Goal: Task Accomplishment & Management: Use online tool/utility

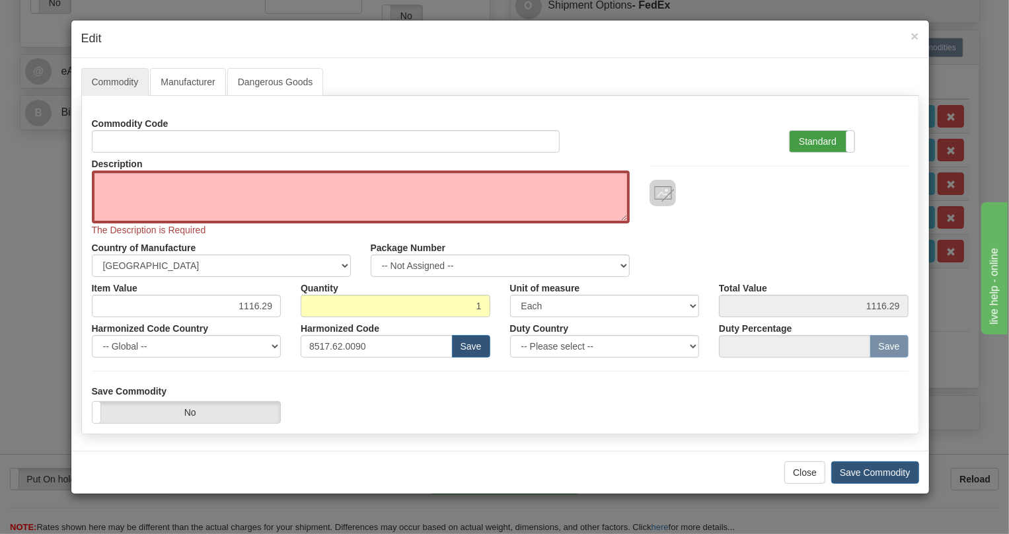
click at [810, 139] on label "Standard" at bounding box center [821, 141] width 65 height 21
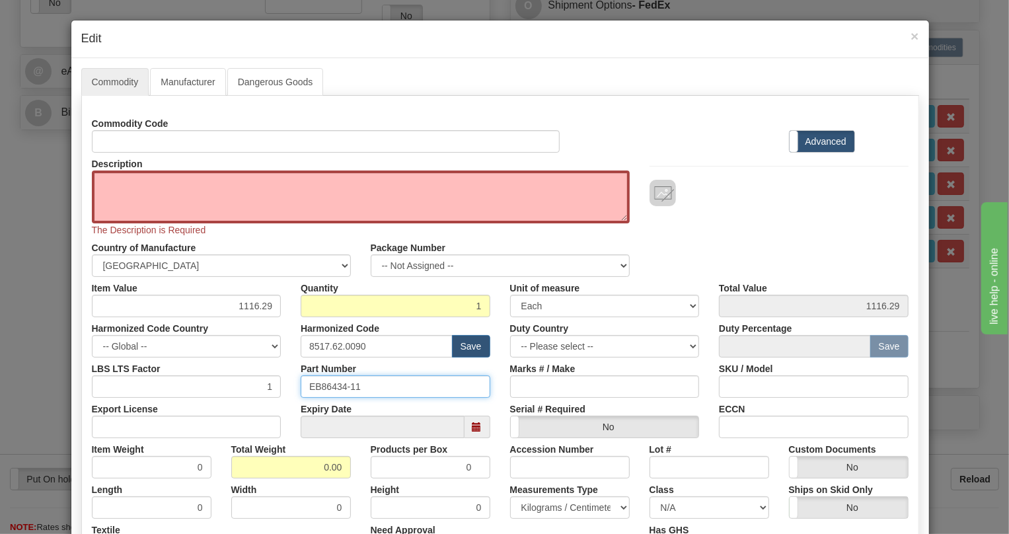
click at [330, 386] on input "EB86434-11" at bounding box center [396, 386] width 190 height 22
click at [116, 176] on textarea "Description" at bounding box center [361, 196] width 538 height 53
paste textarea "CSSU - CYBER SECURE SERVICE UNIT ( LEGaCY)"
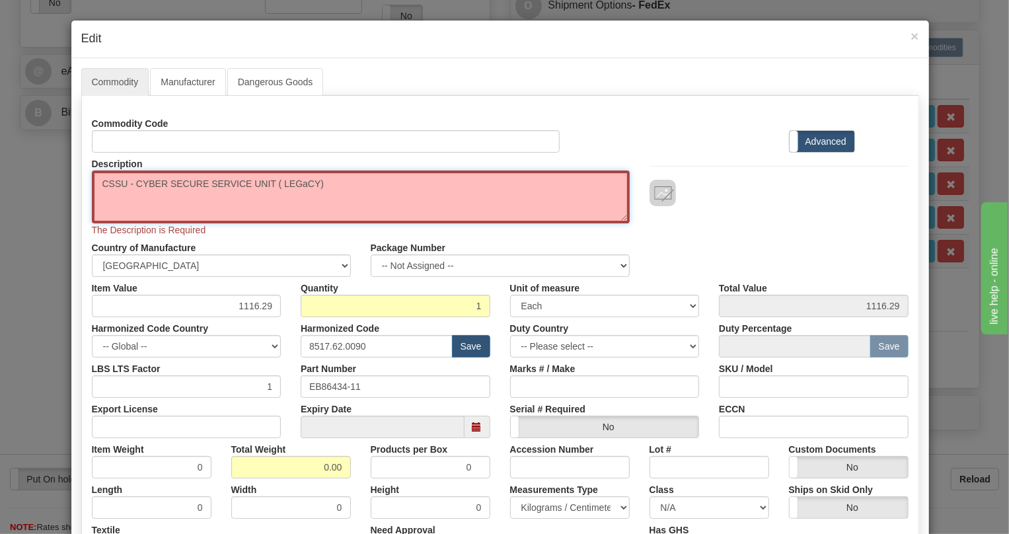
type textarea "CSSU - CYBER SECURE SERVICE UNIT ( LEGaCY)"
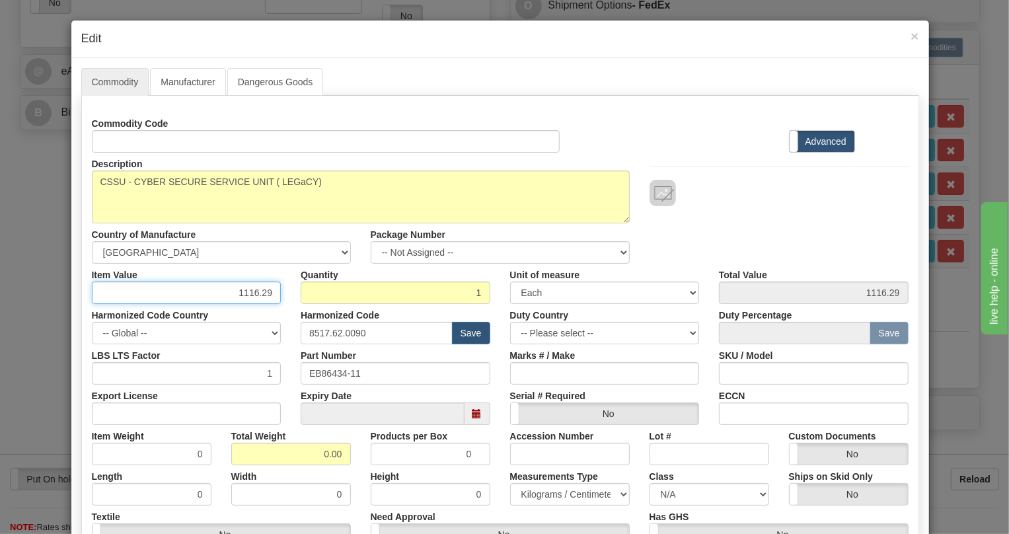
click at [252, 290] on input "1116.29" at bounding box center [187, 292] width 190 height 22
click at [254, 290] on input "1116.29" at bounding box center [187, 292] width 190 height 22
click at [254, 289] on input "1116.29" at bounding box center [187, 292] width 190 height 22
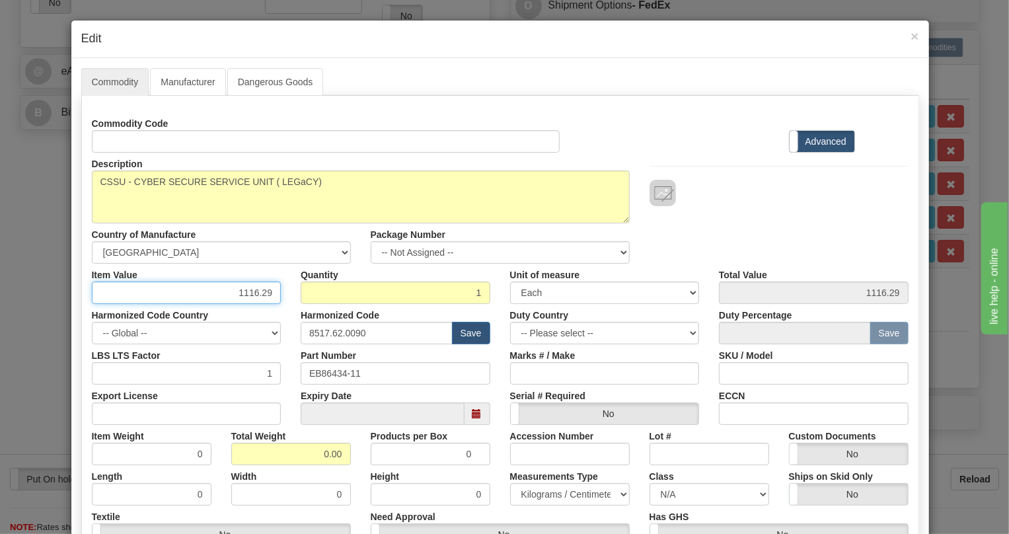
paste input "761,5"
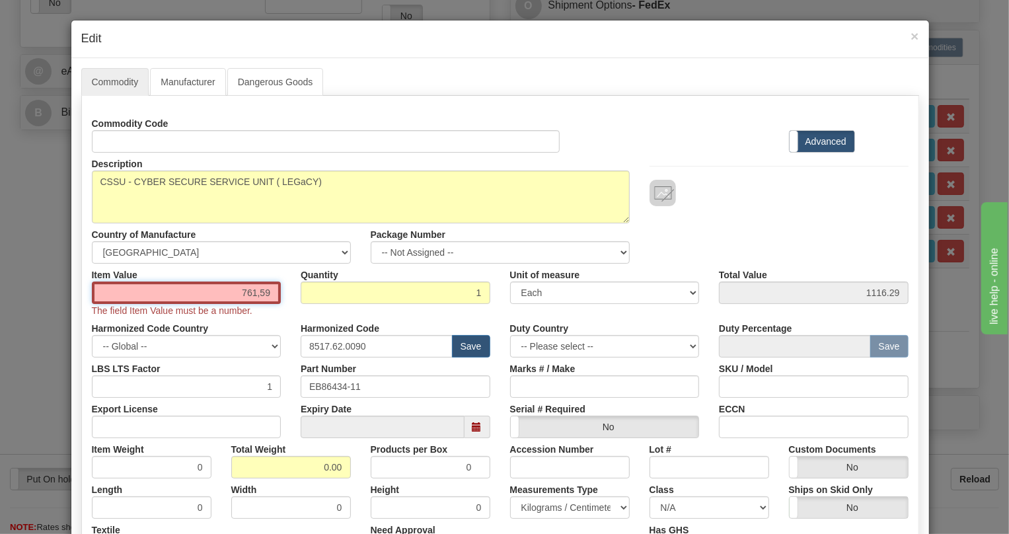
click at [254, 295] on input "761,59" at bounding box center [187, 292] width 190 height 22
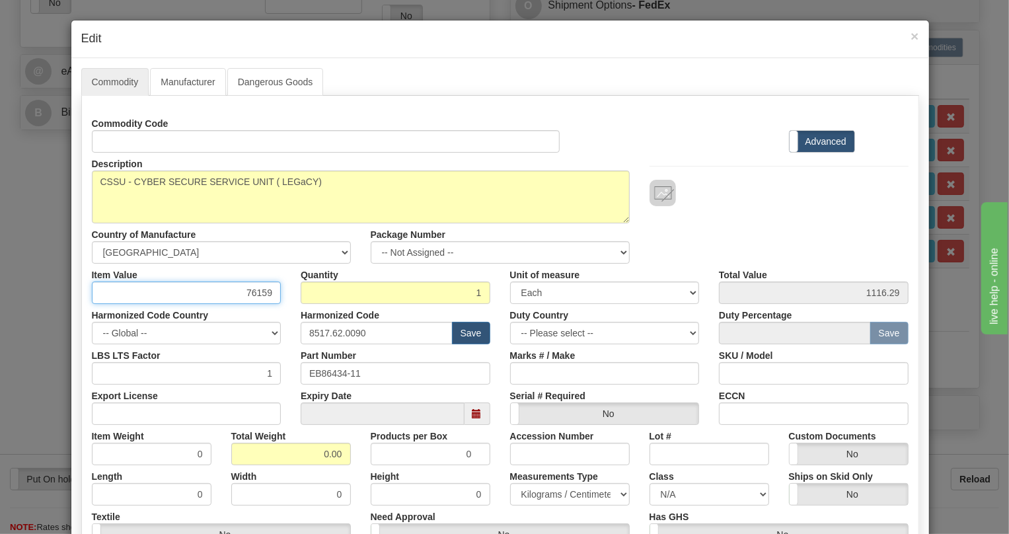
type input "76159"
type input "76159.00"
click at [283, 308] on div "Harmonized Code Country -- Global -- AFGHANISTAN ALAND ISLANDS ALBANIA ALGERIA …" at bounding box center [186, 324] width 209 height 40
click at [258, 291] on input "76159" at bounding box center [187, 292] width 190 height 22
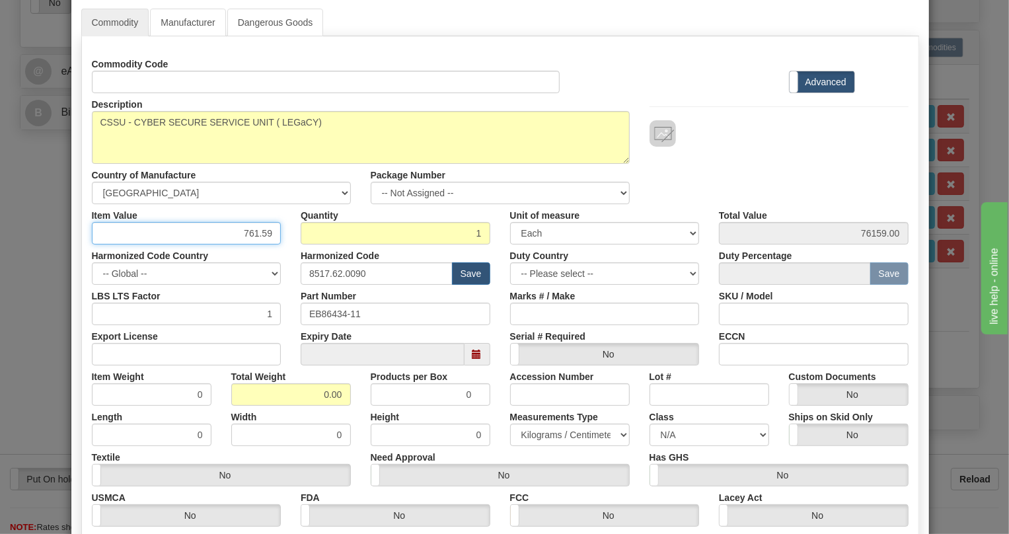
type input "761.59"
click at [312, 394] on input "0.00" at bounding box center [291, 394] width 120 height 22
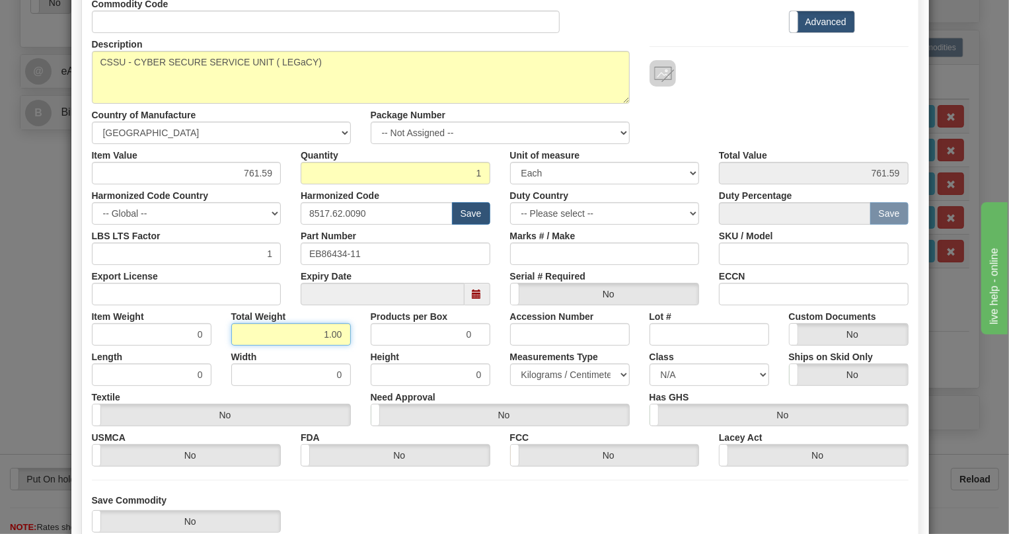
type input "1.00"
type input "1.0000"
click at [553, 371] on select "Pounds / Inches Kilograms / Centimeters" at bounding box center [570, 374] width 120 height 22
select select "0"
click at [510, 363] on select "Pounds / Inches Kilograms / Centimeters" at bounding box center [570, 374] width 120 height 22
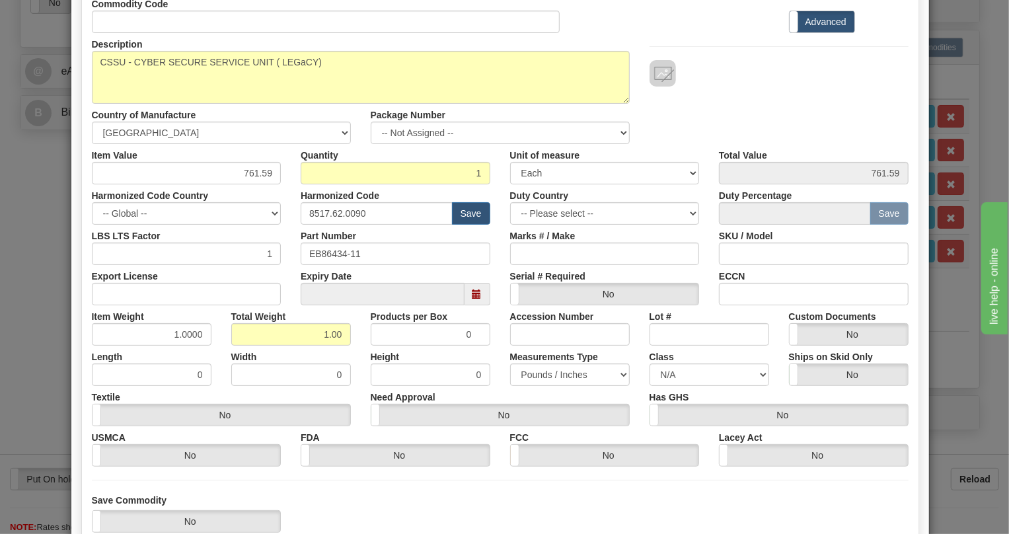
click at [499, 392] on div "Need Approval Yes No" at bounding box center [500, 406] width 279 height 40
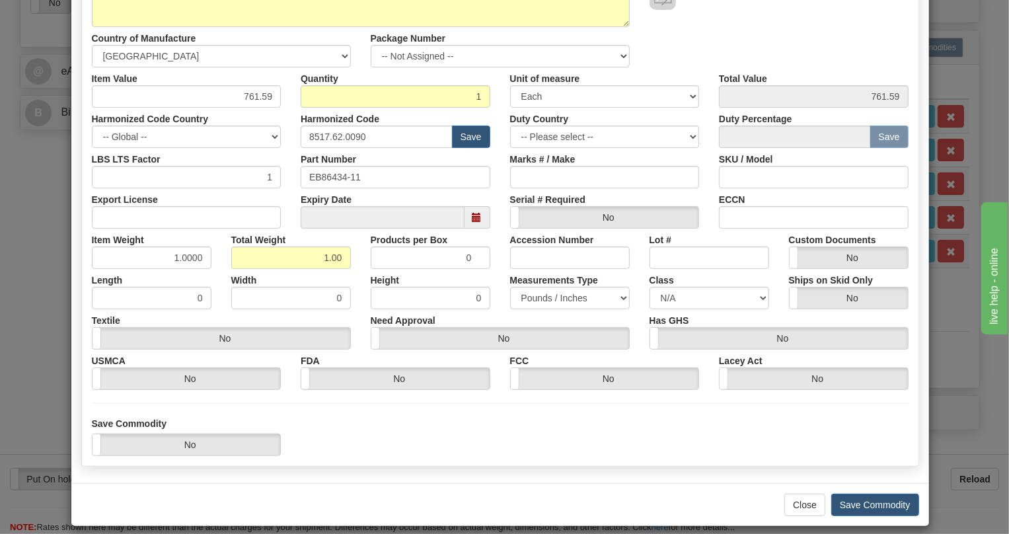
scroll to position [207, 0]
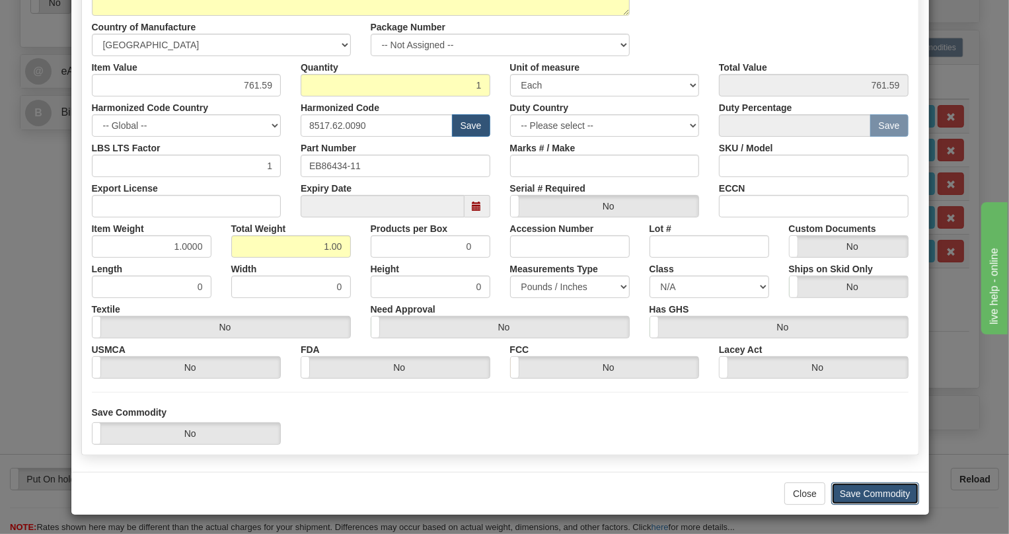
click at [861, 489] on button "Save Commodity" at bounding box center [875, 493] width 88 height 22
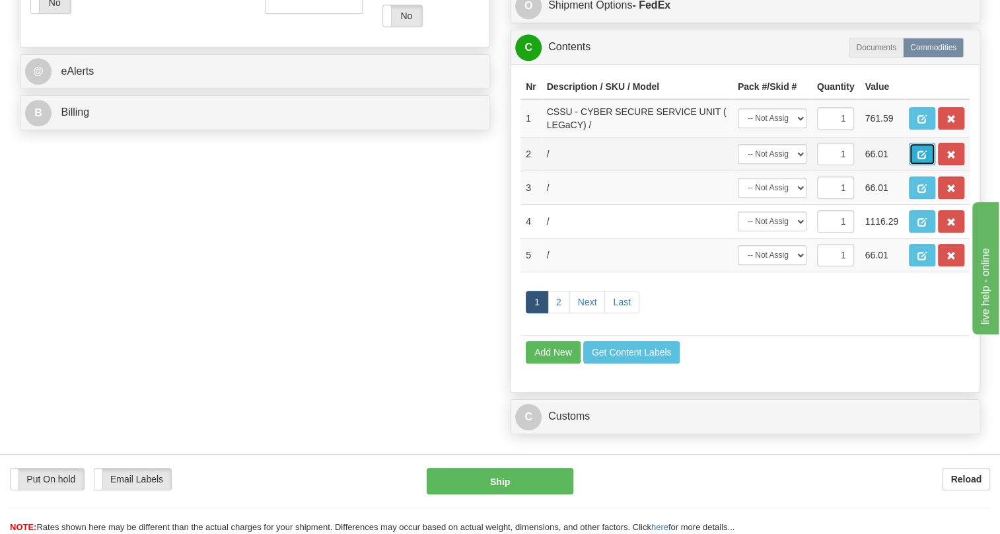
click at [924, 159] on span "button" at bounding box center [921, 155] width 9 height 9
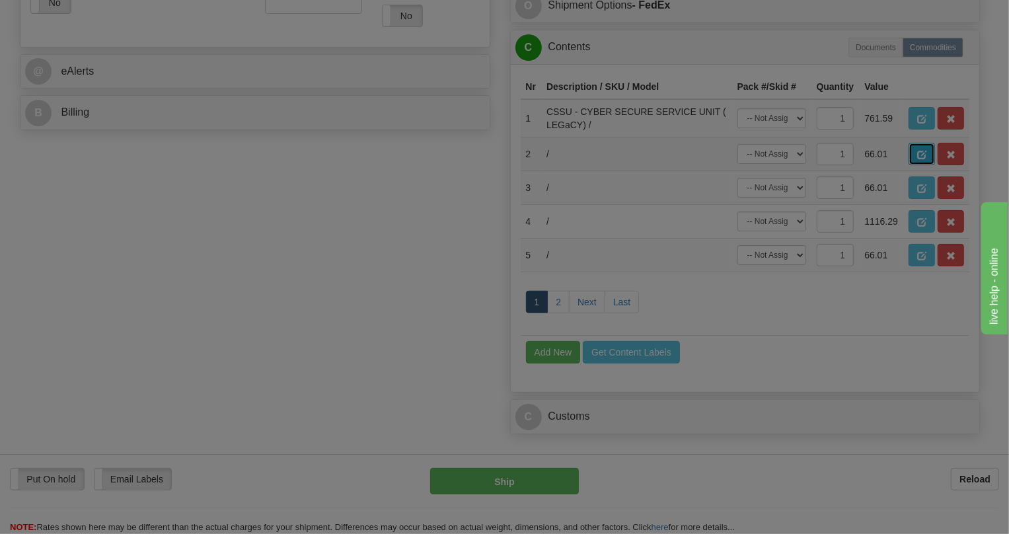
scroll to position [0, 0]
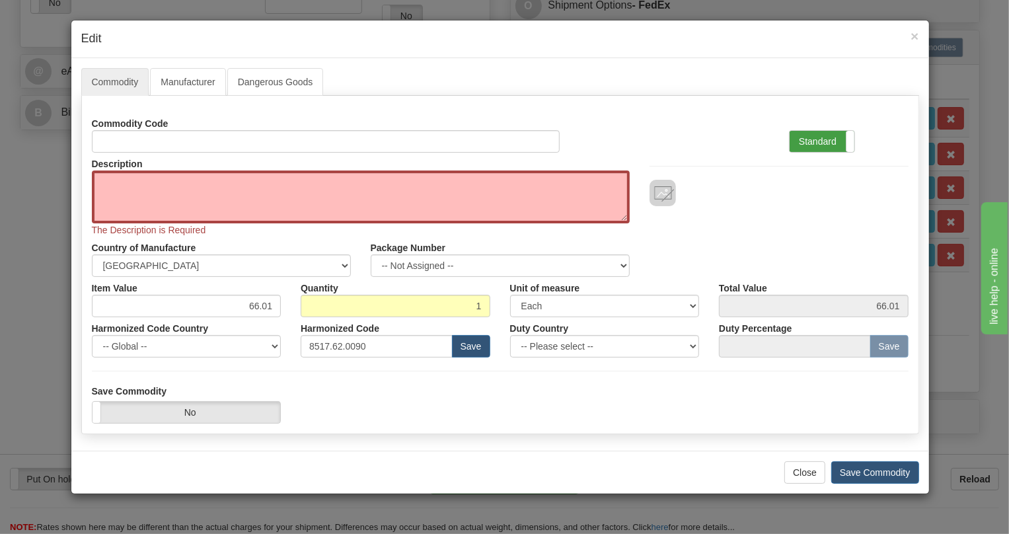
click at [826, 140] on label "Standard" at bounding box center [821, 141] width 65 height 21
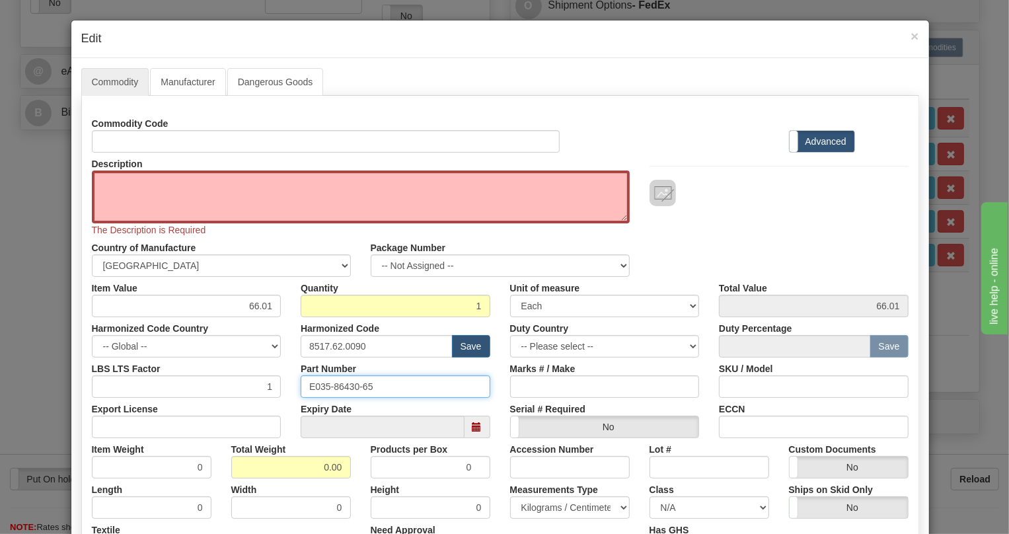
click at [343, 384] on input "E035-86430-65" at bounding box center [396, 386] width 190 height 22
click at [143, 186] on textarea "Description" at bounding box center [361, 196] width 538 height 53
paste textarea "CaBLE,JMUX/JIF,4x8C,28VT,LH"
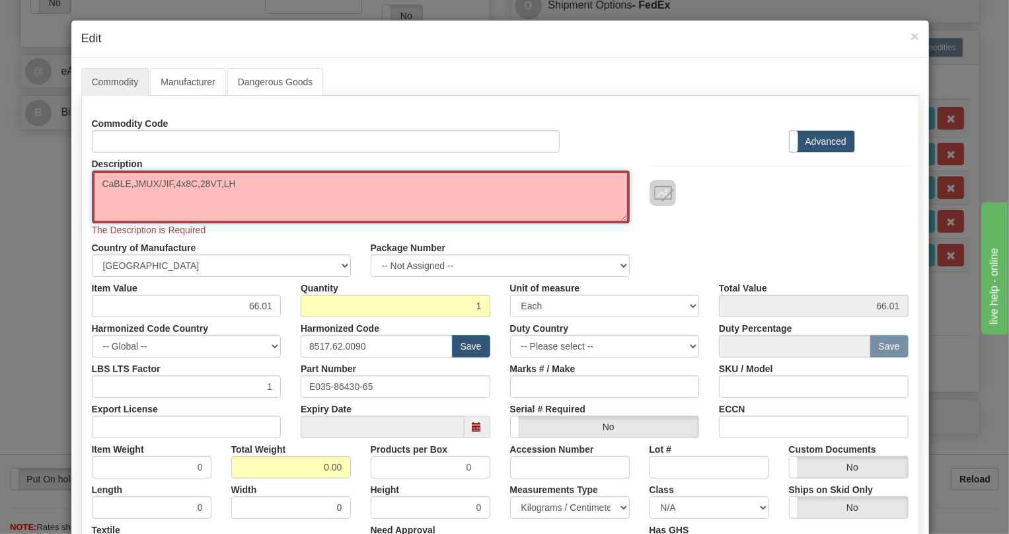
type textarea "CaBLE,JMUX/JIF,4x8C,28VT,LH"
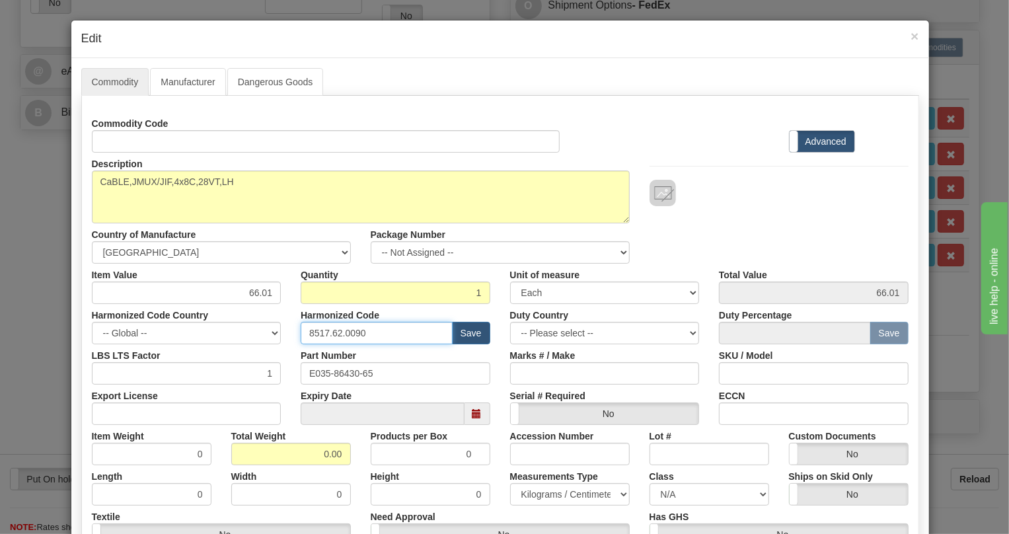
click at [343, 332] on input "8517.62.0090" at bounding box center [377, 333] width 152 height 22
paste input "44.42.200"
type input "8544.42.2000"
click at [257, 293] on input "66.01" at bounding box center [187, 292] width 190 height 22
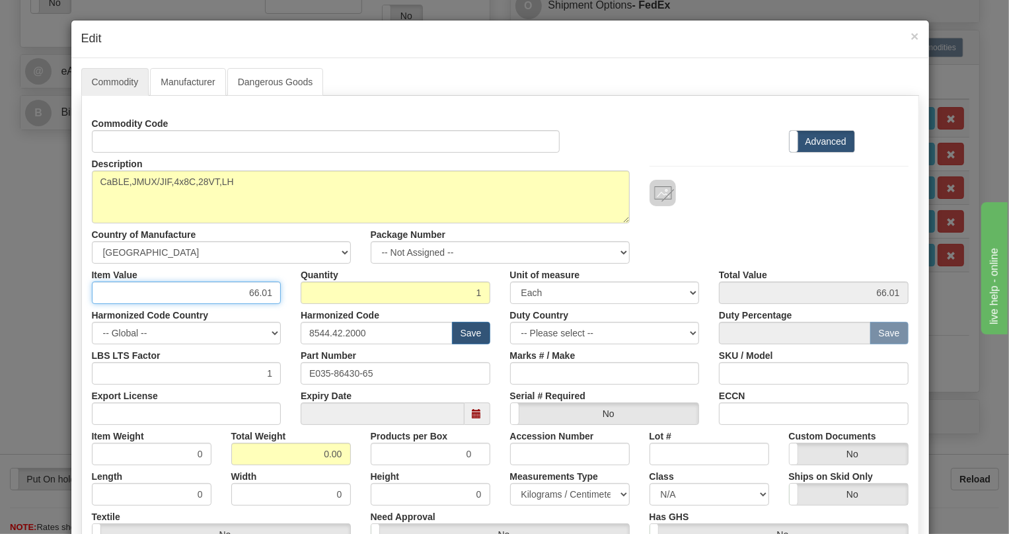
click at [257, 293] on input "66.01" at bounding box center [187, 292] width 190 height 22
paste input "104,56"
click at [258, 296] on input "104,56" at bounding box center [187, 292] width 190 height 22
type input "104.56"
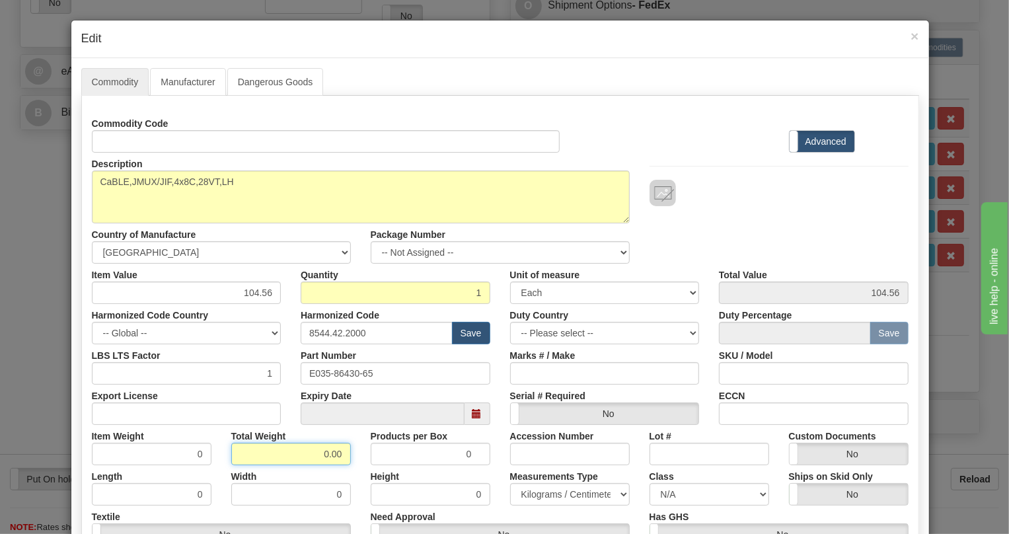
click at [318, 456] on input "0.00" at bounding box center [291, 454] width 120 height 22
type input "1.00"
type input "1.0000"
click at [537, 497] on select "Pounds / Inches Kilograms / Centimeters" at bounding box center [570, 494] width 120 height 22
select select "0"
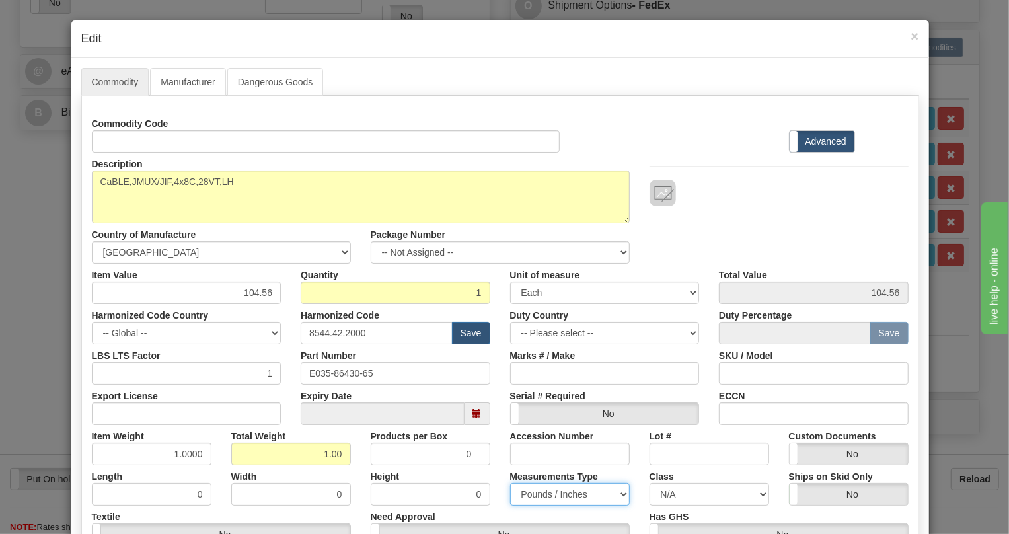
click at [510, 483] on select "Pounds / Inches Kilograms / Centimeters" at bounding box center [570, 494] width 120 height 22
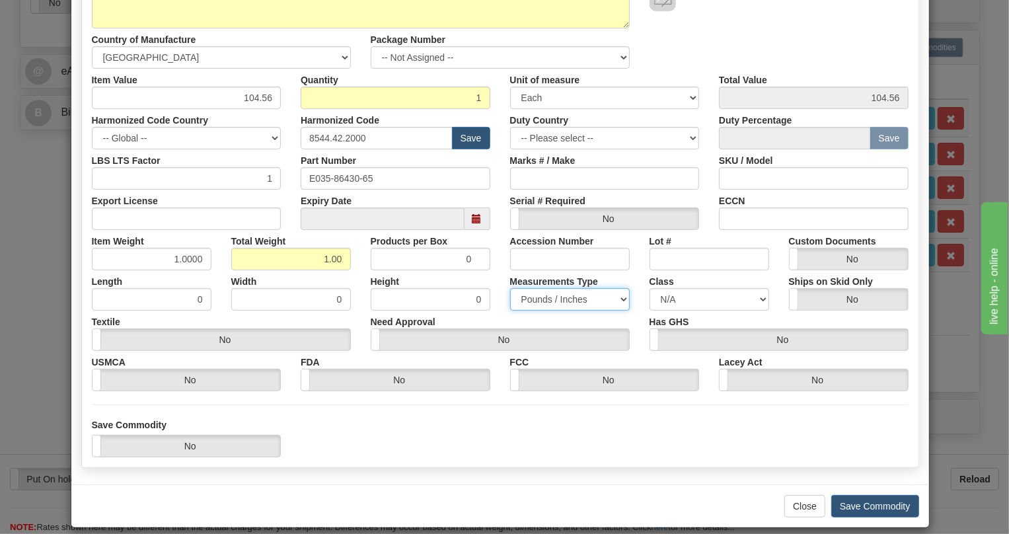
scroll to position [207, 0]
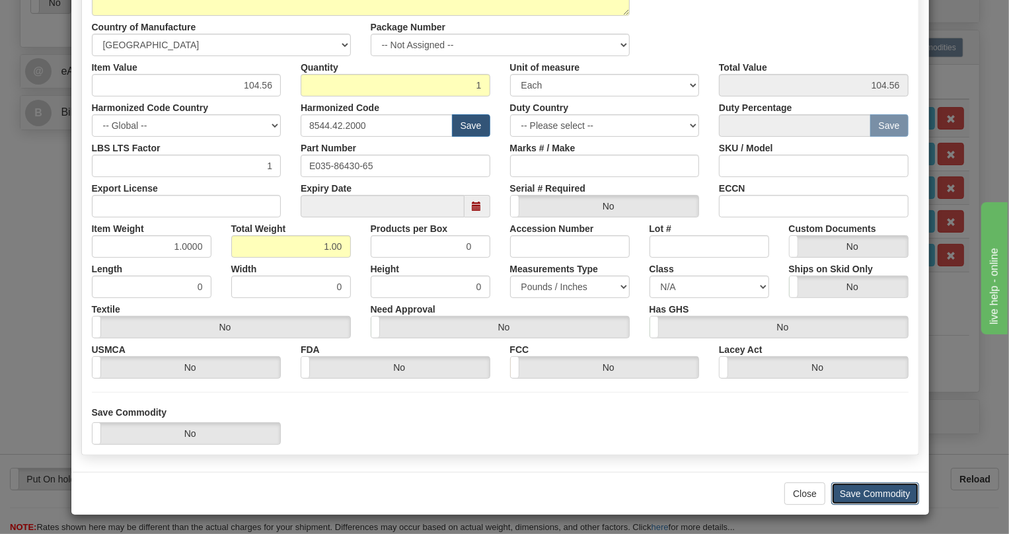
click at [874, 493] on button "Save Commodity" at bounding box center [875, 493] width 88 height 22
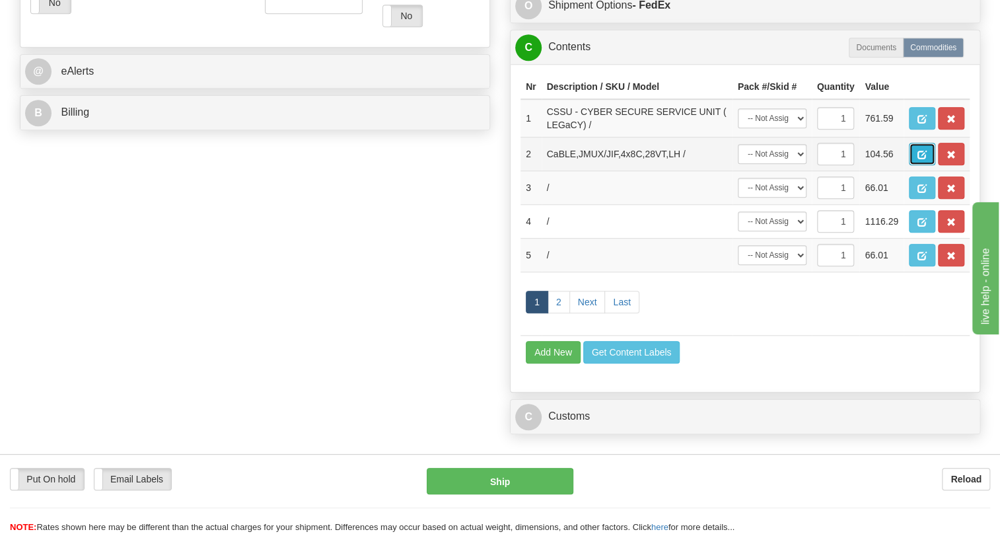
click at [923, 159] on span "button" at bounding box center [921, 155] width 9 height 9
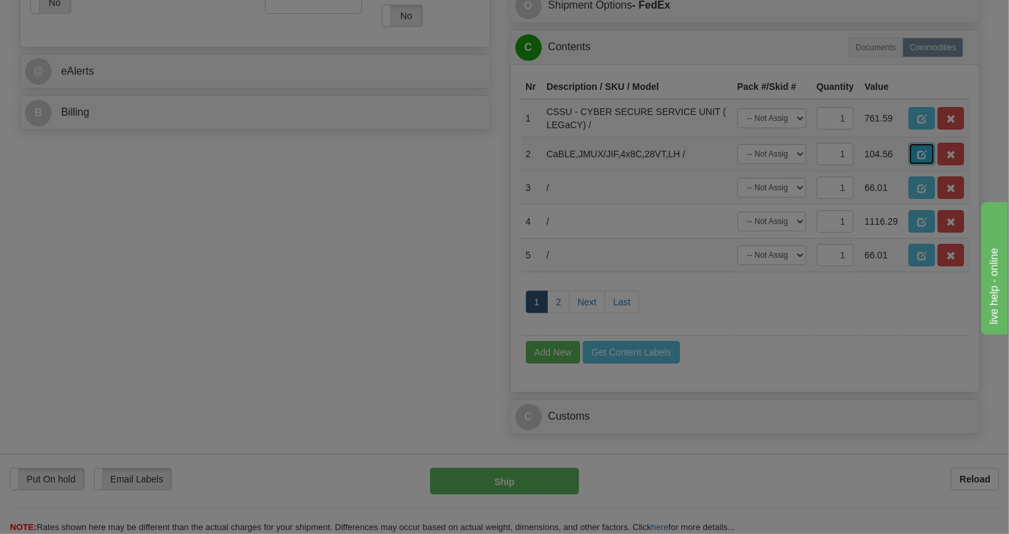
scroll to position [0, 0]
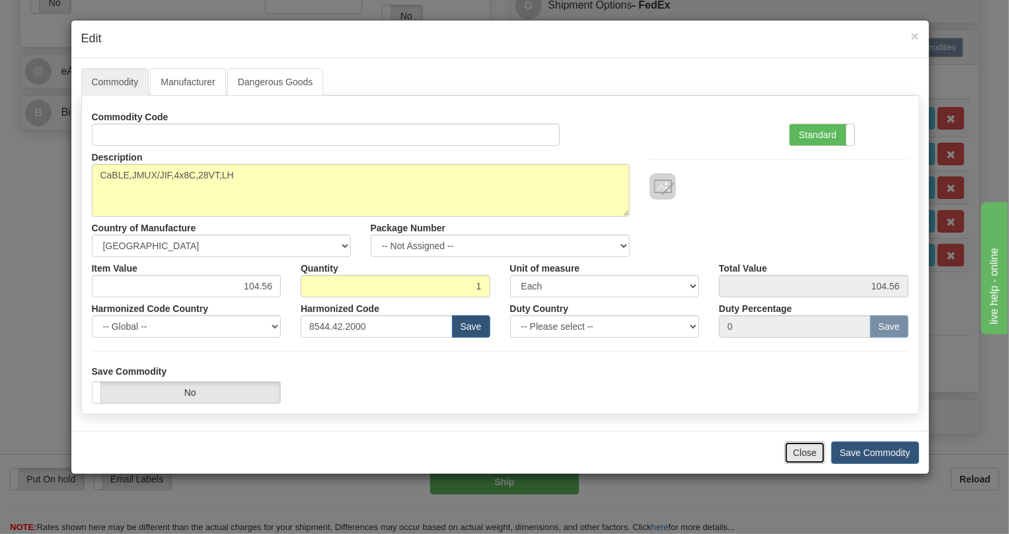
click at [797, 453] on button "Close" at bounding box center [804, 452] width 41 height 22
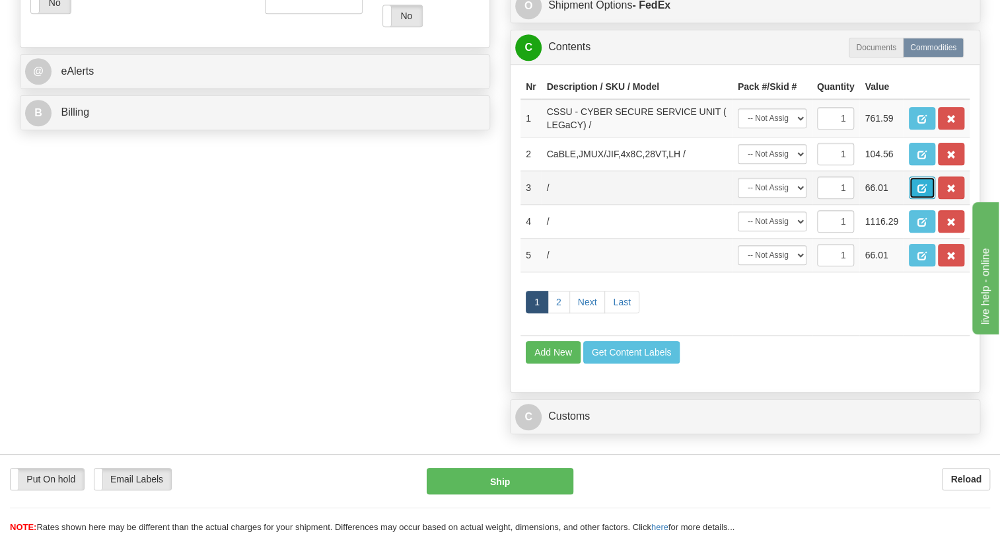
click at [925, 193] on span "button" at bounding box center [921, 188] width 9 height 9
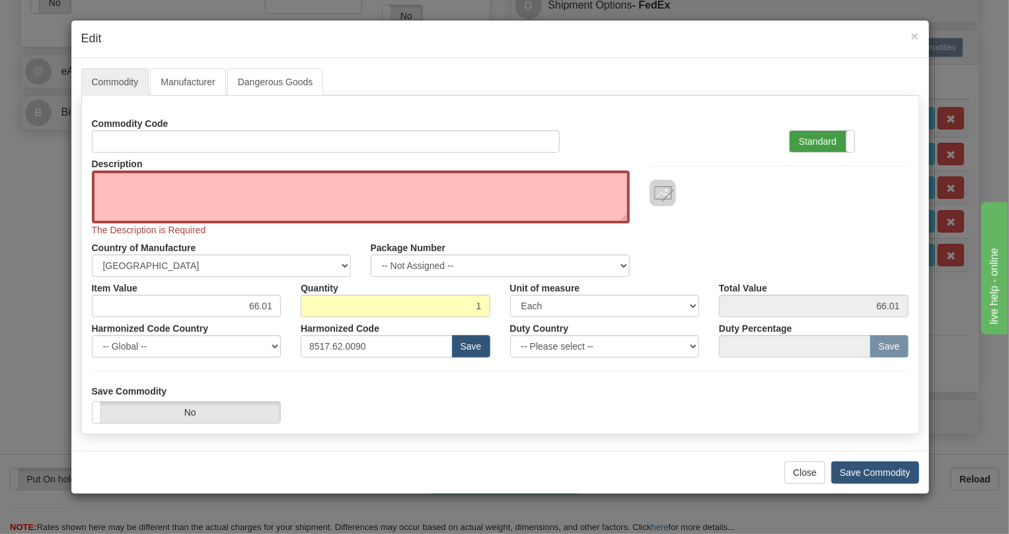
click at [804, 137] on label "Standard" at bounding box center [821, 141] width 65 height 21
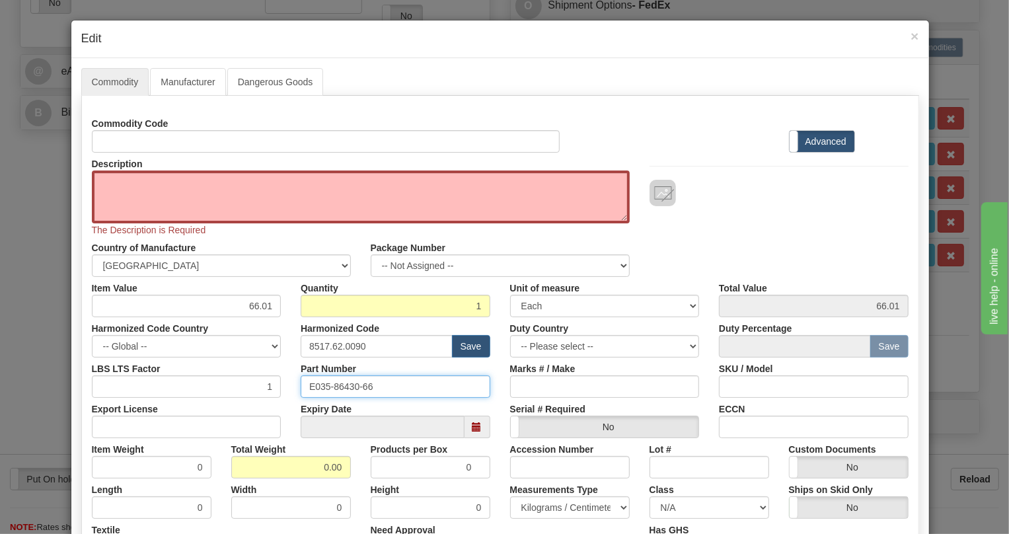
click at [338, 386] on input "E035-86430-66" at bounding box center [396, 386] width 190 height 22
click at [155, 186] on textarea "Description" at bounding box center [361, 196] width 538 height 53
paste textarea "CaBLE,JMUX/JIF,4x8C,28VT,RH"
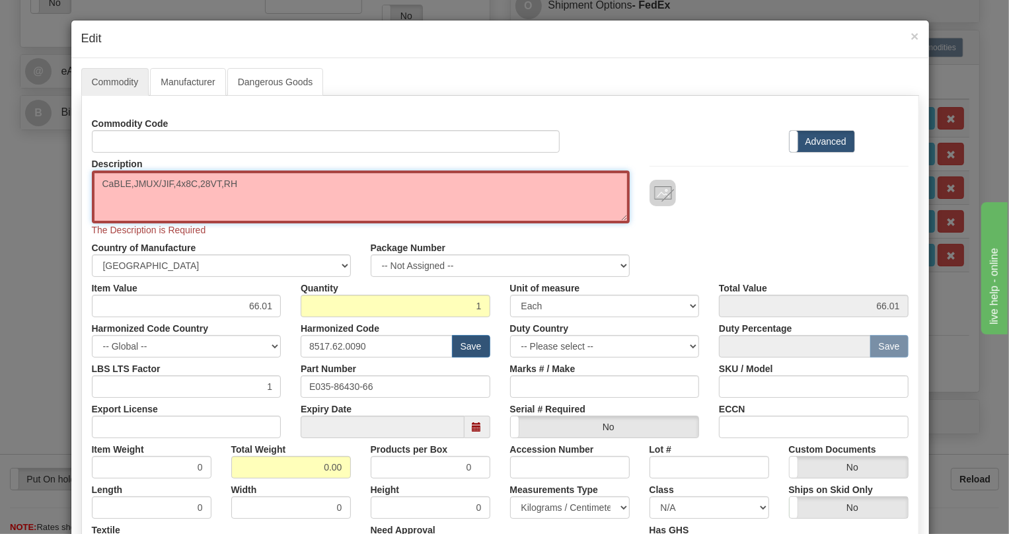
type textarea "CaBLE,JMUX/JIF,4x8C,28VT,RH"
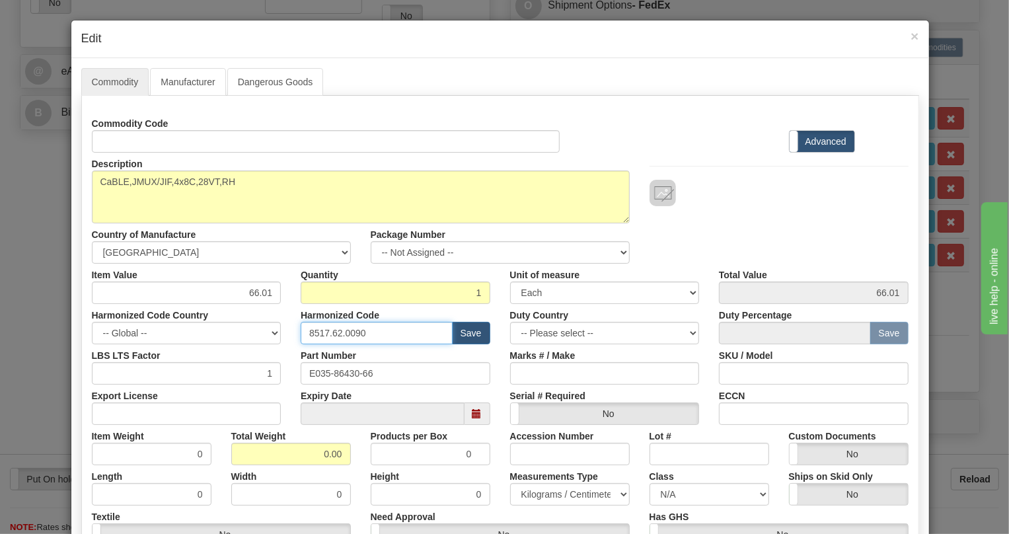
click at [344, 334] on input "8517.62.0090" at bounding box center [377, 333] width 152 height 22
paste input "44.42.200"
type input "8544.42.2000"
click at [316, 457] on input "0.00" at bounding box center [291, 454] width 120 height 22
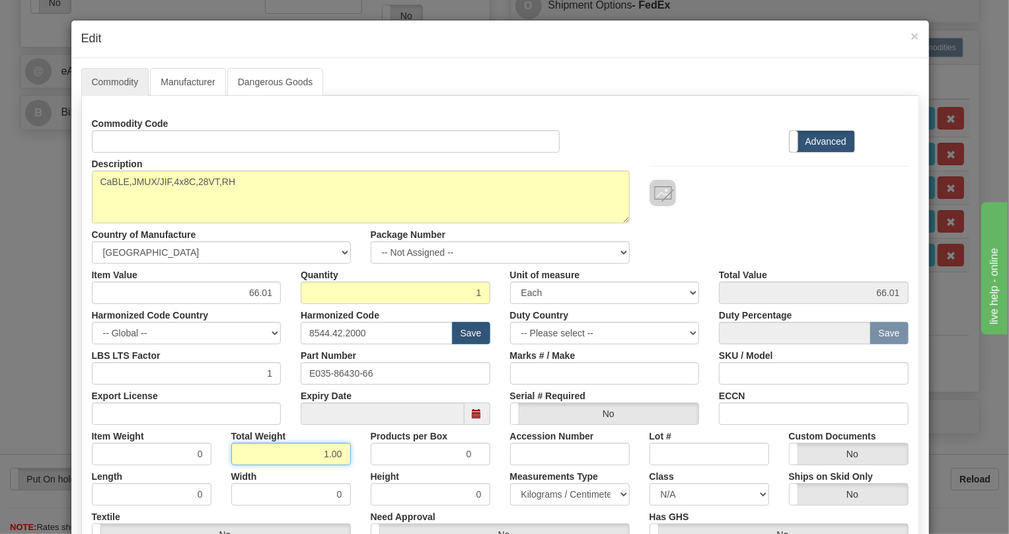
type input "1.00"
type input "1.0000"
click at [540, 494] on select "Pounds / Inches Kilograms / Centimeters" at bounding box center [570, 494] width 120 height 22
select select "0"
click at [510, 483] on select "Pounds / Inches Kilograms / Centimeters" at bounding box center [570, 494] width 120 height 22
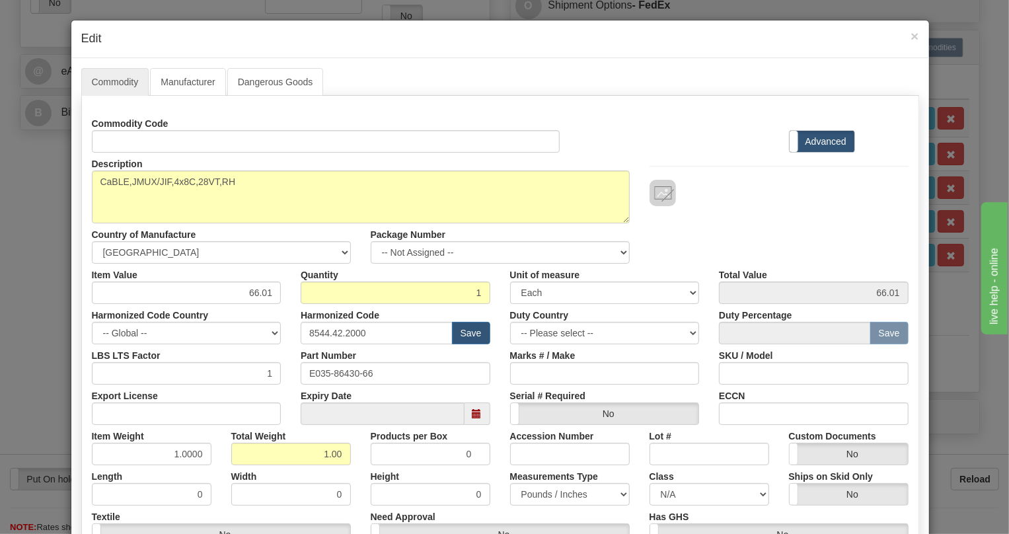
click at [491, 430] on div "Products per Box 0" at bounding box center [430, 445] width 139 height 40
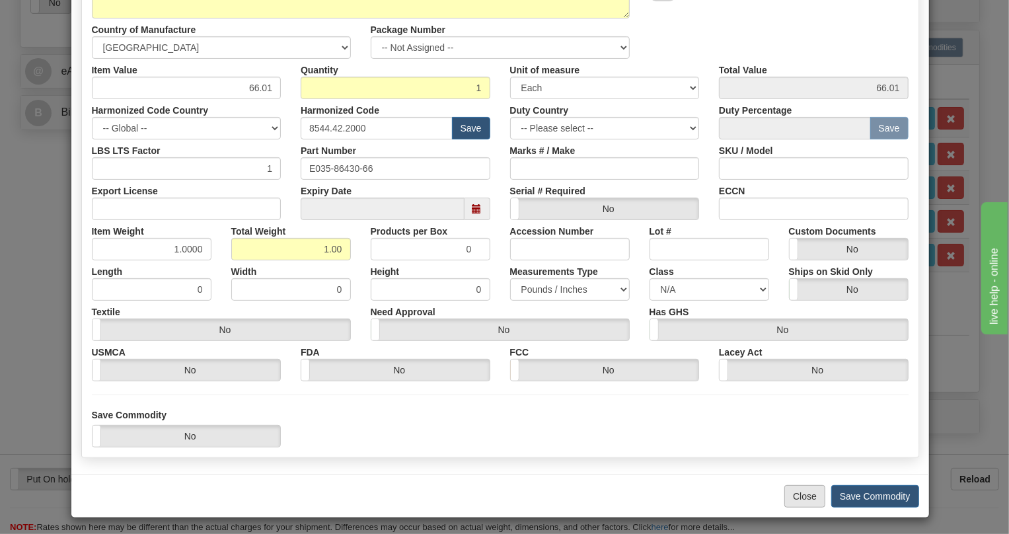
scroll to position [207, 0]
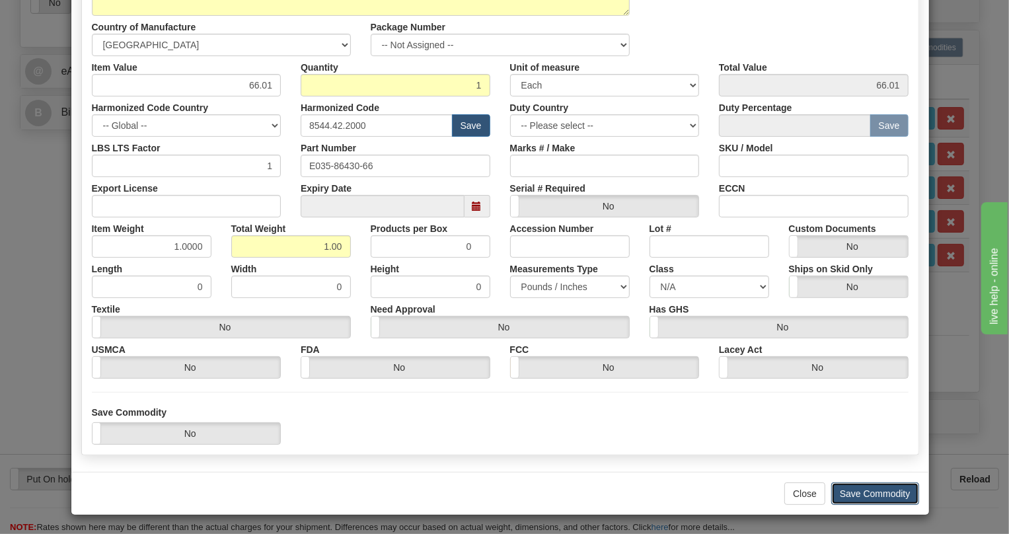
click at [868, 495] on button "Save Commodity" at bounding box center [875, 493] width 88 height 22
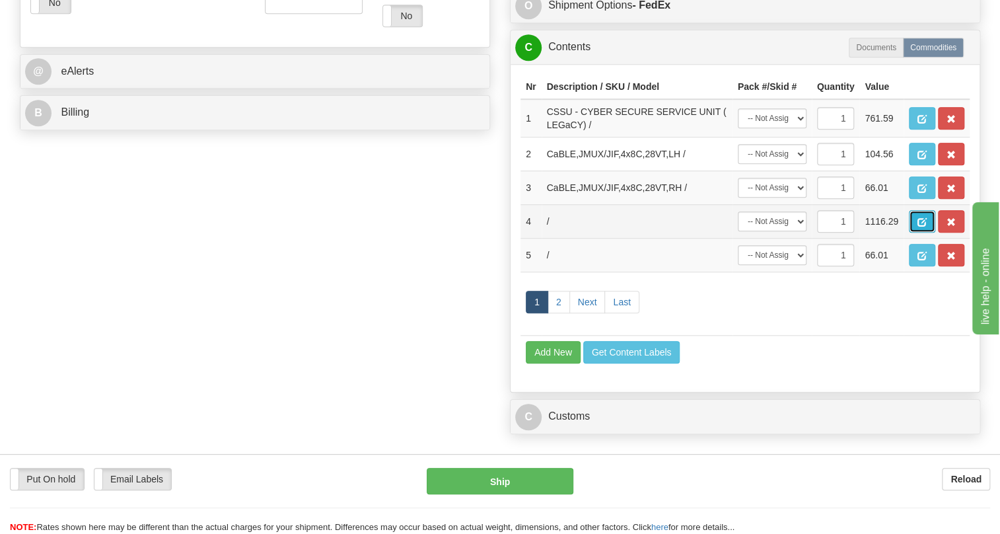
click at [925, 227] on span "button" at bounding box center [921, 222] width 9 height 9
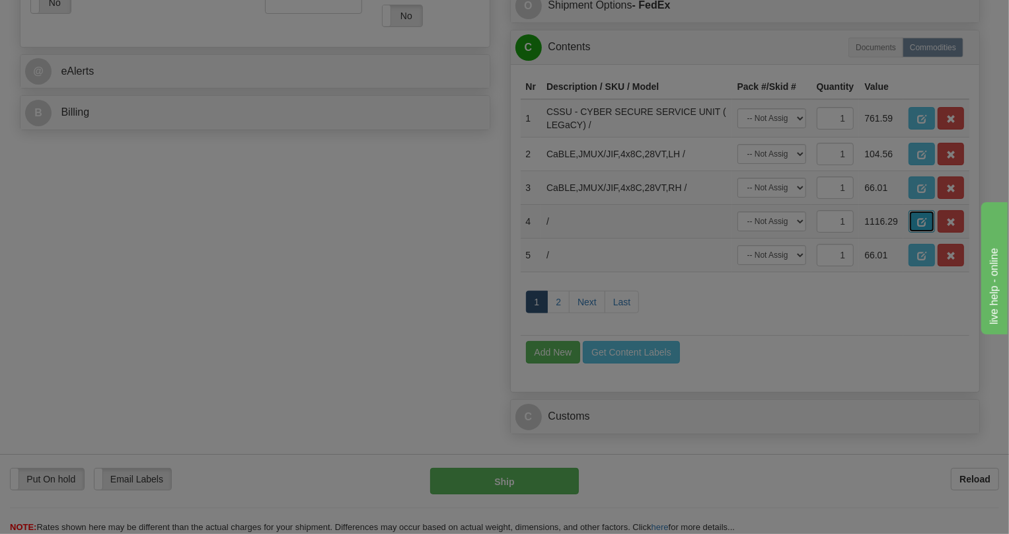
scroll to position [0, 0]
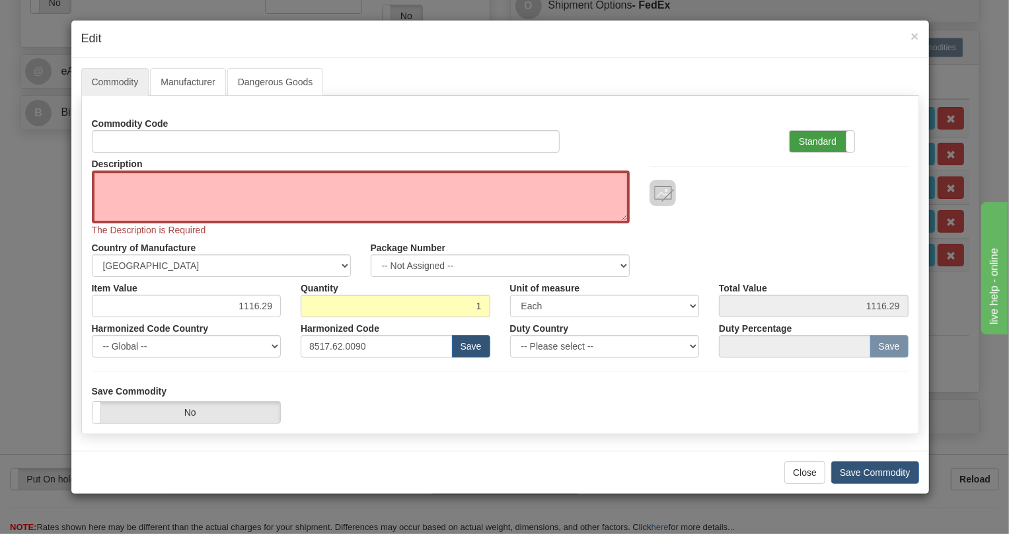
click at [818, 137] on label "Standard" at bounding box center [821, 141] width 65 height 21
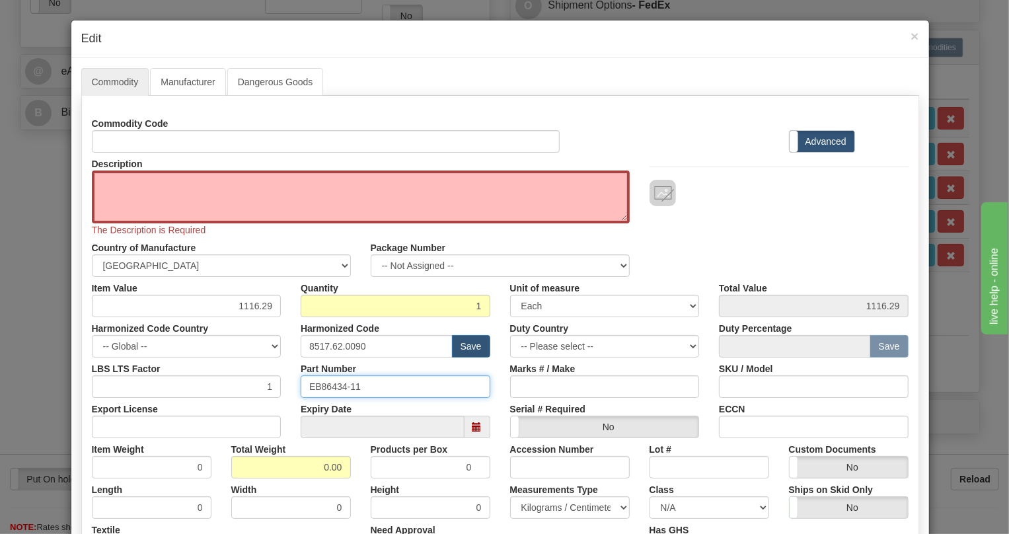
click at [330, 385] on input "EB86434-11" at bounding box center [396, 386] width 190 height 22
click at [330, 384] on input "EB86434-11" at bounding box center [396, 386] width 190 height 22
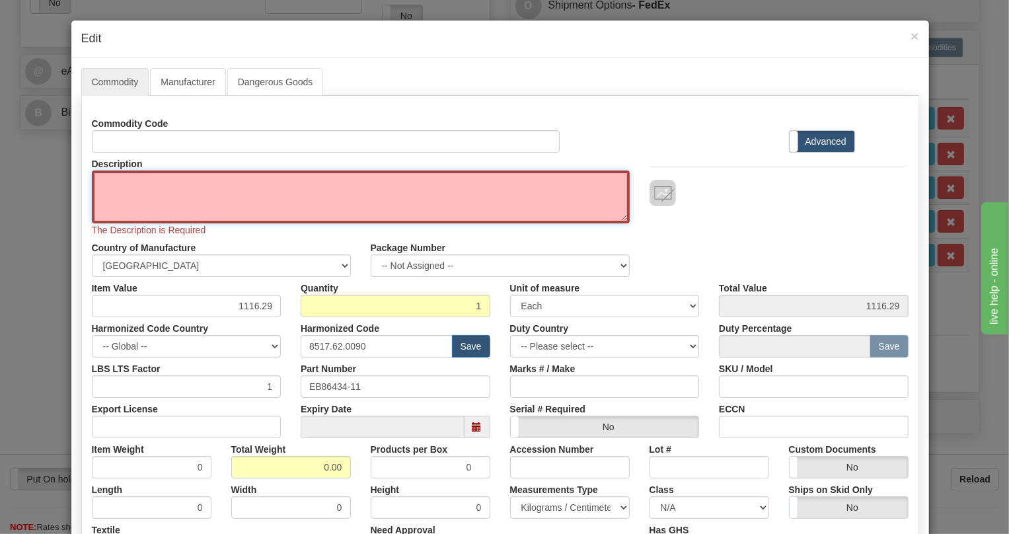
click at [141, 184] on textarea "Description" at bounding box center [361, 196] width 538 height 53
paste textarea "CSSU - CYBER SECURE SERVICE UNIT ( LEGaCY)"
type textarea "CSSU - CYBER SECURE SERVICE UNIT ( LEGaCY)"
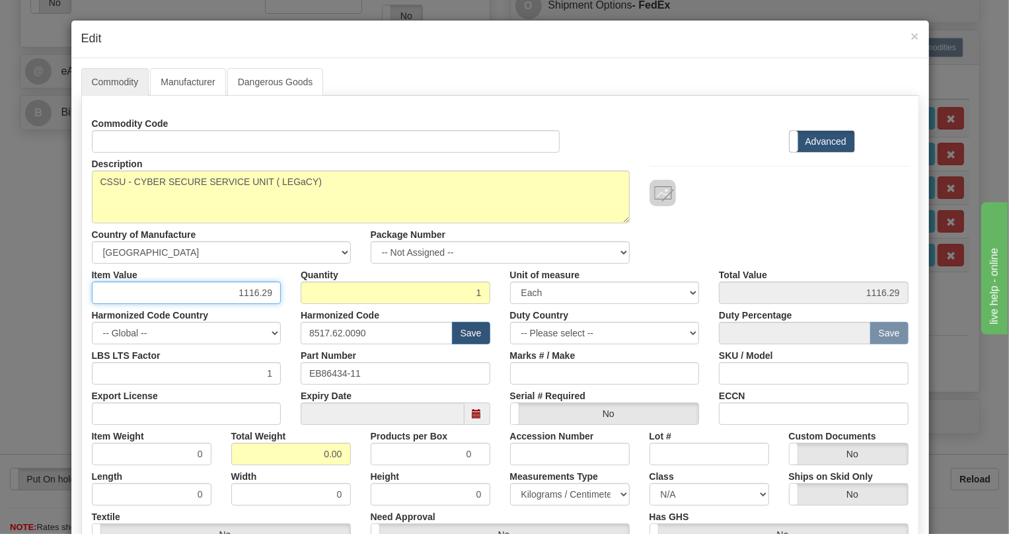
click at [260, 293] on input "1116.29" at bounding box center [187, 292] width 190 height 22
click at [259, 293] on input "1116.29" at bounding box center [187, 292] width 190 height 22
paste input "761,5"
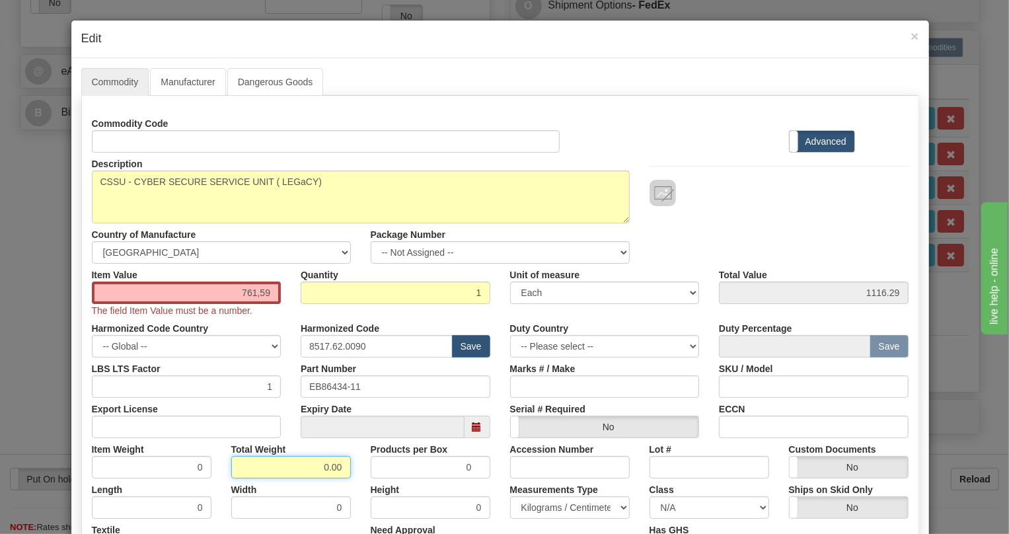
click at [306, 457] on input "0.00" at bounding box center [291, 467] width 120 height 22
click at [257, 296] on input "761,59" at bounding box center [187, 292] width 190 height 22
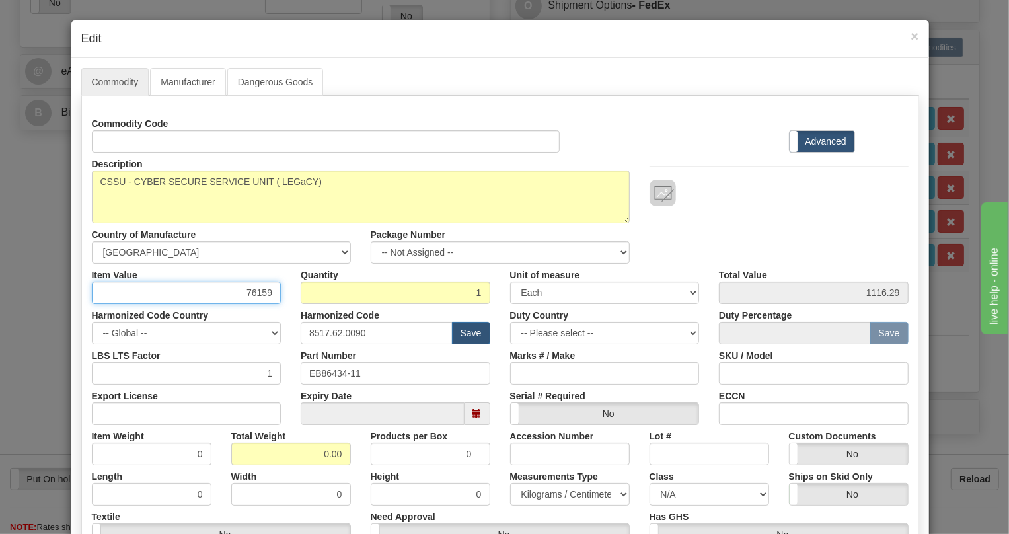
type input "76159"
type input "76159.00"
click at [306, 457] on input "0.00" at bounding box center [291, 454] width 120 height 22
type input "1.00"
type input "1.0000"
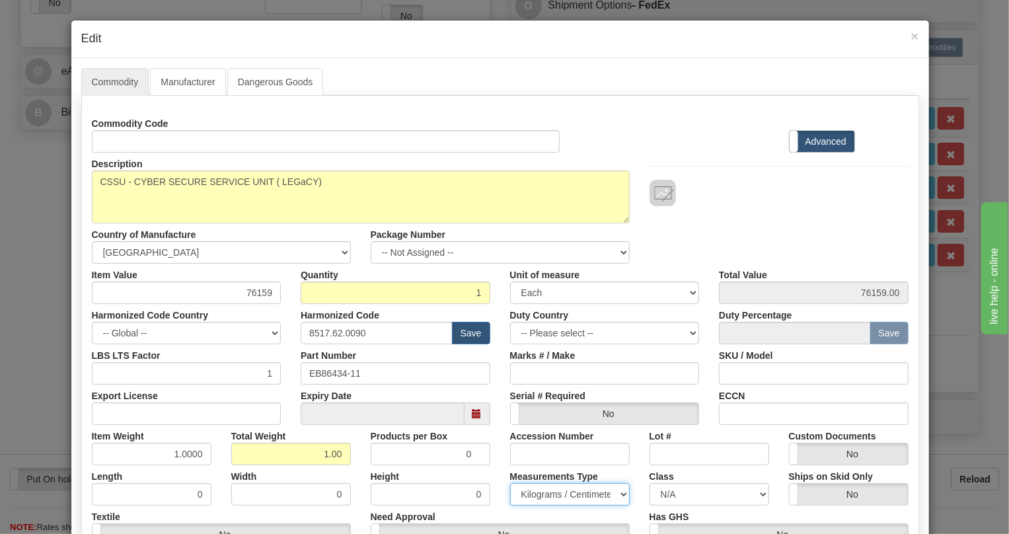
click at [558, 492] on select "Pounds / Inches Kilograms / Centimeters" at bounding box center [570, 494] width 120 height 22
select select "0"
click at [510, 483] on select "Pounds / Inches Kilograms / Centimeters" at bounding box center [570, 494] width 120 height 22
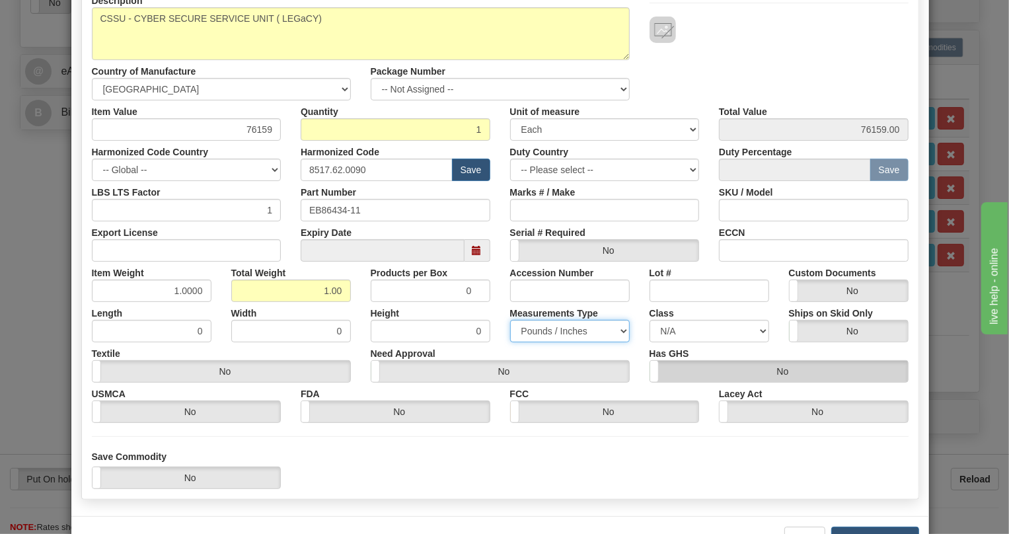
scroll to position [180, 0]
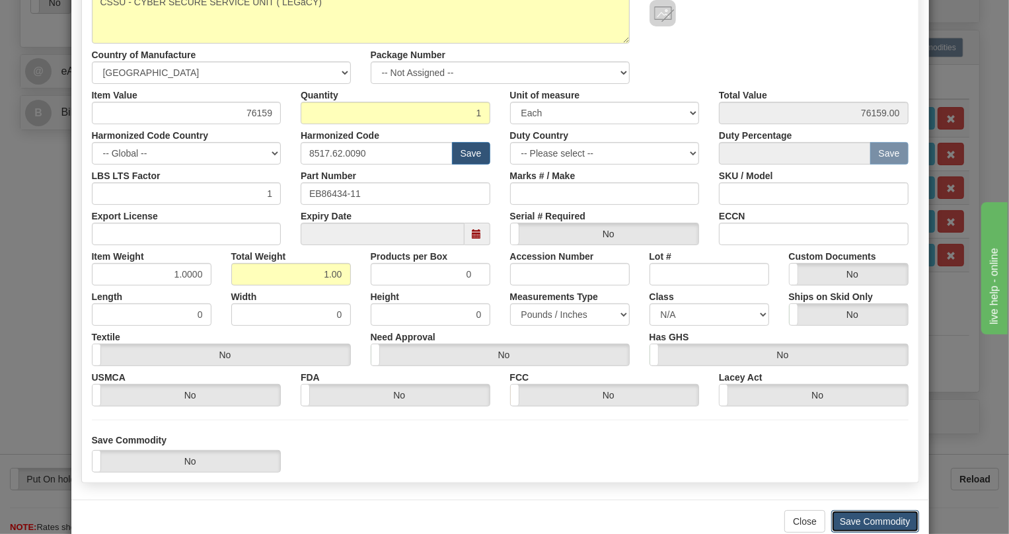
click at [865, 516] on button "Save Commodity" at bounding box center [875, 521] width 88 height 22
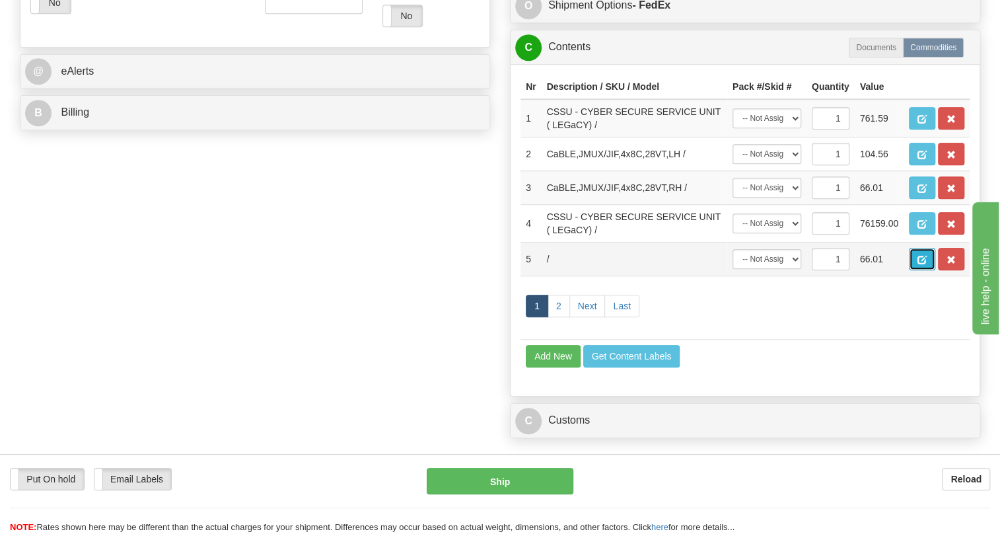
click at [923, 264] on span "button" at bounding box center [921, 260] width 9 height 9
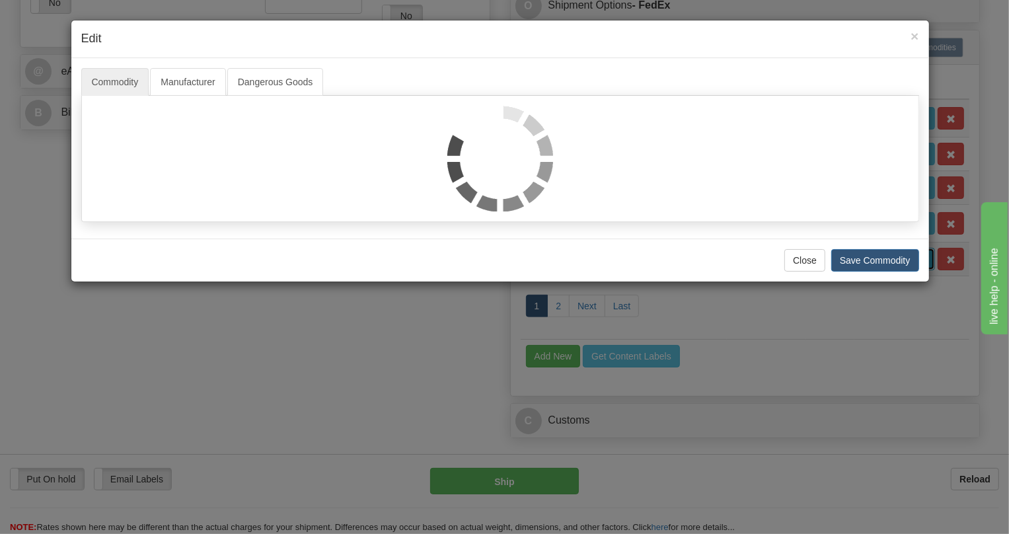
scroll to position [0, 0]
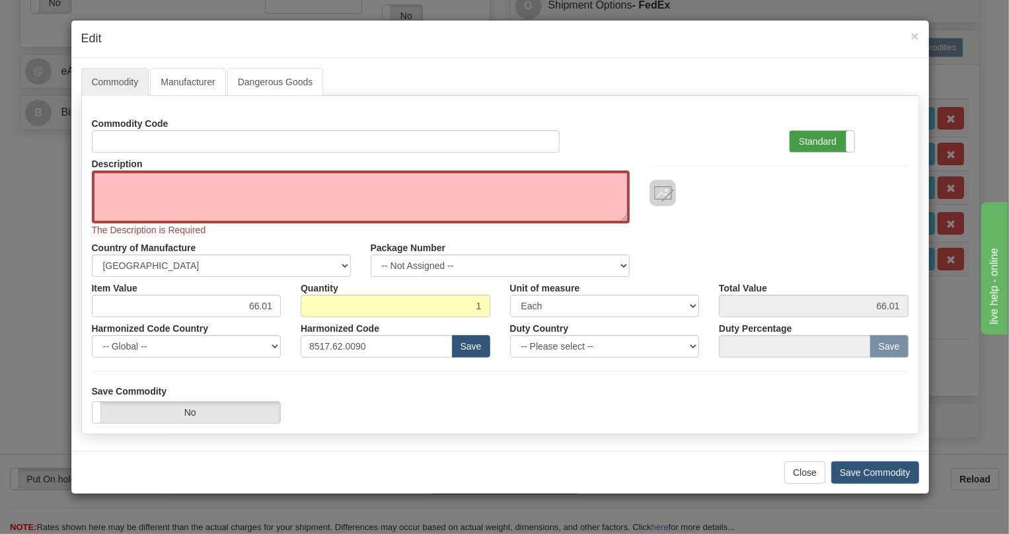
click at [814, 139] on label "Standard" at bounding box center [821, 141] width 65 height 21
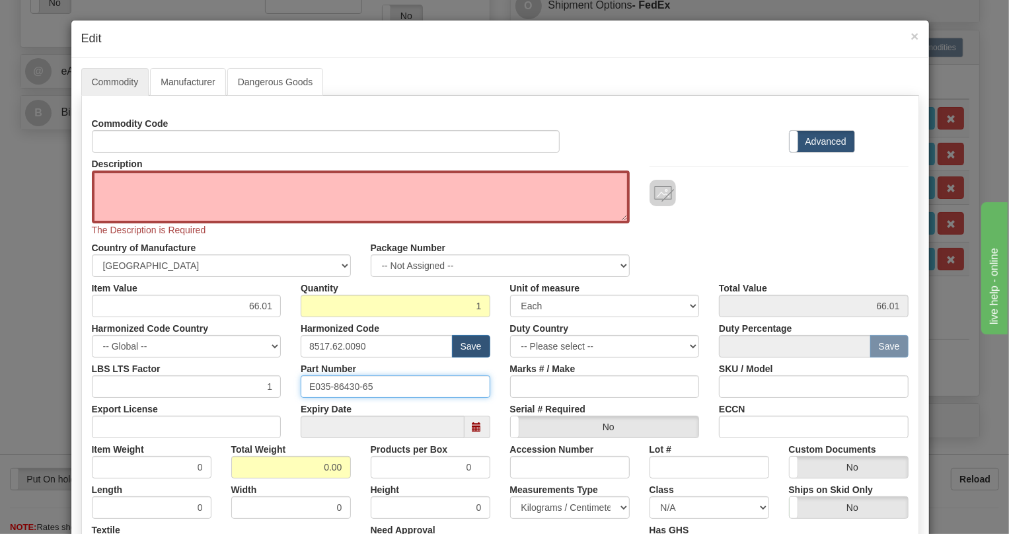
click at [336, 387] on input "E035-86430-65" at bounding box center [396, 386] width 190 height 22
click at [122, 180] on textarea "Description" at bounding box center [361, 196] width 538 height 53
paste textarea "E035-86430-65"
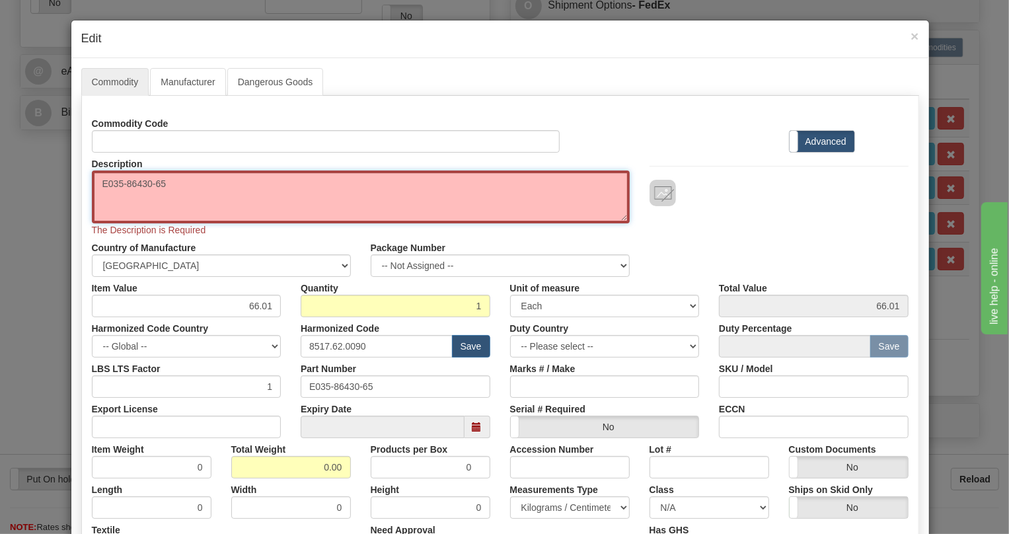
click at [102, 180] on textarea "E035-86430-65" at bounding box center [361, 196] width 538 height 53
type textarea "035-86430-65"
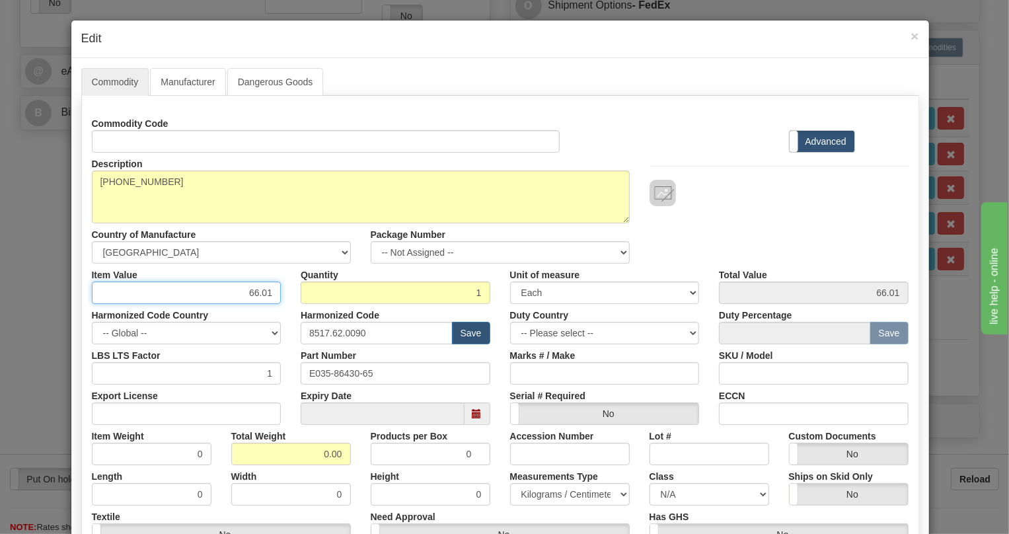
click at [257, 290] on input "66.01" at bounding box center [187, 292] width 190 height 22
click at [257, 289] on input "66.01" at bounding box center [187, 292] width 190 height 22
paste input "104,56"
click at [258, 293] on input "104,56" at bounding box center [187, 292] width 190 height 22
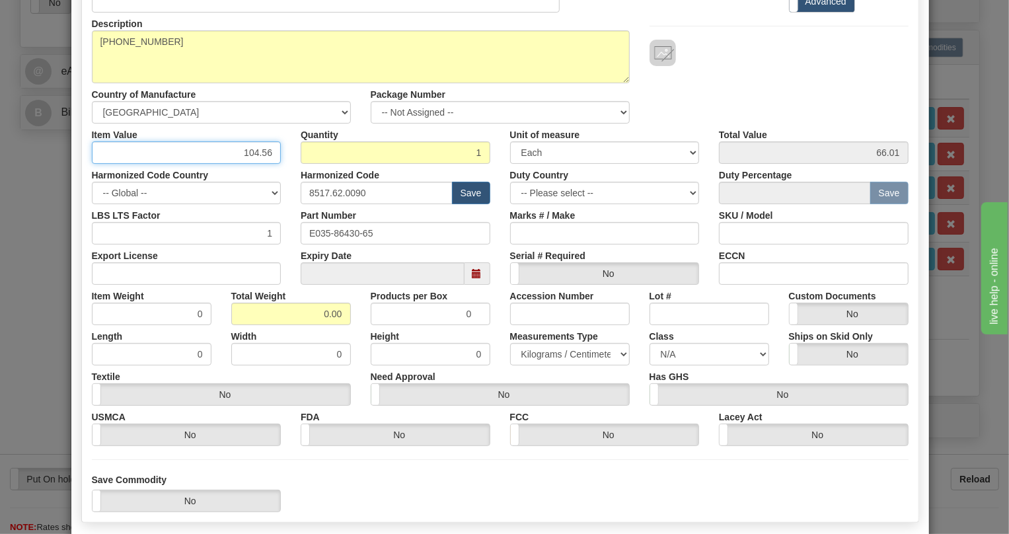
scroll to position [180, 0]
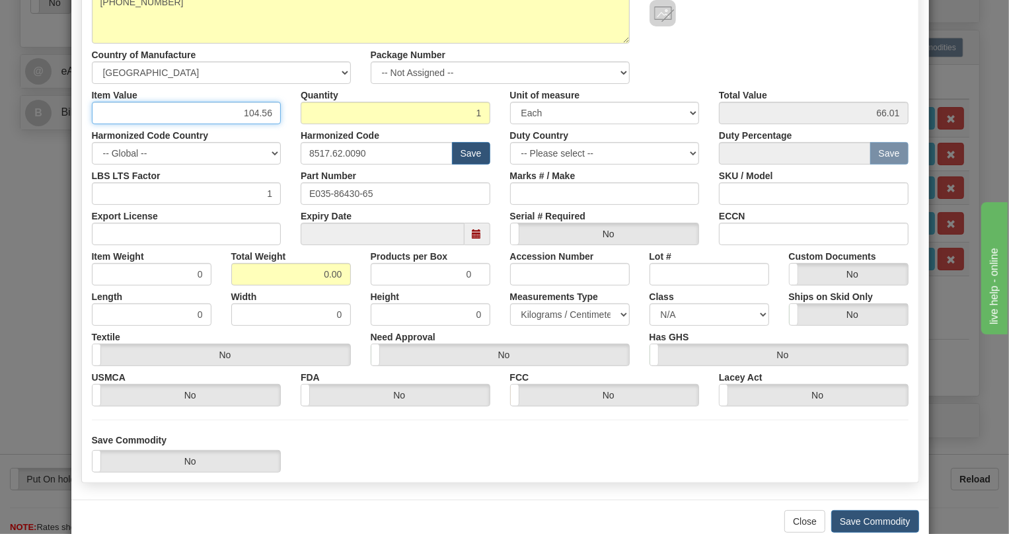
type input "104.56"
click at [304, 274] on input "0.00" at bounding box center [291, 274] width 120 height 22
type input "1.00"
type input "1.0000"
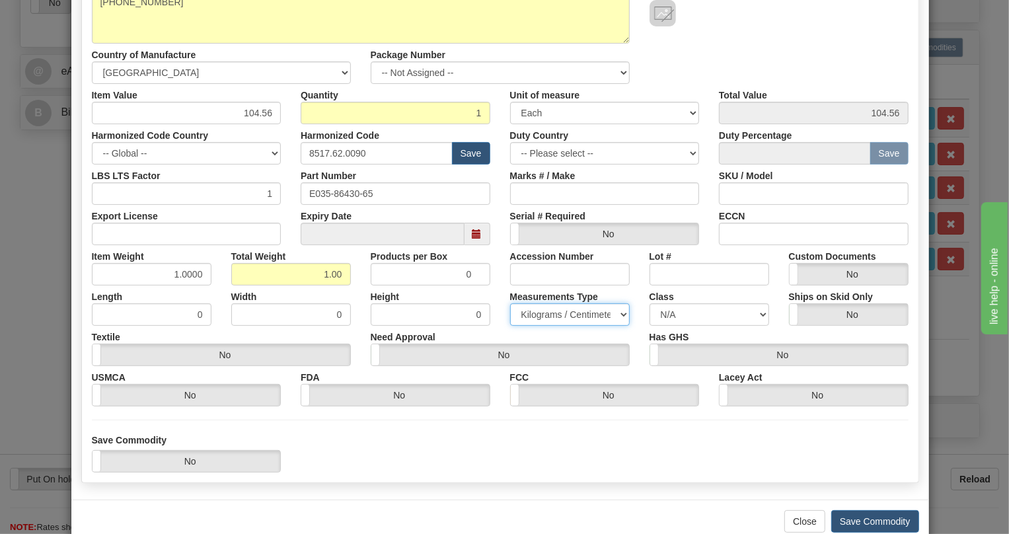
click at [553, 315] on select "Pounds / Inches Kilograms / Centimeters" at bounding box center [570, 314] width 120 height 22
select select "0"
click at [510, 303] on select "Pounds / Inches Kilograms / Centimeters" at bounding box center [570, 314] width 120 height 22
click at [871, 519] on button "Save Commodity" at bounding box center [875, 521] width 88 height 22
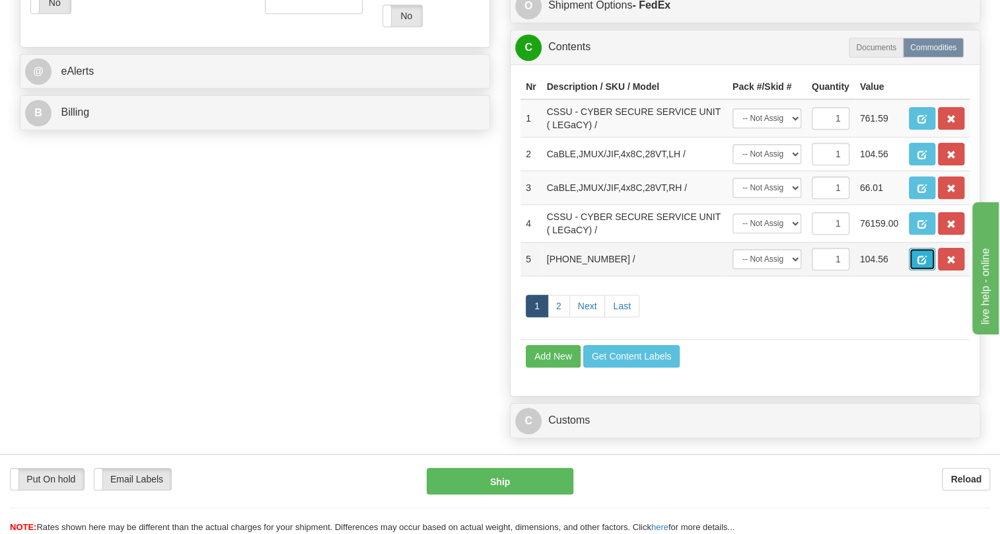
click at [925, 264] on span "button" at bounding box center [921, 260] width 9 height 9
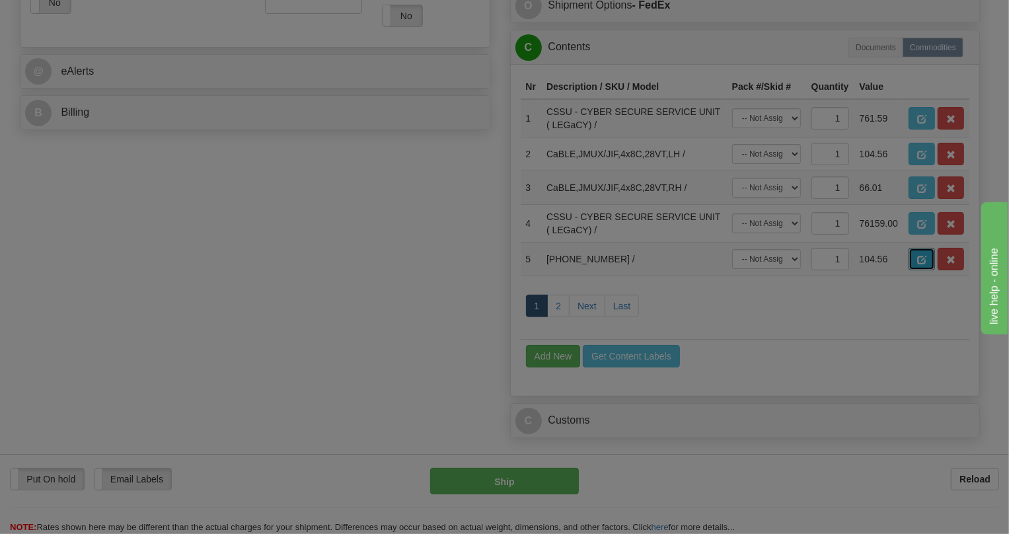
scroll to position [0, 0]
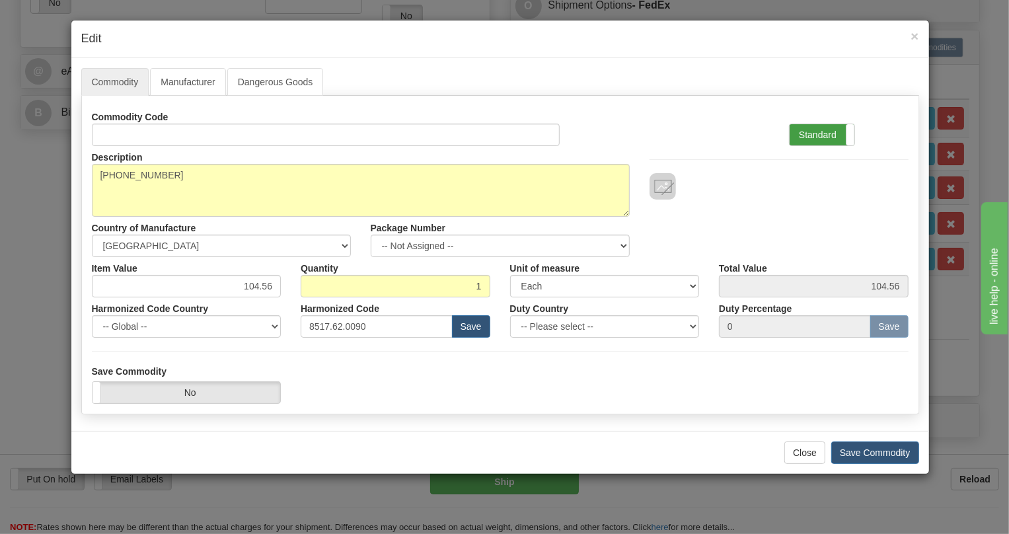
click at [808, 130] on label "Standard" at bounding box center [821, 134] width 65 height 21
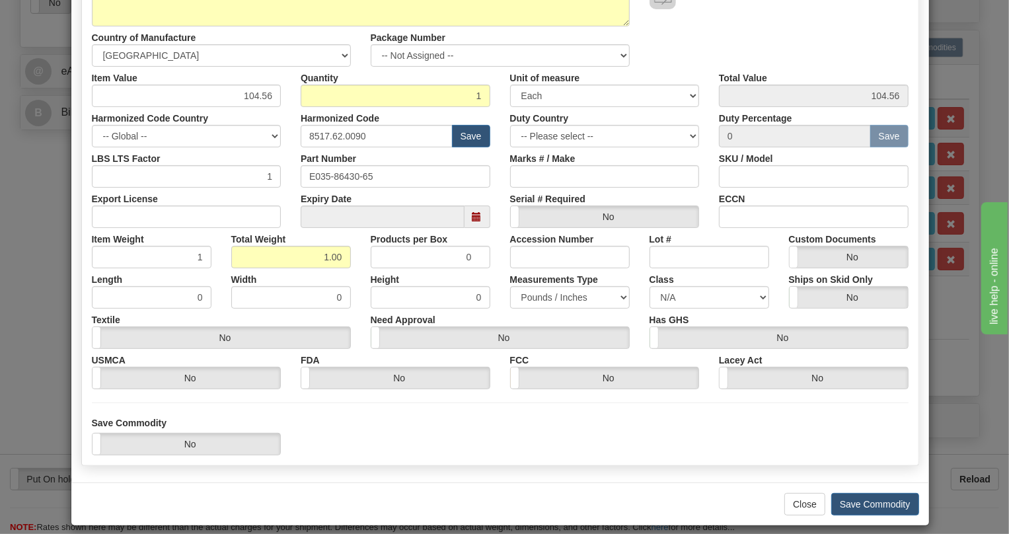
scroll to position [201, 0]
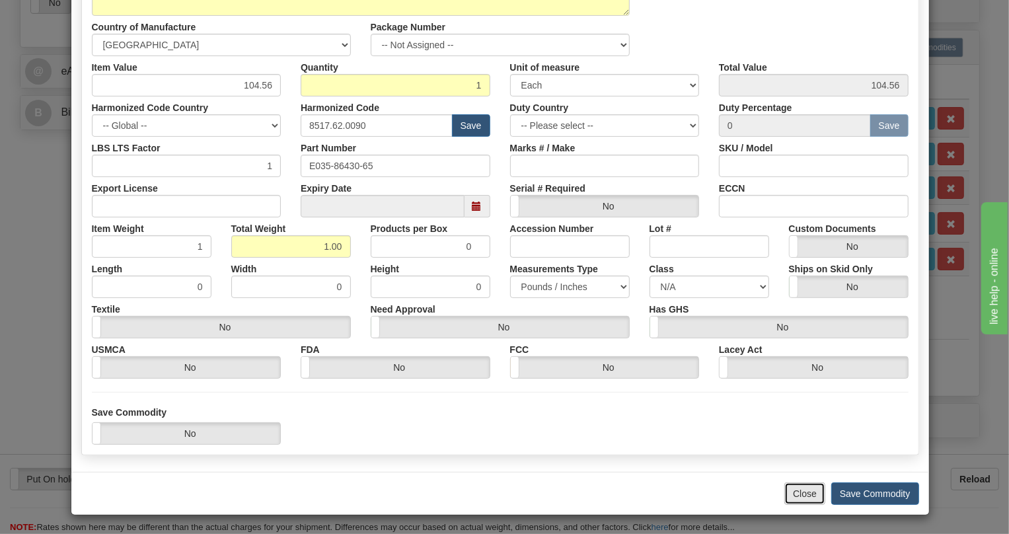
click at [799, 494] on button "Close" at bounding box center [804, 493] width 41 height 22
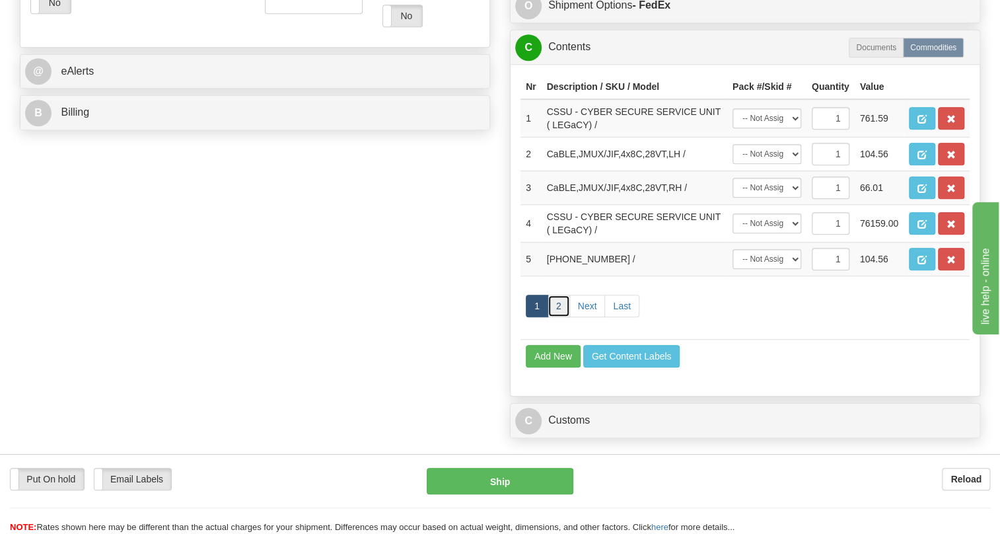
click at [555, 317] on link "2" at bounding box center [559, 306] width 22 height 22
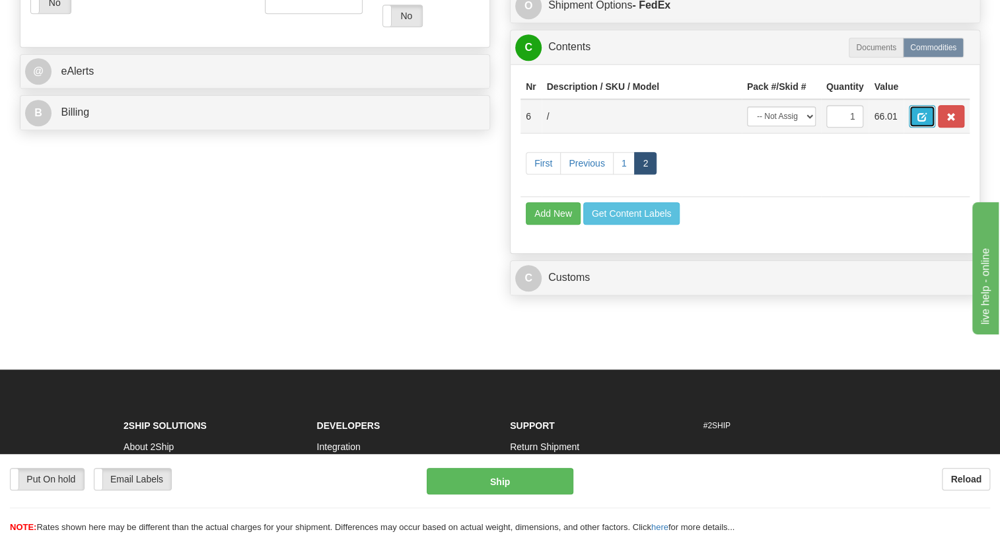
click at [918, 122] on span "button" at bounding box center [921, 117] width 9 height 9
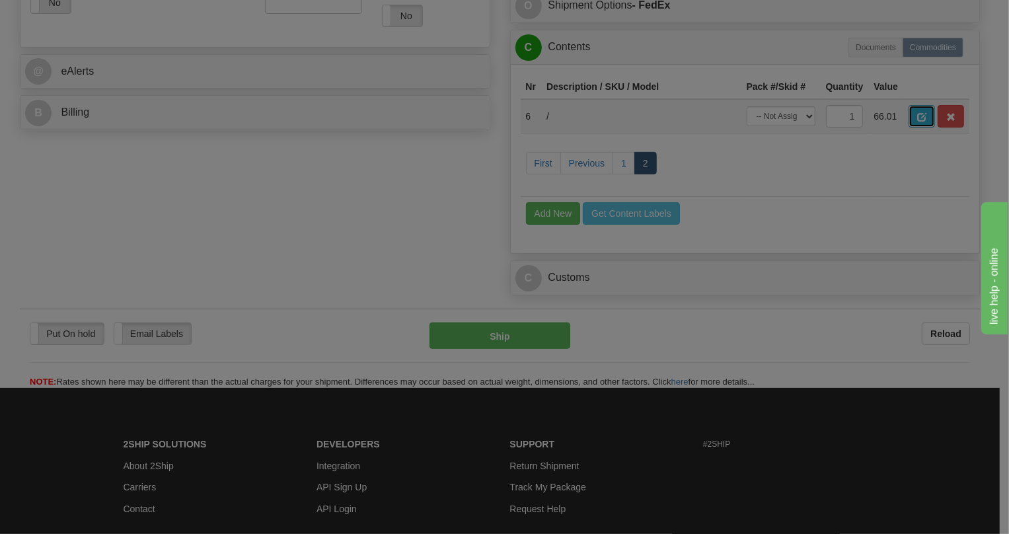
scroll to position [0, 0]
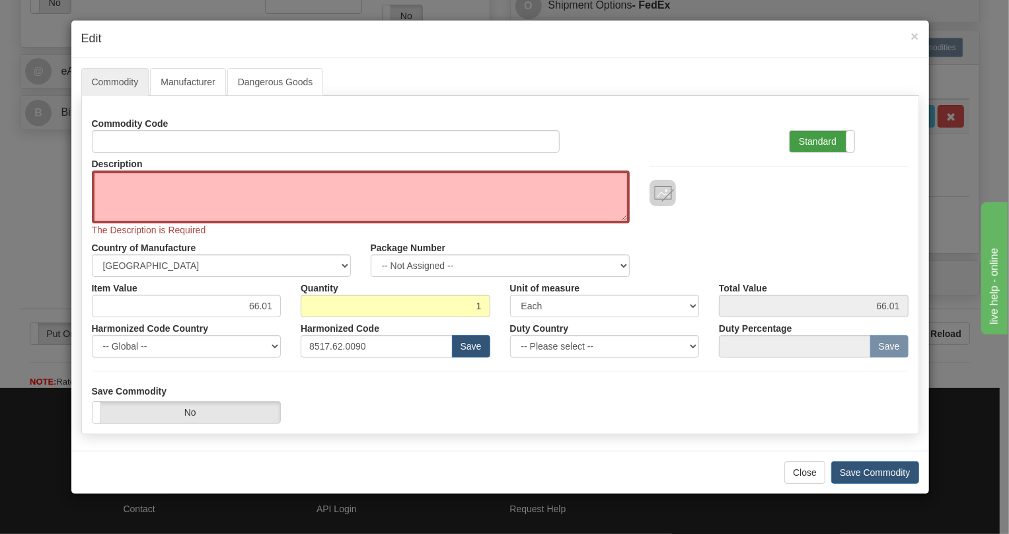
click at [810, 139] on label "Standard" at bounding box center [821, 141] width 65 height 21
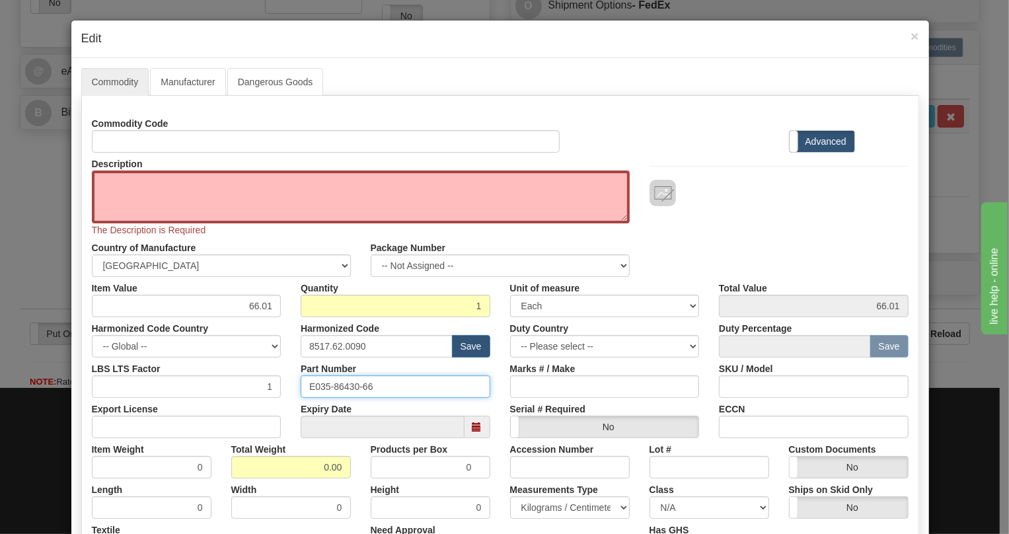
click at [330, 384] on input "E035-86430-66" at bounding box center [396, 386] width 190 height 22
click at [114, 183] on textarea "Description" at bounding box center [361, 196] width 538 height 53
paste textarea "E035-86430-66"
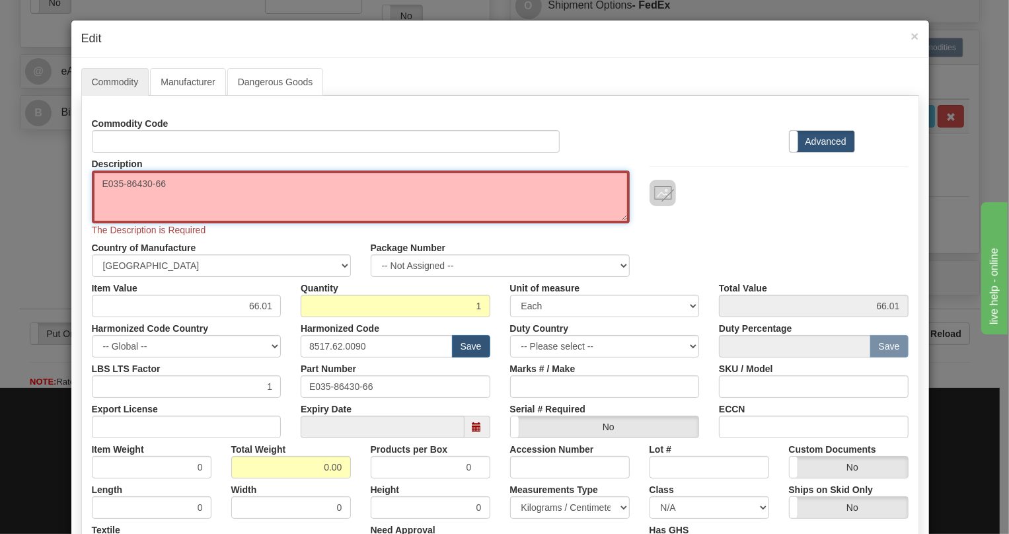
click at [105, 186] on textarea "E035-86430-66" at bounding box center [361, 196] width 538 height 53
type textarea "035-86430-66"
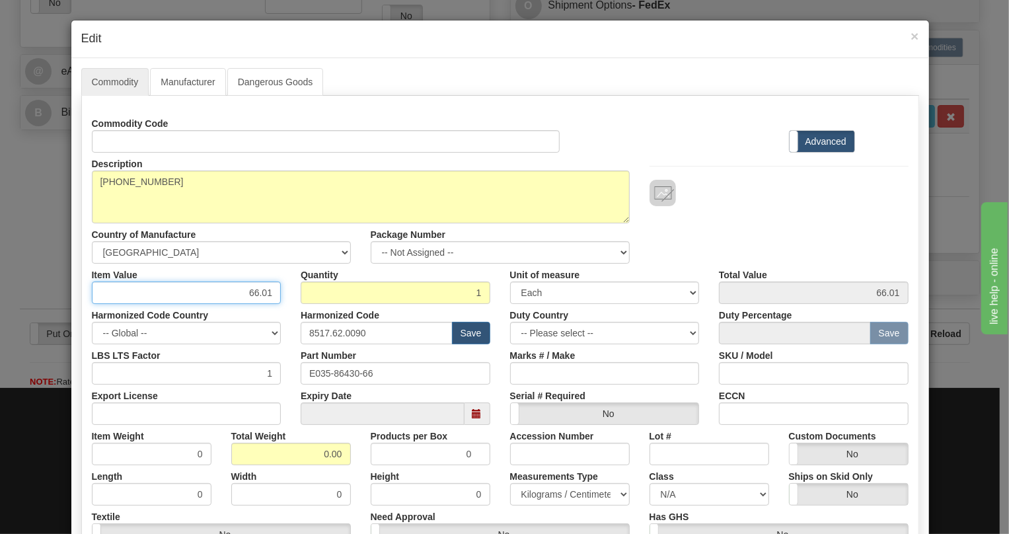
click at [260, 291] on input "66.01" at bounding box center [187, 292] width 190 height 22
paste input "71,69"
click at [316, 458] on input "0.00" at bounding box center [291, 454] width 120 height 22
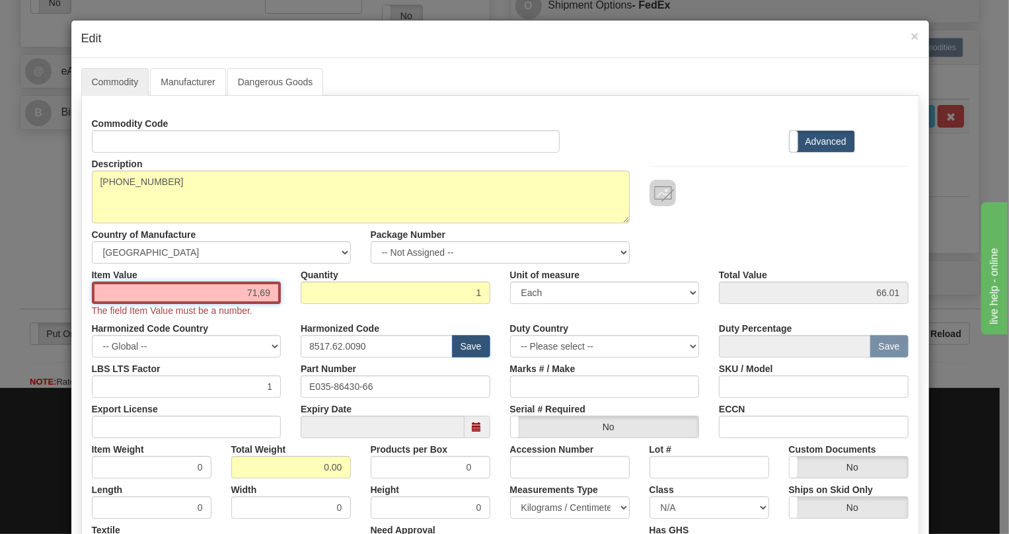
click at [258, 294] on input "71,69" at bounding box center [187, 292] width 190 height 22
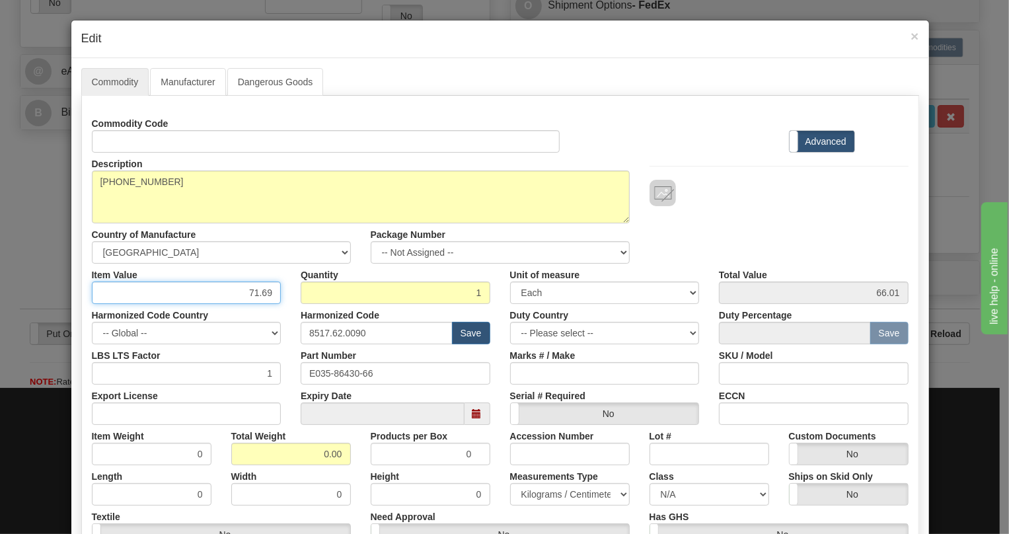
type input "71.69"
click at [311, 449] on input "0.00" at bounding box center [291, 454] width 120 height 22
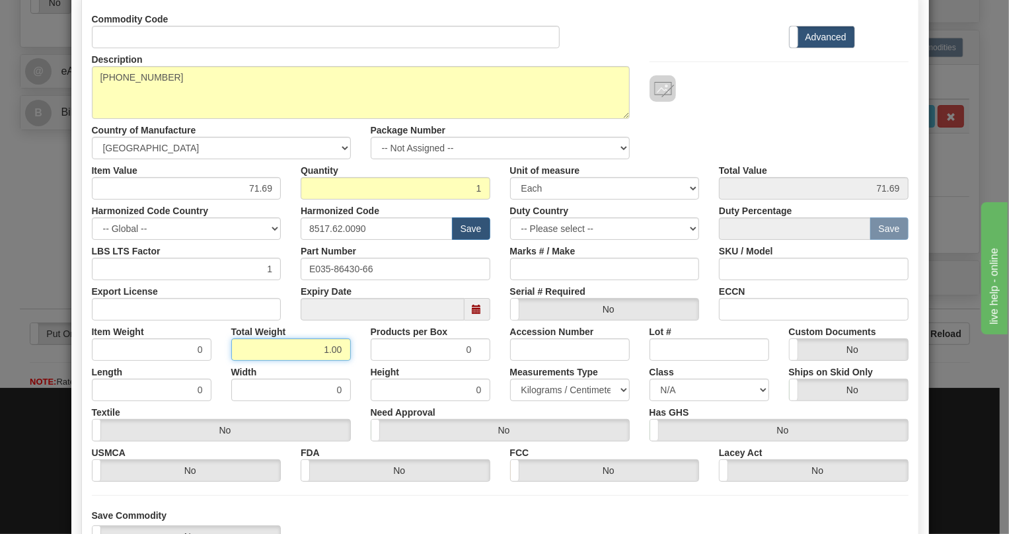
scroll to position [120, 0]
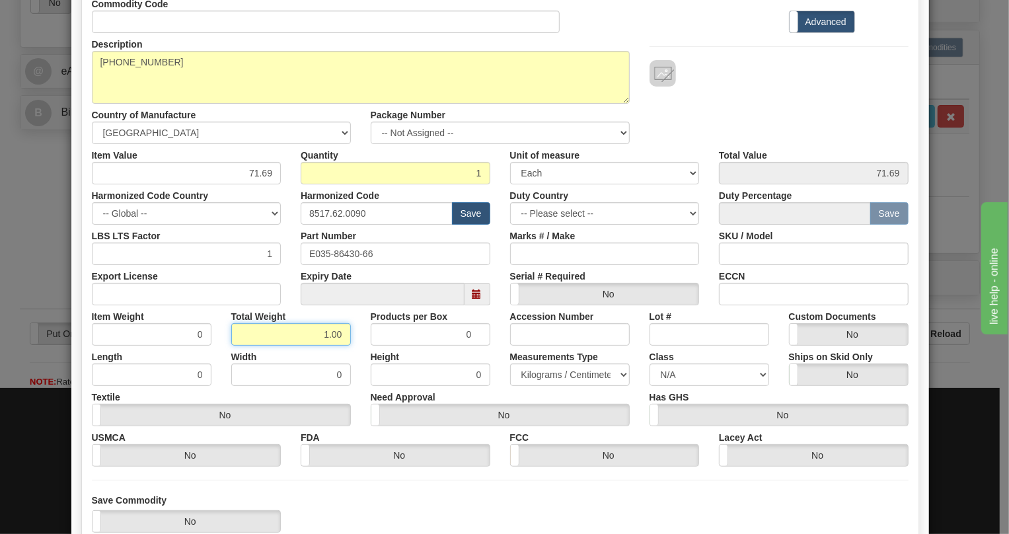
type input "1.00"
type input "1.0000"
click at [571, 374] on select "Pounds / Inches Kilograms / Centimeters" at bounding box center [570, 374] width 120 height 22
select select "0"
click at [510, 363] on select "Pounds / Inches Kilograms / Centimeters" at bounding box center [570, 374] width 120 height 22
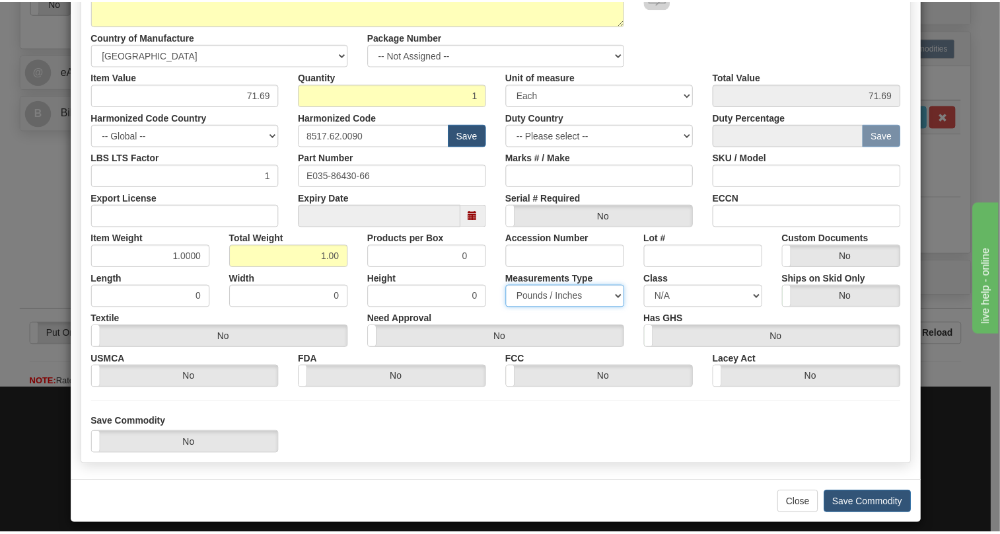
scroll to position [207, 0]
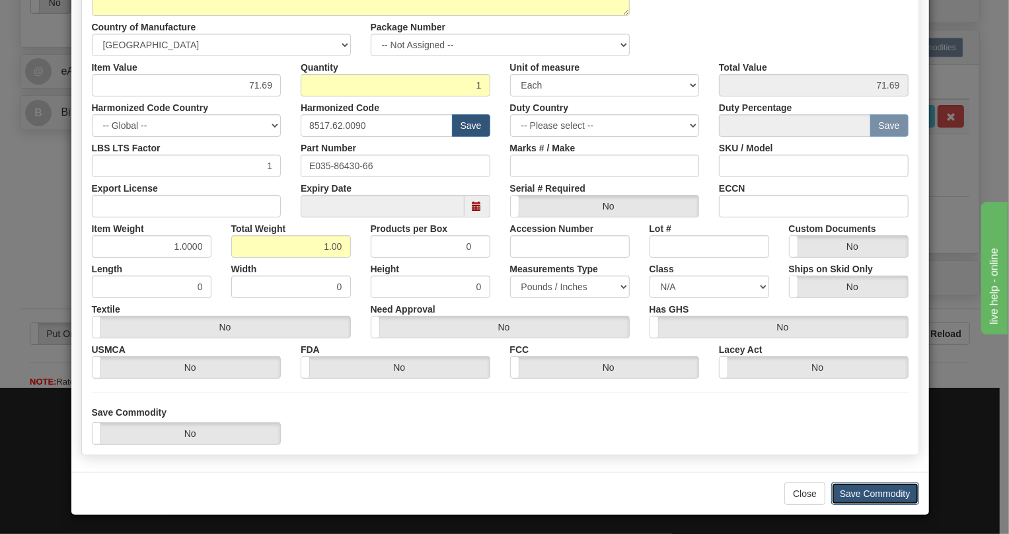
click at [873, 490] on button "Save Commodity" at bounding box center [875, 493] width 88 height 22
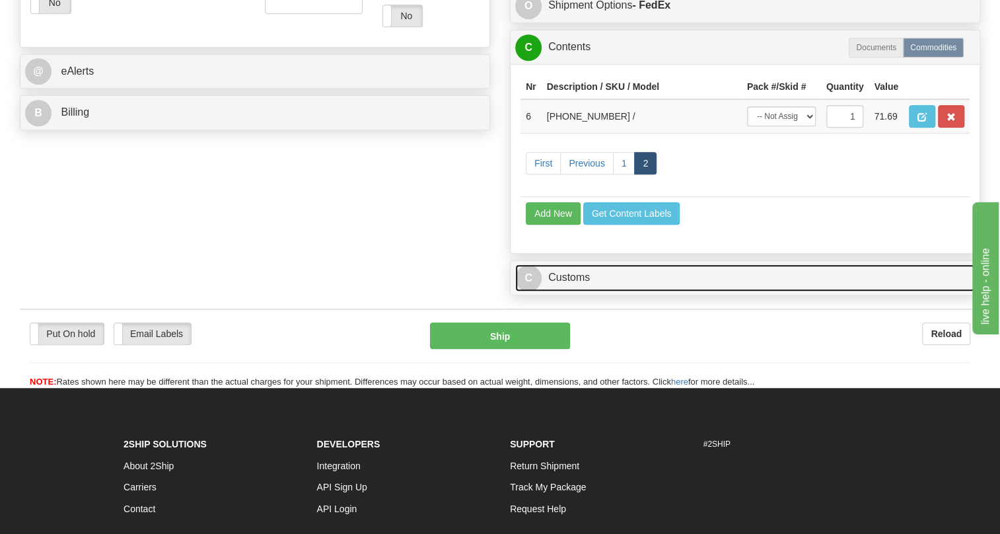
click at [573, 291] on link "C Customs" at bounding box center [745, 277] width 460 height 27
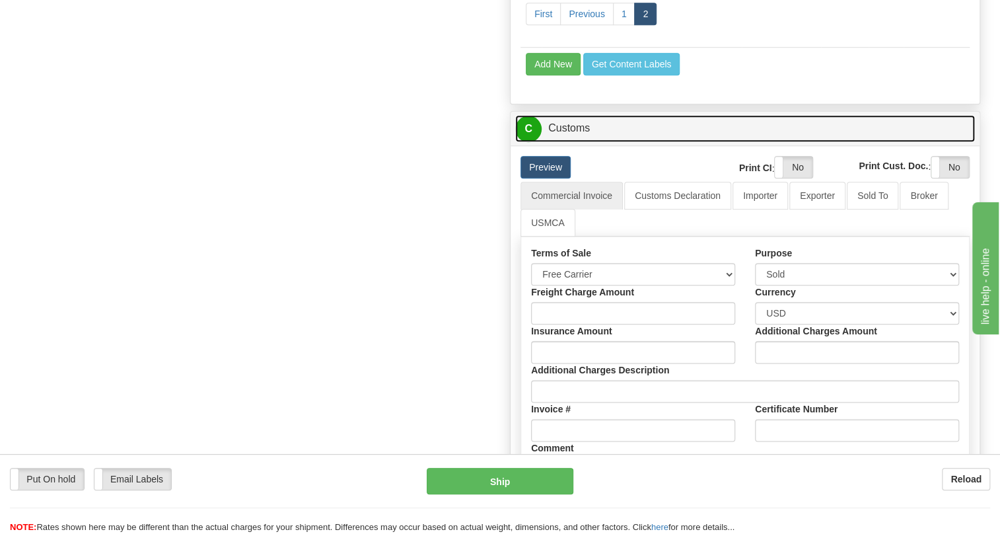
scroll to position [660, 0]
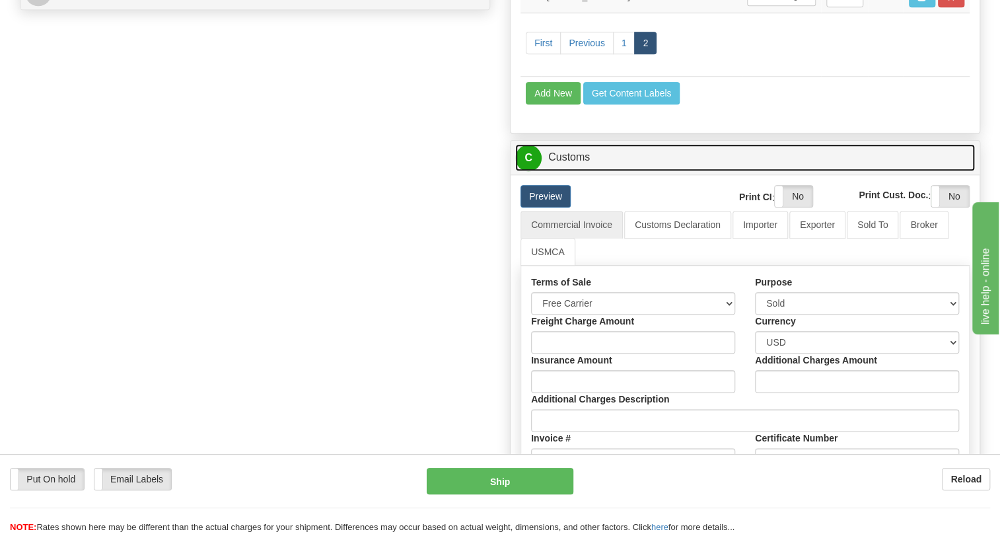
click at [581, 171] on link "C Customs" at bounding box center [745, 157] width 460 height 27
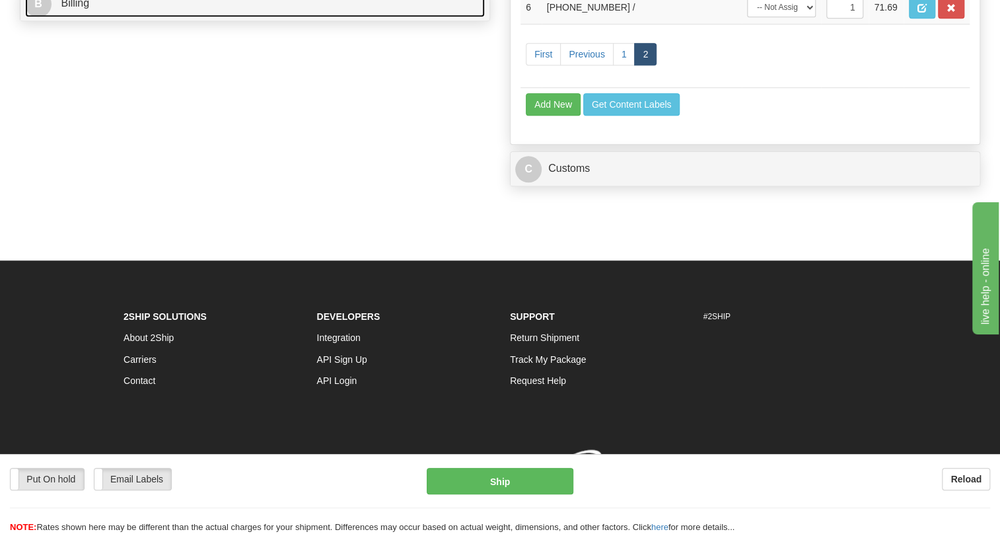
click at [88, 9] on span "Billing" at bounding box center [75, 2] width 28 height 11
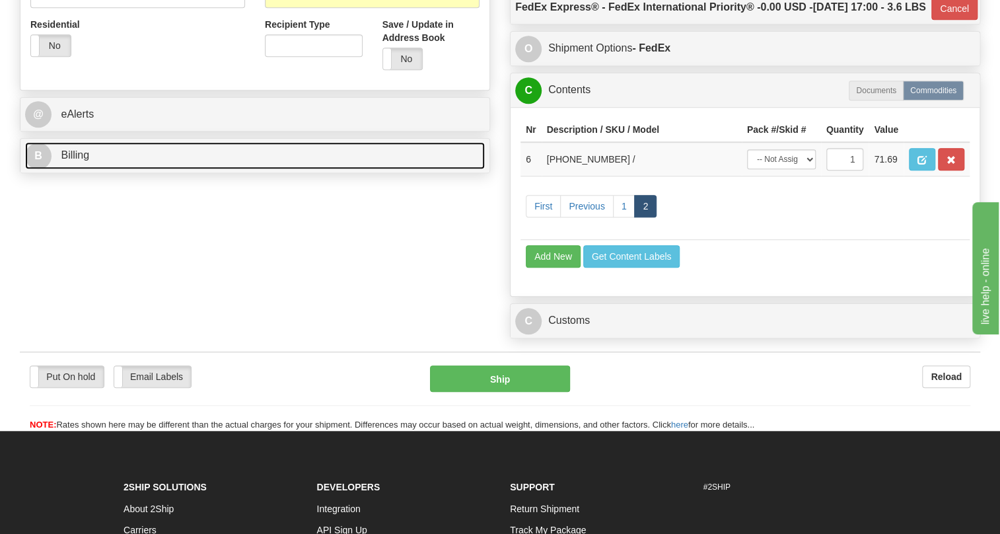
scroll to position [480, 0]
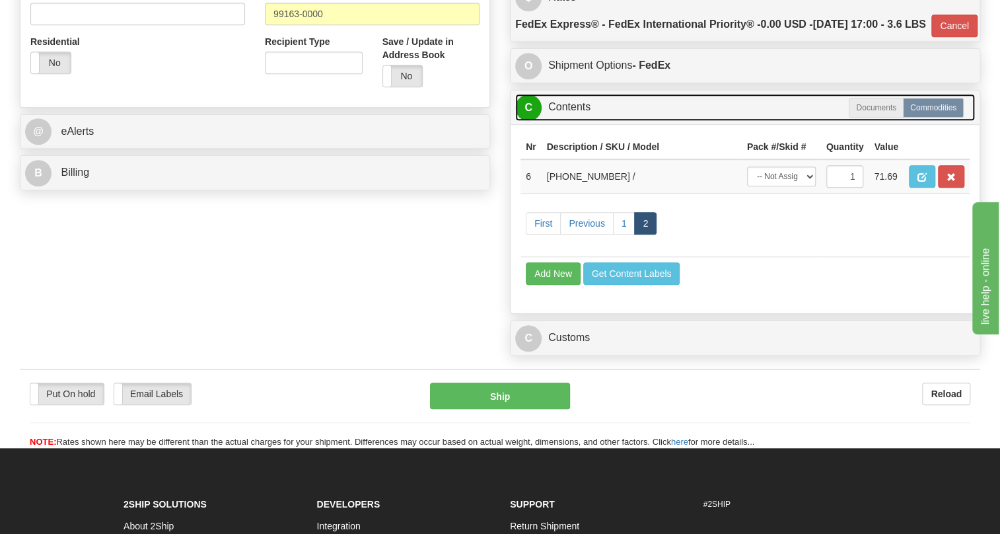
click at [575, 121] on link "C Contents" at bounding box center [745, 107] width 460 height 27
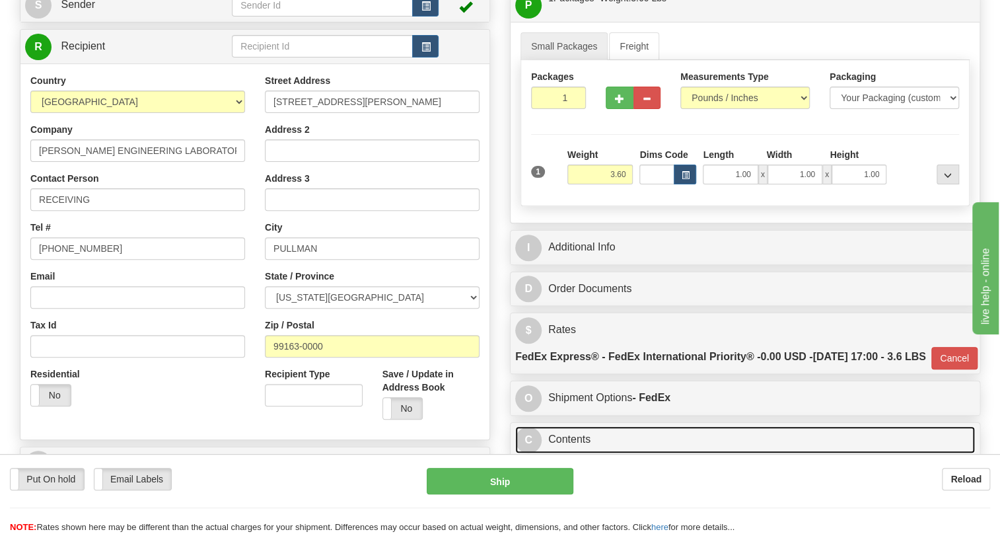
scroll to position [120, 0]
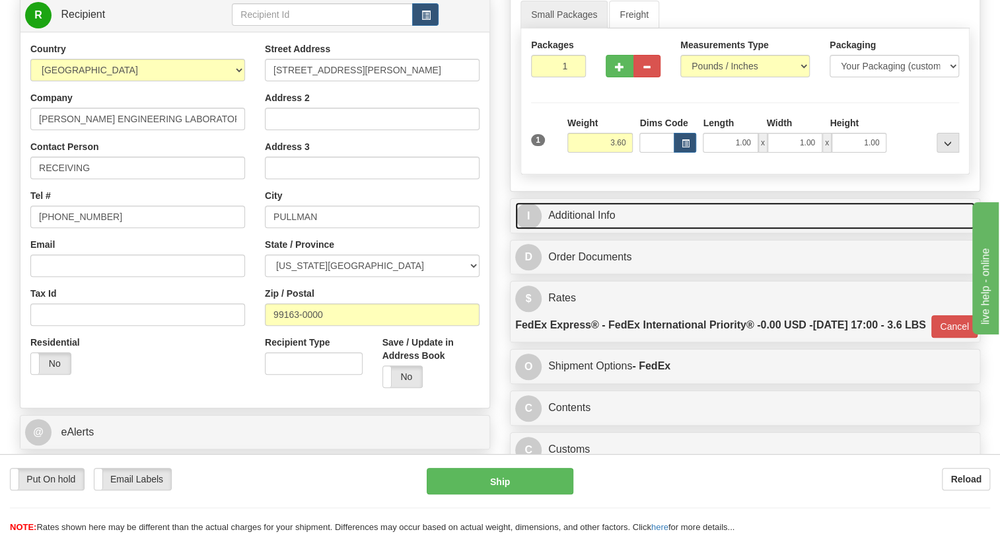
click at [592, 229] on link "I Additional Info" at bounding box center [745, 215] width 460 height 27
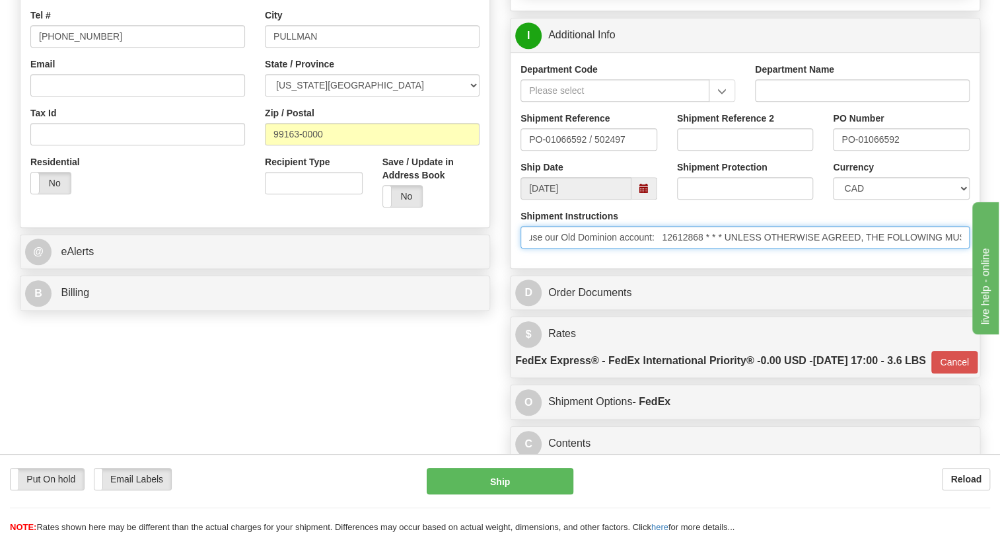
scroll to position [0, 709]
drag, startPoint x: 1838, startPoint y: 598, endPoint x: 1036, endPoint y: 360, distance: 836.9
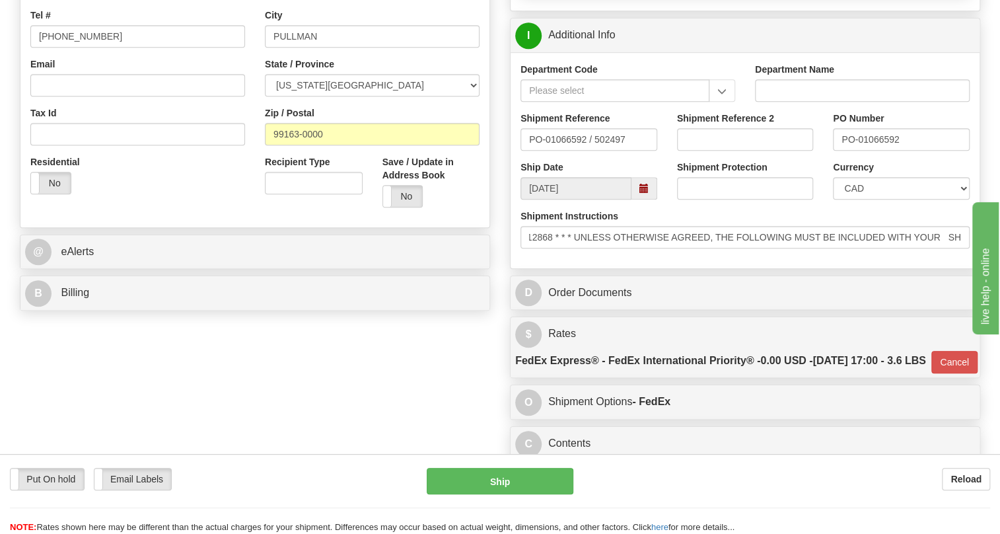
click at [742, 268] on div "Department Code Department Name Shipment Reference PO-01066592 / 502497 Shipmen…" at bounding box center [745, 160] width 469 height 216
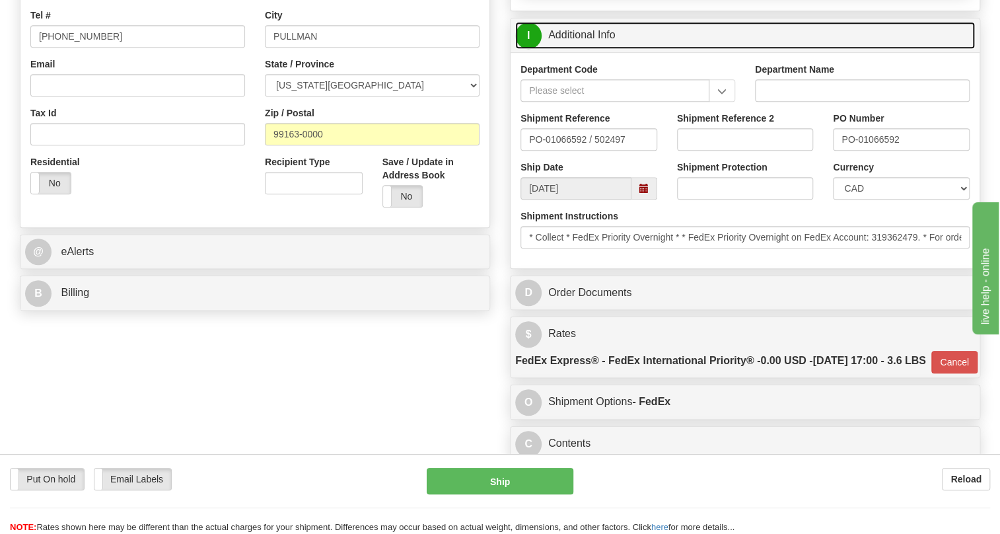
click at [587, 49] on link "I Additional Info" at bounding box center [745, 35] width 460 height 27
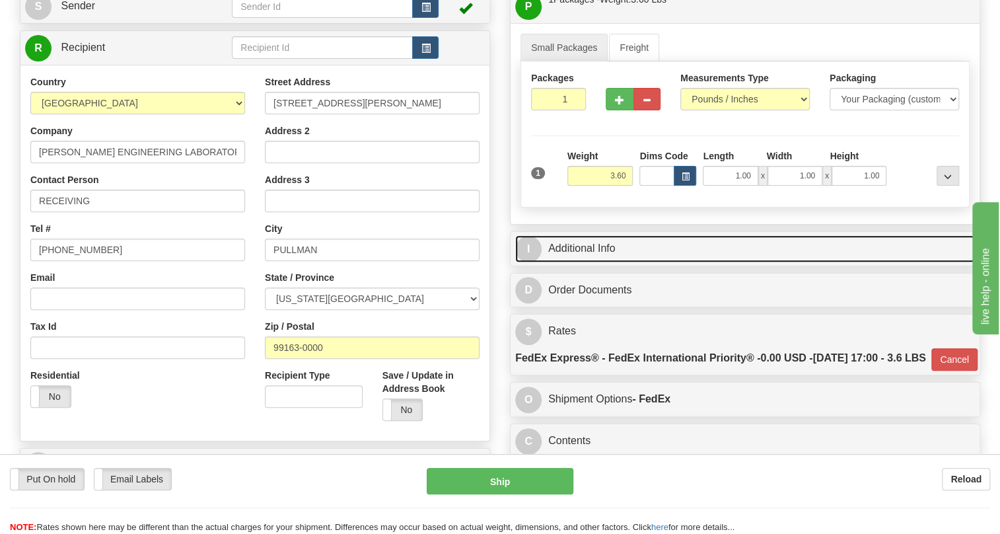
scroll to position [120, 0]
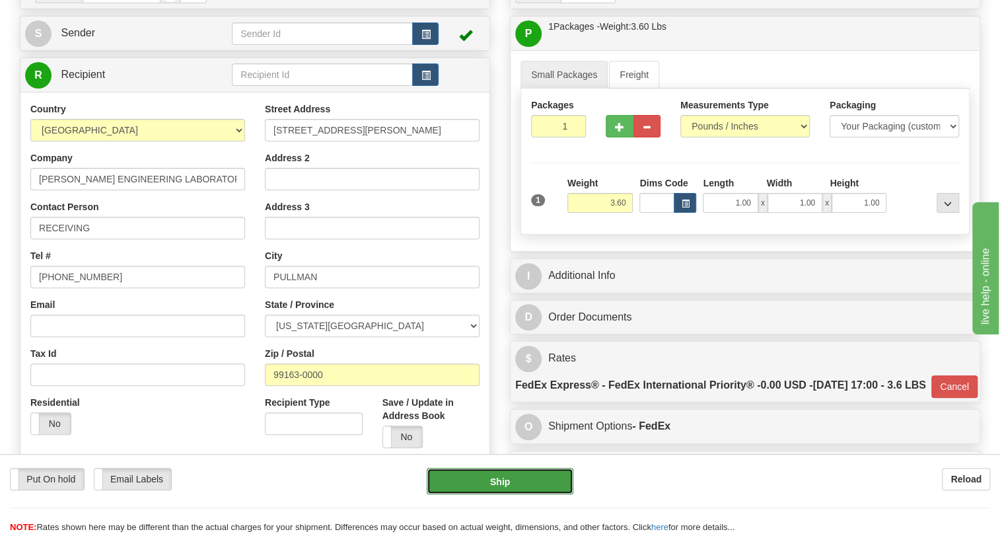
click at [516, 483] on button "Ship" at bounding box center [500, 481] width 147 height 26
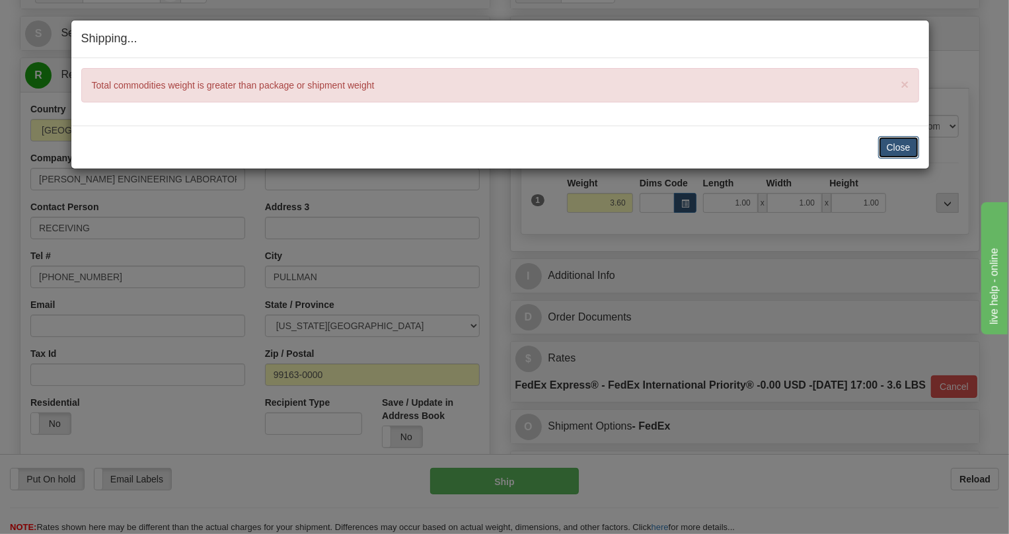
click at [890, 151] on button "Close" at bounding box center [898, 147] width 41 height 22
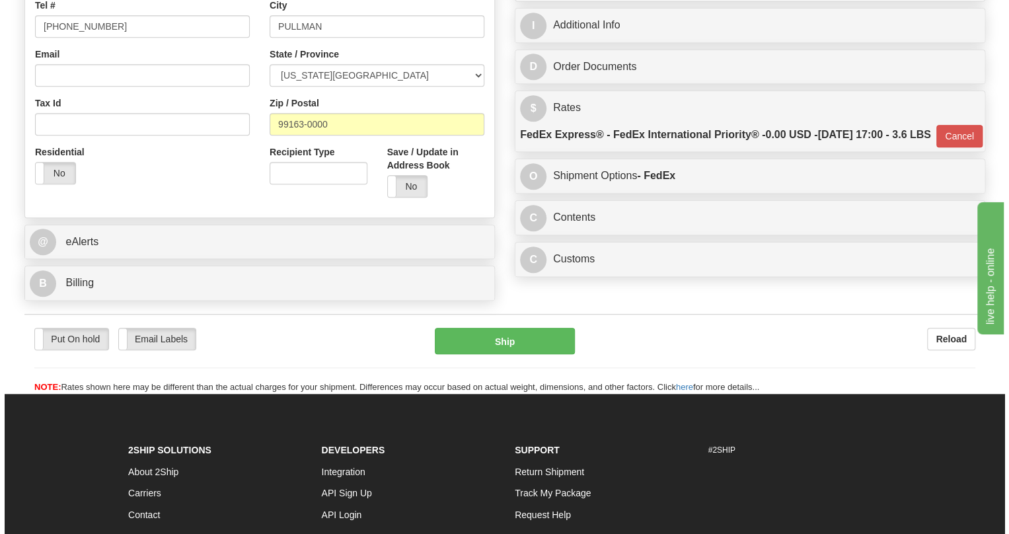
scroll to position [420, 0]
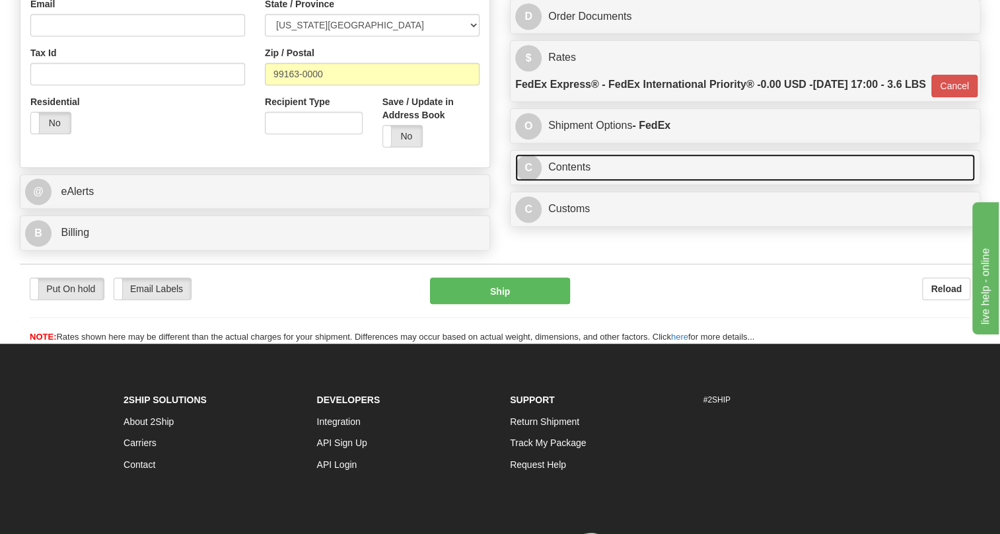
click at [571, 181] on link "C Contents" at bounding box center [745, 167] width 460 height 27
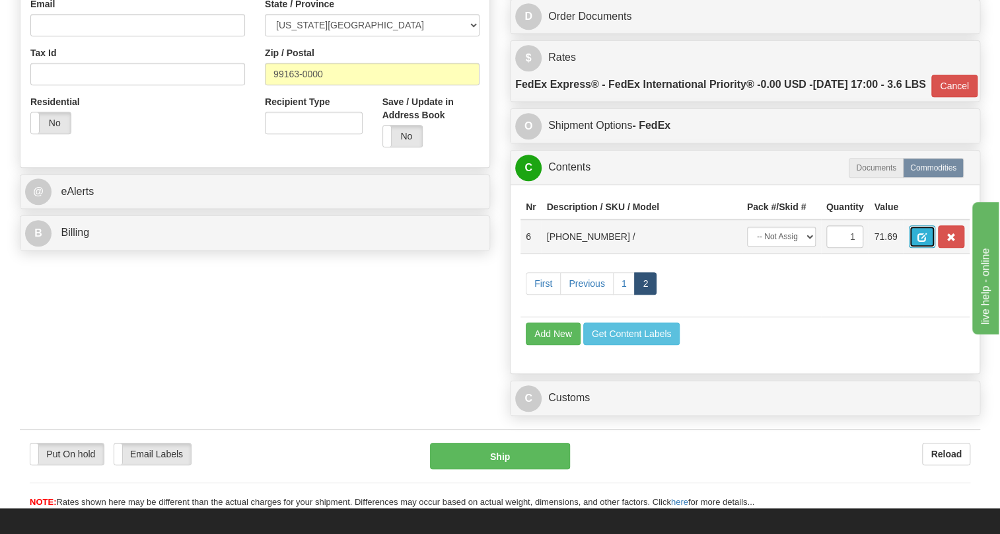
click at [923, 242] on span "button" at bounding box center [921, 237] width 9 height 9
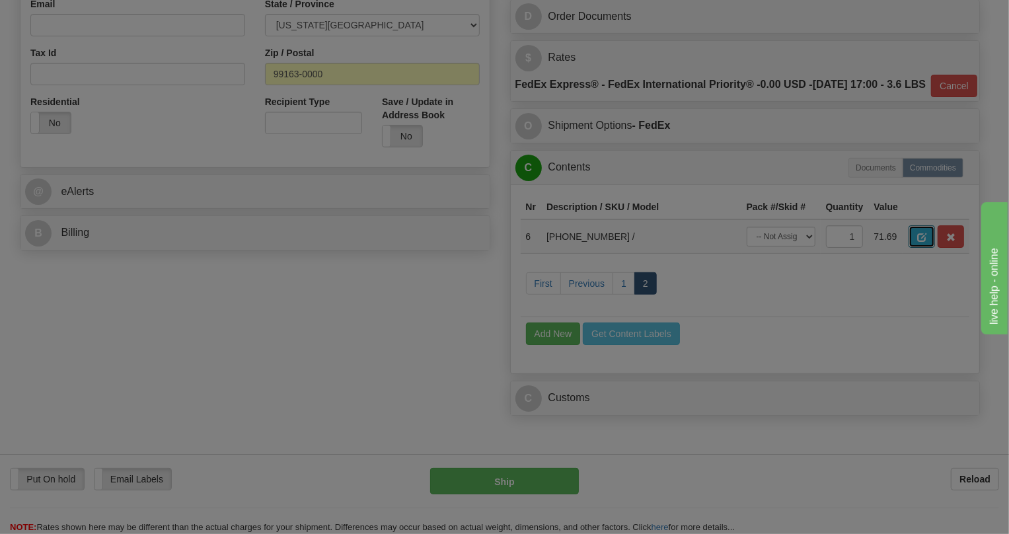
scroll to position [0, 0]
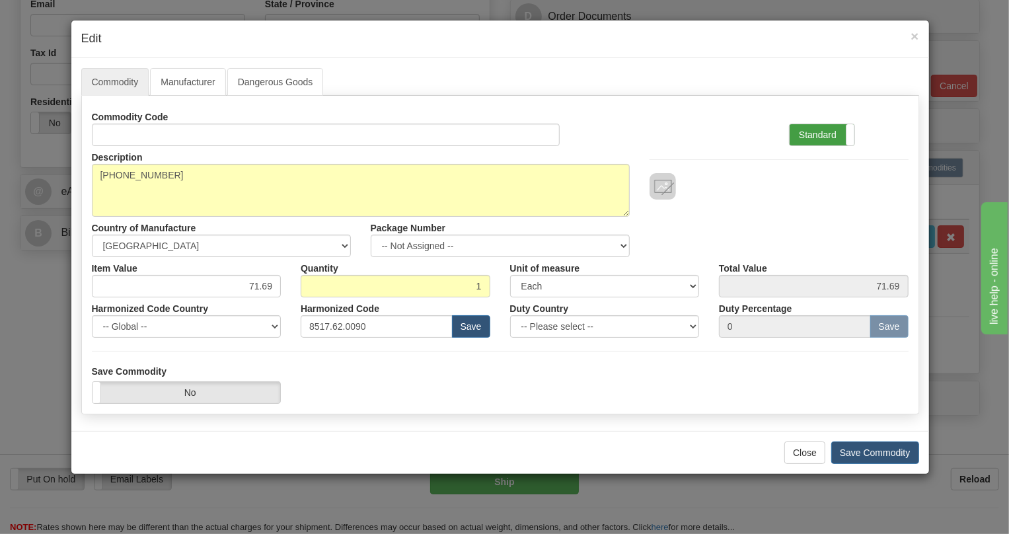
click at [831, 133] on label "Standard" at bounding box center [821, 134] width 65 height 21
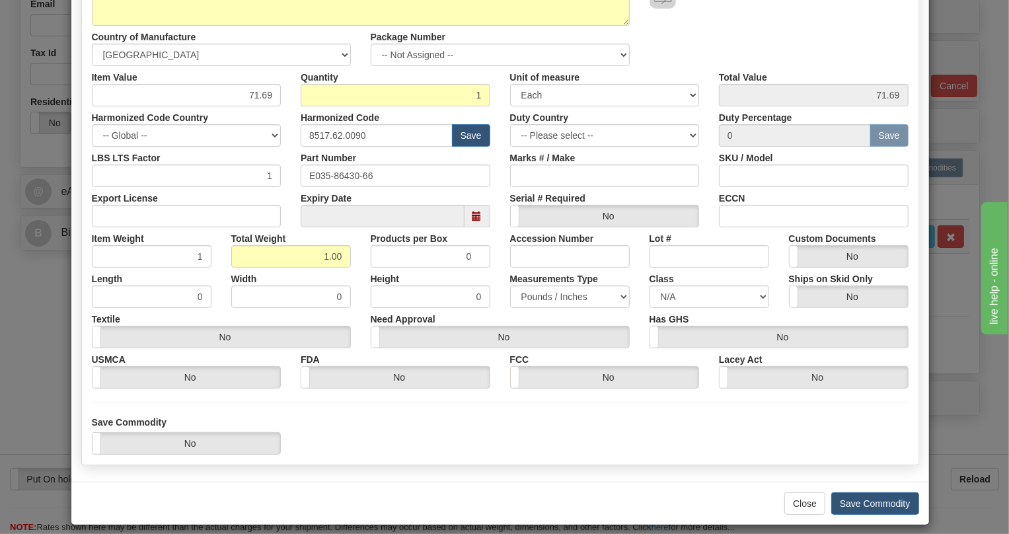
scroll to position [201, 0]
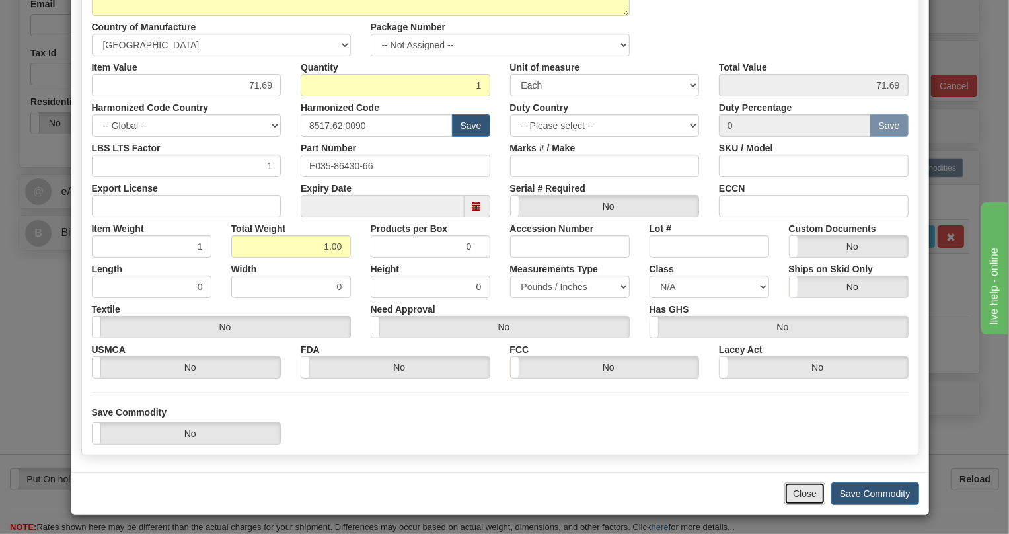
click at [801, 497] on button "Close" at bounding box center [804, 493] width 41 height 22
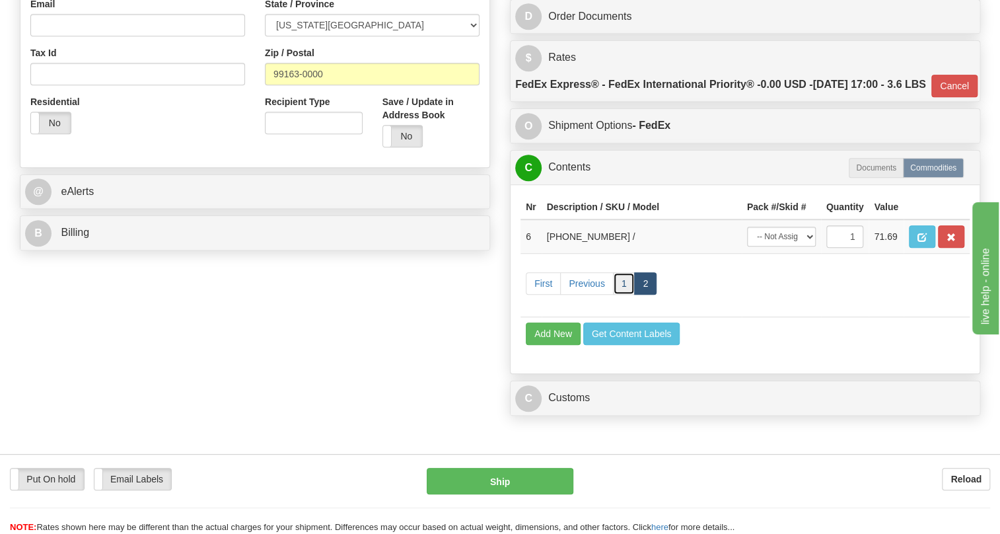
click at [623, 295] on link "1" at bounding box center [624, 283] width 22 height 22
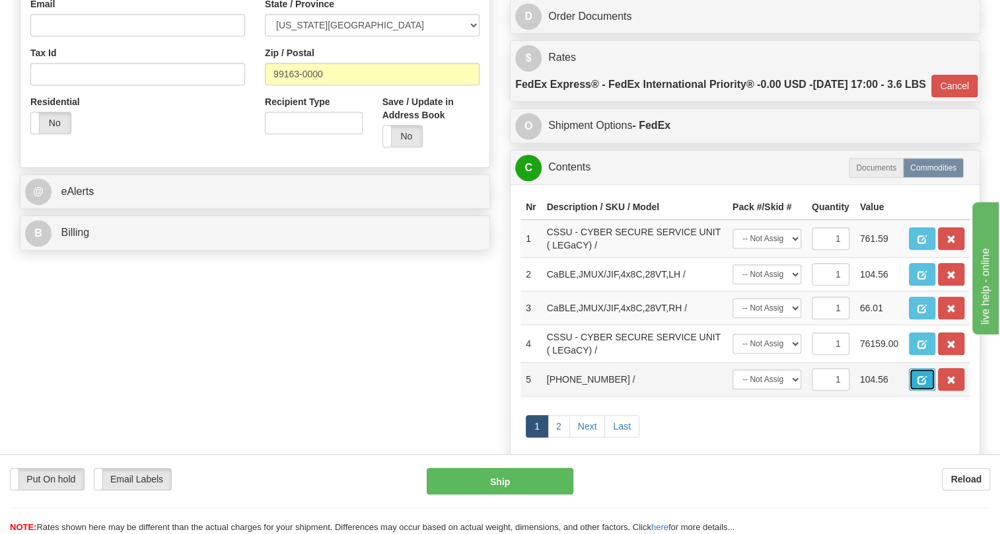
click at [923, 384] on span "button" at bounding box center [921, 380] width 9 height 9
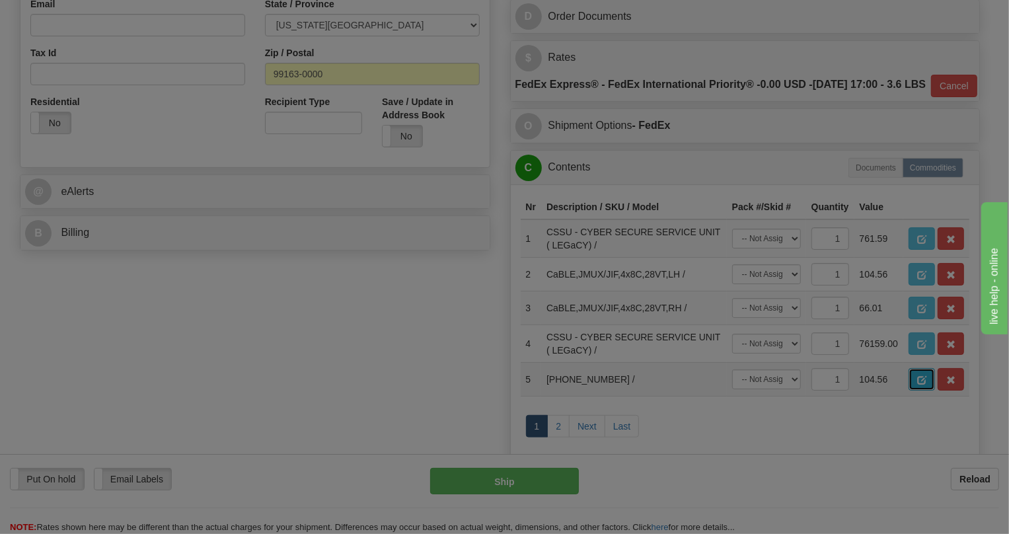
scroll to position [0, 0]
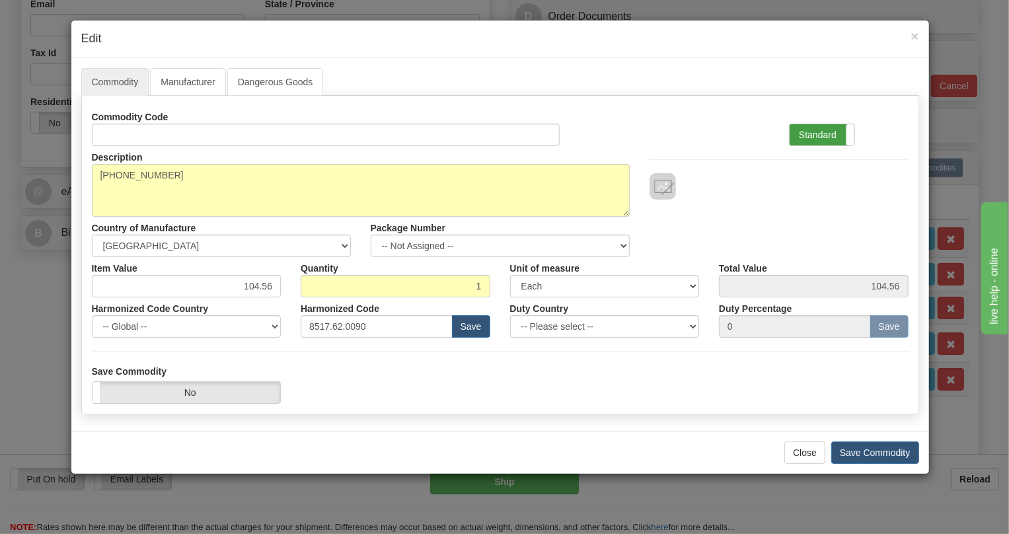
click at [806, 133] on label "Standard" at bounding box center [821, 134] width 65 height 21
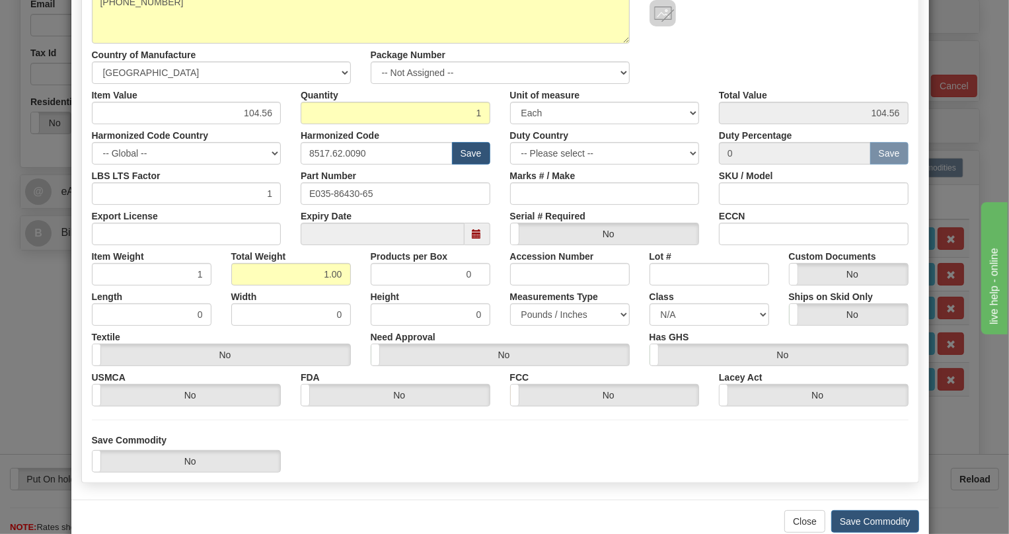
scroll to position [180, 0]
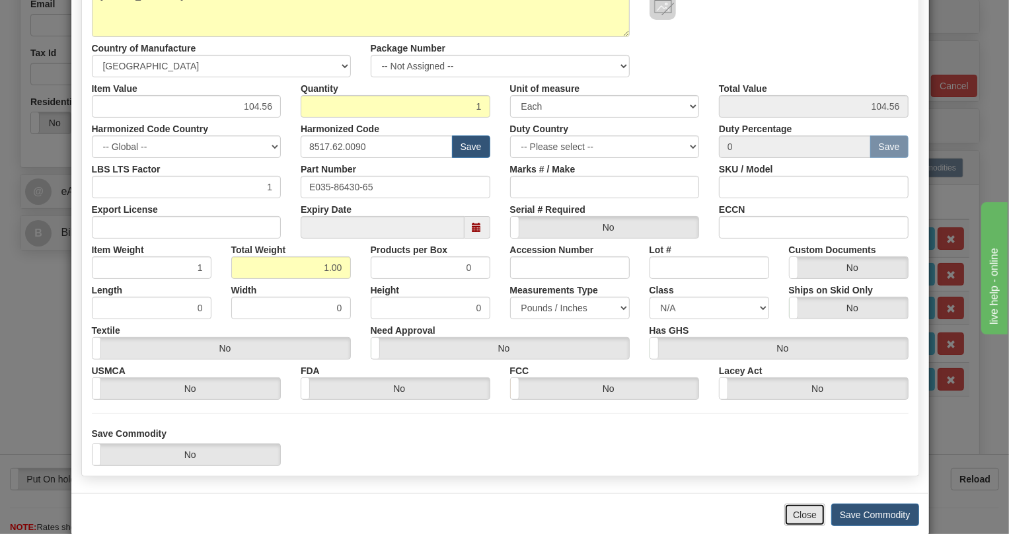
click at [798, 517] on button "Close" at bounding box center [804, 514] width 41 height 22
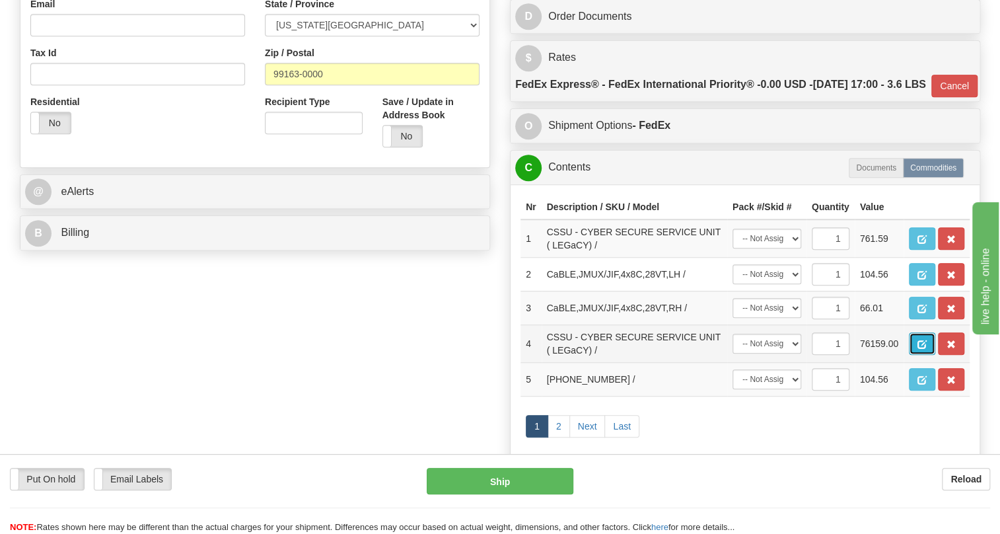
click at [925, 349] on span "button" at bounding box center [921, 344] width 9 height 9
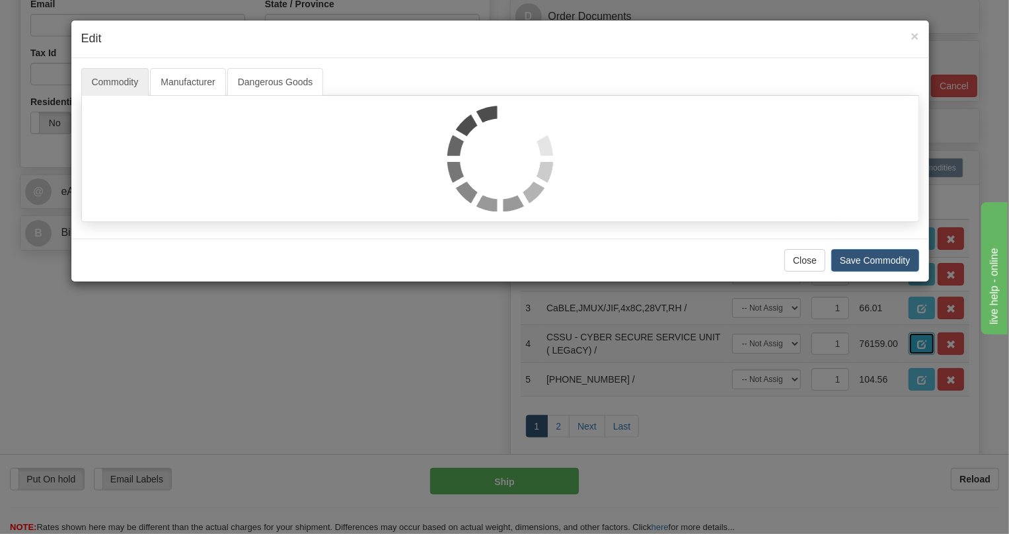
scroll to position [0, 0]
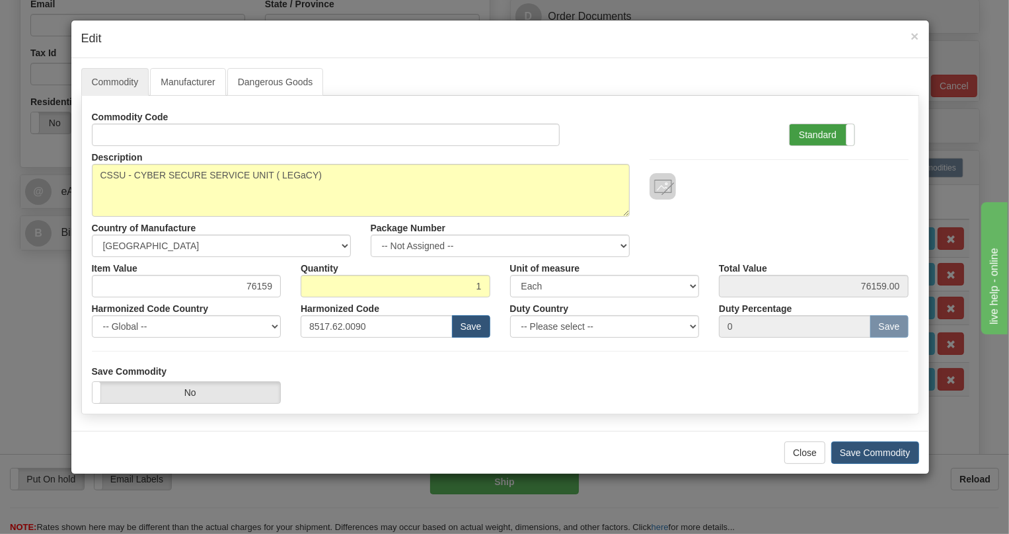
click at [816, 135] on label "Standard" at bounding box center [821, 134] width 65 height 21
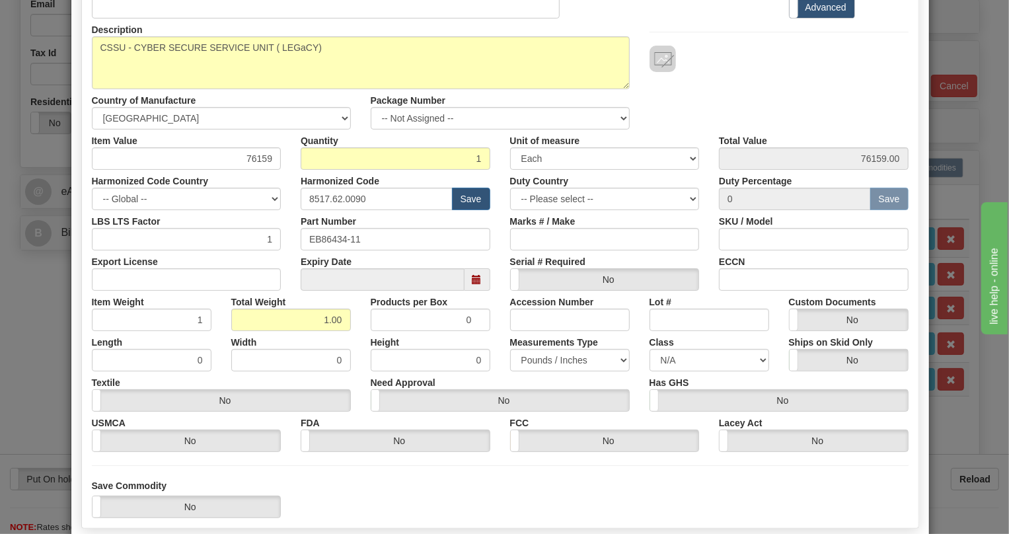
scroll to position [180, 0]
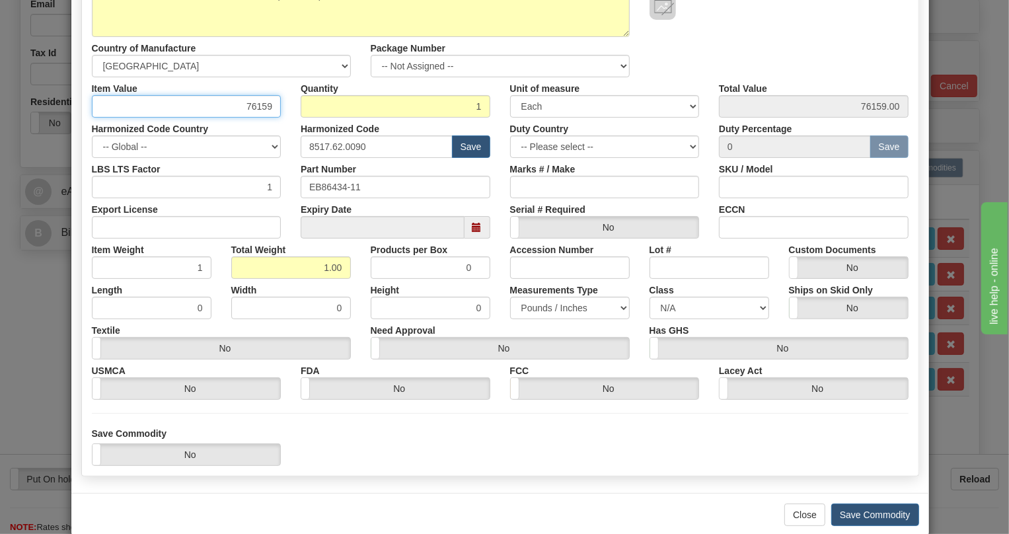
click at [257, 106] on input "76159" at bounding box center [187, 106] width 190 height 22
type input "761.59"
click at [639, 427] on div "Save Commodity Yes No" at bounding box center [500, 446] width 836 height 39
click at [861, 512] on button "Save Commodity" at bounding box center [875, 514] width 88 height 22
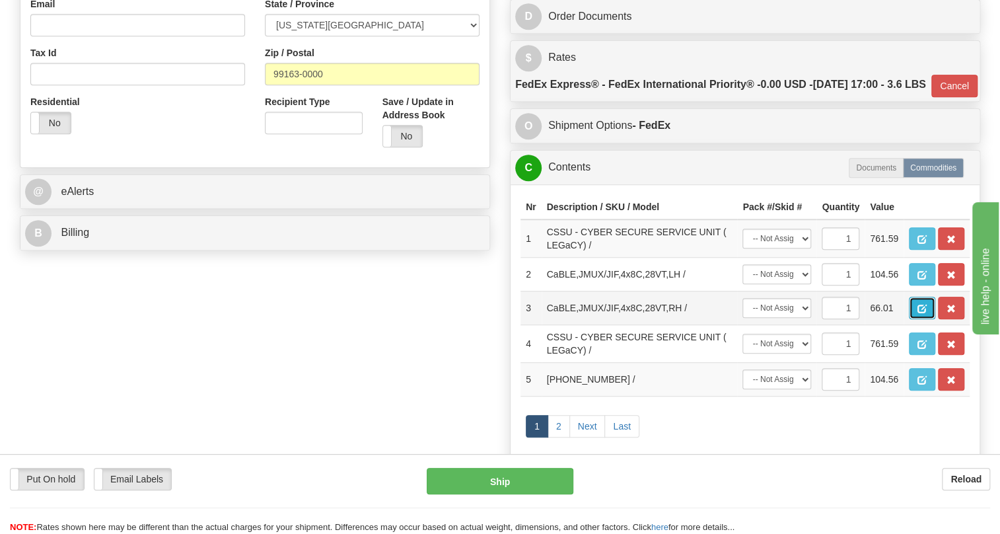
click at [918, 313] on span "button" at bounding box center [921, 308] width 9 height 9
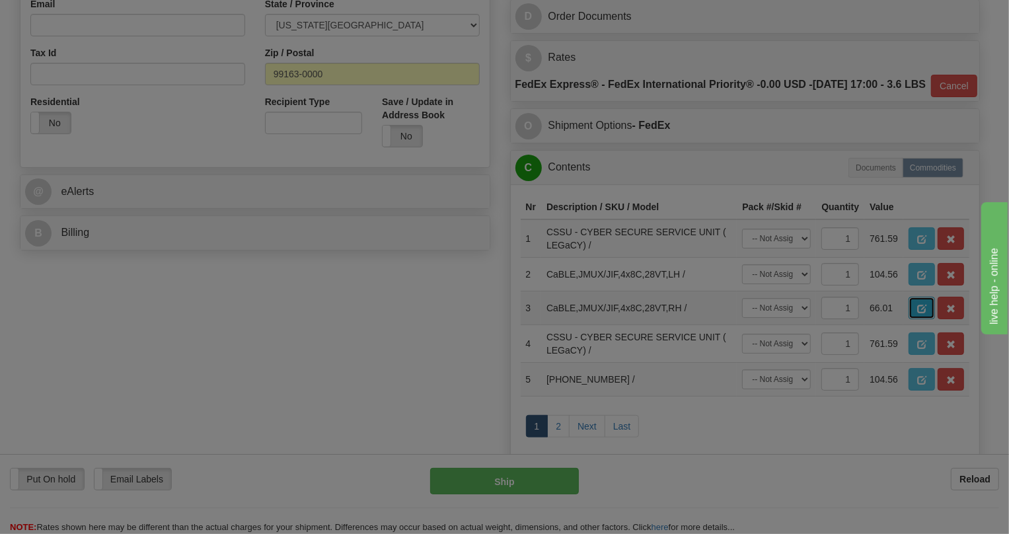
scroll to position [0, 0]
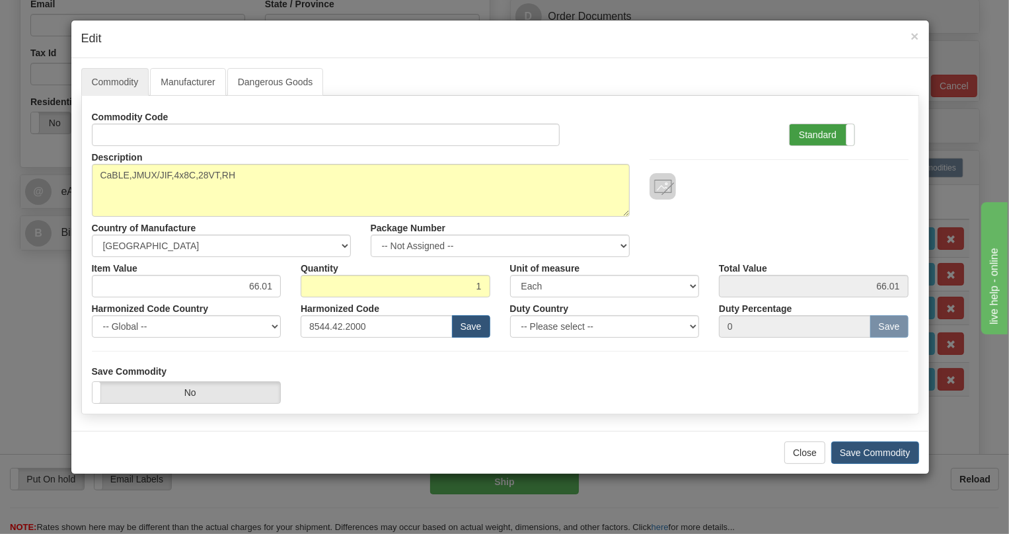
click at [812, 132] on label "Standard" at bounding box center [821, 134] width 65 height 21
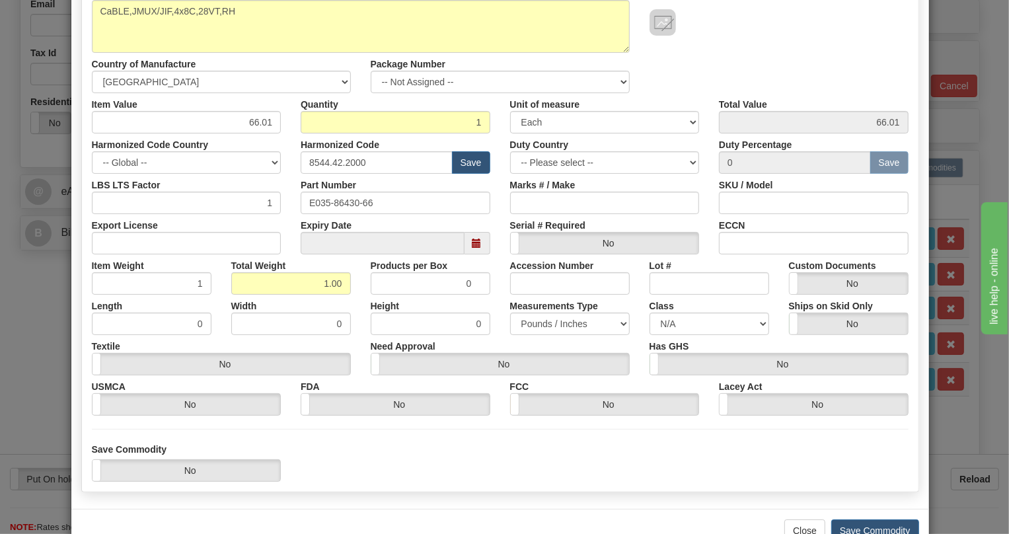
scroll to position [180, 0]
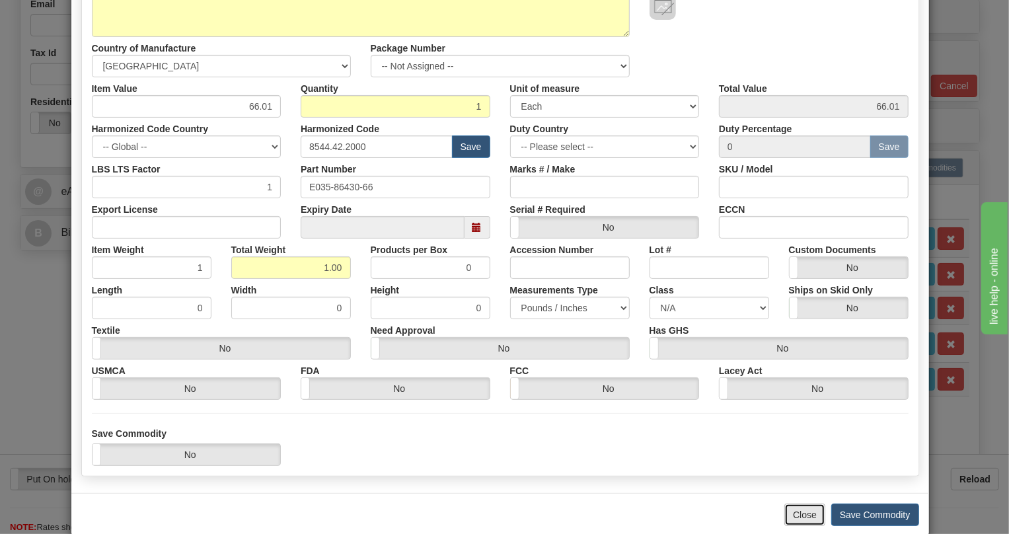
click at [800, 515] on button "Close" at bounding box center [804, 514] width 41 height 22
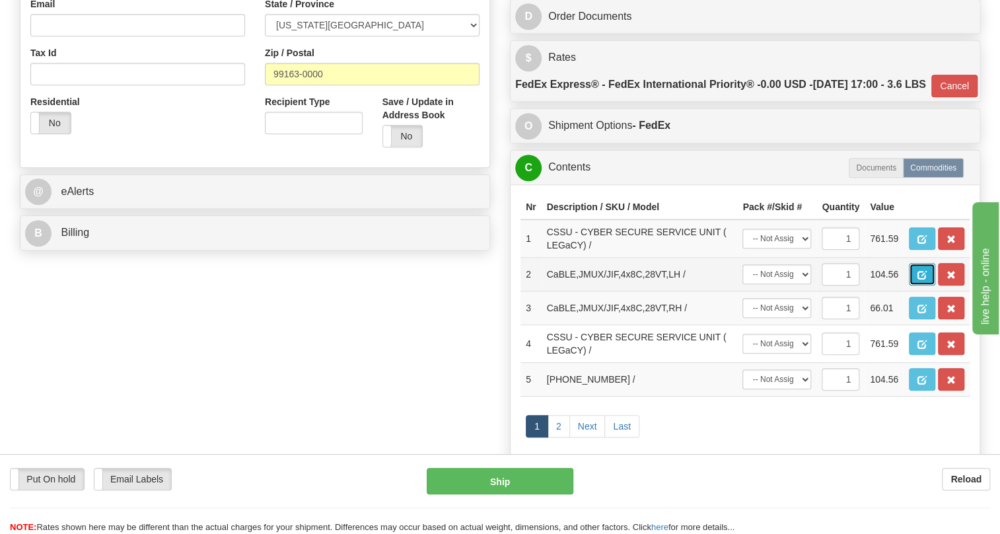
click at [918, 279] on span "button" at bounding box center [921, 275] width 9 height 9
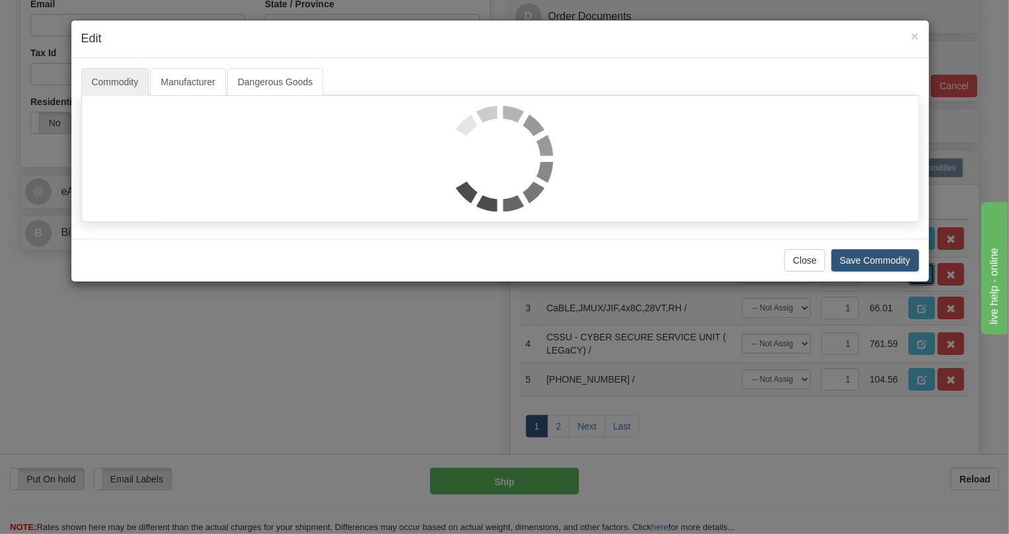
scroll to position [0, 0]
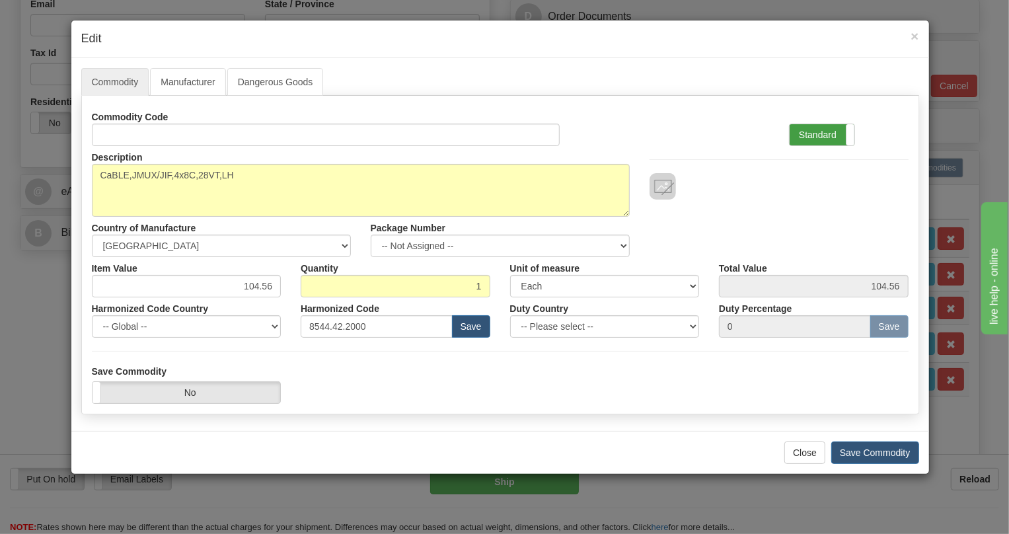
click at [813, 130] on label "Standard" at bounding box center [821, 134] width 65 height 21
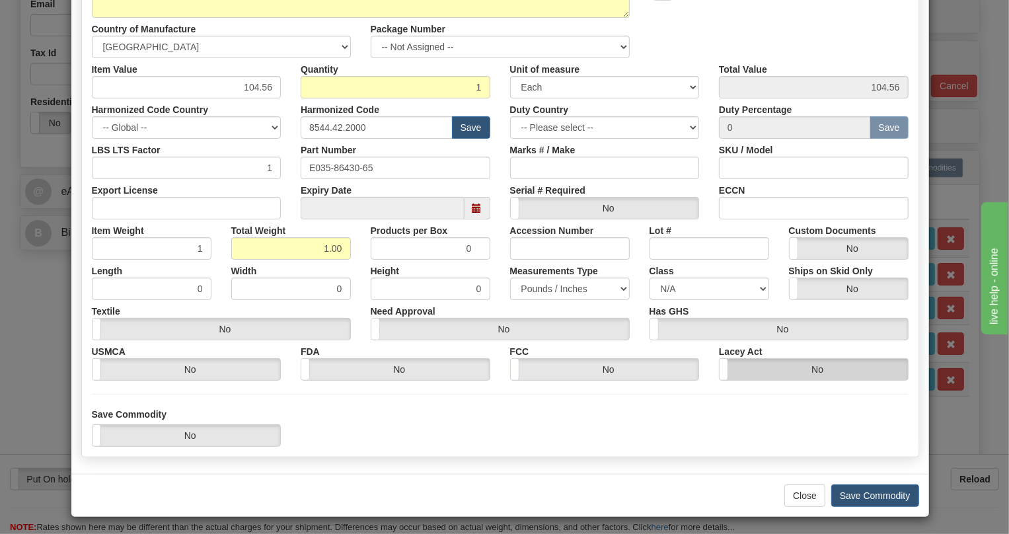
scroll to position [201, 0]
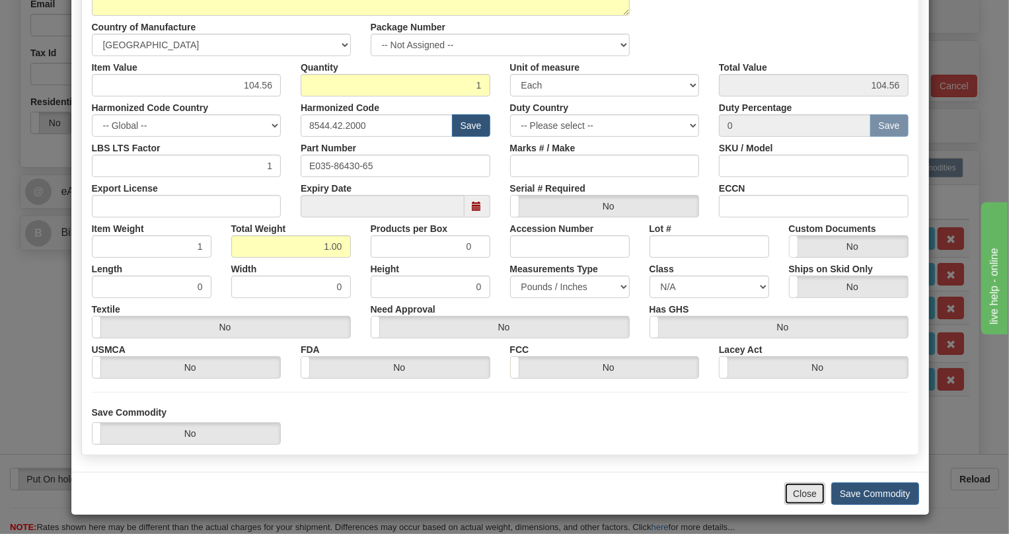
click at [792, 495] on button "Close" at bounding box center [804, 493] width 41 height 22
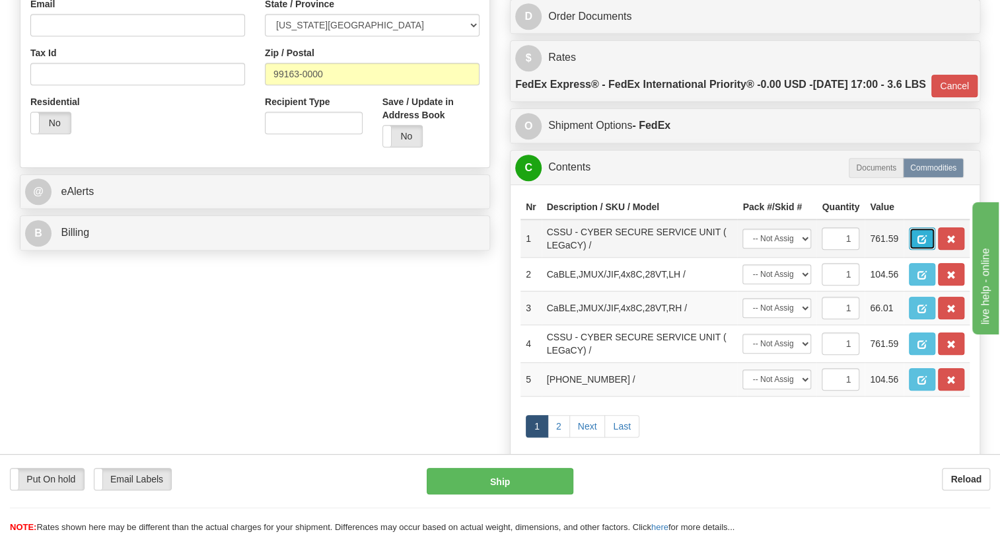
click at [923, 244] on span "button" at bounding box center [921, 239] width 9 height 9
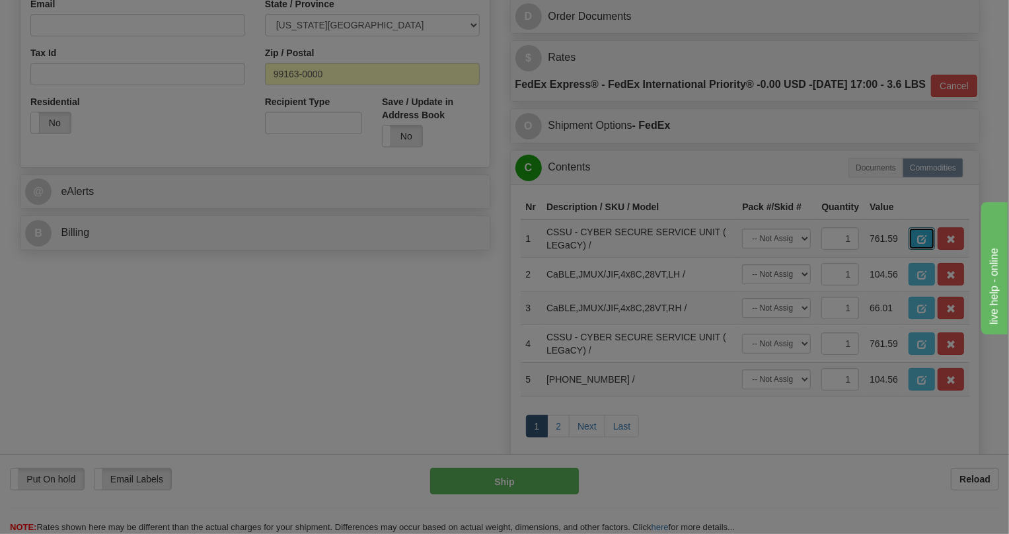
scroll to position [0, 0]
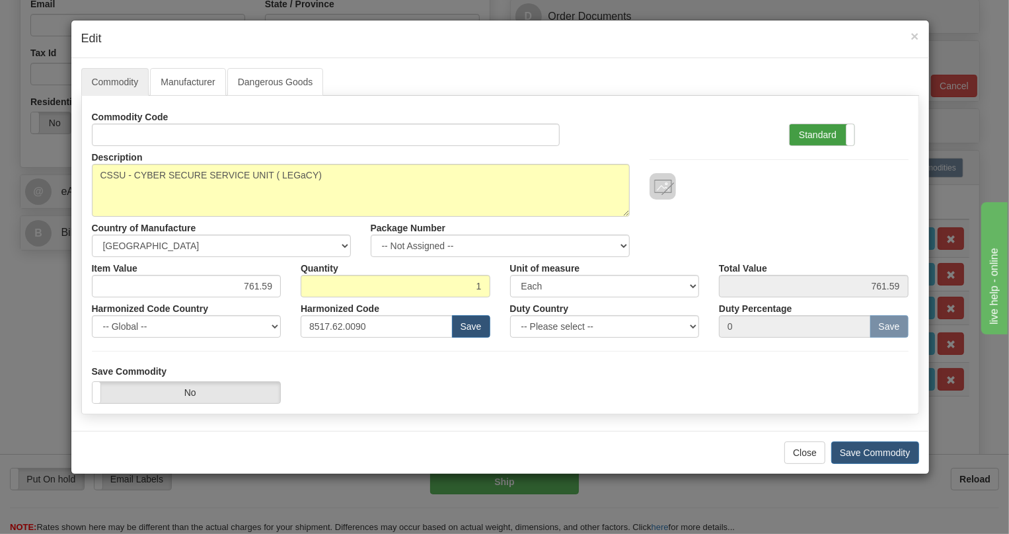
click at [817, 132] on label "Standard" at bounding box center [821, 134] width 65 height 21
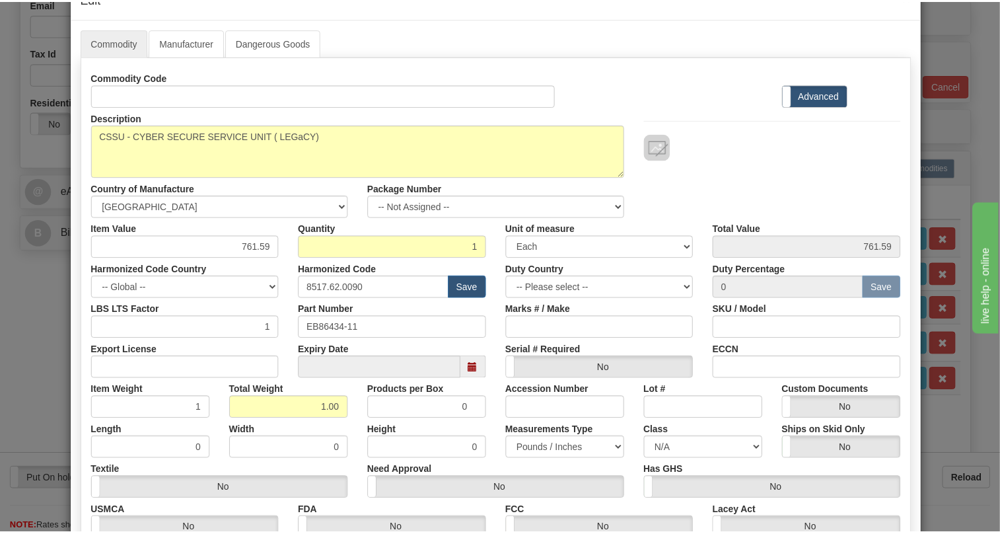
scroll to position [180, 0]
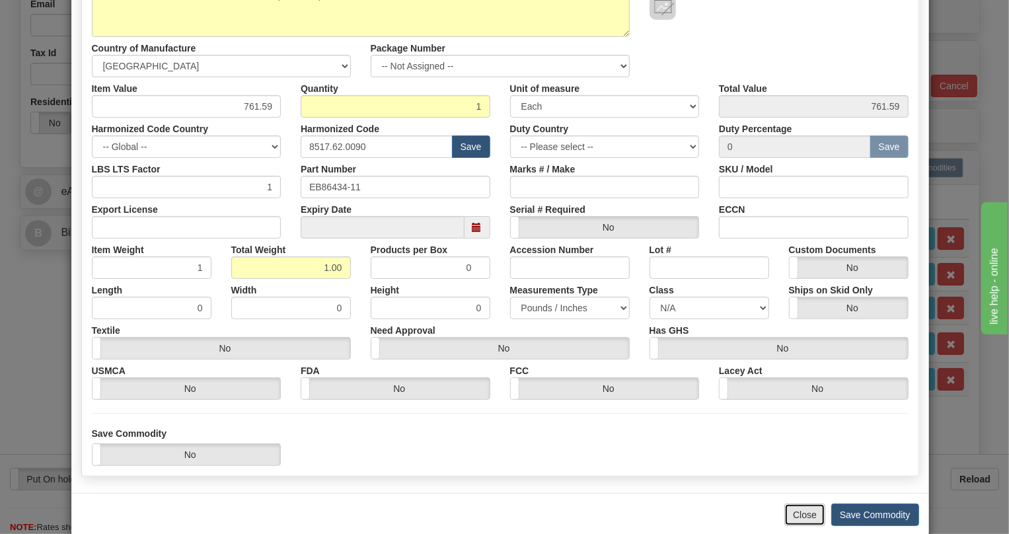
click at [798, 514] on button "Close" at bounding box center [804, 514] width 41 height 22
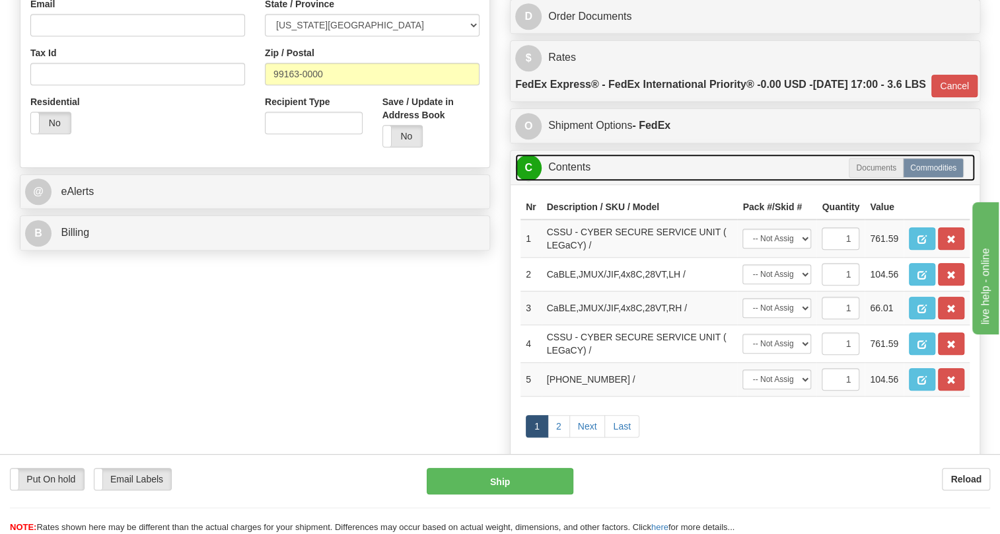
click at [565, 181] on link "C Contents" at bounding box center [745, 167] width 460 height 27
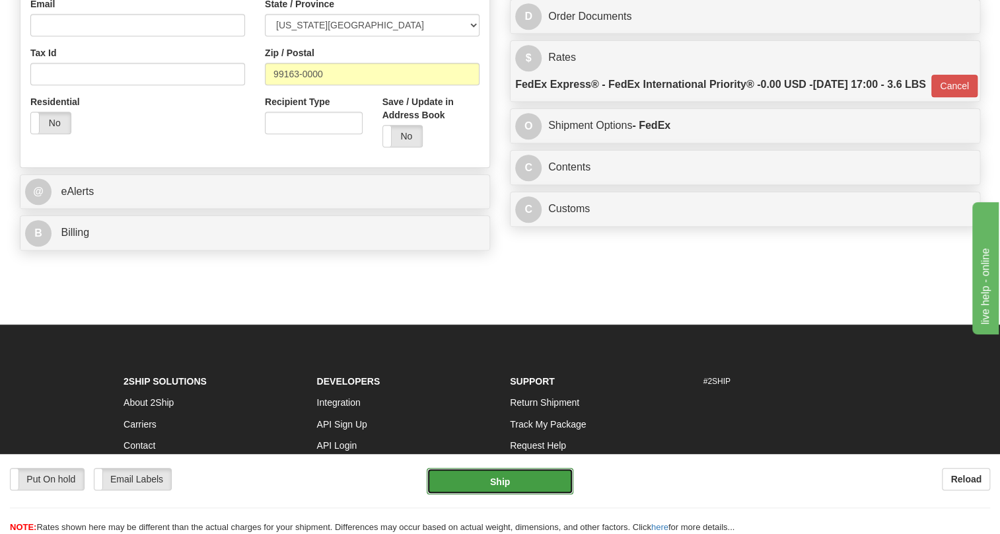
click at [503, 484] on button "Ship" at bounding box center [500, 481] width 147 height 26
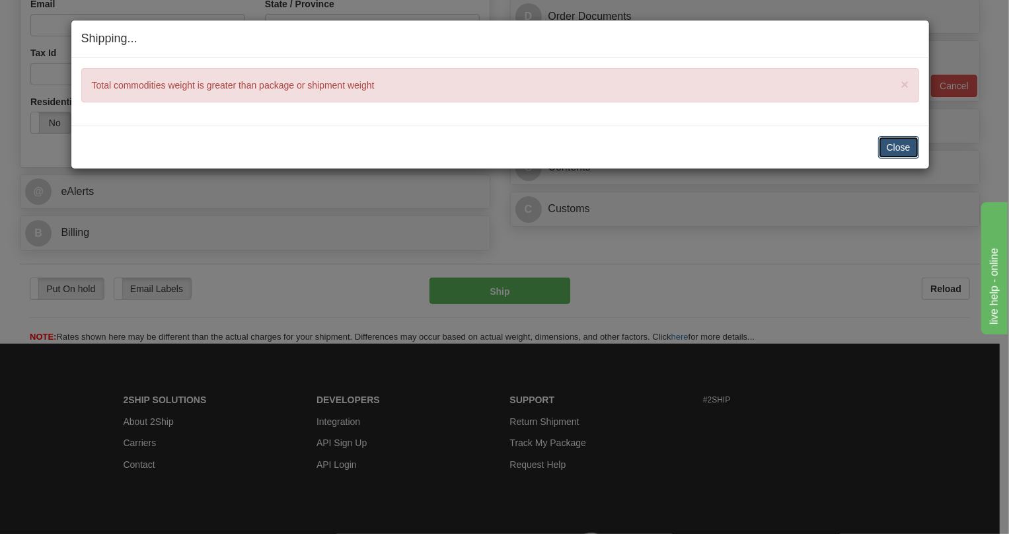
click at [896, 148] on button "Close" at bounding box center [898, 147] width 41 height 22
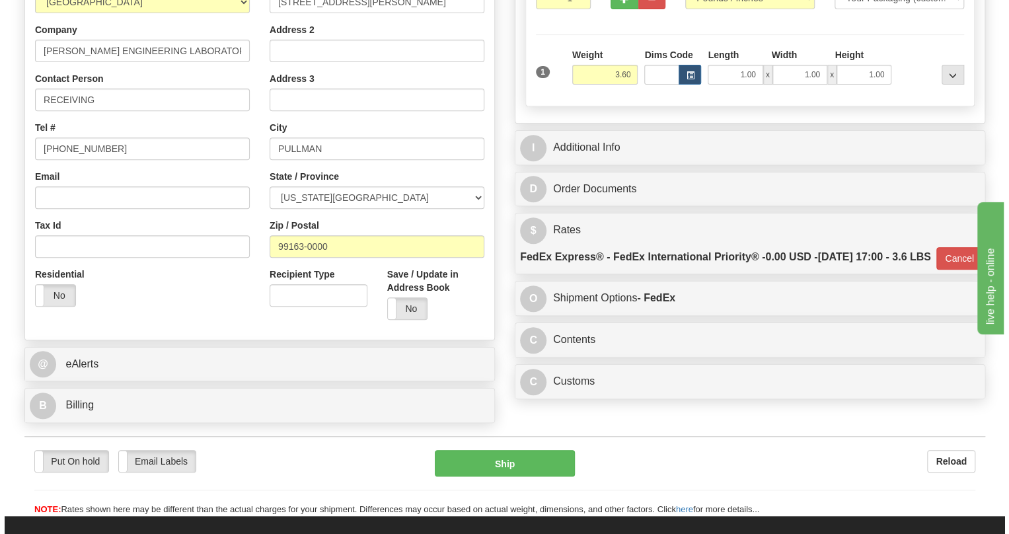
scroll to position [480, 0]
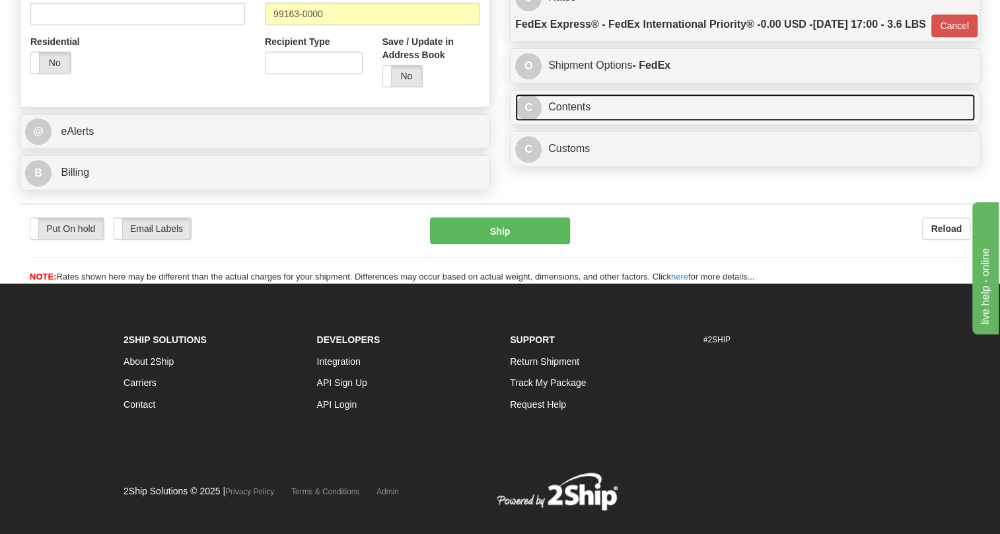
click at [818, 121] on link "C Contents" at bounding box center [745, 107] width 460 height 27
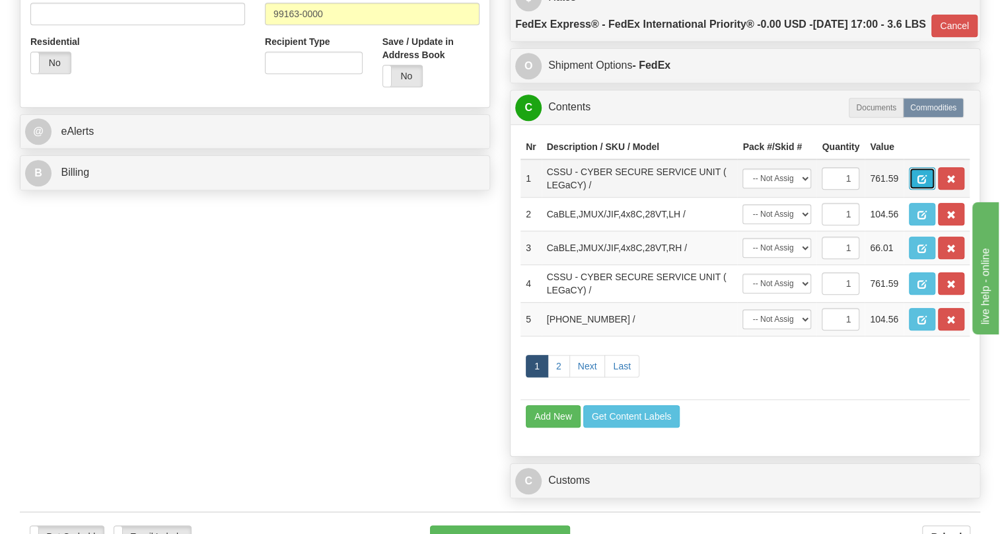
click at [917, 184] on span "button" at bounding box center [921, 179] width 9 height 9
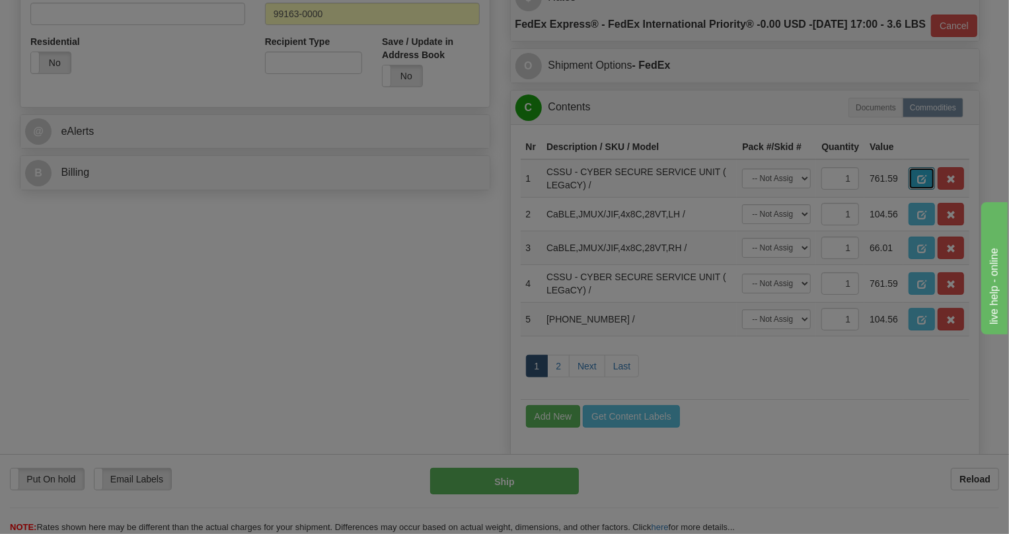
scroll to position [0, 0]
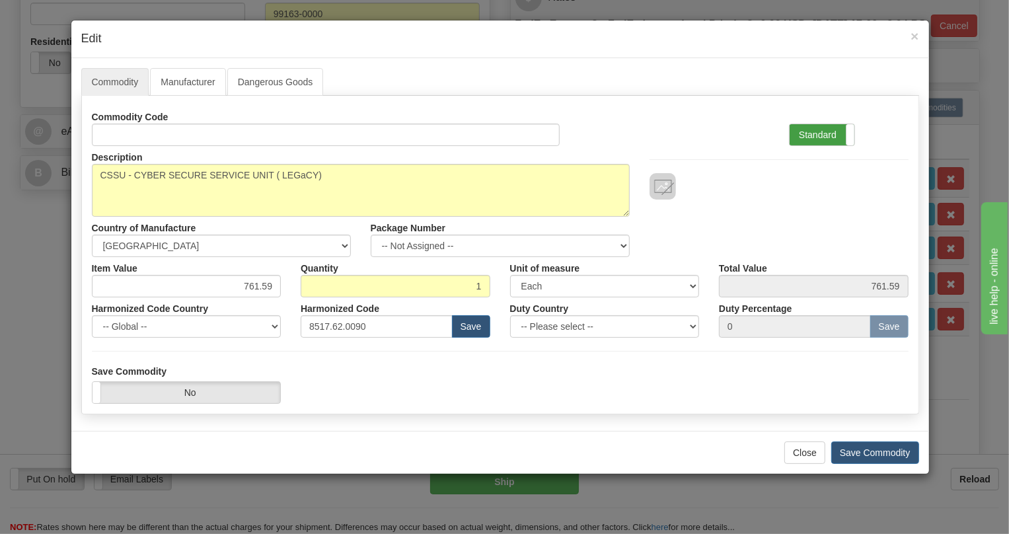
click at [835, 133] on label "Standard" at bounding box center [821, 134] width 65 height 21
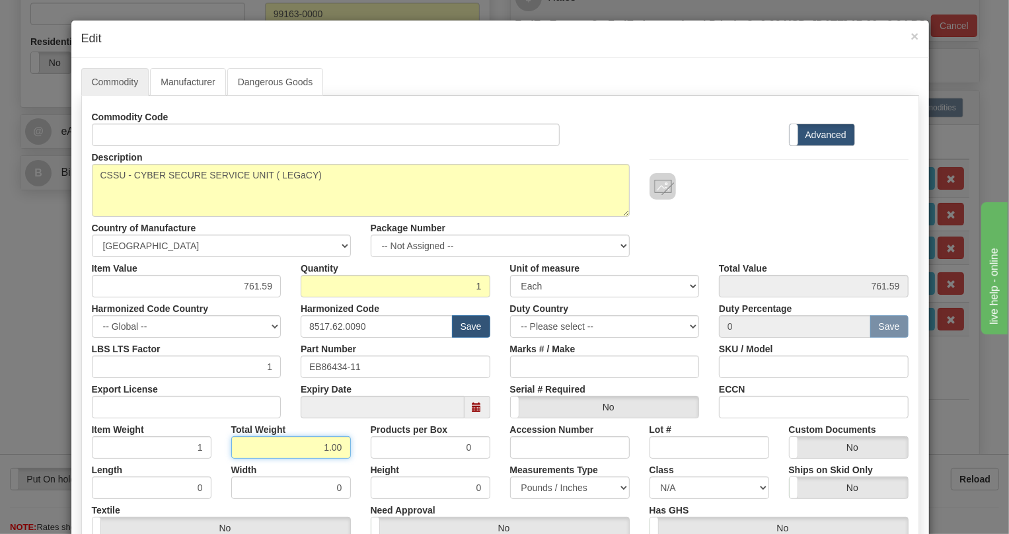
drag, startPoint x: 336, startPoint y: 441, endPoint x: 355, endPoint y: 438, distance: 19.4
click at [354, 441] on div "Total Weight 1.00" at bounding box center [290, 438] width 139 height 40
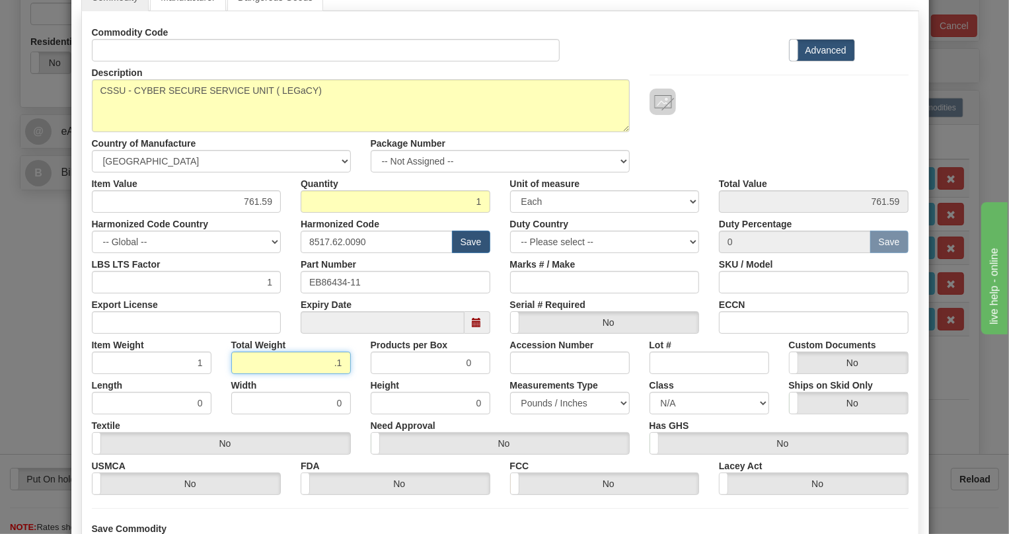
scroll to position [201, 0]
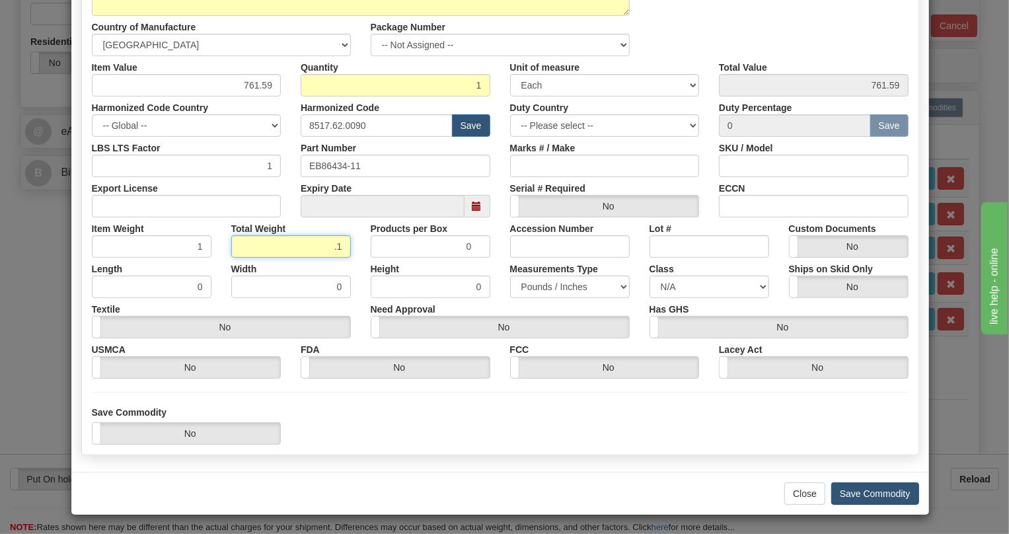
type input ".1"
type input "0.1000"
click at [895, 487] on button "Save Commodity" at bounding box center [875, 493] width 88 height 22
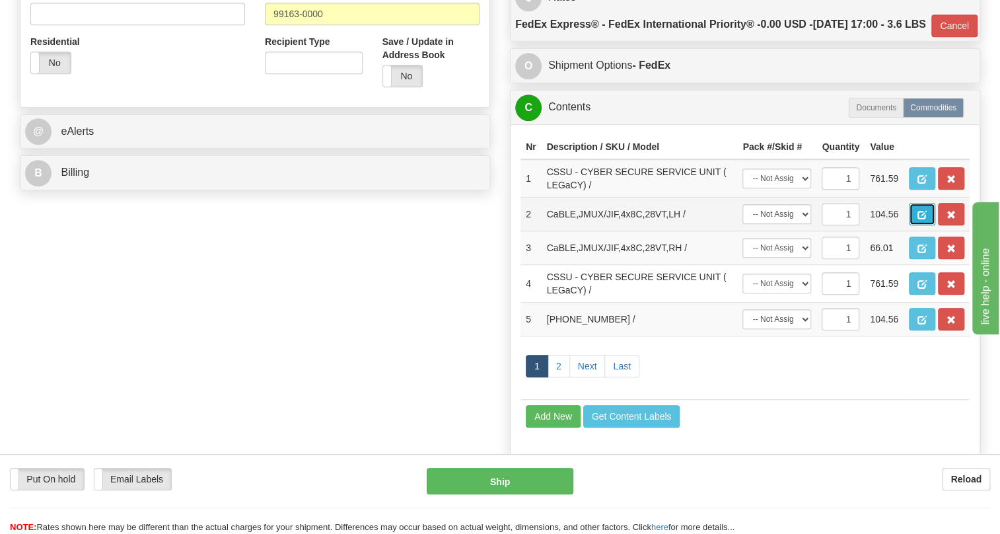
click at [924, 219] on span "button" at bounding box center [921, 215] width 9 height 9
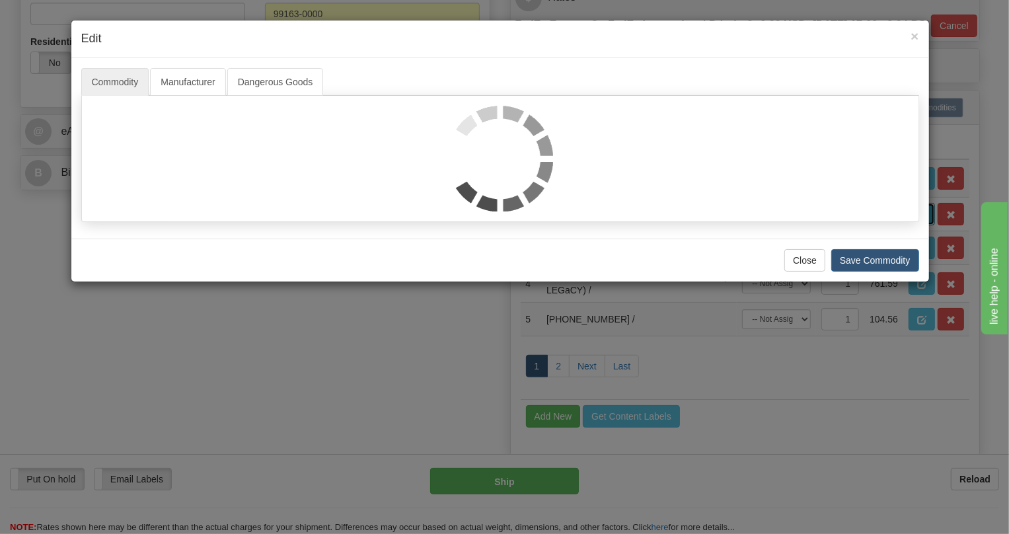
scroll to position [0, 0]
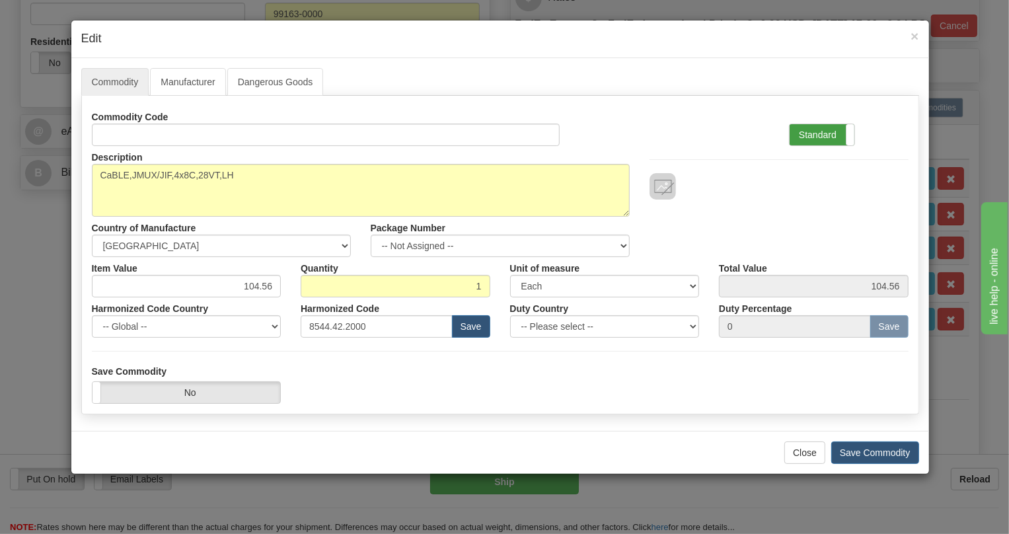
click at [826, 132] on label "Standard" at bounding box center [821, 134] width 65 height 21
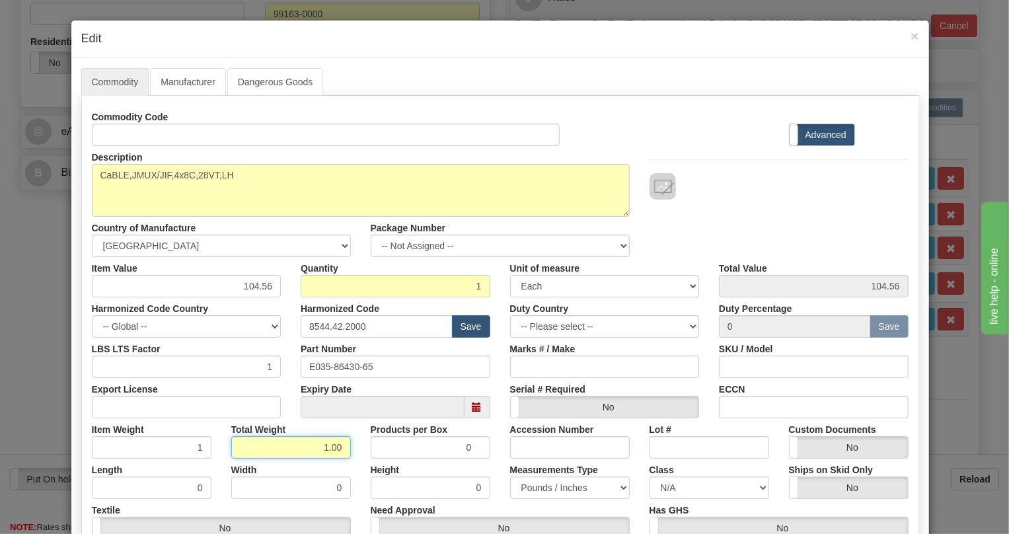
drag, startPoint x: 359, startPoint y: 453, endPoint x: 371, endPoint y: 455, distance: 12.7
click at [370, 454] on div "Item Weight 1 Total Weight 1.00 Products per Box 0 Accession Number Lot # Custo…" at bounding box center [500, 438] width 836 height 40
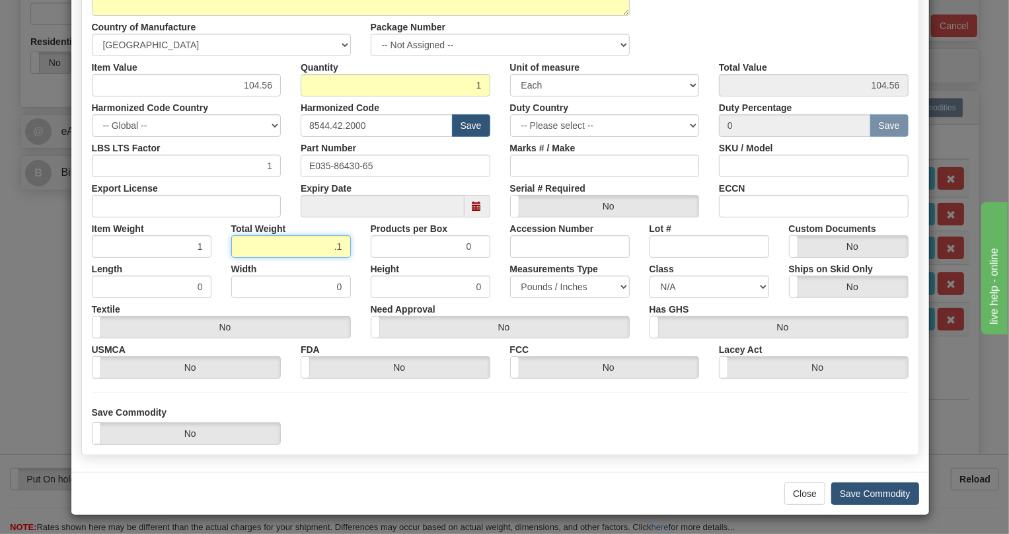
type input ".1"
type input "0.1000"
click at [863, 491] on button "Save Commodity" at bounding box center [875, 493] width 88 height 22
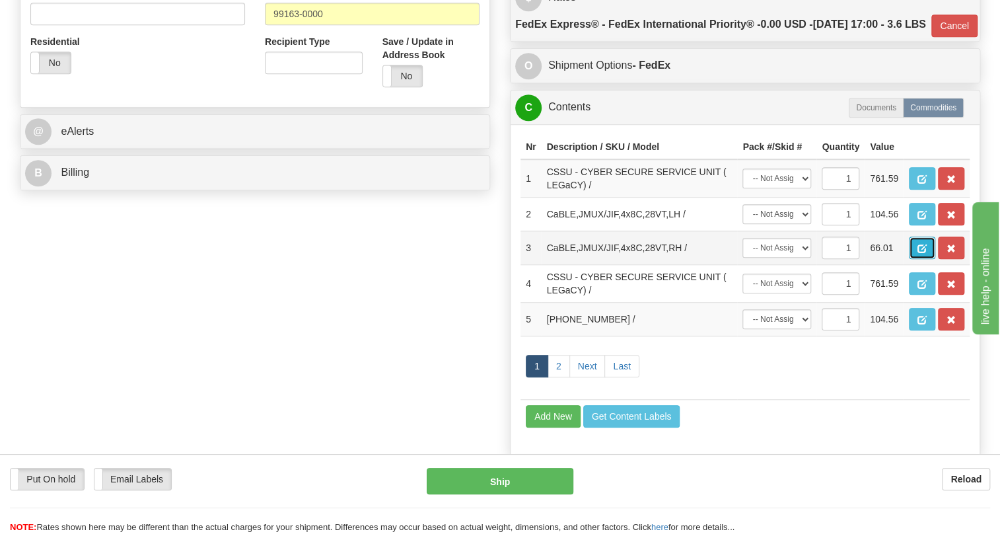
click at [923, 259] on button "button" at bounding box center [922, 247] width 26 height 22
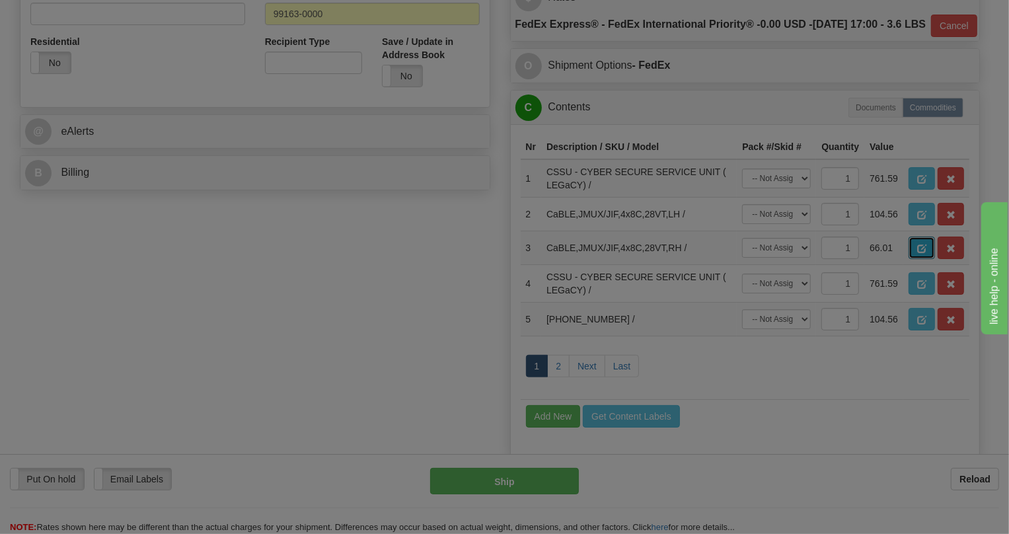
scroll to position [0, 0]
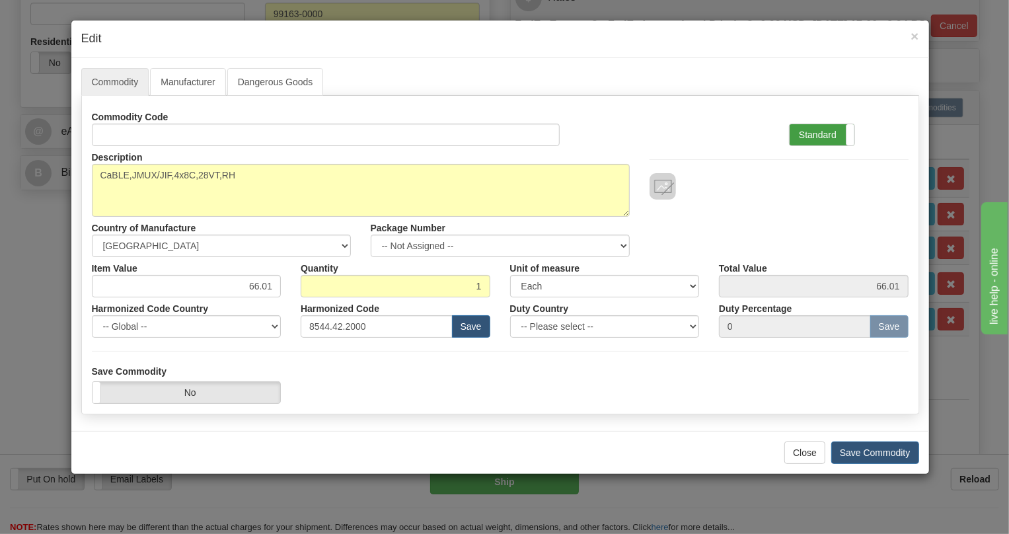
click at [839, 126] on label "Standard" at bounding box center [821, 134] width 65 height 21
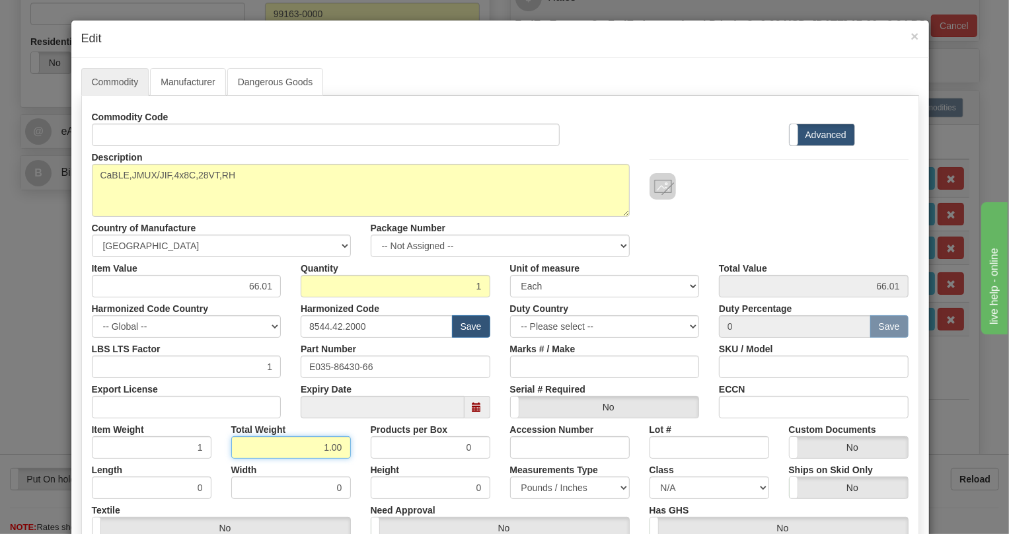
drag, startPoint x: 312, startPoint y: 443, endPoint x: 356, endPoint y: 449, distance: 44.0
click at [355, 449] on div "Item Weight 1 Total Weight 1.00 Products per Box 0 Accession Number Lot # Custo…" at bounding box center [500, 438] width 836 height 40
type input ".1"
type input "0.1000"
click at [361, 451] on div "Products per Box 0" at bounding box center [430, 438] width 139 height 40
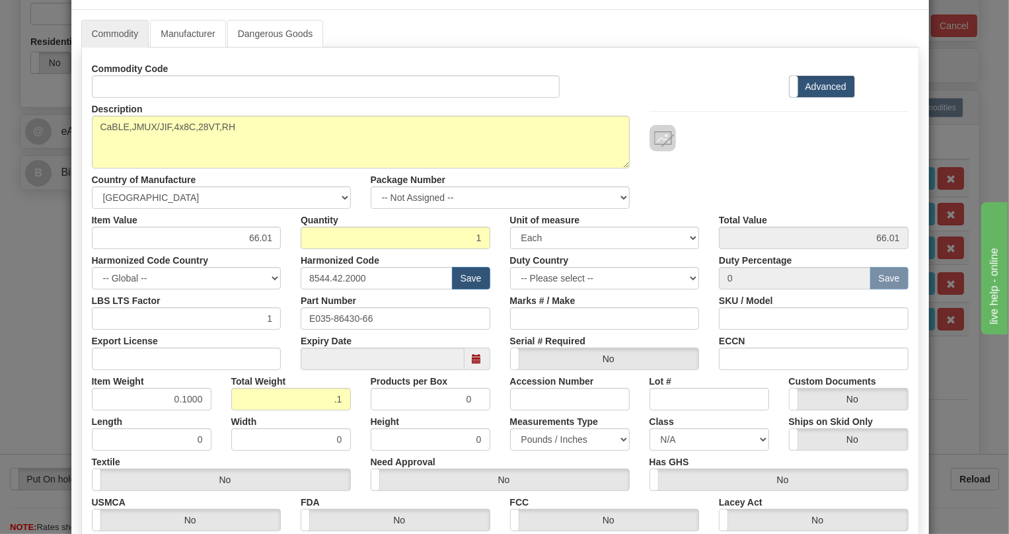
scroll to position [180, 0]
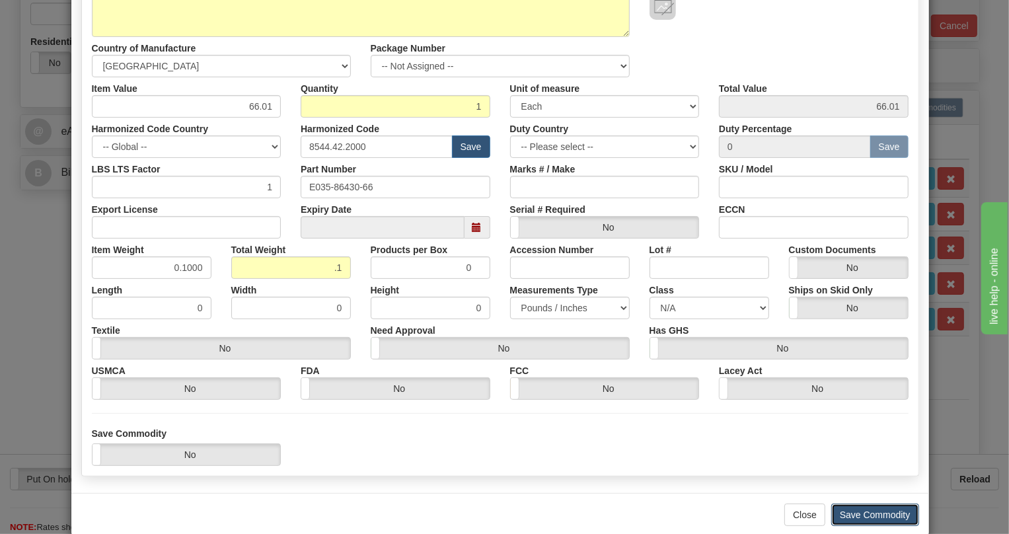
click at [872, 509] on button "Save Commodity" at bounding box center [875, 514] width 88 height 22
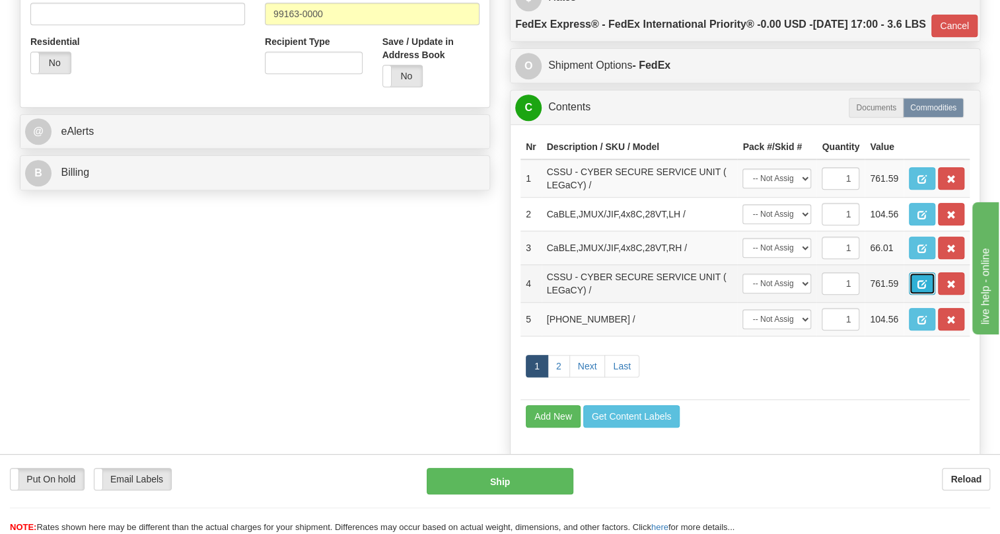
click at [919, 289] on span "button" at bounding box center [921, 284] width 9 height 9
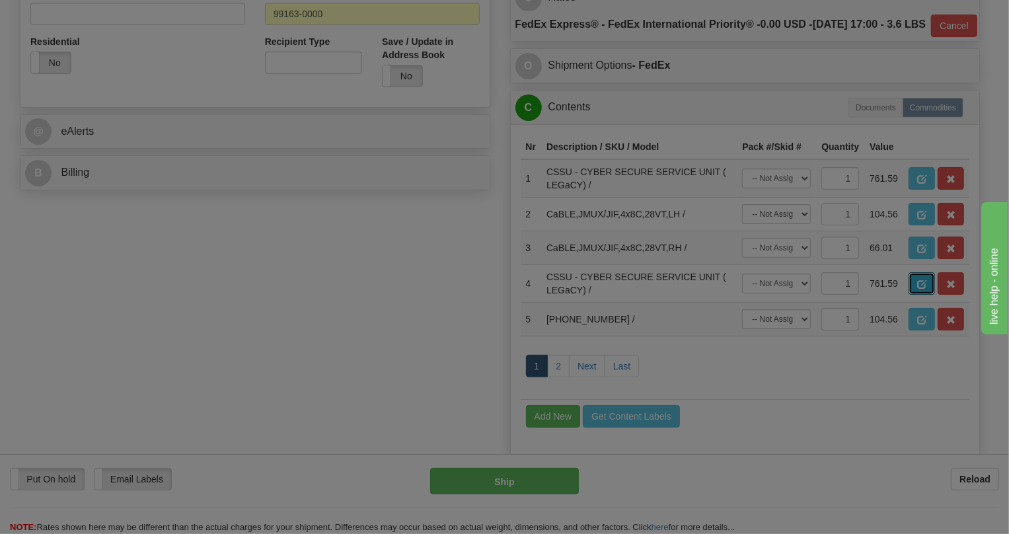
scroll to position [0, 0]
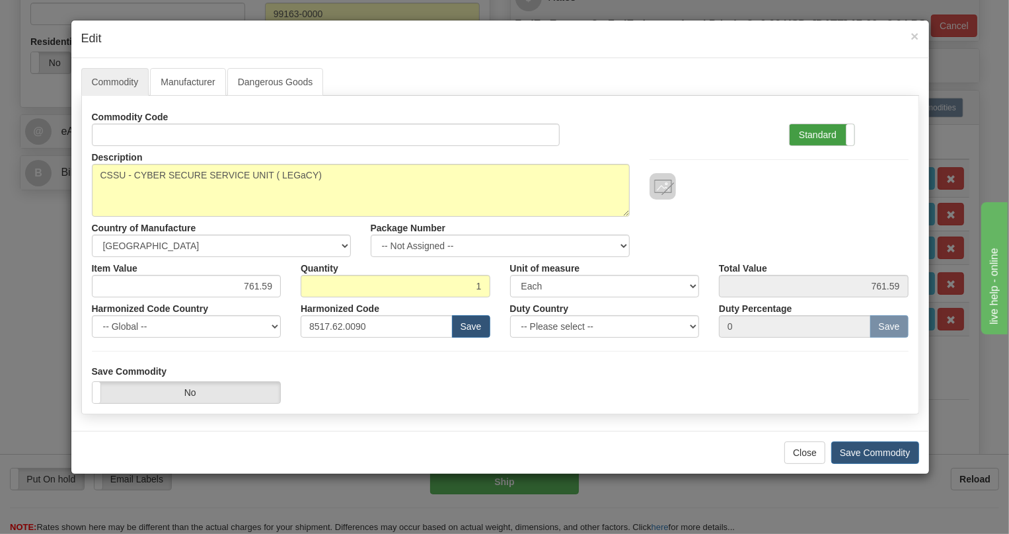
click at [834, 137] on label "Standard" at bounding box center [821, 134] width 65 height 21
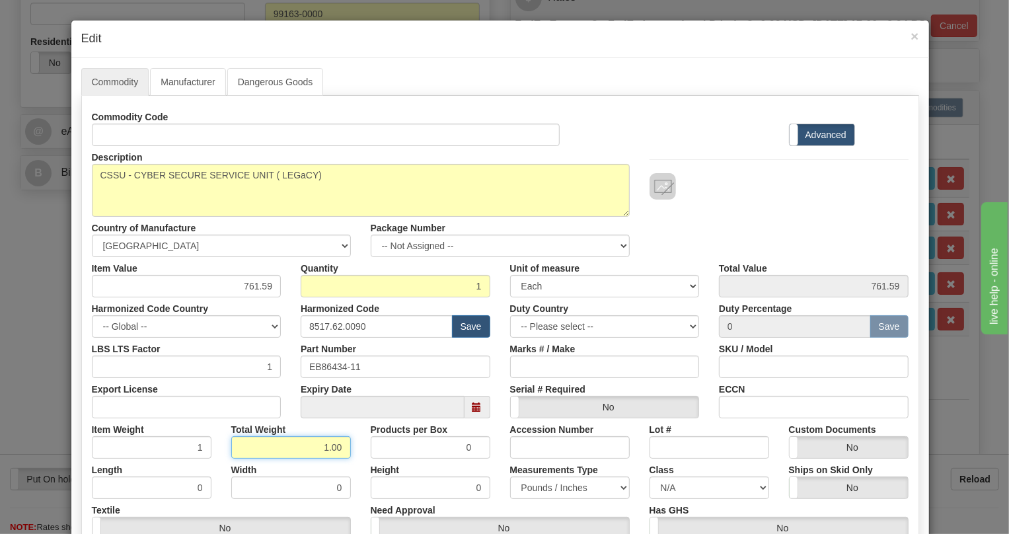
drag, startPoint x: 316, startPoint y: 441, endPoint x: 351, endPoint y: 444, distance: 35.8
click at [351, 444] on div "Total Weight 1.00" at bounding box center [290, 438] width 139 height 40
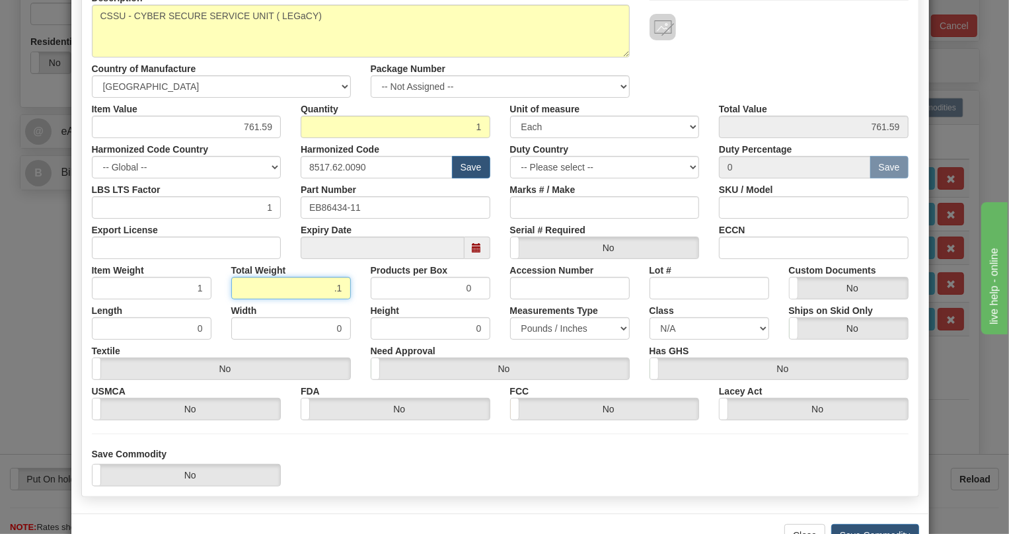
scroll to position [201, 0]
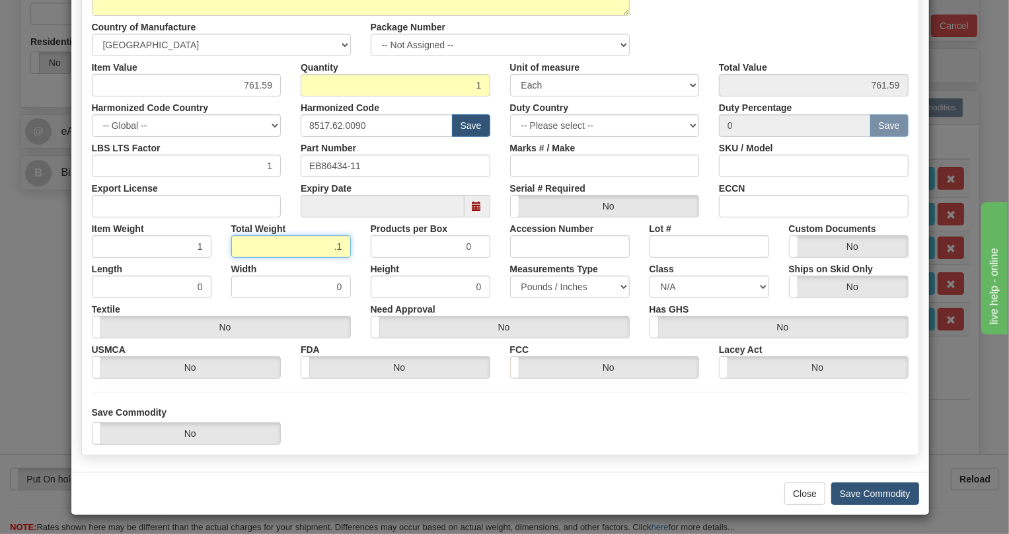
type input ".1"
type input "0.1000"
click at [849, 491] on button "Save Commodity" at bounding box center [875, 493] width 88 height 22
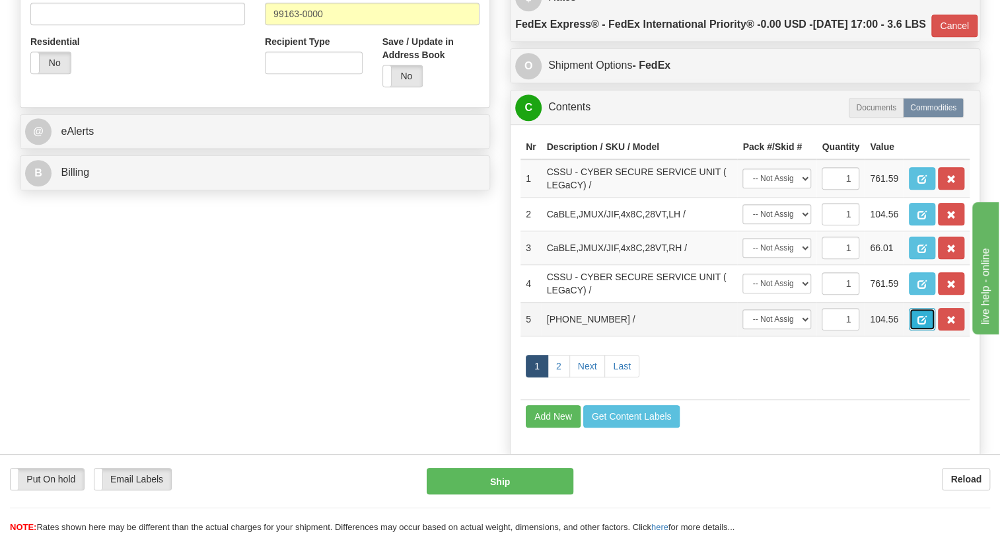
click at [919, 324] on span "button" at bounding box center [921, 320] width 9 height 9
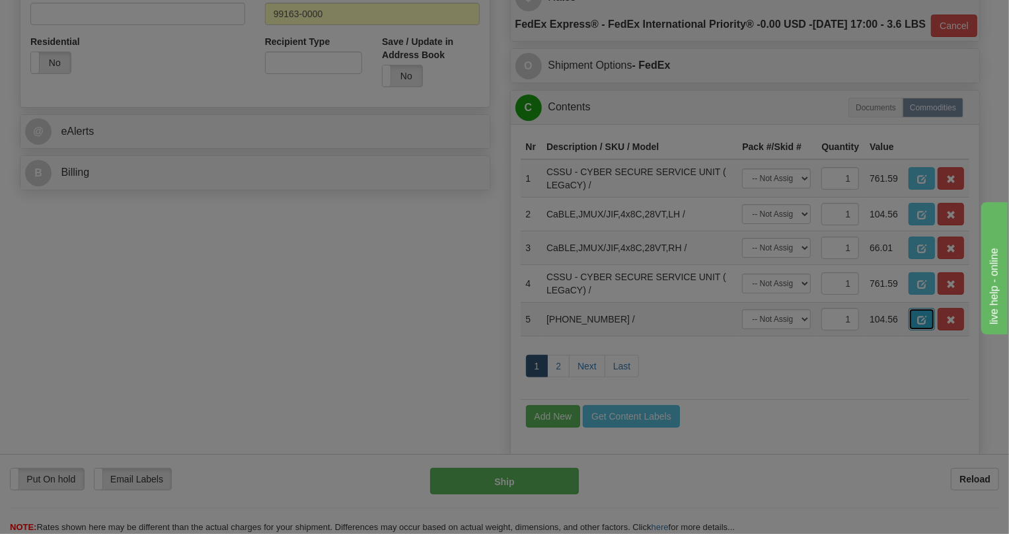
scroll to position [0, 0]
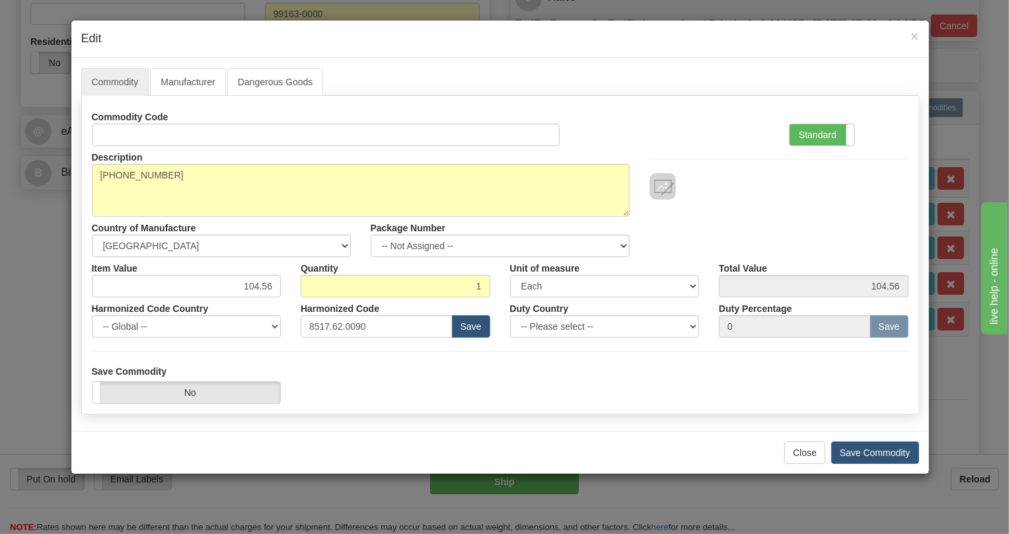
click at [817, 151] on div at bounding box center [778, 172] width 279 height 53
click at [817, 138] on label "Standard" at bounding box center [821, 134] width 65 height 21
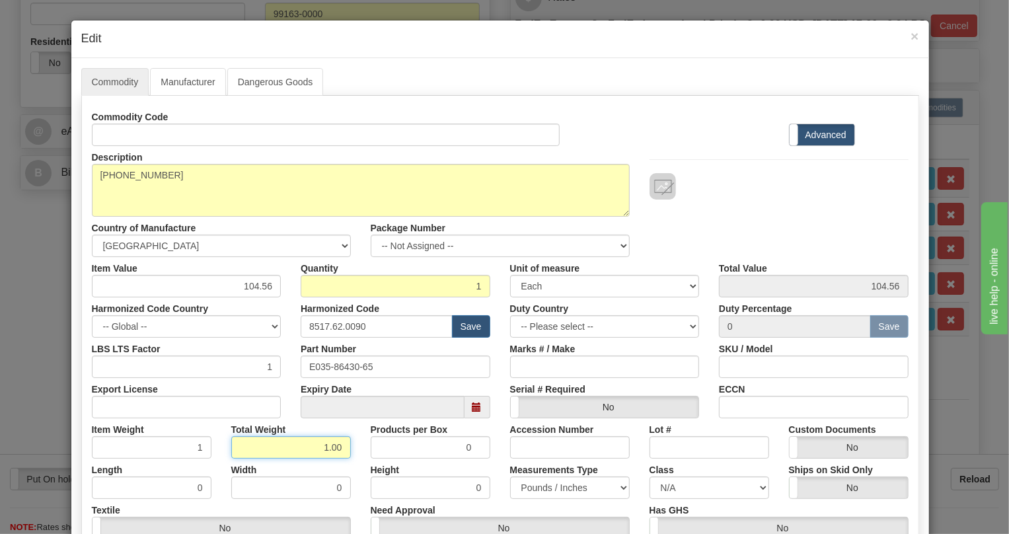
drag, startPoint x: 306, startPoint y: 451, endPoint x: 391, endPoint y: 468, distance: 86.1
click at [385, 468] on div "Commodity Code Standard Advanced Description 035-86430-65 Country of Manufactur…" at bounding box center [500, 343] width 816 height 474
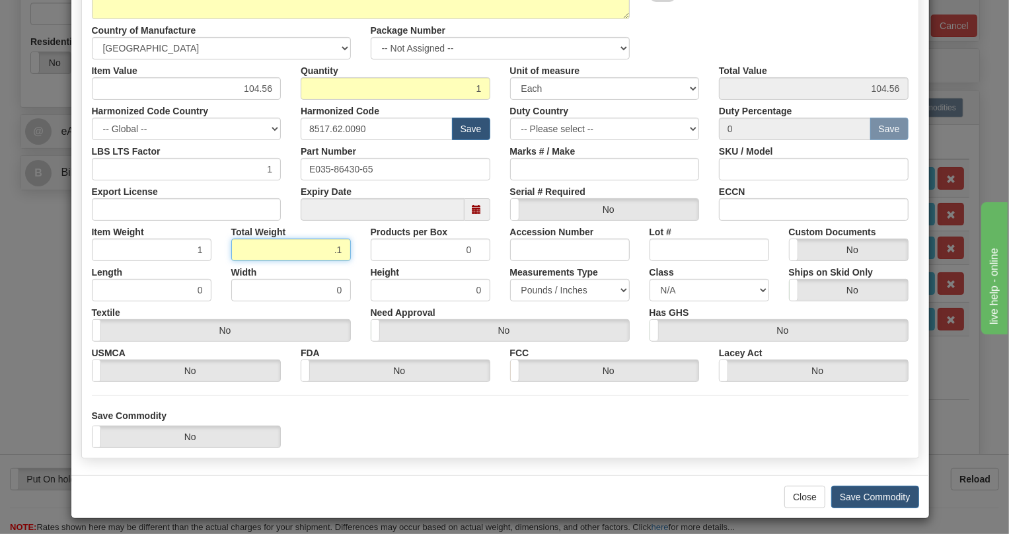
scroll to position [201, 0]
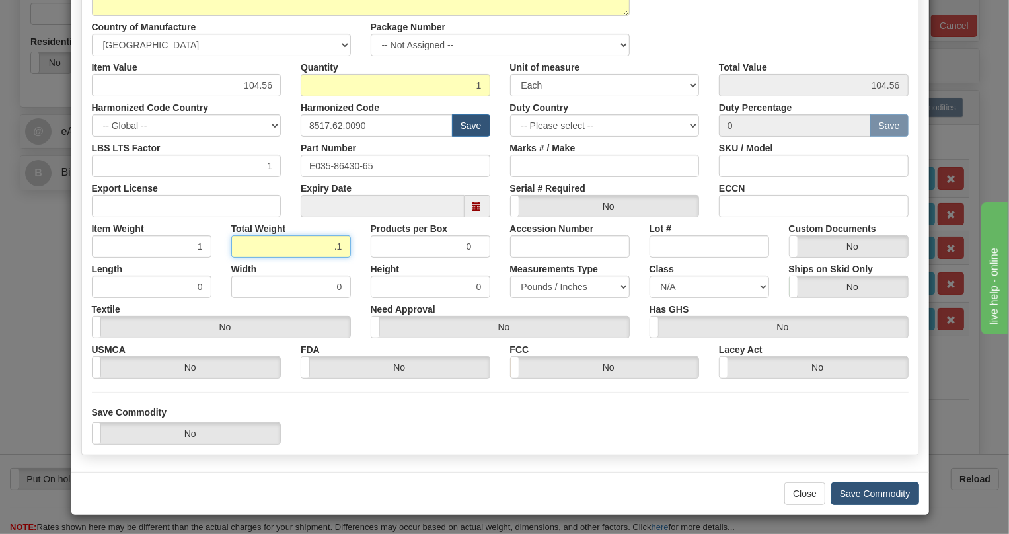
type input ".1"
type input "0.1000"
click at [868, 484] on button "Save Commodity" at bounding box center [875, 493] width 88 height 22
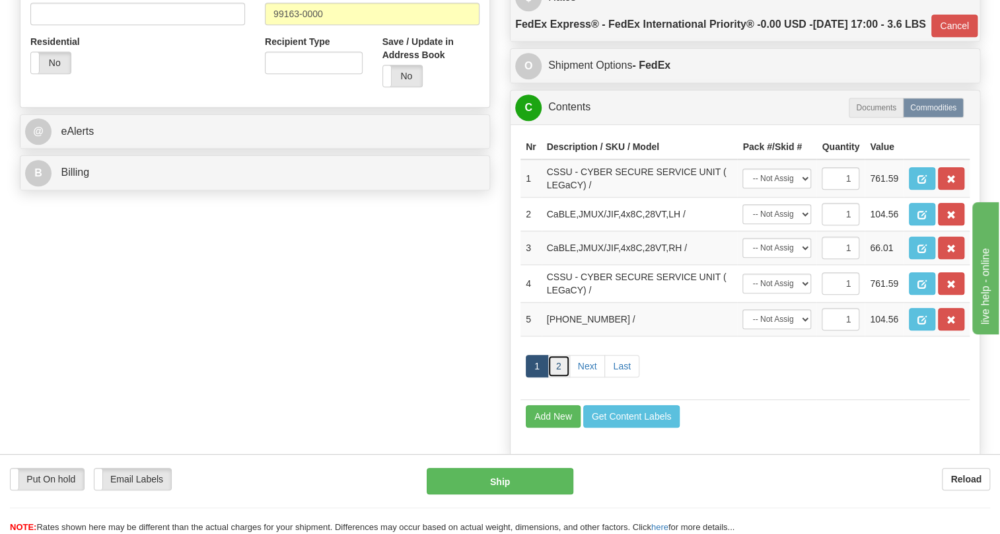
click at [561, 377] on link "2" at bounding box center [559, 366] width 22 height 22
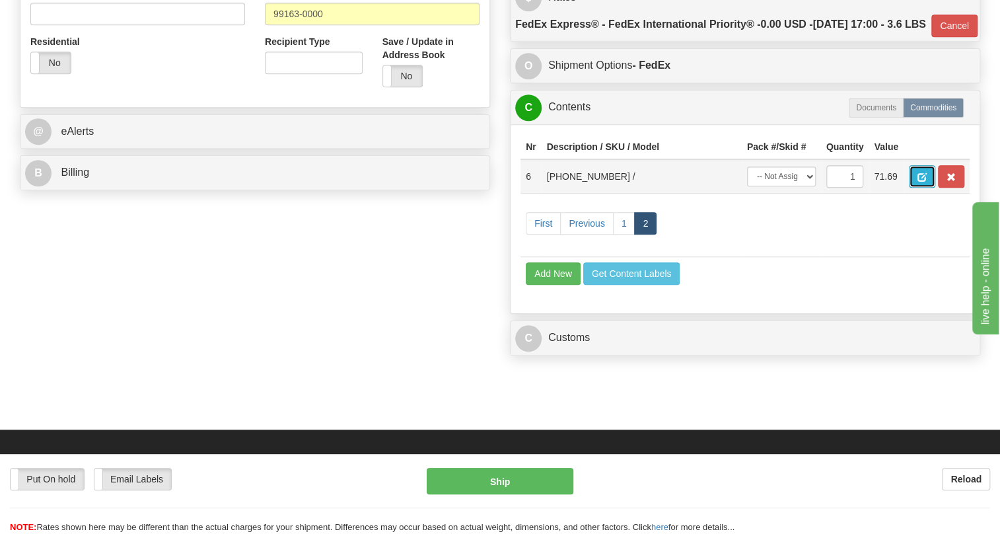
click at [914, 188] on button "button" at bounding box center [922, 176] width 26 height 22
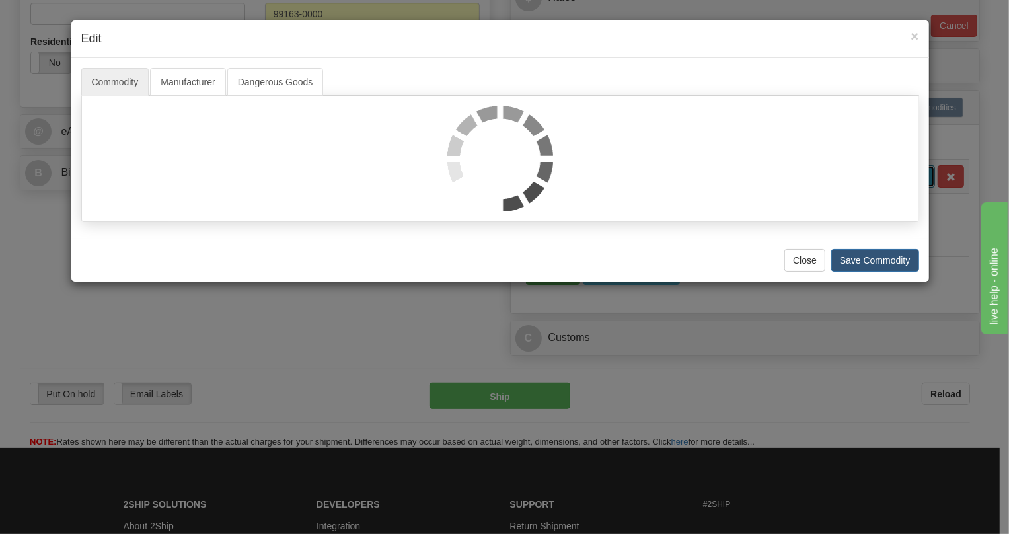
scroll to position [0, 0]
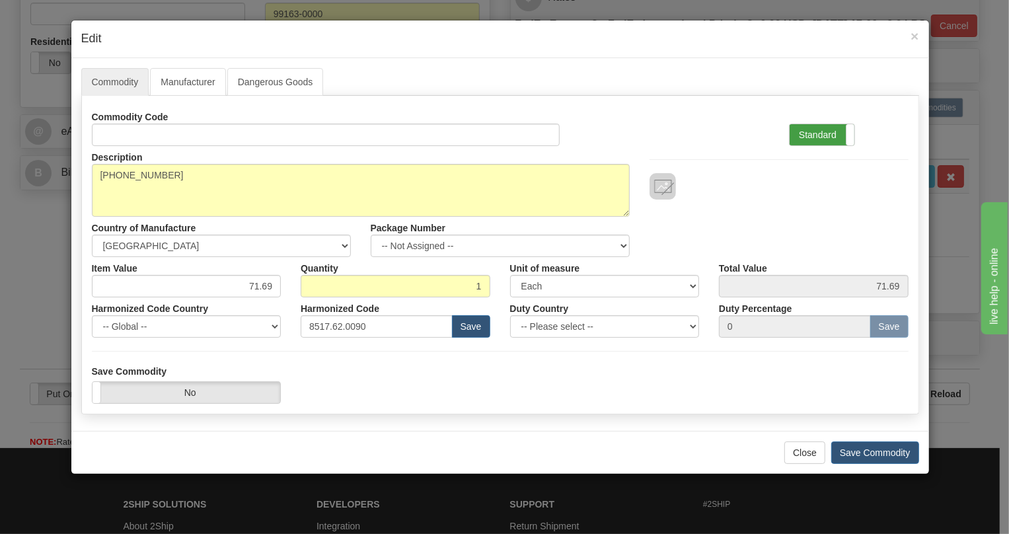
click at [837, 124] on label "Standard" at bounding box center [821, 134] width 65 height 21
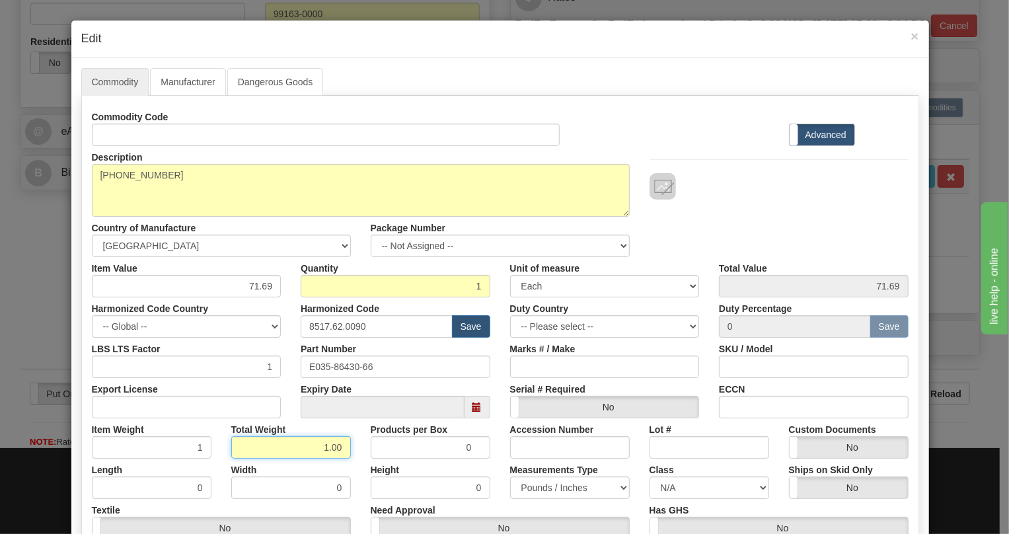
drag, startPoint x: 321, startPoint y: 443, endPoint x: 359, endPoint y: 456, distance: 39.7
click at [355, 456] on div "Total Weight 1.00" at bounding box center [290, 438] width 139 height 40
type input ".1"
type input "0.1000"
click at [361, 456] on div "Products per Box 0" at bounding box center [430, 438] width 139 height 40
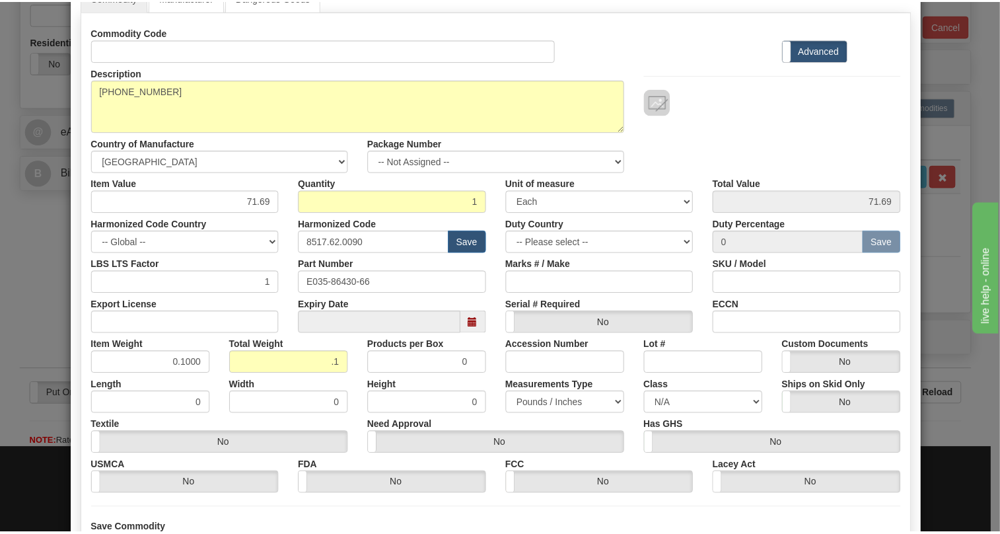
scroll to position [201, 0]
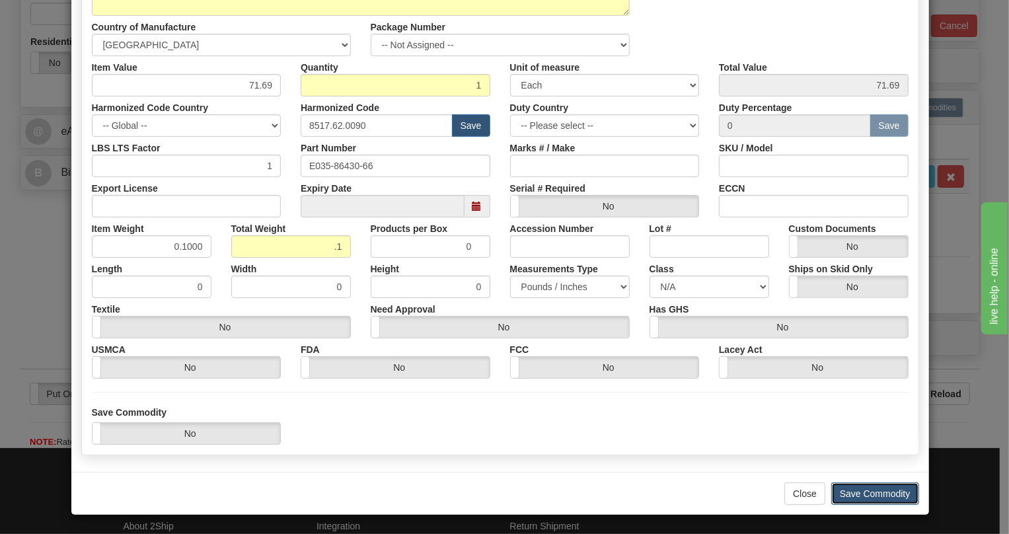
click at [883, 489] on button "Save Commodity" at bounding box center [875, 493] width 88 height 22
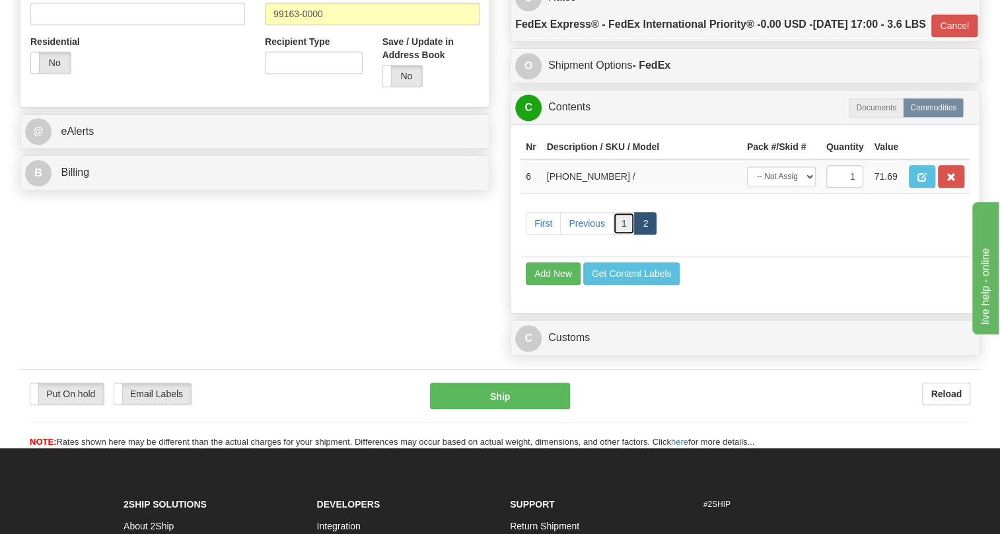
click at [621, 234] on link "1" at bounding box center [624, 223] width 22 height 22
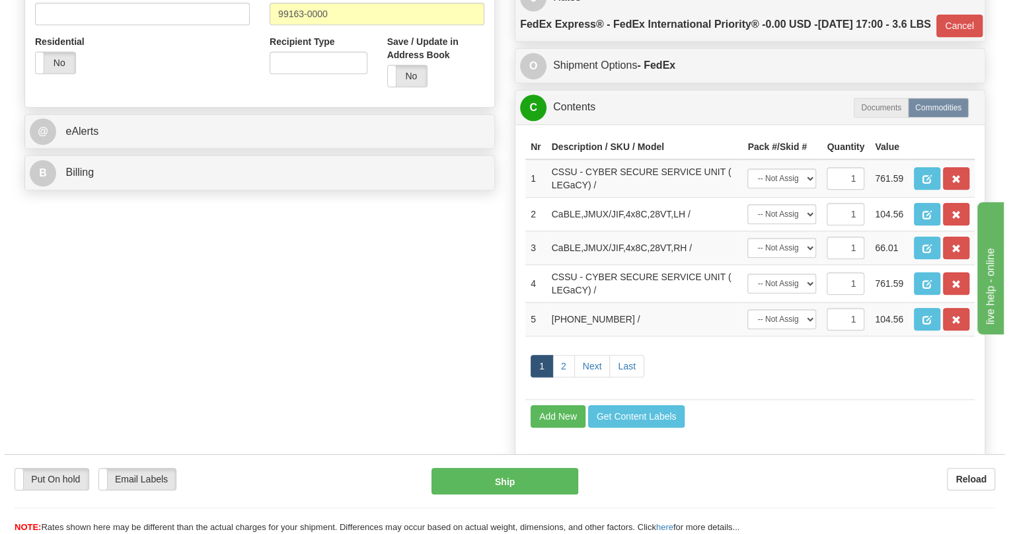
scroll to position [720, 0]
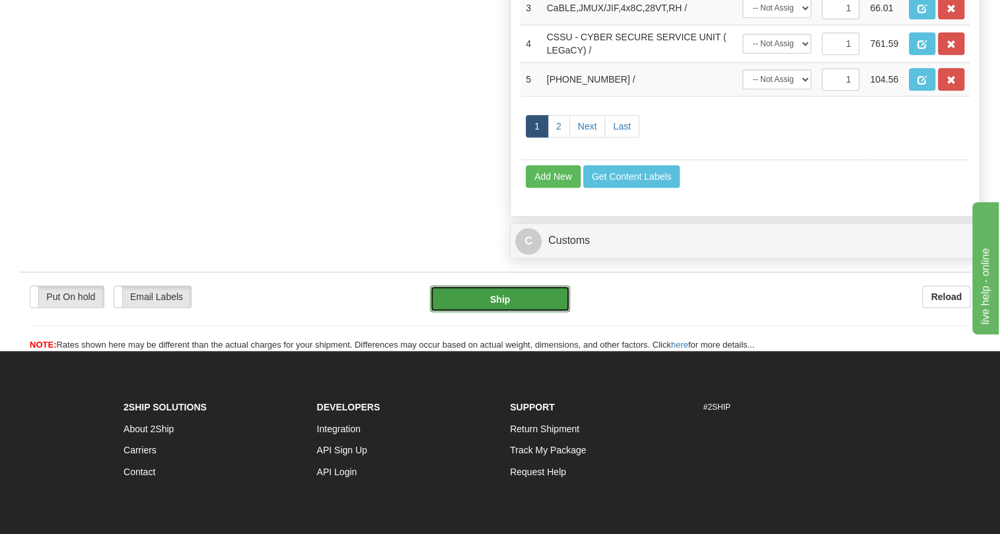
click at [521, 312] on button "Ship" at bounding box center [500, 298] width 140 height 26
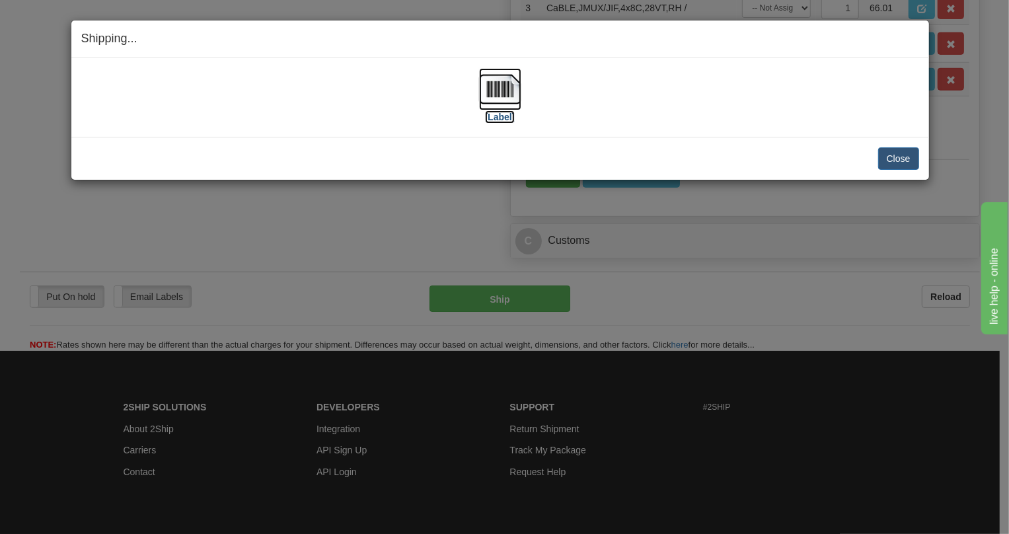
click at [500, 86] on img at bounding box center [500, 89] width 42 height 42
drag, startPoint x: 892, startPoint y: 157, endPoint x: 820, endPoint y: 148, distance: 72.6
click at [889, 158] on button "Close" at bounding box center [898, 158] width 41 height 22
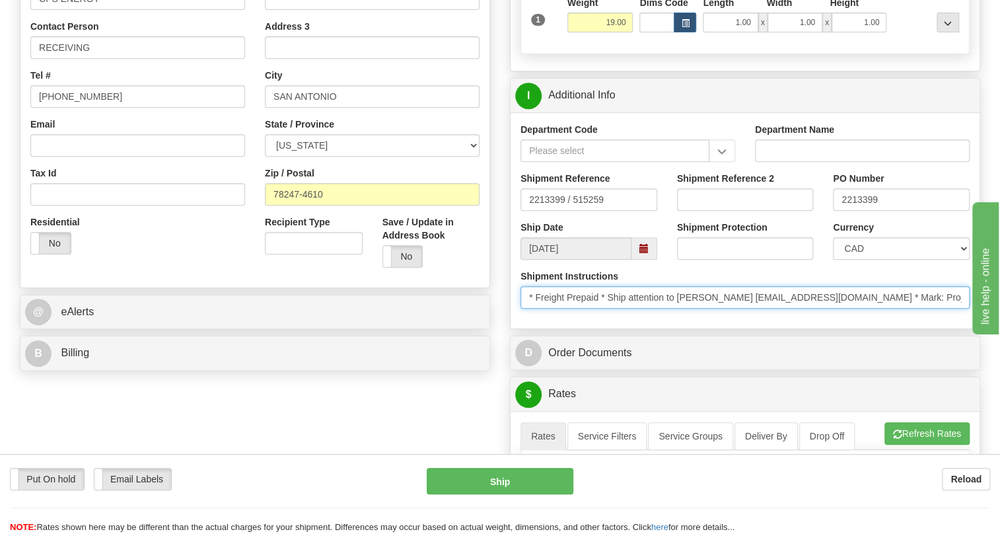
drag, startPoint x: 678, startPoint y: 324, endPoint x: 743, endPoint y: 334, distance: 65.5
click at [743, 308] on input "* Freight Prepaid * Ship attention to Vanessa Zuniga vdzuniga@cpsenergy.com * M…" at bounding box center [744, 297] width 449 height 22
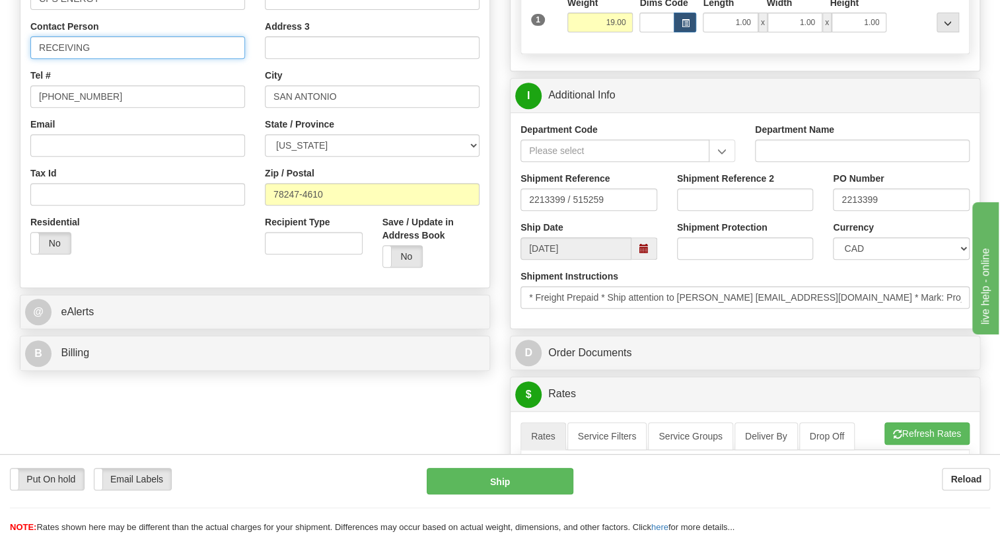
click at [61, 59] on input "RECEIVING" at bounding box center [137, 47] width 215 height 22
paste input "Vanessa Zuniga"
type input "Attn: Vanessa Zuniga"
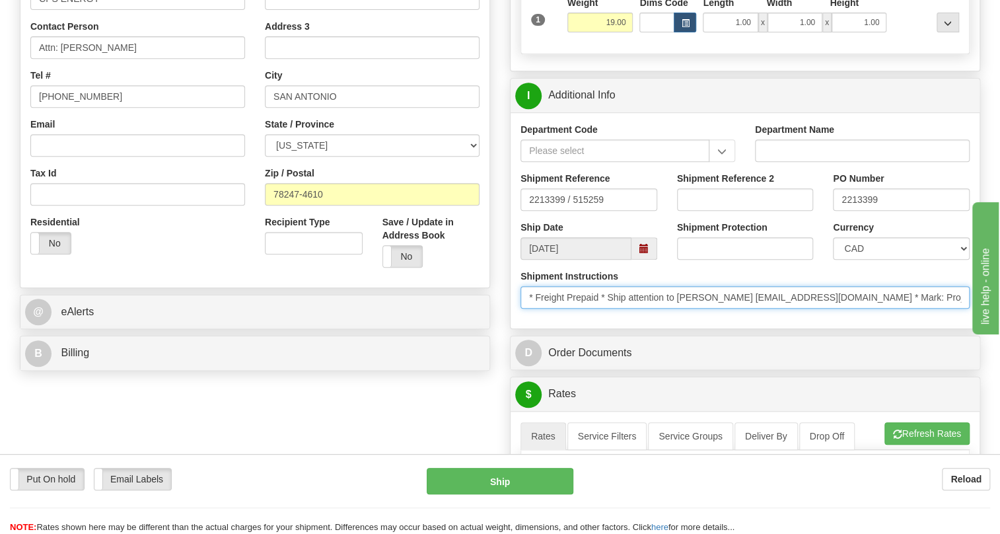
drag, startPoint x: 923, startPoint y: 328, endPoint x: 5, endPoint y: 11, distance: 971.2
click at [939, 308] on input "* Freight Prepaid * Ship attention to Vanessa Zuniga vdzuniga@cpsenergy.com * M…" at bounding box center [744, 297] width 449 height 22
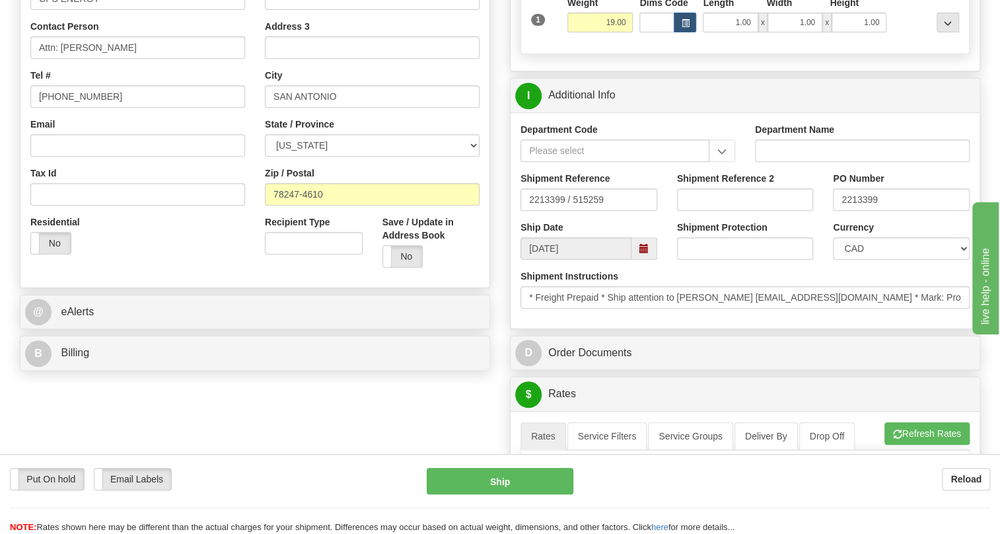
click at [902, 318] on div "Shipment Instructions * Freight Prepaid * Ship attention to Vanessa Zuniga vdzu…" at bounding box center [745, 293] width 469 height 49
drag, startPoint x: 896, startPoint y: 277, endPoint x: 896, endPoint y: 267, distance: 10.6
click at [896, 260] on select "CAD USD EUR ZAR [PERSON_NAME] ARN AUD AUS AWG BBD BFR BGN BHD BMD BND BRC BRL C…" at bounding box center [901, 248] width 137 height 22
select select "1"
click at [833, 260] on select "CAD USD EUR ZAR [PERSON_NAME] ARN AUD AUS AWG BBD BFR BGN BHD BMD BND BRC BRL C…" at bounding box center [901, 248] width 137 height 22
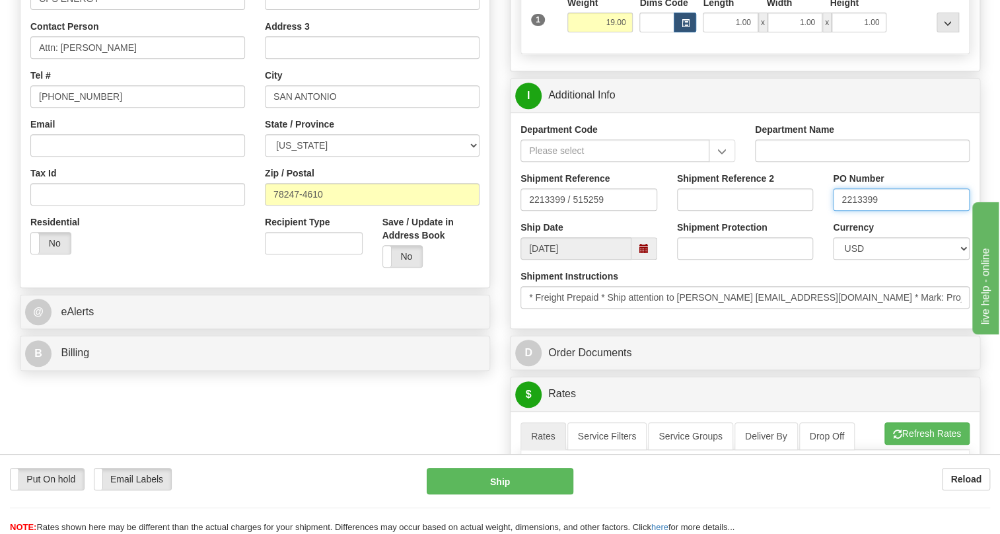
click at [861, 211] on input "2213399" at bounding box center [901, 199] width 137 height 22
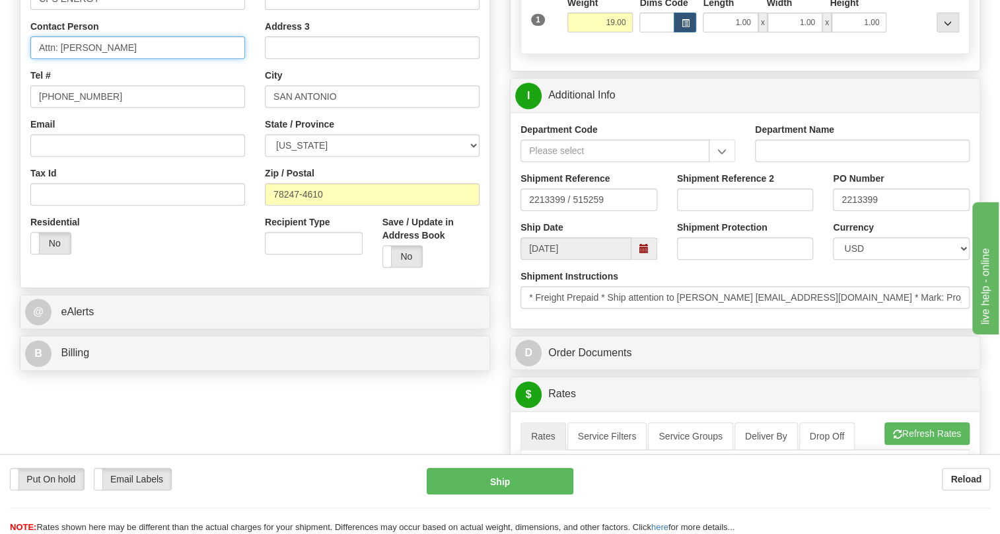
click at [148, 59] on input "Attn: Vanessa Zuniga" at bounding box center [137, 47] width 215 height 22
paste input "2213399"
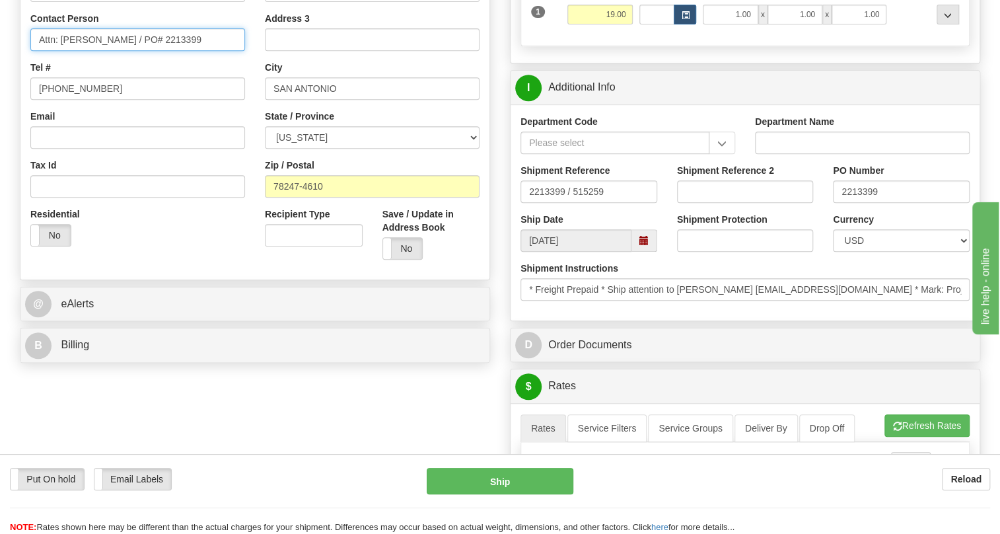
scroll to position [360, 0]
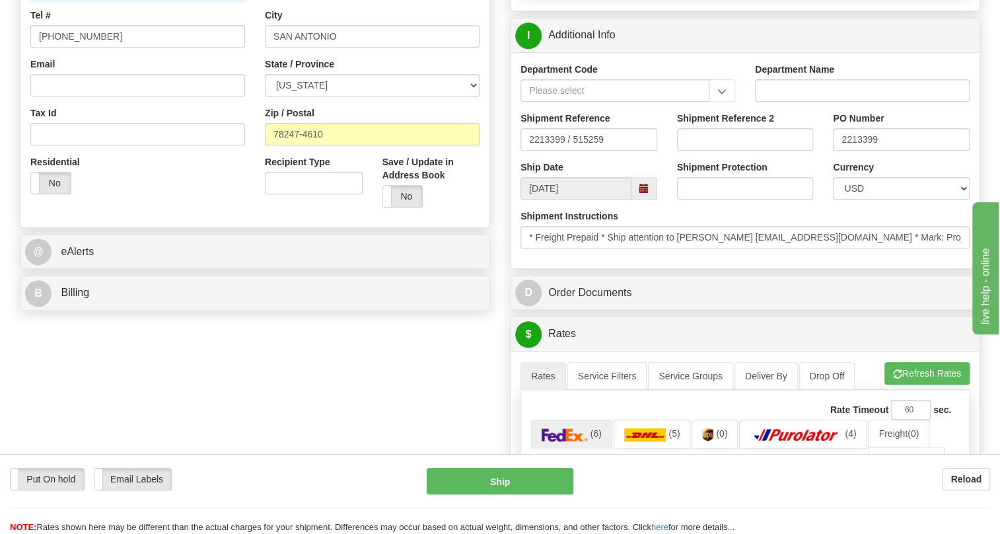
type input "Attn: Vanessa Zuniga / PO# 2213399"
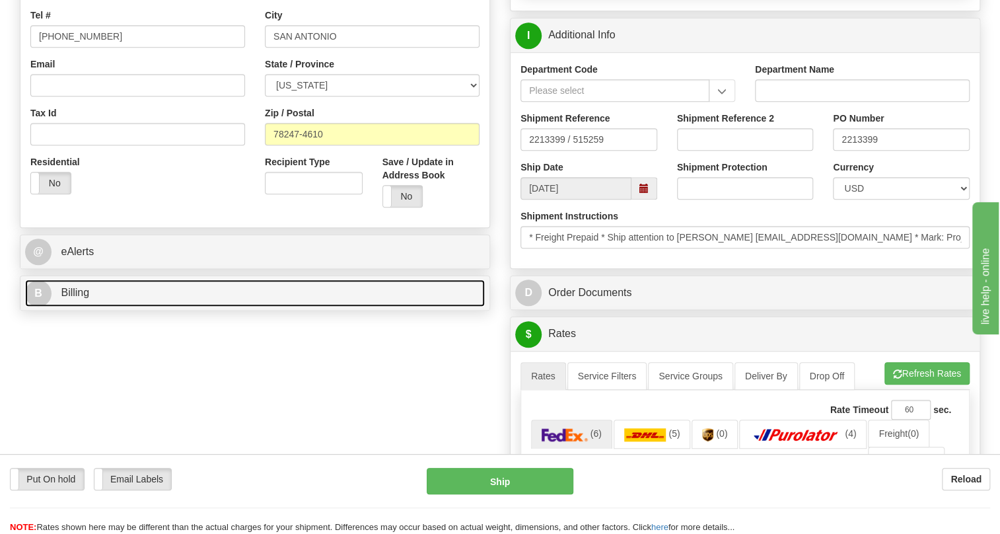
click at [85, 298] on span "Billing" at bounding box center [75, 292] width 28 height 11
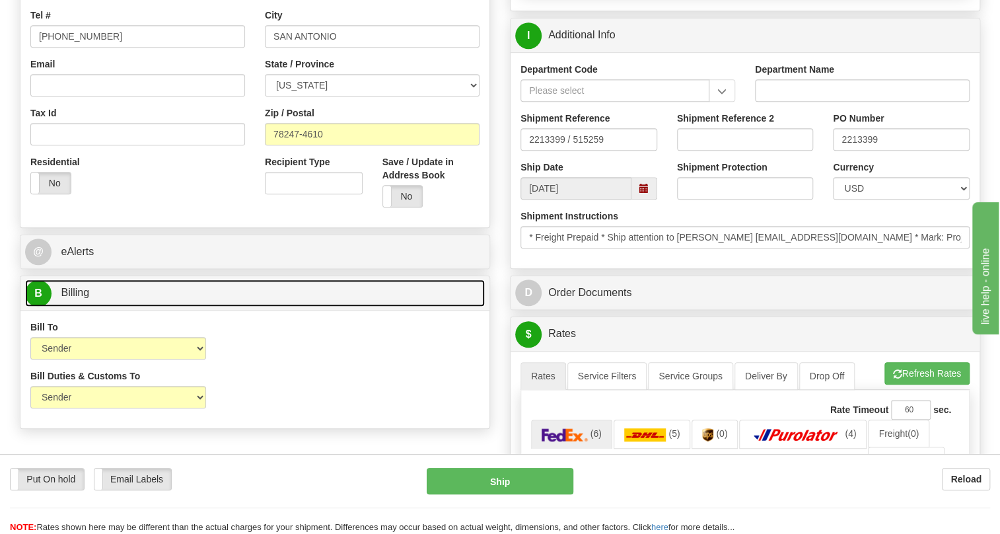
click at [85, 298] on span "Billing" at bounding box center [75, 292] width 28 height 11
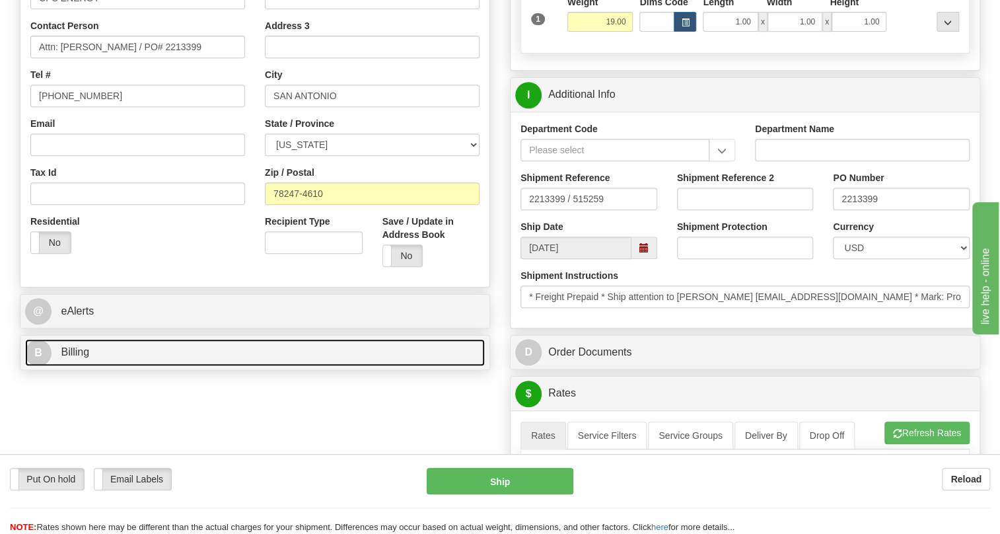
scroll to position [300, 0]
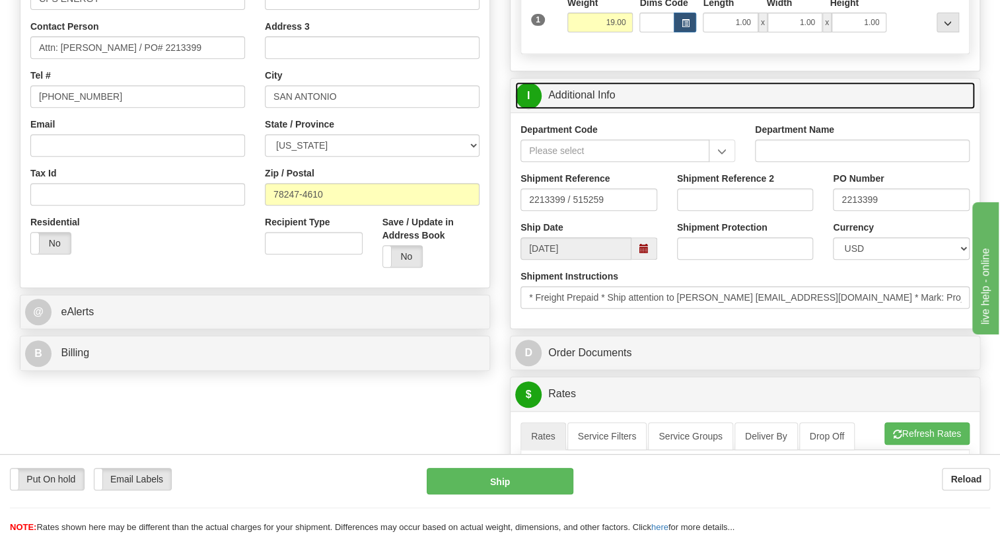
click at [585, 109] on link "I Additional Info" at bounding box center [745, 95] width 460 height 27
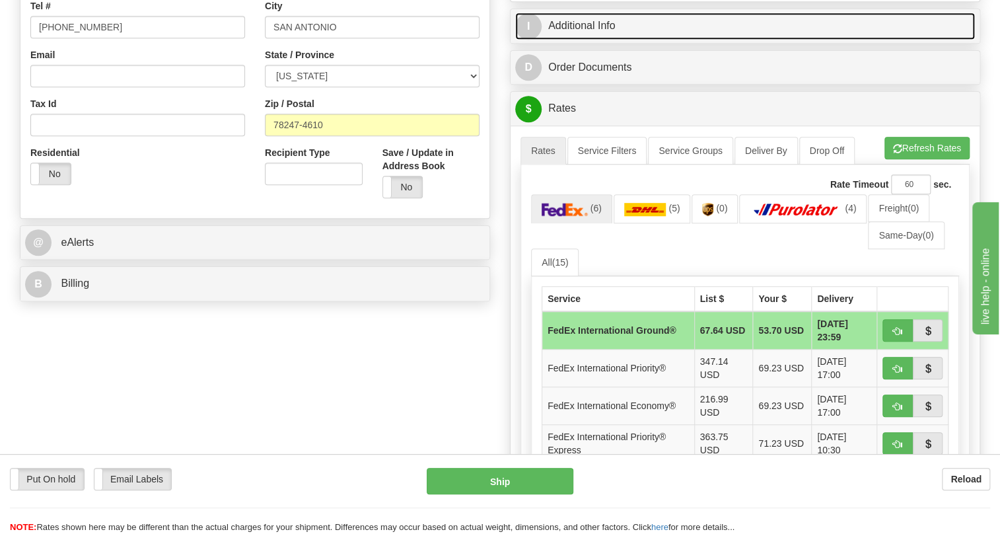
scroll to position [360, 0]
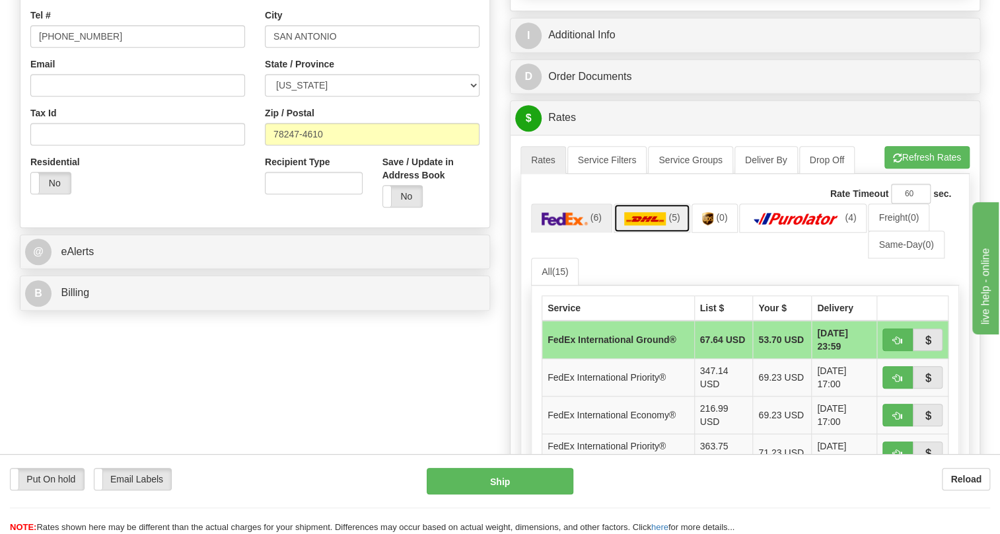
click at [639, 225] on img at bounding box center [645, 218] width 42 height 13
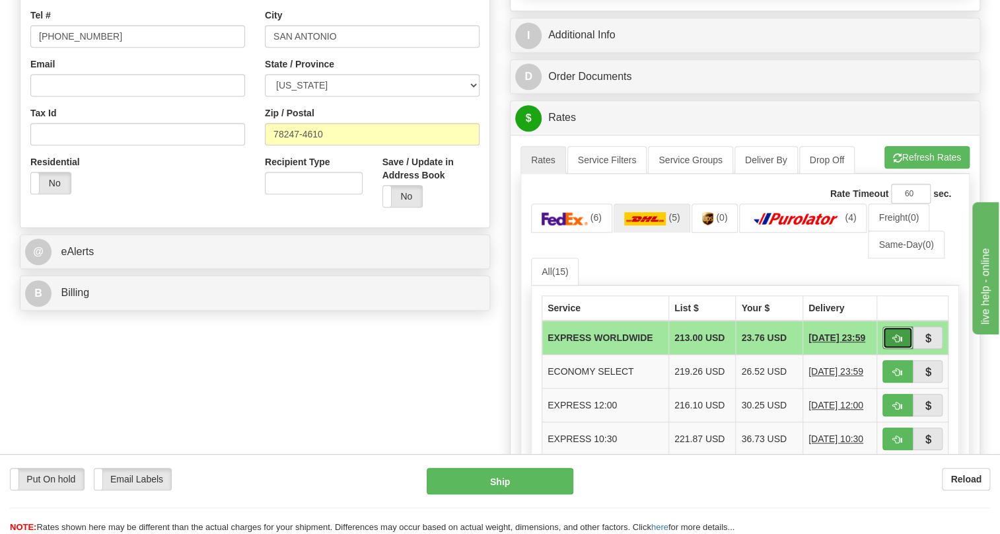
click at [891, 349] on button "button" at bounding box center [897, 337] width 30 height 22
type input "P"
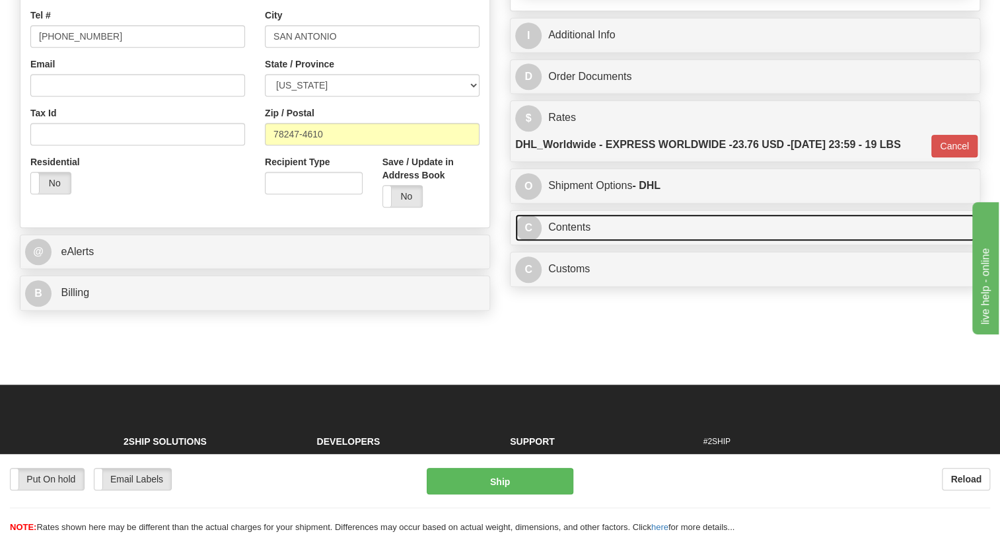
click at [567, 241] on link "C Contents" at bounding box center [745, 227] width 460 height 27
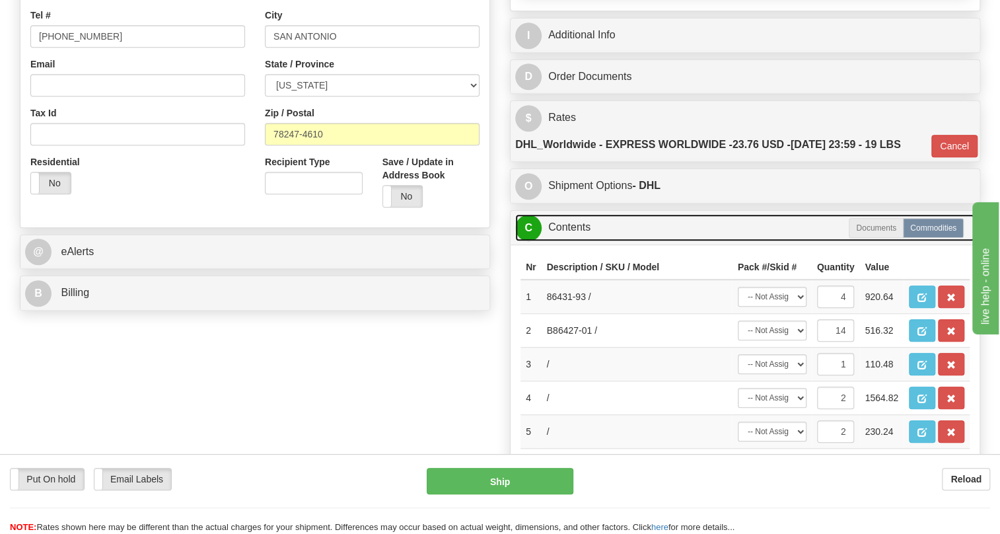
scroll to position [300, 0]
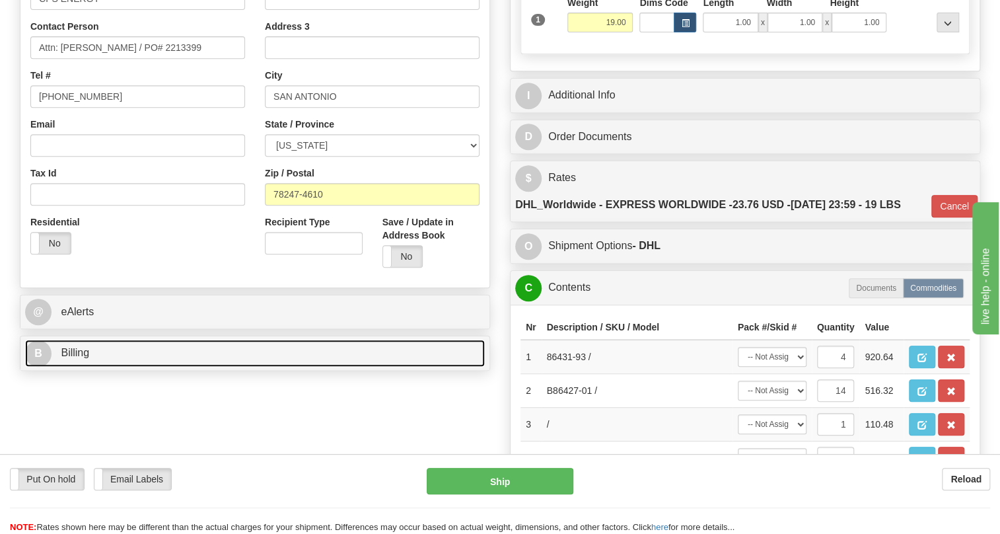
click at [83, 358] on span "Billing" at bounding box center [75, 352] width 28 height 11
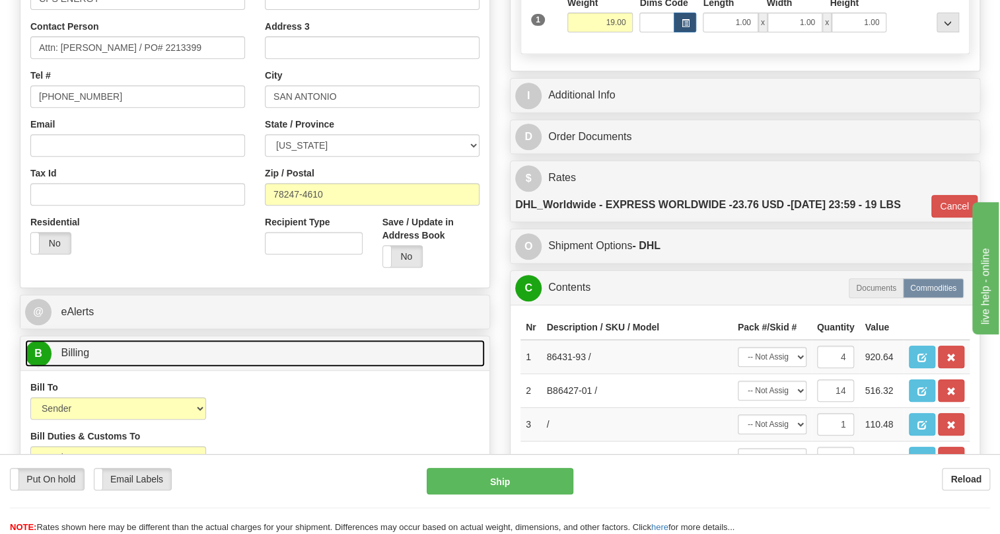
click at [83, 358] on span "Billing" at bounding box center [75, 352] width 28 height 11
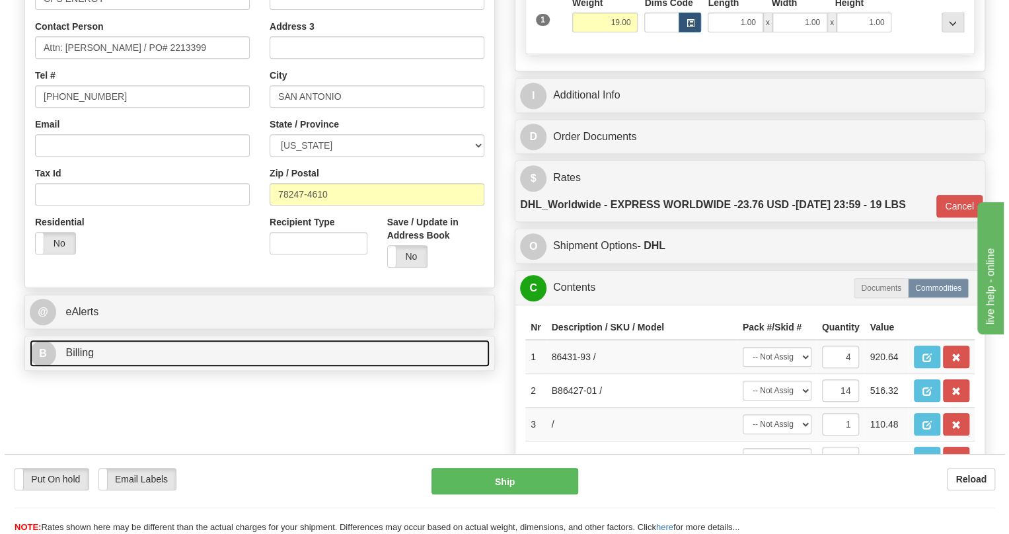
scroll to position [360, 0]
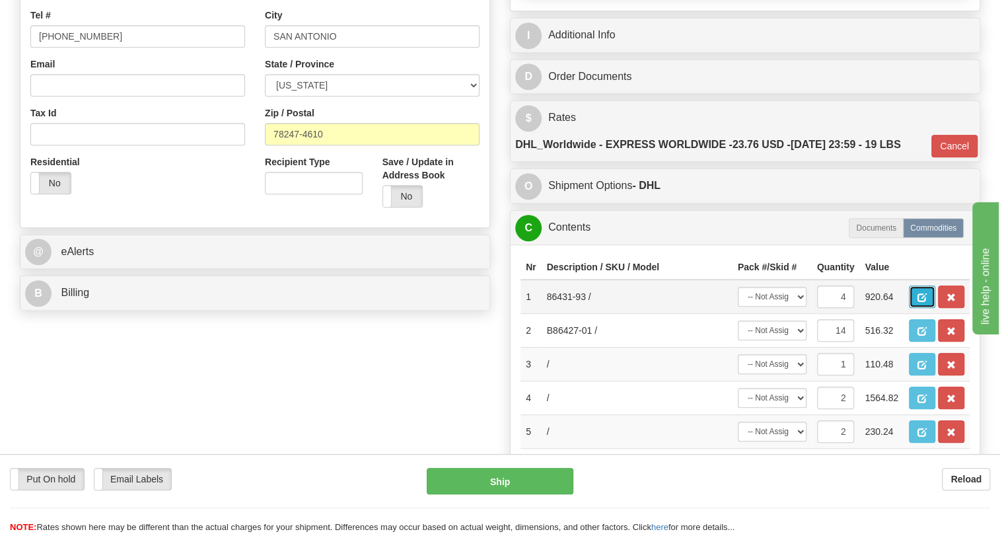
click at [925, 302] on span "button" at bounding box center [921, 297] width 9 height 9
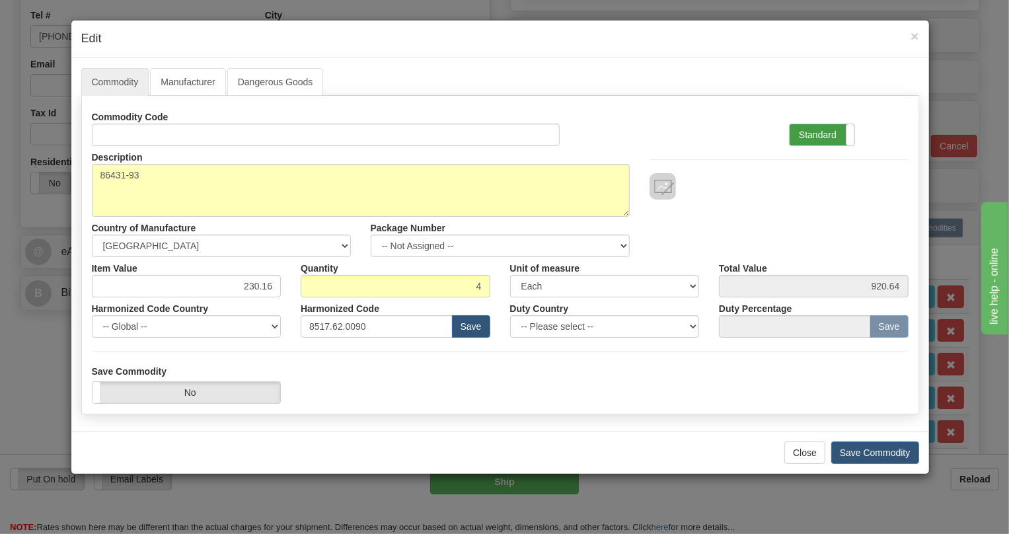
click at [822, 135] on label "Standard" at bounding box center [821, 134] width 65 height 21
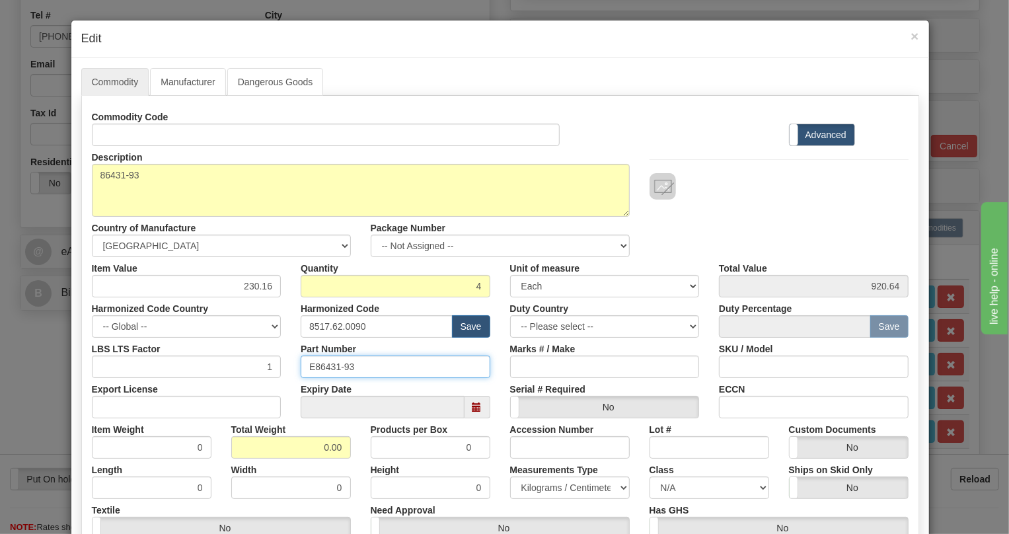
click at [326, 364] on input "E86431-93" at bounding box center [396, 366] width 190 height 22
drag, startPoint x: 325, startPoint y: 369, endPoint x: 365, endPoint y: 382, distance: 42.0
click at [365, 384] on div "Expiry Date" at bounding box center [395, 398] width 209 height 40
click at [343, 370] on input "E86431-93" at bounding box center [396, 366] width 190 height 22
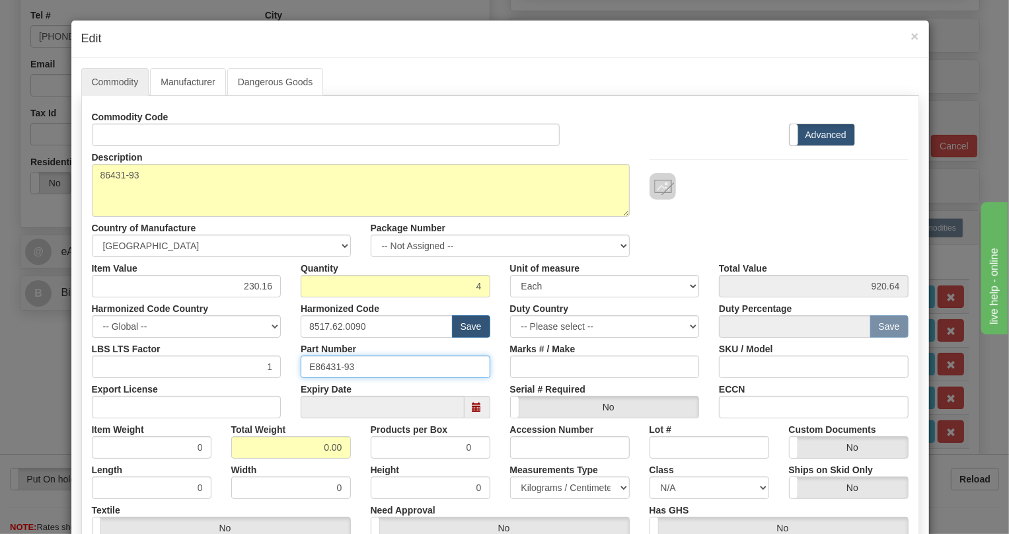
click at [343, 370] on input "E86431-93" at bounding box center [396, 366] width 190 height 22
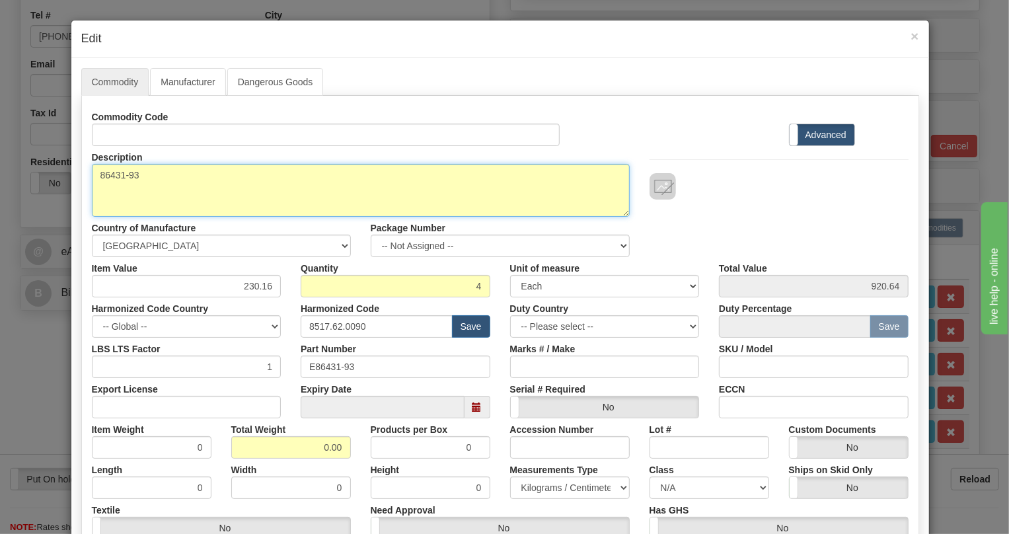
click at [122, 175] on textarea "86431-93" at bounding box center [361, 190] width 538 height 53
paste textarea "JMUX PSU 130VDC PaDDLEBOaRD"
type textarea "JMUX PSU 130VDC PaDDLEBOaRD"
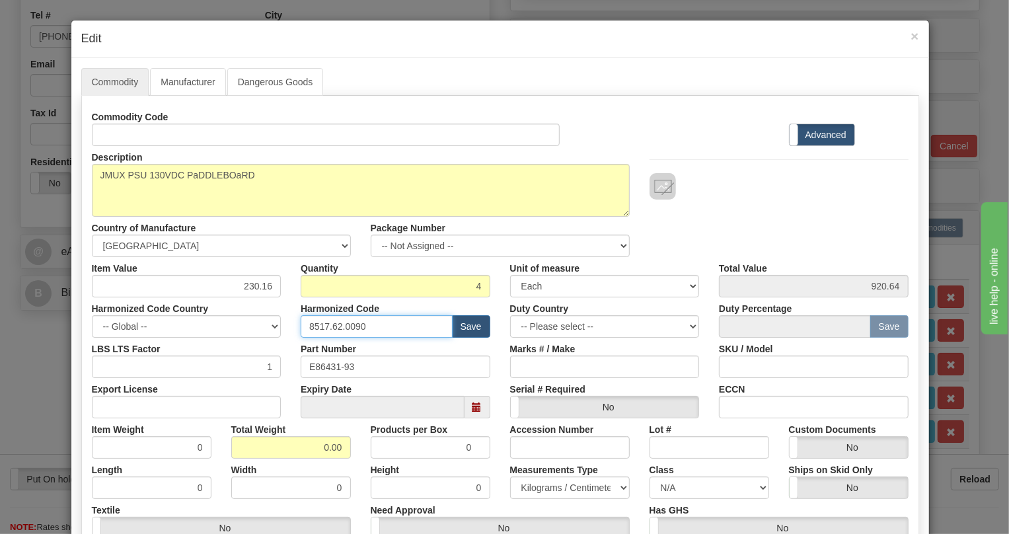
click at [350, 327] on input "8517.62.0090" at bounding box center [377, 326] width 152 height 22
paste input "04.40.850"
type input "8504.40.8500"
drag, startPoint x: 314, startPoint y: 446, endPoint x: 338, endPoint y: 456, distance: 25.5
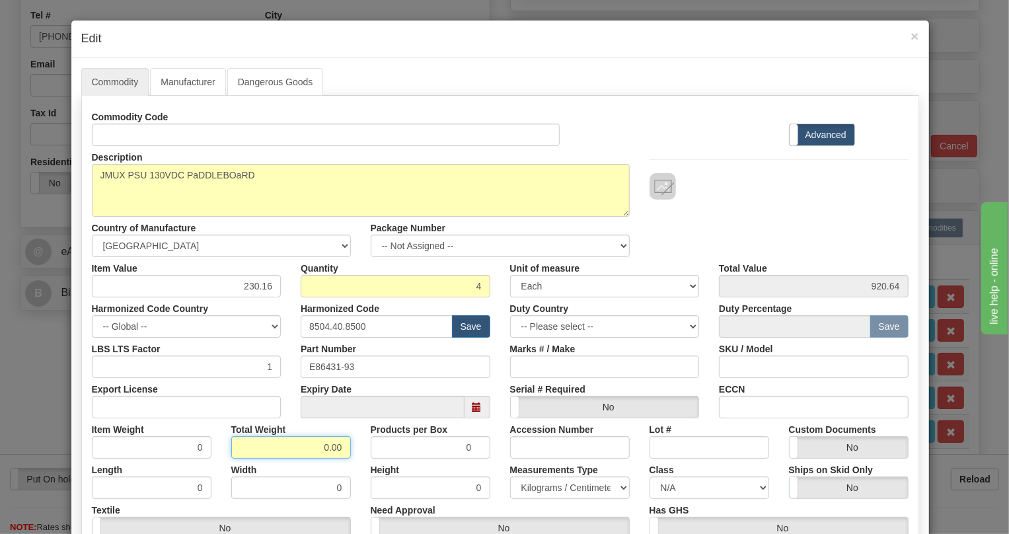
click at [338, 456] on input "0.00" at bounding box center [291, 447] width 120 height 22
type input "1"
type input "0.2500"
click at [551, 492] on select "Pounds / Inches Kilograms / Centimeters" at bounding box center [570, 487] width 120 height 22
select select "0"
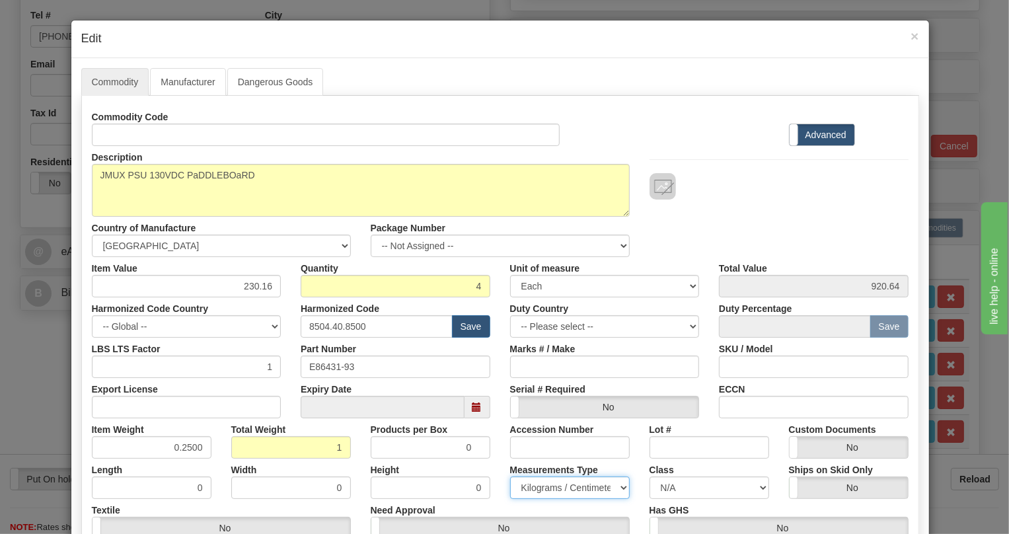
click at [510, 476] on select "Pounds / Inches Kilograms / Centimeters" at bounding box center [570, 487] width 120 height 22
click at [335, 447] on input "1" at bounding box center [291, 447] width 120 height 22
type input "1.00"
click at [349, 465] on div "Width 0" at bounding box center [290, 478] width 139 height 40
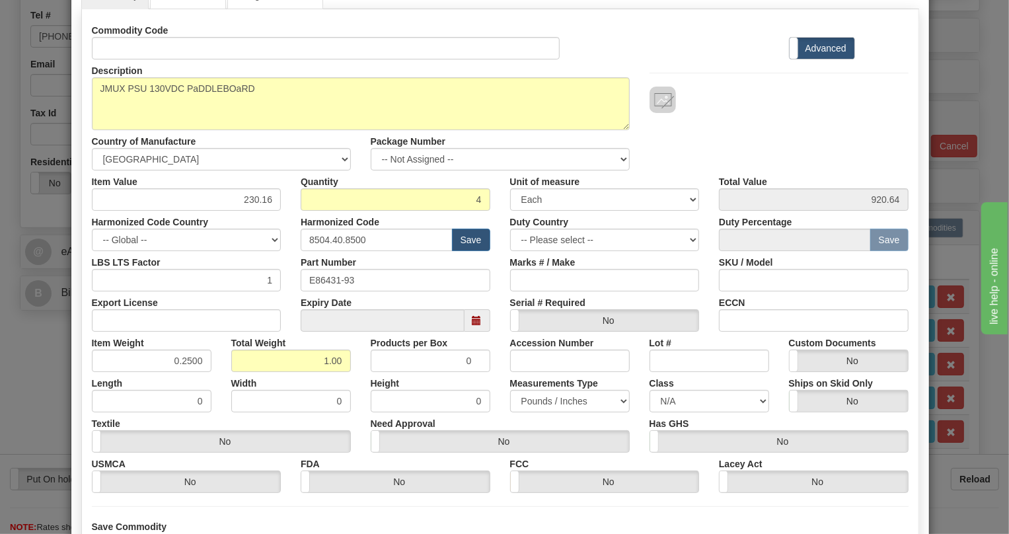
scroll to position [180, 0]
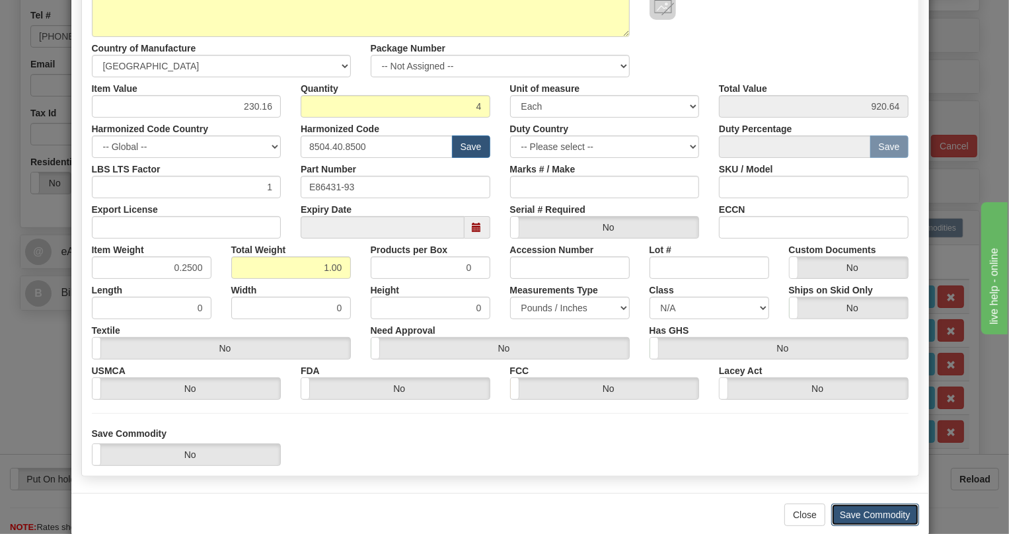
click at [866, 509] on button "Save Commodity" at bounding box center [875, 514] width 88 height 22
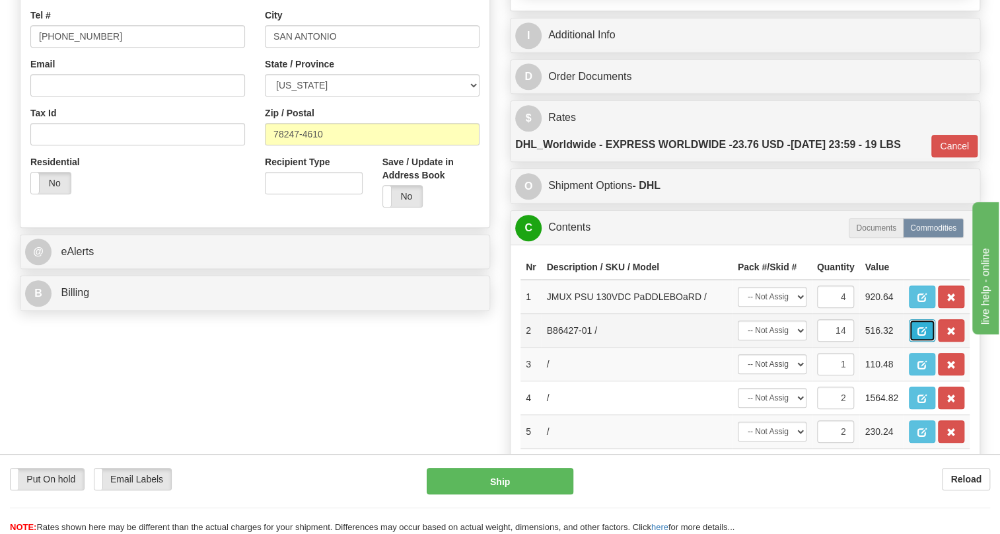
click at [924, 336] on span "button" at bounding box center [921, 331] width 9 height 9
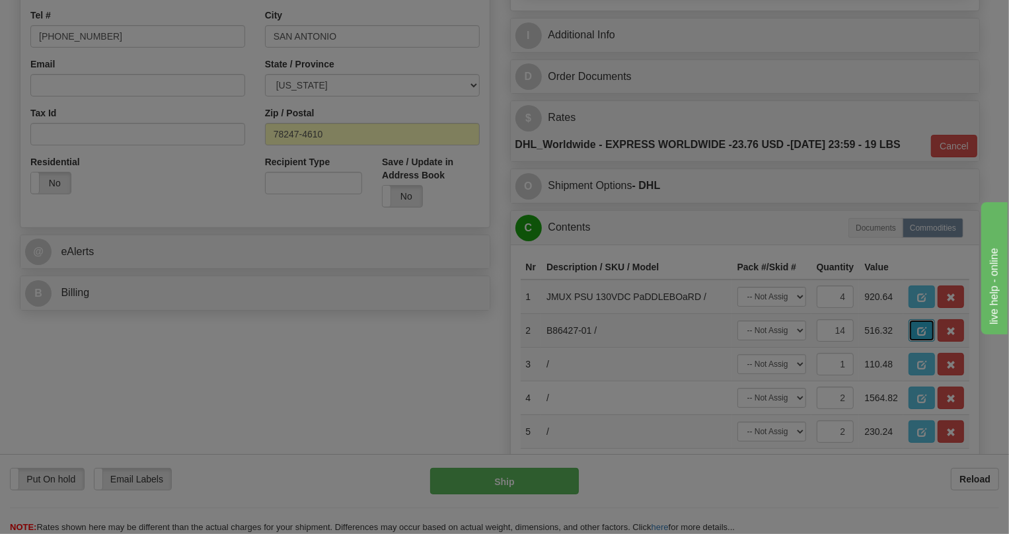
scroll to position [0, 0]
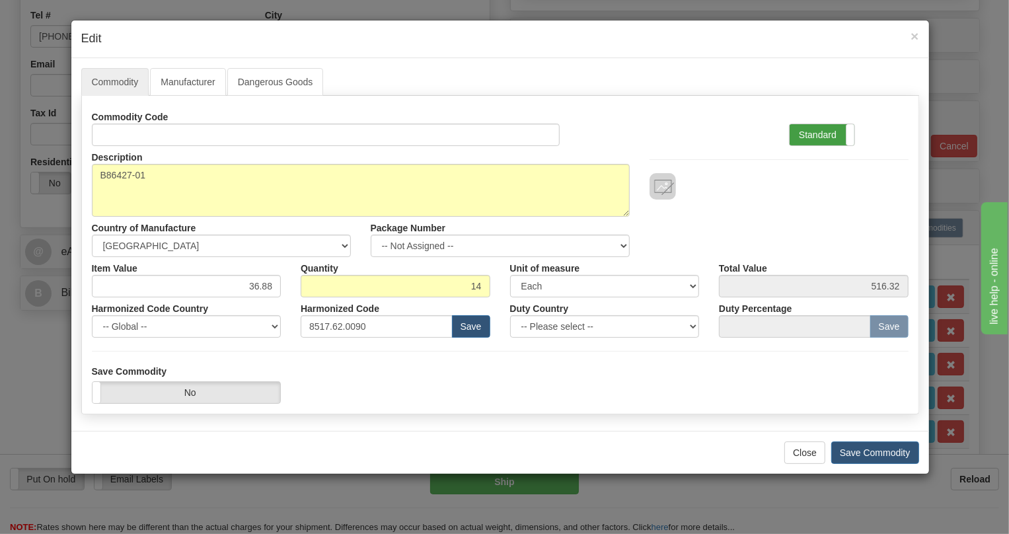
click at [815, 133] on label "Standard" at bounding box center [821, 134] width 65 height 21
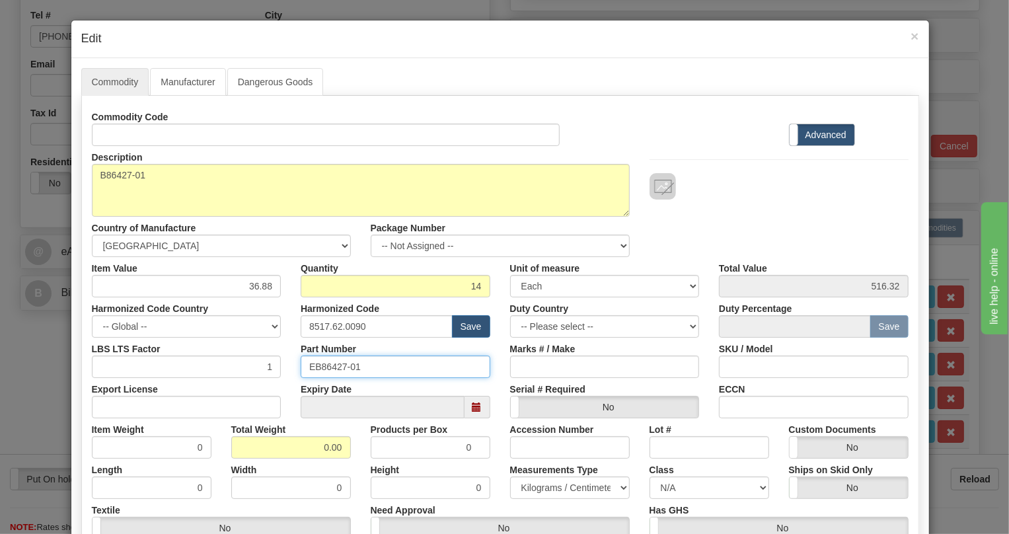
click at [329, 365] on input "EB86427-01" at bounding box center [396, 366] width 190 height 22
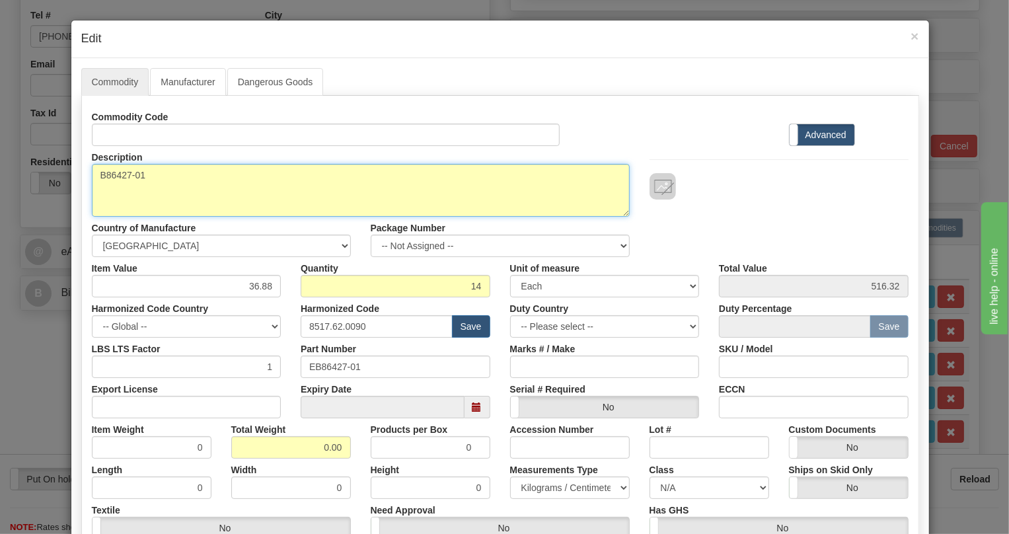
click at [126, 178] on textarea "B86427-01" at bounding box center [361, 190] width 538 height 53
paste textarea "LANK PANEL"
type textarea "BLANK PANEL"
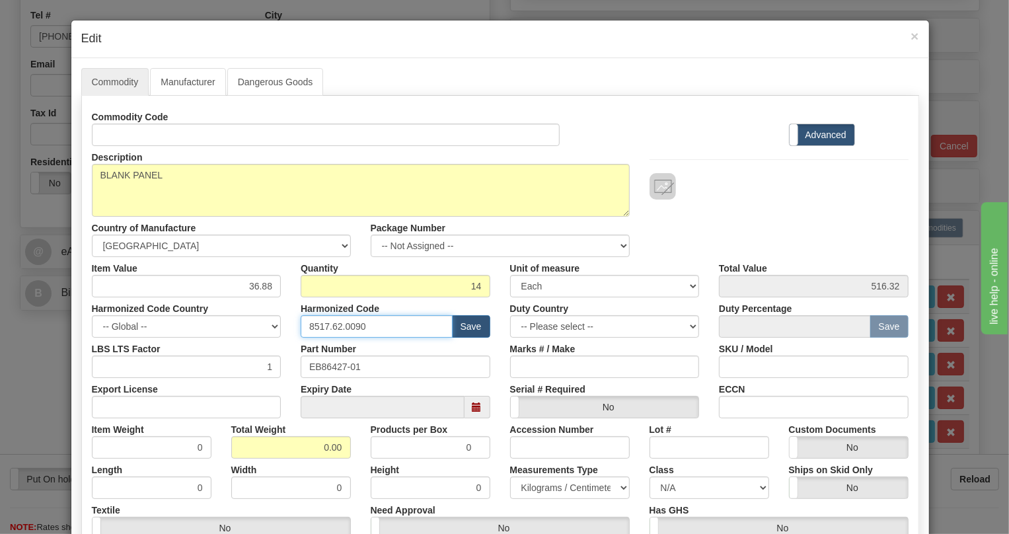
click at [348, 328] on input "8517.62.0090" at bounding box center [377, 326] width 152 height 22
paste input "79.000"
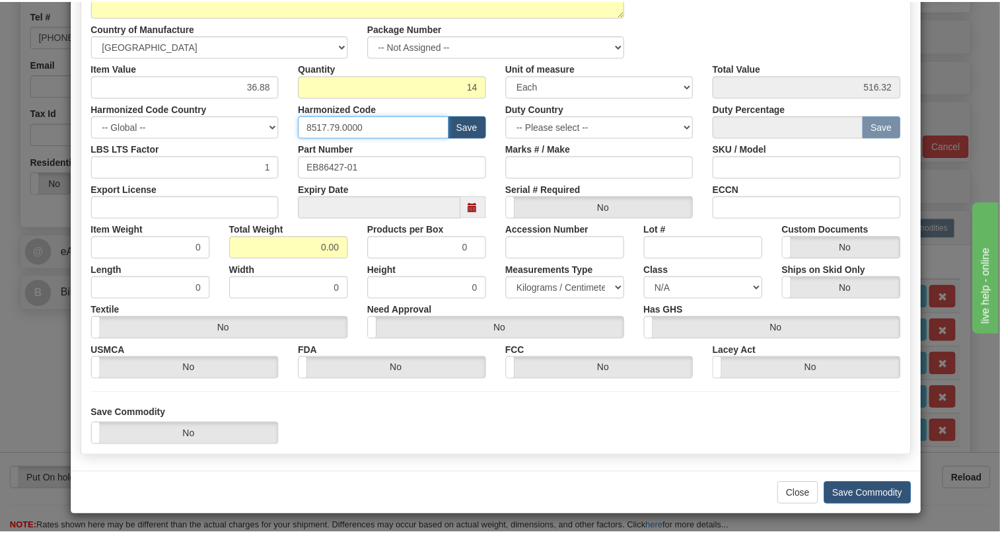
scroll to position [201, 0]
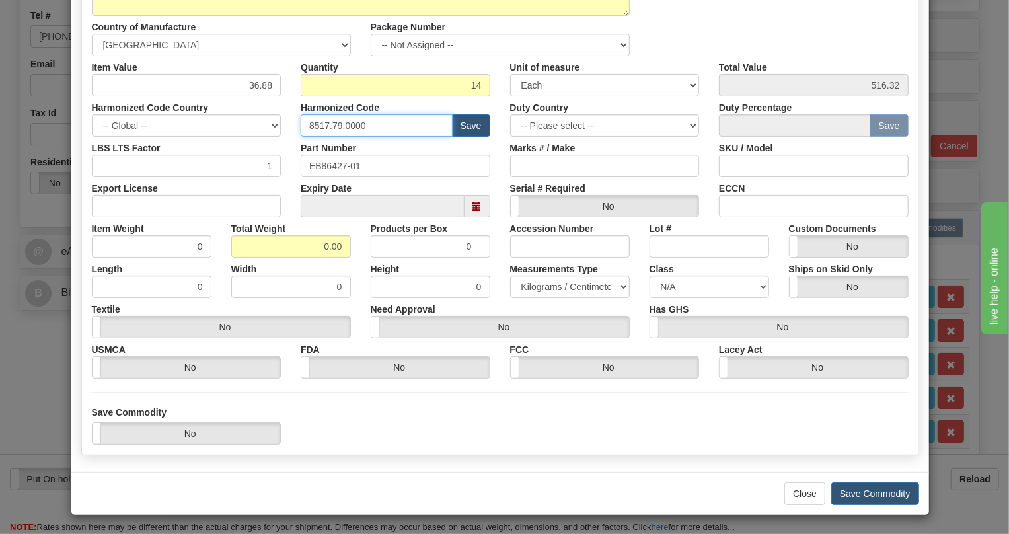
type input "8517.79.0000"
click at [300, 247] on input "0.00" at bounding box center [291, 246] width 120 height 22
type input "1.00"
type input "0.0714"
click at [541, 286] on select "Pounds / Inches Kilograms / Centimeters" at bounding box center [570, 286] width 120 height 22
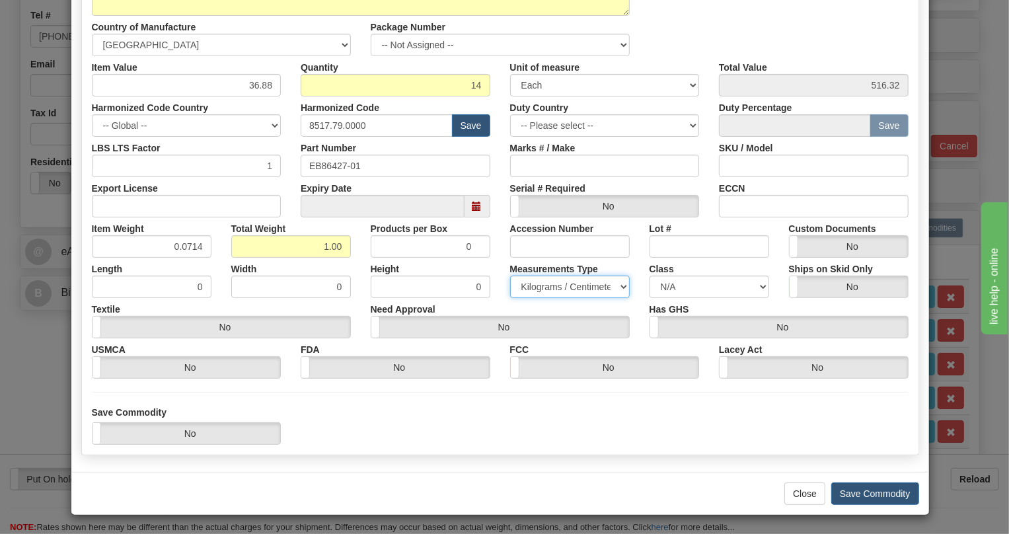
select select "0"
click at [510, 275] on select "Pounds / Inches Kilograms / Centimeters" at bounding box center [570, 286] width 120 height 22
click at [861, 494] on button "Save Commodity" at bounding box center [875, 493] width 88 height 22
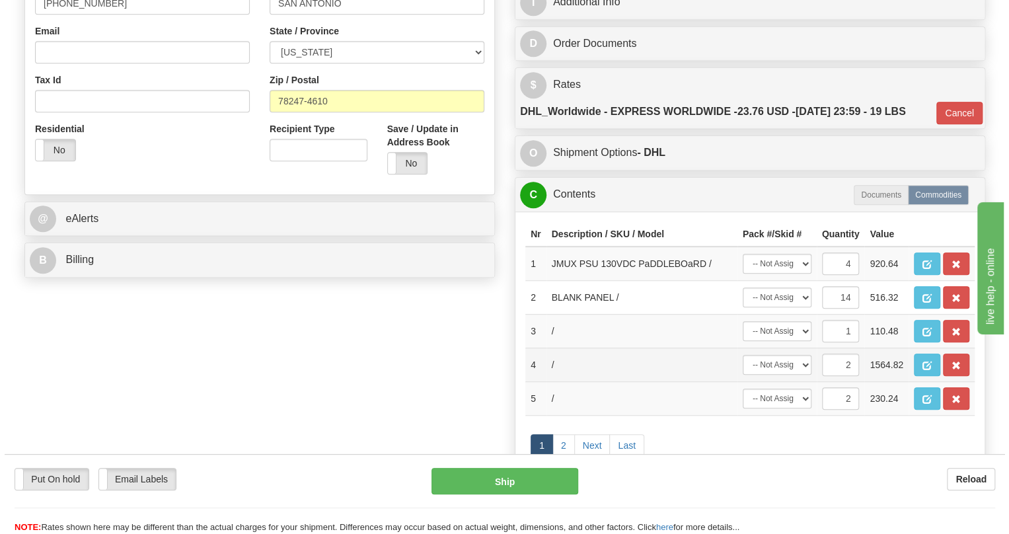
scroll to position [420, 0]
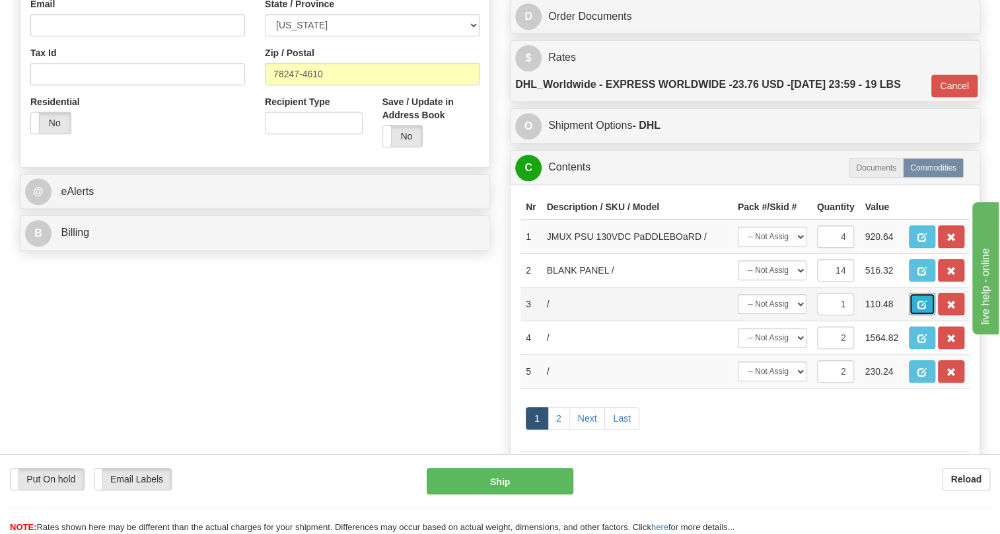
click at [921, 309] on span "button" at bounding box center [921, 305] width 9 height 9
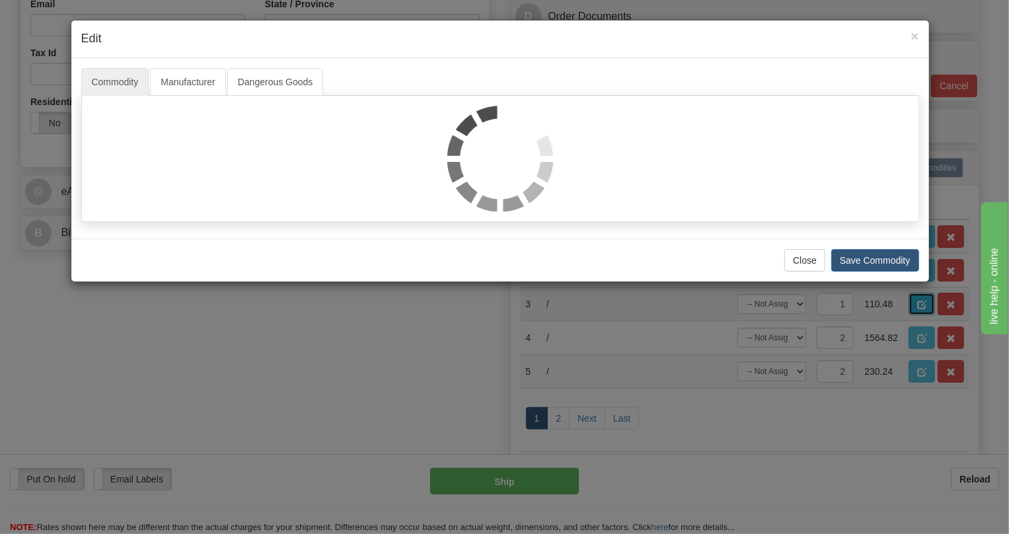
scroll to position [0, 0]
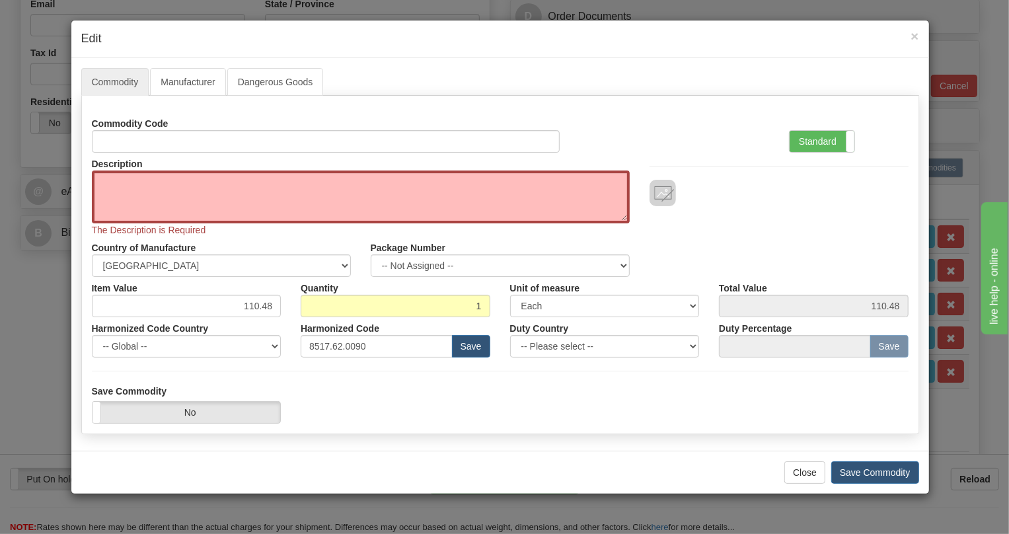
drag, startPoint x: 816, startPoint y: 141, endPoint x: 806, endPoint y: 162, distance: 23.6
click at [816, 139] on label "Standard" at bounding box center [821, 141] width 65 height 21
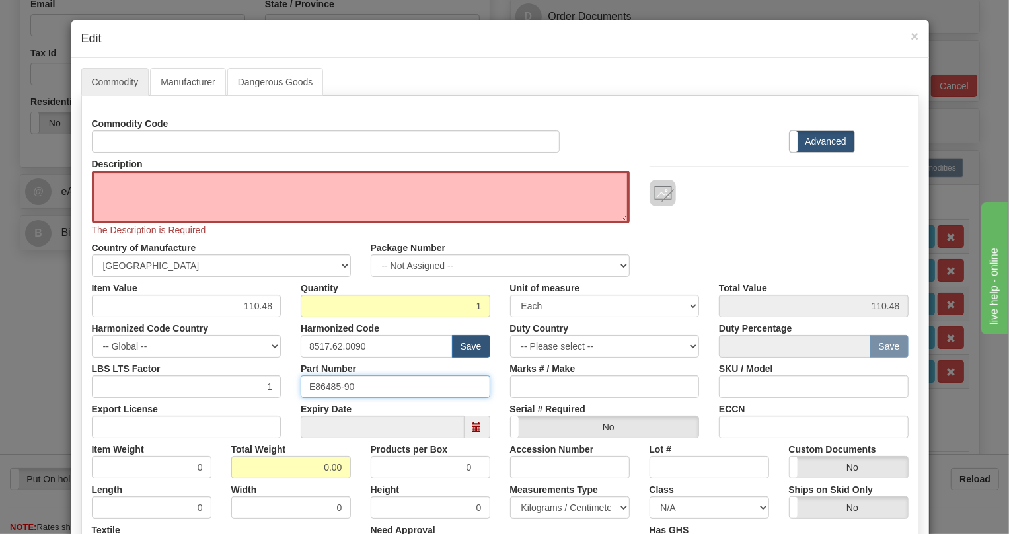
click at [331, 385] on input "E86485-90" at bounding box center [396, 386] width 190 height 22
click at [201, 184] on textarea "Description" at bounding box center [361, 196] width 538 height 53
paste textarea "JIF-SHaRE PaDDLE BOaRD"
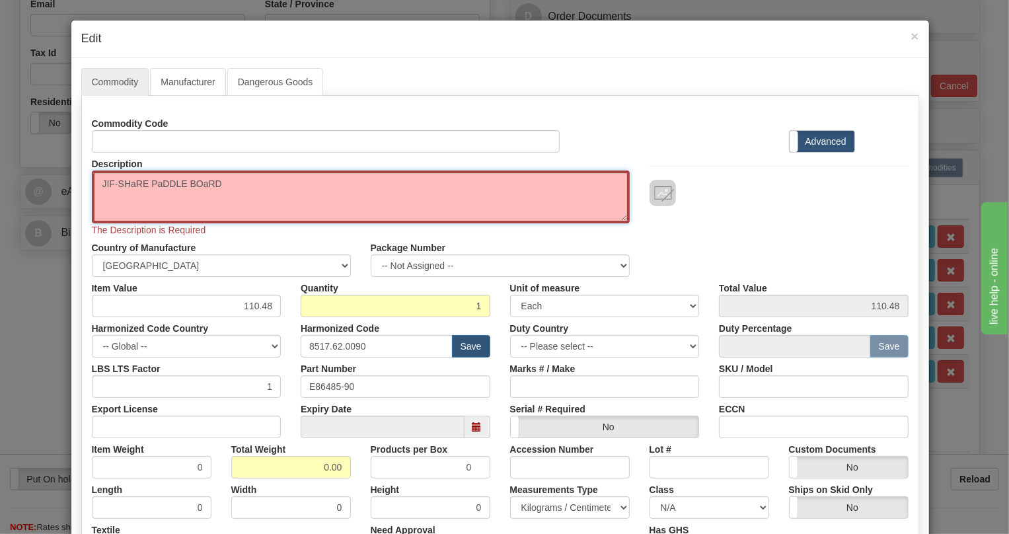
type textarea "JIF-SHaRE PaDDLE BOaRD"
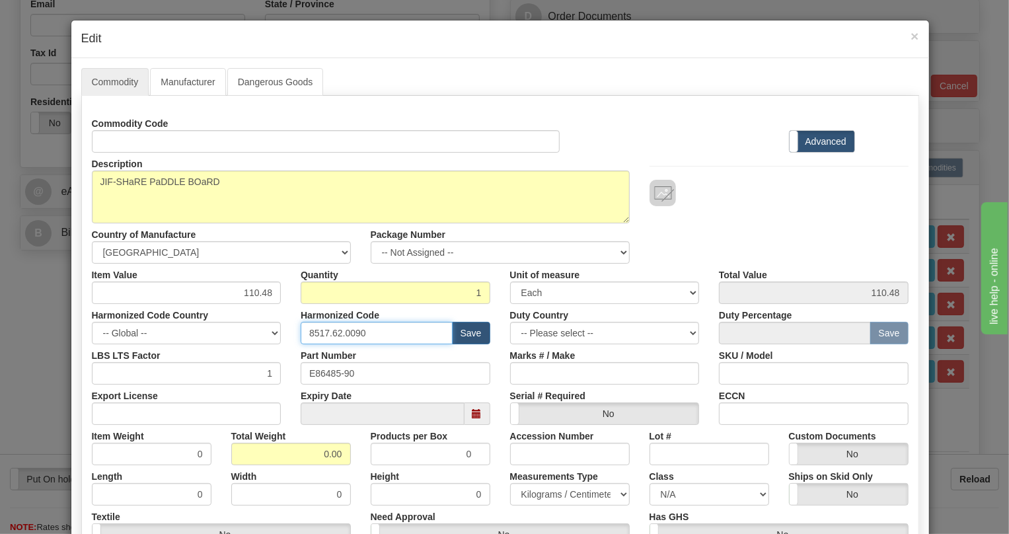
click at [339, 333] on input "8517.62.0090" at bounding box center [377, 333] width 152 height 22
click at [339, 332] on input "8517.62.0090" at bounding box center [377, 333] width 152 height 22
paste input "36.90.400"
type input "8536.90.4000"
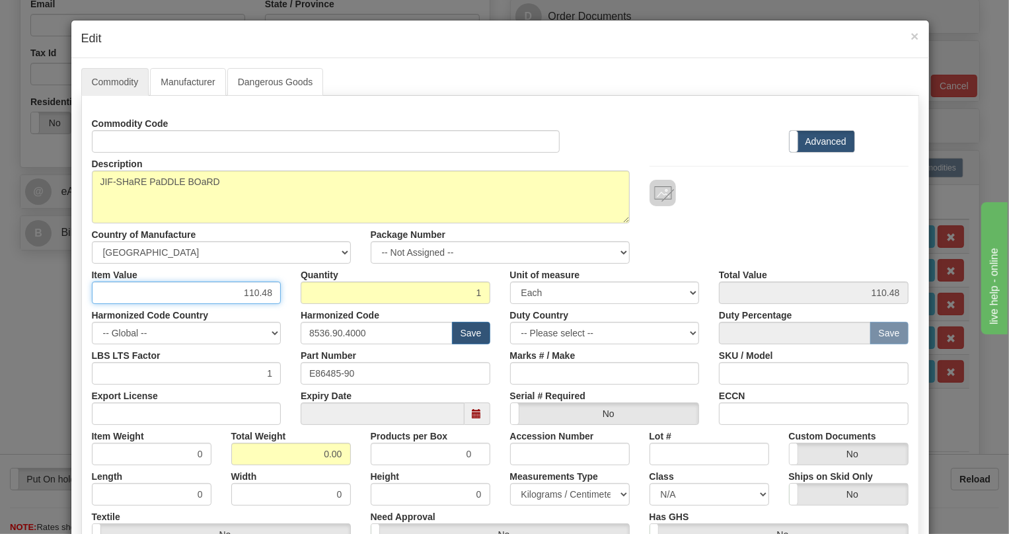
click at [261, 290] on input "110.48" at bounding box center [187, 292] width 190 height 22
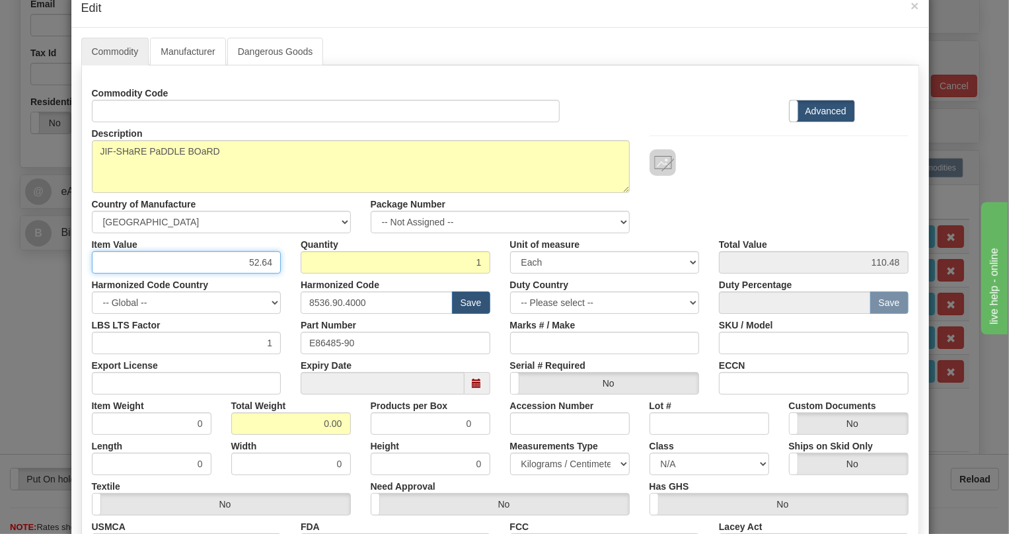
scroll to position [59, 0]
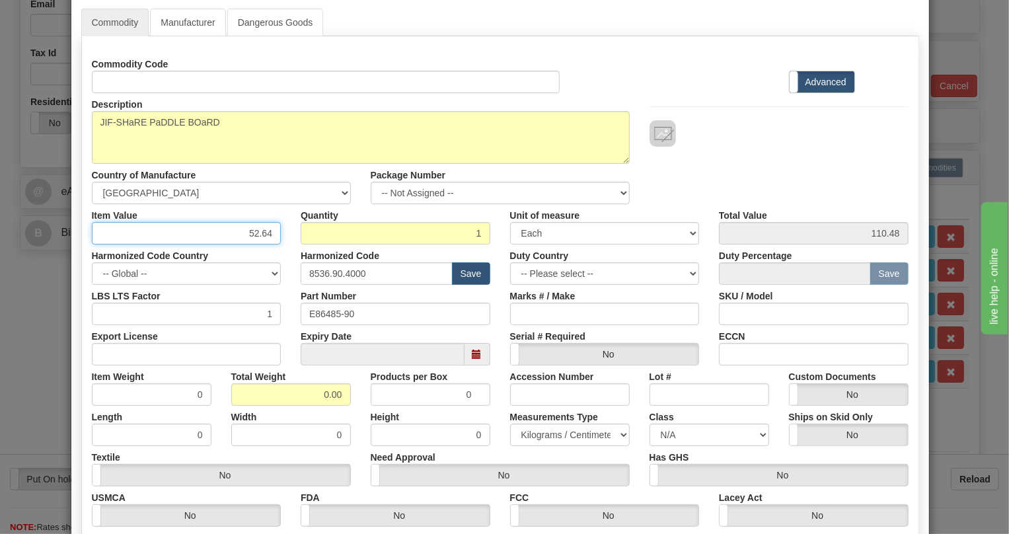
type input "52.64"
click at [301, 386] on input "0.00" at bounding box center [291, 394] width 120 height 22
type input "1.00"
type input "1.0000"
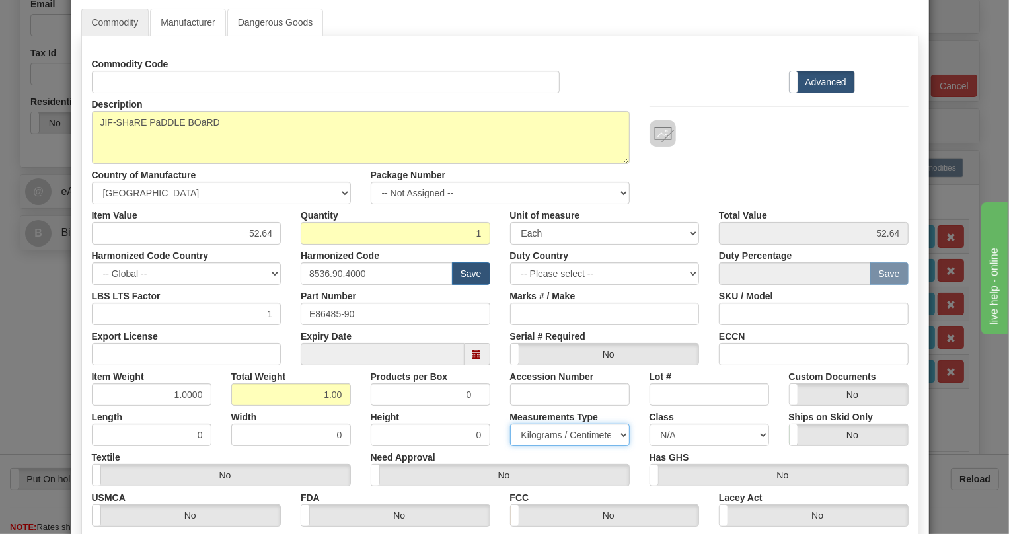
drag, startPoint x: 548, startPoint y: 425, endPoint x: 548, endPoint y: 433, distance: 7.9
click at [548, 433] on select "Pounds / Inches Kilograms / Centimeters" at bounding box center [570, 434] width 120 height 22
select select "0"
click at [510, 423] on select "Pounds / Inches Kilograms / Centimeters" at bounding box center [570, 434] width 120 height 22
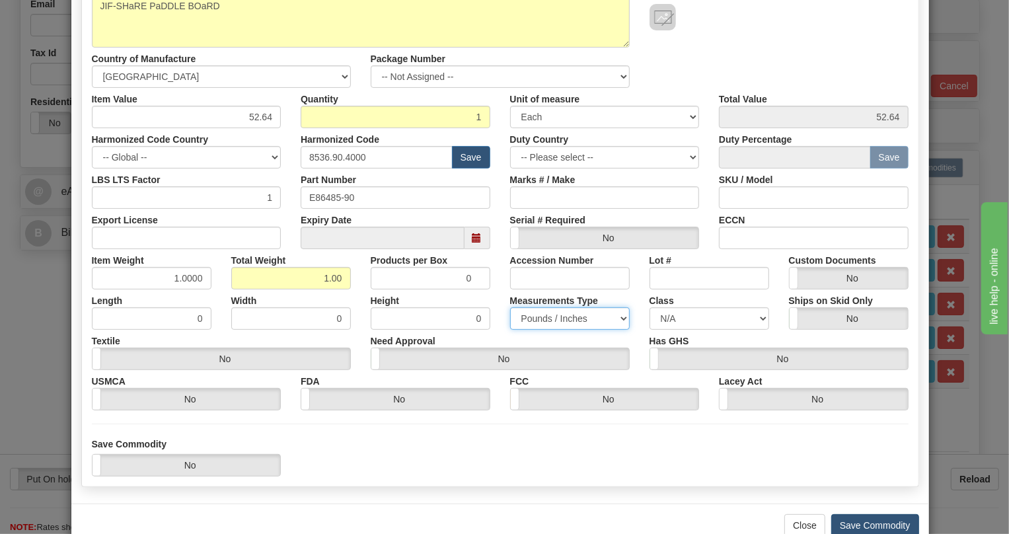
scroll to position [207, 0]
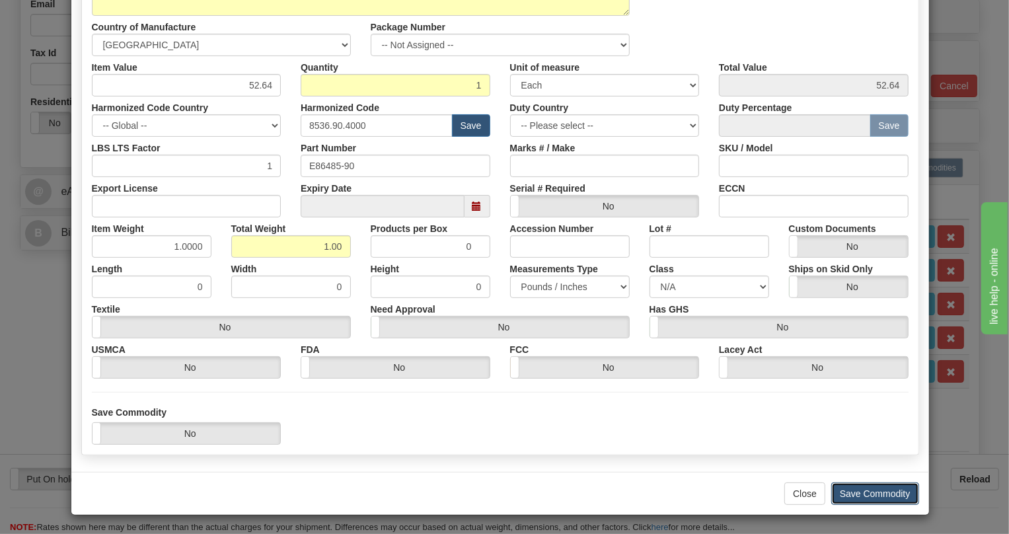
click at [864, 493] on button "Save Commodity" at bounding box center [875, 493] width 88 height 22
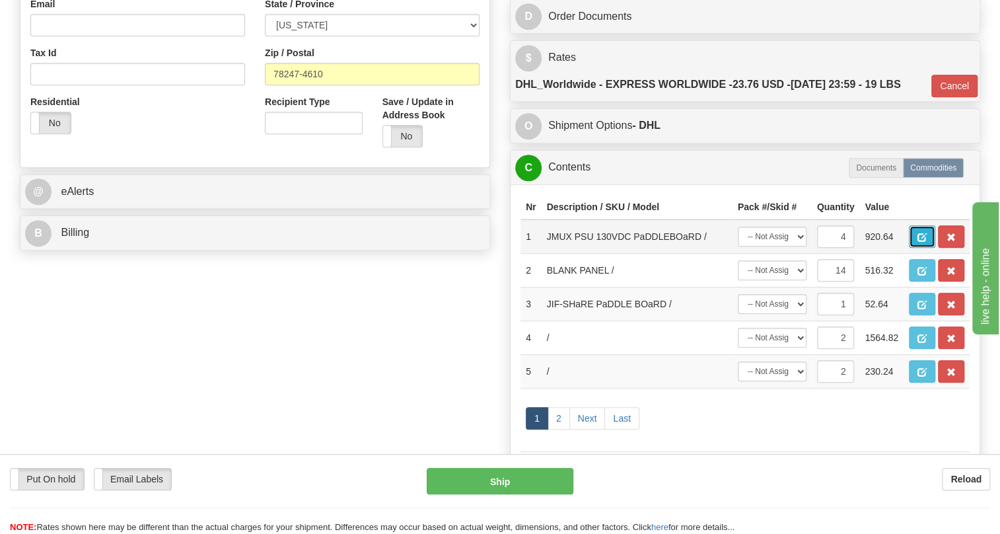
click at [919, 242] on span "button" at bounding box center [921, 237] width 9 height 9
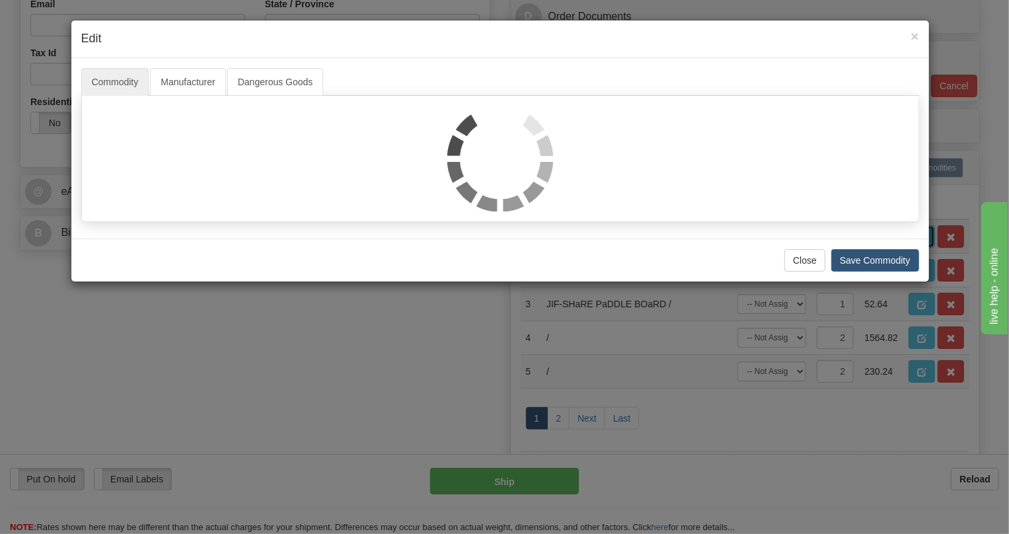
scroll to position [0, 0]
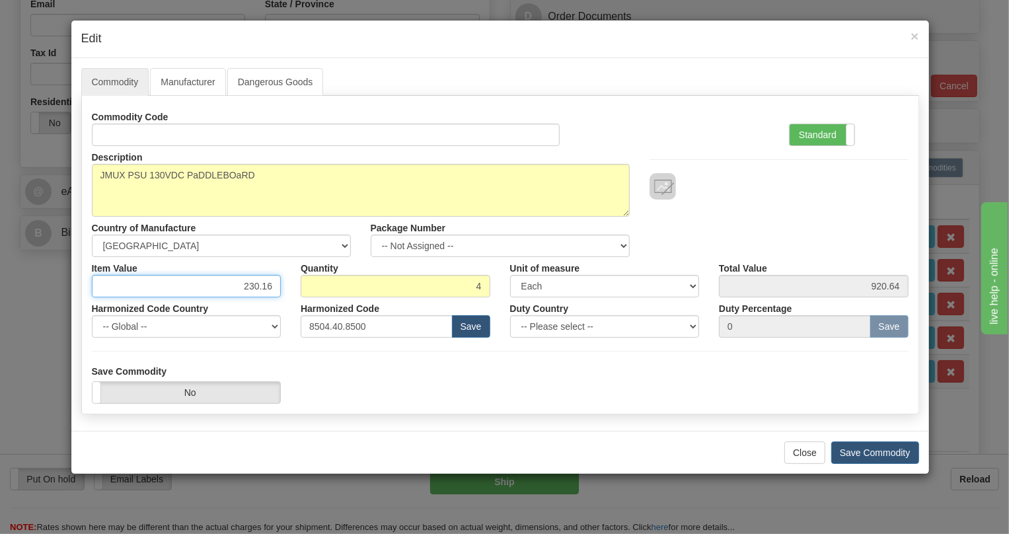
click at [261, 284] on input "230.16" at bounding box center [187, 286] width 190 height 22
paste input "21,21"
click at [263, 293] on input "221,21" at bounding box center [187, 286] width 190 height 22
type input "221.21"
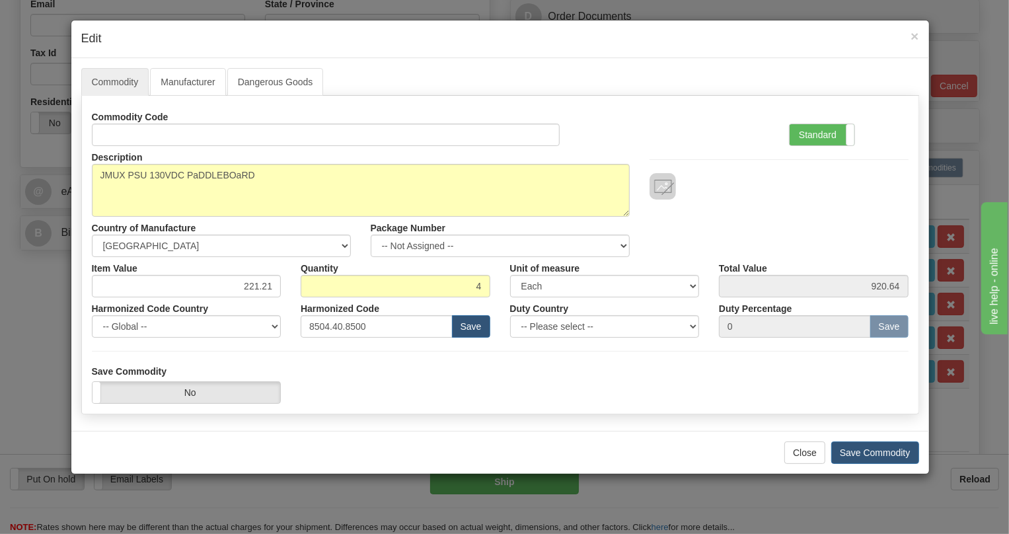
type input "884.84"
click at [291, 297] on div "Harmonized Code 8504.40.8500 Save" at bounding box center [395, 317] width 209 height 40
click at [820, 134] on label "Standard" at bounding box center [821, 134] width 65 height 21
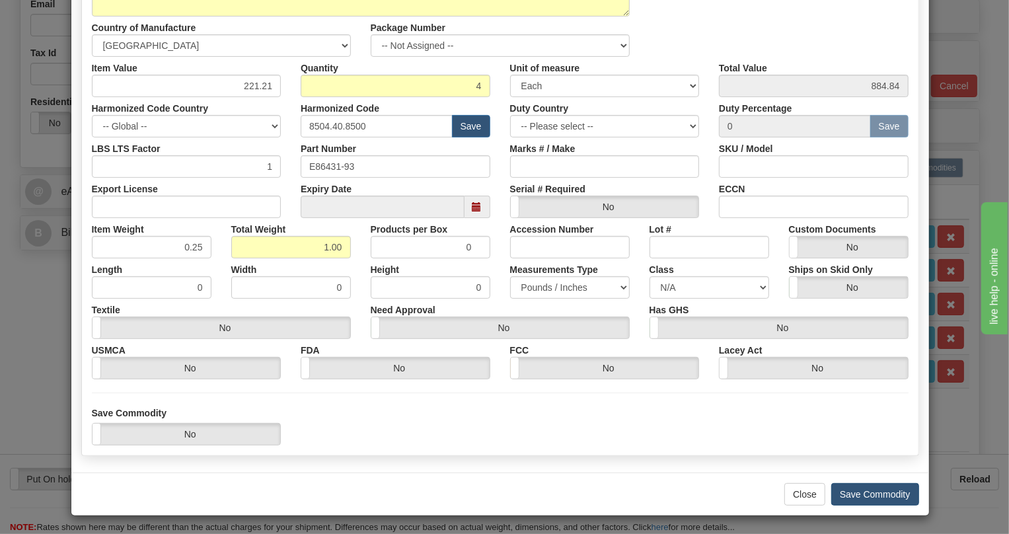
scroll to position [201, 0]
click at [867, 495] on button "Save Commodity" at bounding box center [875, 493] width 88 height 22
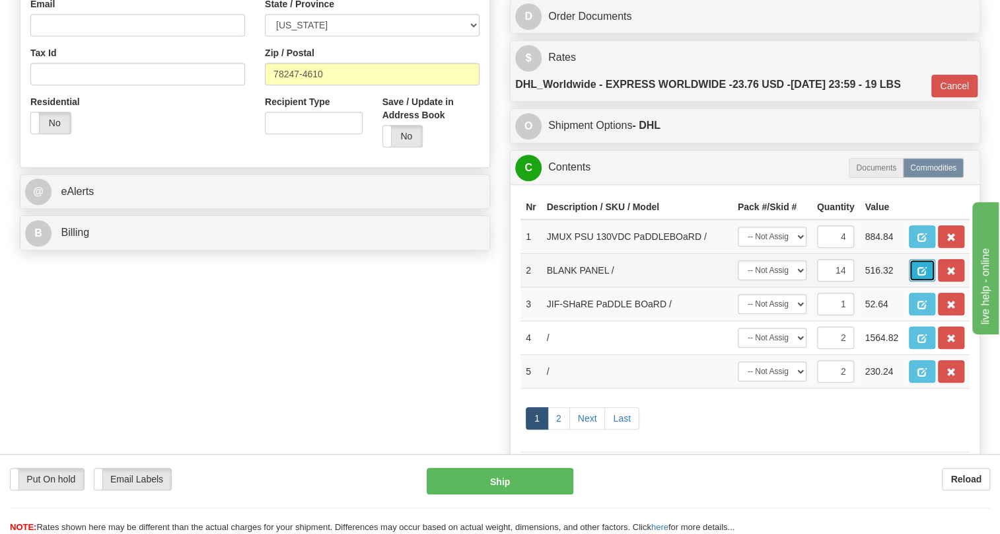
click at [924, 275] on span "button" at bounding box center [921, 271] width 9 height 9
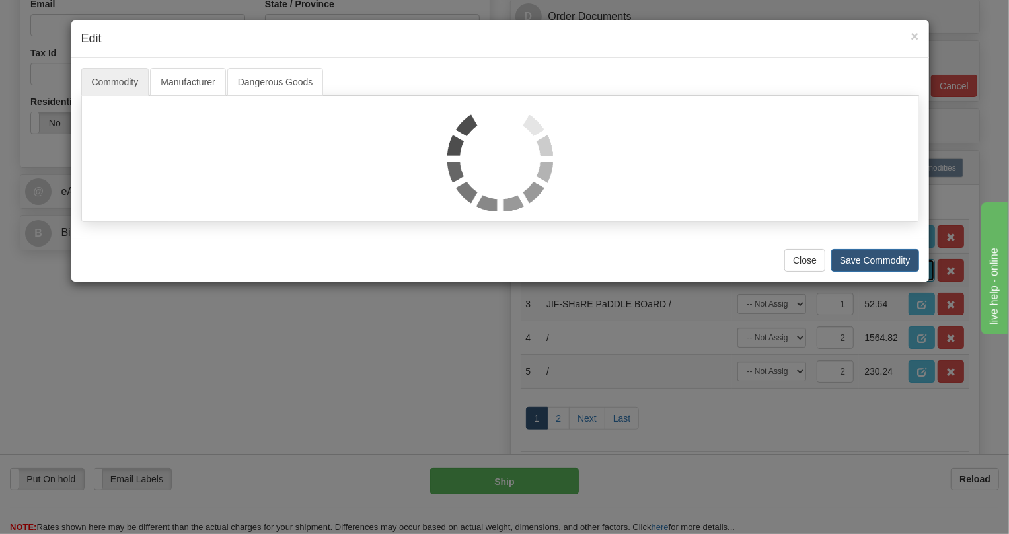
scroll to position [0, 0]
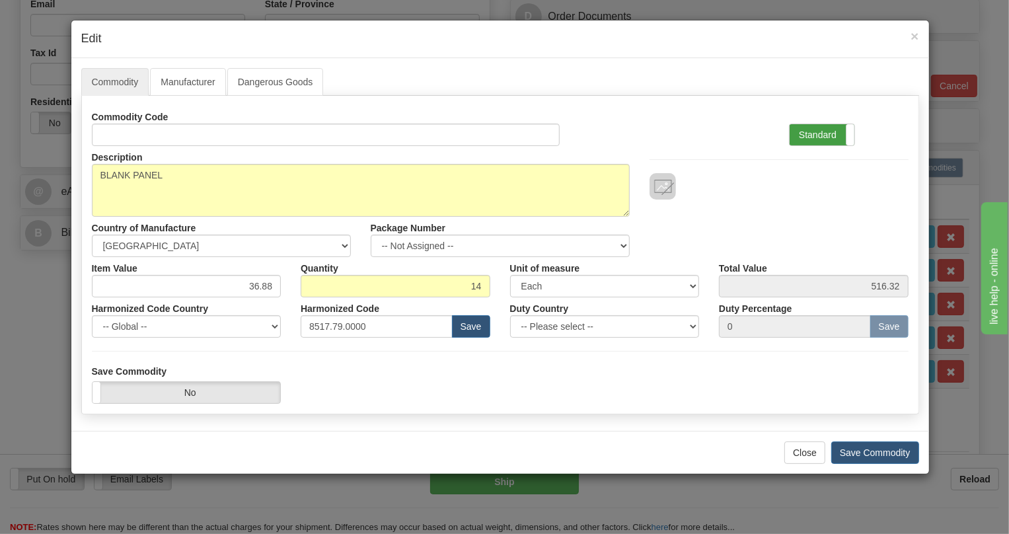
click at [818, 131] on label "Standard" at bounding box center [821, 134] width 65 height 21
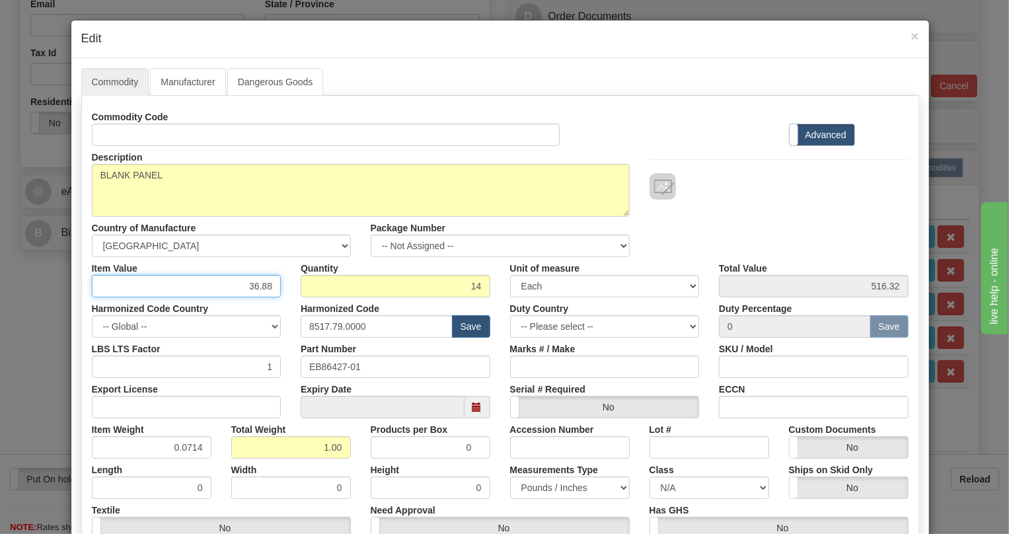
click at [264, 285] on input "36.88" at bounding box center [187, 286] width 190 height 22
type input "4.69"
type input "65.66"
click at [318, 446] on input "1.00" at bounding box center [291, 447] width 120 height 22
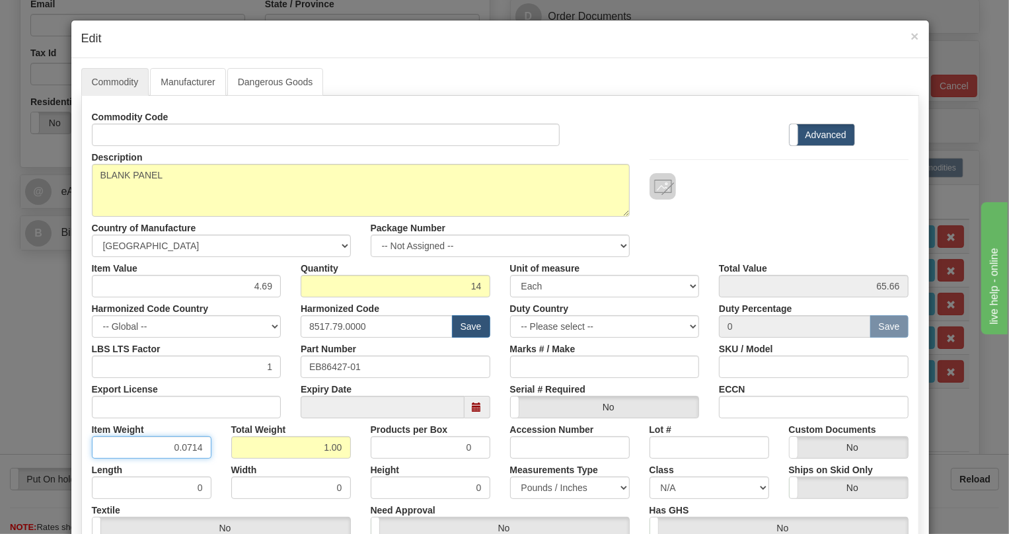
drag, startPoint x: 192, startPoint y: 450, endPoint x: 202, endPoint y: 460, distance: 14.5
click at [202, 460] on div "Commodity Code Standard Advanced Description BLANK PANEL Country of Manufacture…" at bounding box center [500, 343] width 816 height 474
type input "0.0715"
click at [349, 458] on div "Width 0" at bounding box center [290, 478] width 139 height 40
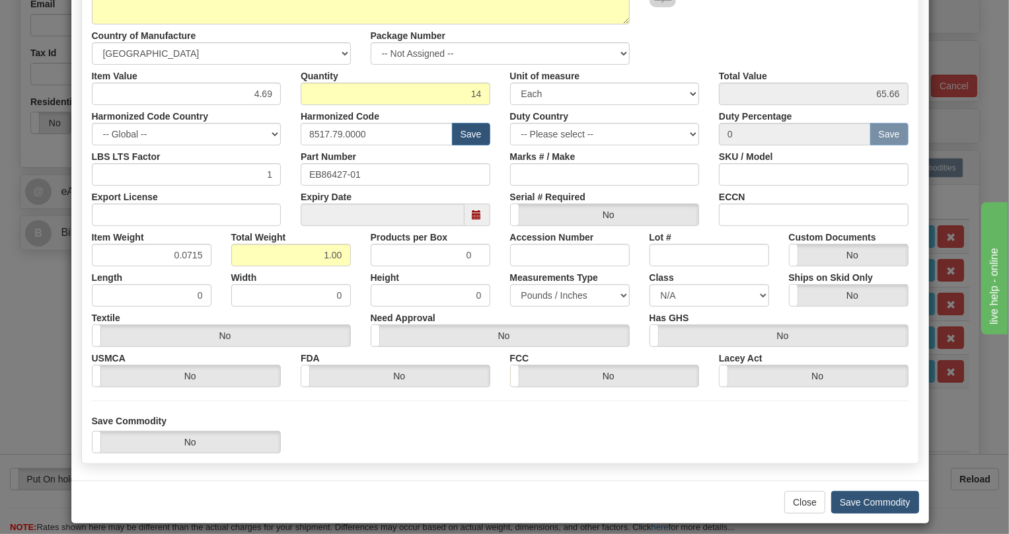
scroll to position [201, 0]
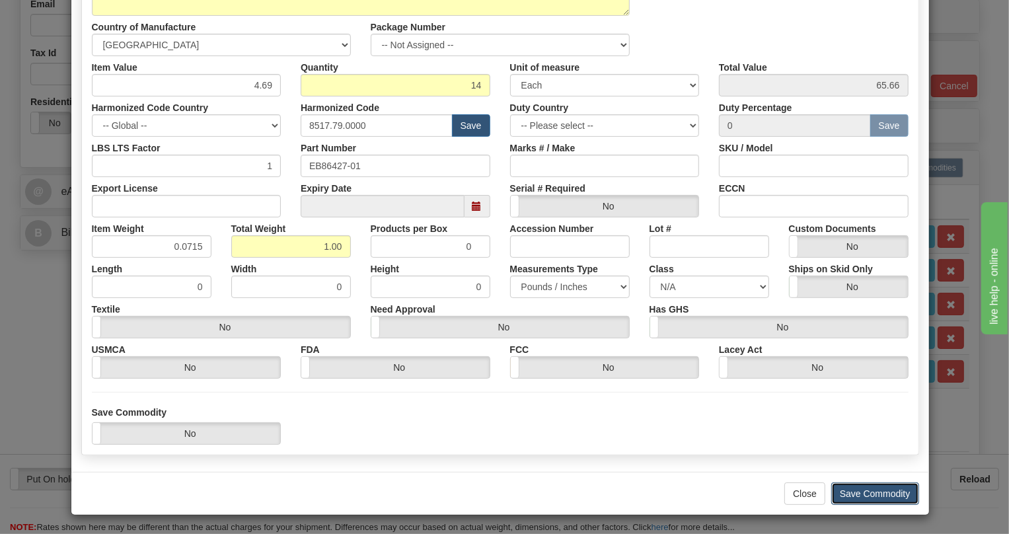
click at [864, 495] on button "Save Commodity" at bounding box center [875, 493] width 88 height 22
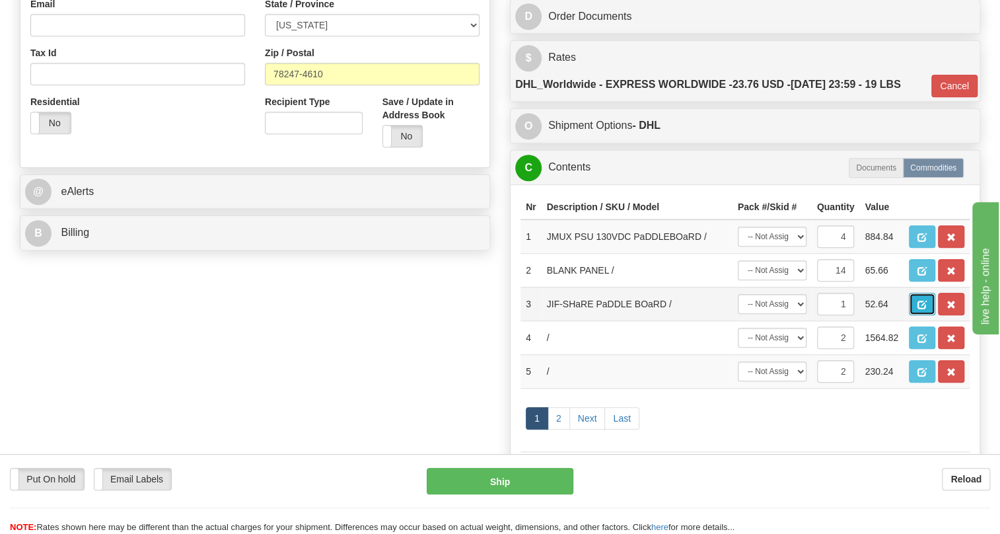
click at [919, 309] on span "button" at bounding box center [921, 305] width 9 height 9
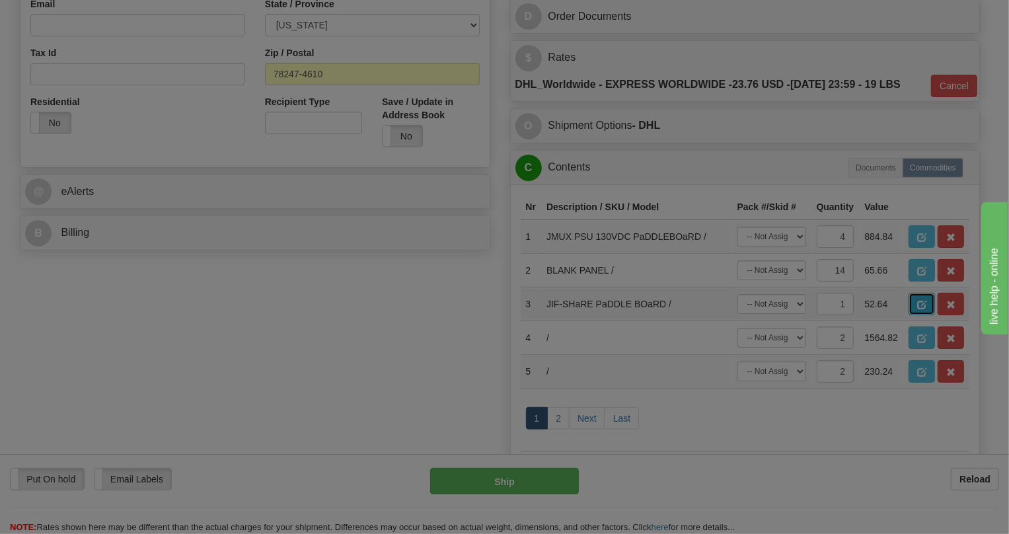
scroll to position [0, 0]
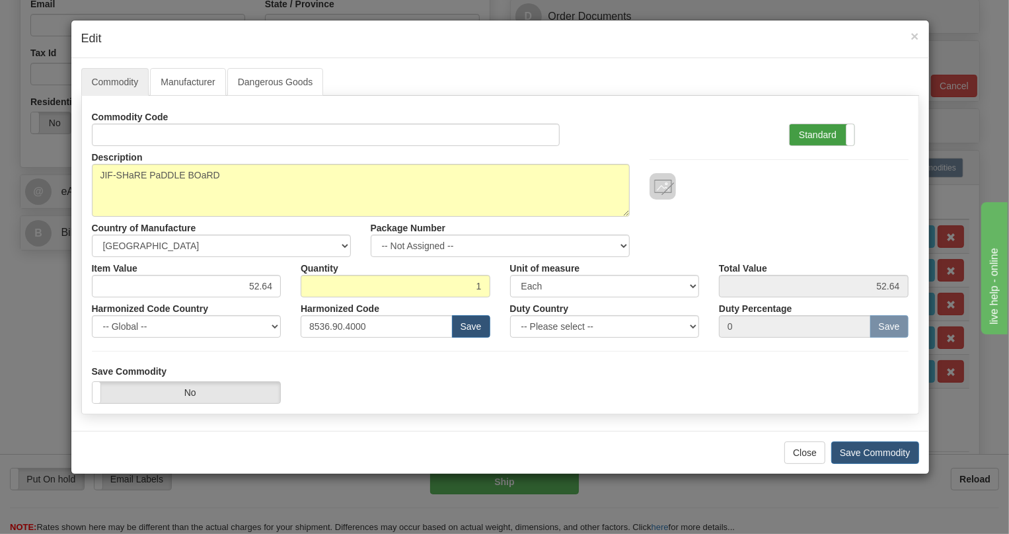
click at [803, 133] on label "Standard" at bounding box center [821, 134] width 65 height 21
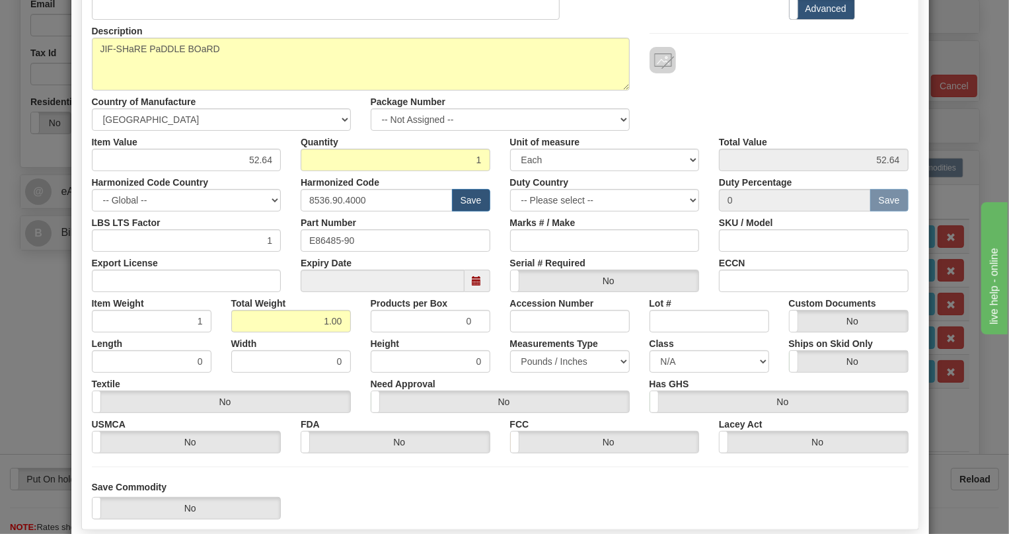
scroll to position [201, 0]
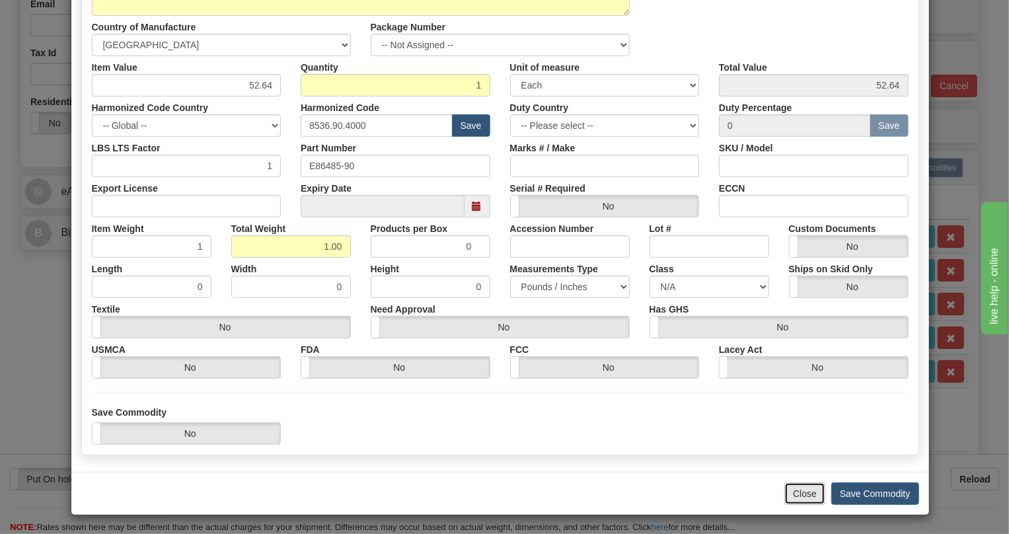
click at [795, 493] on button "Close" at bounding box center [804, 493] width 41 height 22
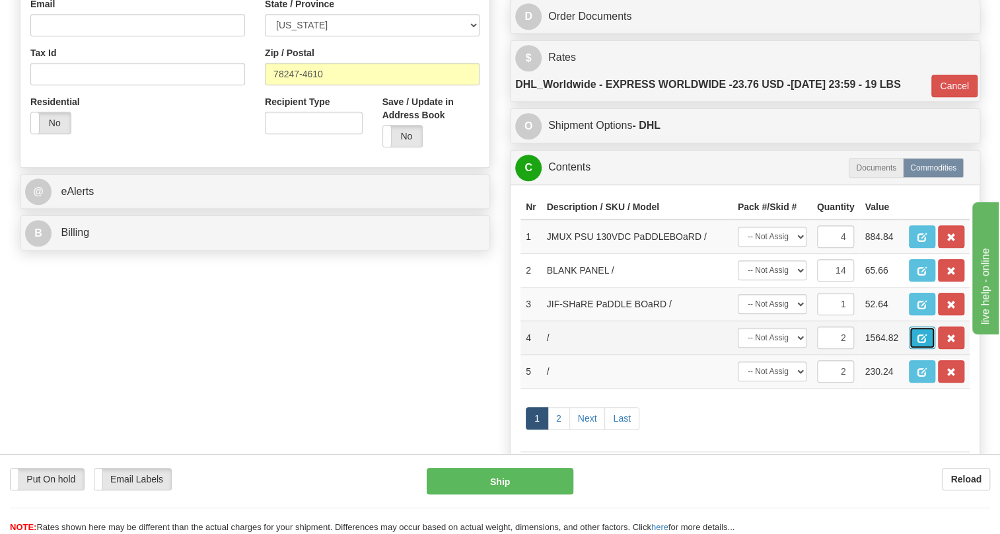
click at [921, 343] on span "button" at bounding box center [921, 338] width 9 height 9
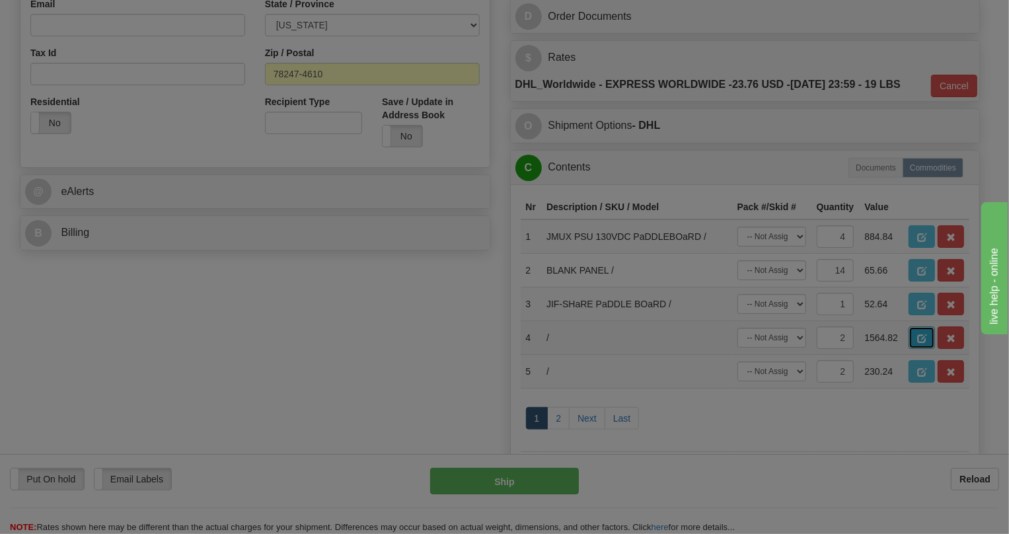
scroll to position [0, 0]
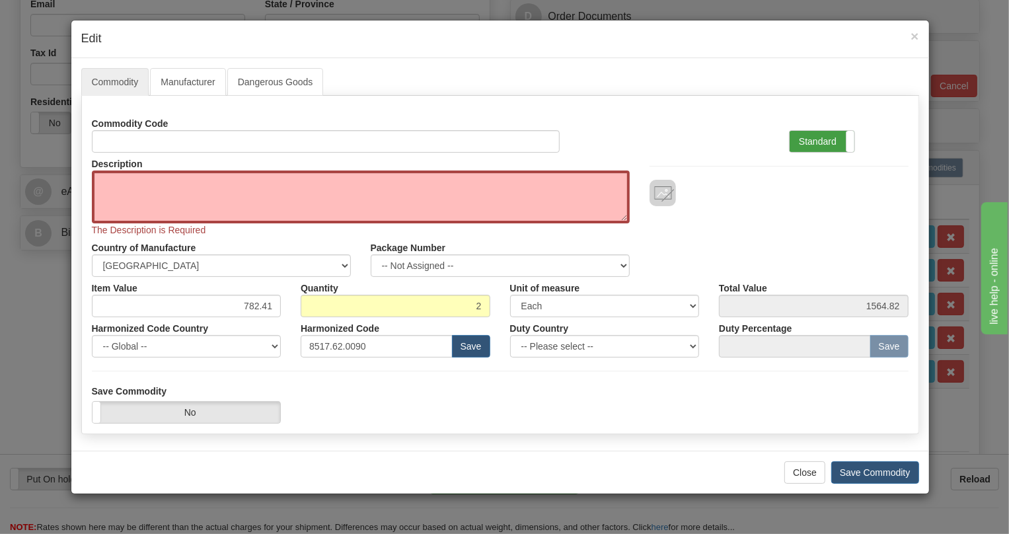
click at [809, 136] on label "Standard" at bounding box center [821, 141] width 65 height 21
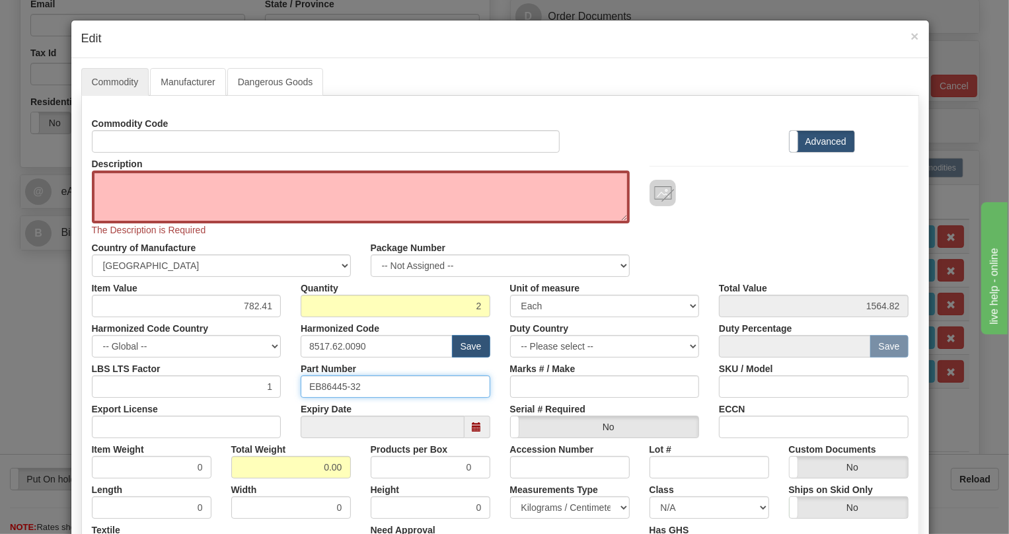
click at [332, 385] on input "EB86445-32" at bounding box center [396, 386] width 190 height 22
click at [119, 184] on textarea "Description" at bounding box center [361, 196] width 538 height 53
paste textarea "2W VF FXS UNIT"
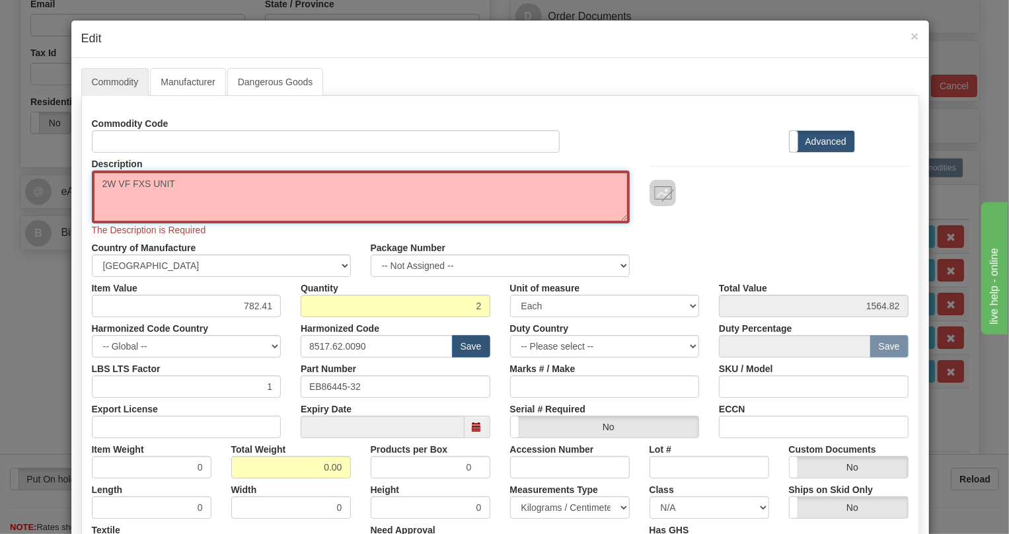
type textarea "2W VF FXS UNIT"
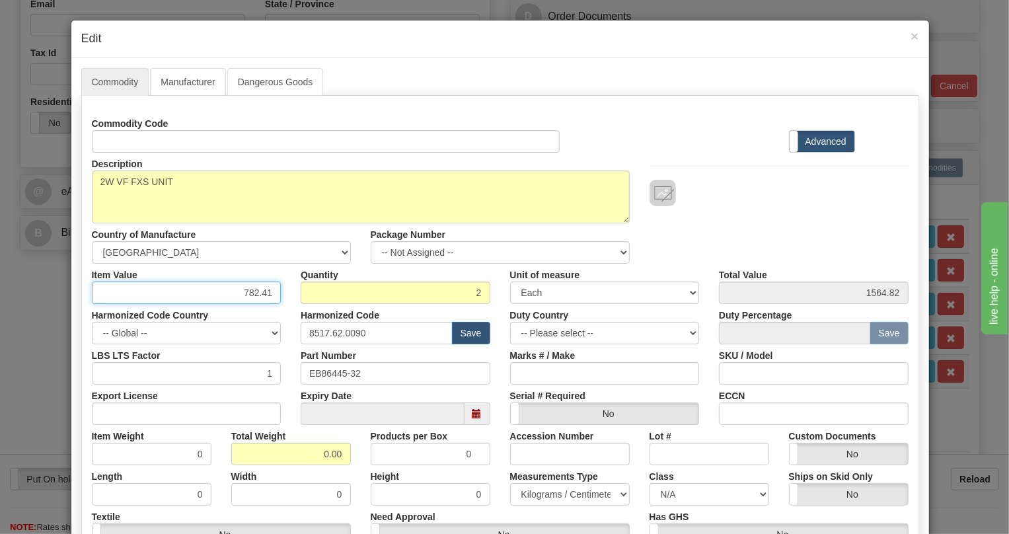
click at [251, 291] on input "782.41" at bounding box center [187, 292] width 190 height 22
paste input "970,72"
click at [255, 296] on input "970,72" at bounding box center [187, 292] width 190 height 22
type input "970.72"
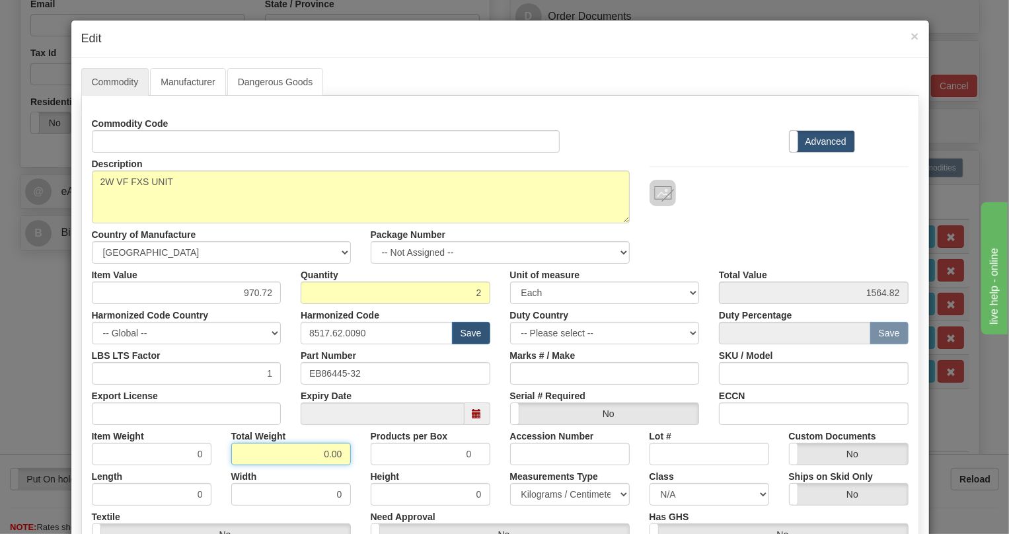
type input "1941.44"
click at [312, 456] on input "0.00" at bounding box center [291, 454] width 120 height 22
type input "1.00"
type input "0.5000"
click at [570, 494] on select "Pounds / Inches Kilograms / Centimeters" at bounding box center [570, 494] width 120 height 22
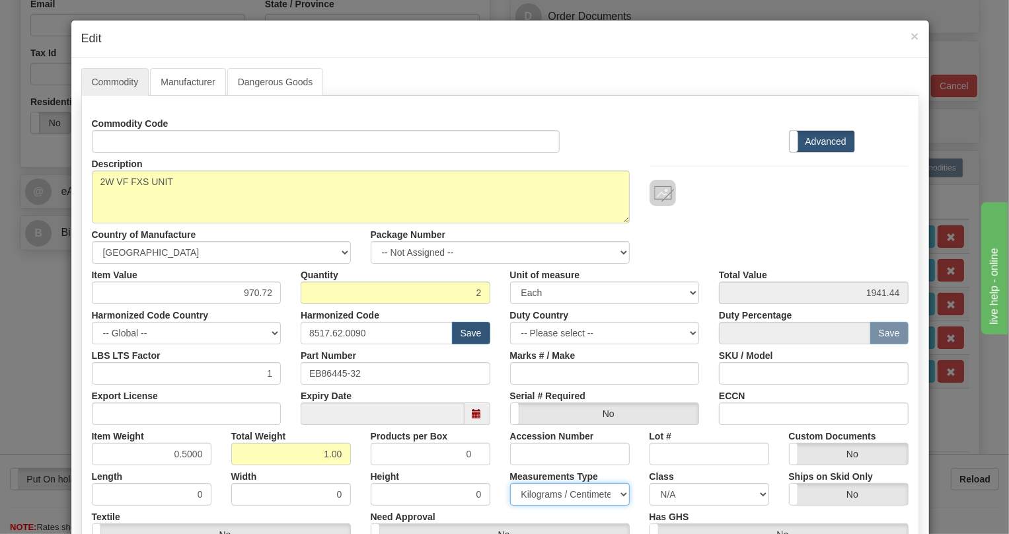
select select "0"
click at [510, 483] on select "Pounds / Inches Kilograms / Centimeters" at bounding box center [570, 494] width 120 height 22
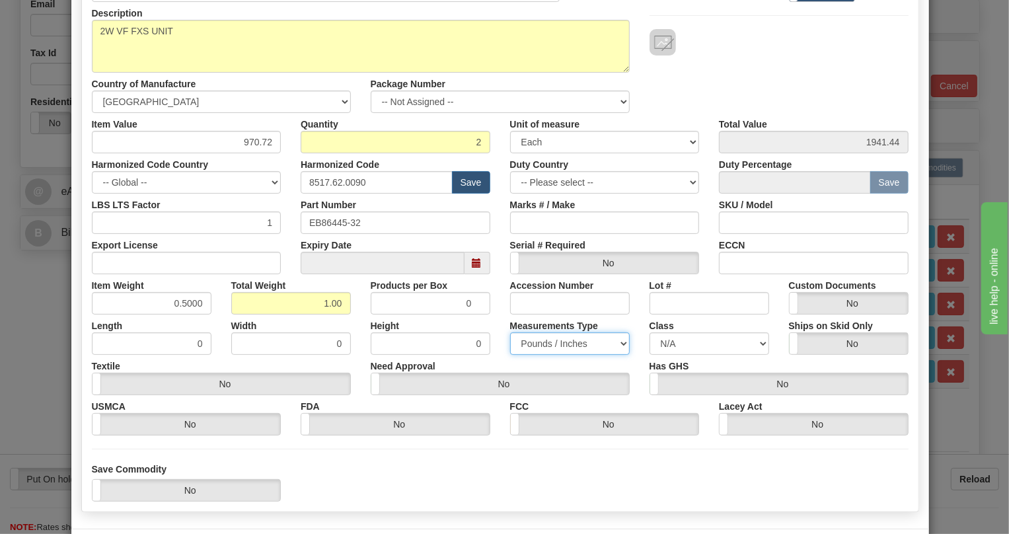
scroll to position [207, 0]
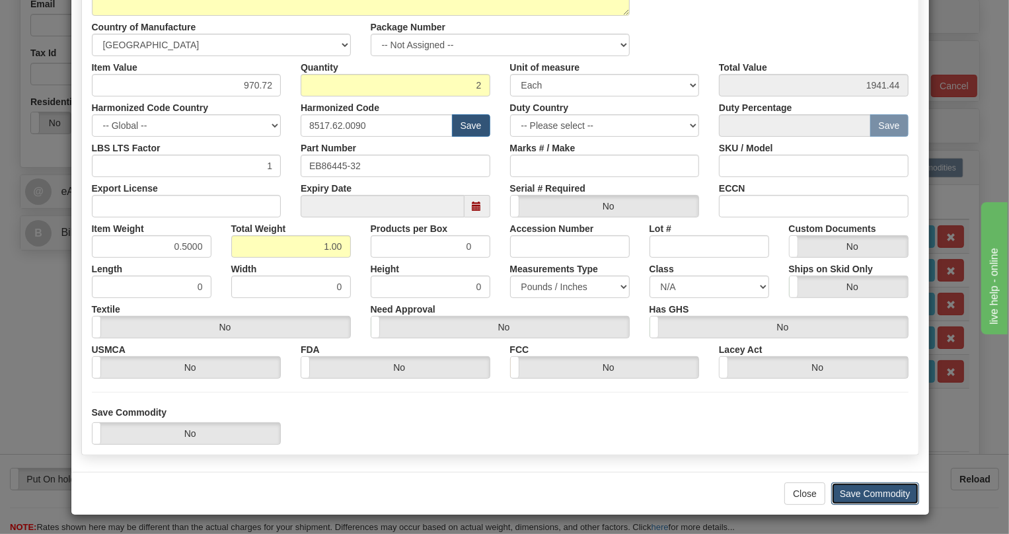
click at [849, 489] on button "Save Commodity" at bounding box center [875, 493] width 88 height 22
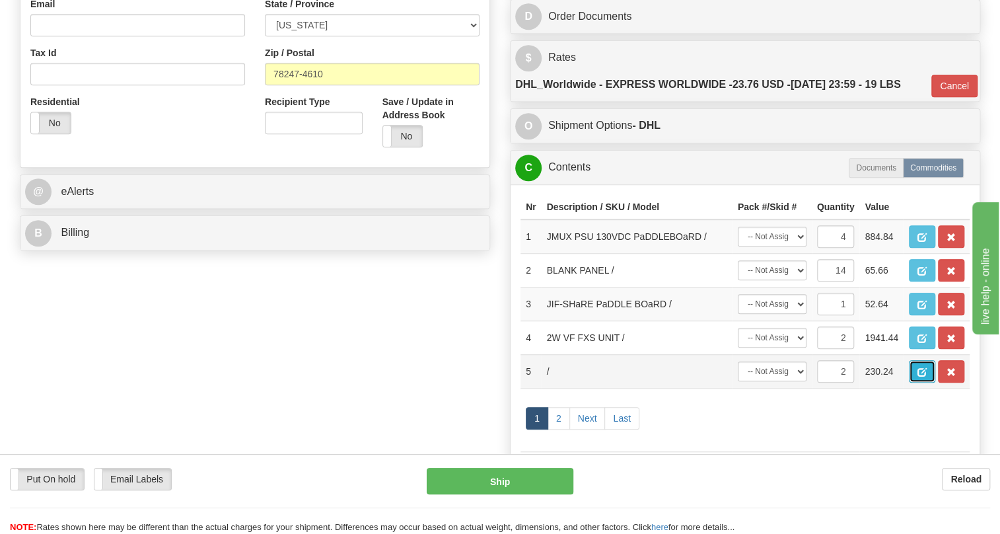
click at [921, 376] on span "button" at bounding box center [921, 372] width 9 height 9
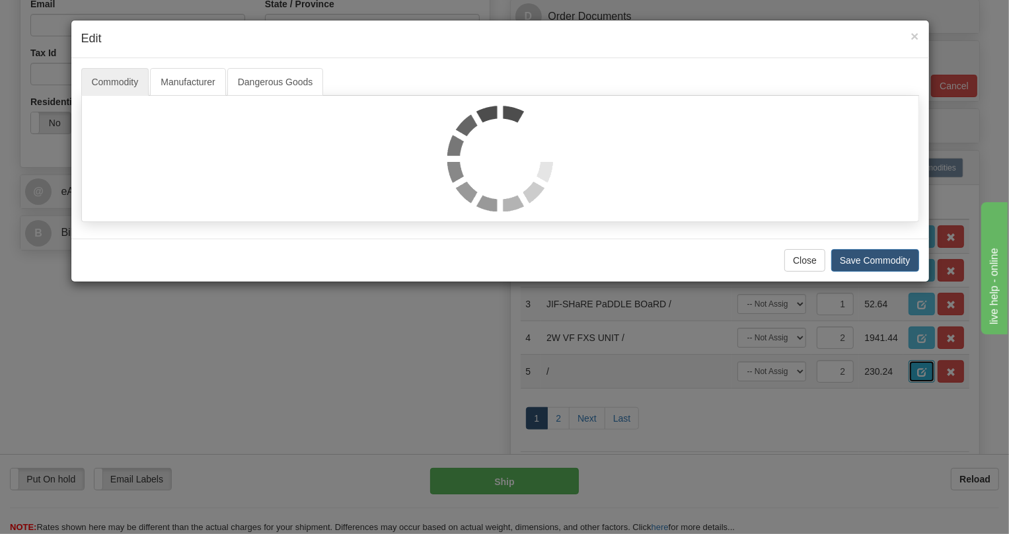
scroll to position [0, 0]
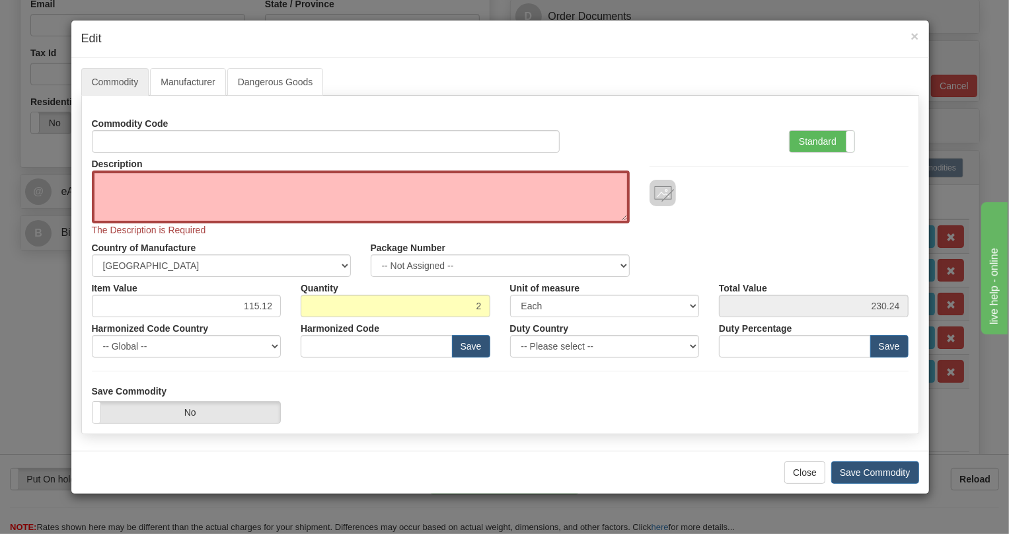
type input "8517.62.0090"
click at [806, 139] on label "Standard" at bounding box center [821, 141] width 65 height 21
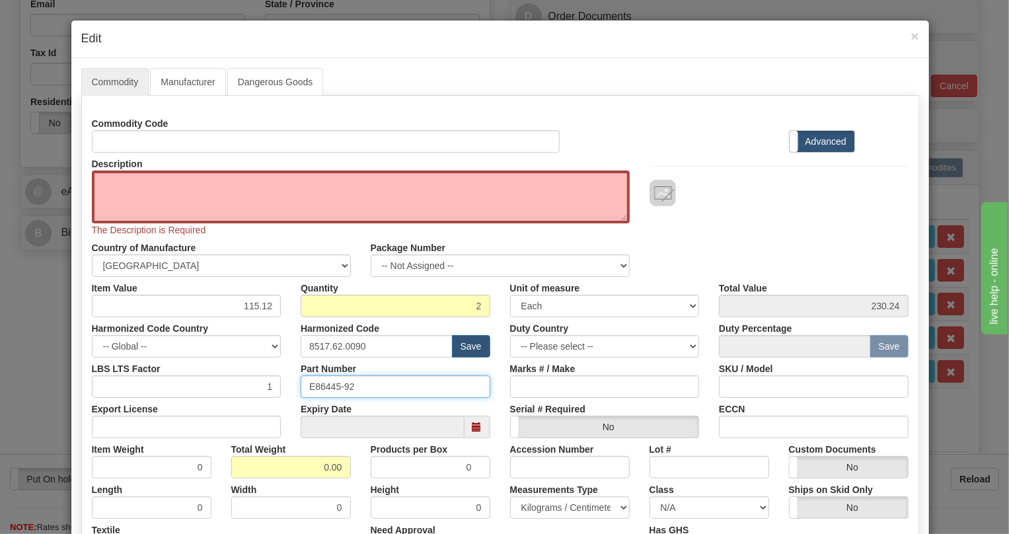
click at [335, 383] on input "E86445-92" at bounding box center [396, 386] width 190 height 22
click at [149, 178] on textarea "Description" at bounding box center [361, 196] width 538 height 53
paste textarea "FXS UNIT PADDLEBOARD"
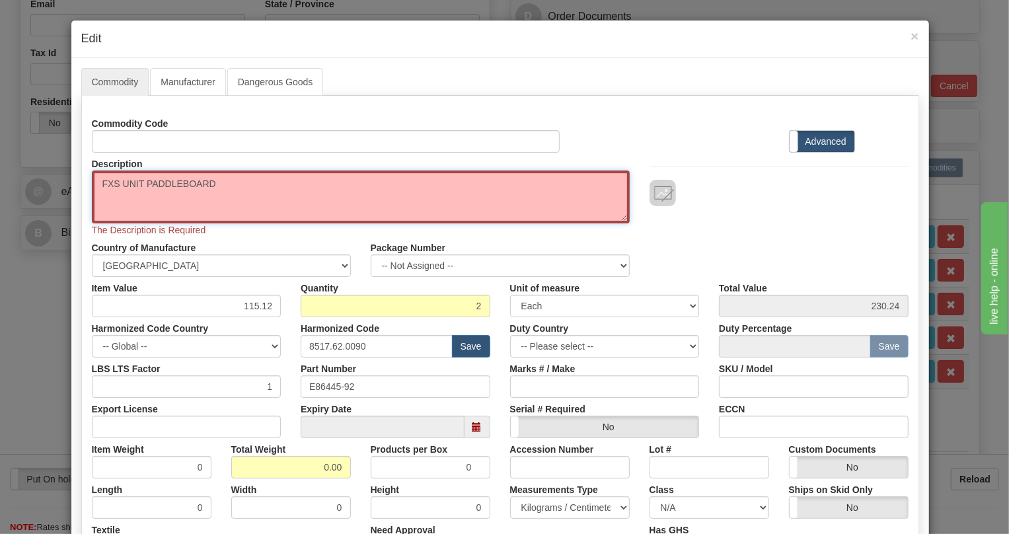
type textarea "FXS UNIT PADDLEBOARD"
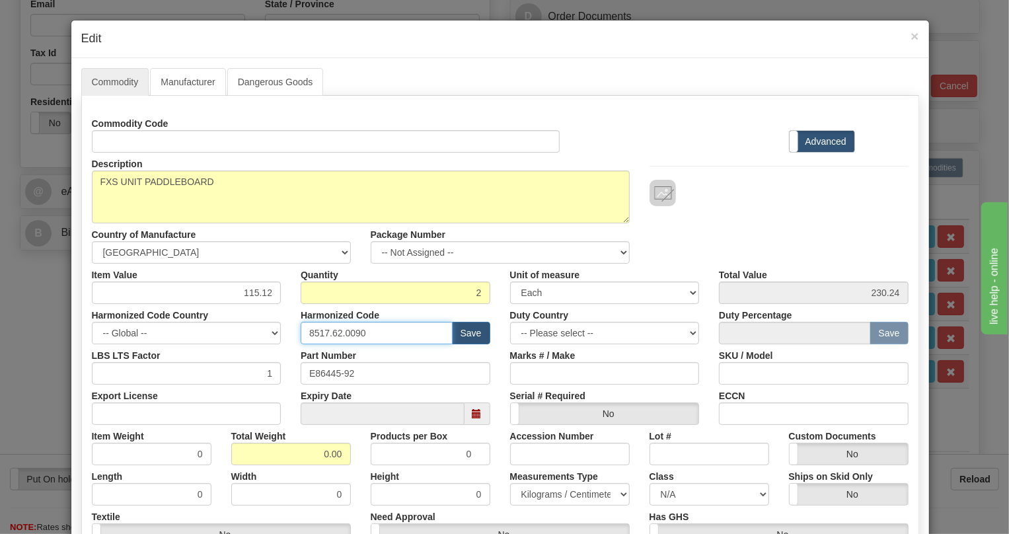
click at [353, 332] on input "8517.62.0090" at bounding box center [377, 333] width 152 height 22
paste input "79.000"
type input "8517.79.0000"
click at [253, 295] on input "115.12" at bounding box center [187, 292] width 190 height 22
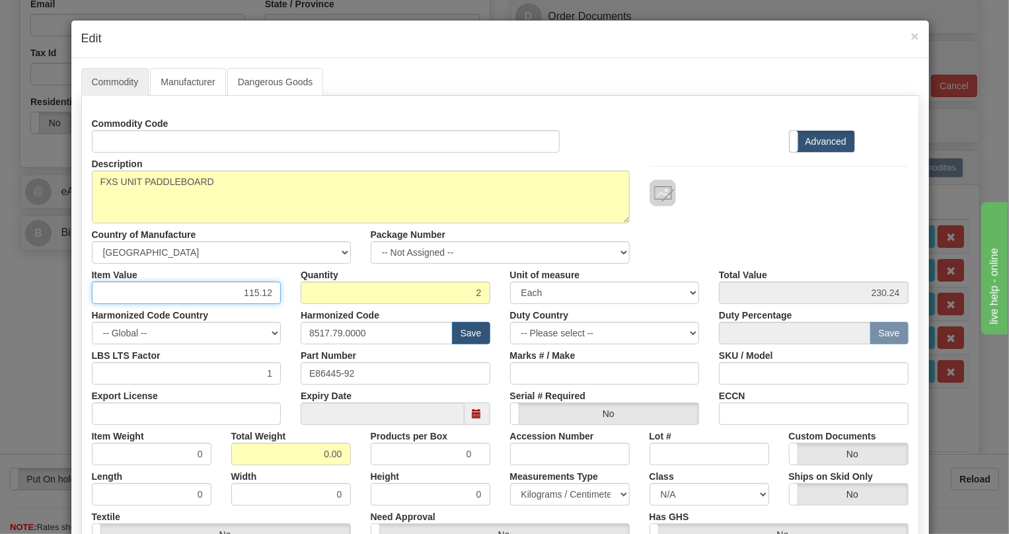
click at [253, 295] on input "115.12" at bounding box center [187, 292] width 190 height 22
paste input "40,57"
click at [256, 291] on input "40,57" at bounding box center [187, 292] width 190 height 22
type input "40.57"
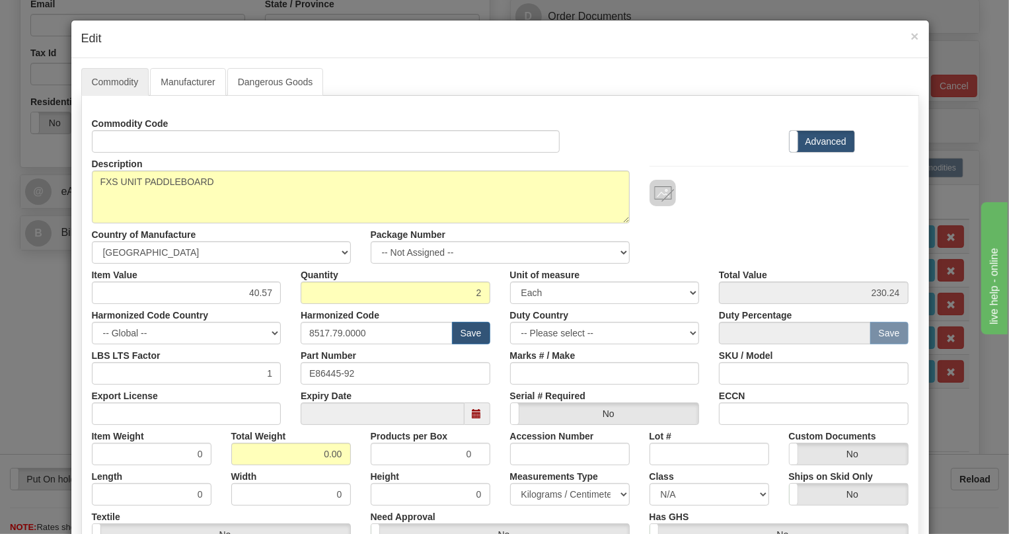
type input "81.14"
click at [275, 345] on div "LBS LTS Factor 1" at bounding box center [186, 364] width 209 height 40
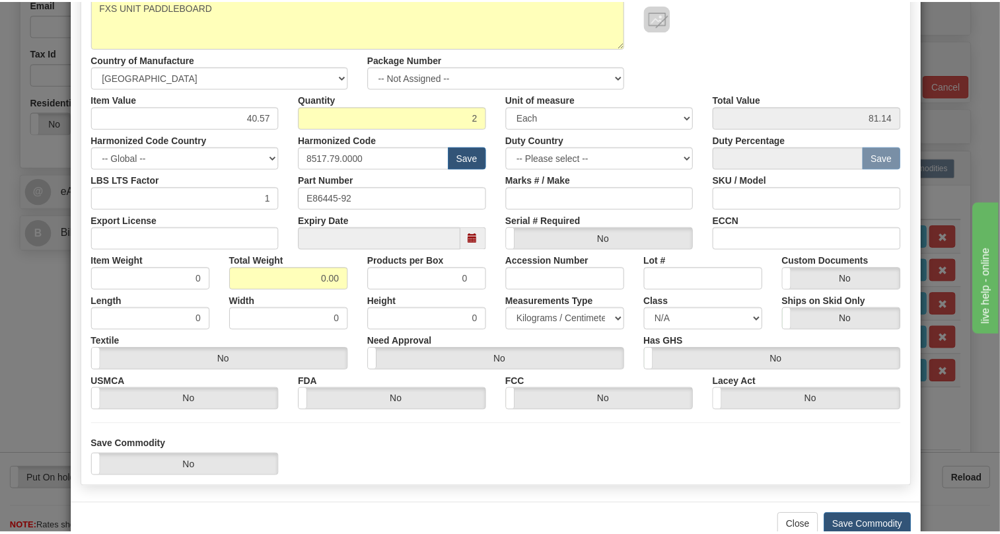
scroll to position [180, 0]
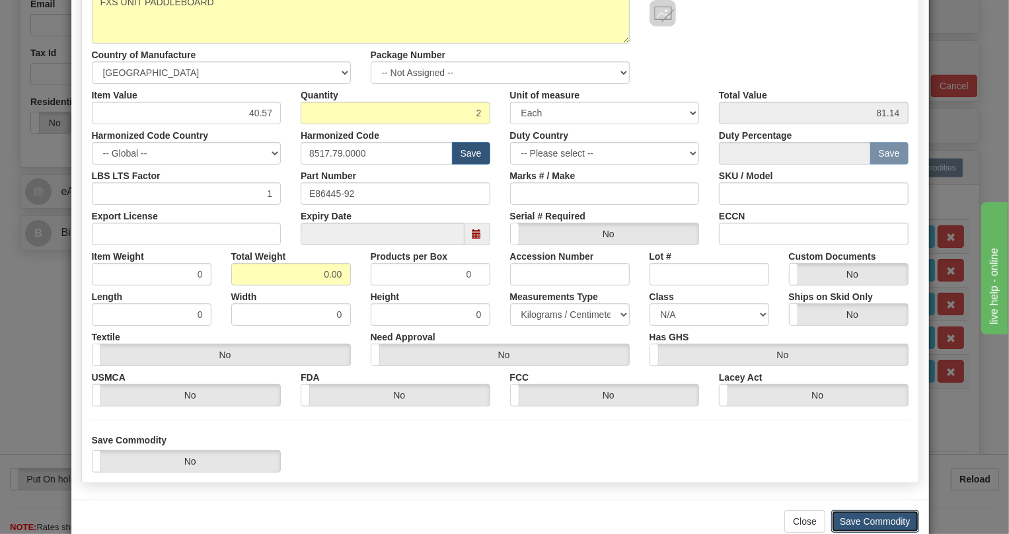
click at [867, 520] on button "Save Commodity" at bounding box center [875, 521] width 88 height 22
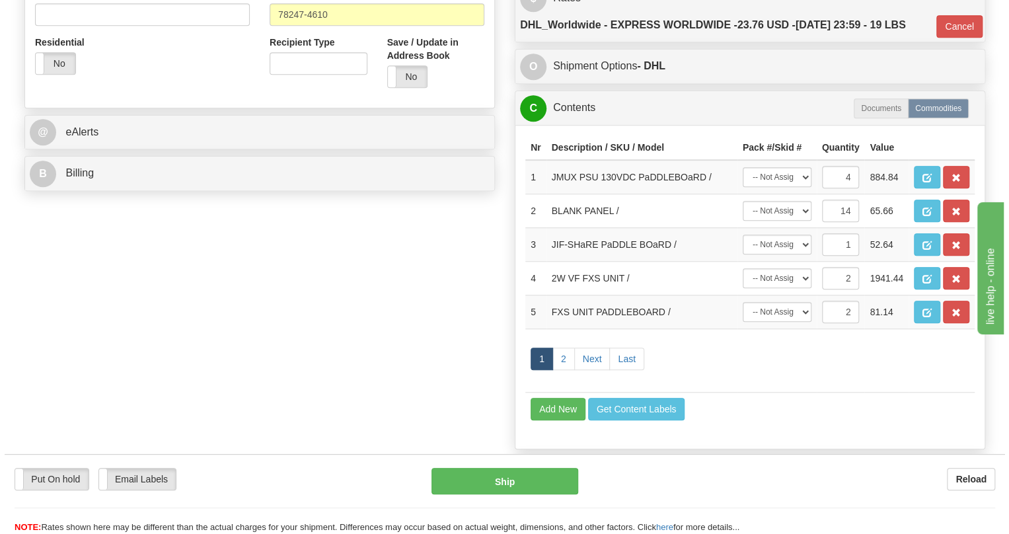
scroll to position [480, 0]
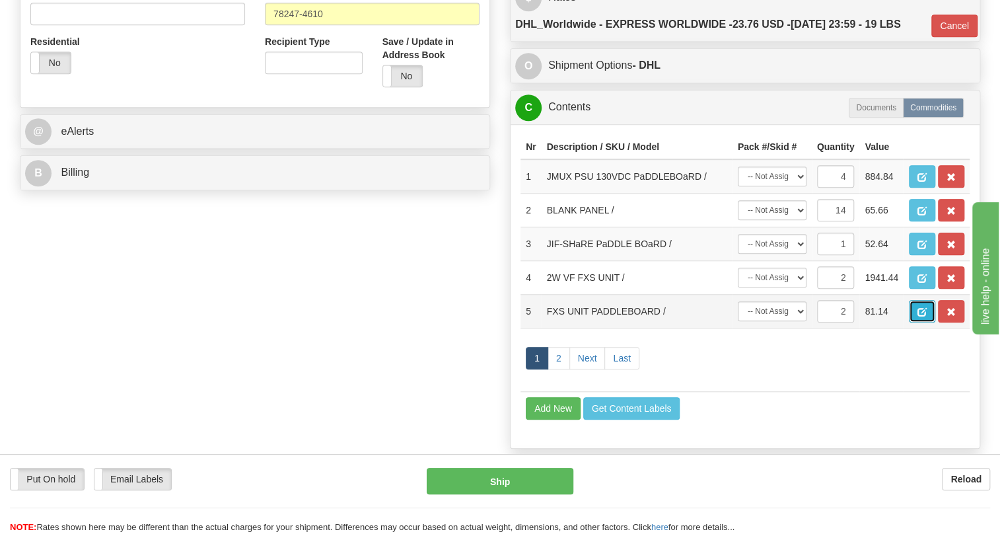
click at [922, 316] on span "button" at bounding box center [921, 312] width 9 height 9
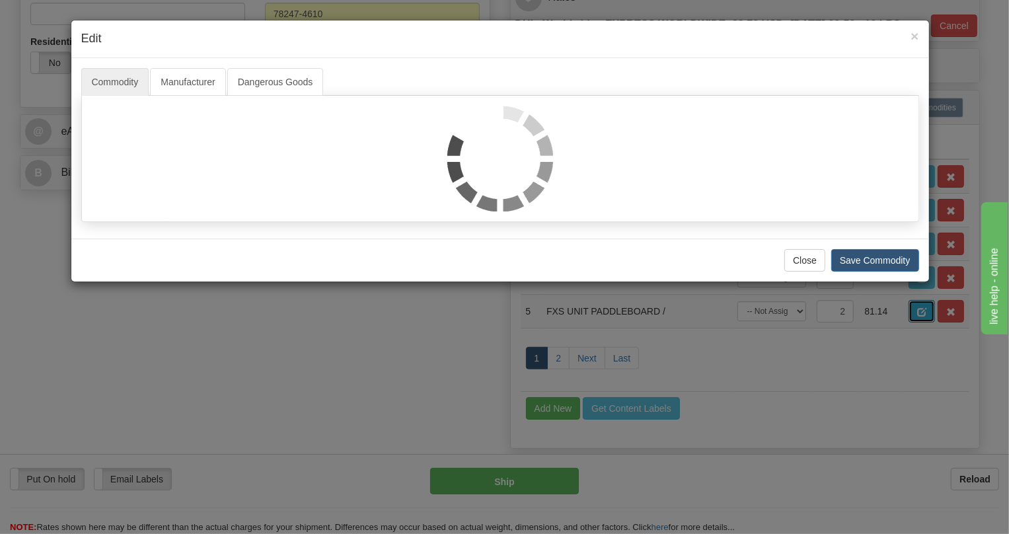
scroll to position [0, 0]
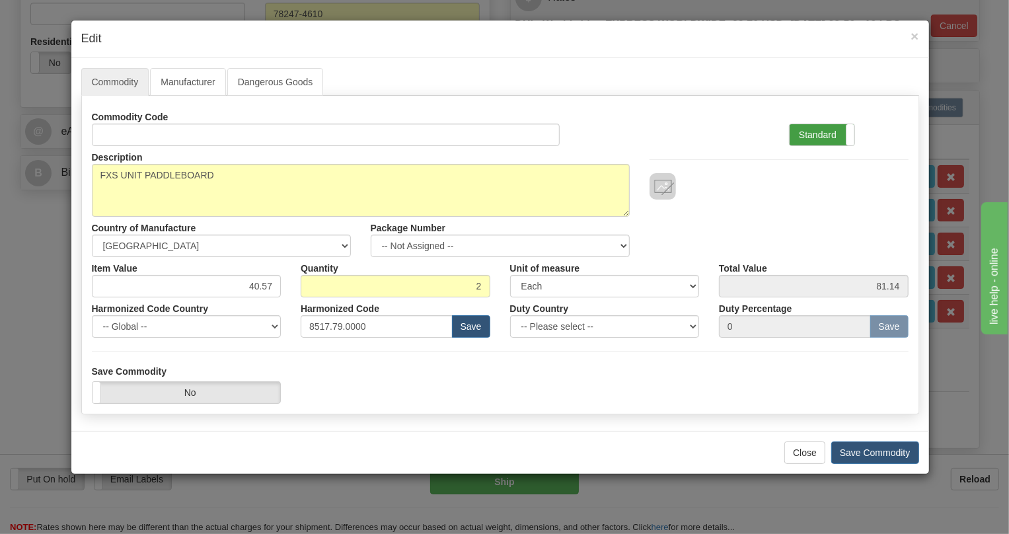
click at [814, 134] on label "Standard" at bounding box center [821, 134] width 65 height 21
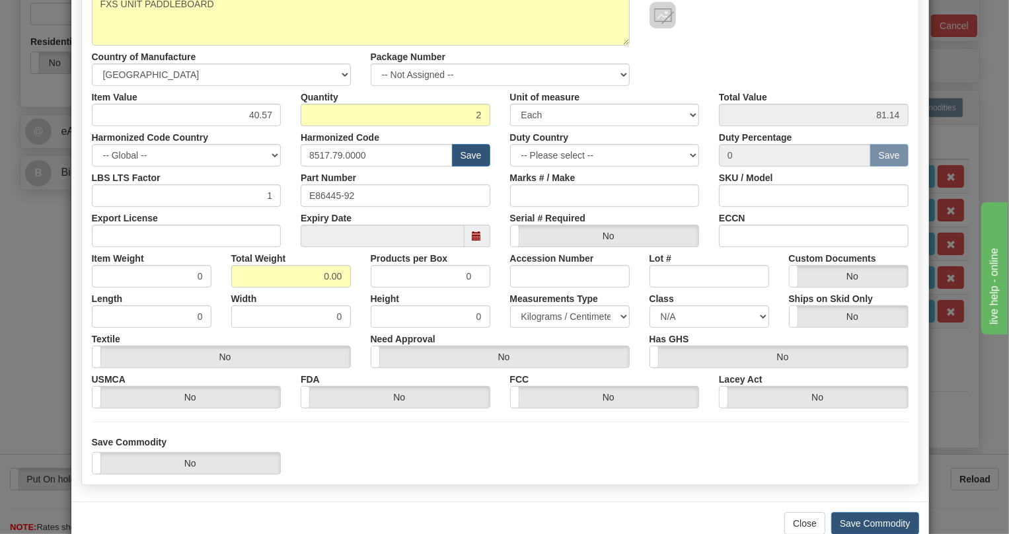
scroll to position [201, 0]
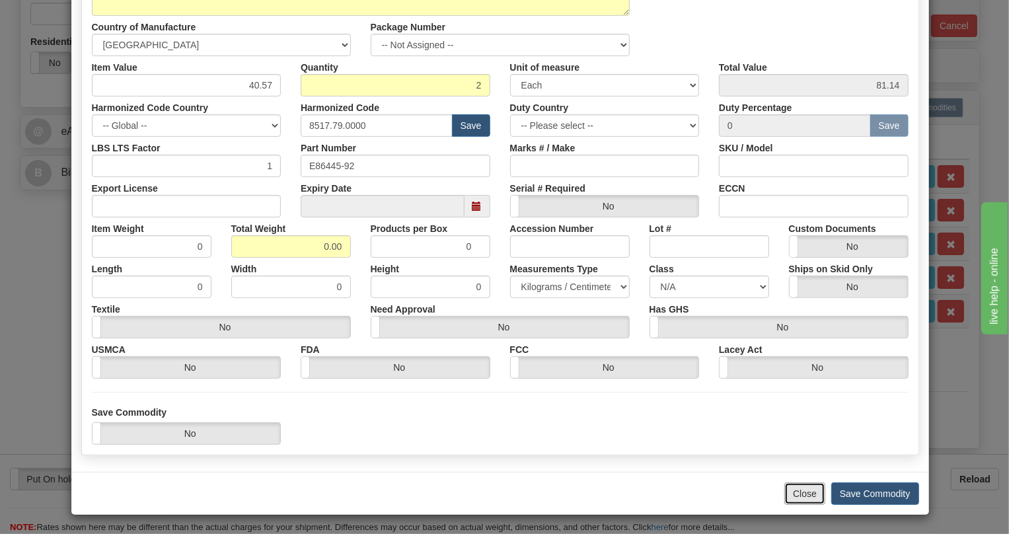
click at [798, 491] on button "Close" at bounding box center [804, 493] width 41 height 22
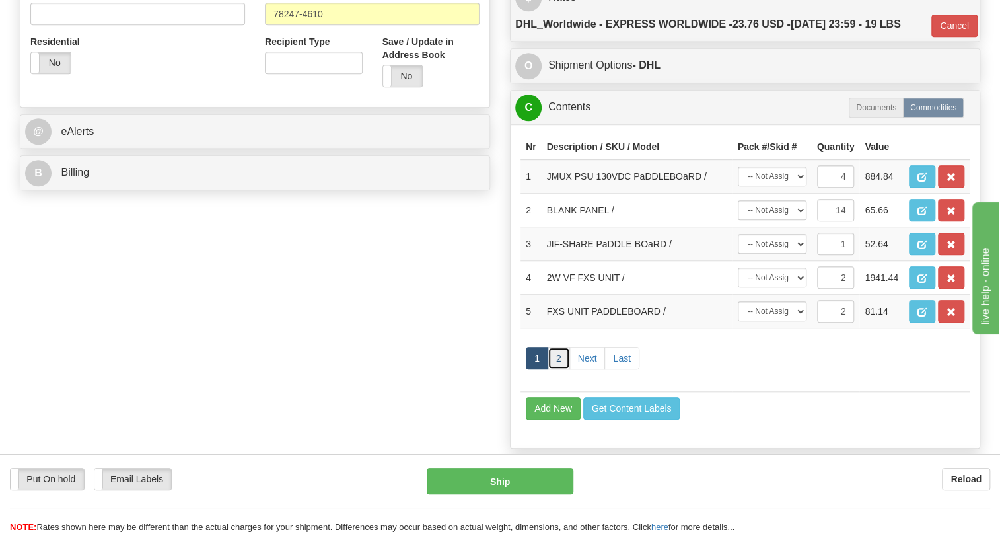
click at [555, 369] on link "2" at bounding box center [559, 358] width 22 height 22
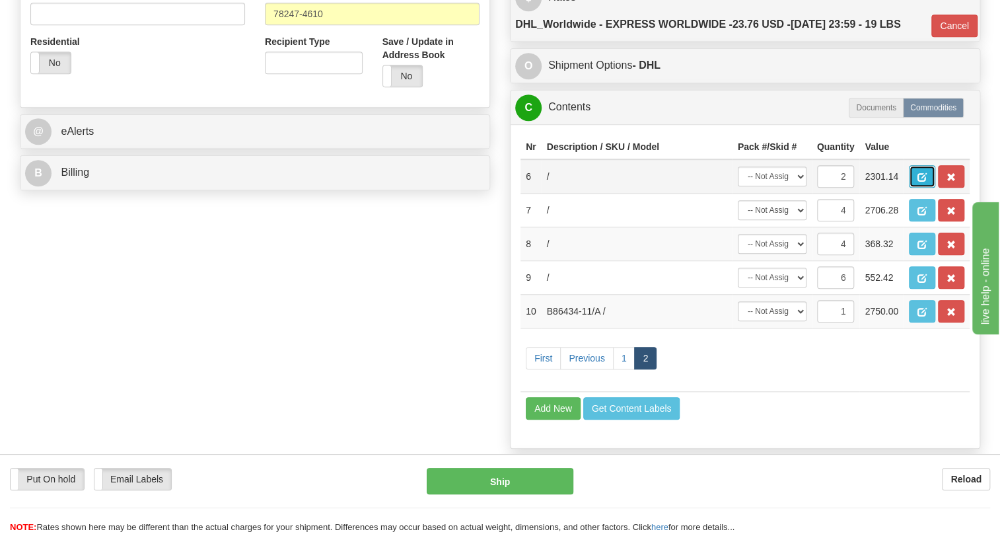
click at [920, 182] on span "button" at bounding box center [921, 177] width 9 height 9
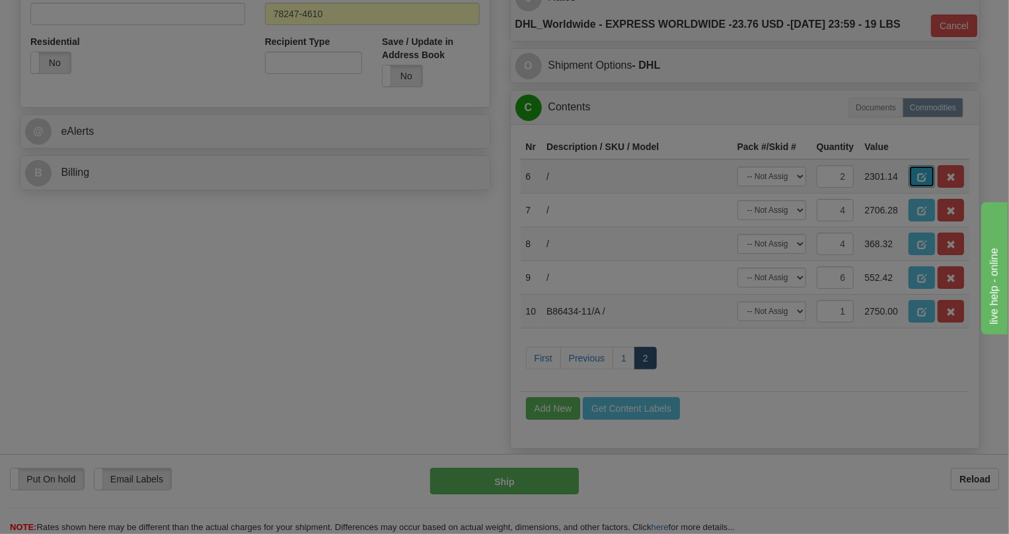
scroll to position [0, 0]
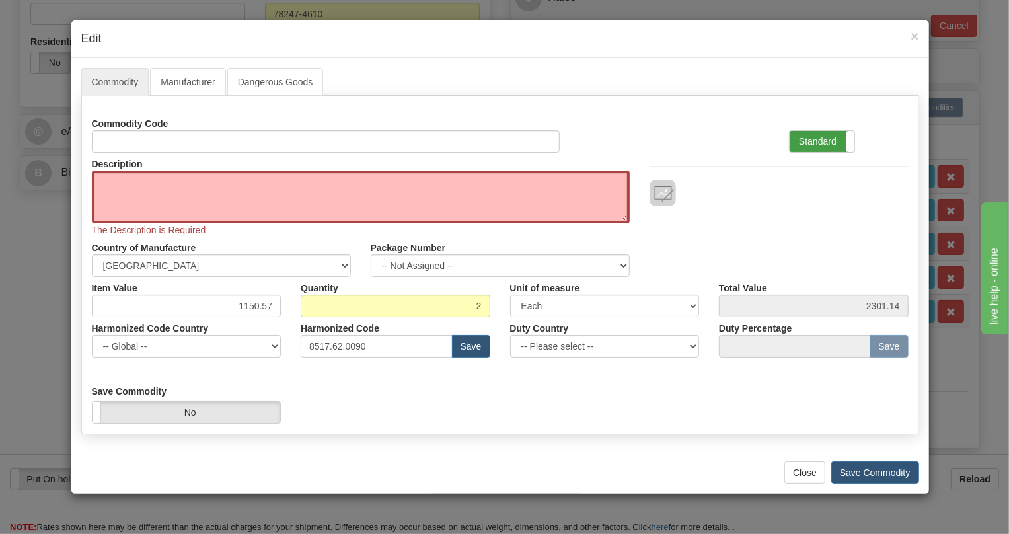
click at [812, 141] on label "Standard" at bounding box center [821, 141] width 65 height 21
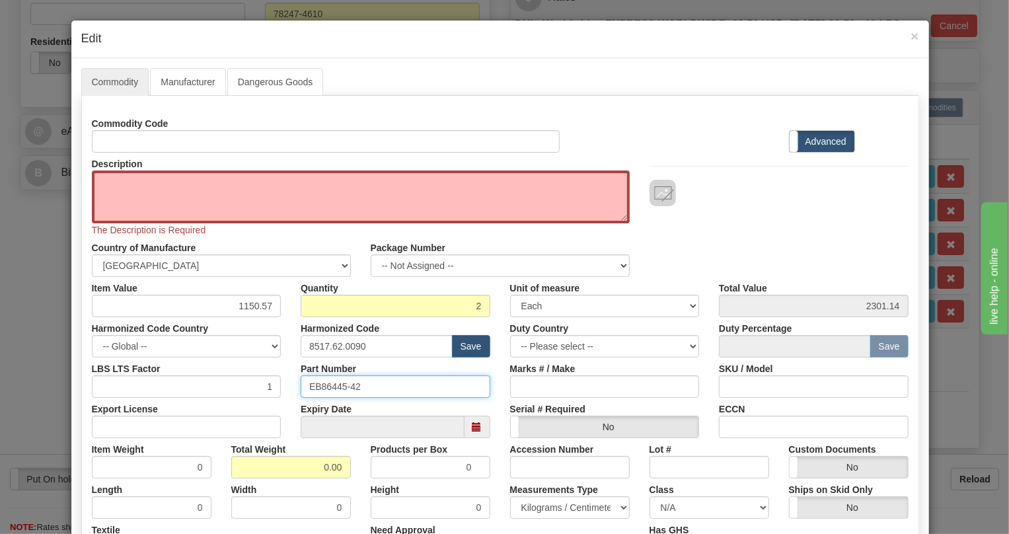
click at [337, 384] on input "EB86445-42" at bounding box center [396, 386] width 190 height 22
click at [122, 188] on textarea "Description" at bounding box center [361, 196] width 538 height 53
paste textarea "2W VF FXO UNIT"
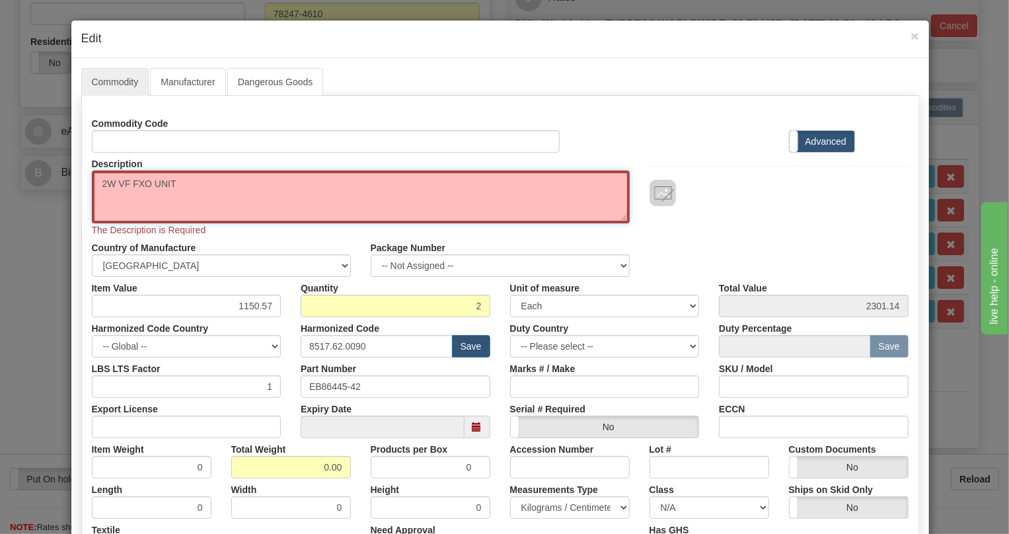
type textarea "2W VF FXO UNIT"
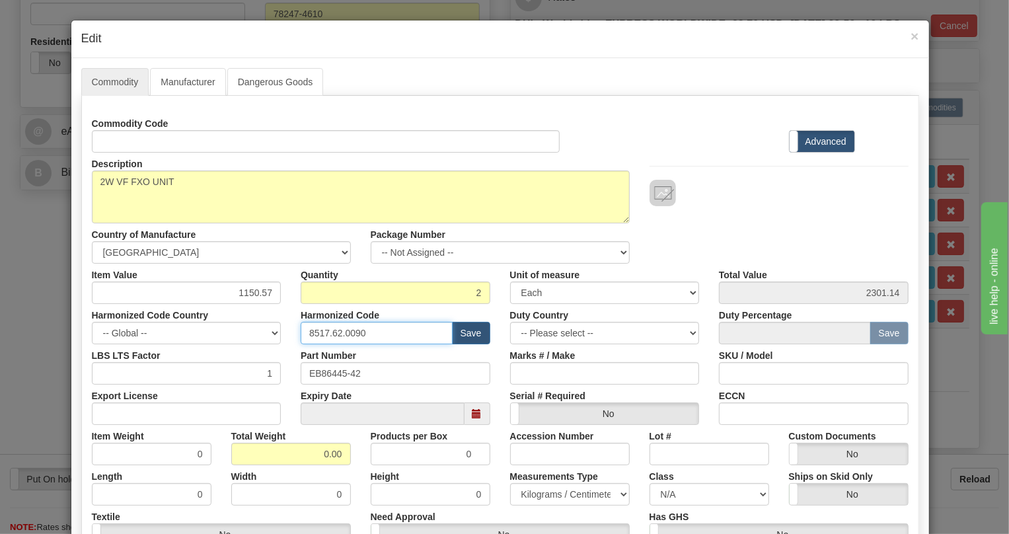
click at [341, 330] on input "8517.62.0090" at bounding box center [377, 333] width 152 height 22
paste input "79.000"
type input "8517.79.0000"
click at [256, 295] on input "1150.57" at bounding box center [187, 292] width 190 height 22
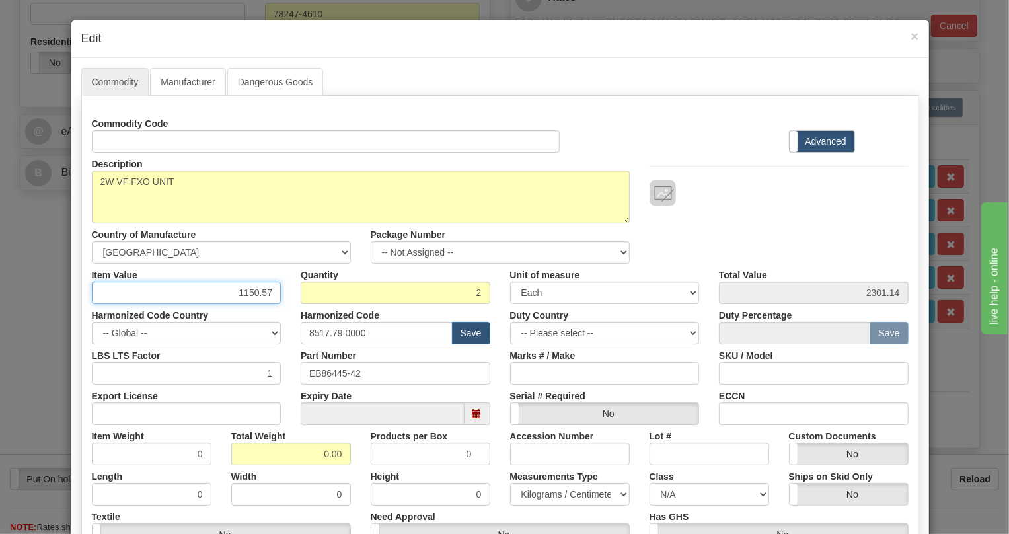
click at [256, 295] on input "1150.57" at bounding box center [187, 292] width 190 height 22
paste input ".415,92"
click at [238, 297] on input "1.415,92" at bounding box center [187, 292] width 190 height 22
click at [257, 296] on input "1415,92" at bounding box center [187, 292] width 190 height 22
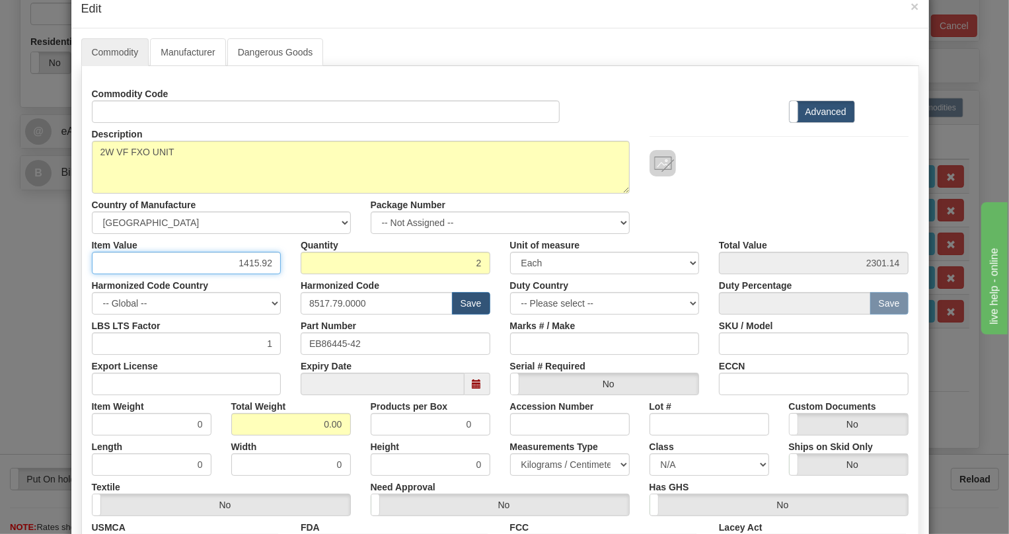
scroll to position [59, 0]
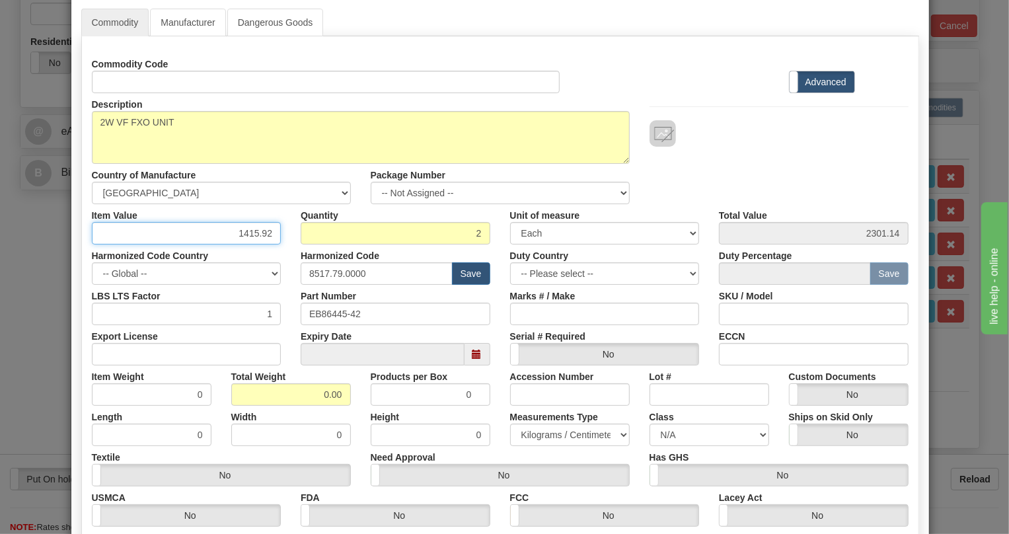
type input "1415.92"
type input "2831.84"
click at [316, 396] on input "0.00" at bounding box center [291, 394] width 120 height 22
type input "1.00"
type input "0.5000"
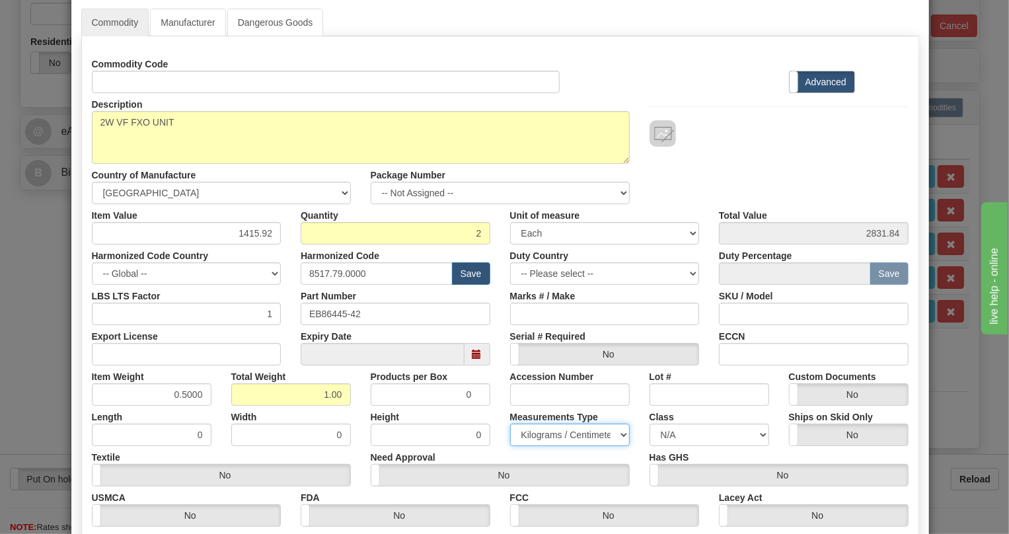
click at [540, 437] on select "Pounds / Inches Kilograms / Centimeters" at bounding box center [570, 434] width 120 height 22
select select "0"
click at [510, 423] on select "Pounds / Inches Kilograms / Centimeters" at bounding box center [570, 434] width 120 height 22
click at [491, 433] on div "Height 0" at bounding box center [430, 426] width 139 height 40
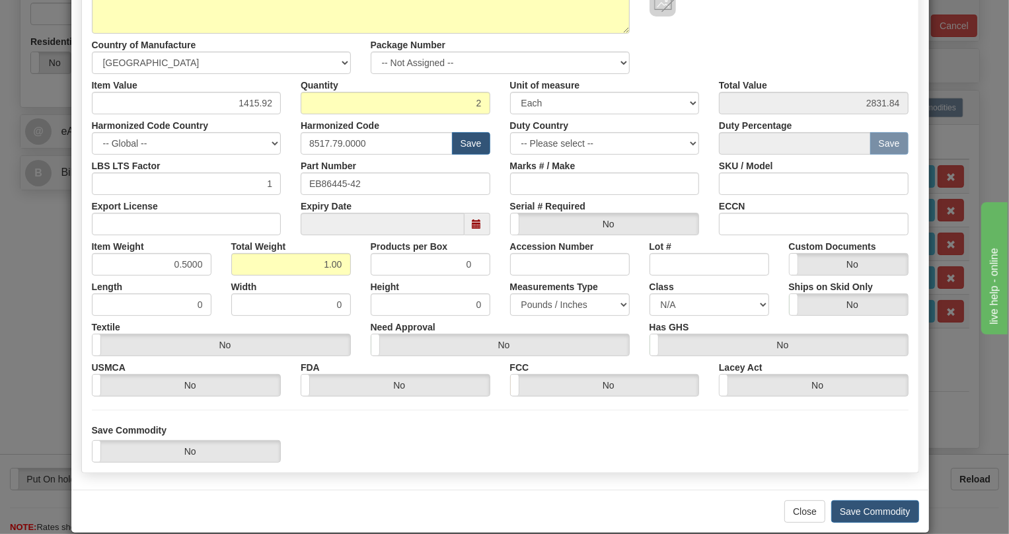
scroll to position [207, 0]
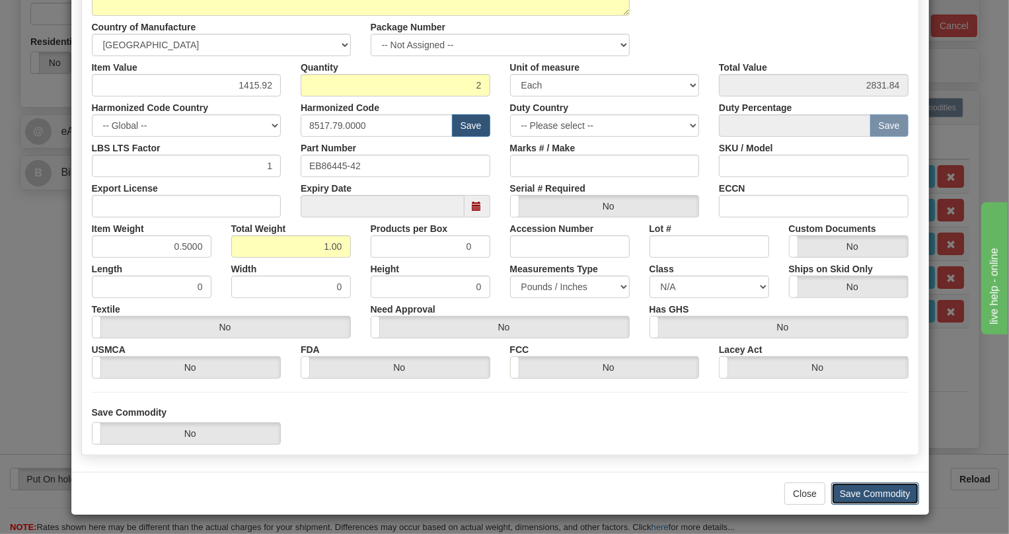
click at [870, 487] on button "Save Commodity" at bounding box center [875, 493] width 88 height 22
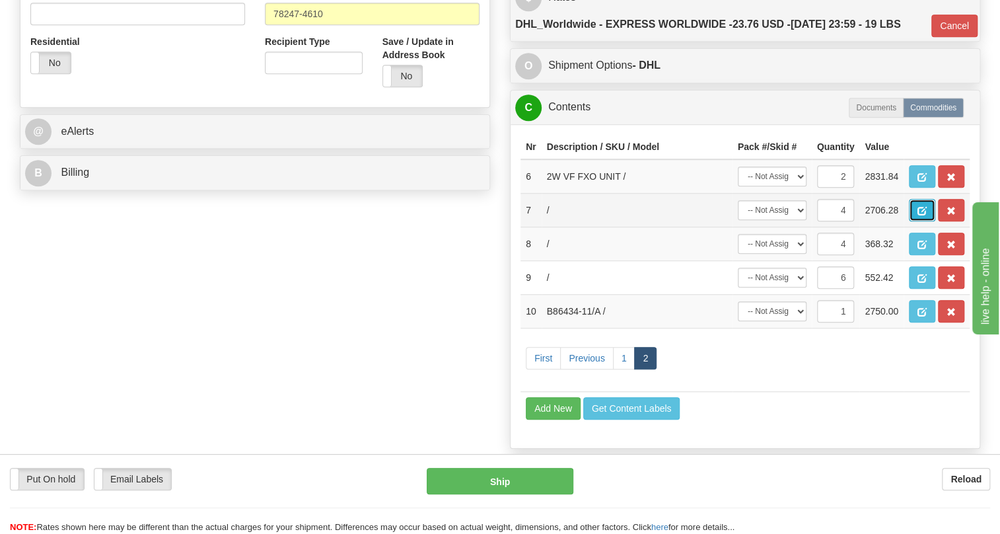
click at [925, 215] on span "button" at bounding box center [921, 211] width 9 height 9
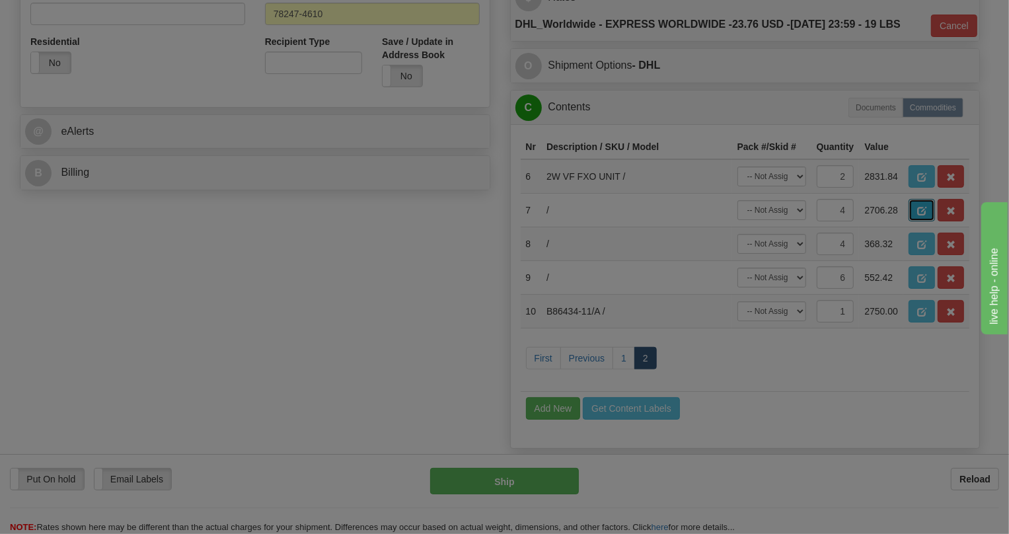
scroll to position [0, 0]
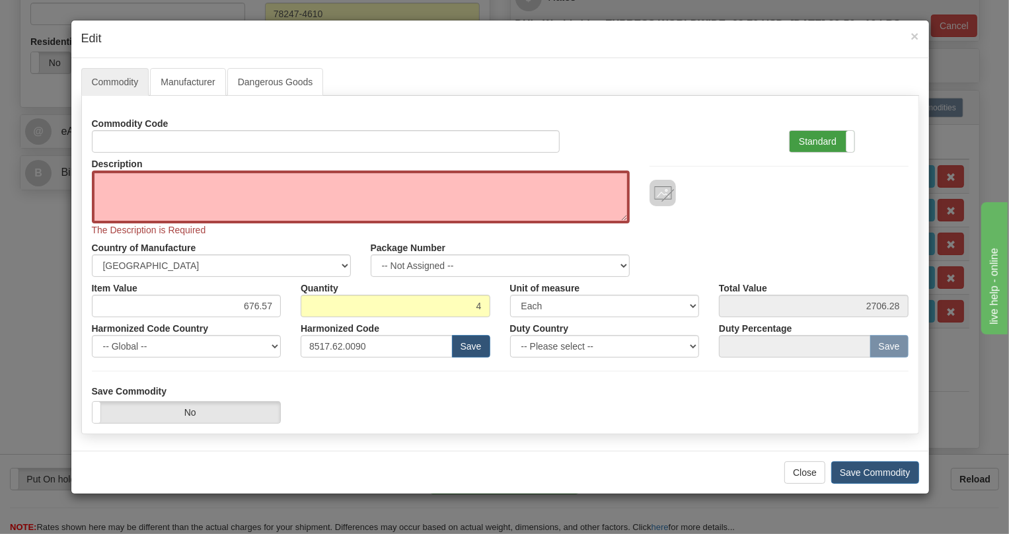
click at [802, 139] on label "Standard" at bounding box center [821, 141] width 65 height 21
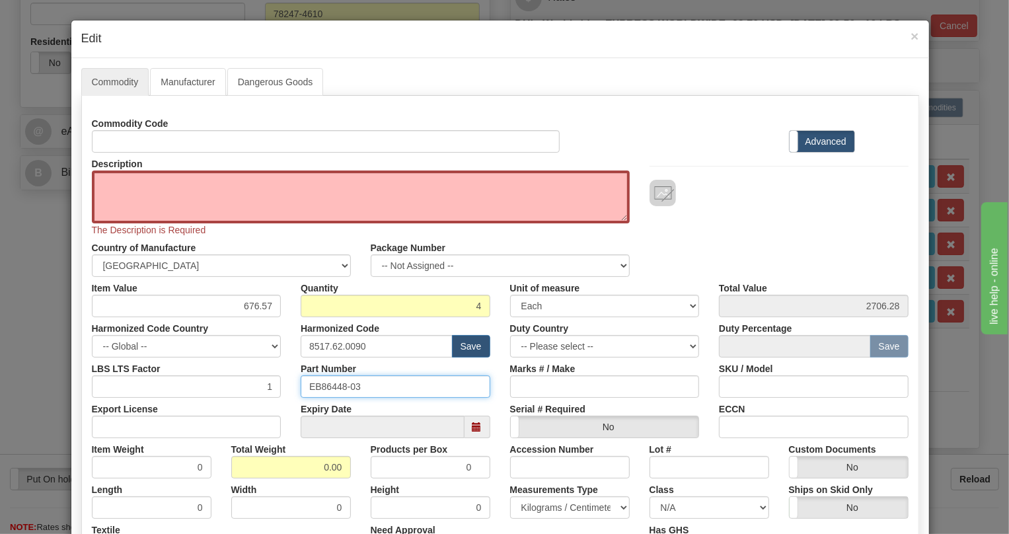
click at [330, 385] on input "EB86448-03" at bounding box center [396, 386] width 190 height 22
click at [150, 174] on textarea "Description" at bounding box center [361, 196] width 538 height 53
paste textarea "DATA-LS UNIT"
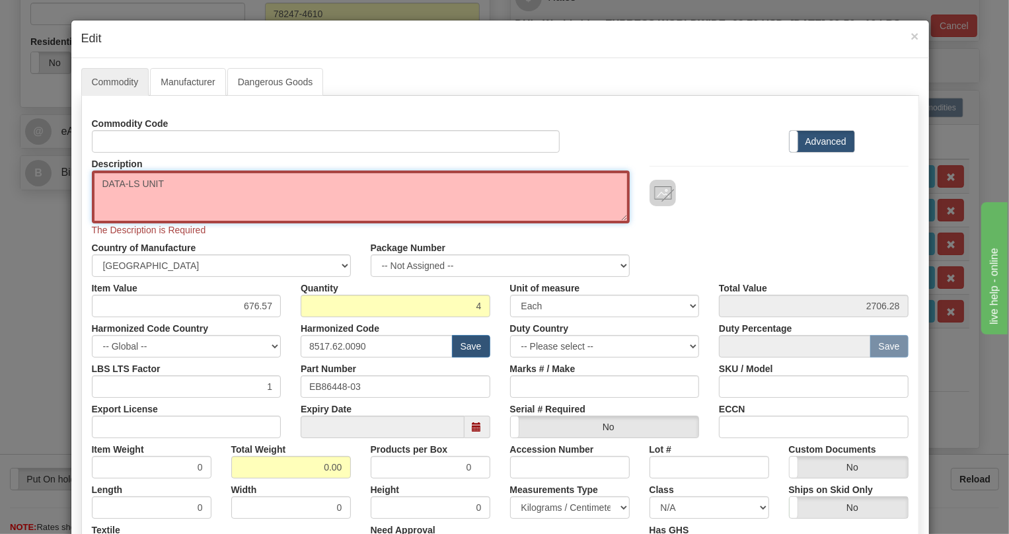
type textarea "DATA-LS UNIT"
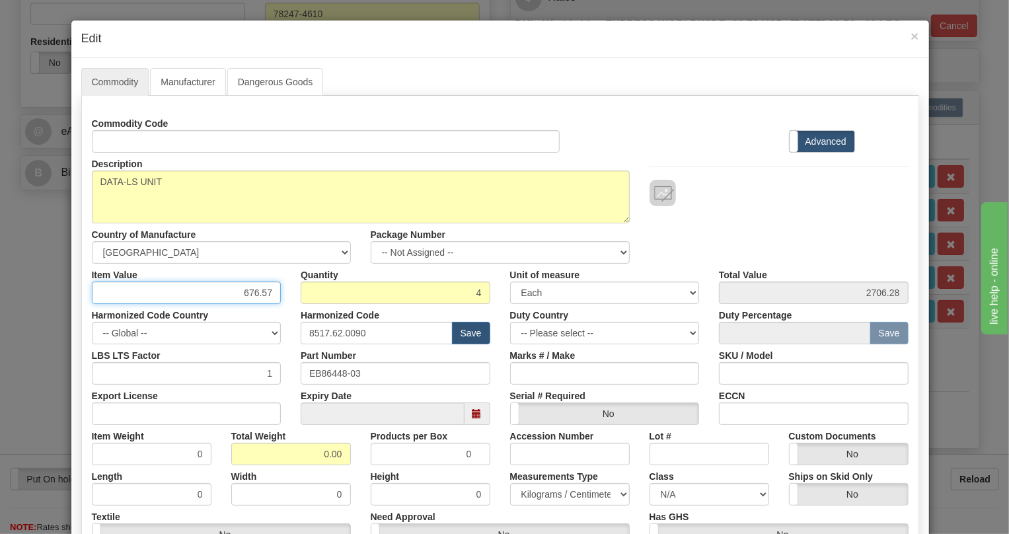
click at [252, 290] on input "676.57" at bounding box center [187, 292] width 190 height 22
paste input "06,05"
click at [256, 297] on input "606,05" at bounding box center [187, 292] width 190 height 22
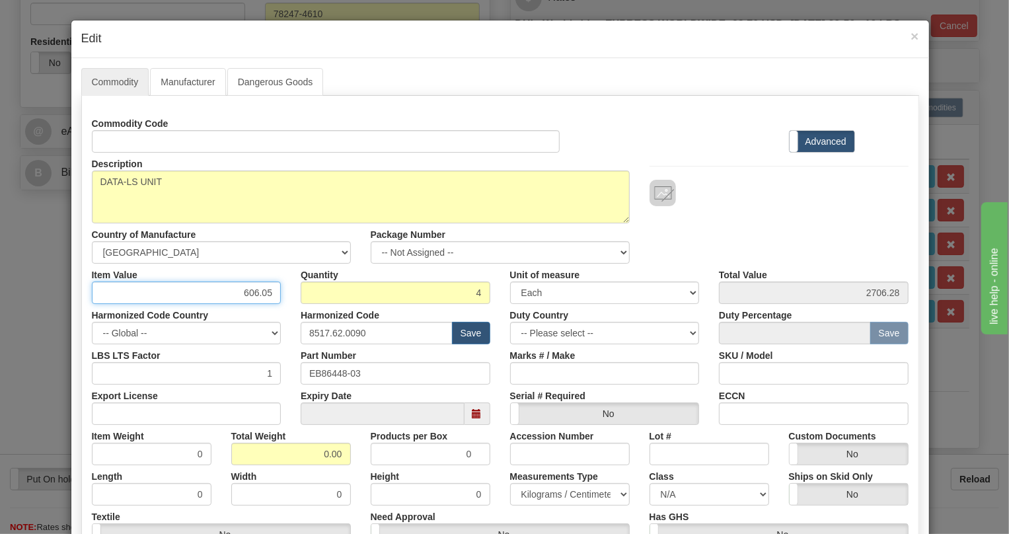
type input "606.05"
type input "2424.20"
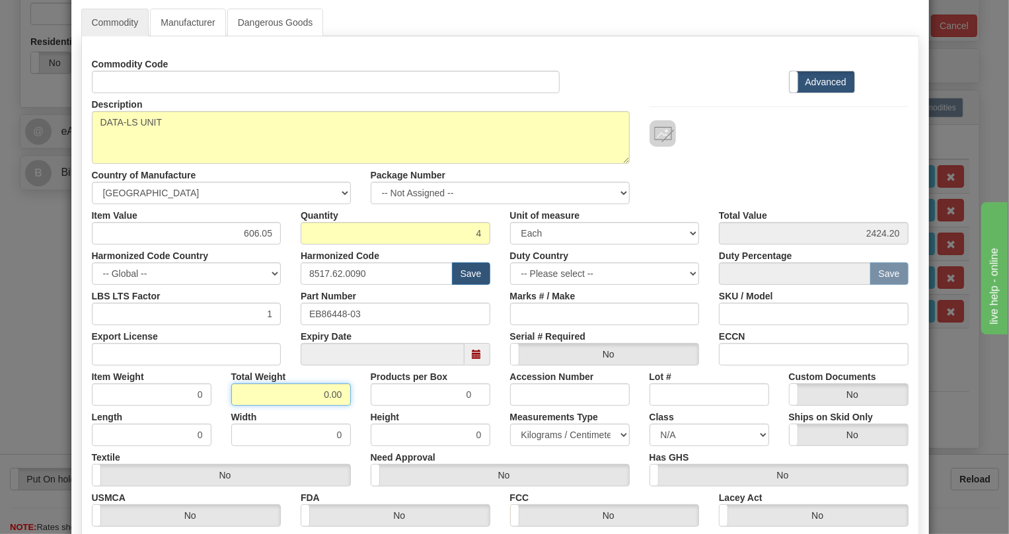
click at [308, 398] on input "0.00" at bounding box center [291, 394] width 120 height 22
type input "1.00"
type input "0.2500"
click at [568, 434] on select "Pounds / Inches Kilograms / Centimeters" at bounding box center [570, 434] width 120 height 22
select select "0"
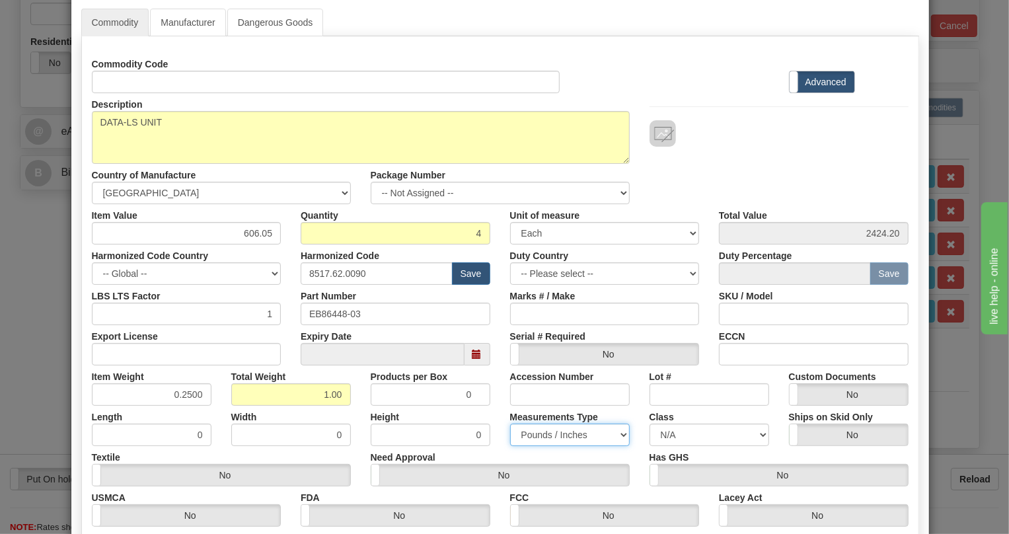
click at [510, 423] on select "Pounds / Inches Kilograms / Centimeters" at bounding box center [570, 434] width 120 height 22
click at [499, 452] on div "Need Approval Yes No" at bounding box center [500, 466] width 279 height 40
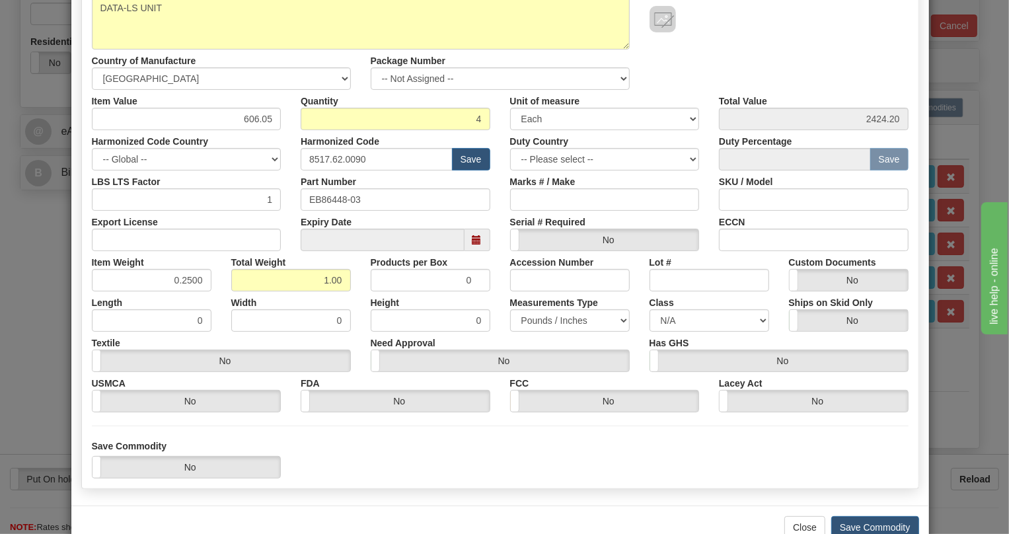
scroll to position [207, 0]
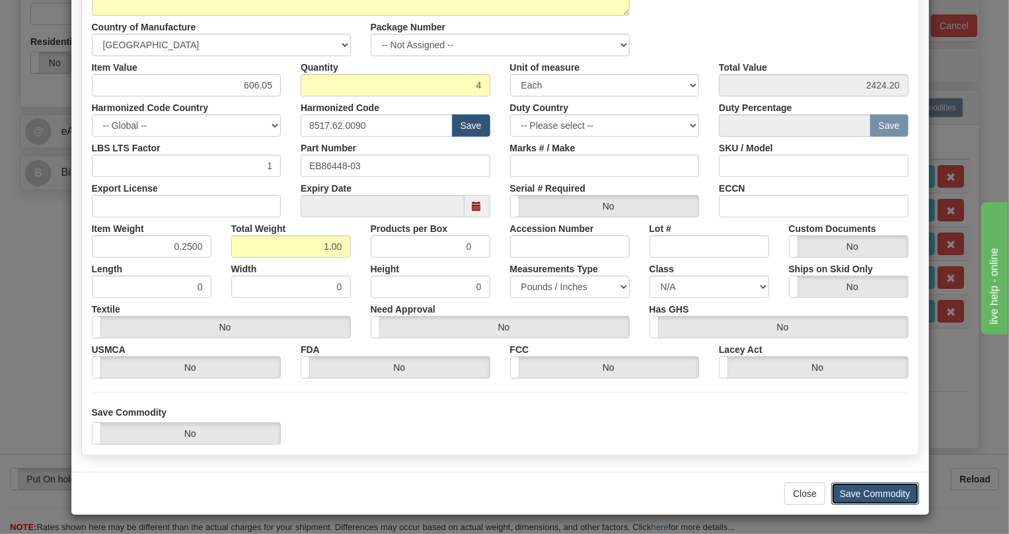
drag, startPoint x: 880, startPoint y: 492, endPoint x: 753, endPoint y: 456, distance: 132.5
click at [880, 491] on button "Save Commodity" at bounding box center [875, 493] width 88 height 22
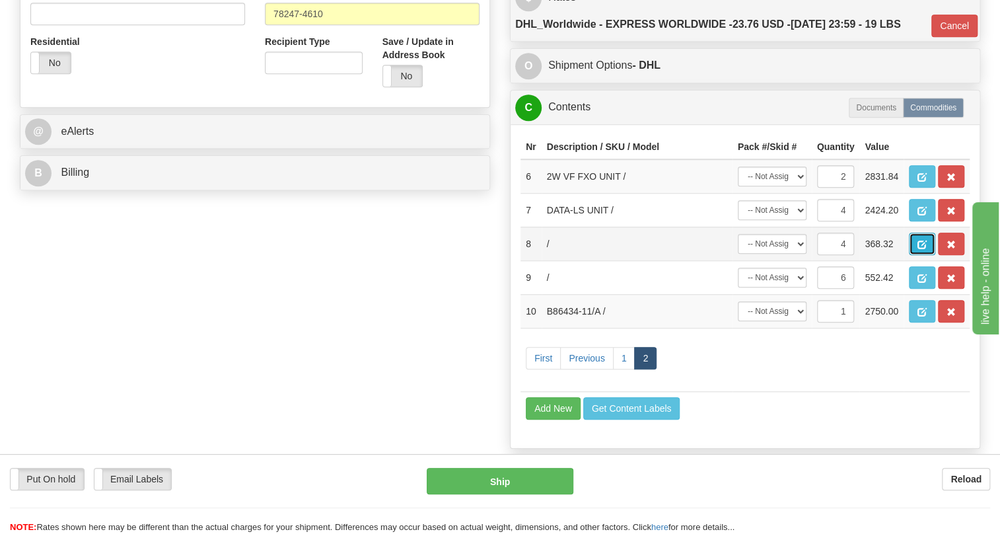
click at [919, 249] on span "button" at bounding box center [921, 244] width 9 height 9
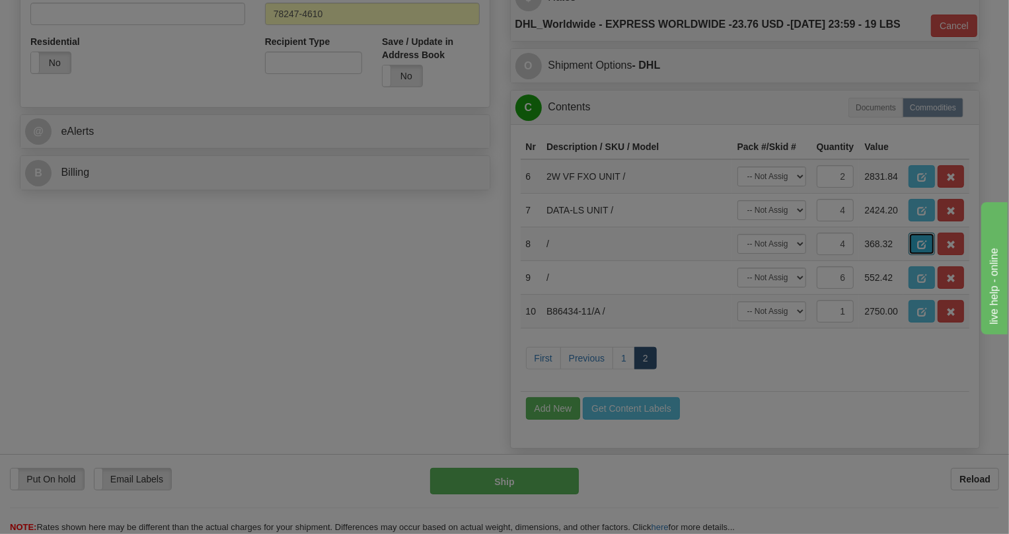
scroll to position [0, 0]
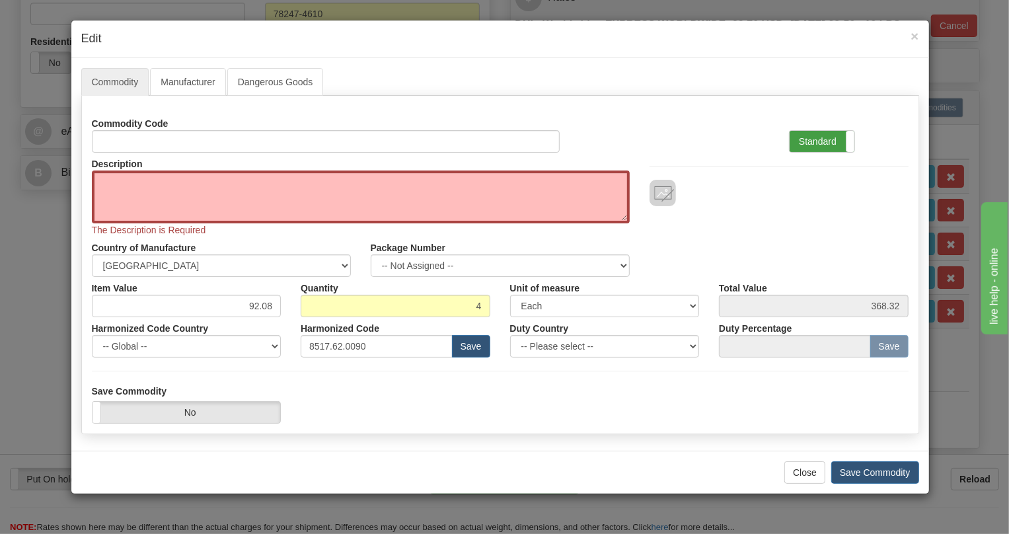
click at [815, 138] on label "Standard" at bounding box center [821, 141] width 65 height 21
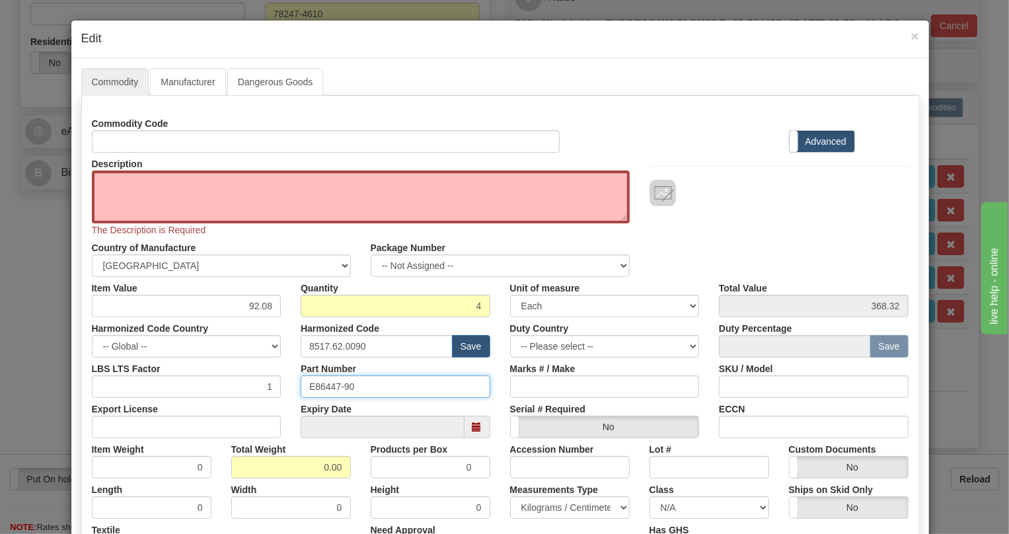
click at [328, 385] on input "E86447-90" at bounding box center [396, 386] width 190 height 22
click at [158, 175] on textarea "Description" at bounding box center [361, 196] width 538 height 53
paste textarea "DATA UNIT PADDLE BOARD"
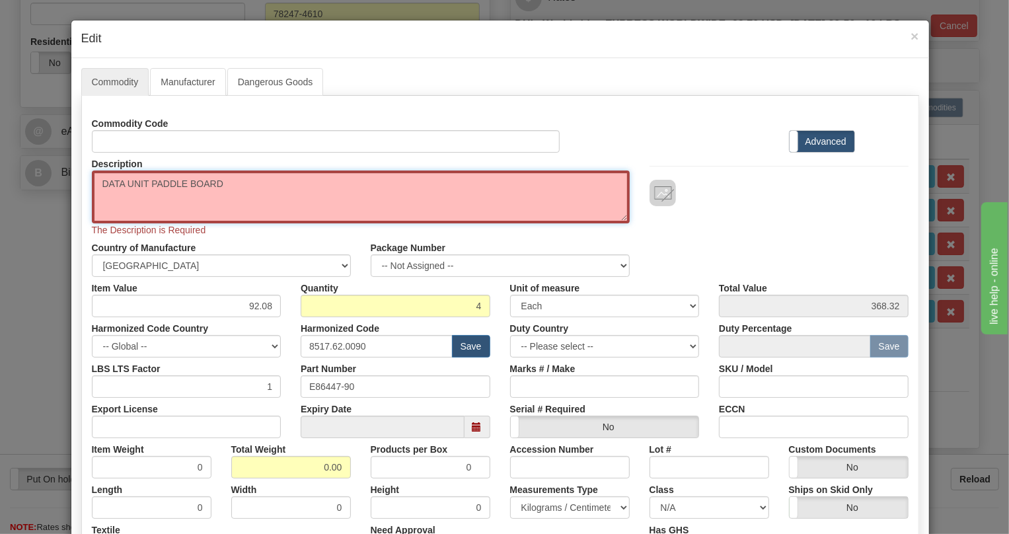
type textarea "DATA UNIT PADDLE BOARD"
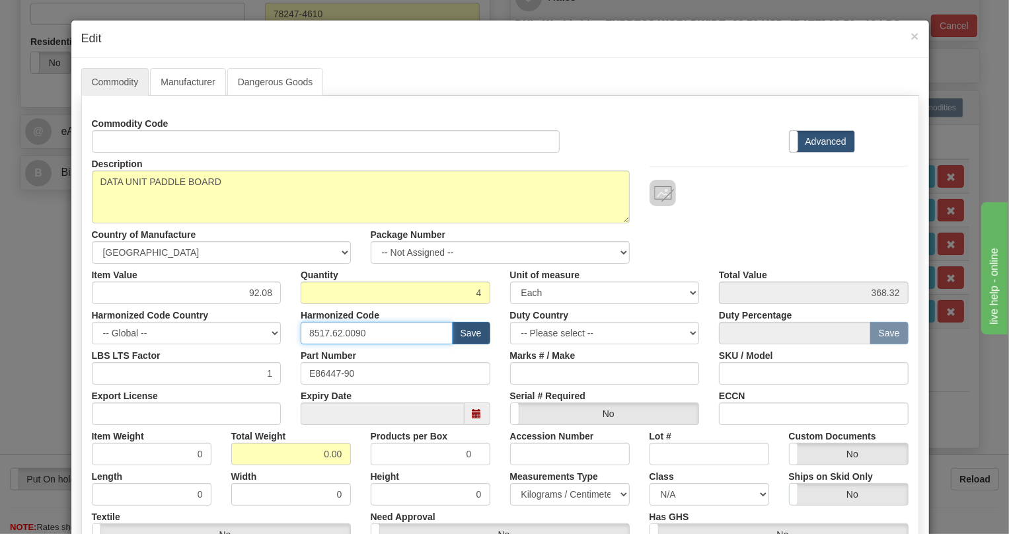
click at [332, 335] on input "8517.62.0090" at bounding box center [377, 333] width 152 height 22
paste input "79.000"
type input "8517.79.0000"
click at [258, 291] on input "92.08" at bounding box center [187, 292] width 190 height 22
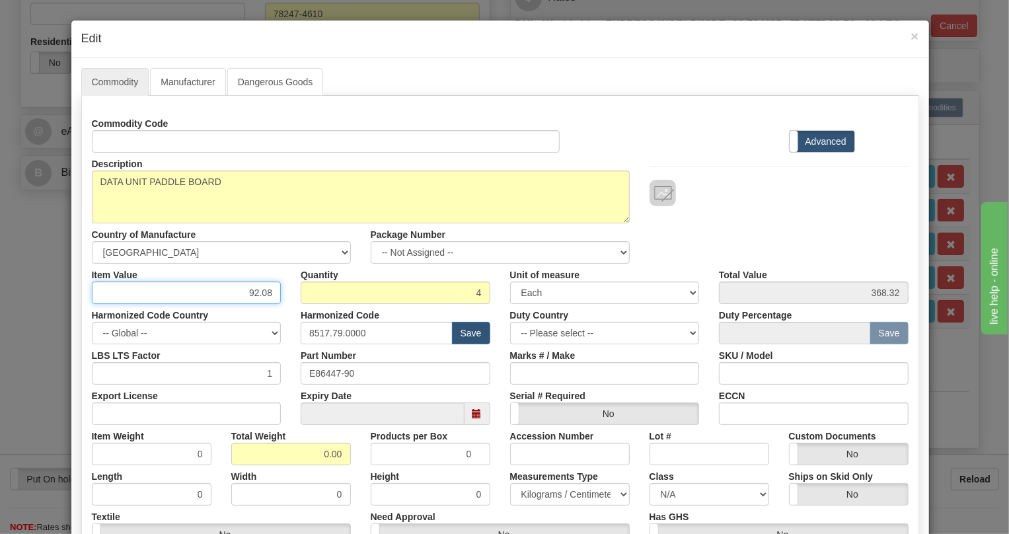
click at [258, 291] on input "92.08" at bounding box center [187, 292] width 190 height 22
paste input "33,89"
click at [258, 297] on input "33,89" at bounding box center [187, 292] width 190 height 22
type input "33.89"
type input "135.56"
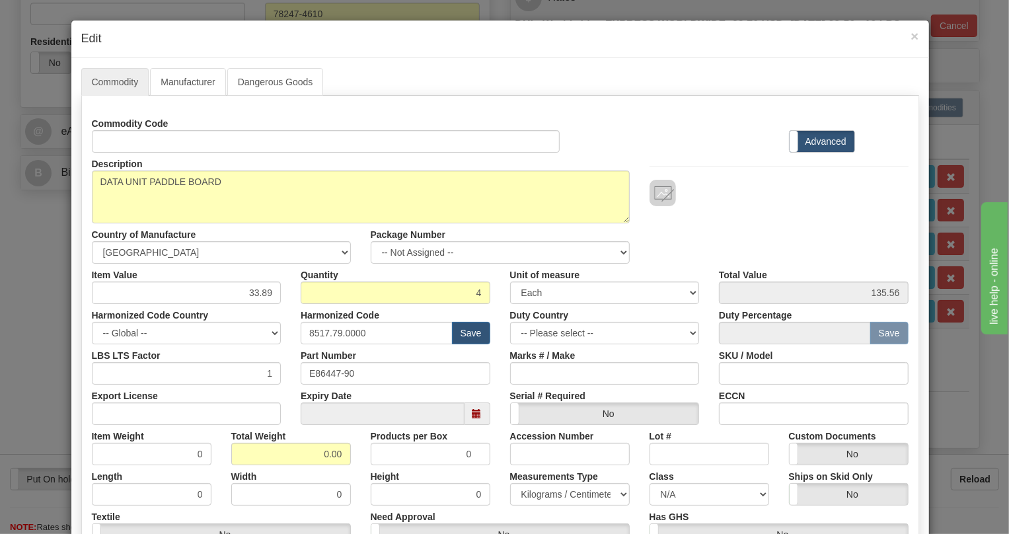
click at [281, 321] on div "Harmonized Code Country -- Global -- [GEOGRAPHIC_DATA] [GEOGRAPHIC_DATA] [GEOGR…" at bounding box center [186, 324] width 209 height 40
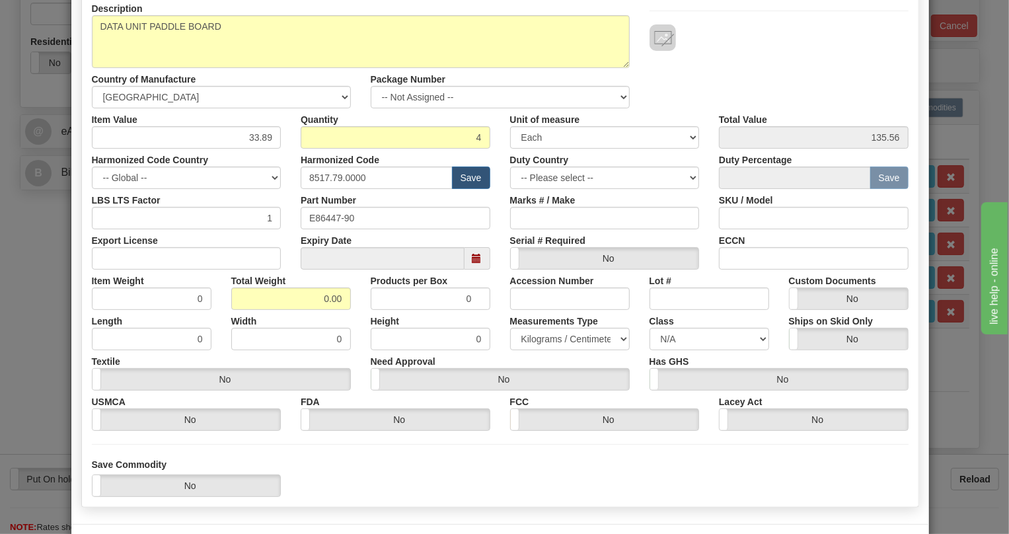
scroll to position [180, 0]
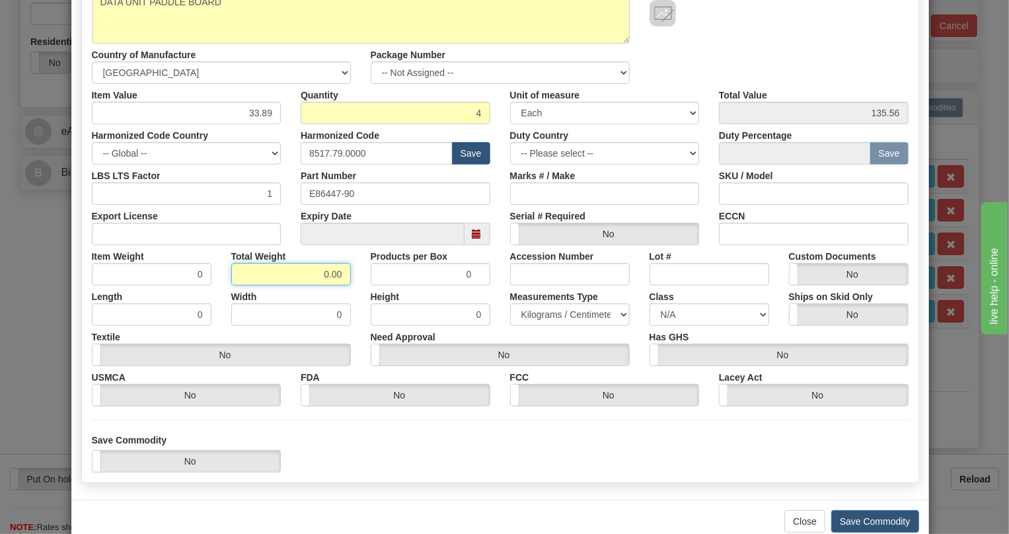
click at [319, 277] on input "0.00" at bounding box center [291, 274] width 120 height 22
type input "1.00"
type input "0.2500"
click at [544, 304] on select "Pounds / Inches Kilograms / Centimeters" at bounding box center [570, 314] width 120 height 22
select select "0"
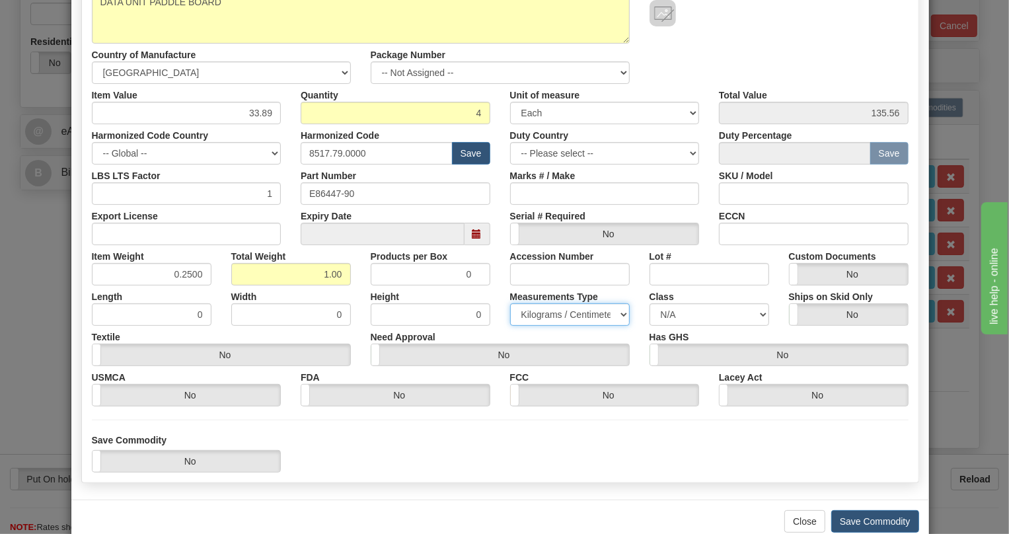
click at [510, 303] on select "Pounds / Inches Kilograms / Centimeters" at bounding box center [570, 314] width 120 height 22
click at [874, 518] on button "Save Commodity" at bounding box center [875, 521] width 88 height 22
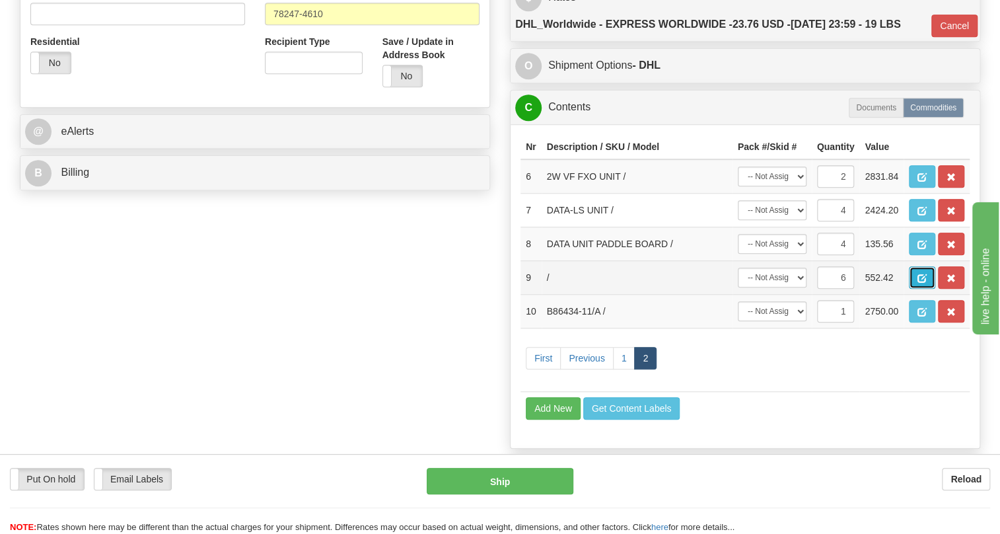
click at [922, 283] on span "button" at bounding box center [921, 278] width 9 height 9
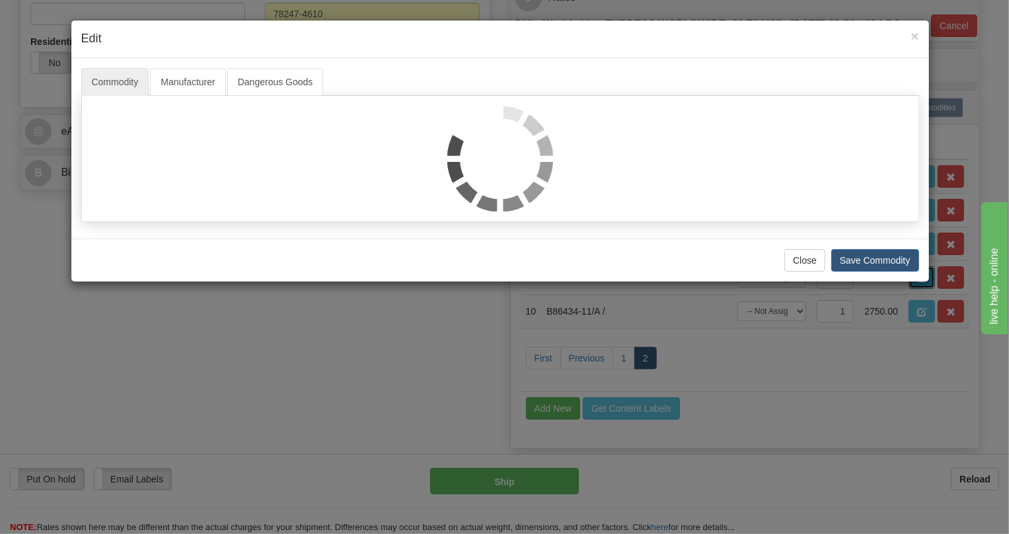
scroll to position [0, 0]
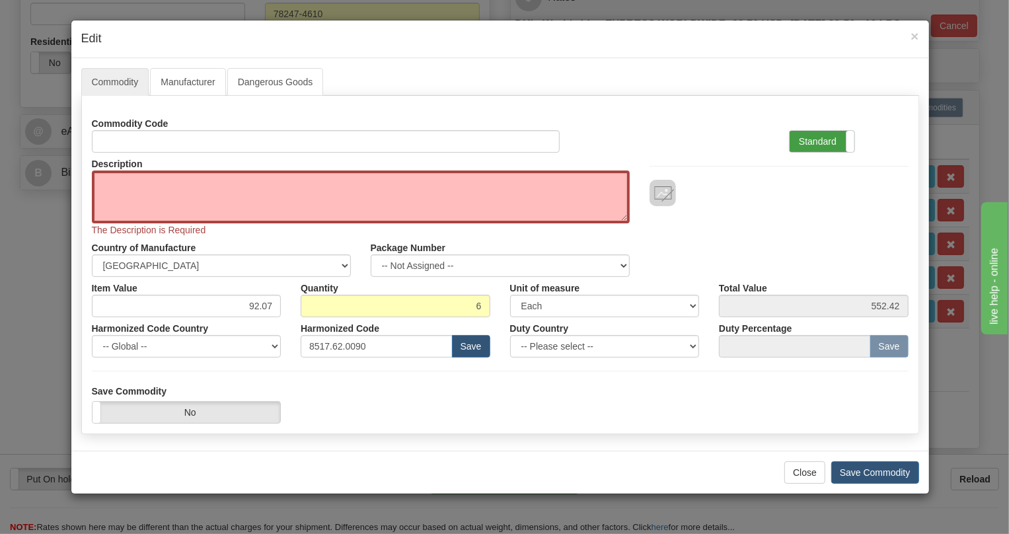
click at [817, 142] on label "Standard" at bounding box center [821, 141] width 65 height 21
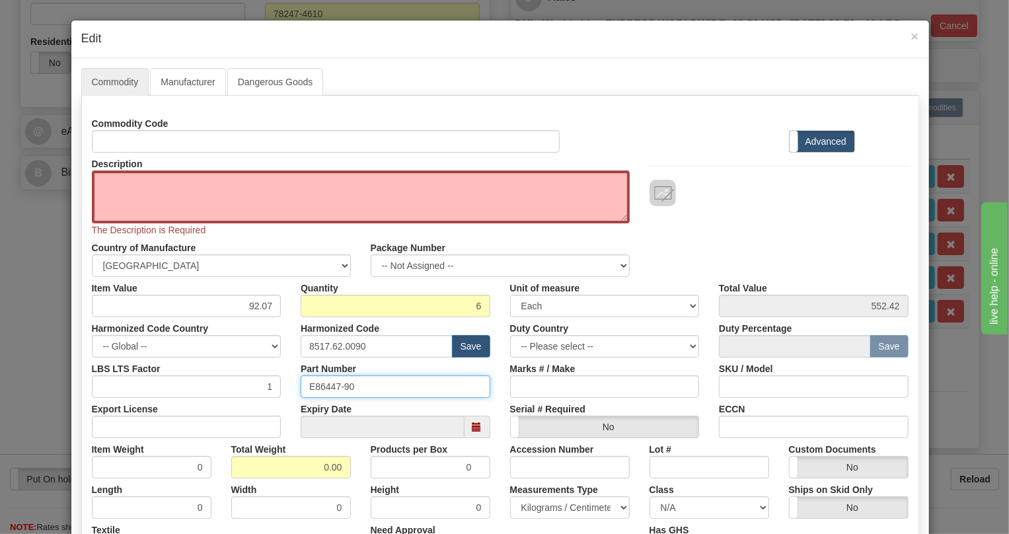
click at [328, 386] on input "E86447-90" at bounding box center [396, 386] width 190 height 22
click at [144, 191] on textarea "Description" at bounding box center [361, 196] width 538 height 53
paste textarea "DATA UNIT PADDLE BOARD"
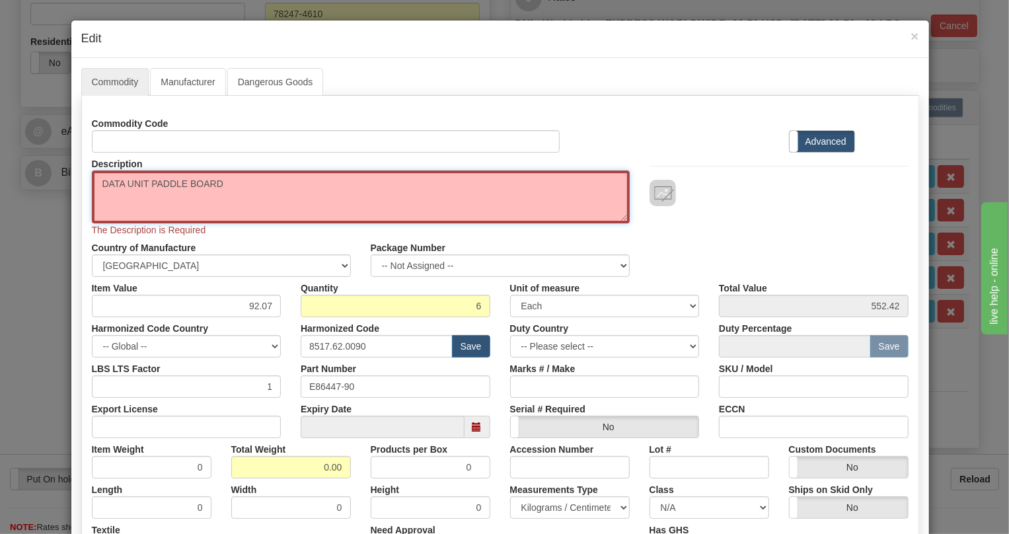
type textarea "DATA UNIT PADDLE BOARD"
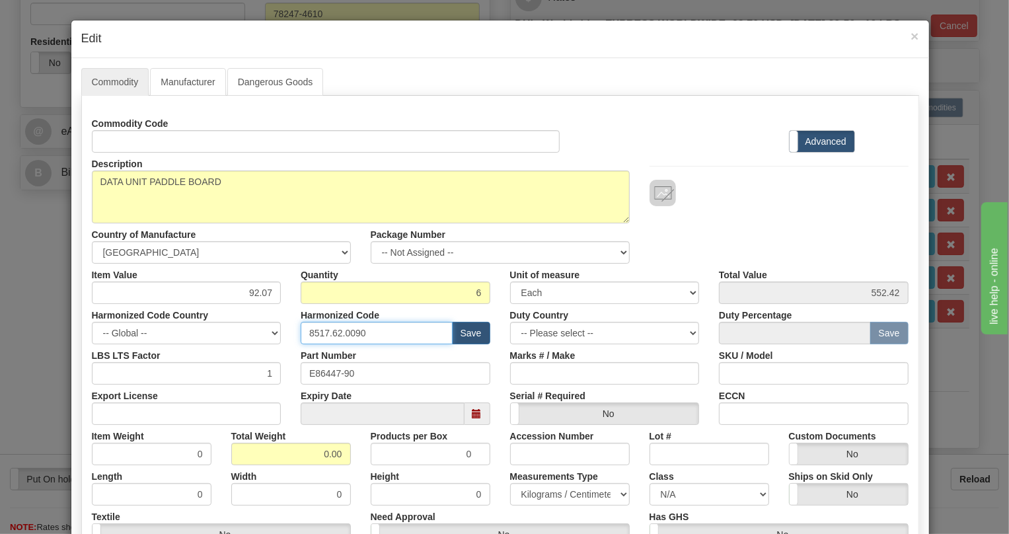
click at [352, 336] on input "8517.62.0090" at bounding box center [377, 333] width 152 height 22
paste input "79.000"
type input "8517.79.0000"
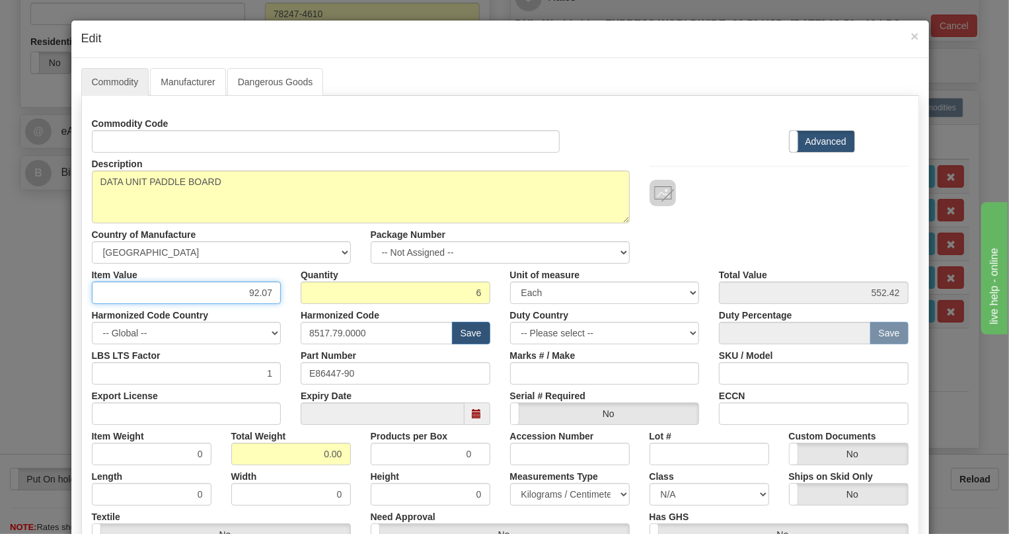
click at [260, 293] on input "92.07" at bounding box center [187, 292] width 190 height 22
paste input "8517.79.0000"
drag, startPoint x: 269, startPoint y: 295, endPoint x: 201, endPoint y: 298, distance: 68.1
click at [201, 298] on input "8517.79.0000" at bounding box center [187, 292] width 190 height 22
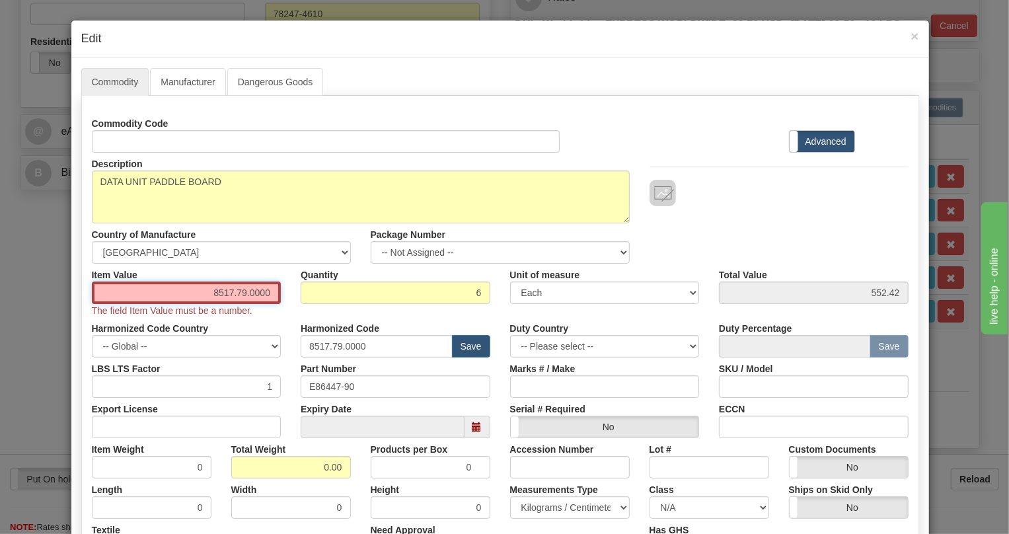
click at [264, 292] on input "8517.79.0000" at bounding box center [187, 292] width 190 height 22
paste input "33,89"
click at [253, 294] on input "33,89" at bounding box center [187, 292] width 190 height 22
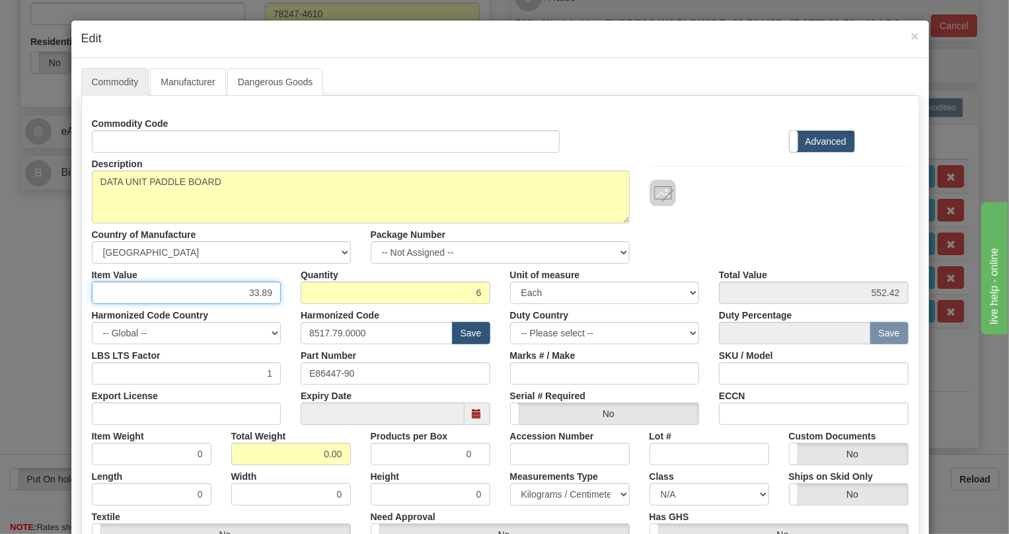
type input "33.89"
type input "203.34"
click at [316, 448] on input "0.00" at bounding box center [291, 454] width 120 height 22
type input "1.00"
type input "0.1667"
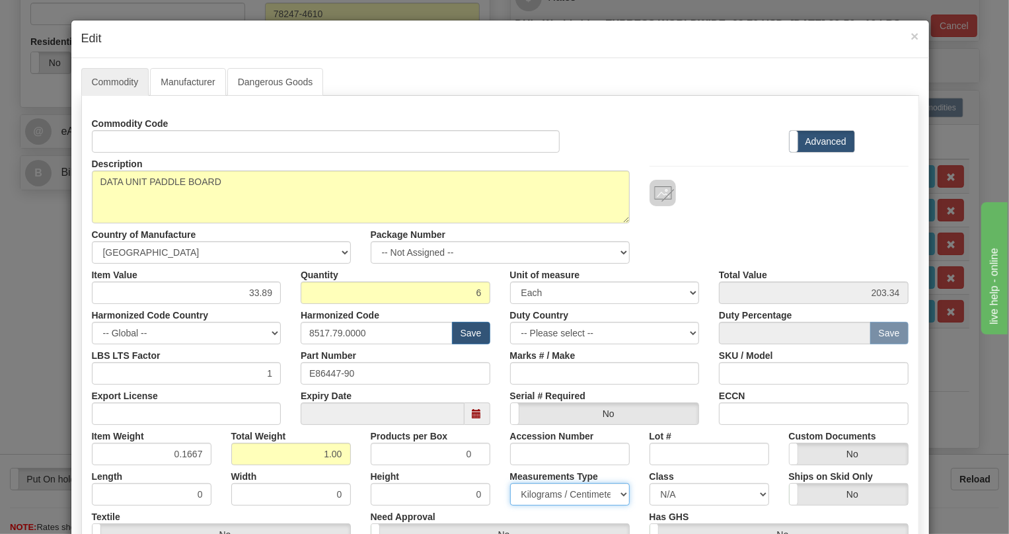
click at [528, 495] on select "Pounds / Inches Kilograms / Centimeters" at bounding box center [570, 494] width 120 height 22
select select "0"
click at [510, 483] on select "Pounds / Inches Kilograms / Centimeters" at bounding box center [570, 494] width 120 height 22
click at [486, 474] on div "Height 0" at bounding box center [430, 485] width 139 height 40
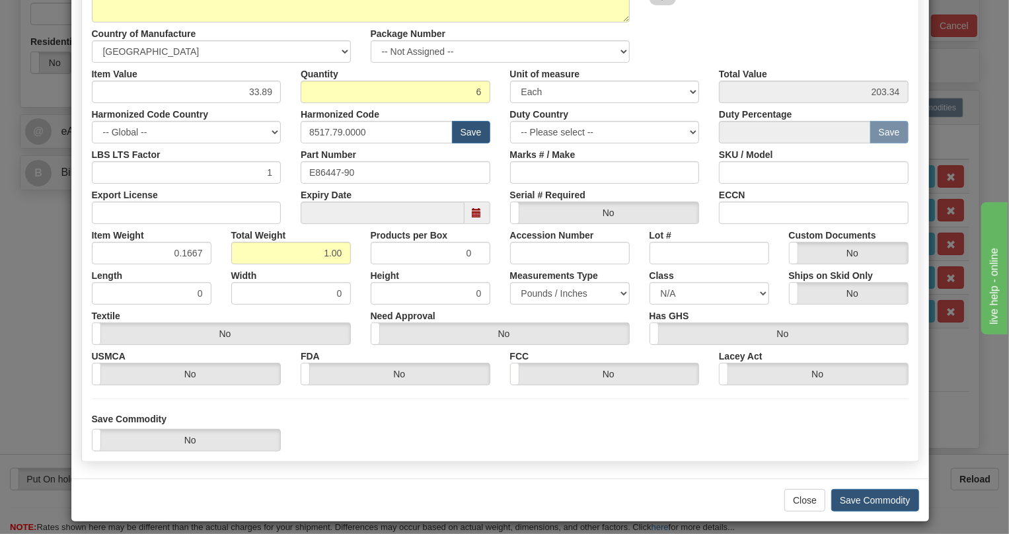
scroll to position [207, 0]
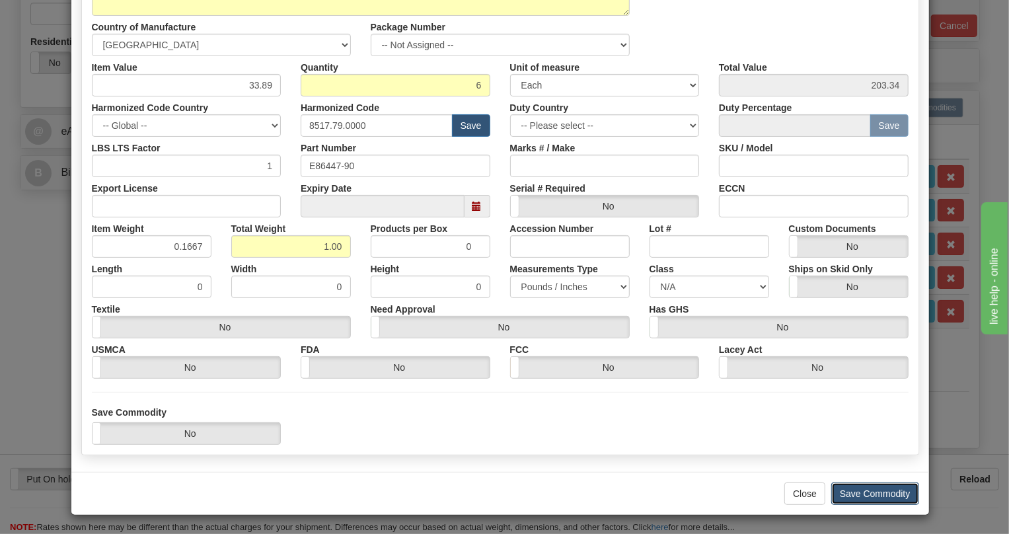
click at [872, 493] on button "Save Commodity" at bounding box center [875, 493] width 88 height 22
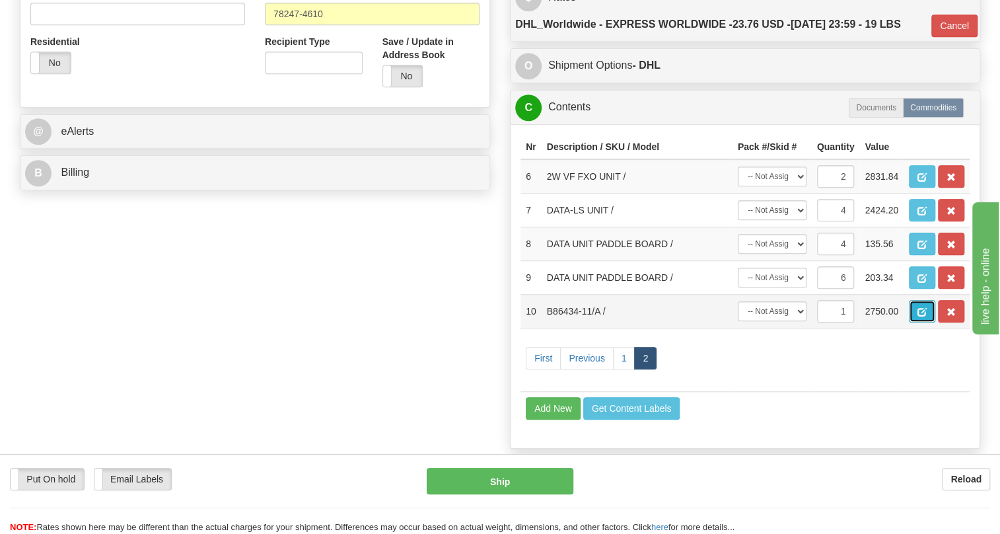
click at [918, 316] on span "button" at bounding box center [921, 312] width 9 height 9
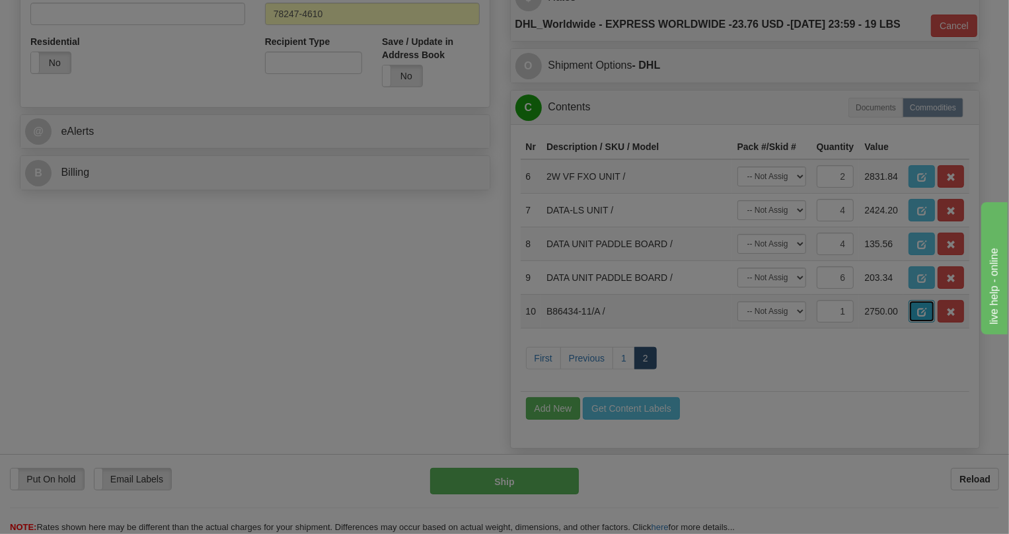
scroll to position [0, 0]
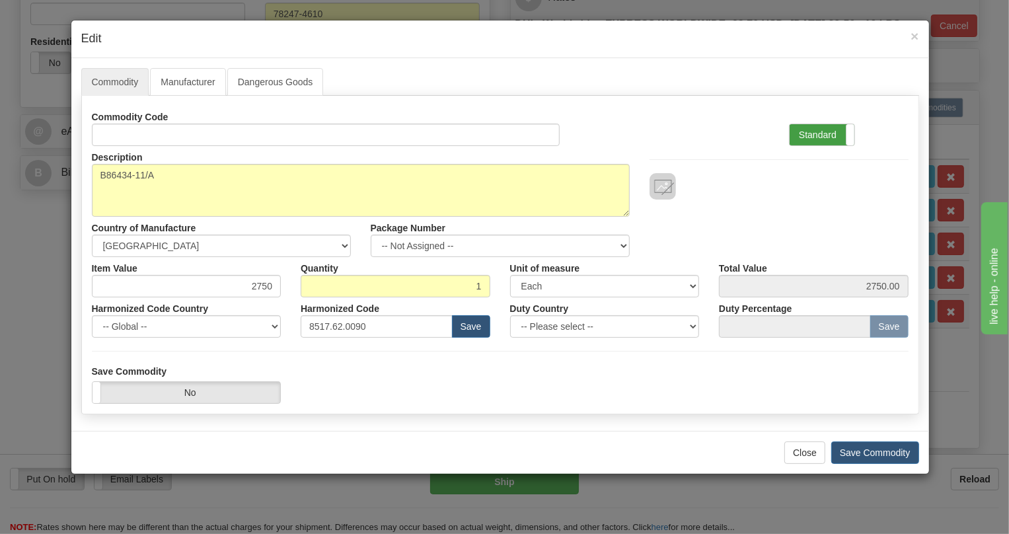
click at [814, 139] on label "Standard" at bounding box center [821, 134] width 65 height 21
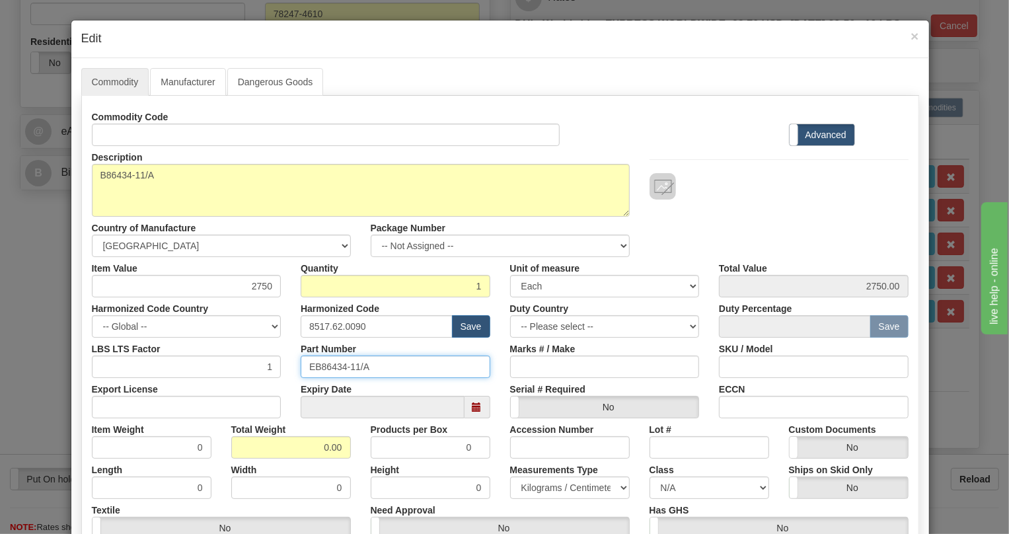
click at [331, 364] on input "EB86434-11/A" at bounding box center [396, 366] width 190 height 22
paste input "33,89"
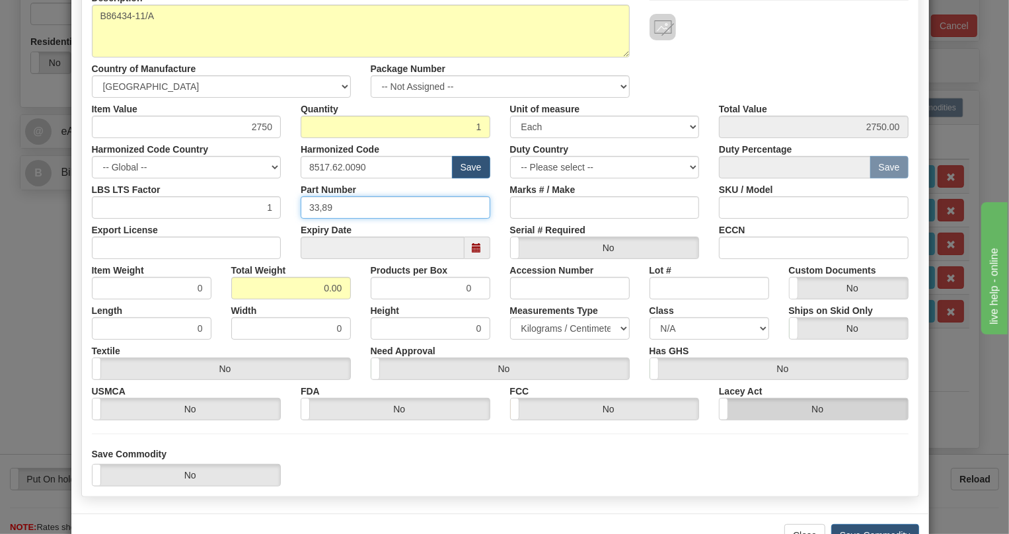
scroll to position [201, 0]
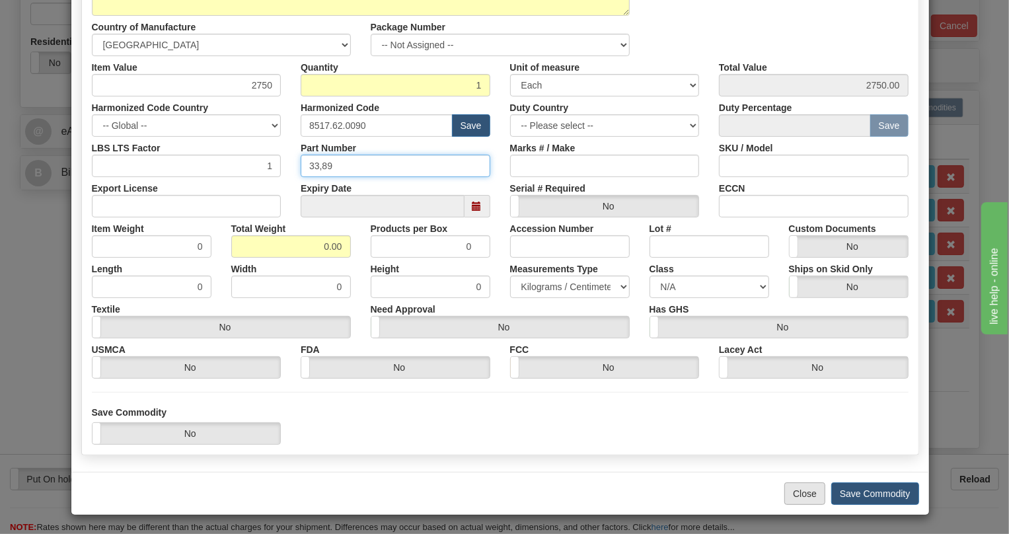
type input "33,89"
drag, startPoint x: 799, startPoint y: 495, endPoint x: 493, endPoint y: 433, distance: 312.7
click at [799, 493] on button "Close" at bounding box center [804, 493] width 41 height 22
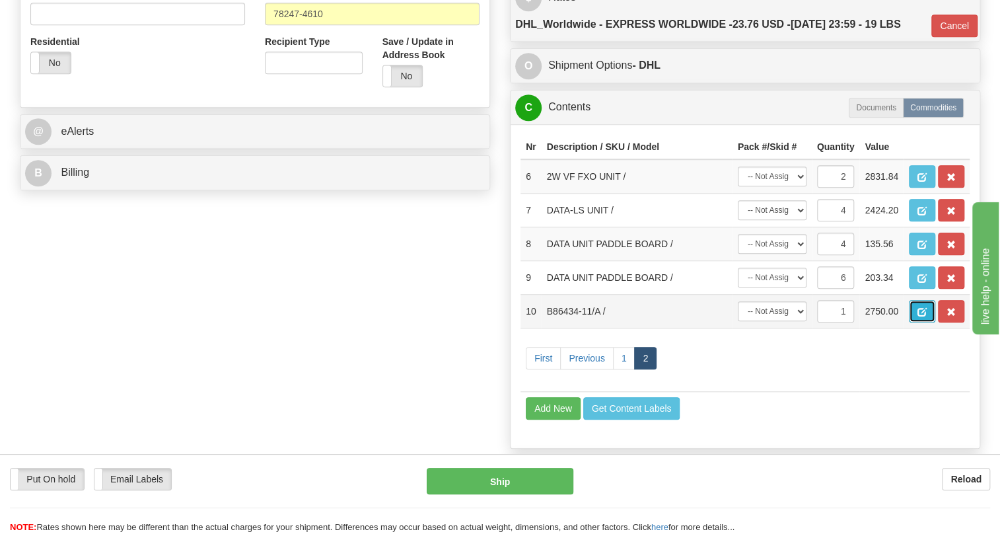
click at [917, 316] on span "button" at bounding box center [921, 312] width 9 height 9
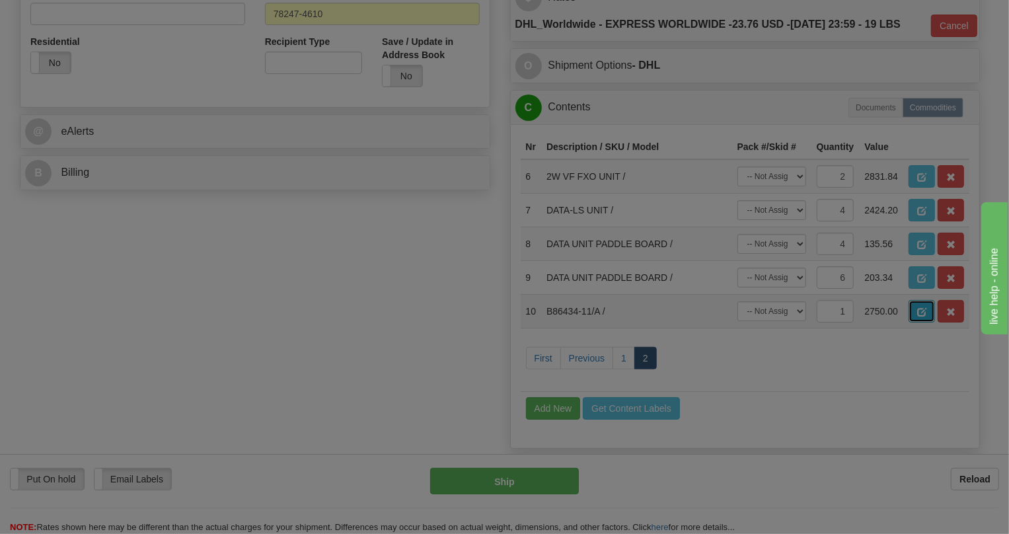
scroll to position [0, 0]
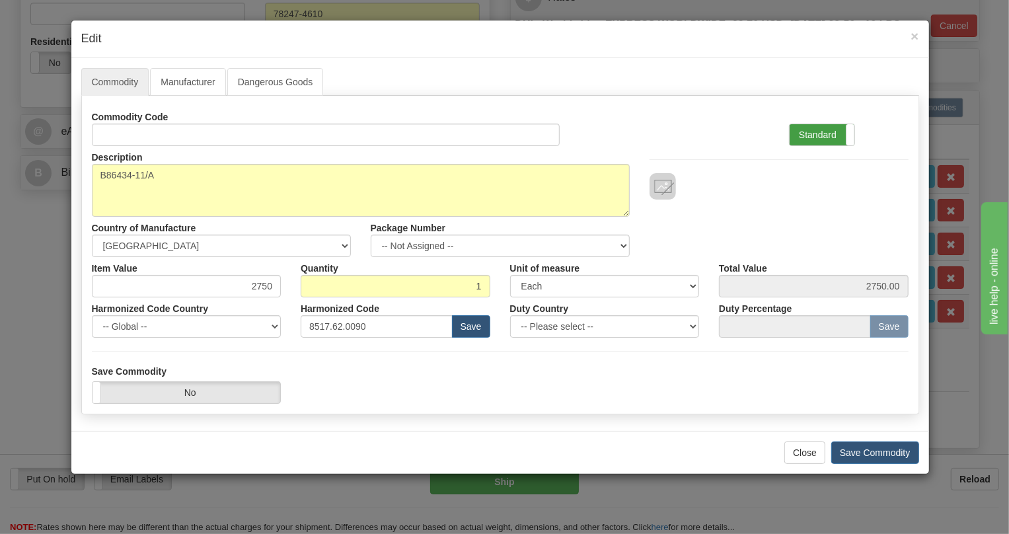
click at [808, 133] on label "Standard" at bounding box center [821, 134] width 65 height 21
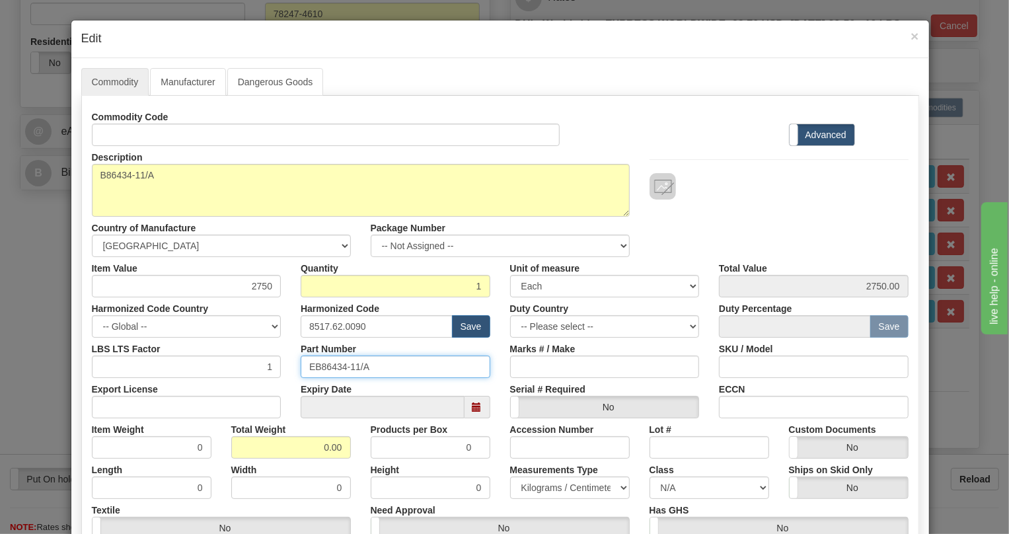
click at [339, 367] on input "EB86434-11/A" at bounding box center [396, 366] width 190 height 22
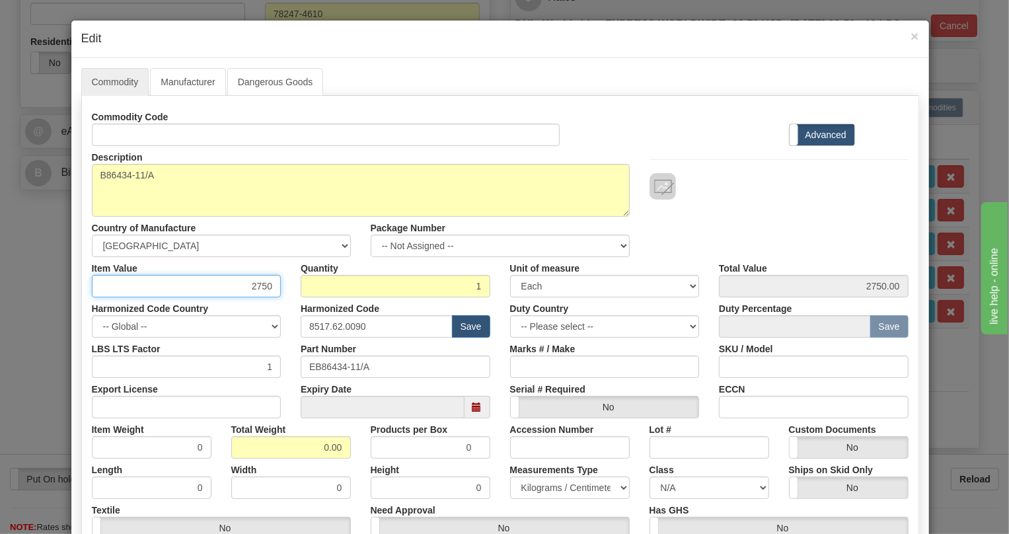
click at [260, 284] on input "2750" at bounding box center [187, 286] width 190 height 22
paste input "3.246,6"
click at [238, 290] on input "3.246,60" at bounding box center [187, 286] width 190 height 22
click at [255, 285] on input "3246,60" at bounding box center [187, 286] width 190 height 22
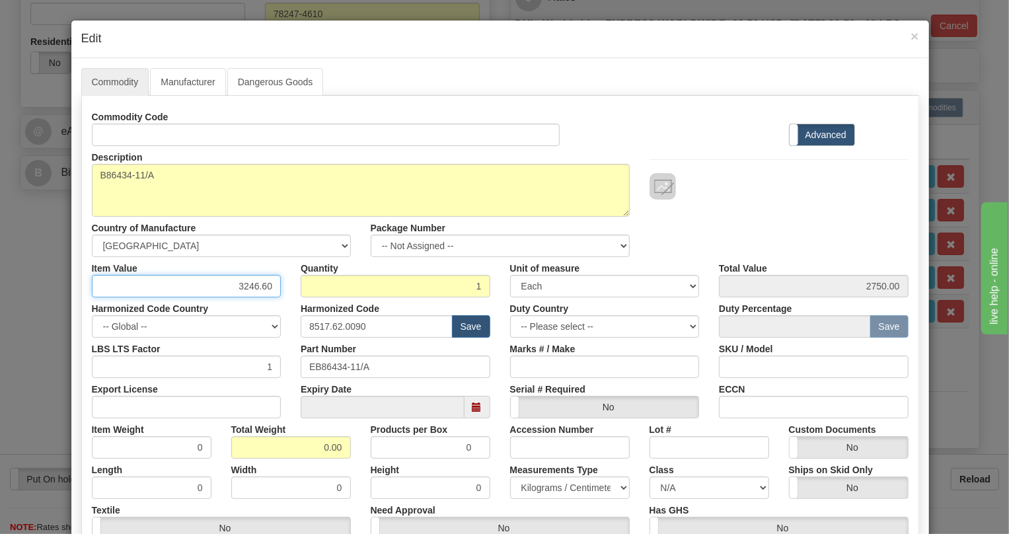
type input "3246.60"
click at [322, 439] on input "0.00" at bounding box center [291, 447] width 120 height 22
type input "1.00"
type input "1.0000"
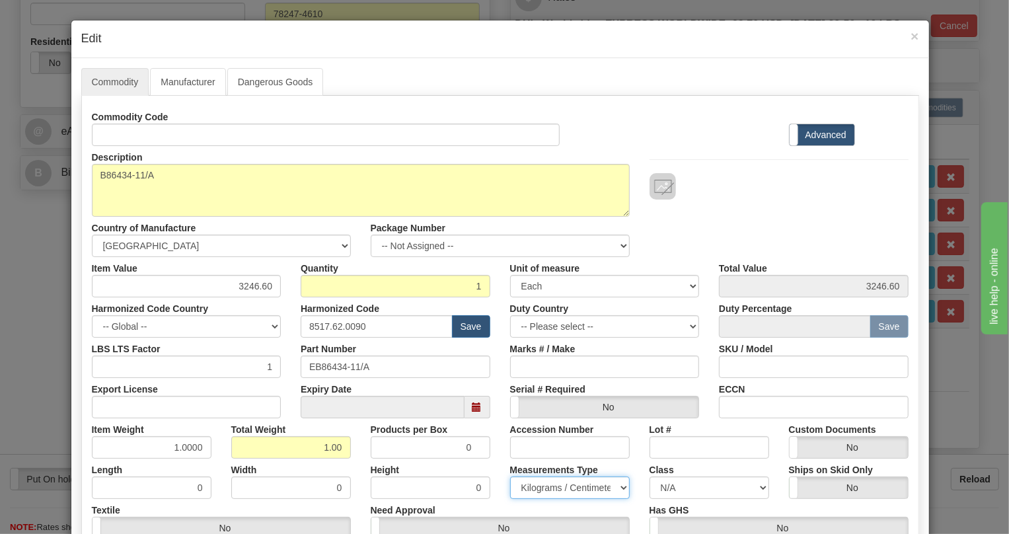
click at [559, 488] on select "Pounds / Inches Kilograms / Centimeters" at bounding box center [570, 487] width 120 height 22
select select "0"
click at [510, 476] on select "Pounds / Inches Kilograms / Centimeters" at bounding box center [570, 487] width 120 height 22
click at [502, 456] on div "Accession Number" at bounding box center [569, 438] width 139 height 40
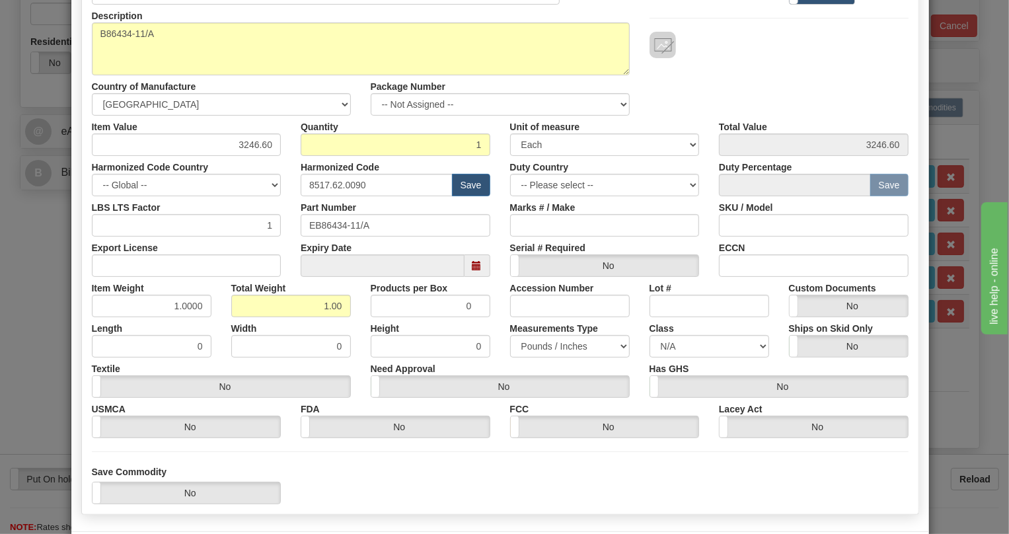
scroll to position [201, 0]
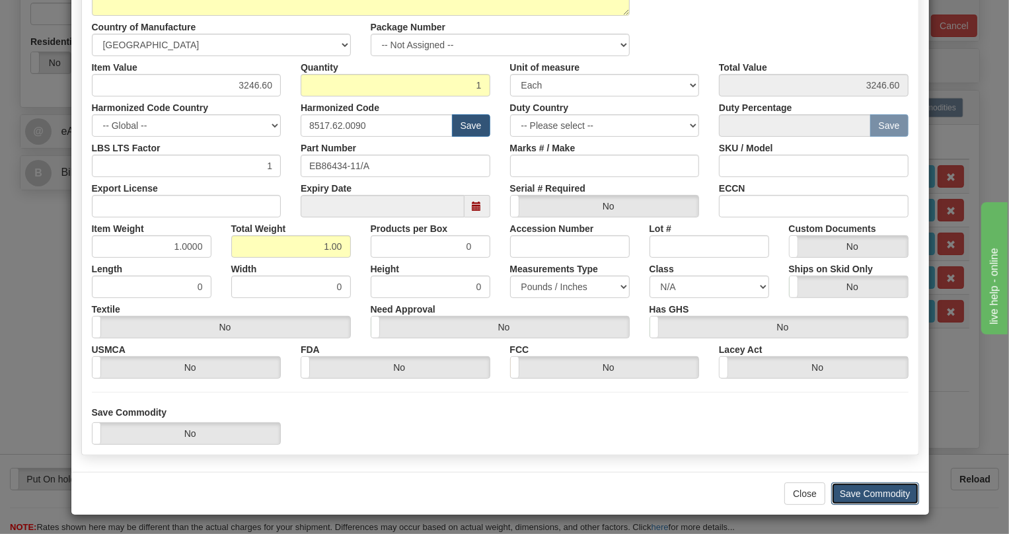
click at [864, 493] on button "Save Commodity" at bounding box center [875, 493] width 88 height 22
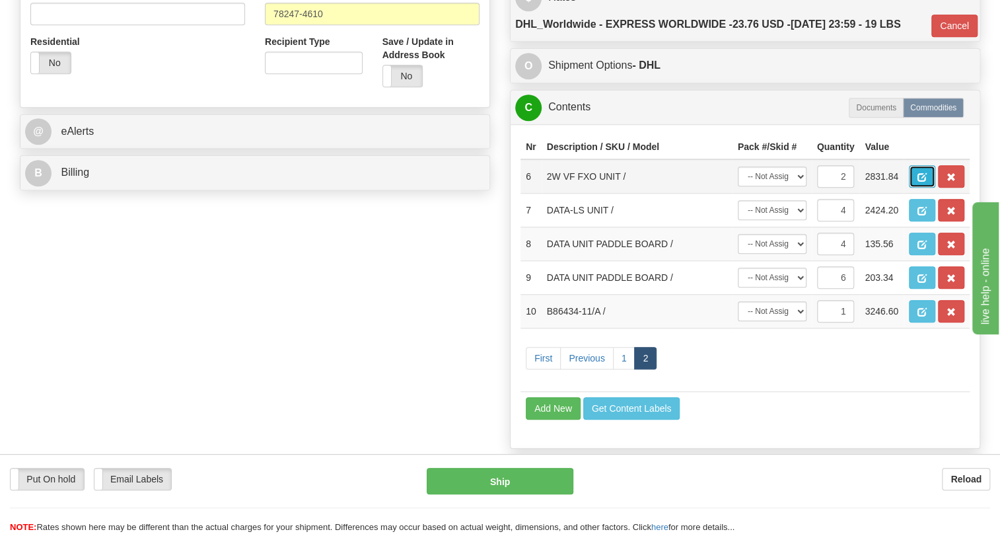
click at [919, 182] on span "button" at bounding box center [921, 177] width 9 height 9
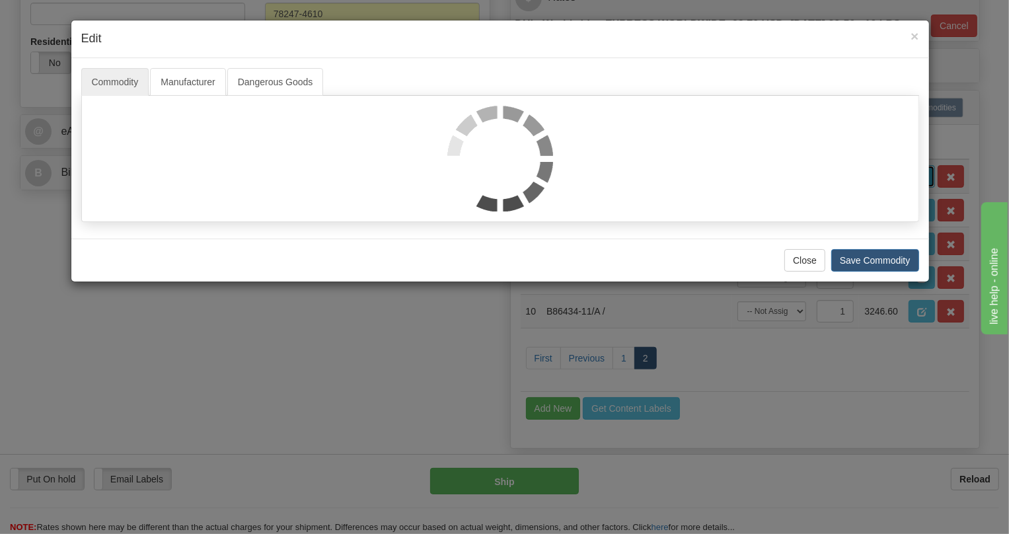
scroll to position [0, 0]
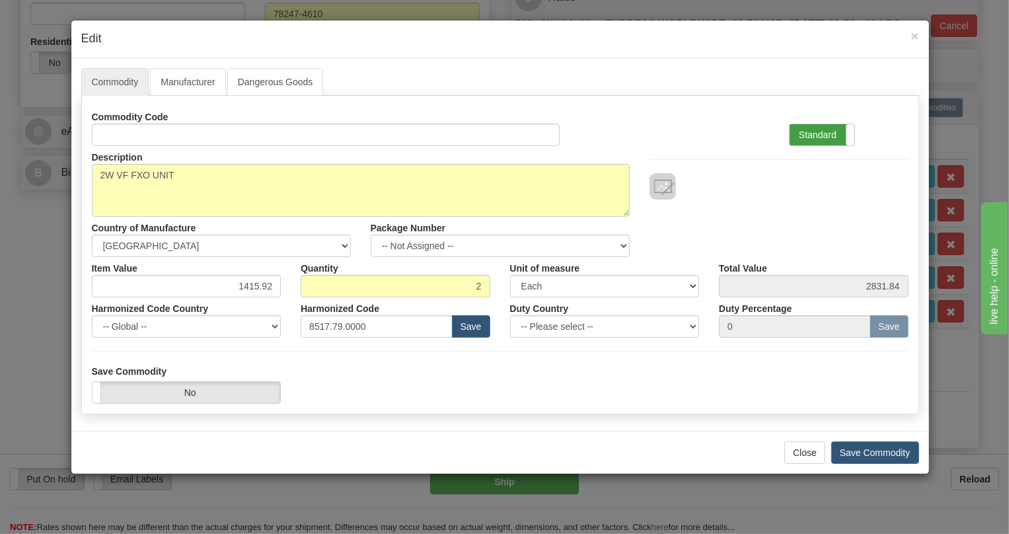
click at [818, 132] on label "Standard" at bounding box center [821, 134] width 65 height 21
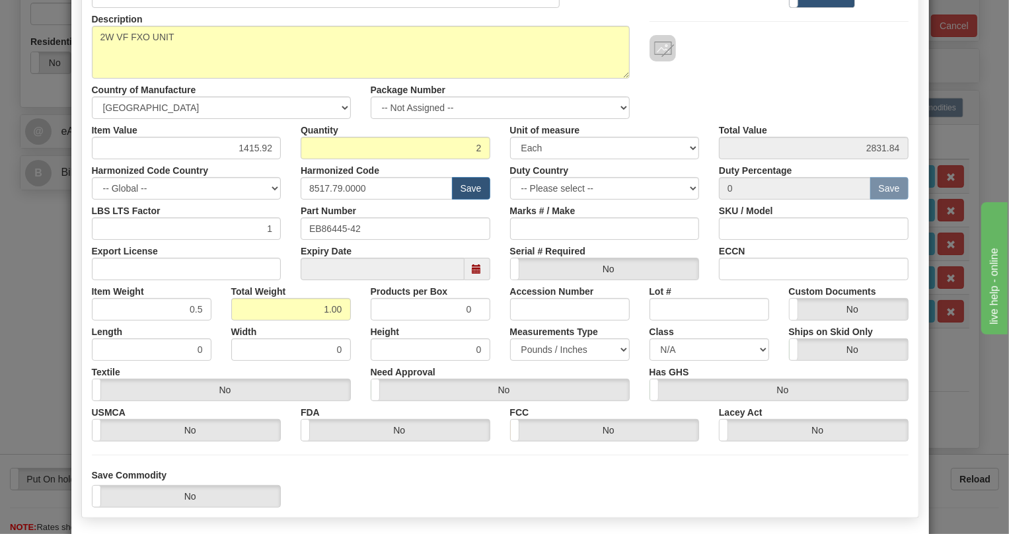
scroll to position [180, 0]
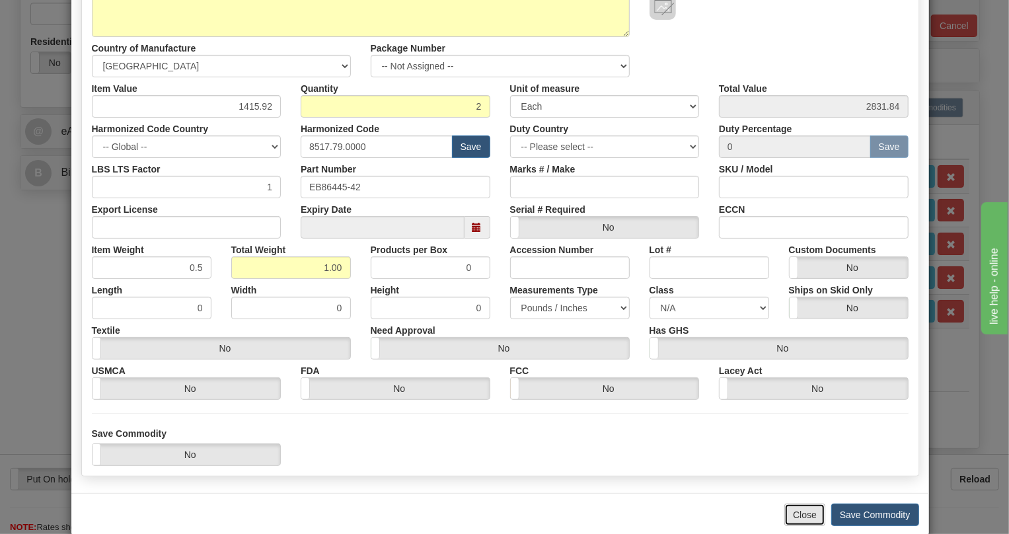
click at [800, 514] on button "Close" at bounding box center [804, 514] width 41 height 22
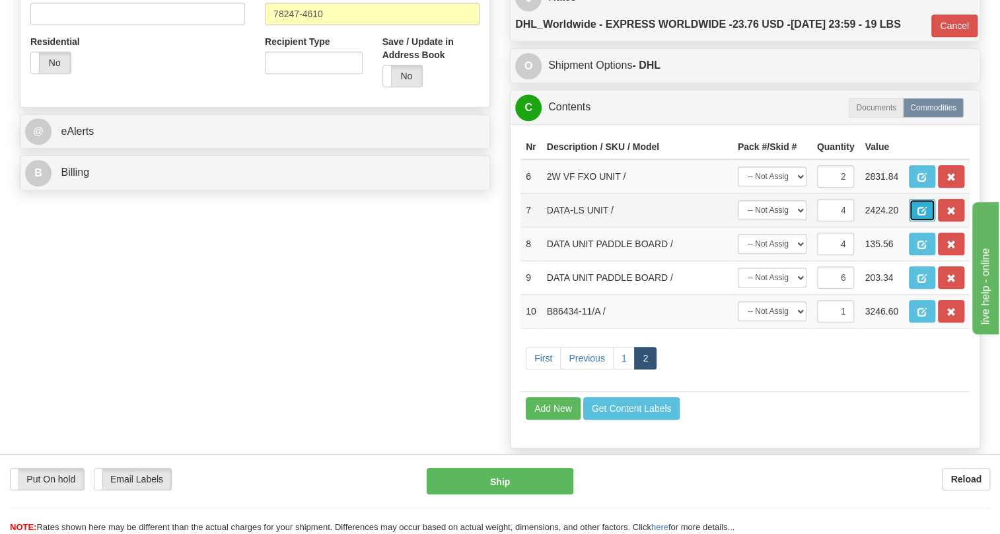
click at [921, 215] on span "button" at bounding box center [921, 211] width 9 height 9
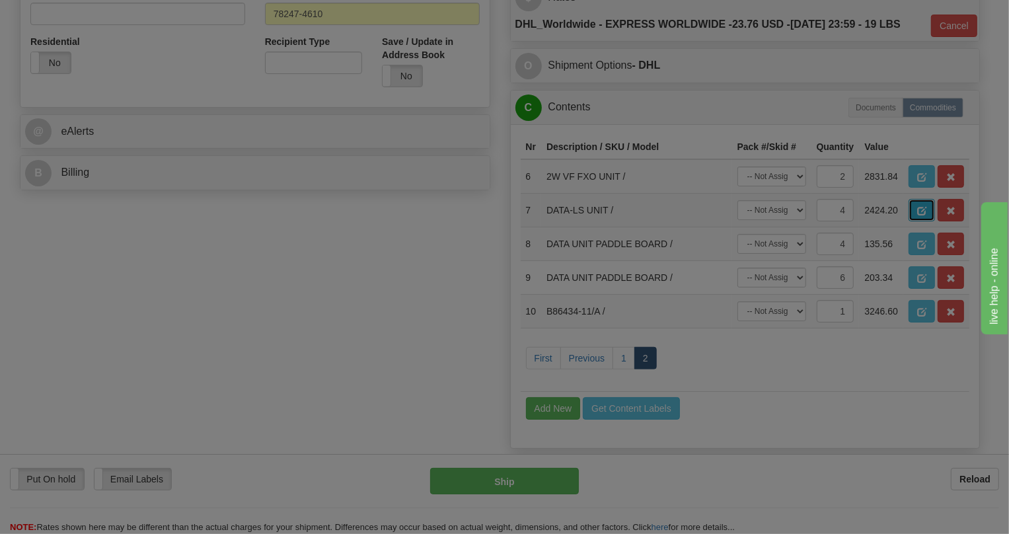
scroll to position [0, 0]
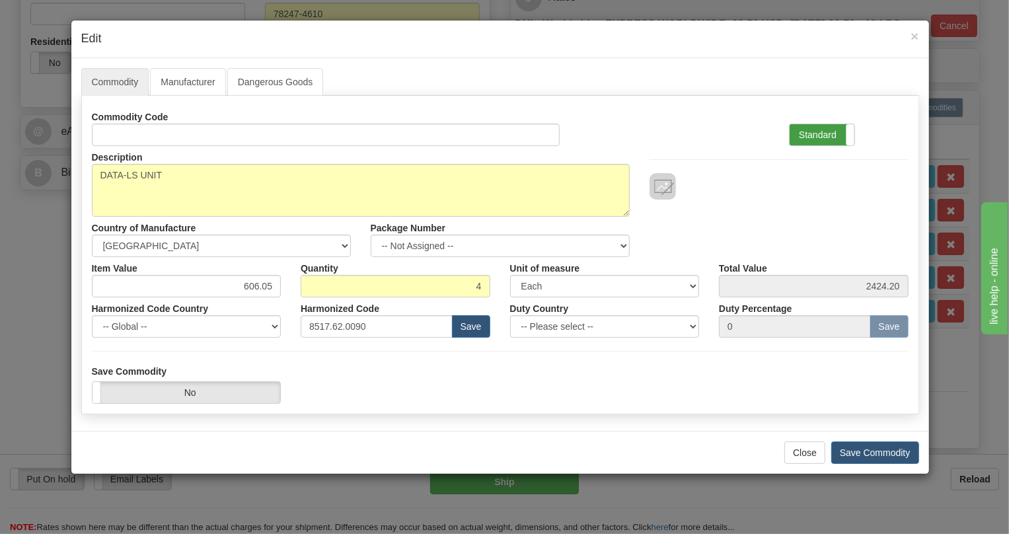
click at [814, 134] on label "Standard" at bounding box center [821, 134] width 65 height 21
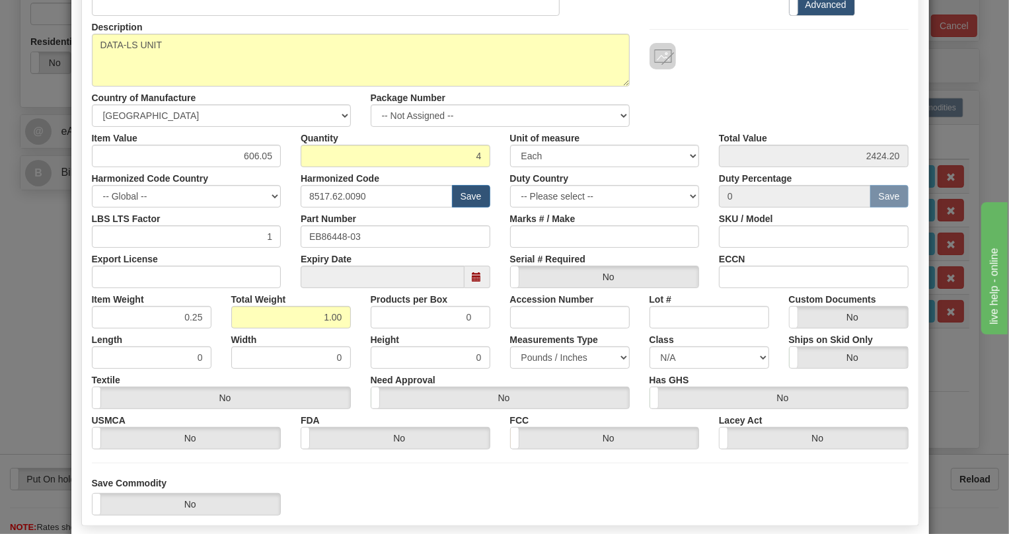
scroll to position [201, 0]
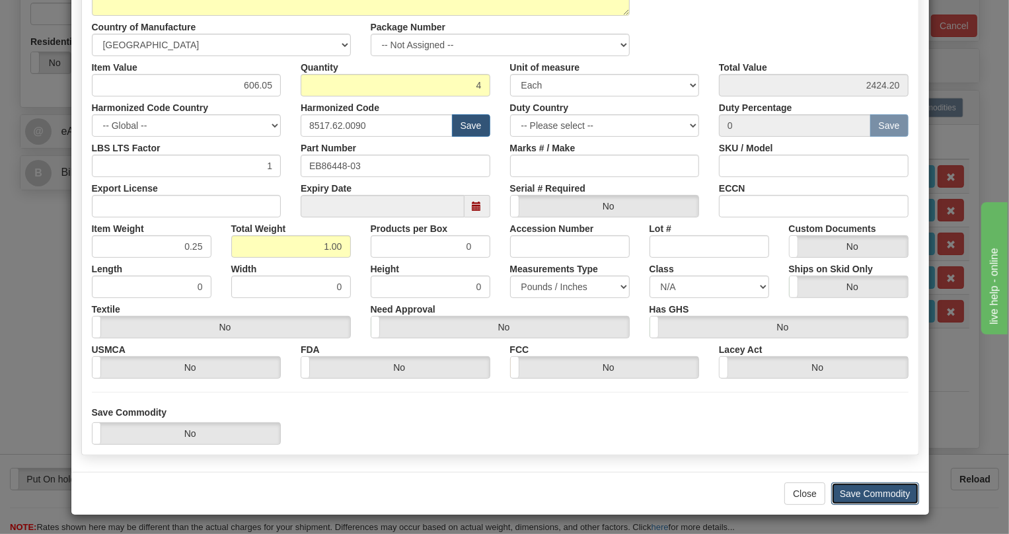
click at [863, 493] on button "Save Commodity" at bounding box center [875, 493] width 88 height 22
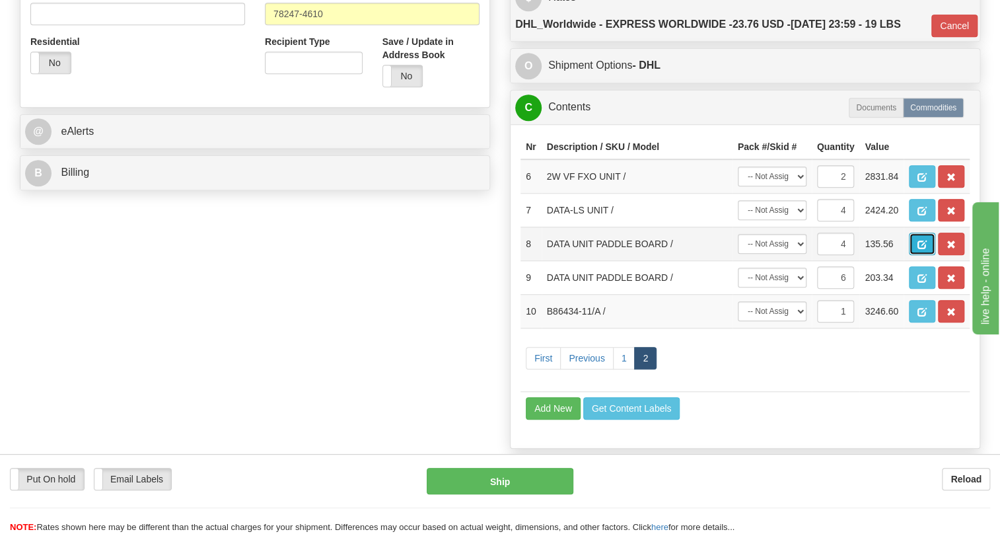
click at [923, 249] on span "button" at bounding box center [921, 244] width 9 height 9
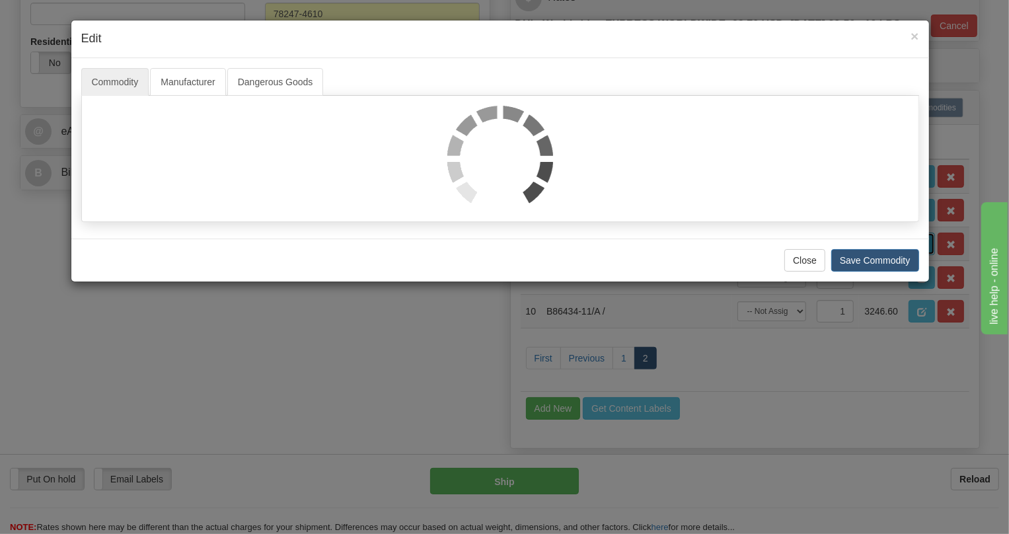
scroll to position [0, 0]
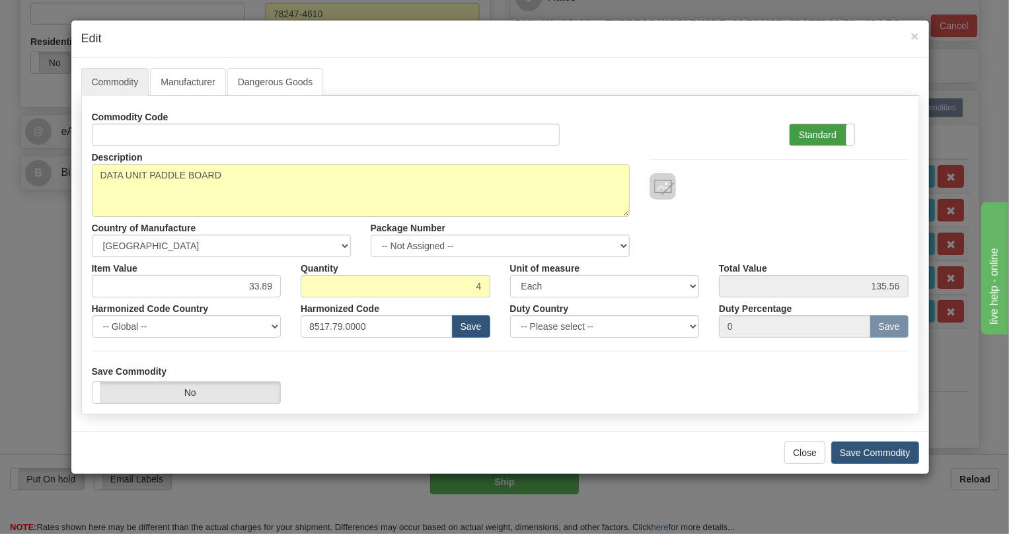
click at [815, 129] on label "Standard" at bounding box center [821, 134] width 65 height 21
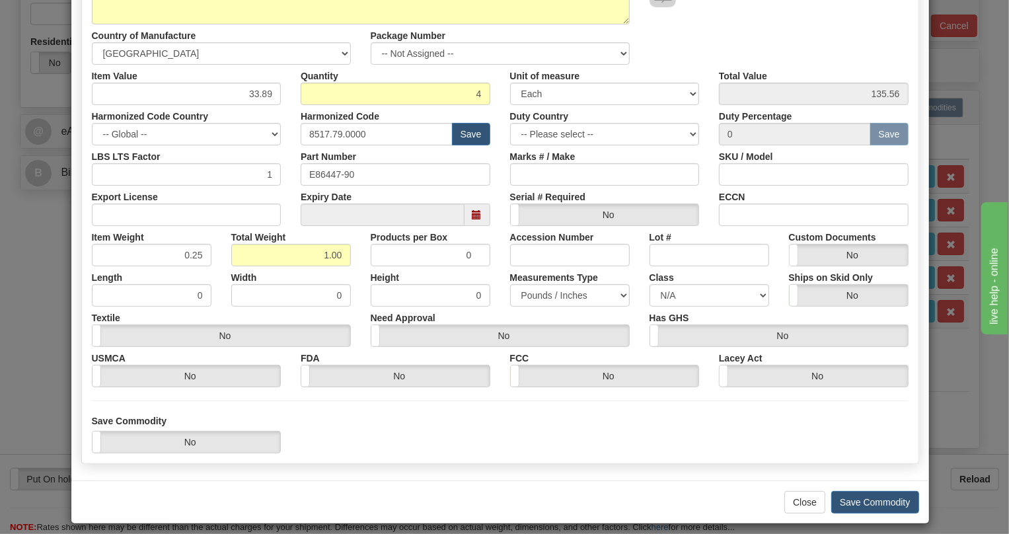
scroll to position [201, 0]
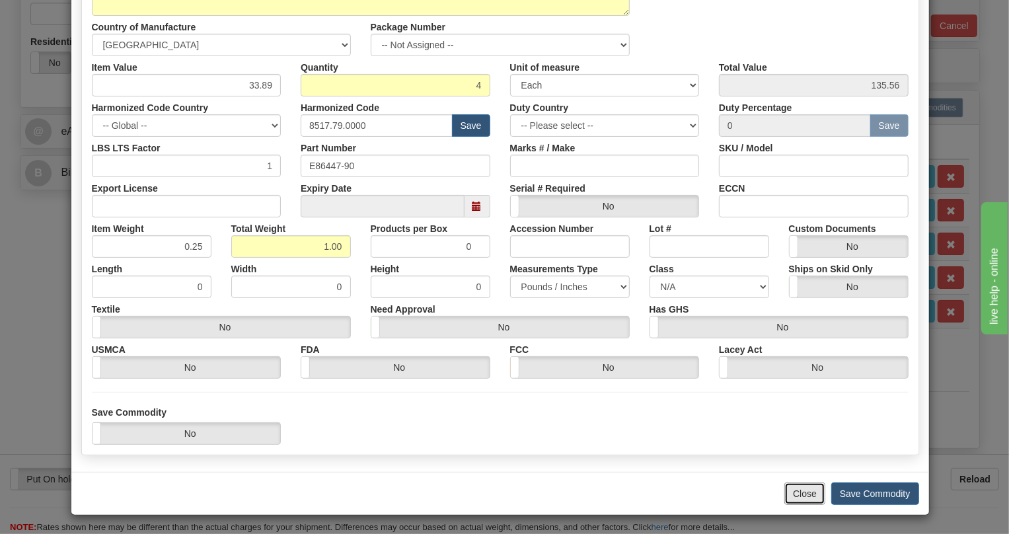
drag, startPoint x: 793, startPoint y: 495, endPoint x: 812, endPoint y: 449, distance: 50.3
click at [793, 495] on button "Close" at bounding box center [804, 493] width 41 height 22
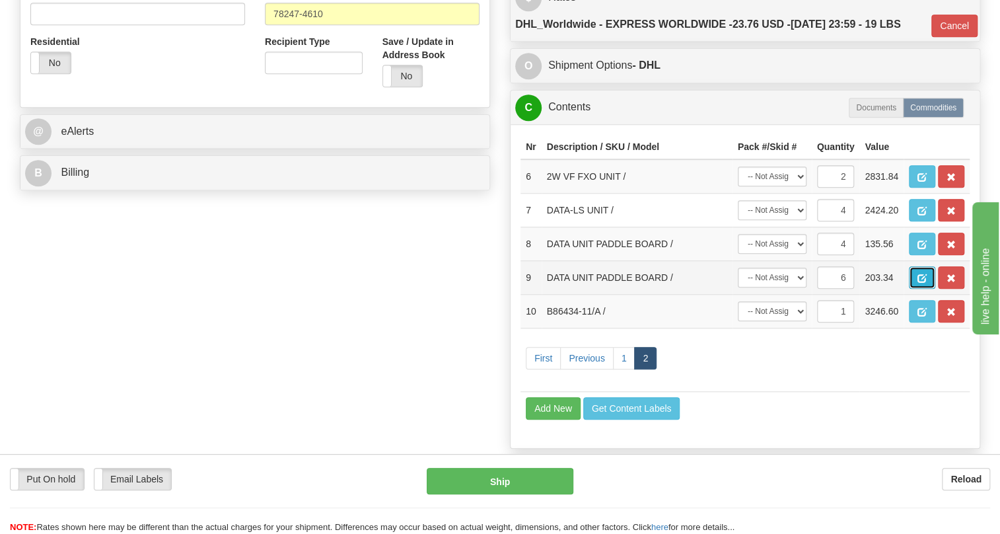
click at [920, 283] on span "button" at bounding box center [921, 278] width 9 height 9
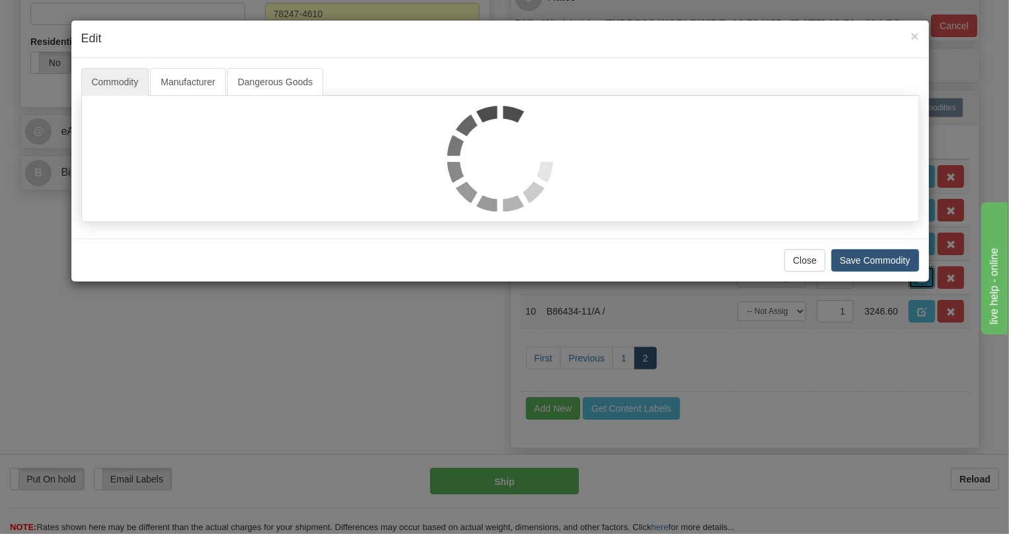
scroll to position [0, 0]
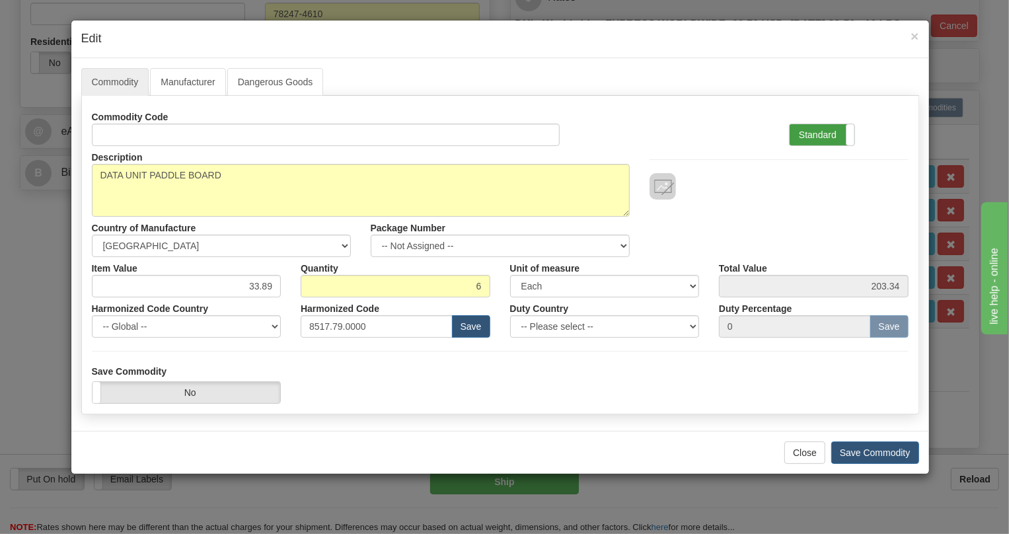
click at [818, 131] on label "Standard" at bounding box center [821, 134] width 65 height 21
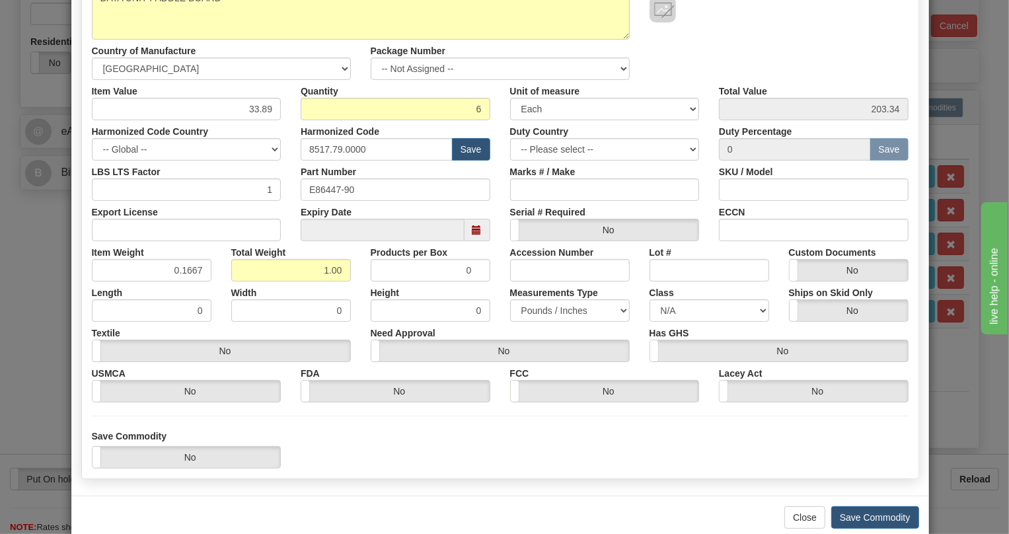
scroll to position [180, 0]
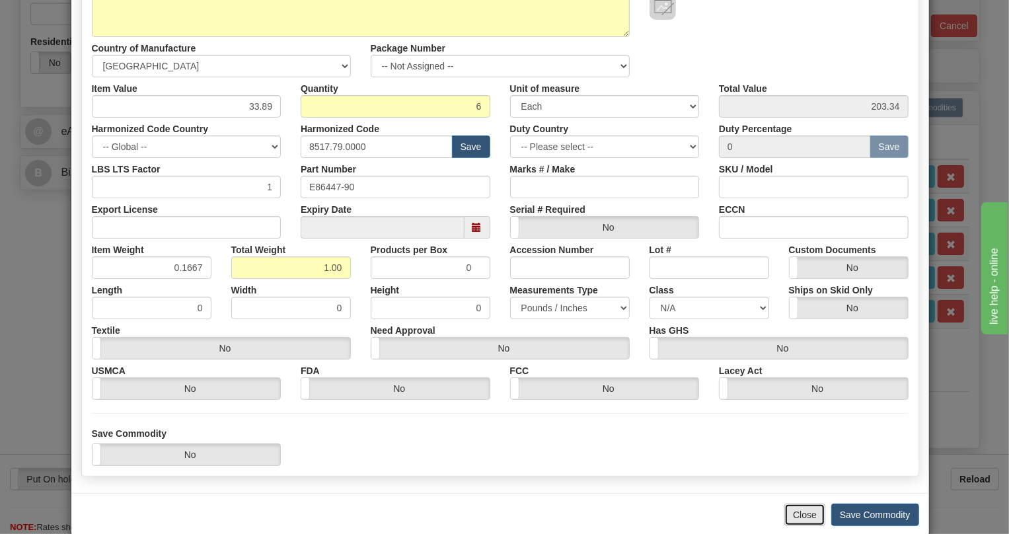
click at [799, 514] on button "Close" at bounding box center [804, 514] width 41 height 22
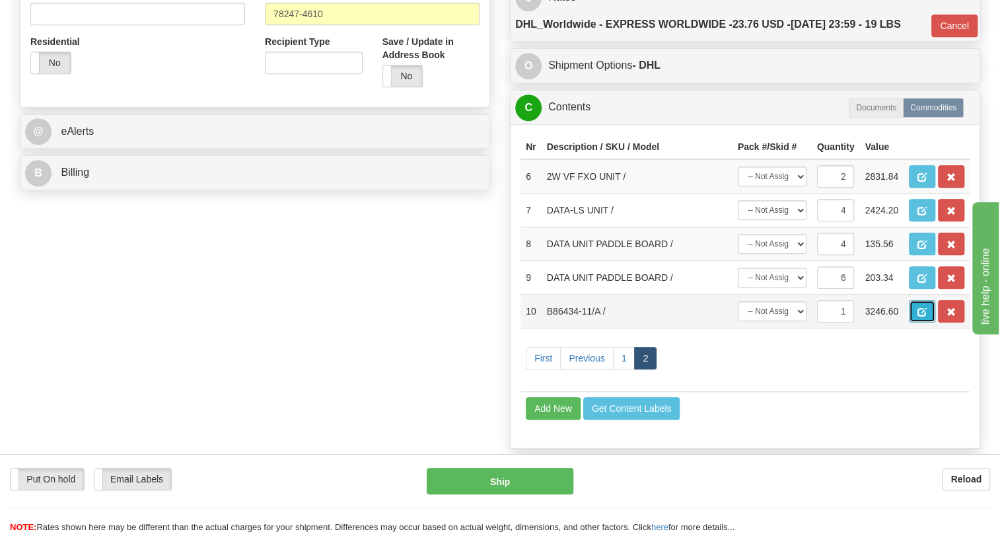
click at [923, 316] on span "button" at bounding box center [921, 312] width 9 height 9
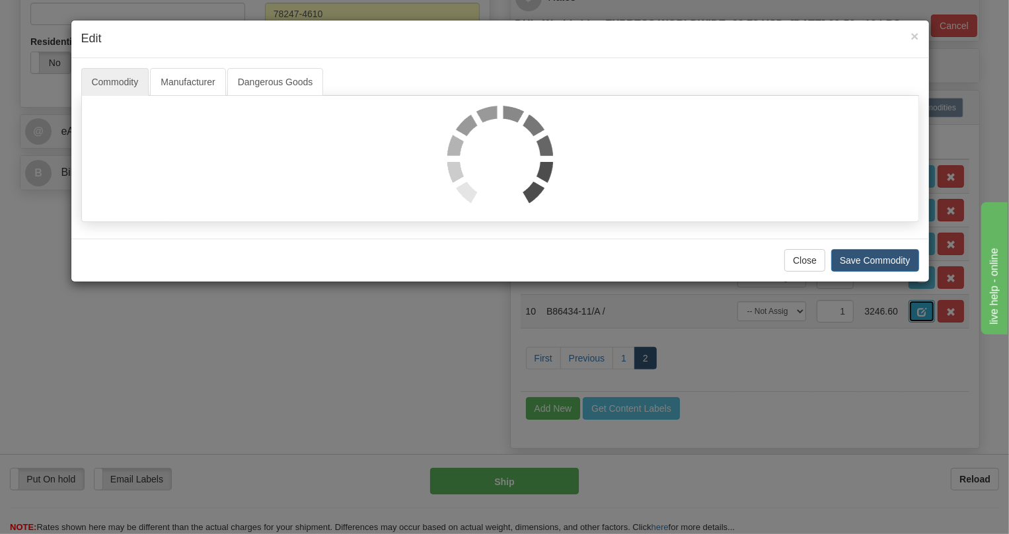
scroll to position [0, 0]
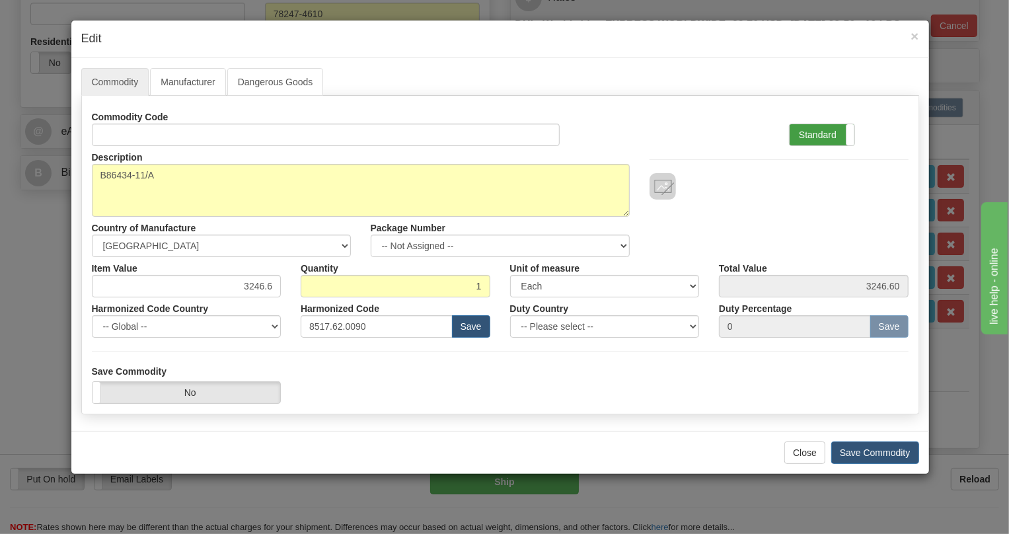
click at [815, 137] on label "Standard" at bounding box center [821, 134] width 65 height 21
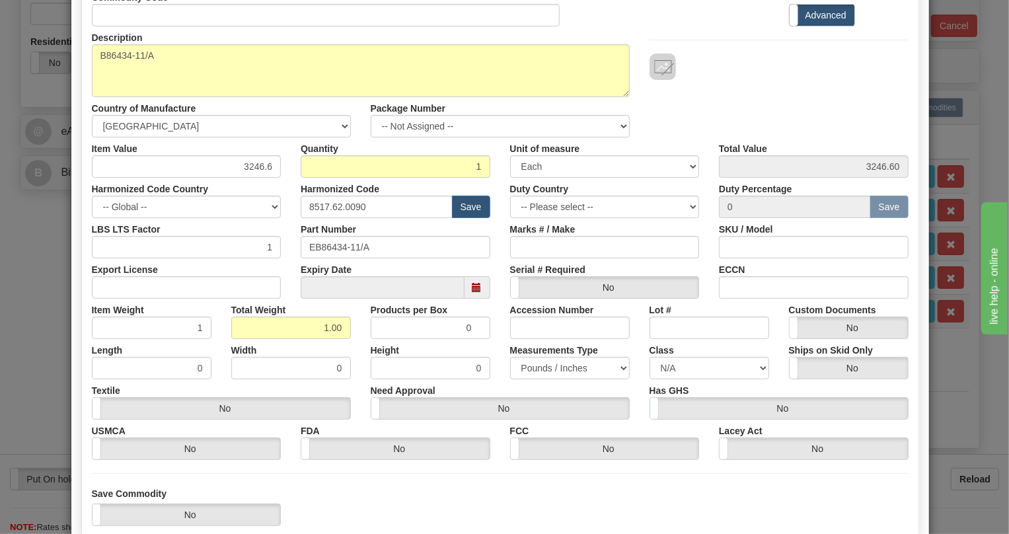
scroll to position [180, 0]
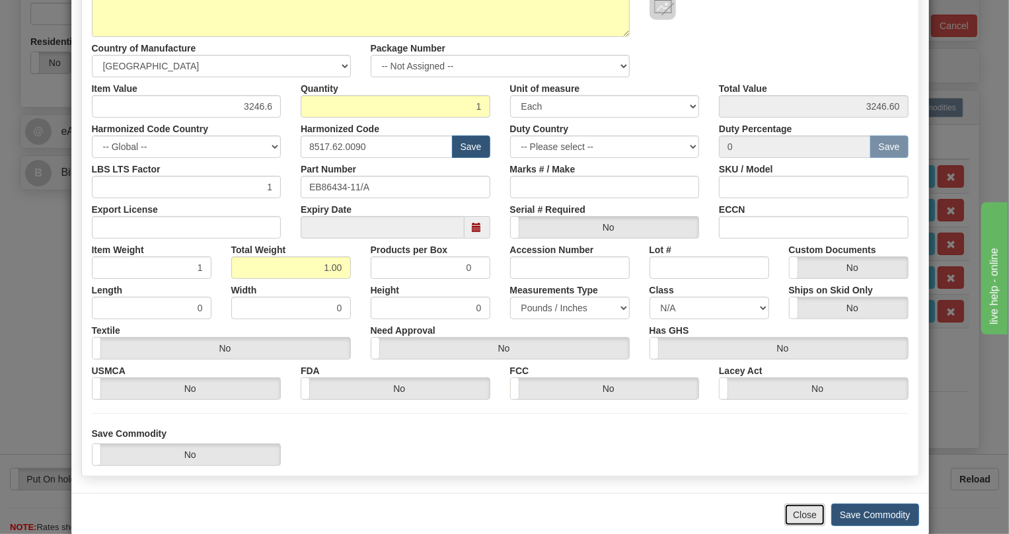
click at [796, 518] on button "Close" at bounding box center [804, 514] width 41 height 22
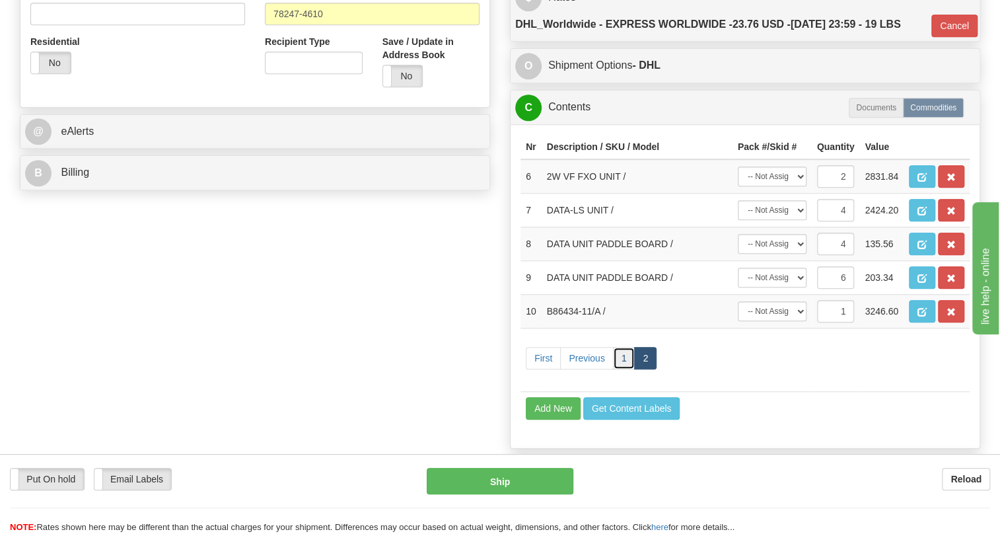
click at [627, 369] on link "1" at bounding box center [624, 358] width 22 height 22
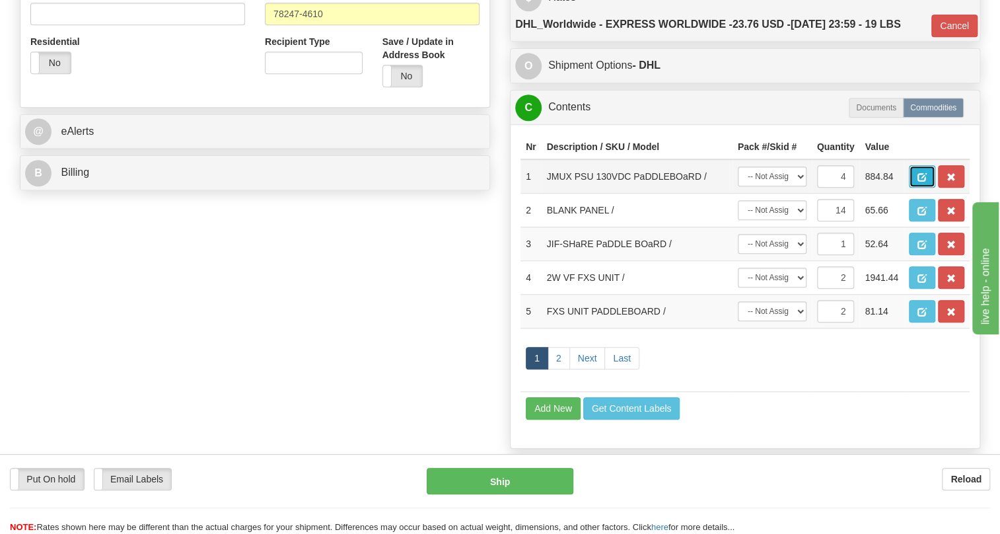
click at [917, 182] on span "button" at bounding box center [921, 177] width 9 height 9
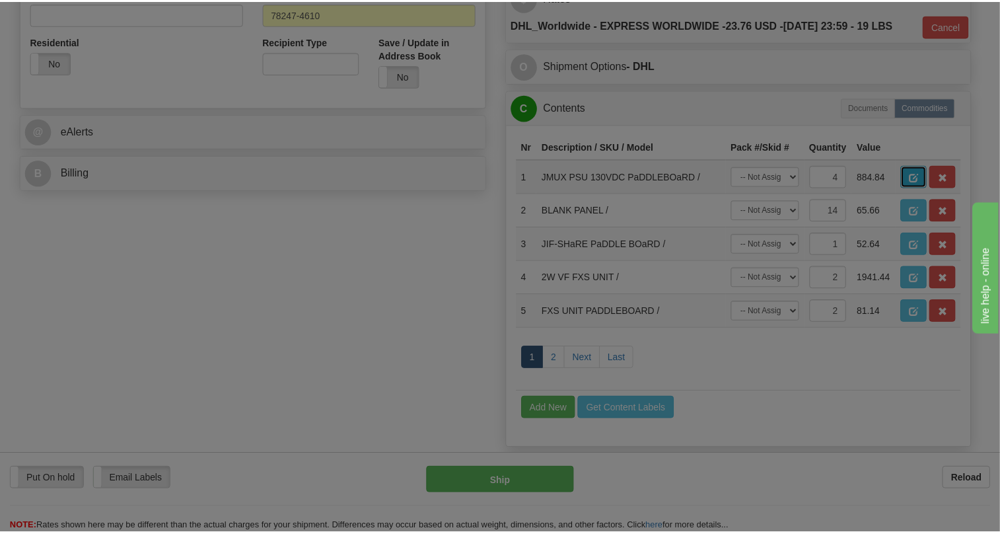
scroll to position [0, 0]
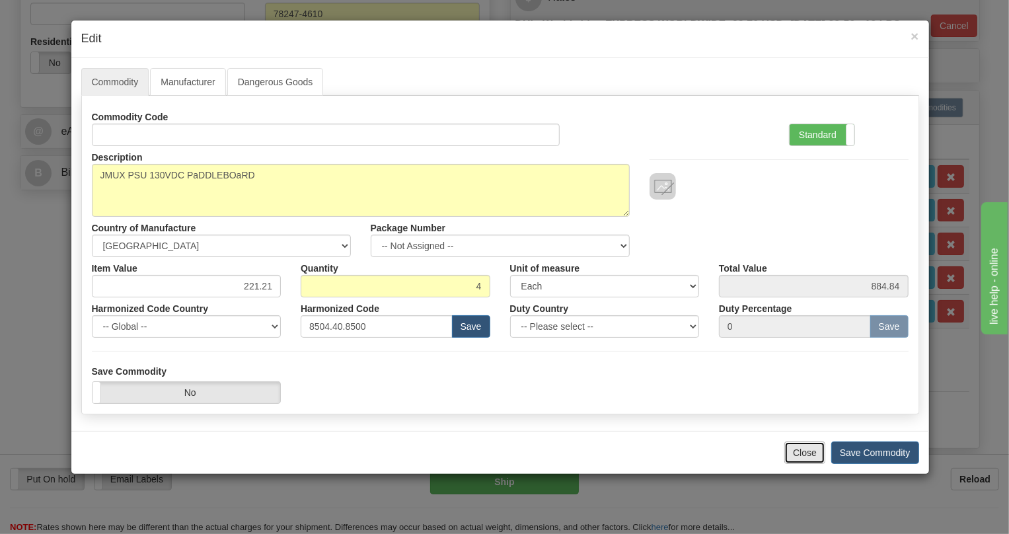
click at [799, 448] on button "Close" at bounding box center [804, 452] width 41 height 22
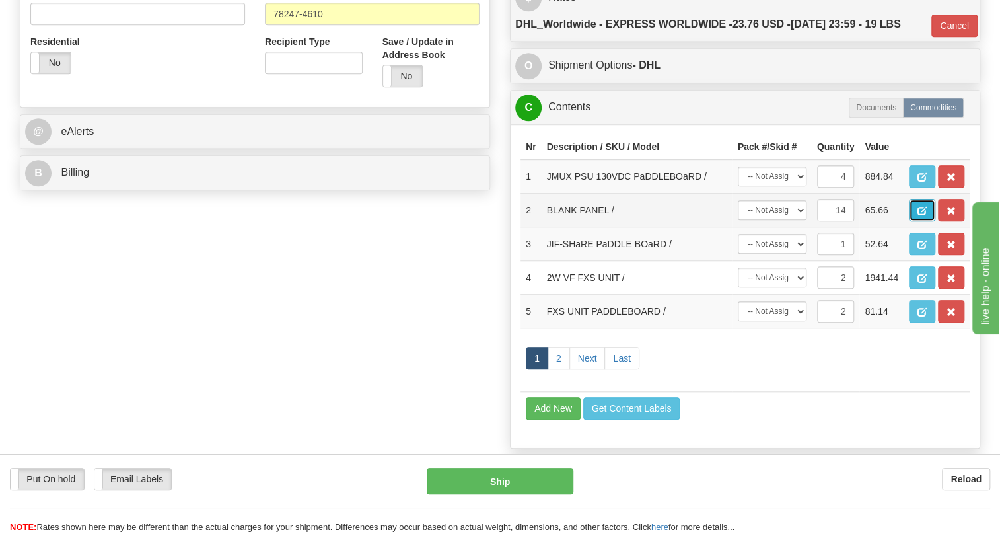
click at [925, 215] on span "button" at bounding box center [921, 211] width 9 height 9
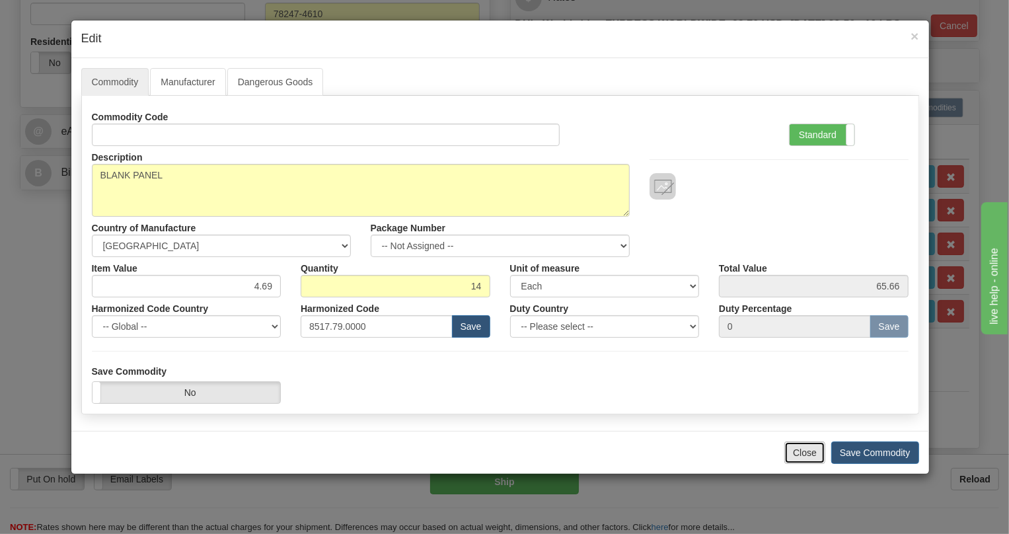
click at [806, 456] on button "Close" at bounding box center [804, 452] width 41 height 22
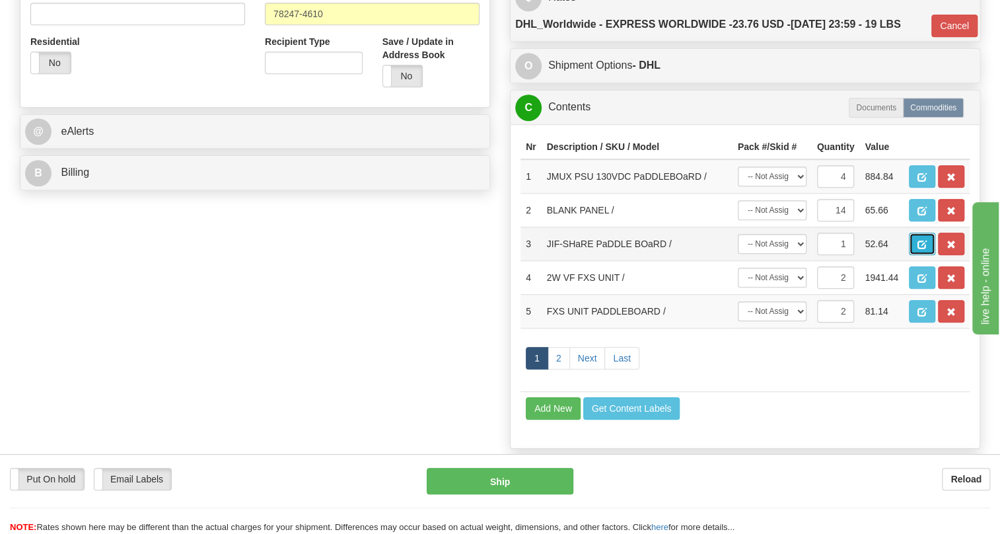
click at [925, 249] on span "button" at bounding box center [921, 244] width 9 height 9
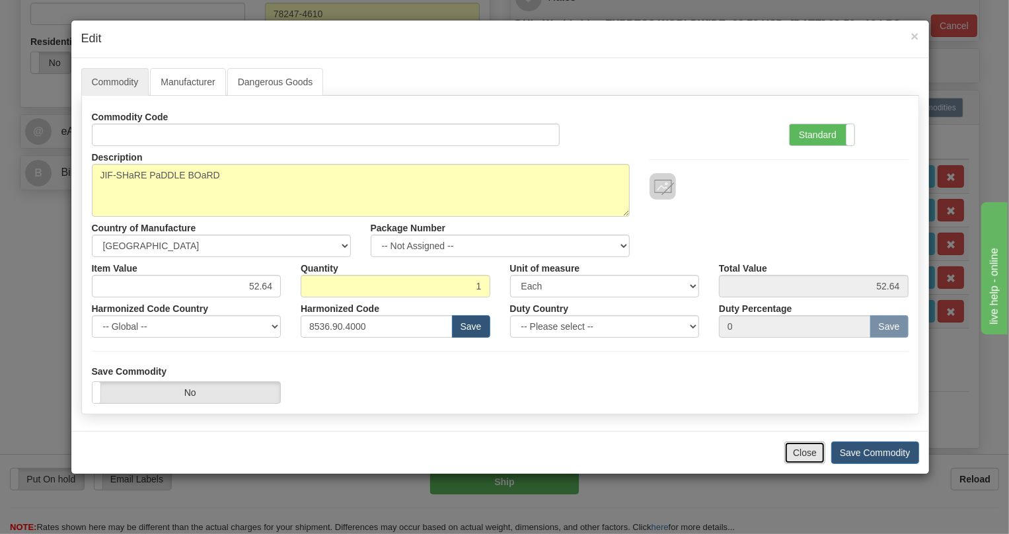
click at [798, 450] on button "Close" at bounding box center [804, 452] width 41 height 22
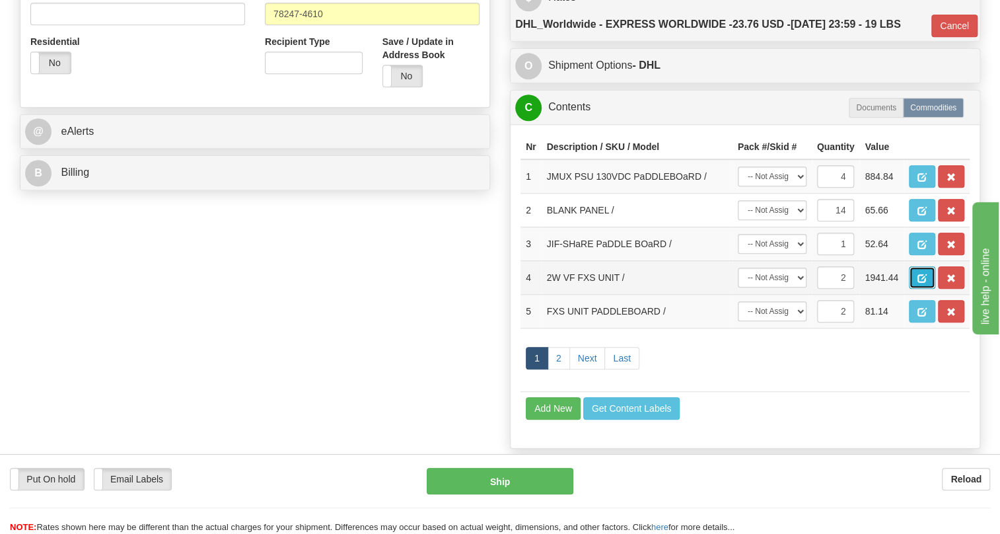
click at [919, 283] on span "button" at bounding box center [921, 278] width 9 height 9
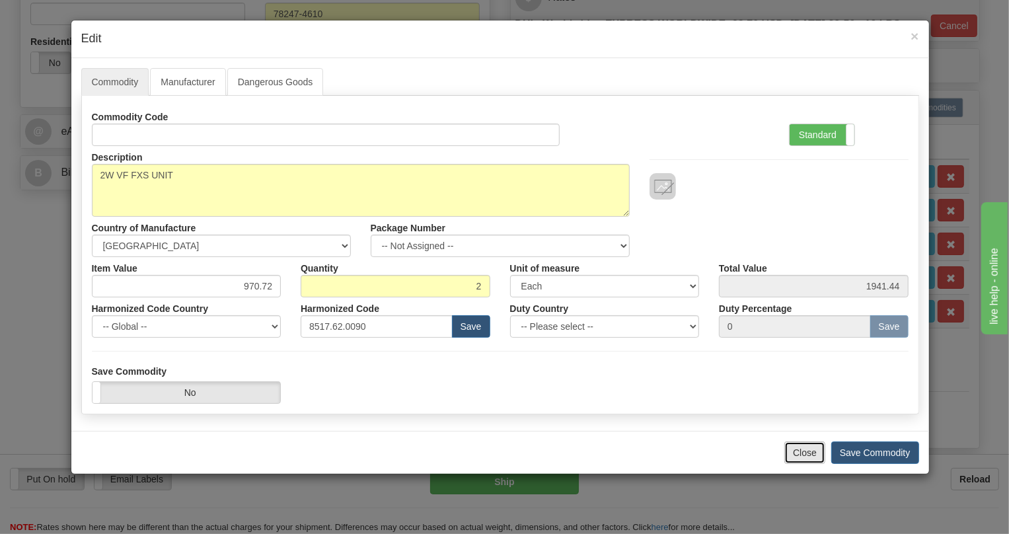
click at [806, 456] on button "Close" at bounding box center [804, 452] width 41 height 22
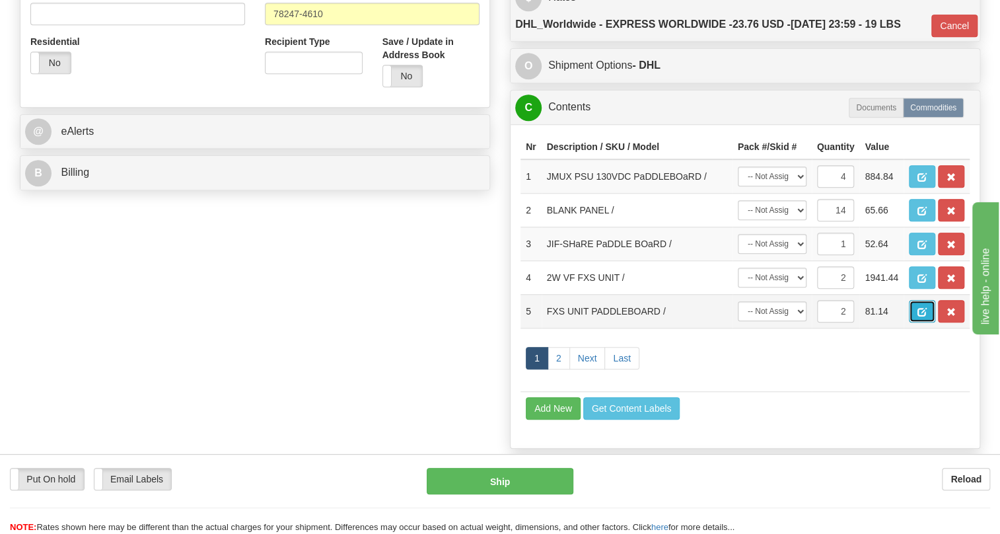
click at [913, 322] on button "button" at bounding box center [922, 311] width 26 height 22
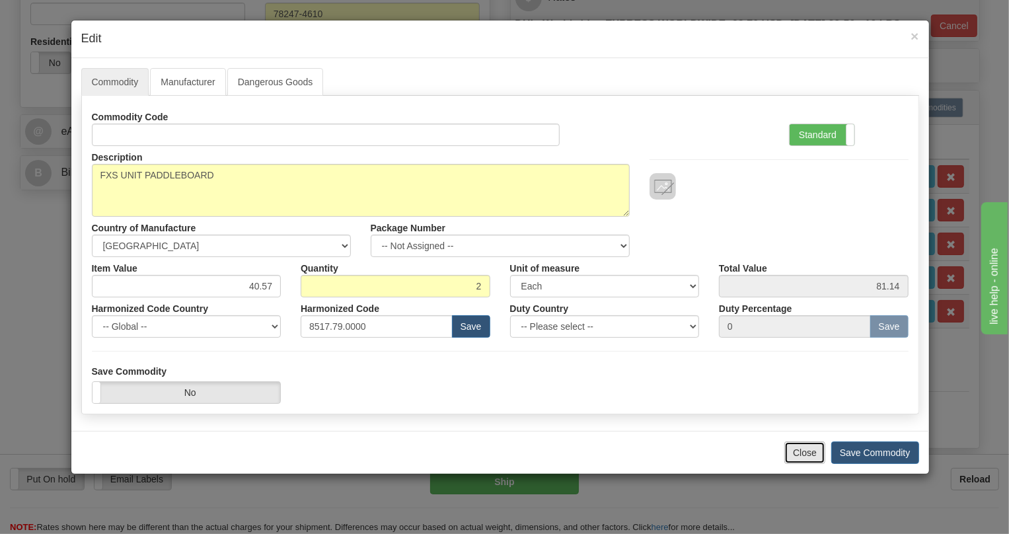
click at [802, 447] on button "Close" at bounding box center [804, 452] width 41 height 22
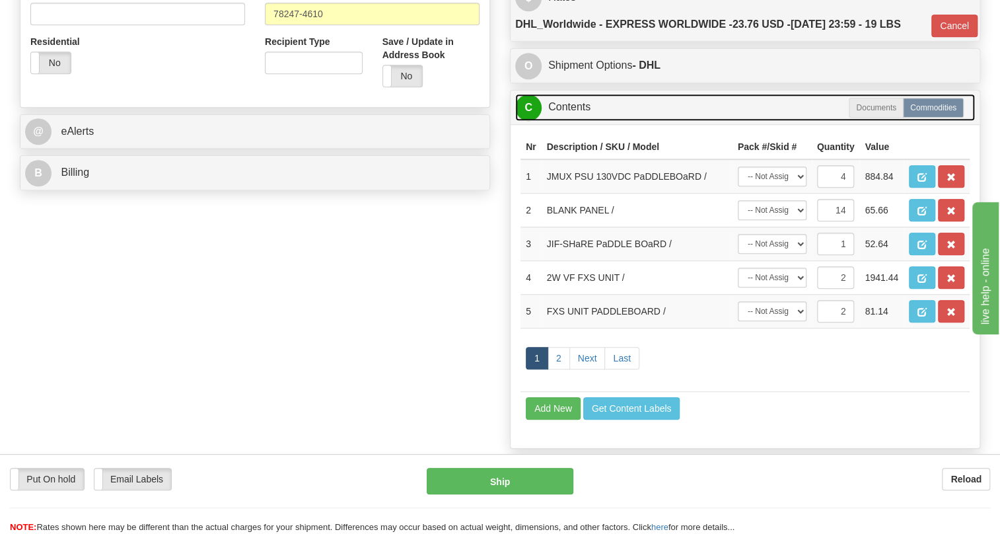
click at [584, 121] on link "C Contents" at bounding box center [745, 107] width 460 height 27
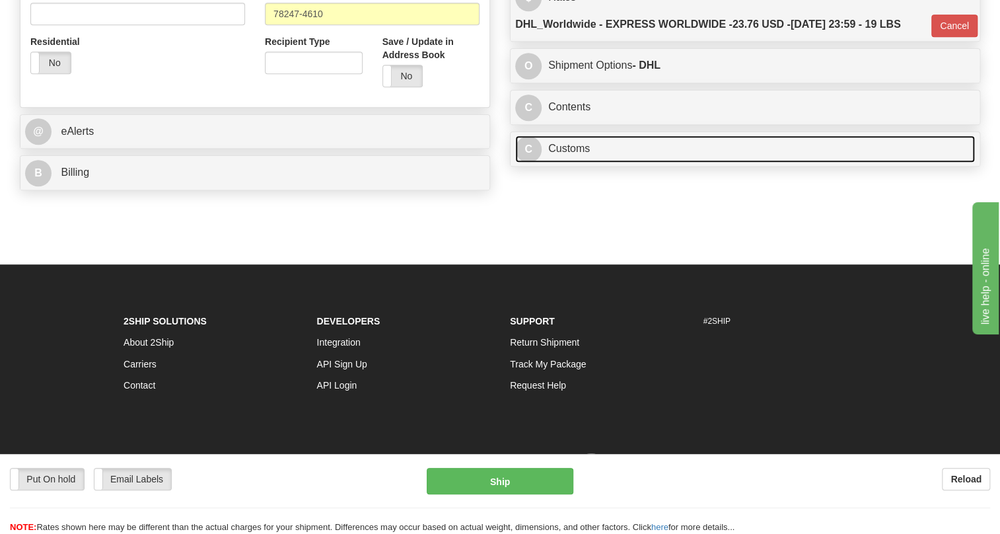
click at [574, 162] on link "C Customs" at bounding box center [745, 148] width 460 height 27
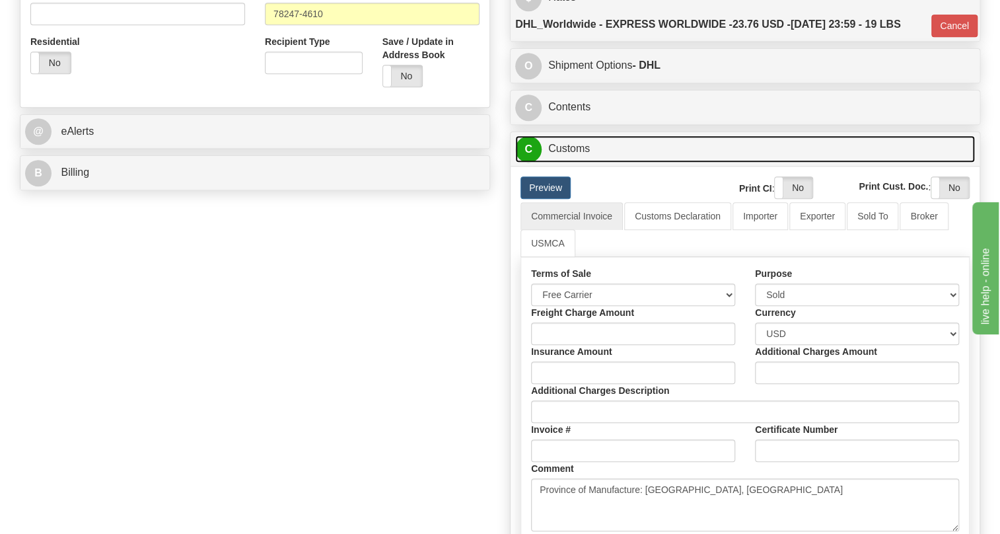
click at [585, 162] on link "C Customs" at bounding box center [745, 148] width 460 height 27
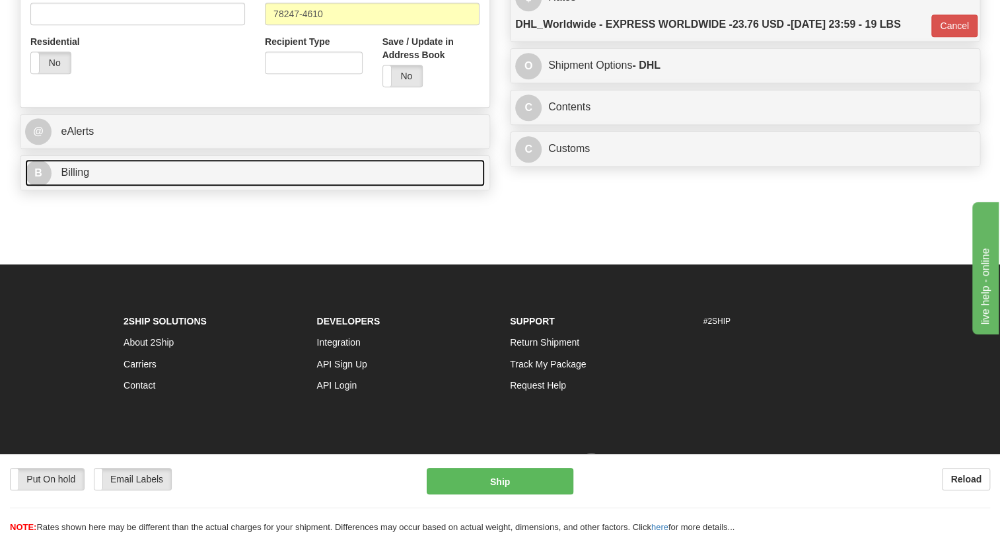
click at [86, 178] on span "Billing" at bounding box center [75, 171] width 28 height 11
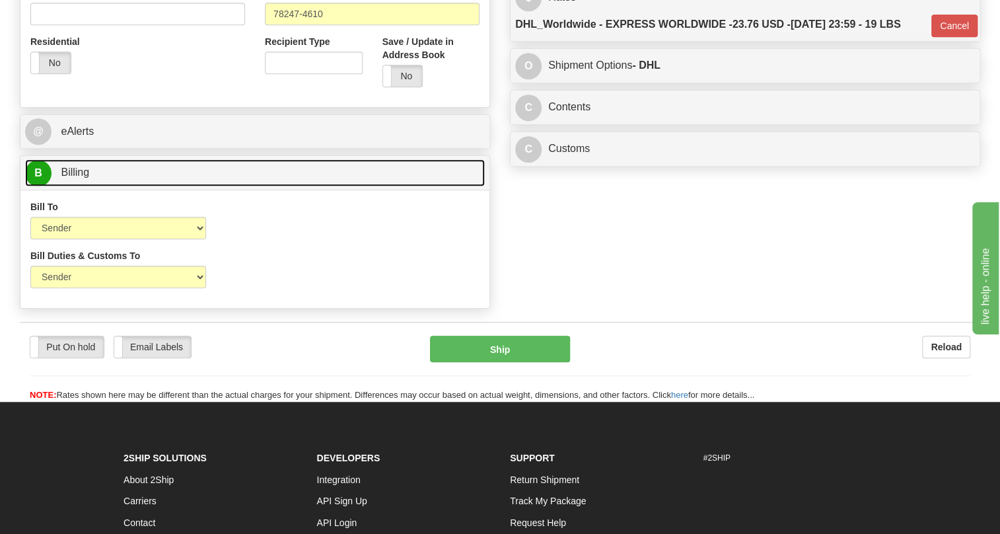
click at [86, 178] on span "Billing" at bounding box center [75, 171] width 28 height 11
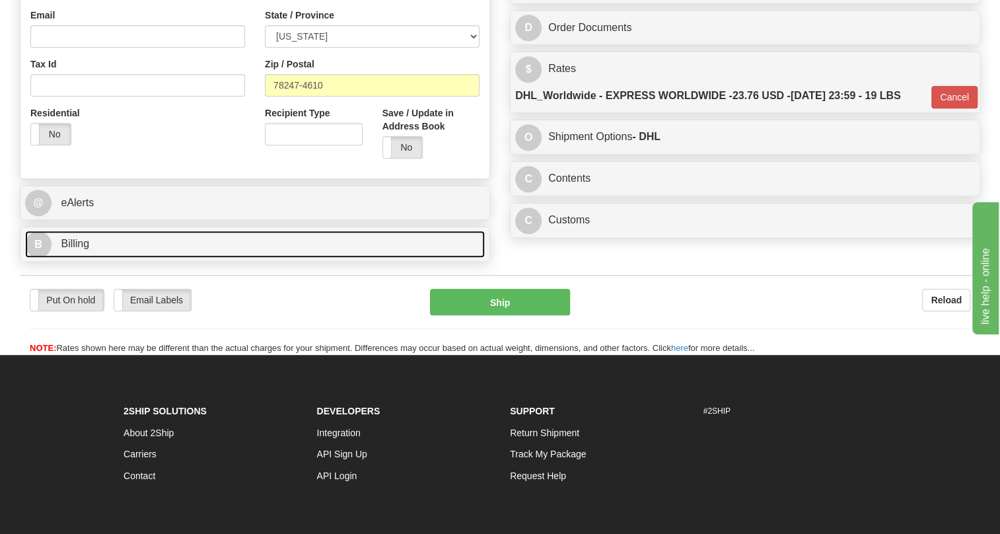
scroll to position [420, 0]
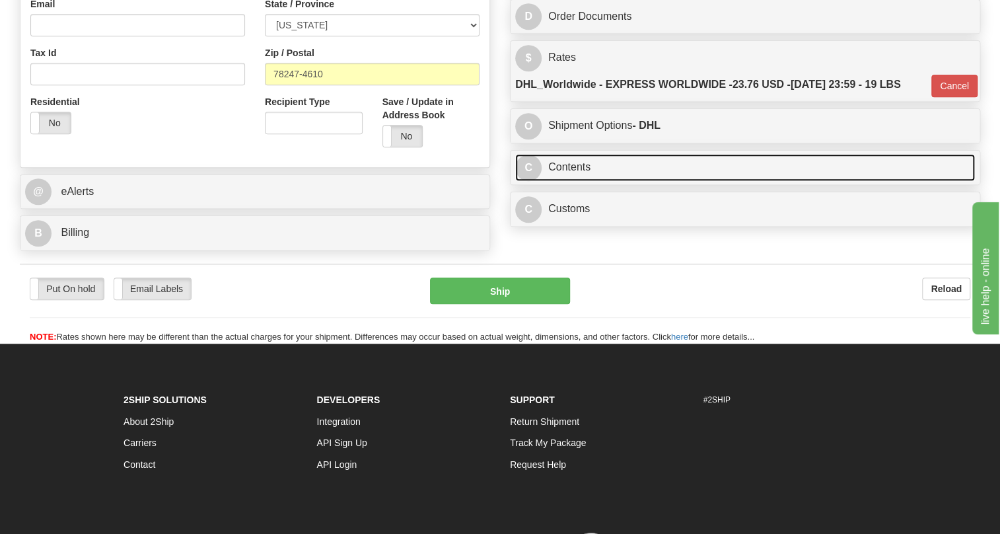
click at [577, 181] on link "C Contents" at bounding box center [745, 167] width 460 height 27
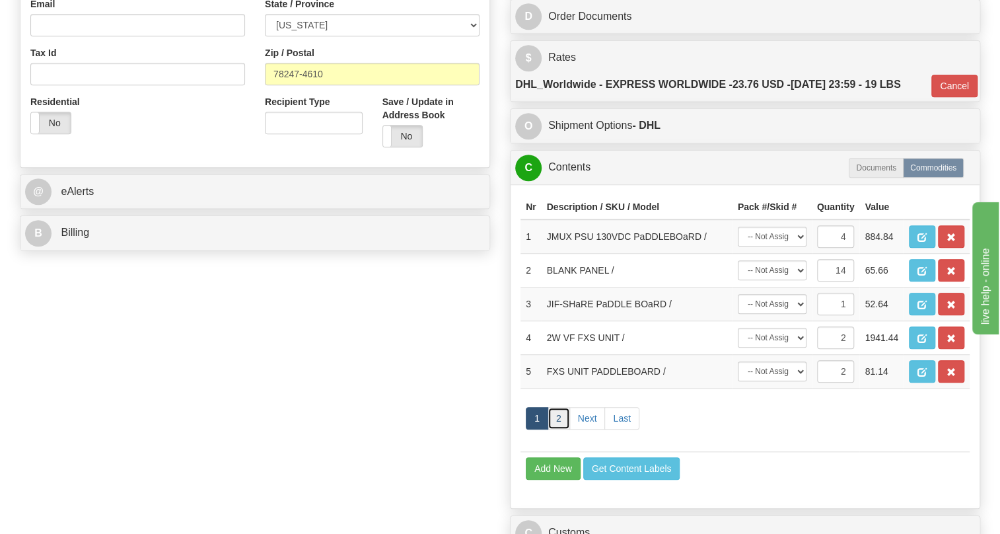
click at [555, 429] on link "2" at bounding box center [559, 418] width 22 height 22
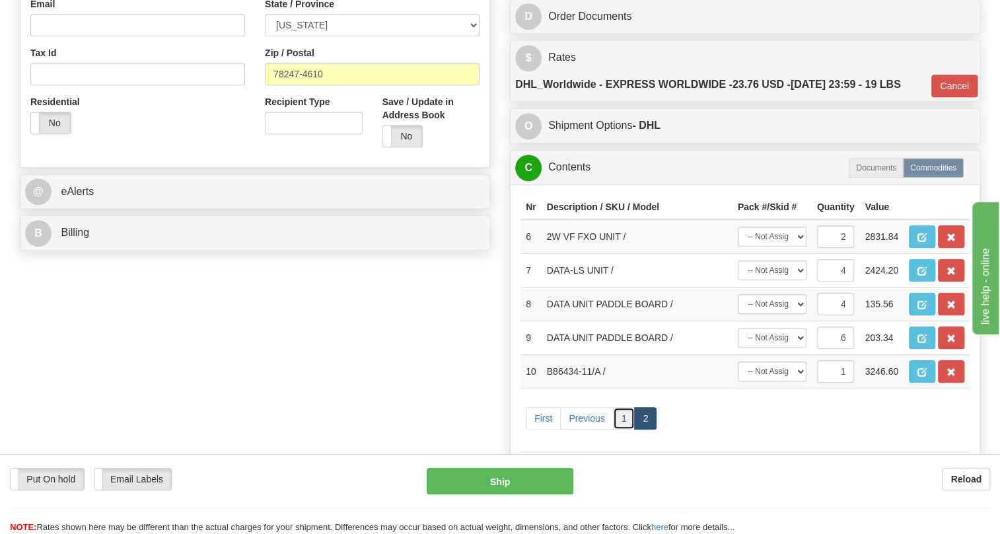
click at [620, 429] on link "1" at bounding box center [624, 418] width 22 height 22
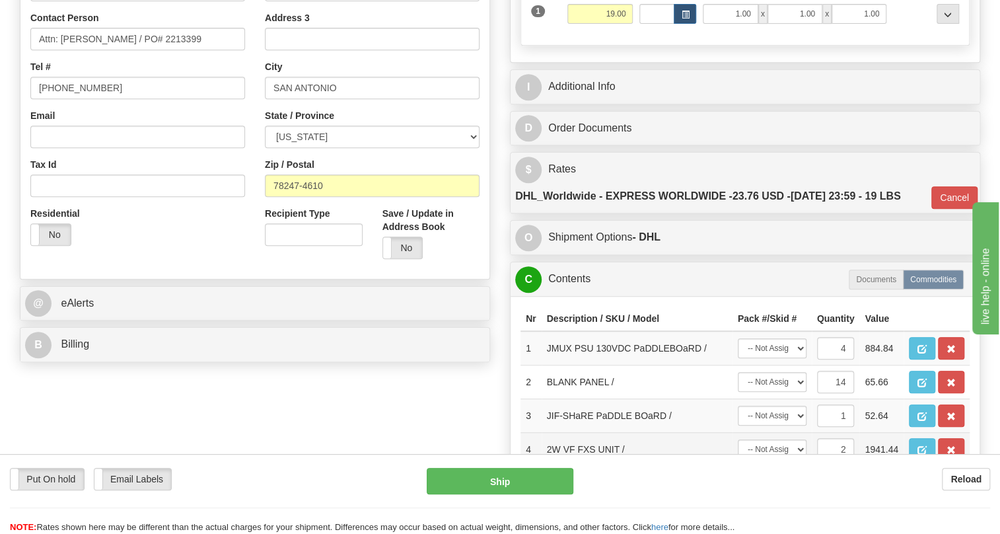
scroll to position [360, 0]
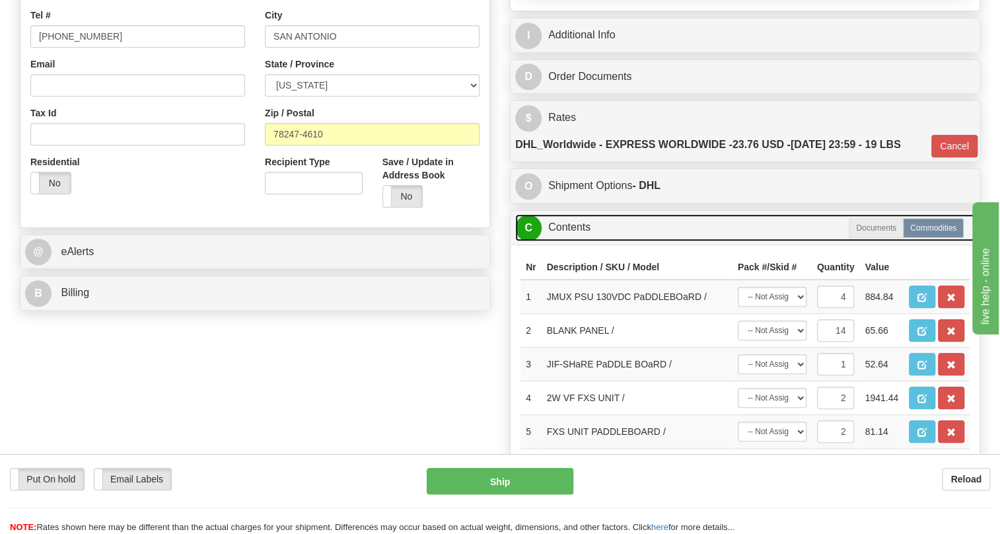
click at [556, 241] on link "C Contents" at bounding box center [745, 227] width 460 height 27
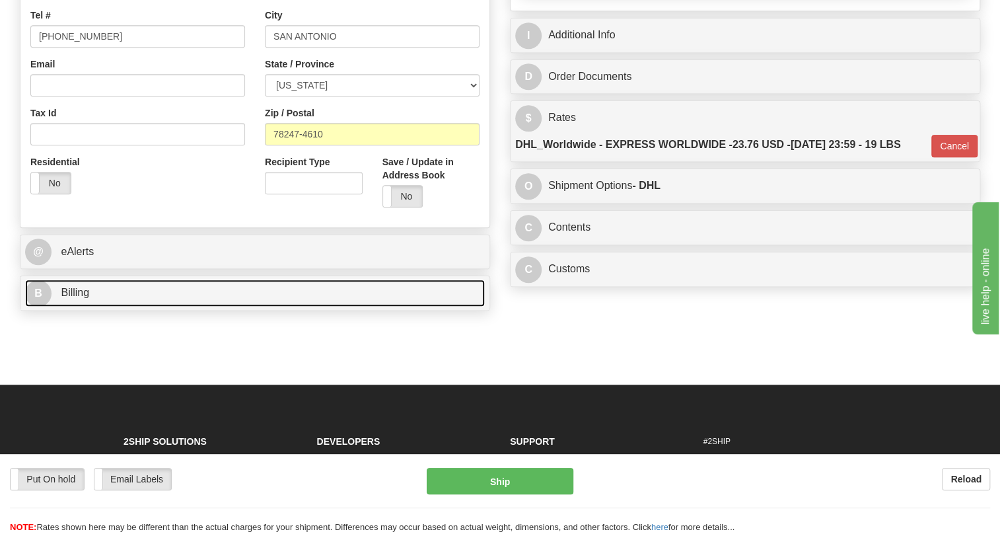
click at [87, 298] on span "Billing" at bounding box center [75, 292] width 28 height 11
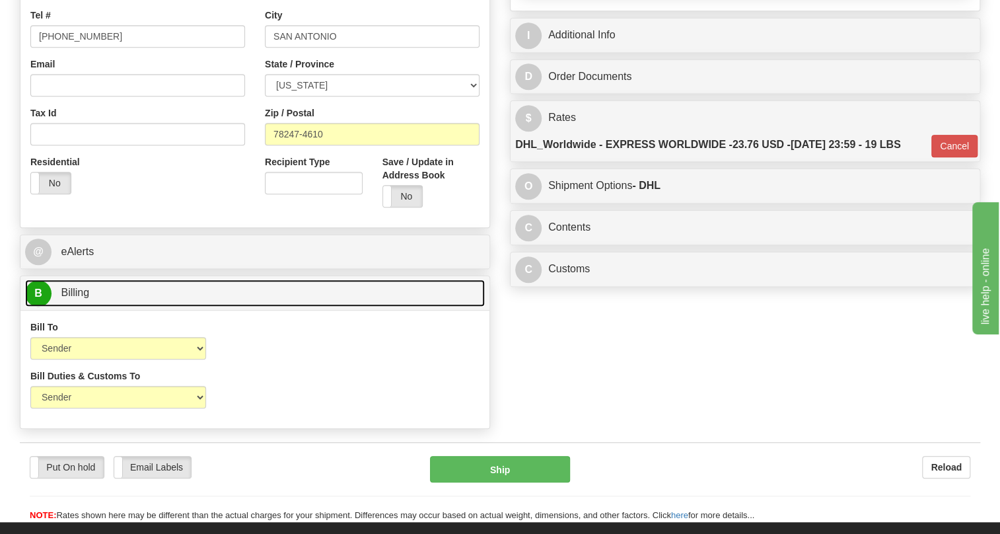
click at [87, 298] on span "Billing" at bounding box center [75, 292] width 28 height 11
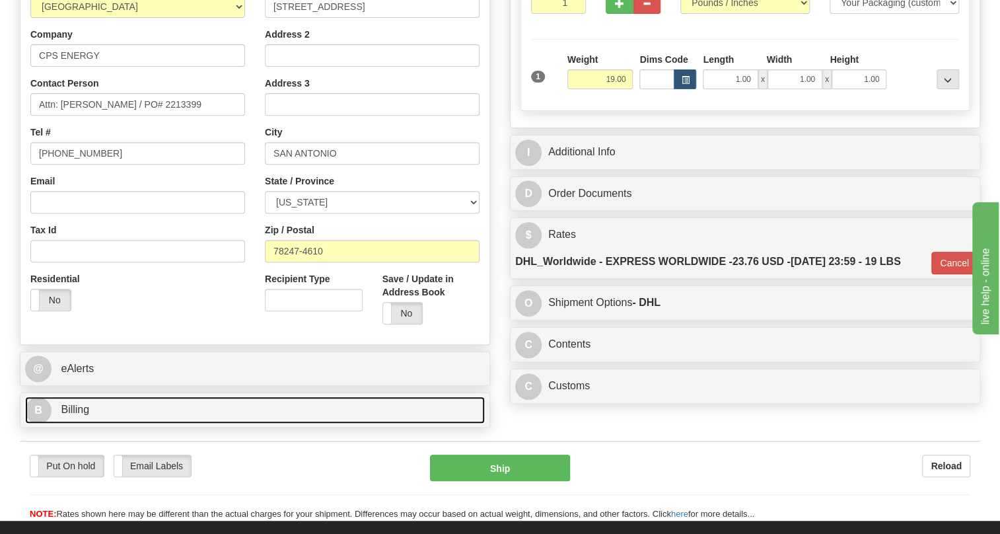
scroll to position [300, 0]
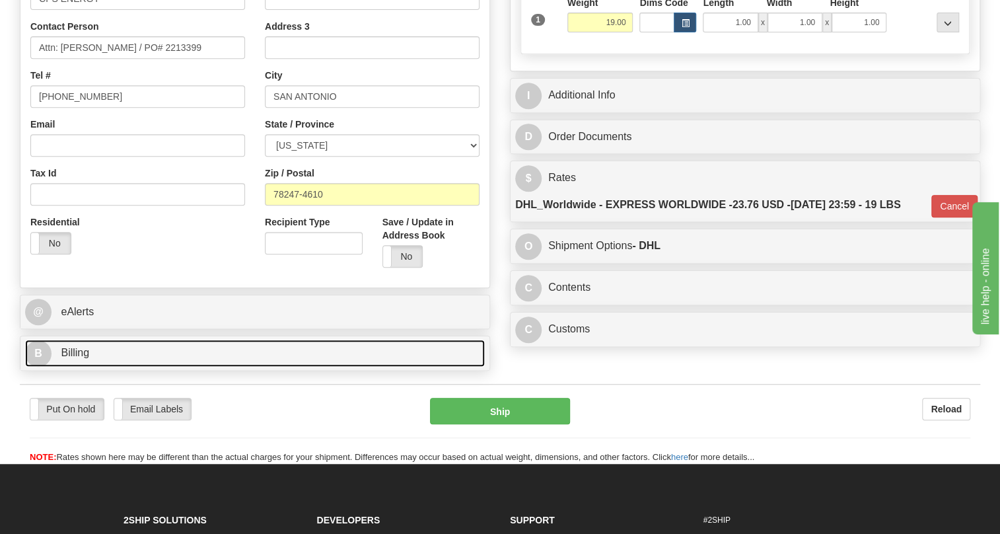
click at [79, 358] on span "Billing" at bounding box center [75, 352] width 28 height 11
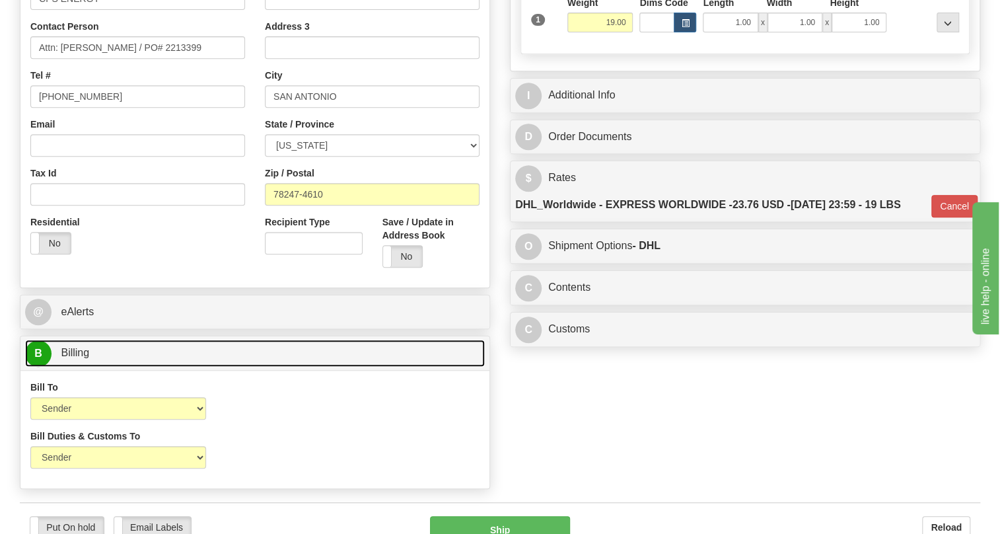
click at [79, 358] on span "Billing" at bounding box center [75, 352] width 28 height 11
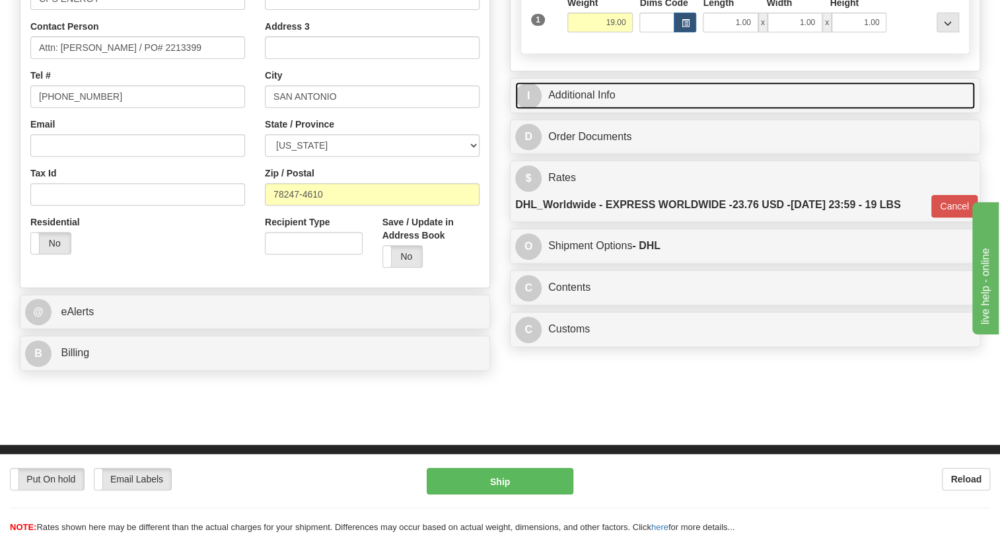
click at [594, 109] on link "I Additional Info" at bounding box center [745, 95] width 460 height 27
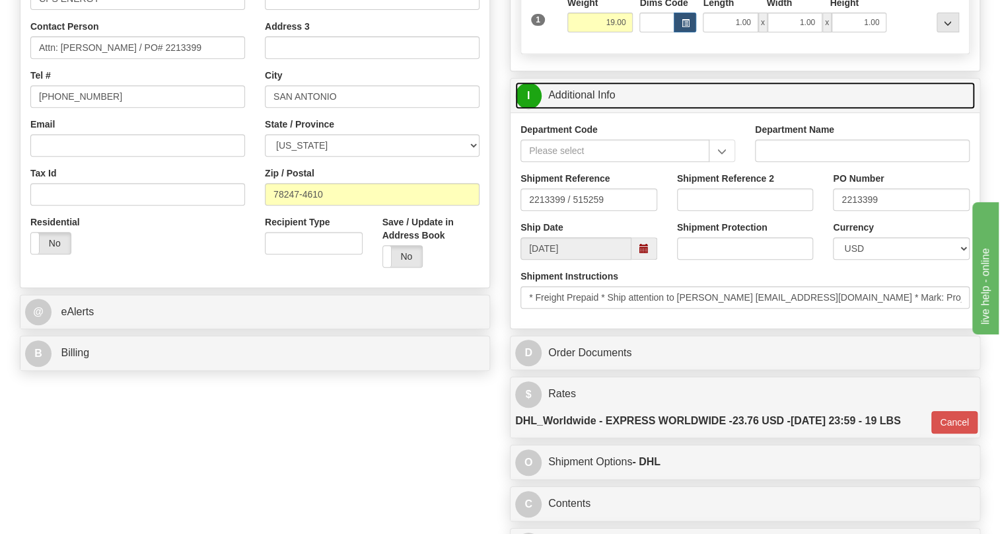
click at [594, 109] on link "I Additional Info" at bounding box center [745, 95] width 460 height 27
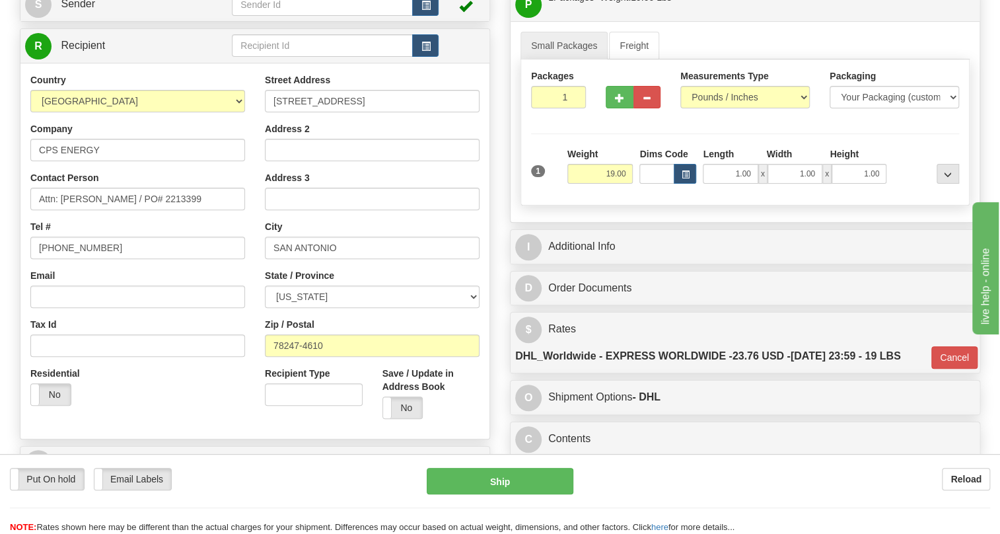
scroll to position [120, 0]
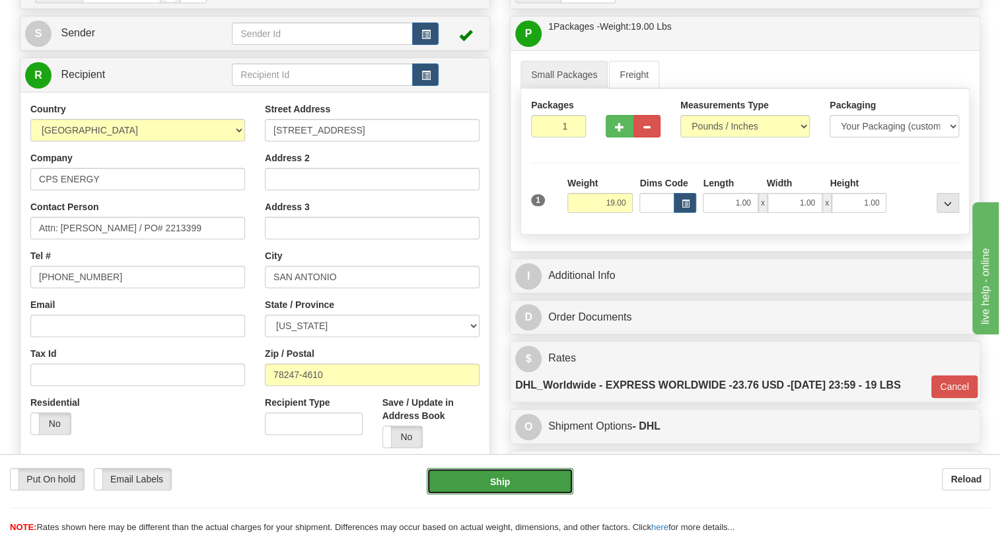
click at [499, 481] on button "Ship" at bounding box center [500, 481] width 147 height 26
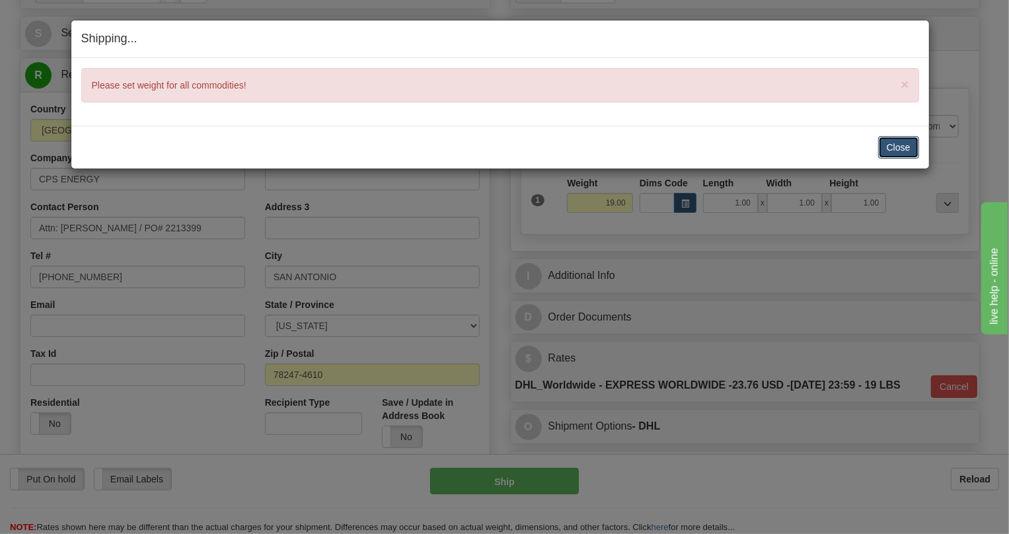
click at [892, 147] on button "Close" at bounding box center [898, 147] width 41 height 22
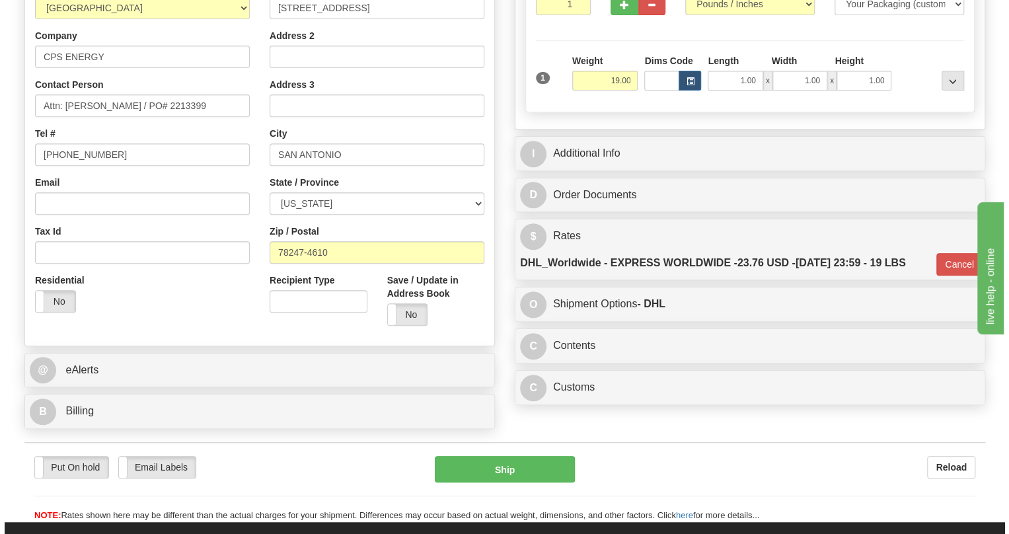
scroll to position [300, 0]
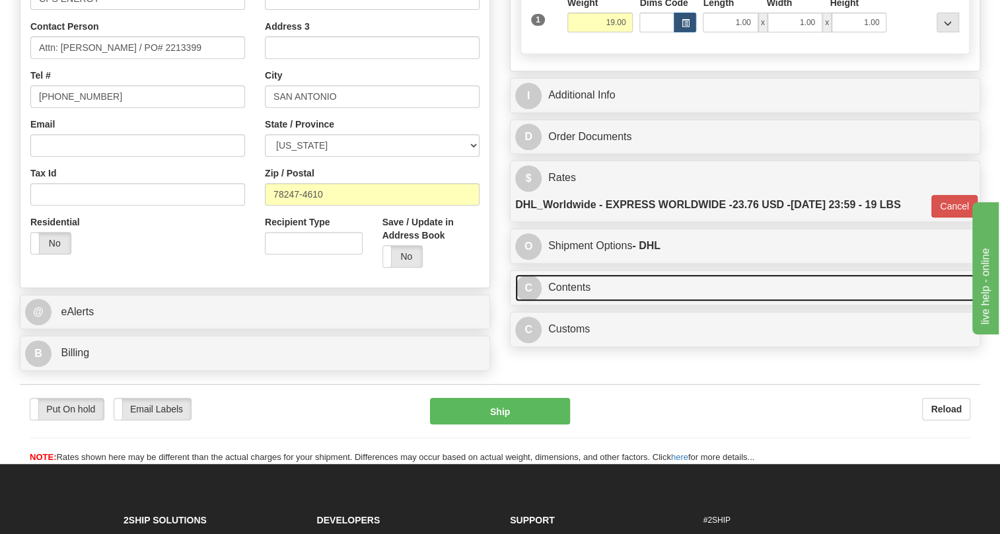
click at [562, 301] on link "C Contents" at bounding box center [745, 287] width 460 height 27
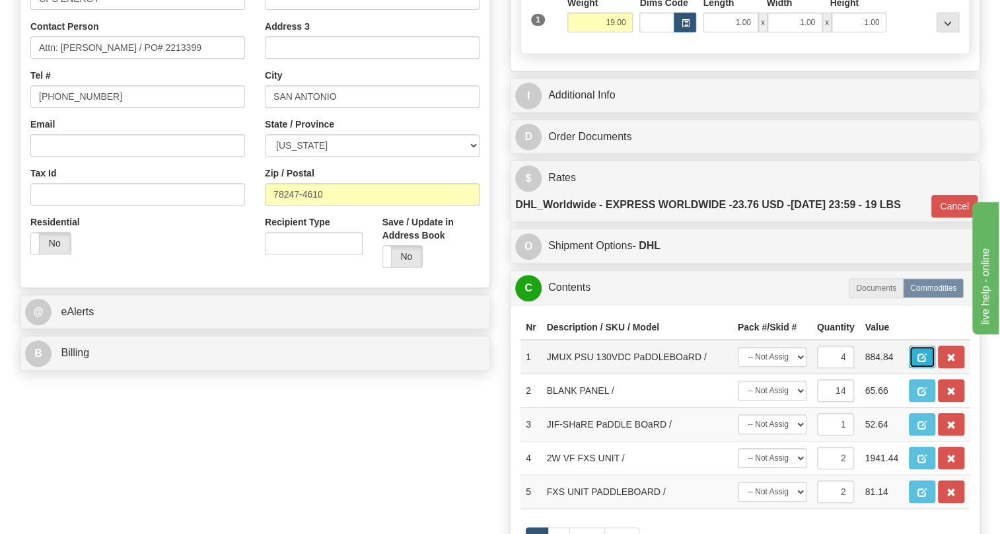
click at [918, 362] on span "button" at bounding box center [921, 357] width 9 height 9
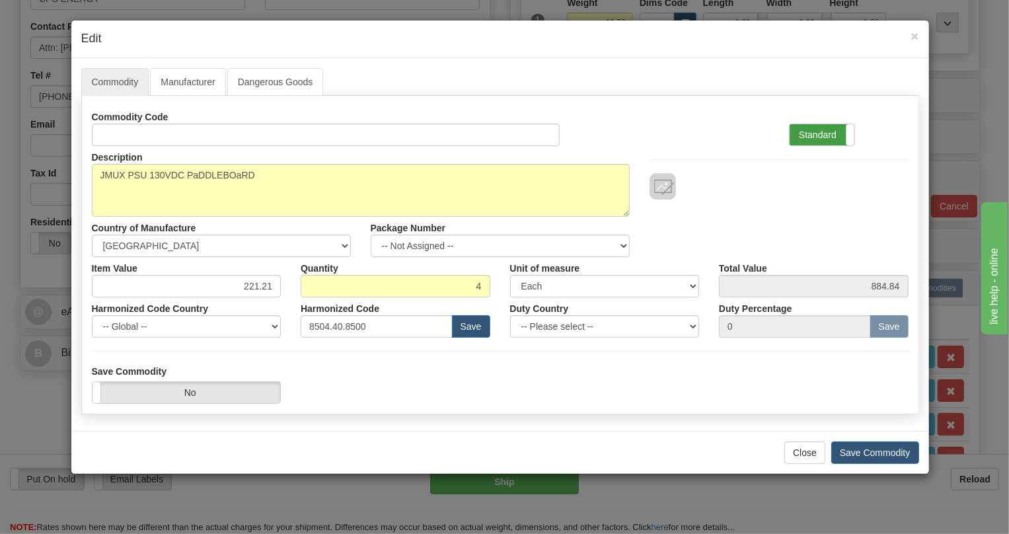
drag, startPoint x: 821, startPoint y: 136, endPoint x: 666, endPoint y: 295, distance: 221.8
click at [820, 136] on label "Standard" at bounding box center [821, 134] width 65 height 21
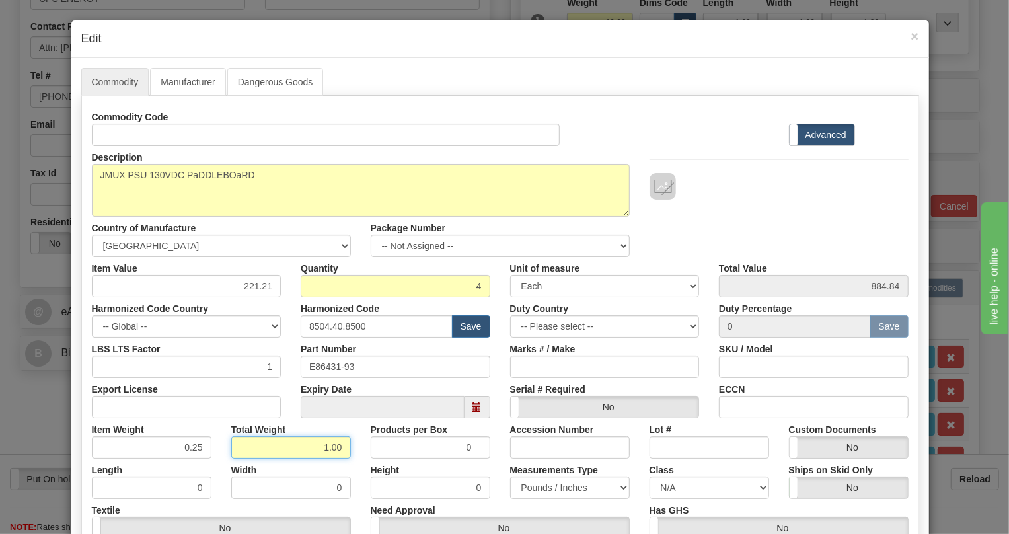
drag, startPoint x: 310, startPoint y: 446, endPoint x: 351, endPoint y: 450, distance: 41.2
click at [351, 450] on div "Total Weight 1.00" at bounding box center [290, 438] width 139 height 40
type input "1"
type input "0.2500"
click at [482, 470] on div "Height 0" at bounding box center [430, 478] width 139 height 40
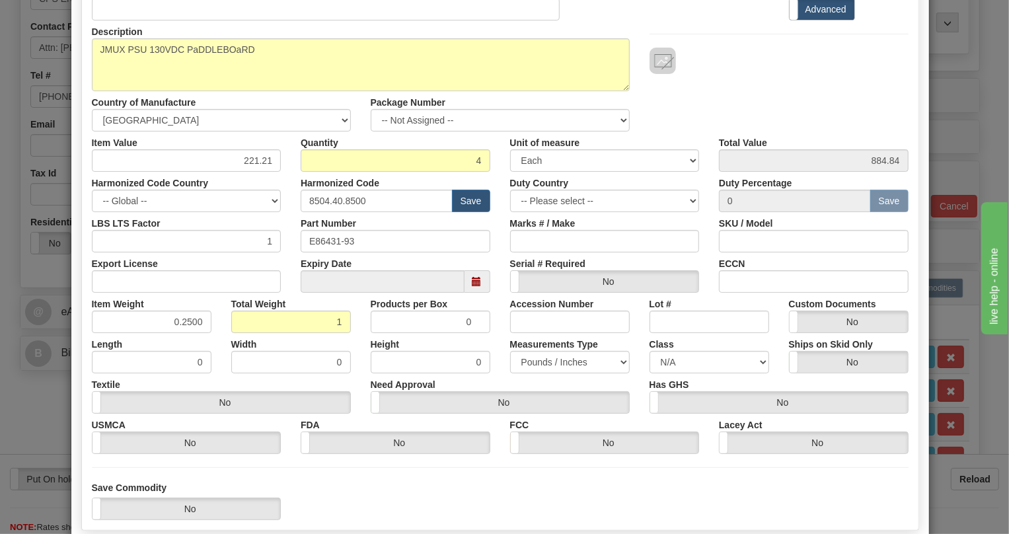
scroll to position [180, 0]
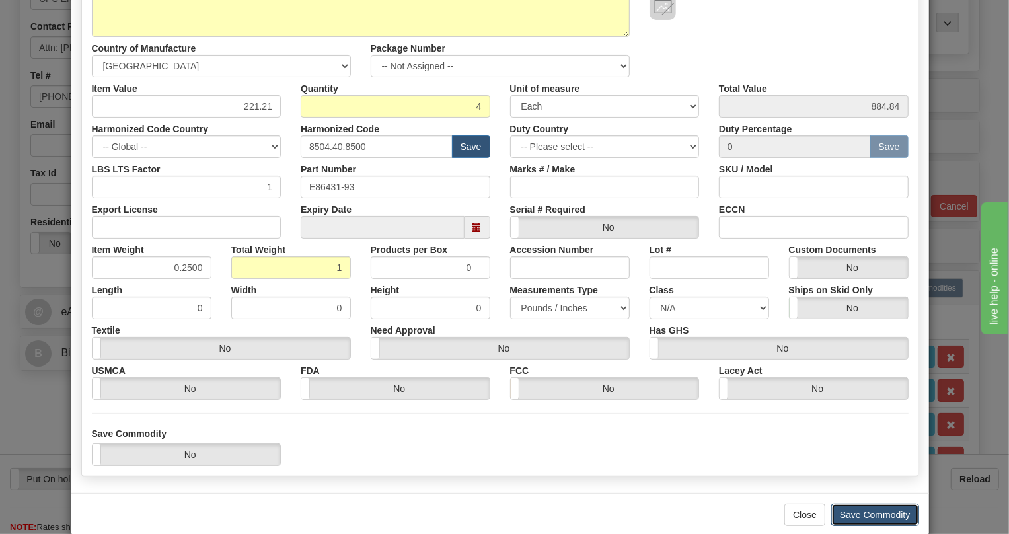
click at [861, 515] on button "Save Commodity" at bounding box center [875, 514] width 88 height 22
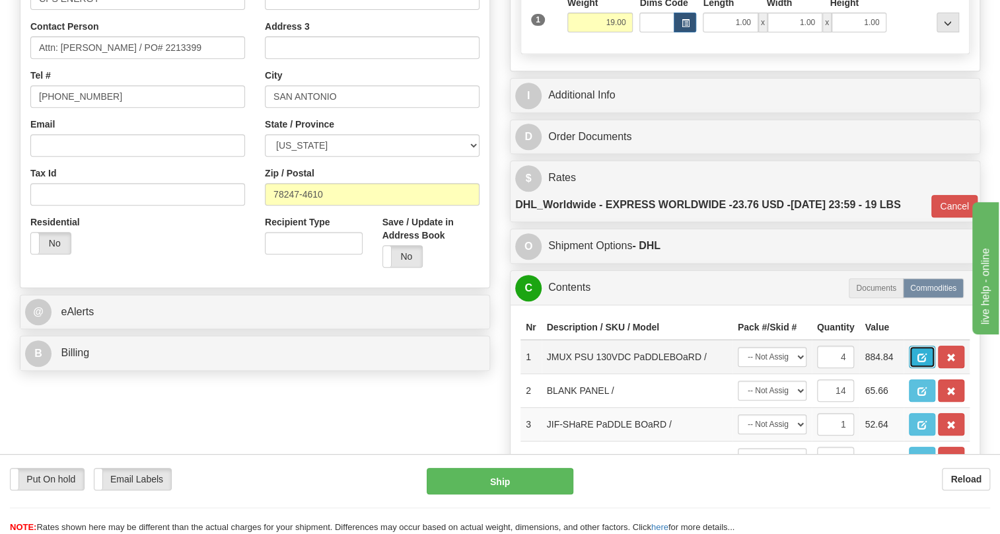
click at [921, 362] on span "button" at bounding box center [921, 357] width 9 height 9
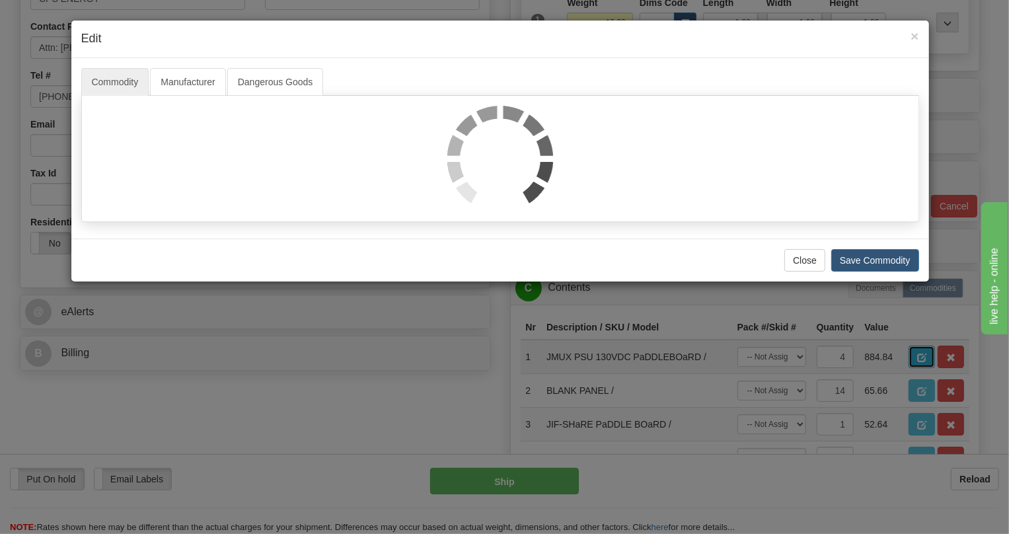
scroll to position [0, 0]
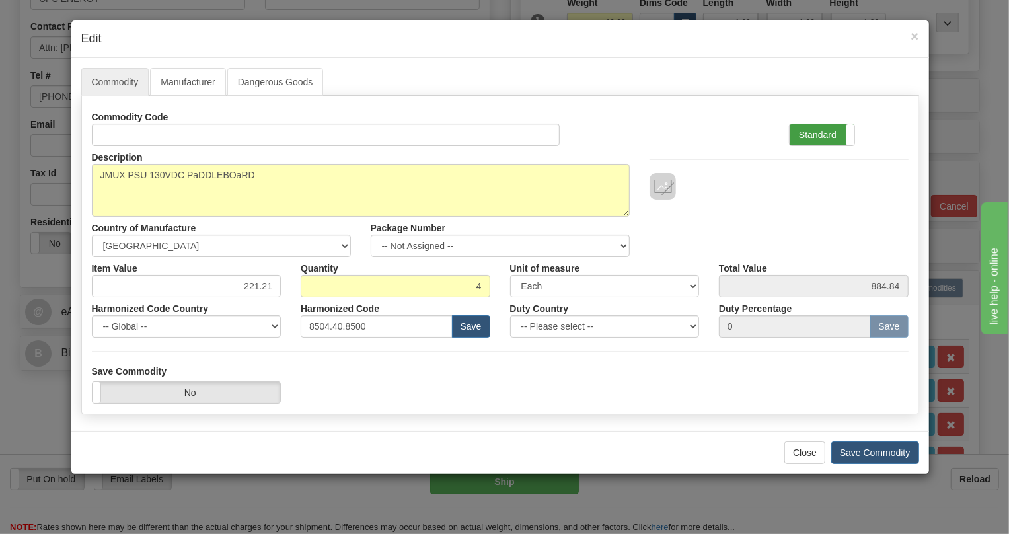
click at [806, 135] on label "Standard" at bounding box center [821, 134] width 65 height 21
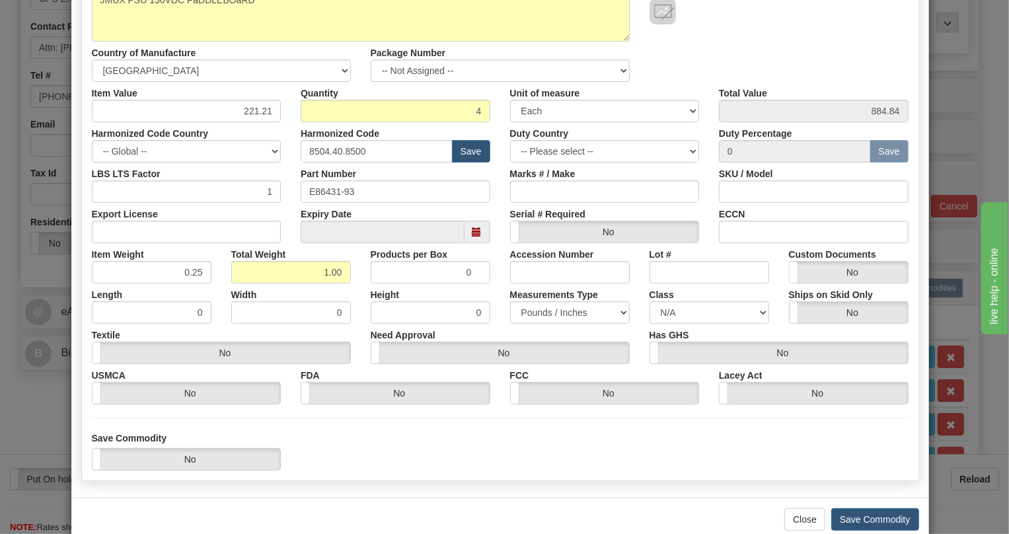
scroll to position [201, 0]
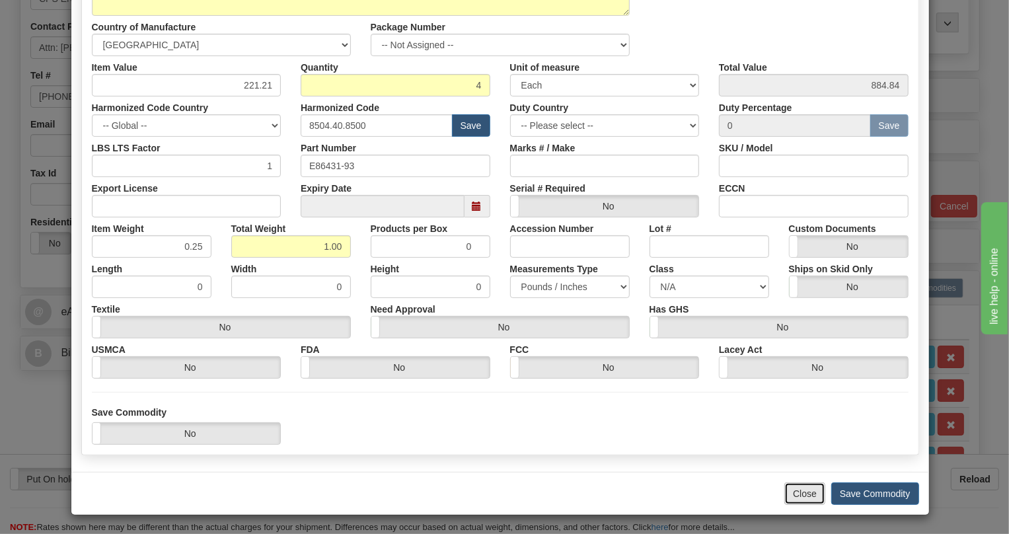
click at [798, 495] on button "Close" at bounding box center [804, 493] width 41 height 22
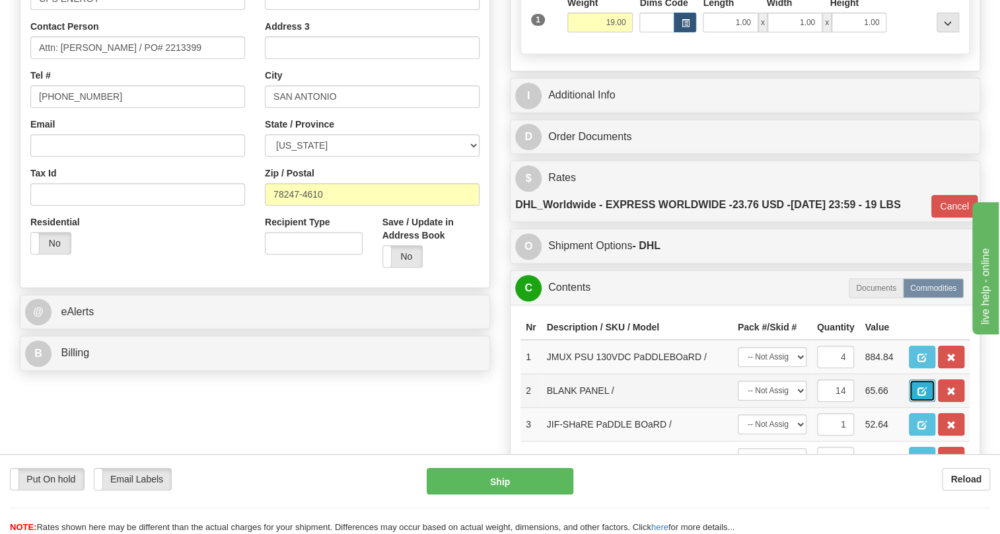
click at [923, 396] on span "button" at bounding box center [921, 391] width 9 height 9
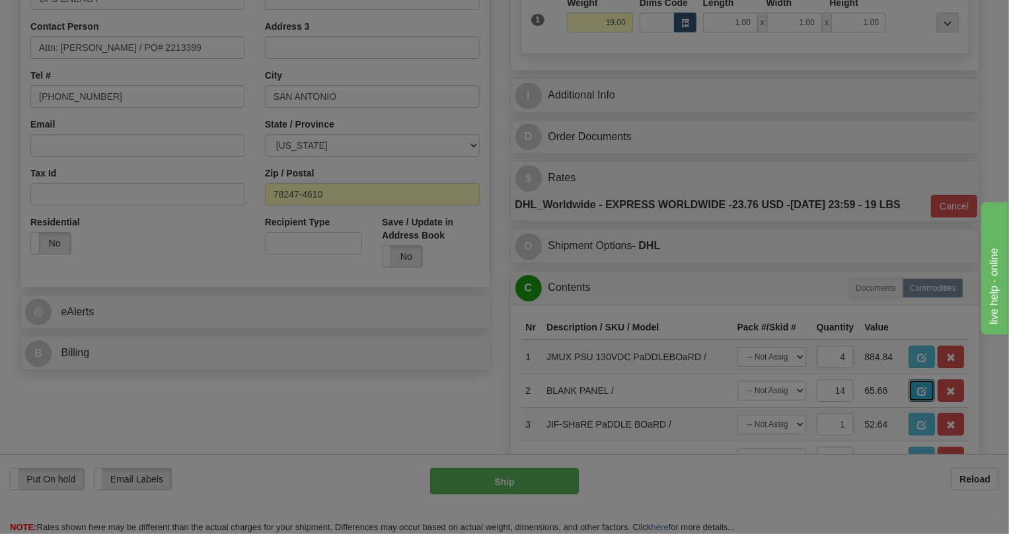
scroll to position [0, 0]
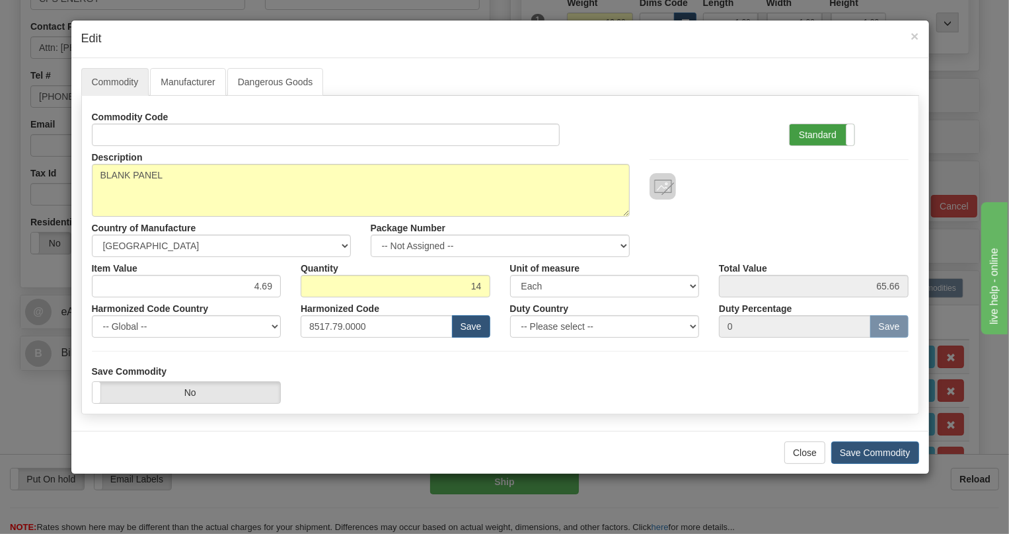
click at [814, 131] on label "Standard" at bounding box center [821, 134] width 65 height 21
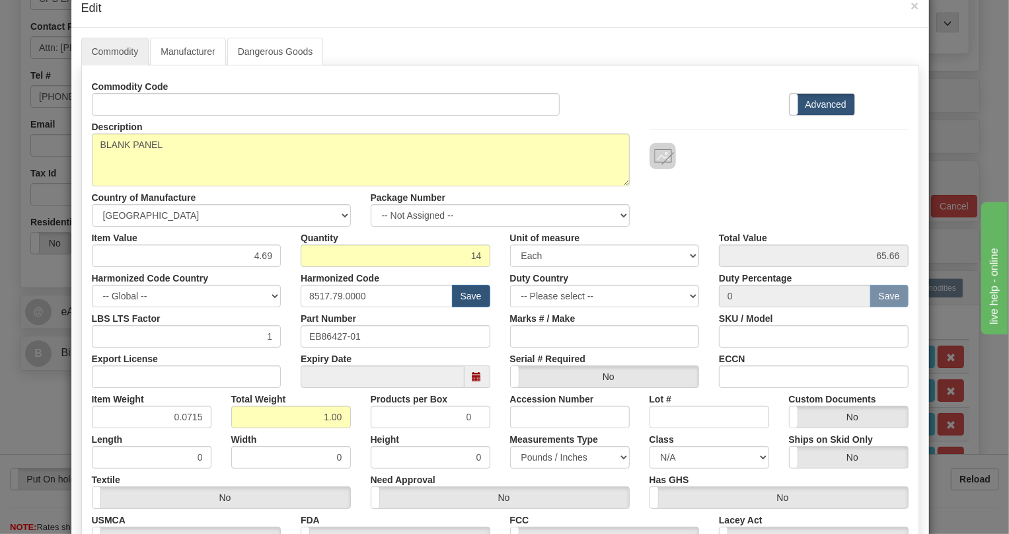
scroll to position [59, 0]
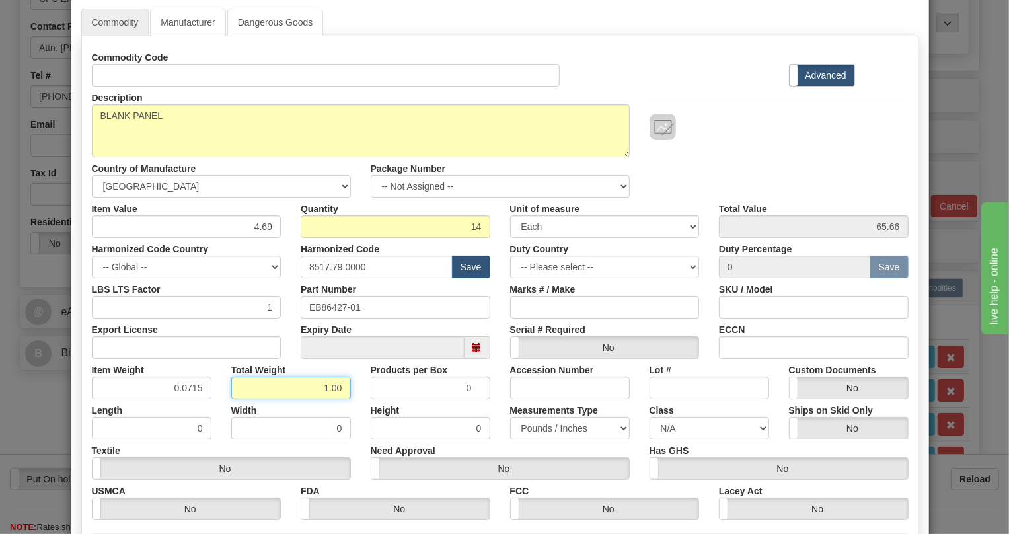
drag, startPoint x: 310, startPoint y: 389, endPoint x: 373, endPoint y: 396, distance: 63.8
click at [373, 396] on div "Item Weight 0.0715 Total Weight 1.00 Products per Box 0 Accession Number Lot # …" at bounding box center [500, 379] width 836 height 40
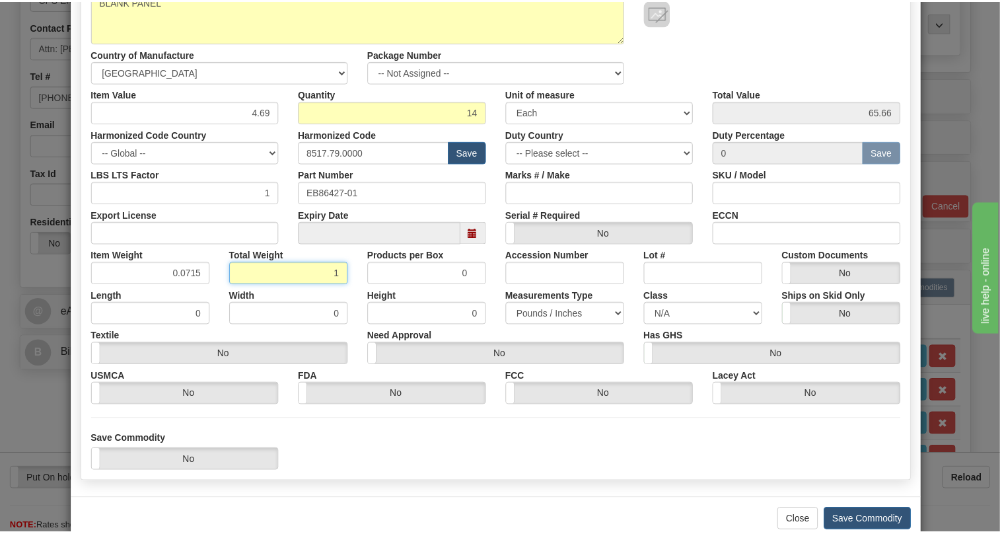
scroll to position [180, 0]
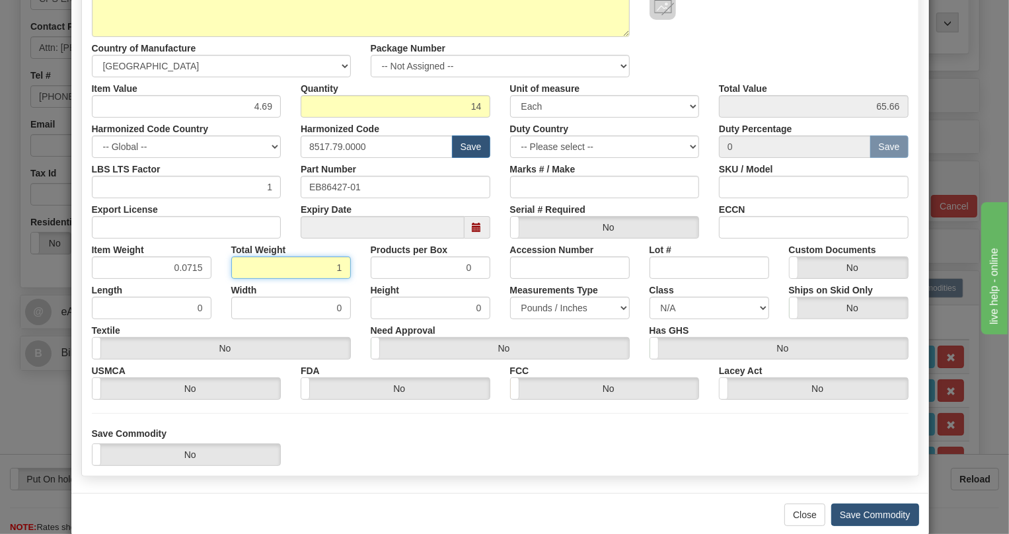
type input "1"
type input "0.0714"
click at [868, 511] on button "Save Commodity" at bounding box center [875, 514] width 88 height 22
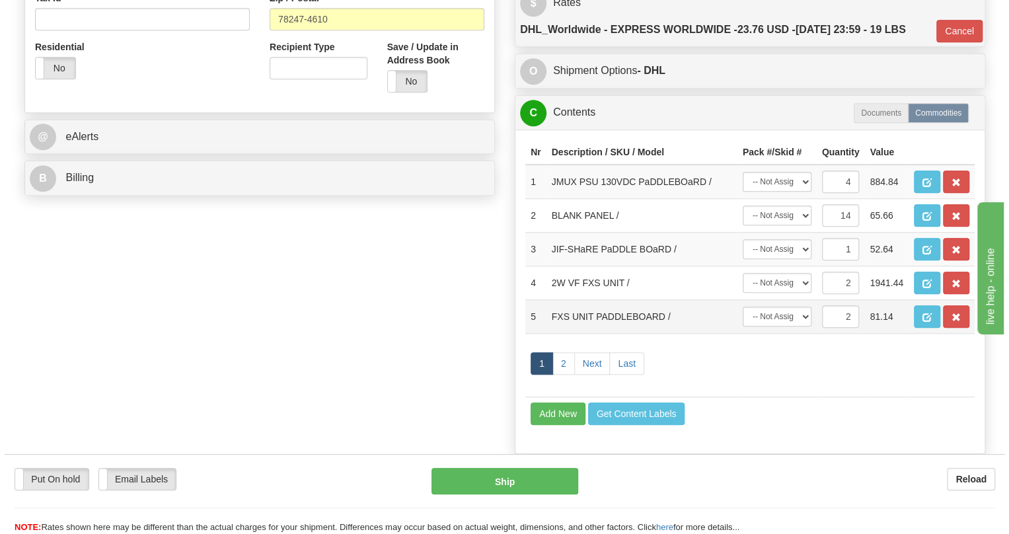
scroll to position [480, 0]
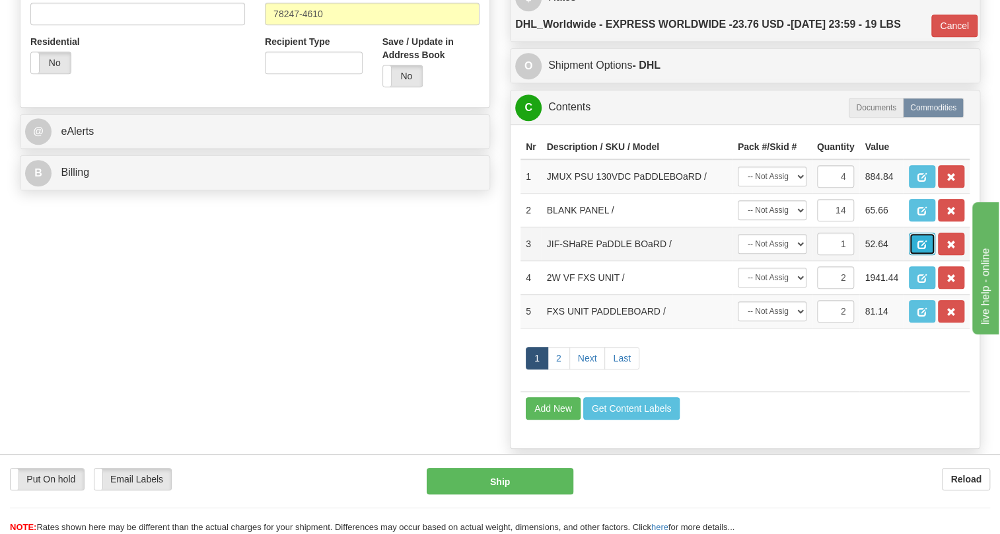
click at [923, 249] on span "button" at bounding box center [921, 244] width 9 height 9
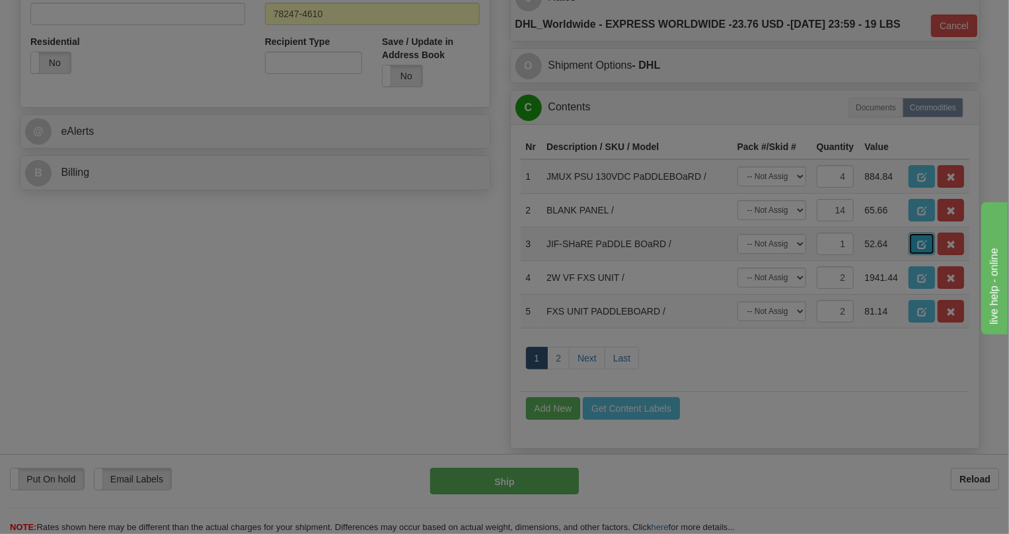
scroll to position [0, 0]
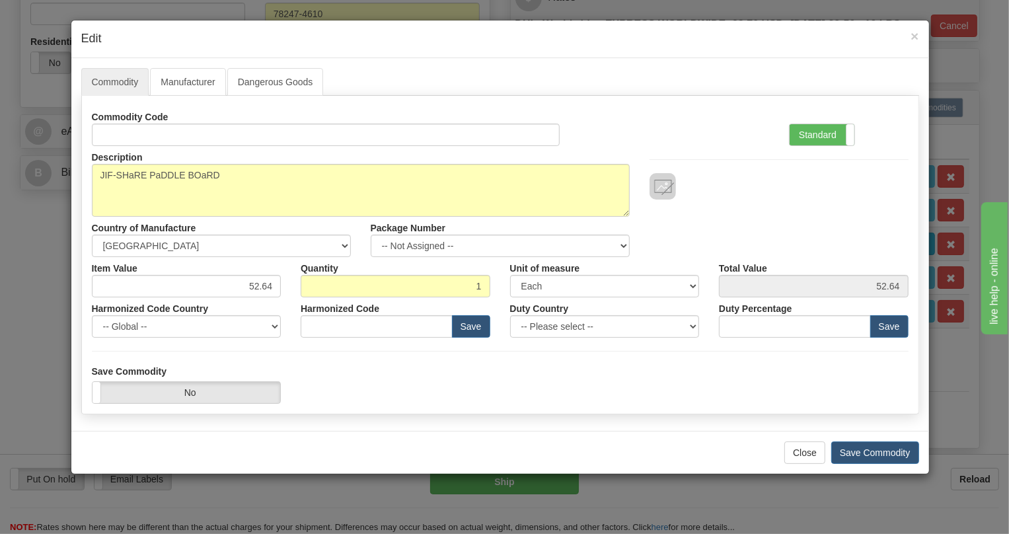
type input "8536.90.4000"
type input "0"
click at [804, 134] on label "Standard" at bounding box center [821, 134] width 65 height 21
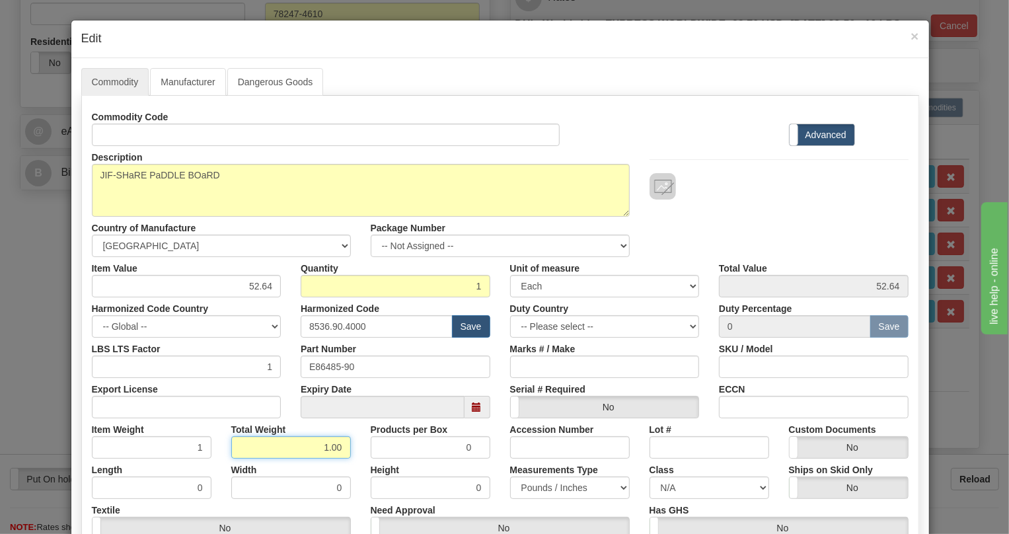
drag, startPoint x: 318, startPoint y: 444, endPoint x: 362, endPoint y: 455, distance: 45.5
click at [362, 455] on div "Item Weight 1 Total Weight 1.00 Products per Box 0 Accession Number Lot # Custo…" at bounding box center [500, 438] width 836 height 40
type input "1"
type input "1.0000"
drag, startPoint x: 489, startPoint y: 469, endPoint x: 740, endPoint y: 435, distance: 253.3
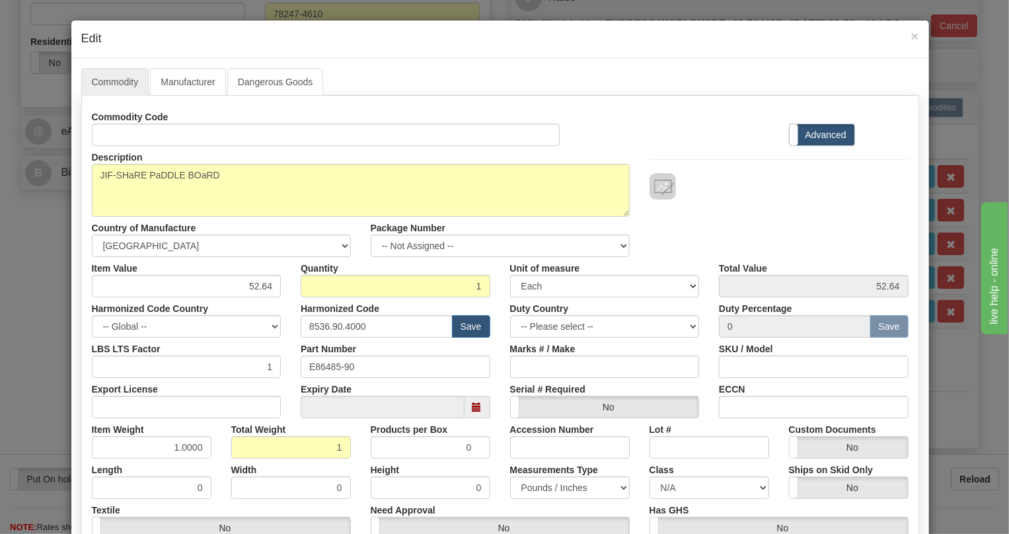
click at [491, 469] on div "Height 0" at bounding box center [430, 478] width 139 height 40
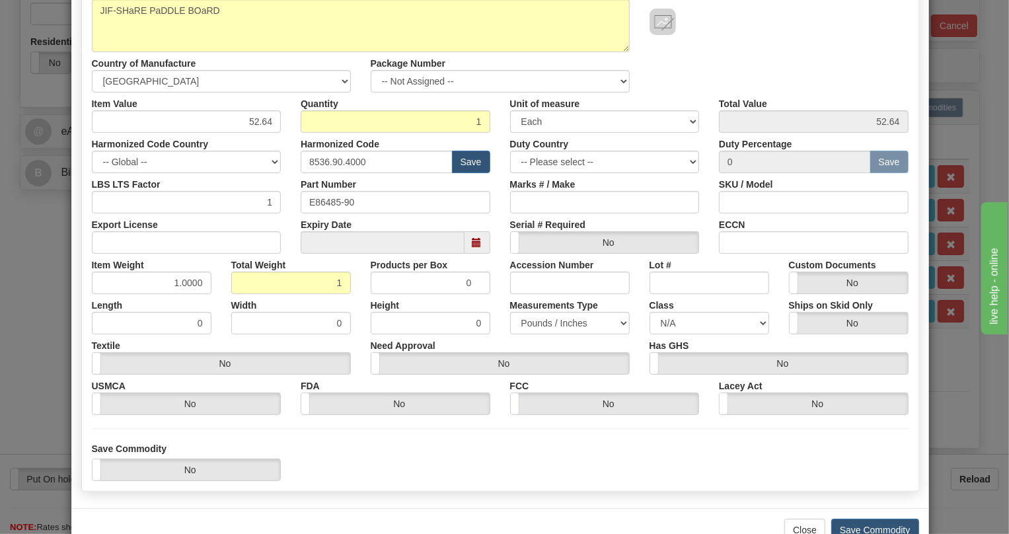
scroll to position [201, 0]
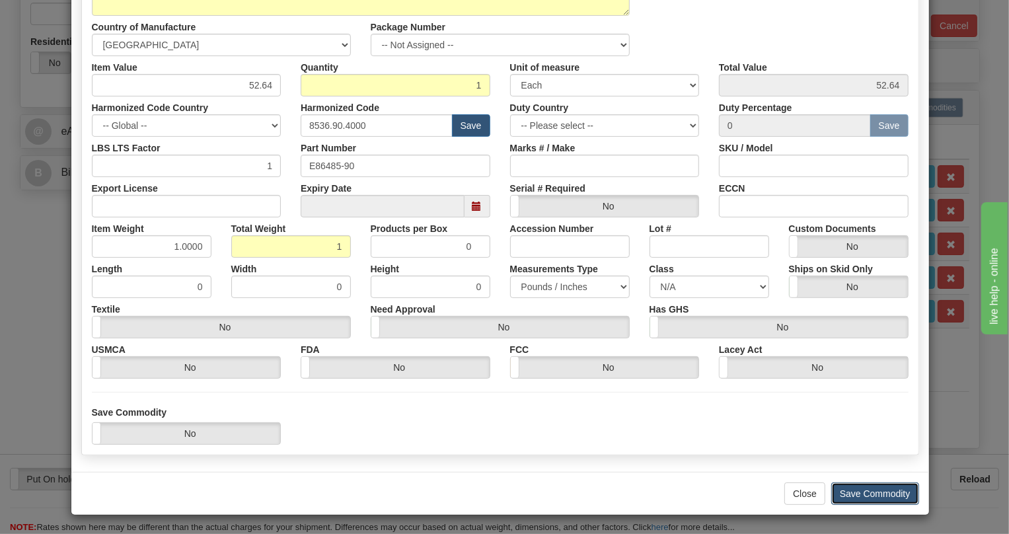
click at [879, 491] on button "Save Commodity" at bounding box center [875, 493] width 88 height 22
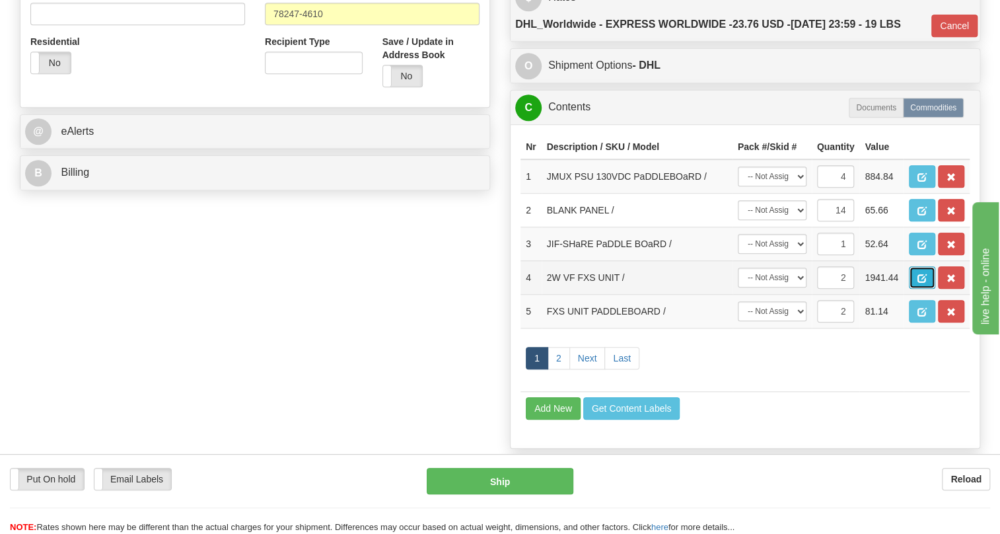
click at [918, 283] on span "button" at bounding box center [921, 278] width 9 height 9
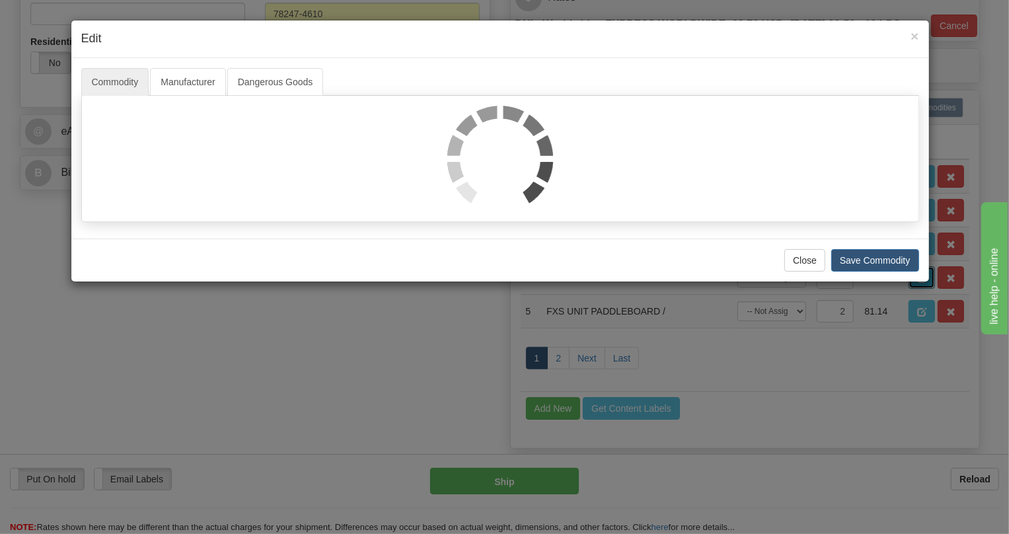
scroll to position [0, 0]
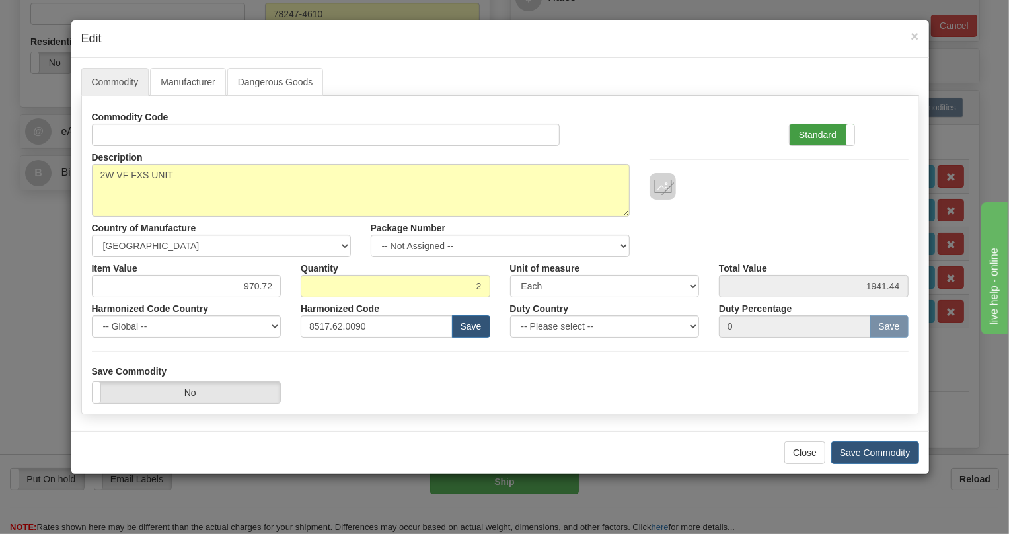
click at [818, 127] on label "Standard" at bounding box center [821, 134] width 65 height 21
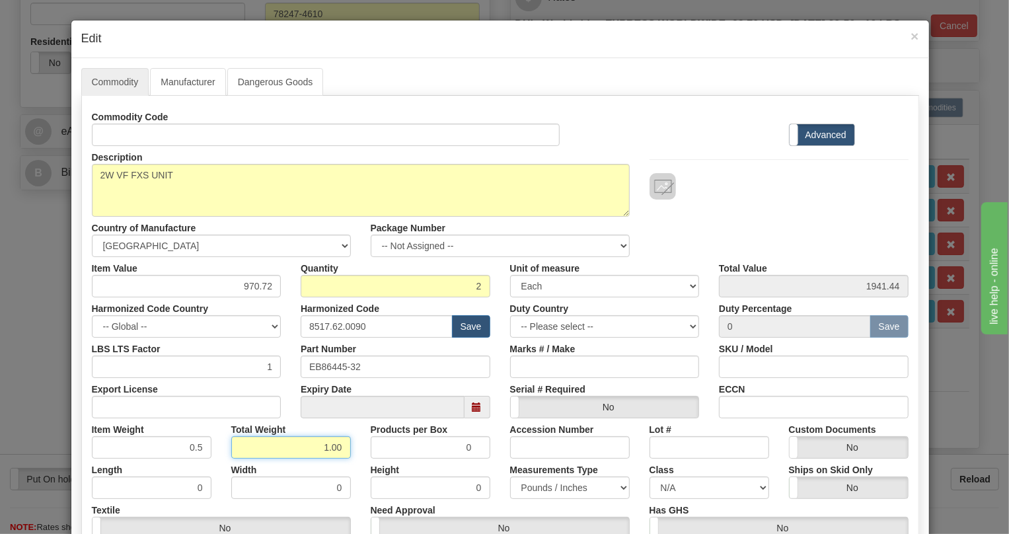
drag, startPoint x: 319, startPoint y: 444, endPoint x: 345, endPoint y: 460, distance: 30.2
click at [345, 460] on div "Commodity Code Standard Advanced Description 2W VF FXS UNIT Country of Manufact…" at bounding box center [500, 343] width 816 height 474
type input "1"
type input "0.5000"
drag, startPoint x: 497, startPoint y: 501, endPoint x: 503, endPoint y: 501, distance: 6.6
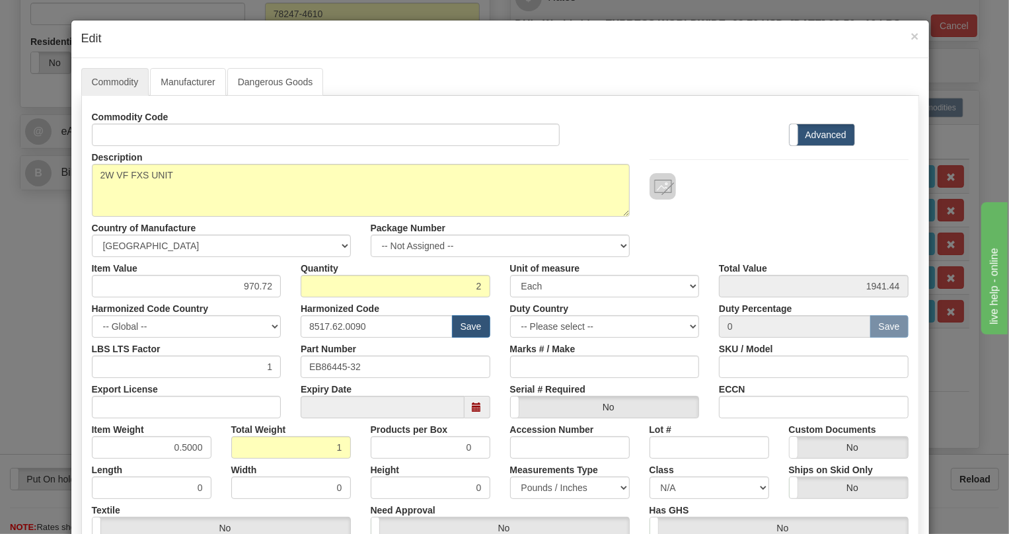
click at [497, 501] on div "Need Approval Yes No" at bounding box center [500, 519] width 279 height 40
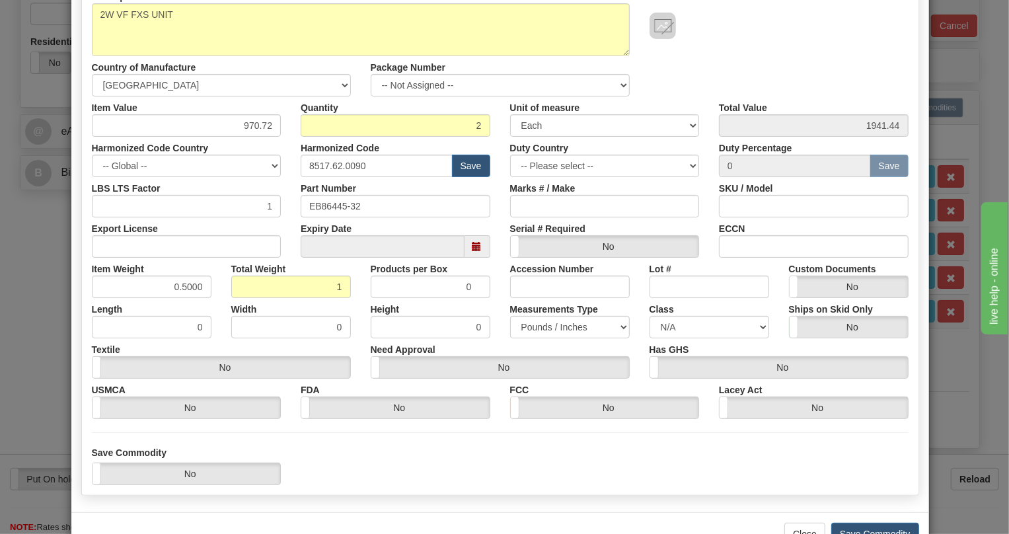
scroll to position [201, 0]
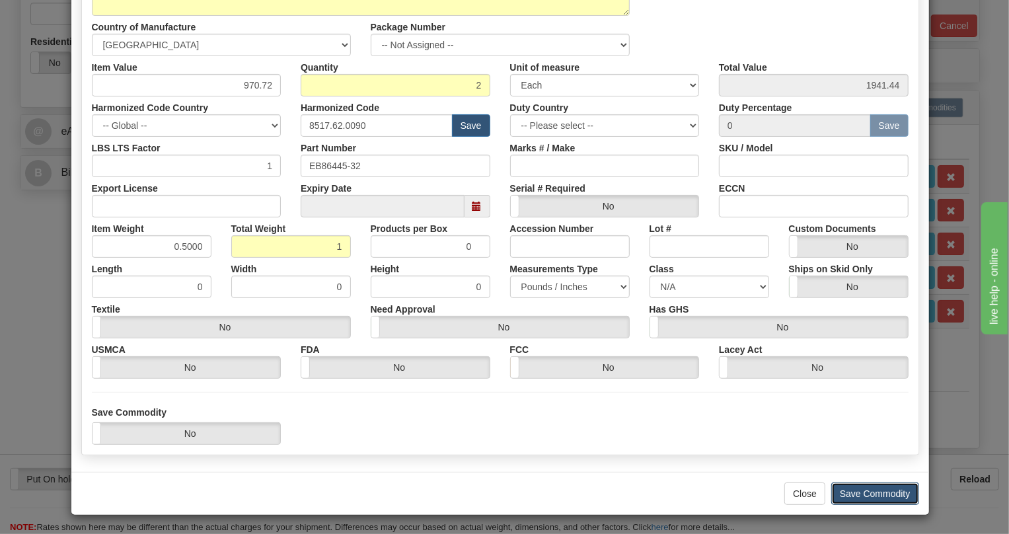
click at [872, 491] on button "Save Commodity" at bounding box center [875, 493] width 88 height 22
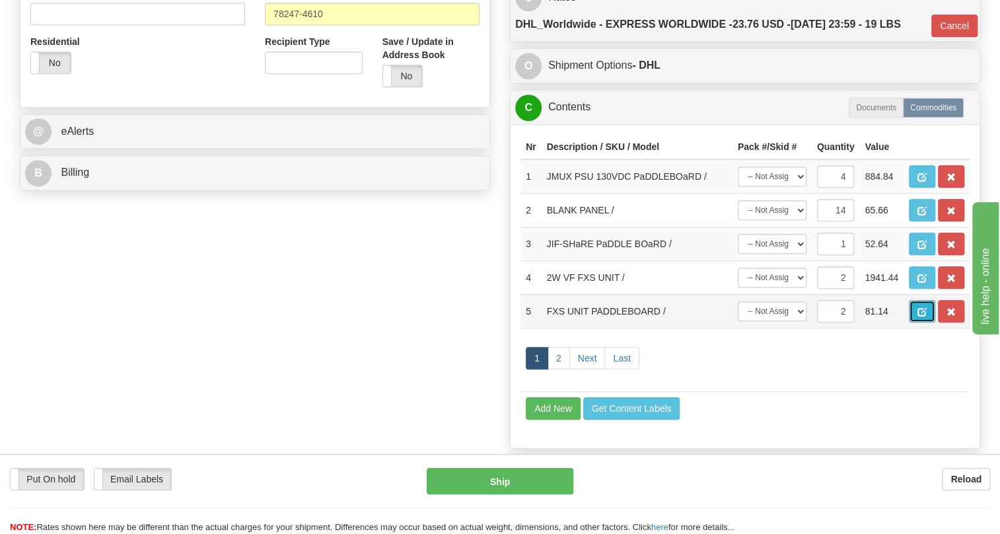
click at [920, 316] on span "button" at bounding box center [921, 312] width 9 height 9
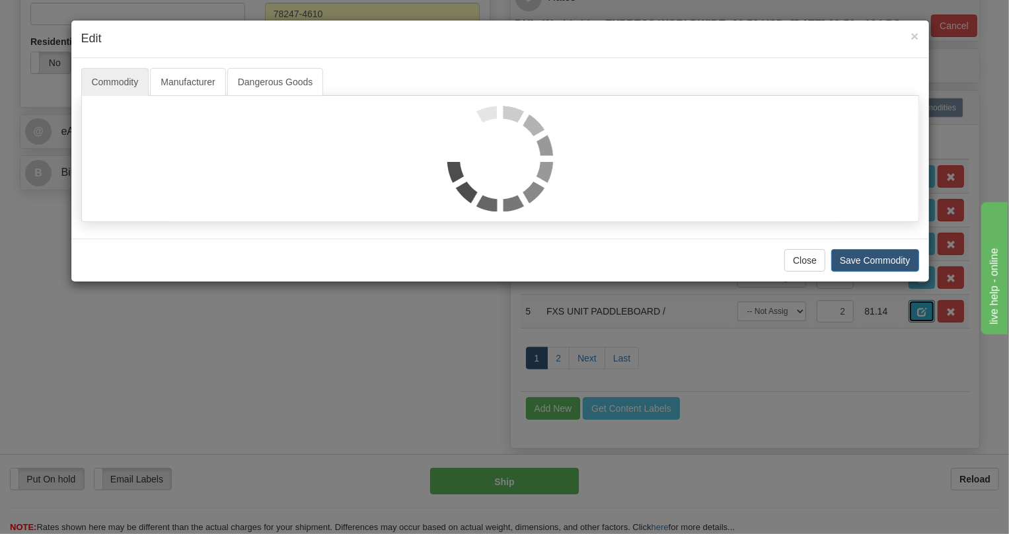
scroll to position [0, 0]
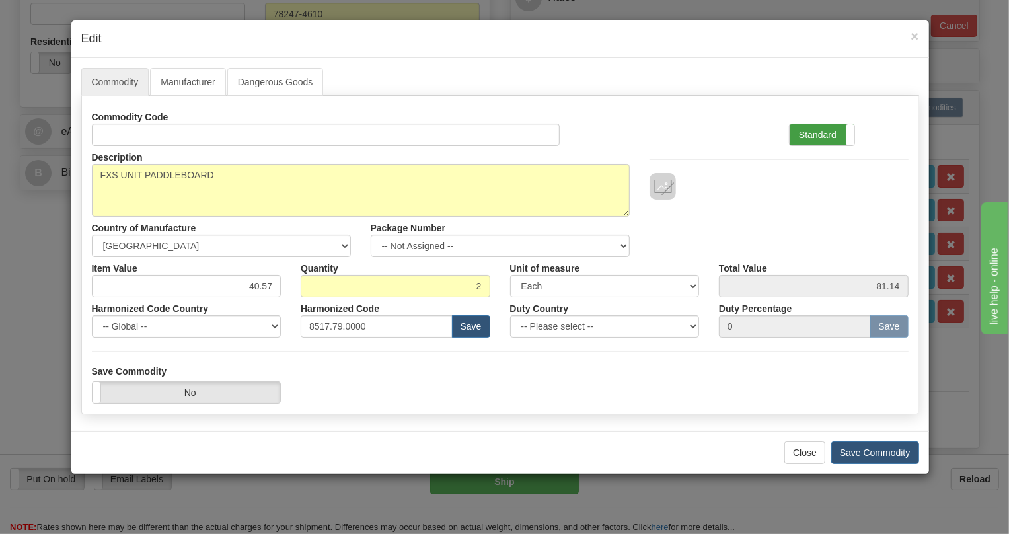
click at [796, 137] on label "Standard" at bounding box center [821, 134] width 65 height 21
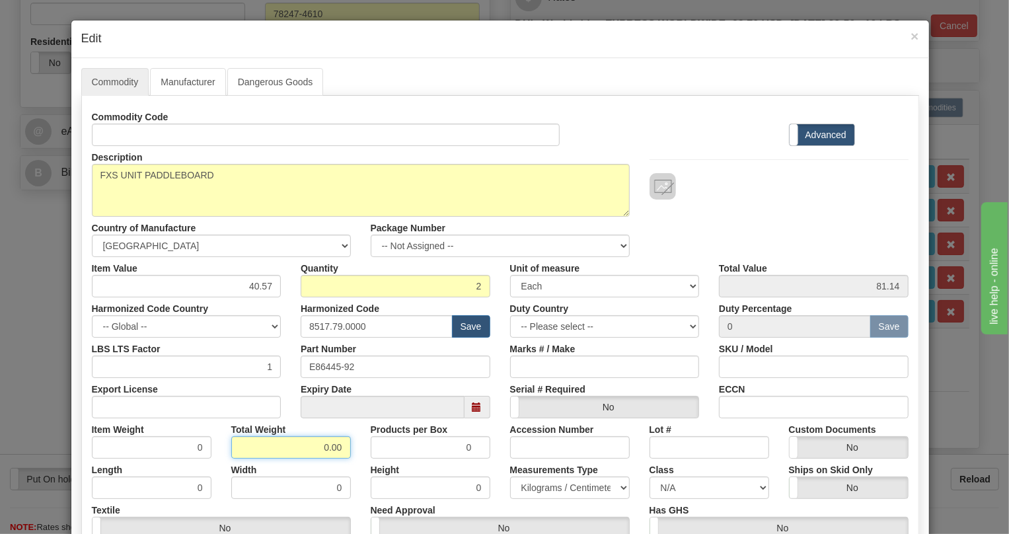
drag, startPoint x: 304, startPoint y: 444, endPoint x: 323, endPoint y: 441, distance: 19.4
click at [323, 441] on input "0.00" at bounding box center [291, 447] width 120 height 22
click at [338, 452] on input "0.00" at bounding box center [291, 447] width 120 height 22
drag, startPoint x: 310, startPoint y: 447, endPoint x: 344, endPoint y: 446, distance: 34.3
click at [344, 446] on input "0.00" at bounding box center [291, 447] width 120 height 22
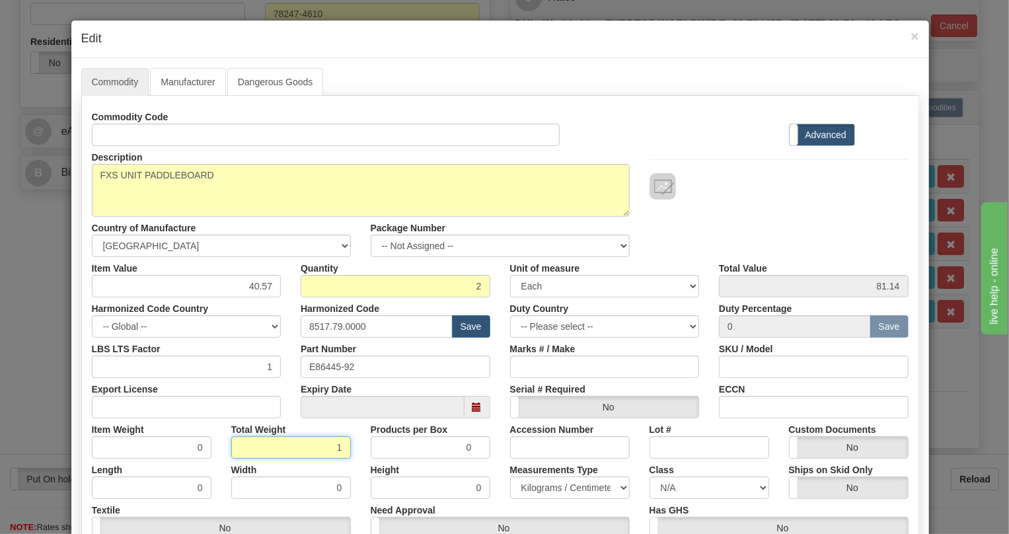
type input "1"
type input "0.5000"
click at [550, 487] on select "Pounds / Inches Kilograms / Centimeters" at bounding box center [570, 487] width 120 height 22
select select "0"
click at [510, 476] on select "Pounds / Inches Kilograms / Centimeters" at bounding box center [570, 487] width 120 height 22
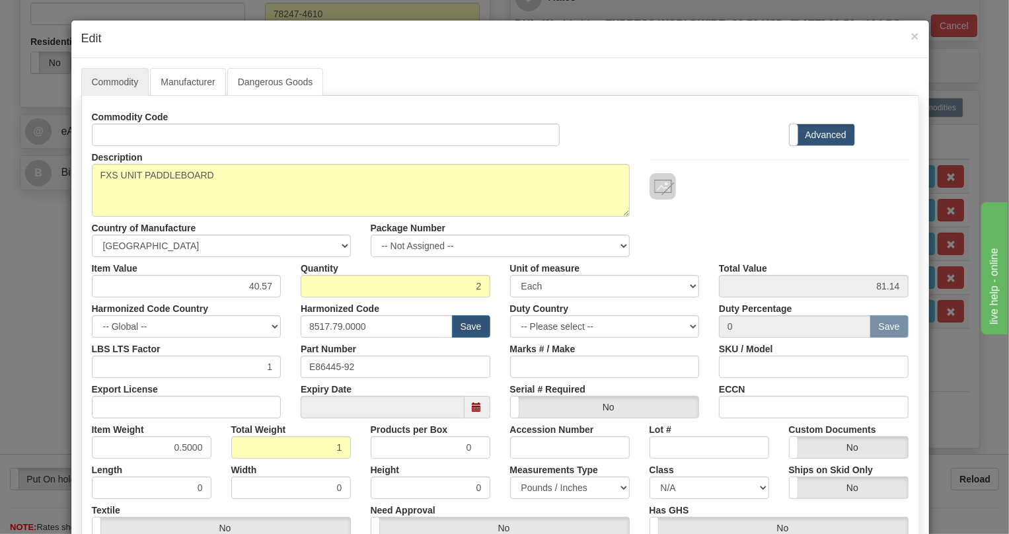
click at [491, 460] on div "Height 0" at bounding box center [430, 478] width 139 height 40
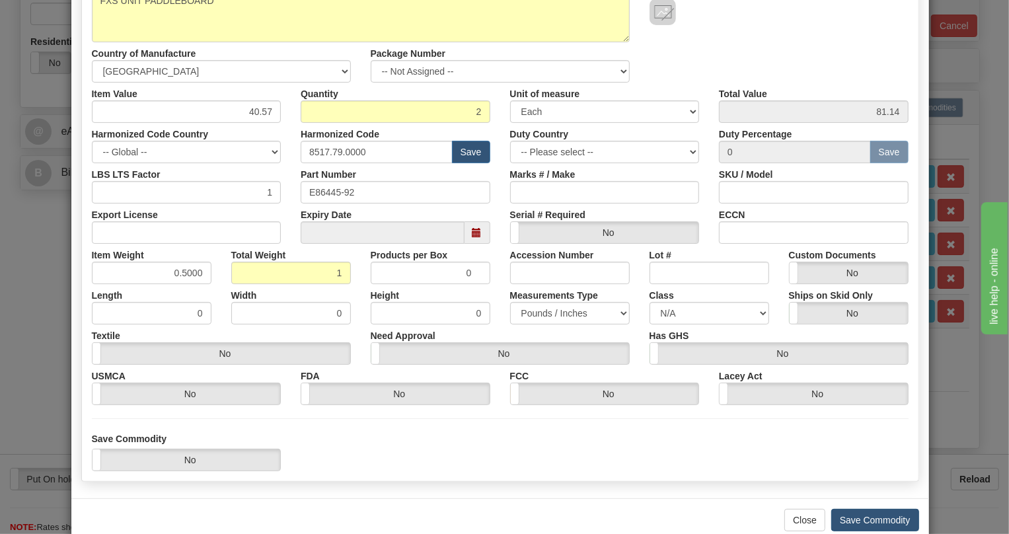
scroll to position [201, 0]
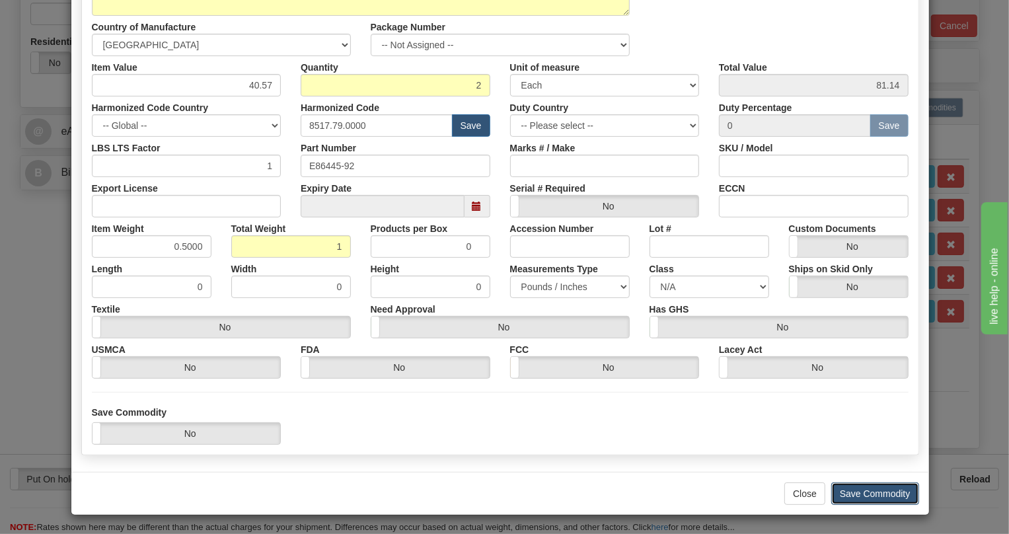
click at [865, 496] on button "Save Commodity" at bounding box center [875, 493] width 88 height 22
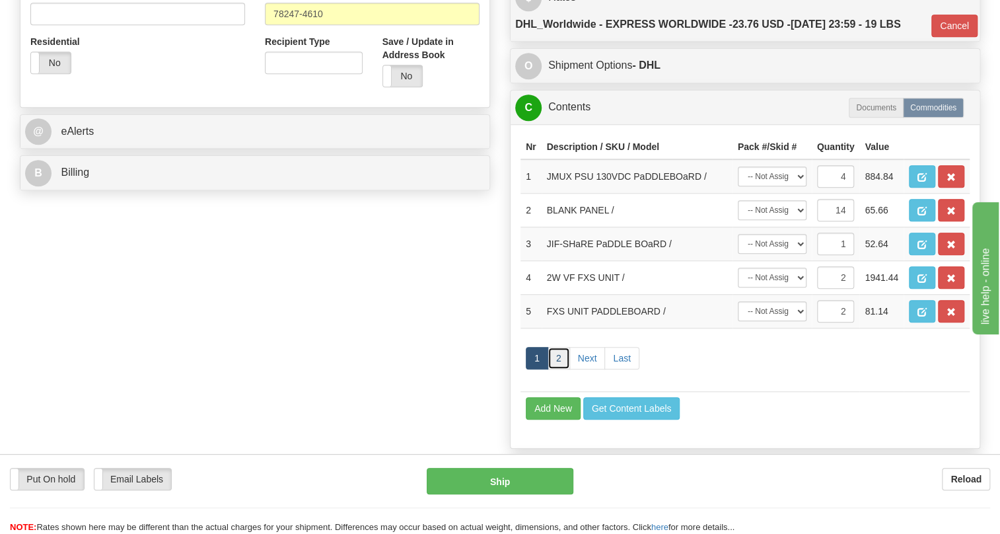
click at [561, 369] on link "2" at bounding box center [559, 358] width 22 height 22
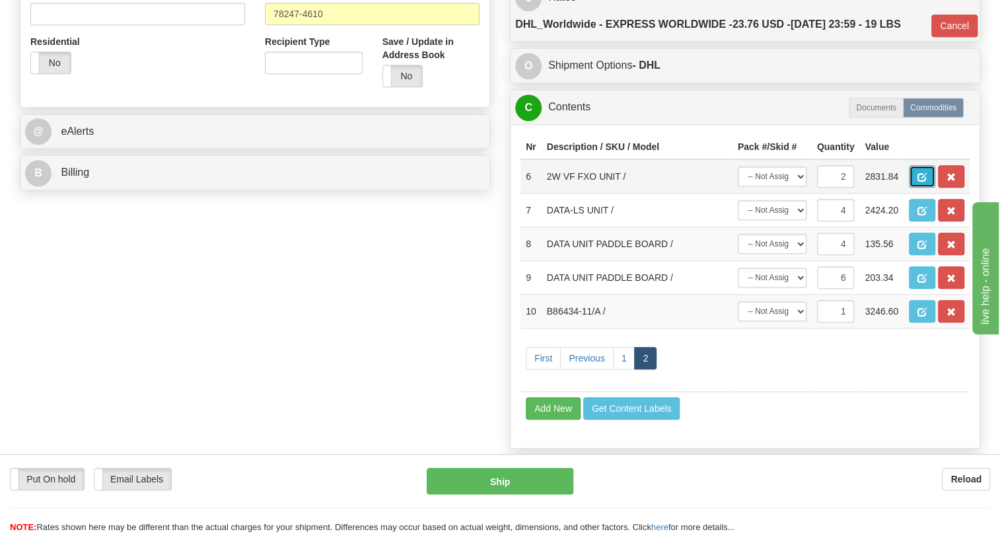
click at [921, 182] on span "button" at bounding box center [921, 177] width 9 height 9
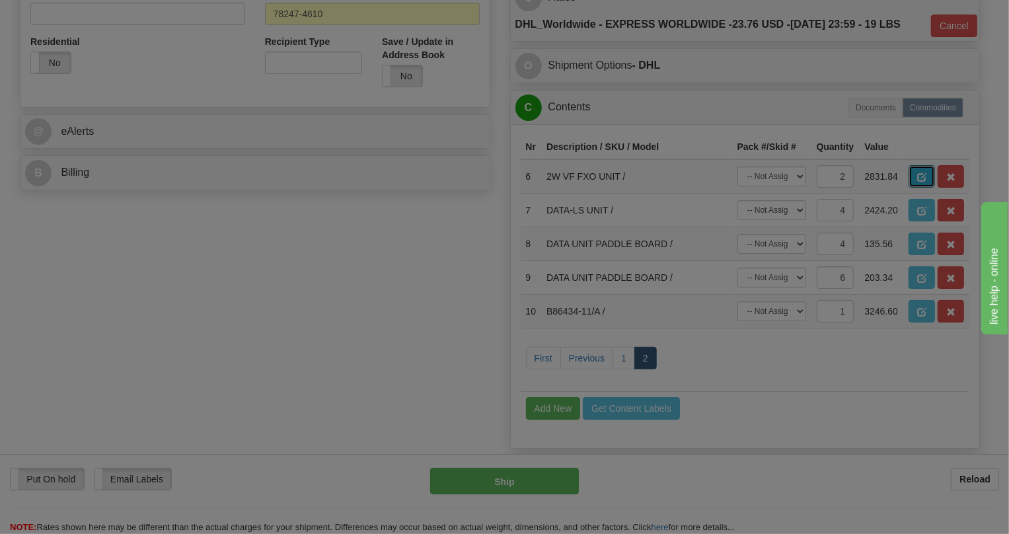
scroll to position [0, 0]
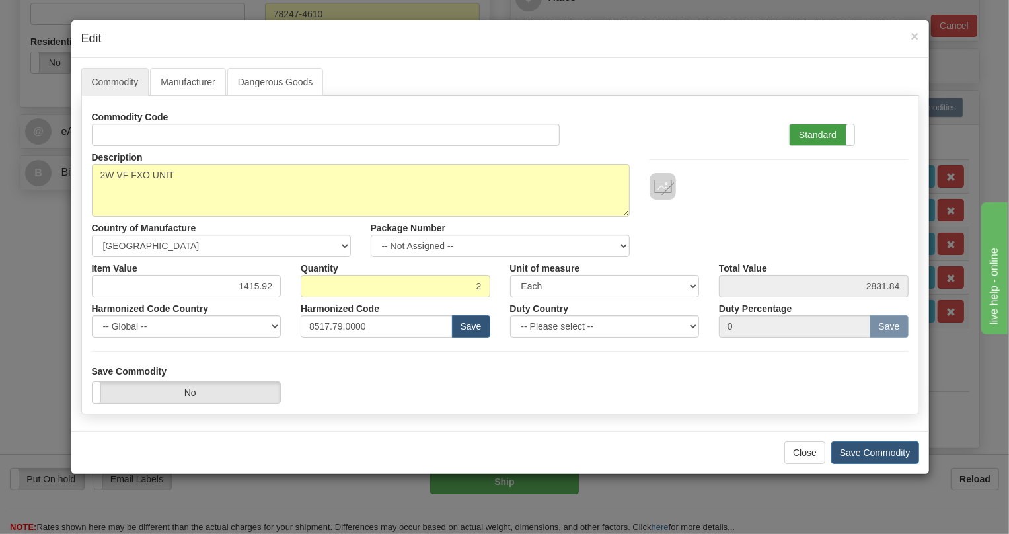
click at [816, 124] on label "Standard" at bounding box center [821, 134] width 65 height 21
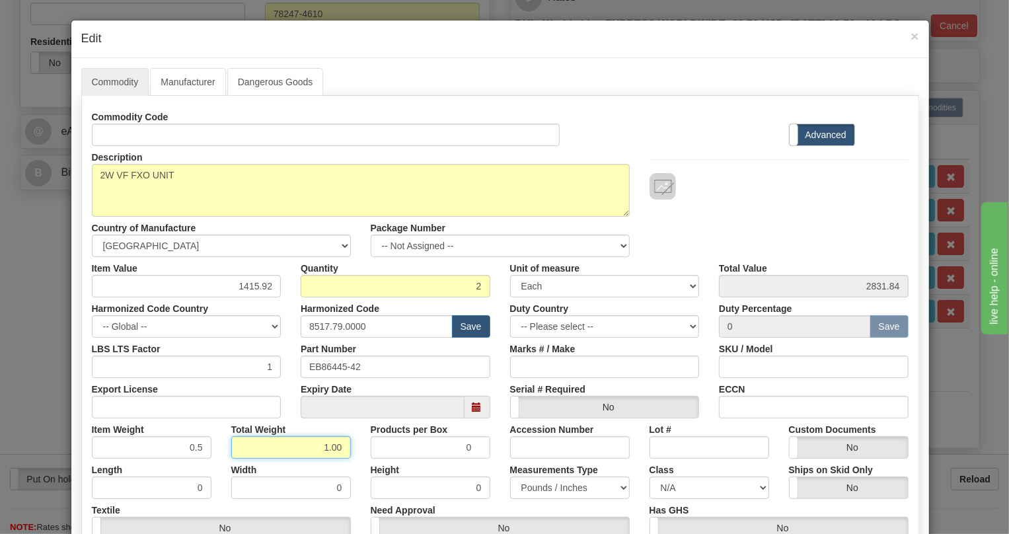
drag, startPoint x: 303, startPoint y: 439, endPoint x: 361, endPoint y: 454, distance: 60.1
click at [361, 454] on div "Item Weight 0.5 Total Weight 1.00 Products per Box 0 Accession Number Lot # Cus…" at bounding box center [500, 438] width 836 height 40
type input "1"
type input "0.5000"
drag, startPoint x: 359, startPoint y: 463, endPoint x: 376, endPoint y: 460, distance: 18.0
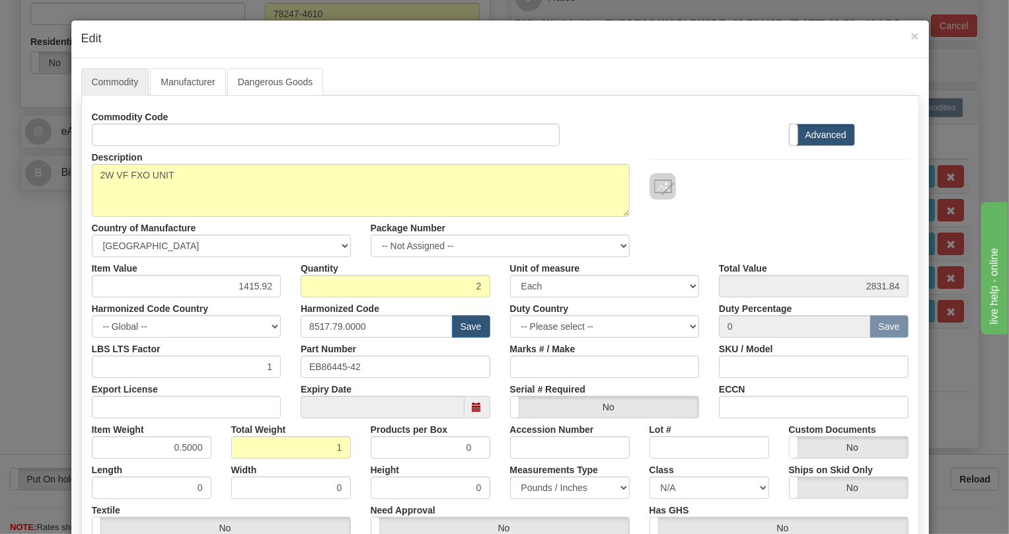
click at [361, 463] on div "Height 0" at bounding box center [430, 478] width 139 height 40
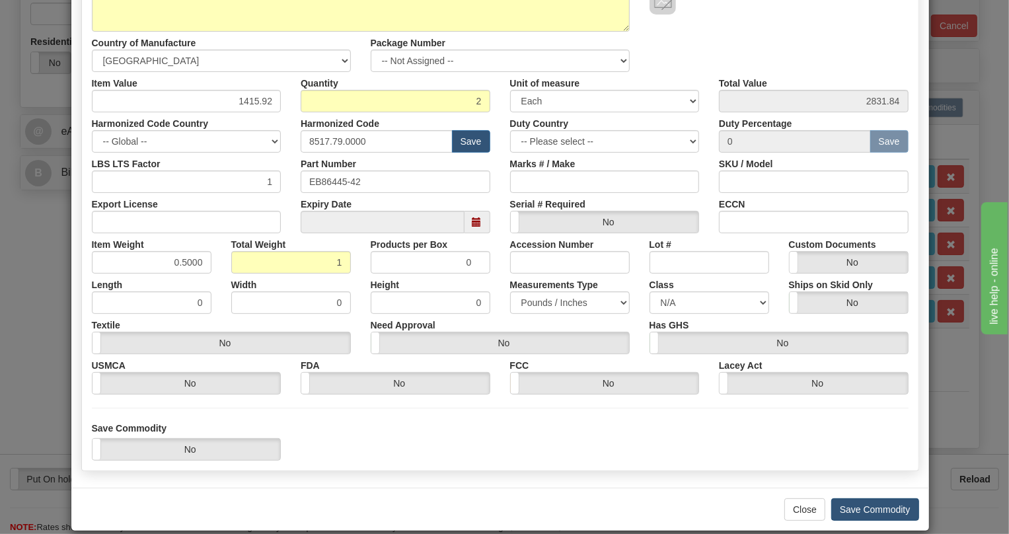
scroll to position [201, 0]
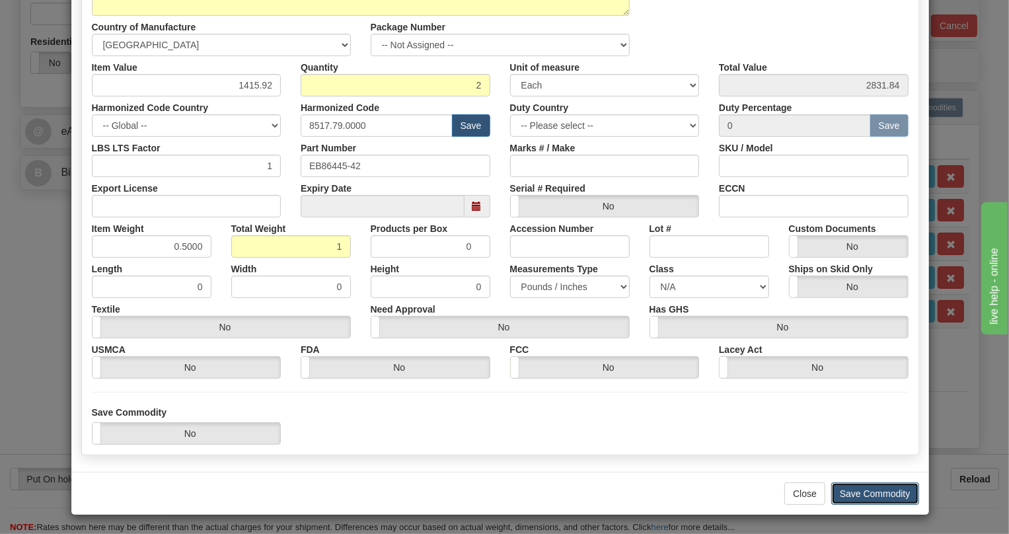
click at [871, 493] on button "Save Commodity" at bounding box center [875, 493] width 88 height 22
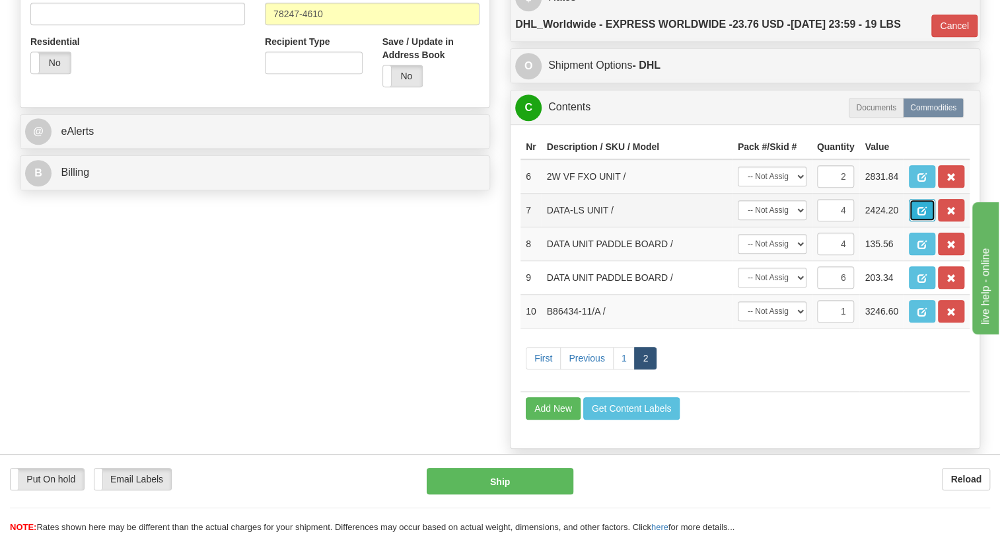
click at [923, 215] on span "button" at bounding box center [921, 211] width 9 height 9
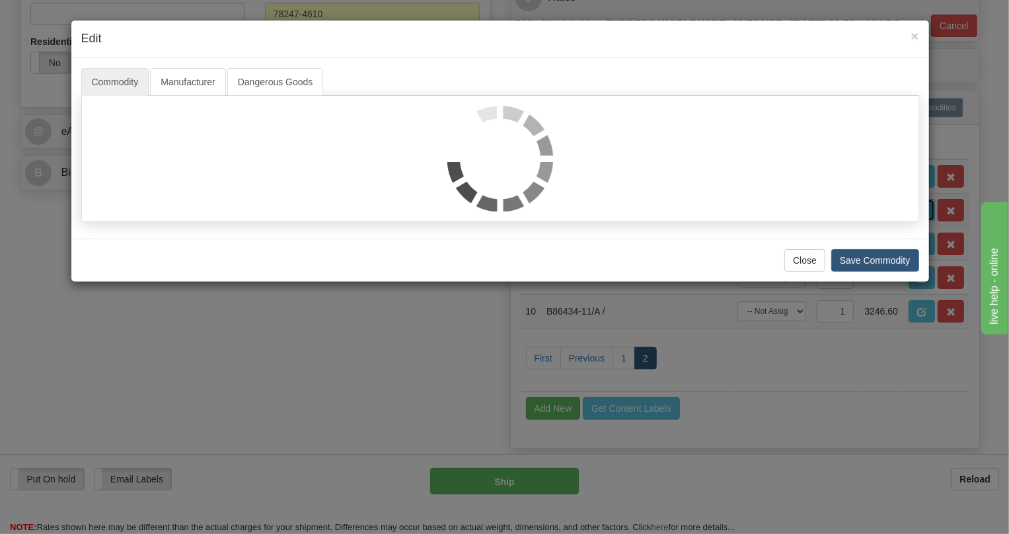
scroll to position [0, 0]
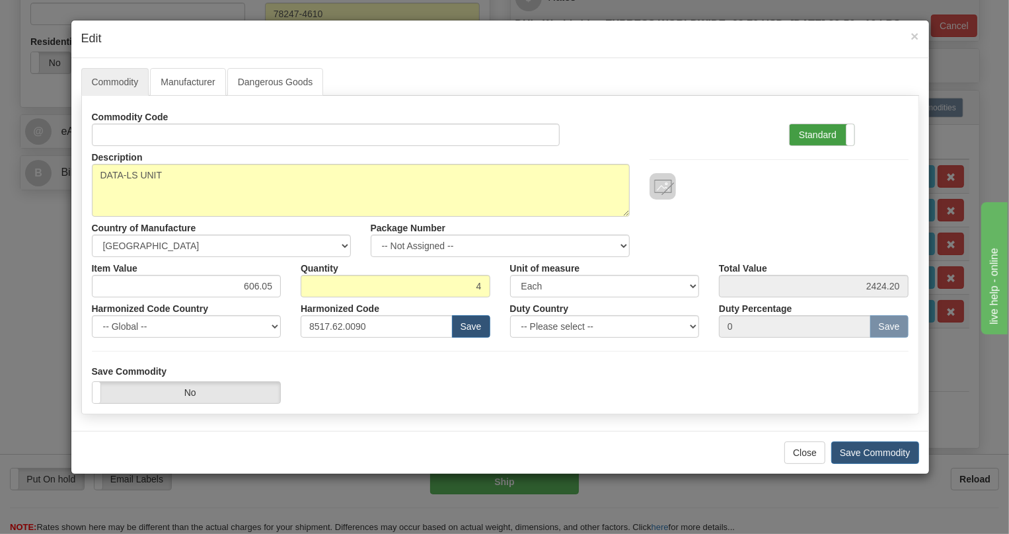
click at [800, 136] on label "Standard" at bounding box center [821, 134] width 65 height 21
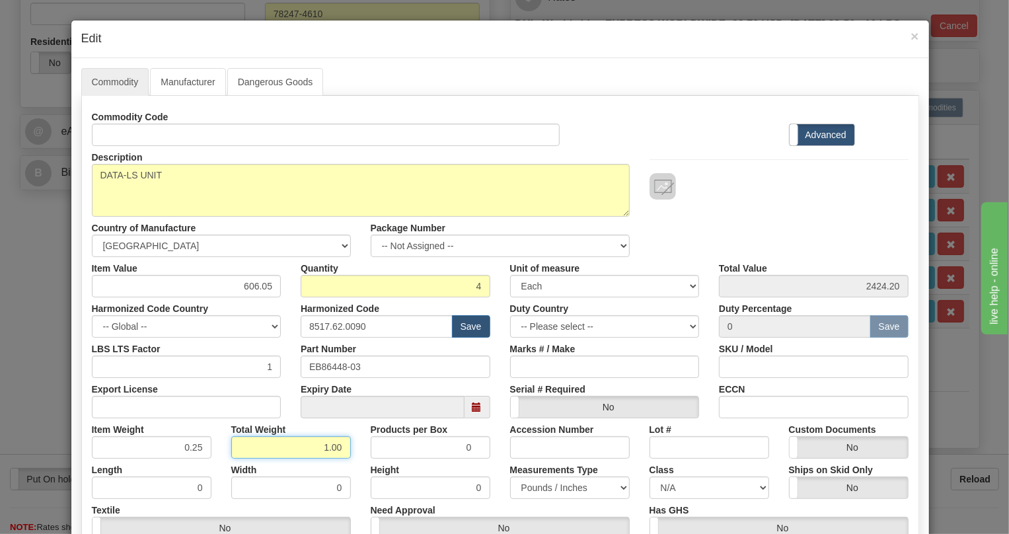
drag, startPoint x: 313, startPoint y: 446, endPoint x: 368, endPoint y: 465, distance: 57.9
click at [368, 465] on div "Commodity Code Standard Advanced Description DATA-LS UNIT Country of Manufactur…" at bounding box center [500, 343] width 816 height 474
type input "1"
type input "0.2500"
click at [476, 465] on div "Height 0" at bounding box center [430, 478] width 139 height 40
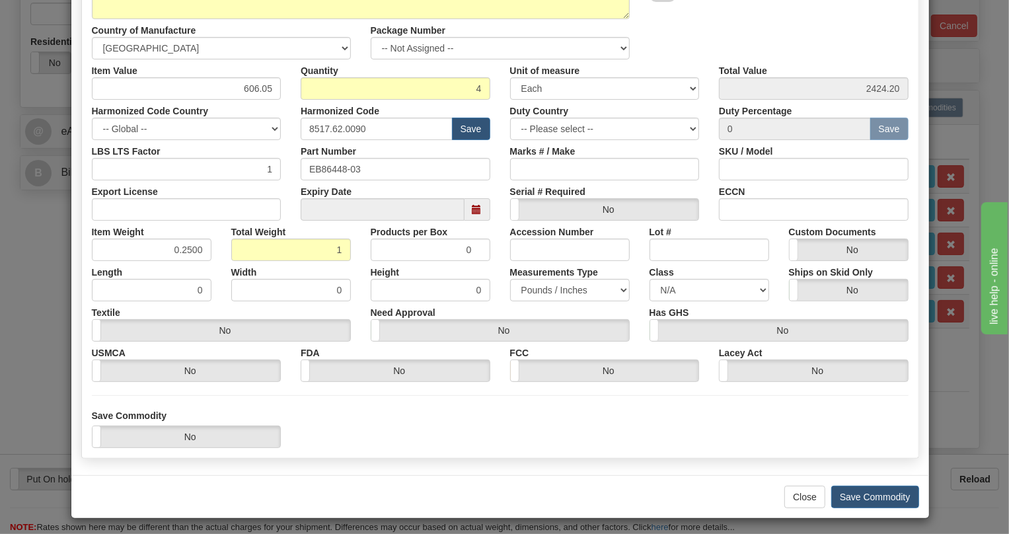
scroll to position [201, 0]
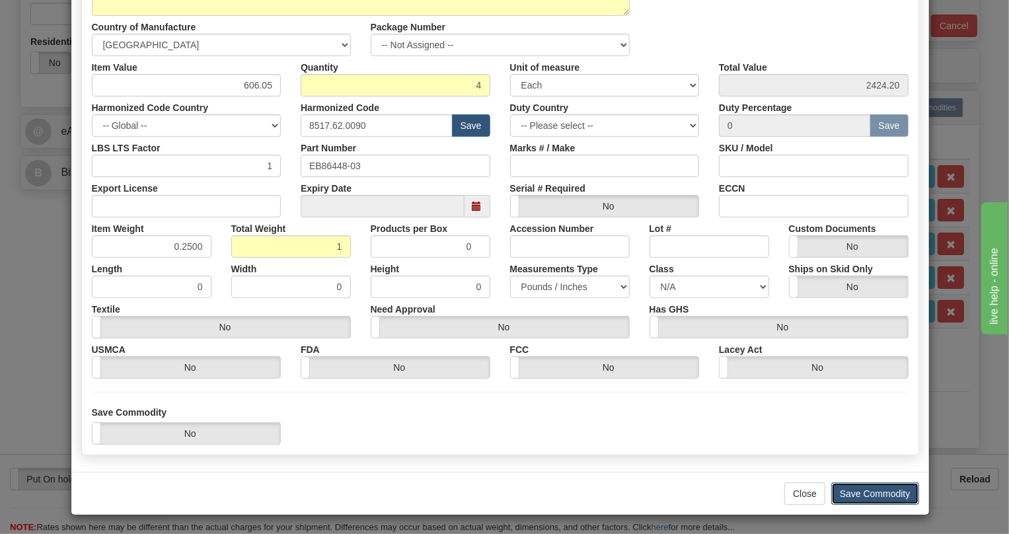
click at [870, 495] on button "Save Commodity" at bounding box center [875, 493] width 88 height 22
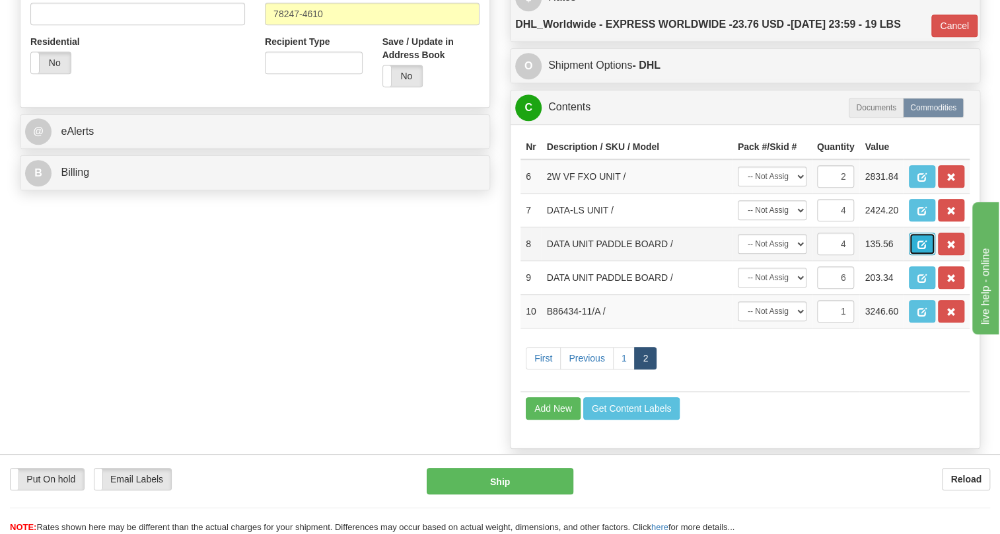
click at [923, 249] on span "button" at bounding box center [921, 244] width 9 height 9
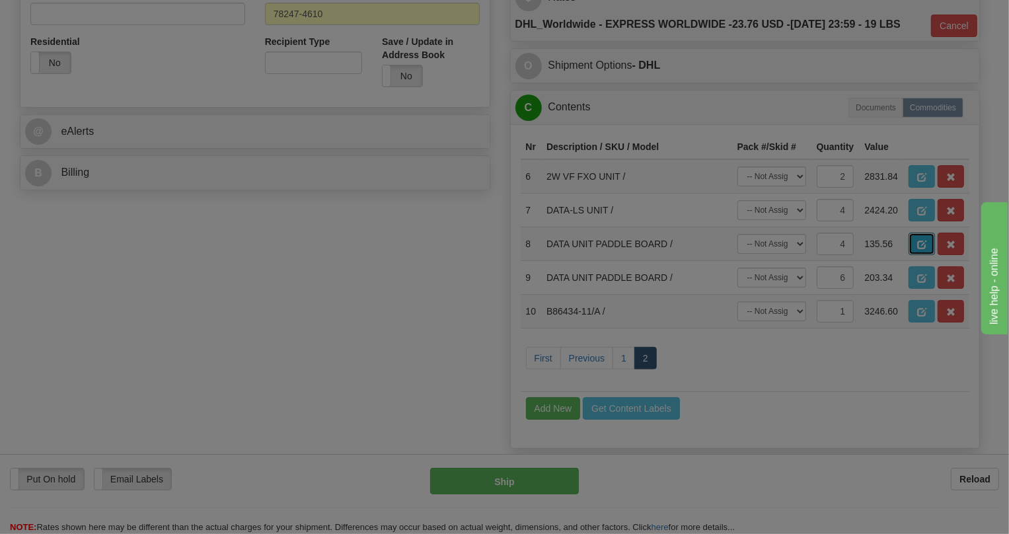
scroll to position [0, 0]
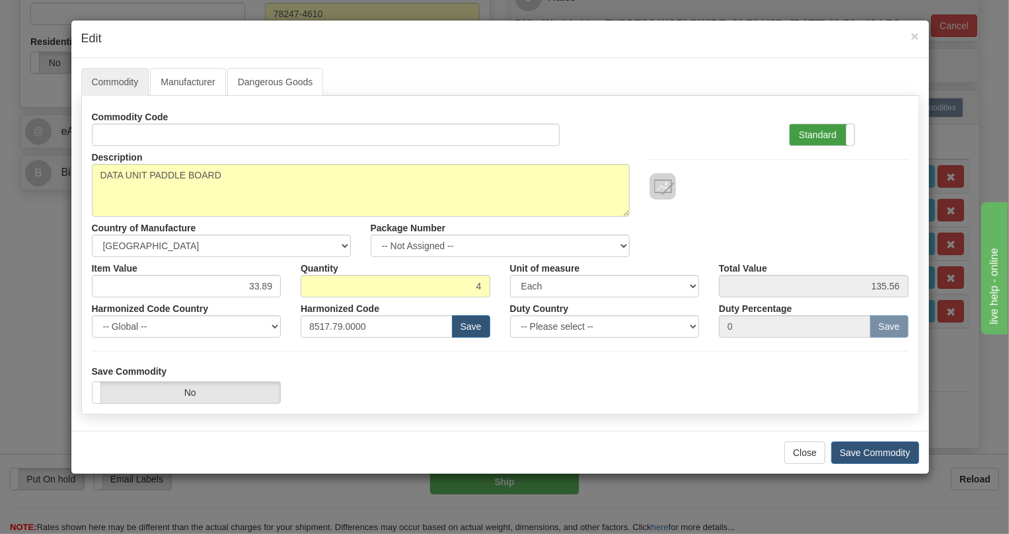
click at [822, 135] on label "Standard" at bounding box center [821, 134] width 65 height 21
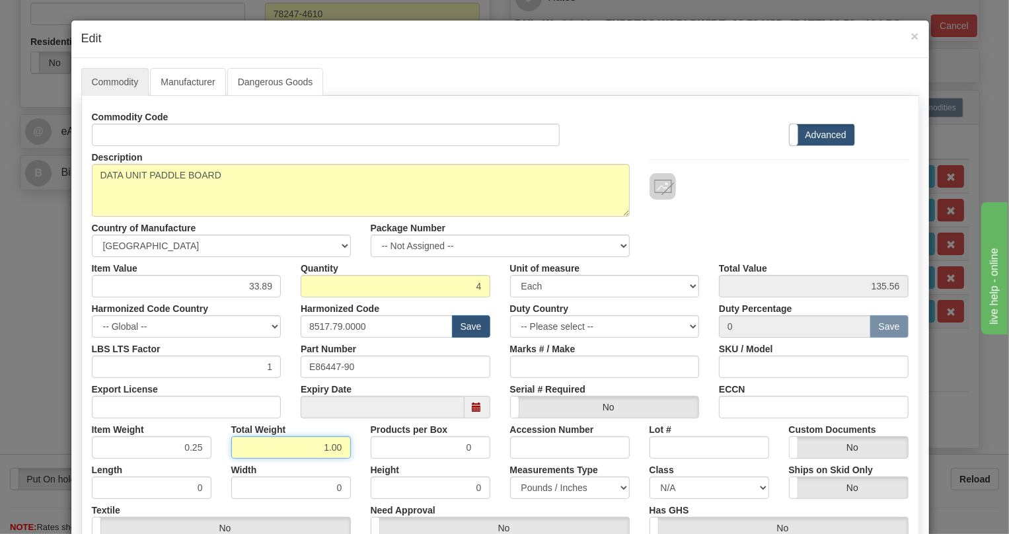
drag, startPoint x: 316, startPoint y: 437, endPoint x: 351, endPoint y: 456, distance: 39.6
click at [351, 456] on div "Total Weight 1.00" at bounding box center [290, 438] width 139 height 40
type input "1"
type input "0.2500"
click at [500, 460] on div "Measurements Type Pounds / Inches Kilograms / Centimeters" at bounding box center [569, 478] width 139 height 40
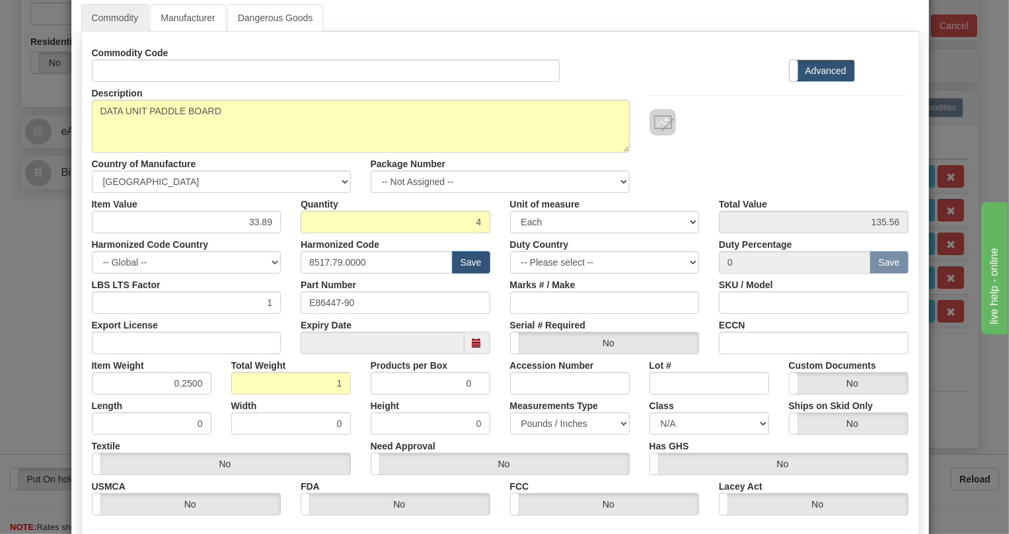
scroll to position [180, 0]
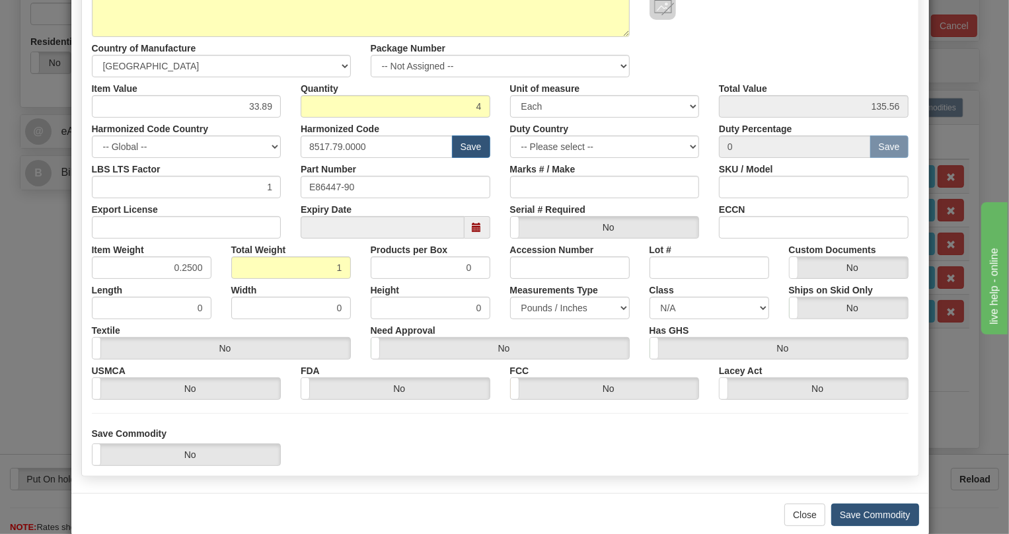
click at [861, 502] on div "Close Save Commodity" at bounding box center [499, 514] width 857 height 43
click at [857, 511] on button "Save Commodity" at bounding box center [875, 514] width 88 height 22
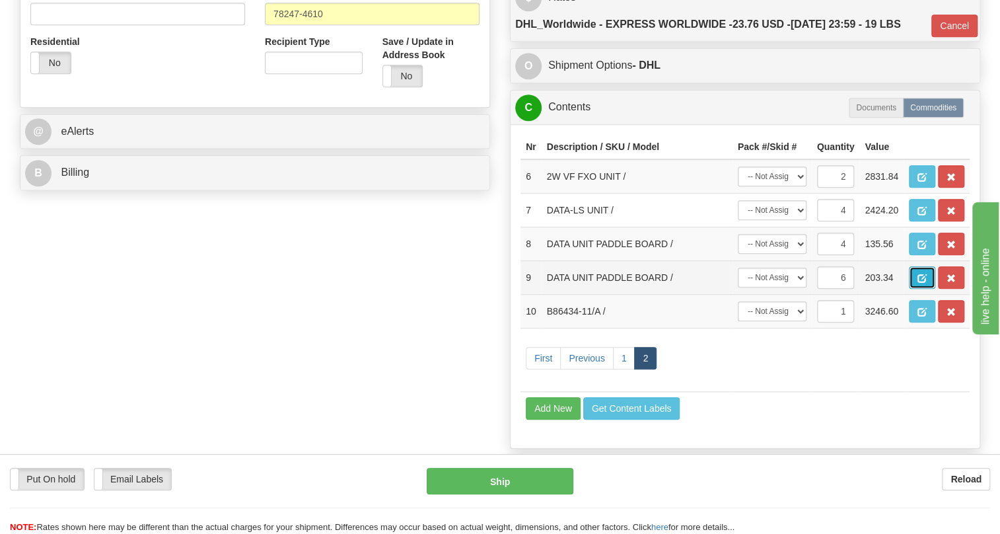
click at [923, 283] on span "button" at bounding box center [921, 278] width 9 height 9
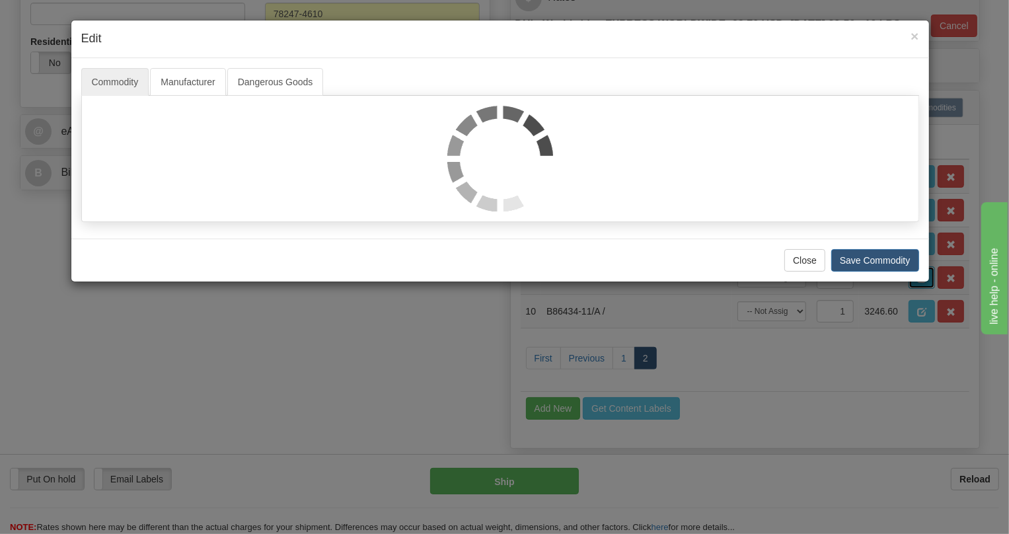
scroll to position [0, 0]
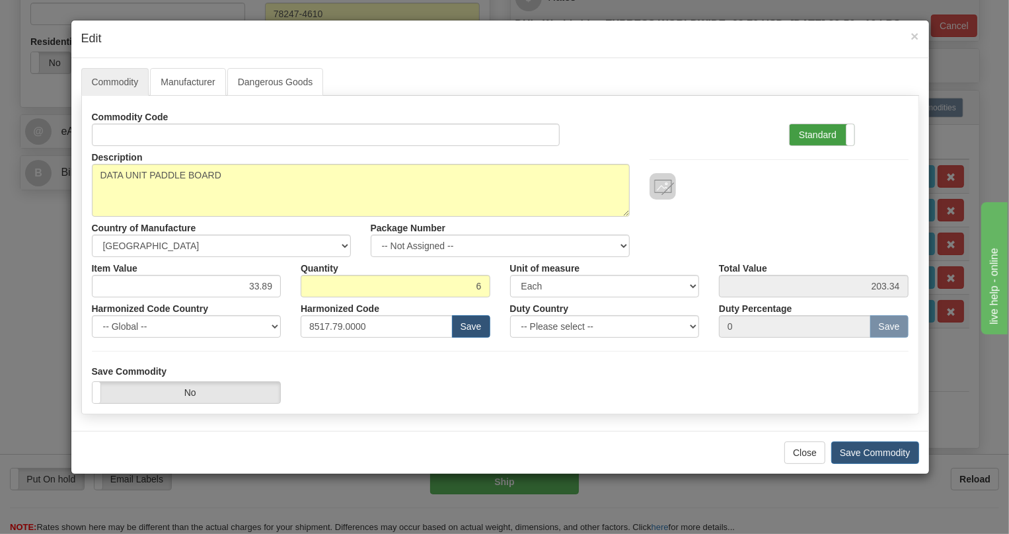
drag, startPoint x: 807, startPoint y: 138, endPoint x: 732, endPoint y: 162, distance: 79.0
click at [807, 139] on label "Standard" at bounding box center [821, 134] width 65 height 21
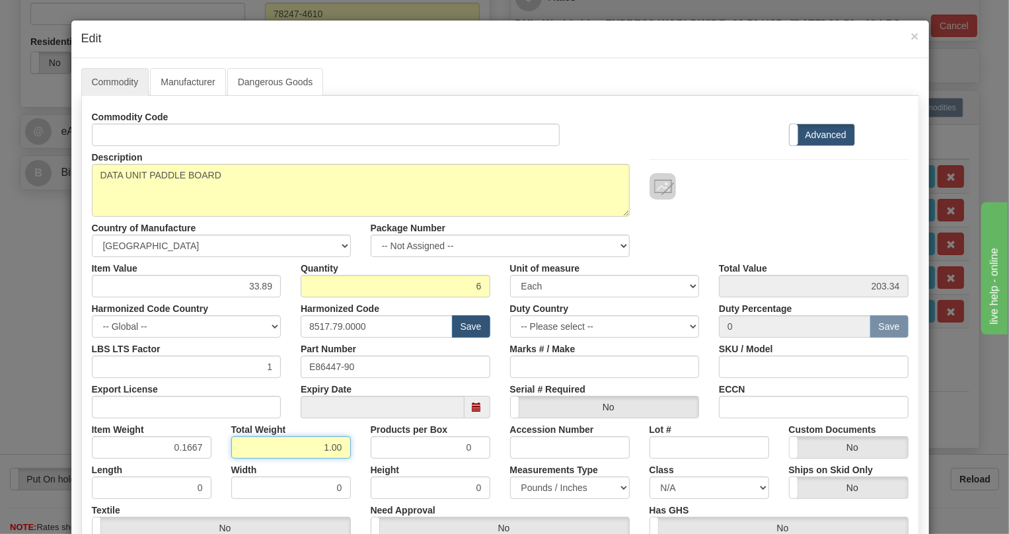
drag, startPoint x: 295, startPoint y: 443, endPoint x: 373, endPoint y: 461, distance: 80.6
click at [373, 461] on div "Commodity Code Standard Advanced Description DATA UNIT PADDLE BOARD Country of …" at bounding box center [500, 343] width 816 height 474
type input "1"
click at [345, 467] on div "Width 0" at bounding box center [290, 478] width 139 height 40
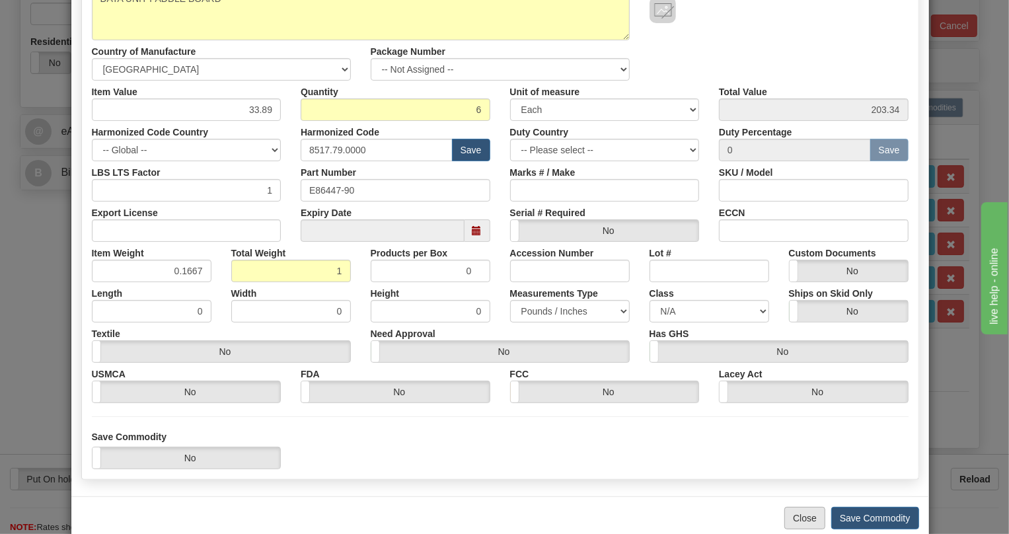
scroll to position [201, 0]
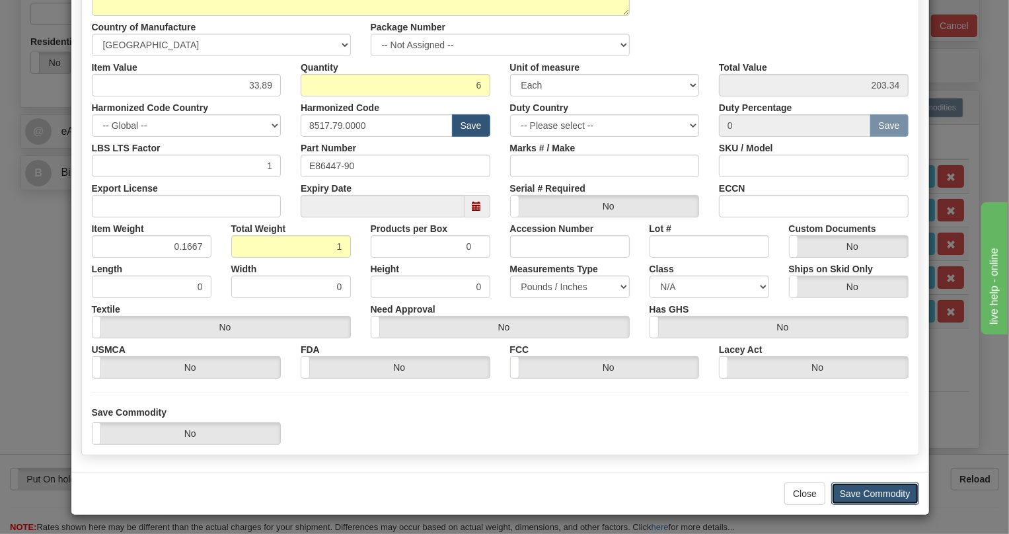
click at [854, 495] on button "Save Commodity" at bounding box center [875, 493] width 88 height 22
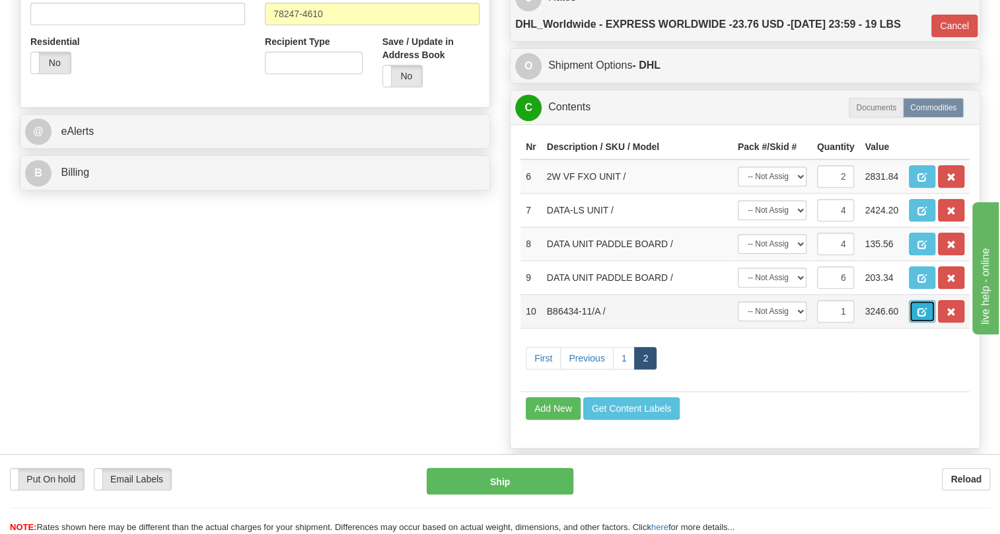
click at [922, 316] on span "button" at bounding box center [921, 312] width 9 height 9
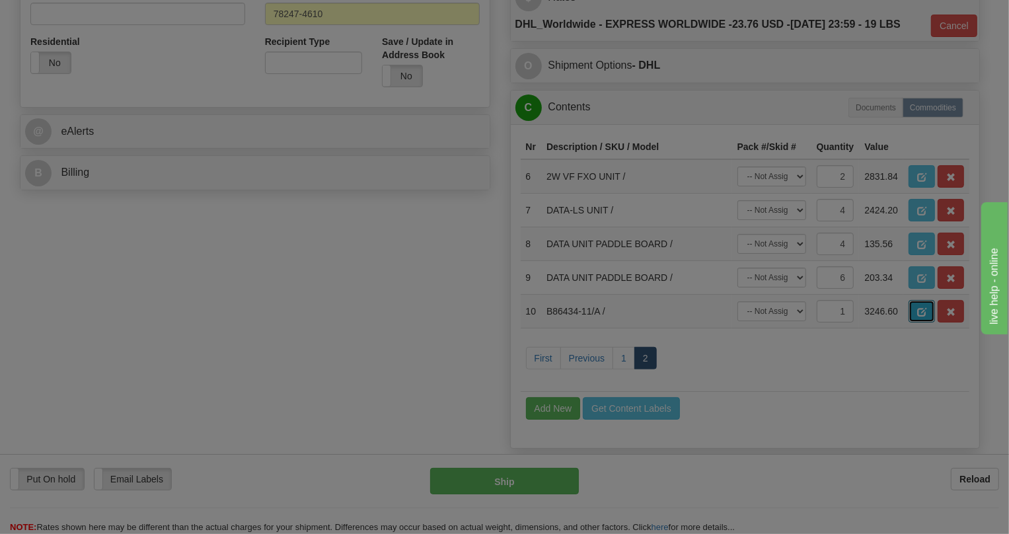
scroll to position [0, 0]
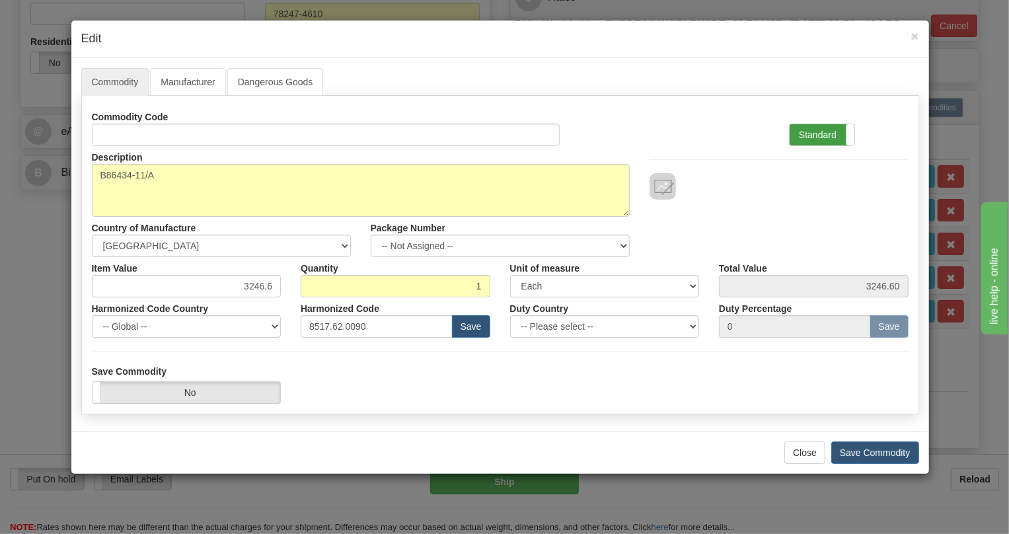
click at [819, 130] on label "Standard" at bounding box center [821, 134] width 65 height 21
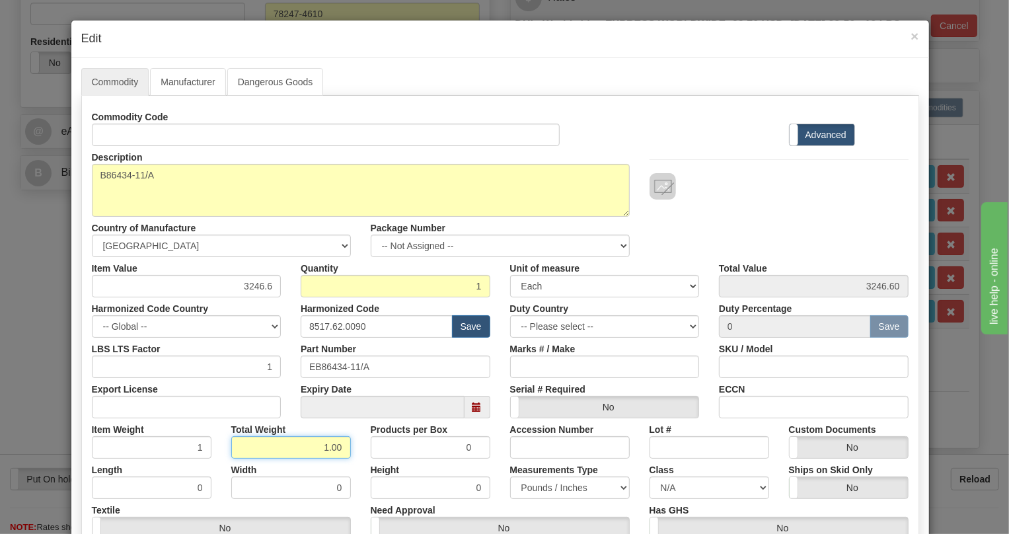
drag, startPoint x: 310, startPoint y: 448, endPoint x: 353, endPoint y: 464, distance: 45.1
click at [353, 464] on div "Commodity Code Standard Advanced Description B86434-11/A Country of Manufacture…" at bounding box center [500, 343] width 816 height 474
type input "1"
type input "1.0000"
click at [354, 470] on div "Width 0" at bounding box center [290, 478] width 139 height 40
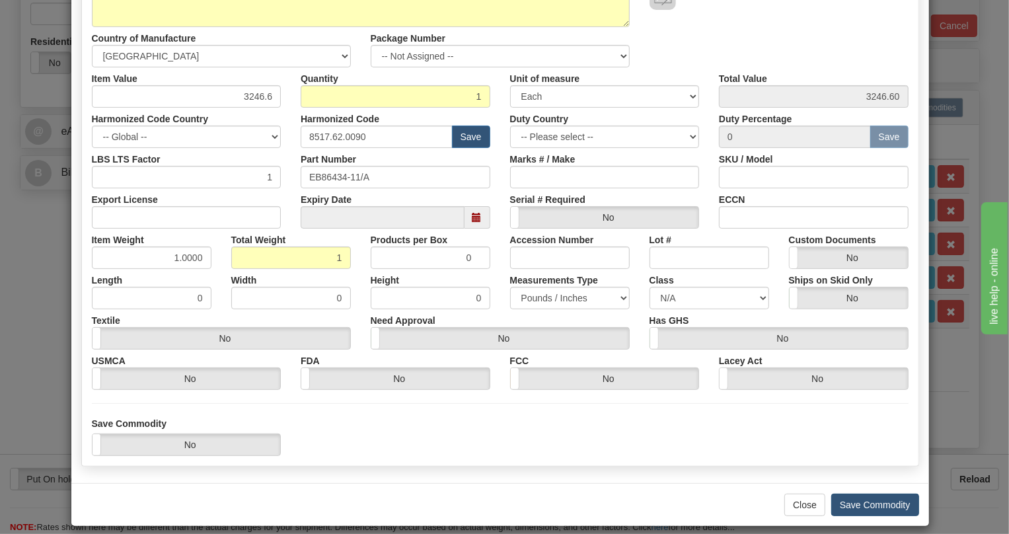
scroll to position [201, 0]
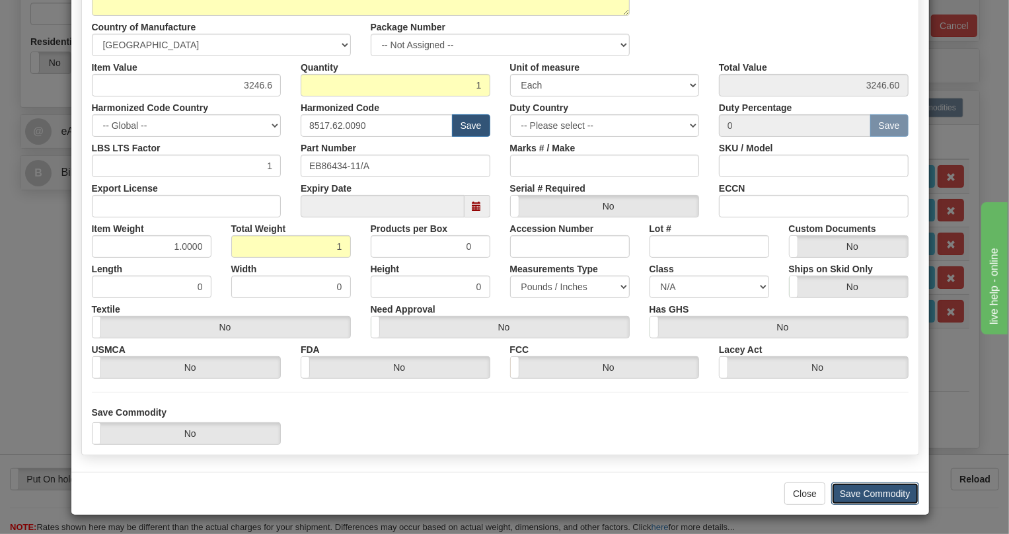
click at [844, 493] on button "Save Commodity" at bounding box center [875, 493] width 88 height 22
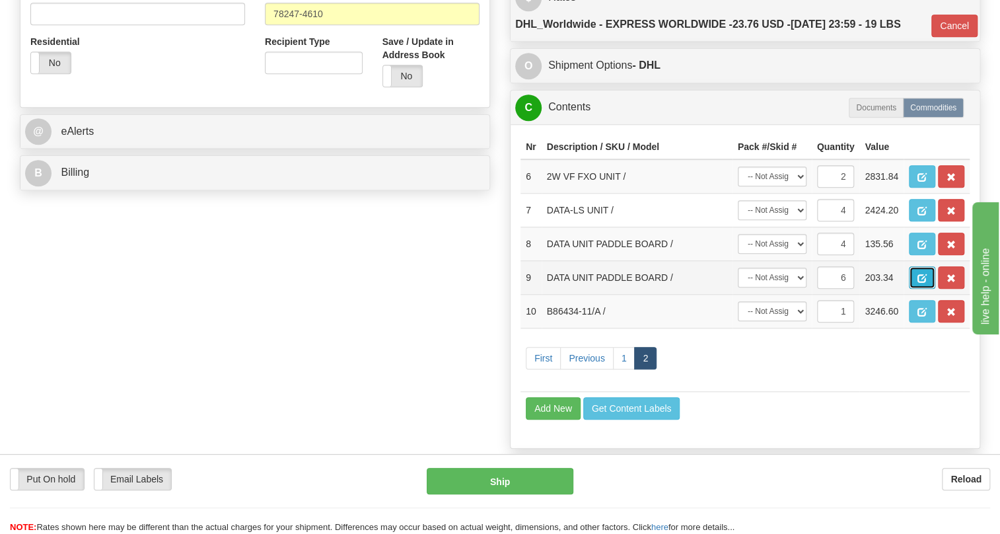
click at [924, 283] on span "button" at bounding box center [921, 278] width 9 height 9
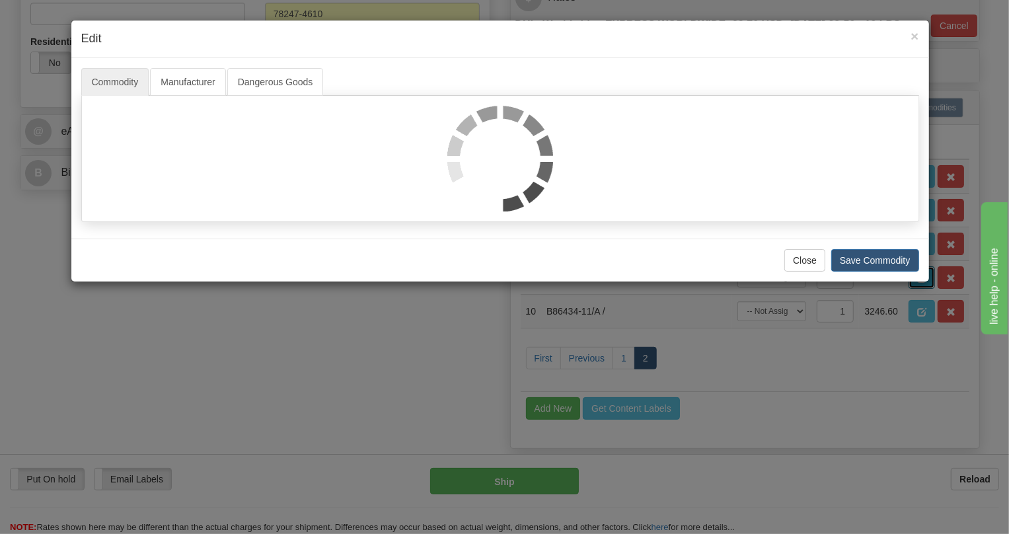
scroll to position [0, 0]
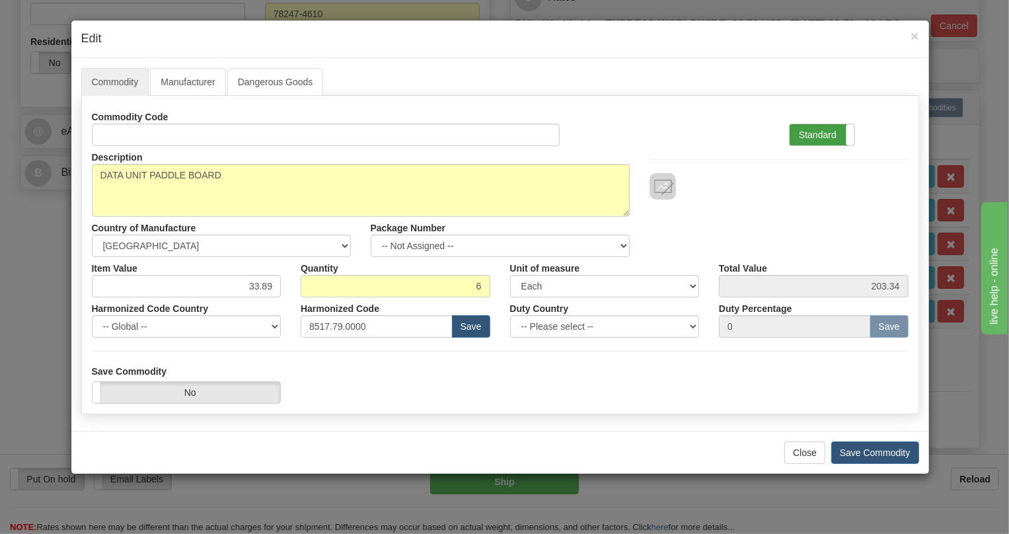
click at [820, 132] on label "Standard" at bounding box center [821, 134] width 65 height 21
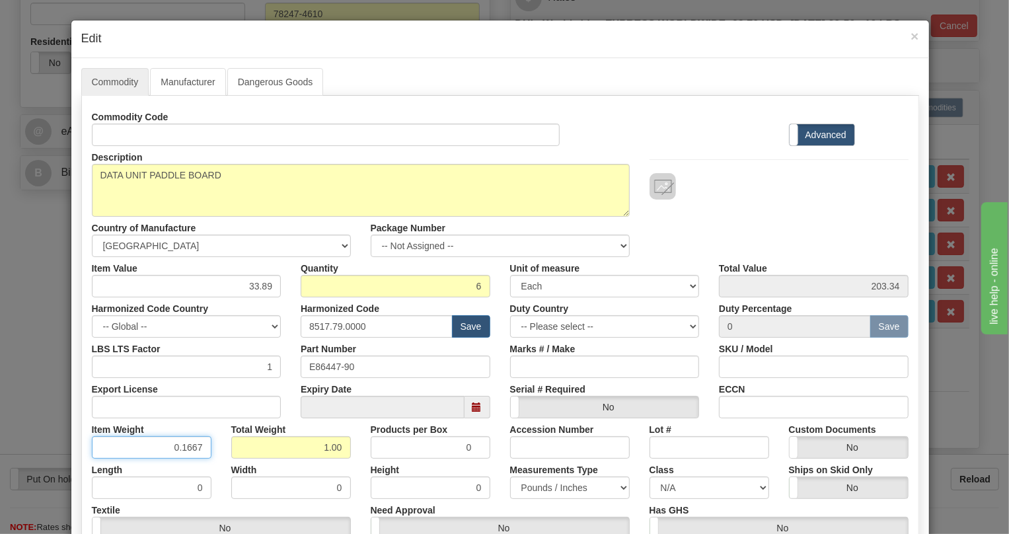
drag, startPoint x: 193, startPoint y: 441, endPoint x: 198, endPoint y: 455, distance: 14.8
click at [198, 455] on input "0.1667" at bounding box center [152, 447] width 120 height 22
type input "0.1665"
drag, startPoint x: 310, startPoint y: 445, endPoint x: 395, endPoint y: 454, distance: 85.7
click at [395, 454] on div "Item Weight 0.1665 Total Weight 1.00 Products per Box 0 Accession Number Lot # …" at bounding box center [500, 438] width 836 height 40
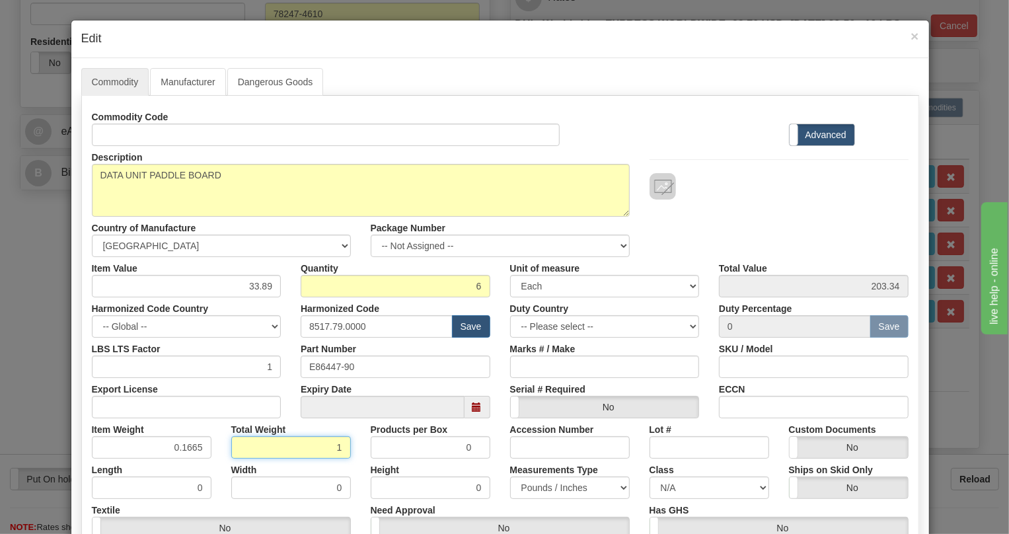
type input "1"
click at [351, 470] on div "Width 0" at bounding box center [290, 478] width 139 height 40
drag, startPoint x: 193, startPoint y: 445, endPoint x: 201, endPoint y: 460, distance: 17.4
click at [201, 460] on div "Commodity Code Standard Advanced Description DATA UNIT PADDLE BOARD Country of …" at bounding box center [500, 343] width 816 height 474
type input "0.1665"
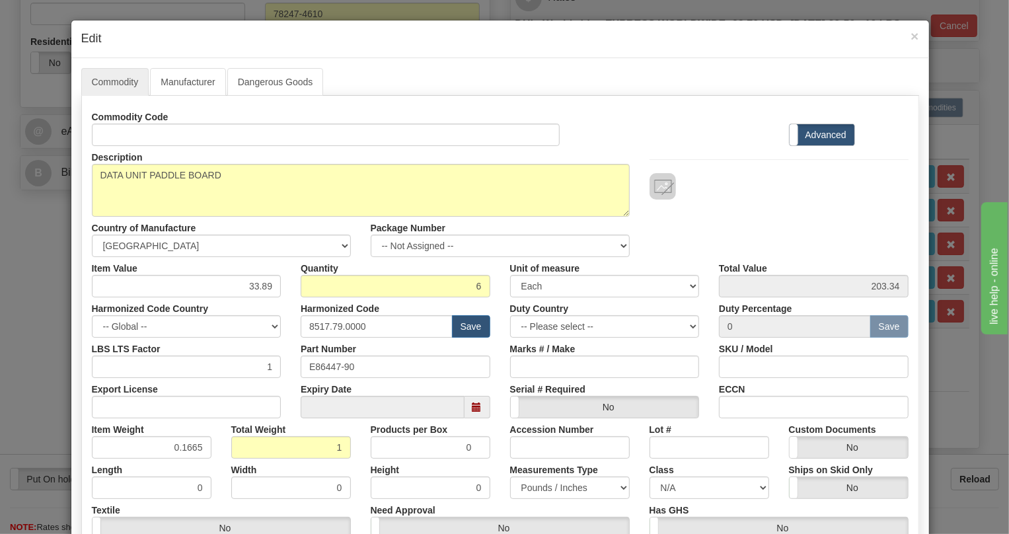
type input "1.00"
click at [363, 463] on div "Height 0" at bounding box center [430, 478] width 139 height 40
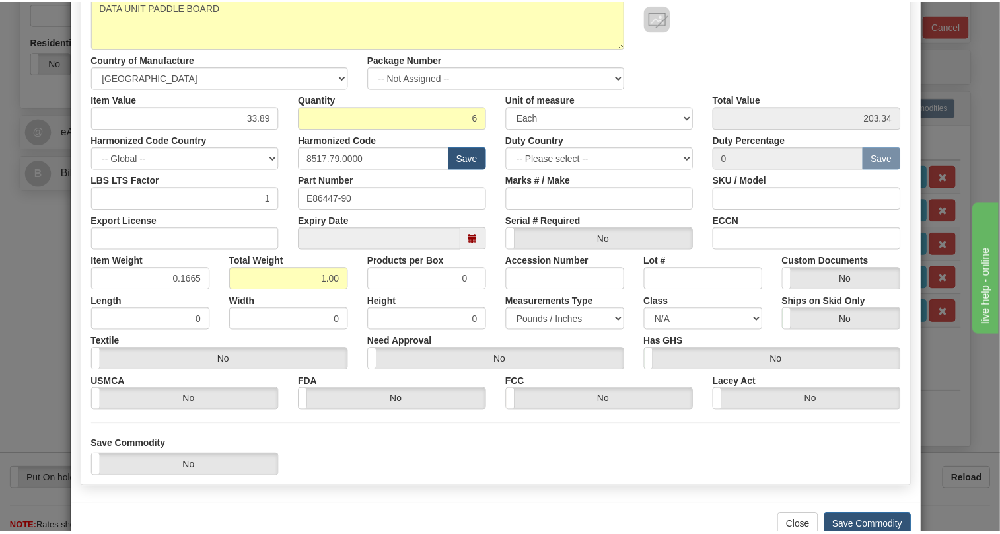
scroll to position [201, 0]
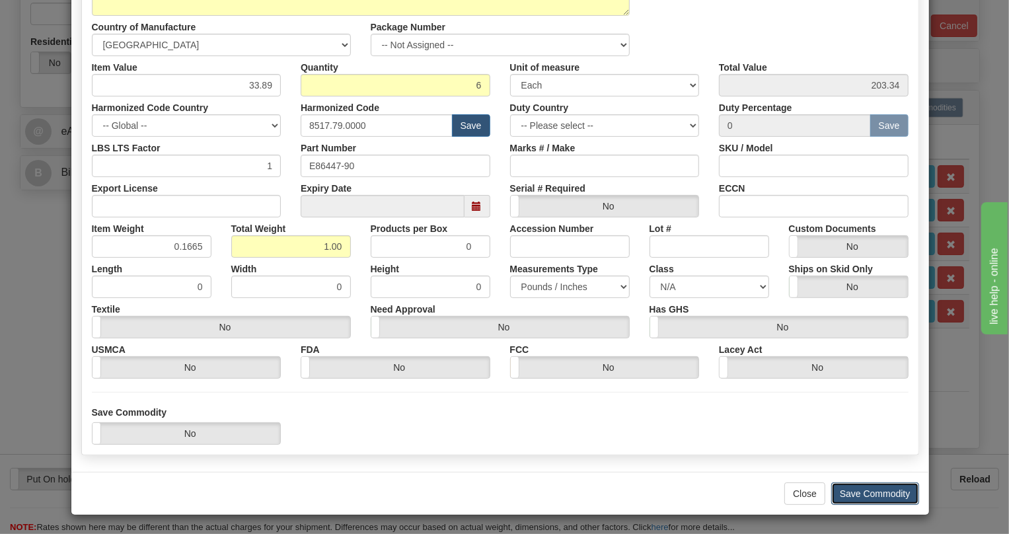
click at [865, 492] on button "Save Commodity" at bounding box center [875, 493] width 88 height 22
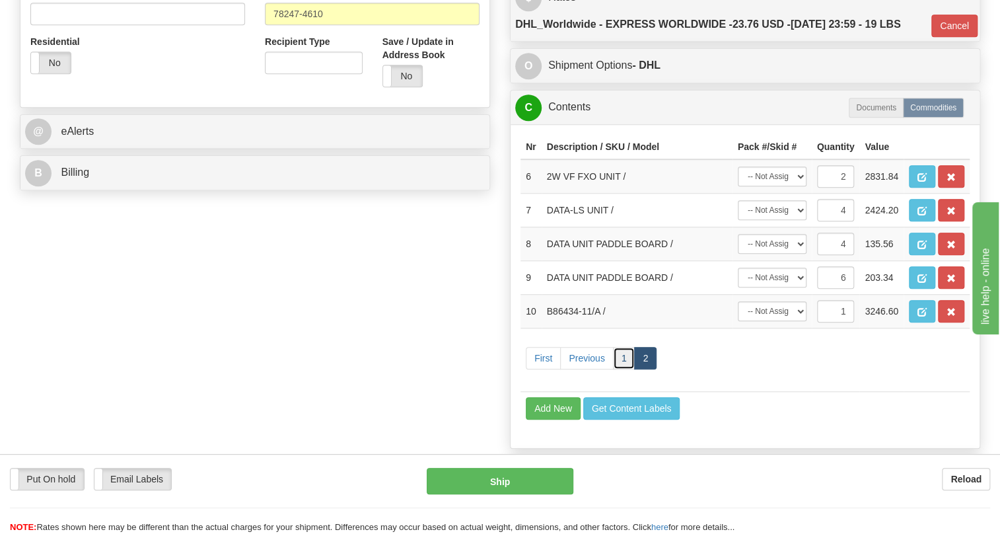
click at [623, 369] on link "1" at bounding box center [624, 358] width 22 height 22
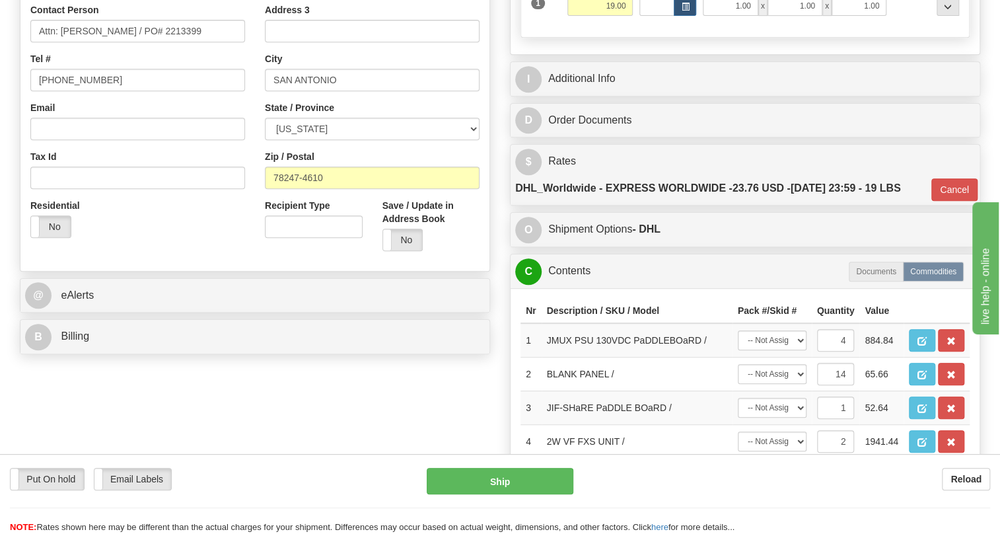
scroll to position [300, 0]
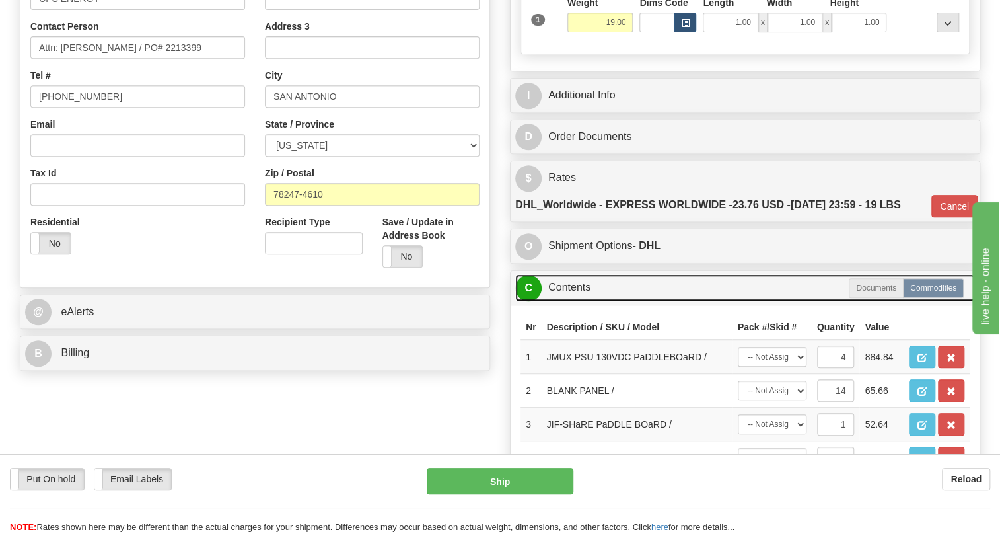
click at [571, 301] on link "C Contents" at bounding box center [745, 287] width 460 height 27
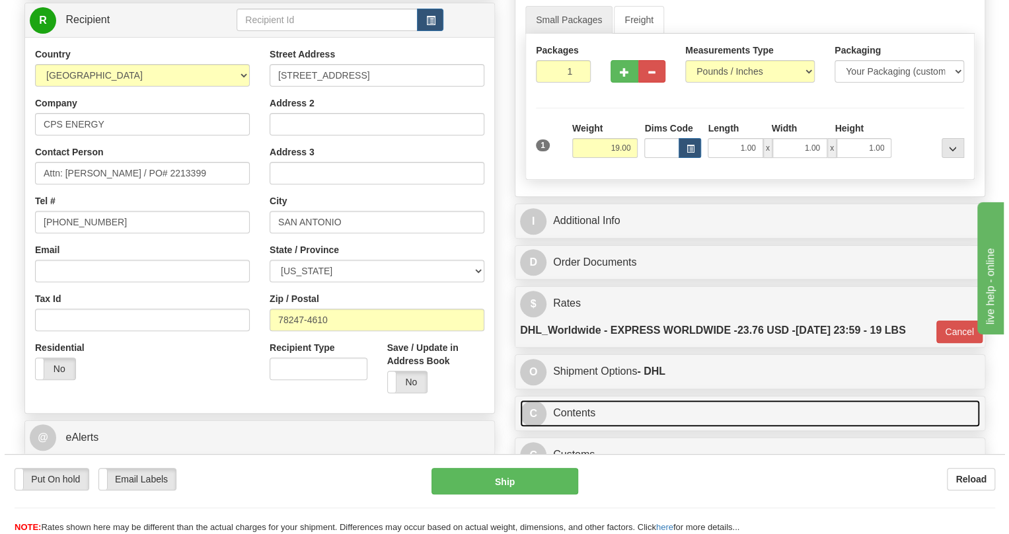
scroll to position [120, 0]
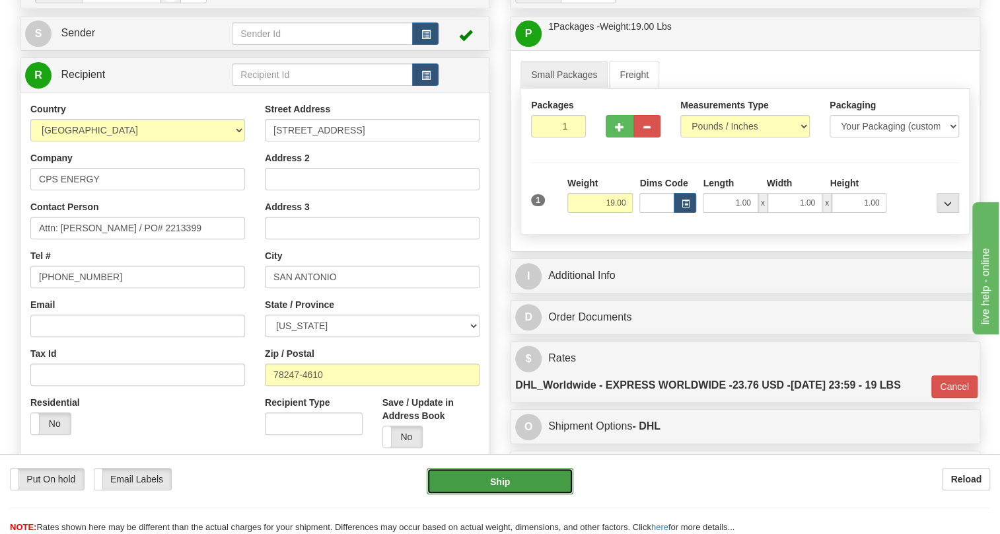
click at [500, 476] on button "Ship" at bounding box center [500, 481] width 147 height 26
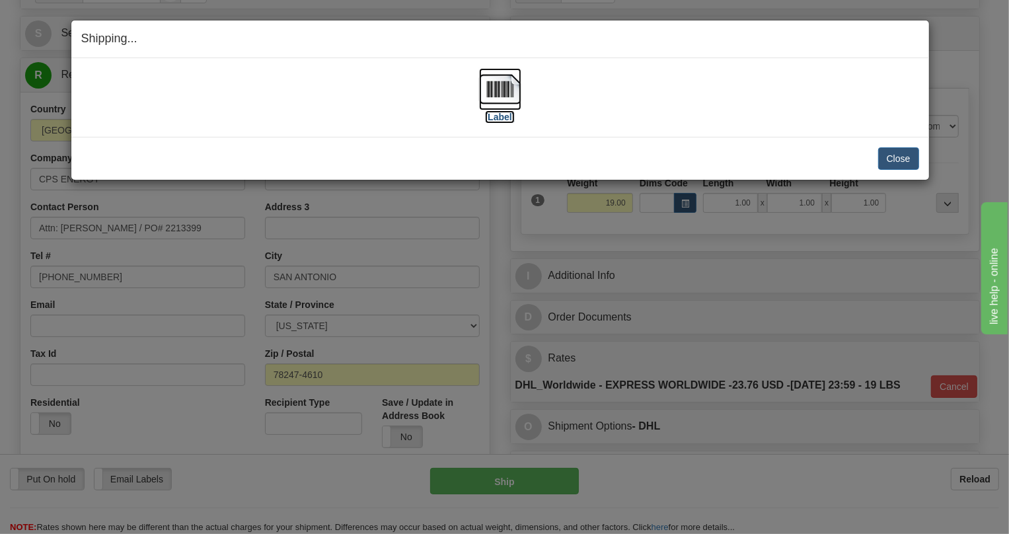
click at [489, 91] on img at bounding box center [500, 89] width 42 height 42
drag, startPoint x: 898, startPoint y: 155, endPoint x: 777, endPoint y: 132, distance: 122.9
click at [896, 155] on button "Close" at bounding box center [898, 158] width 41 height 22
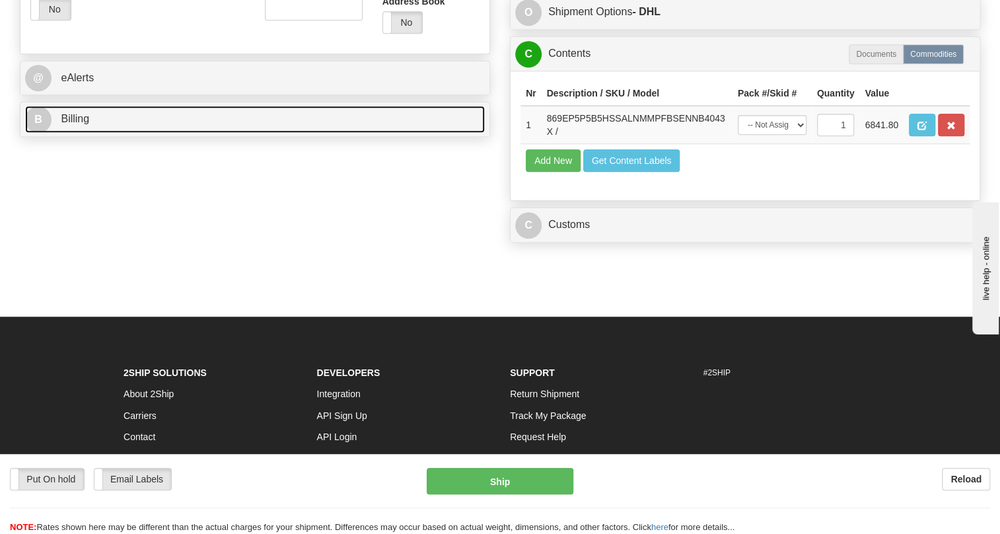
click at [87, 124] on span "Billing" at bounding box center [75, 118] width 28 height 11
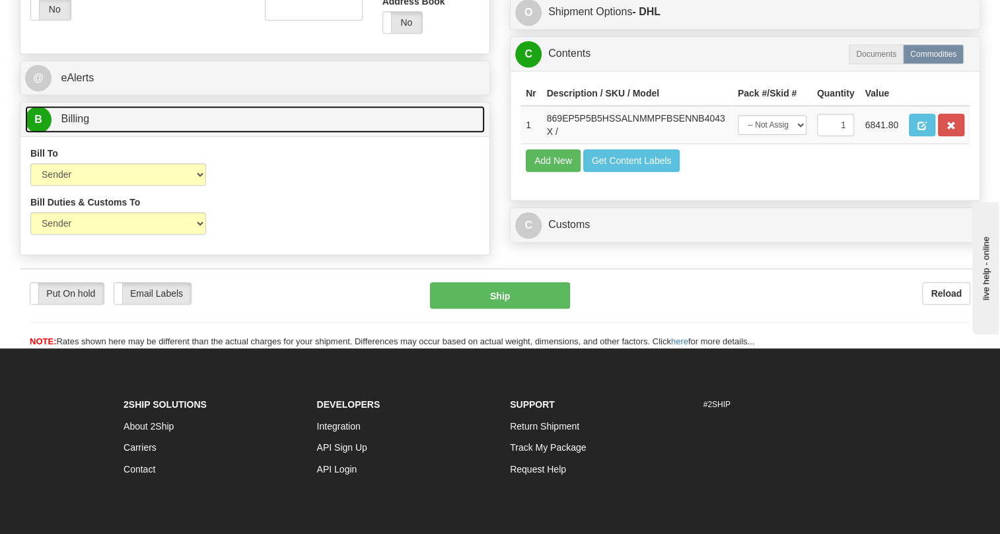
click at [87, 124] on span "Billing" at bounding box center [75, 118] width 28 height 11
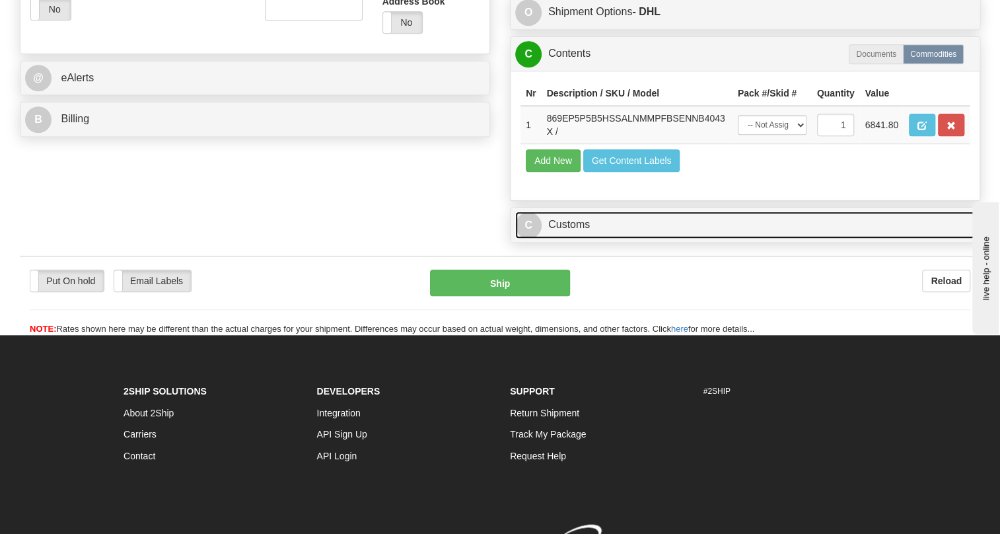
click at [574, 238] on link "C Customs" at bounding box center [745, 224] width 460 height 27
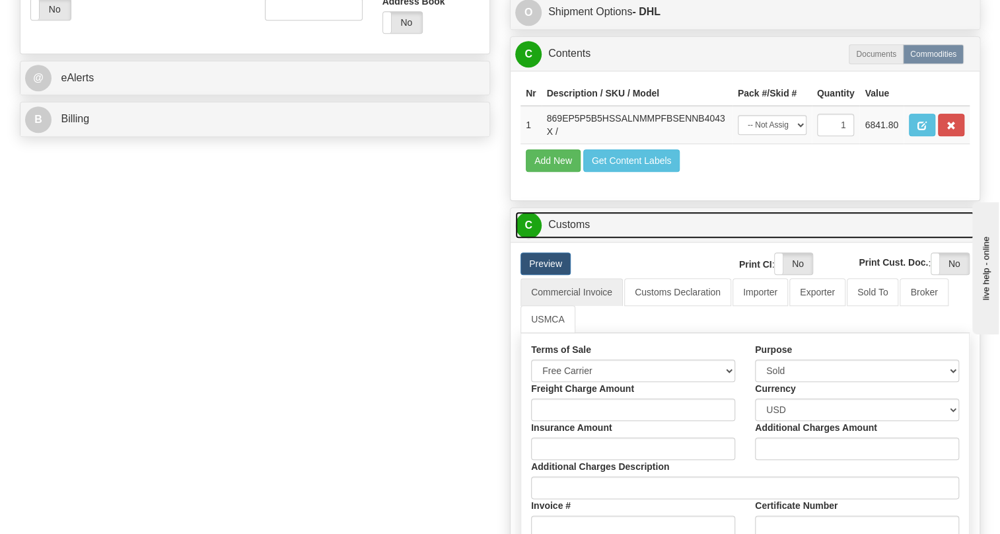
click at [574, 238] on link "C Customs" at bounding box center [745, 224] width 460 height 27
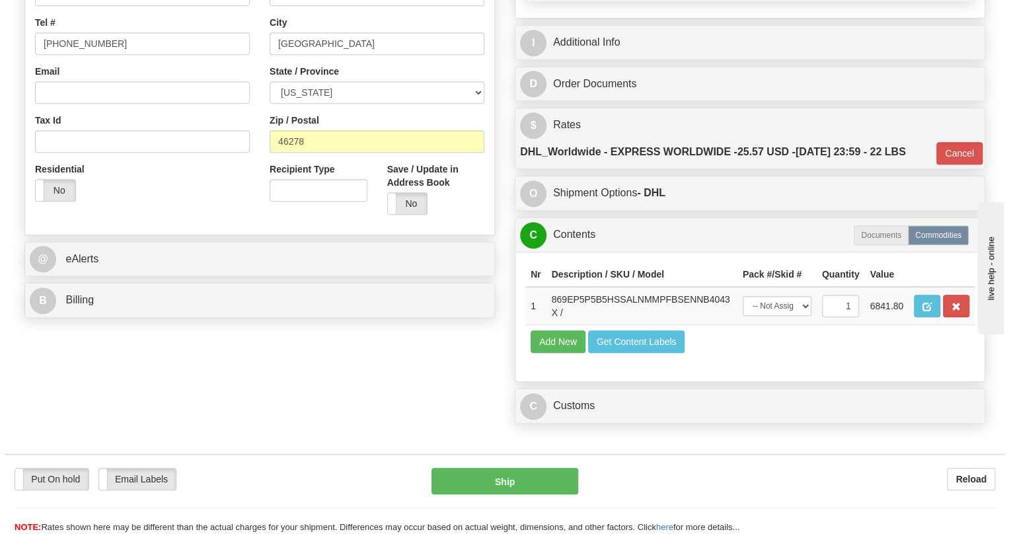
scroll to position [353, 0]
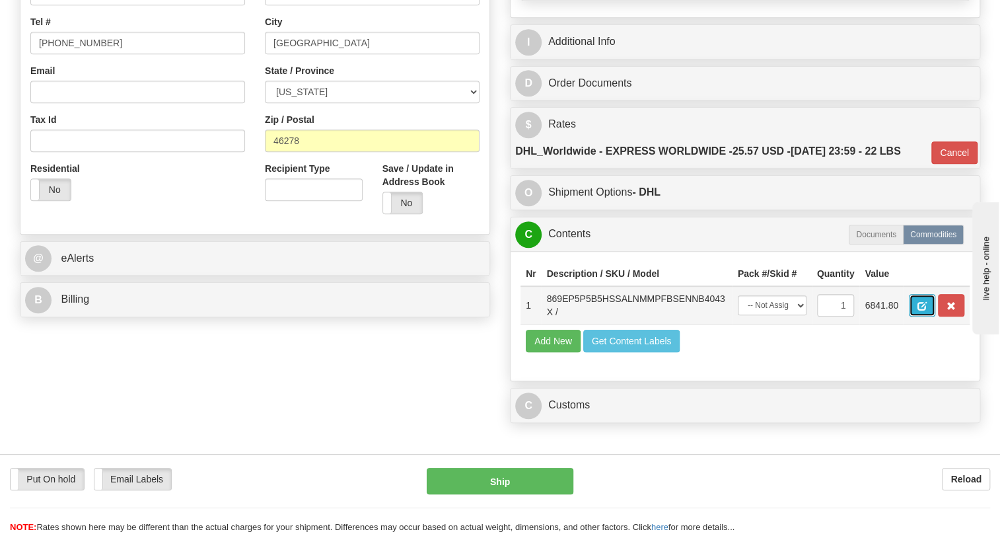
click at [917, 316] on button "button" at bounding box center [922, 305] width 26 height 22
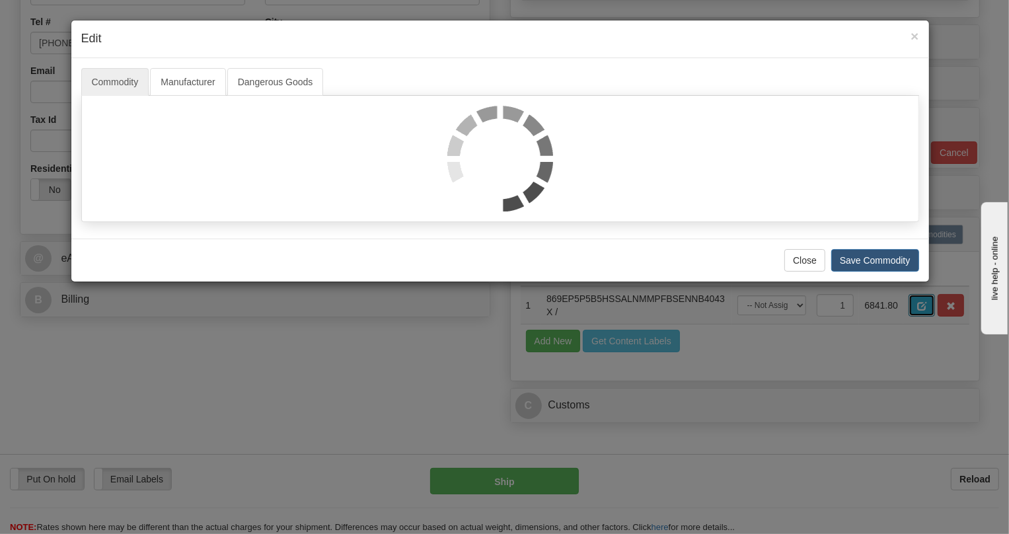
scroll to position [0, 0]
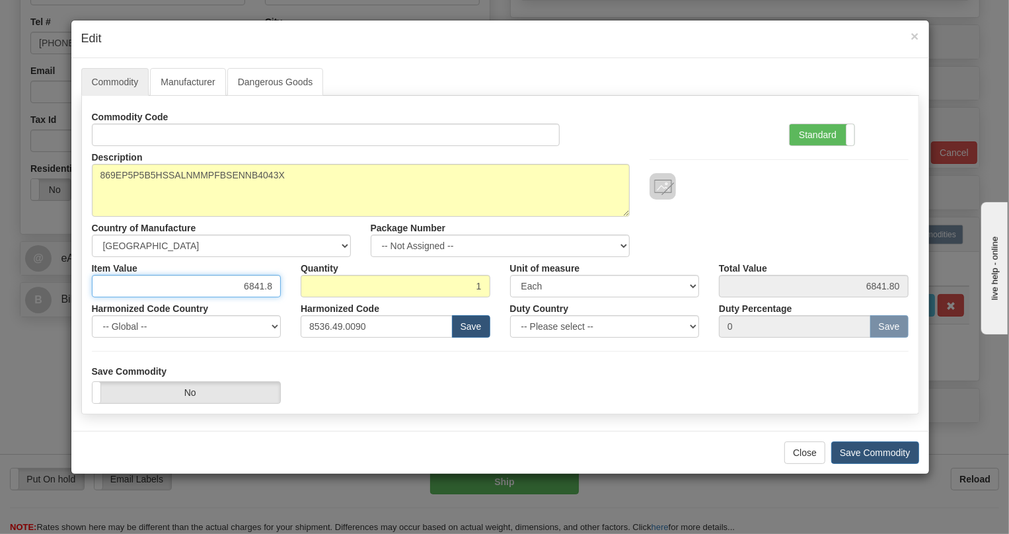
click at [258, 285] on input "6841.8" at bounding box center [187, 286] width 190 height 22
paste input "4.017,1"
click at [244, 286] on input "4.017,18" at bounding box center [187, 286] width 190 height 22
click at [261, 285] on input "4017,18" at bounding box center [187, 286] width 190 height 22
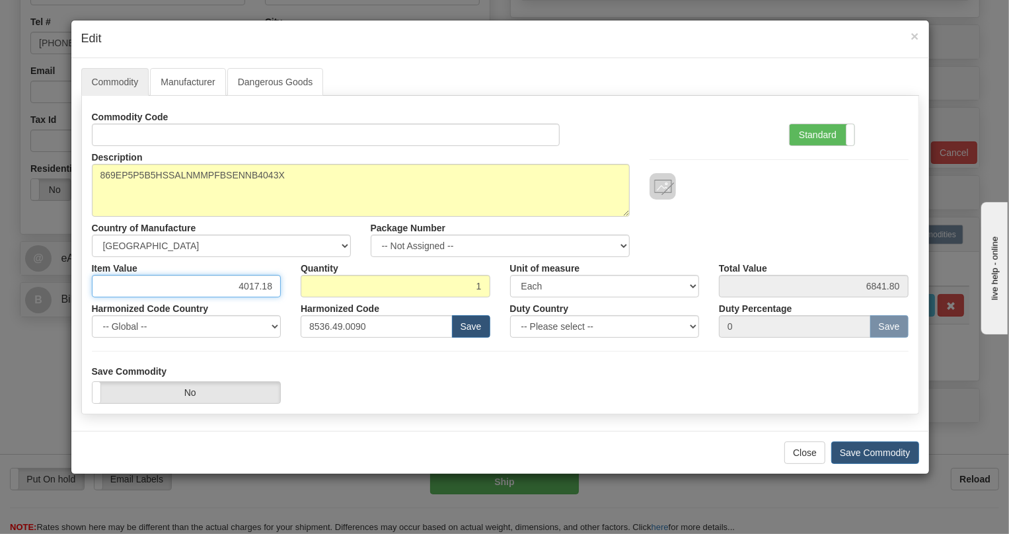
type input "4017.18"
click at [283, 302] on div "Harmonized Code Country -- Global -- AFGHANISTAN ALAND ISLANDS ALBANIA ALGERIA …" at bounding box center [186, 317] width 209 height 40
click at [816, 127] on label "Standard" at bounding box center [821, 134] width 65 height 21
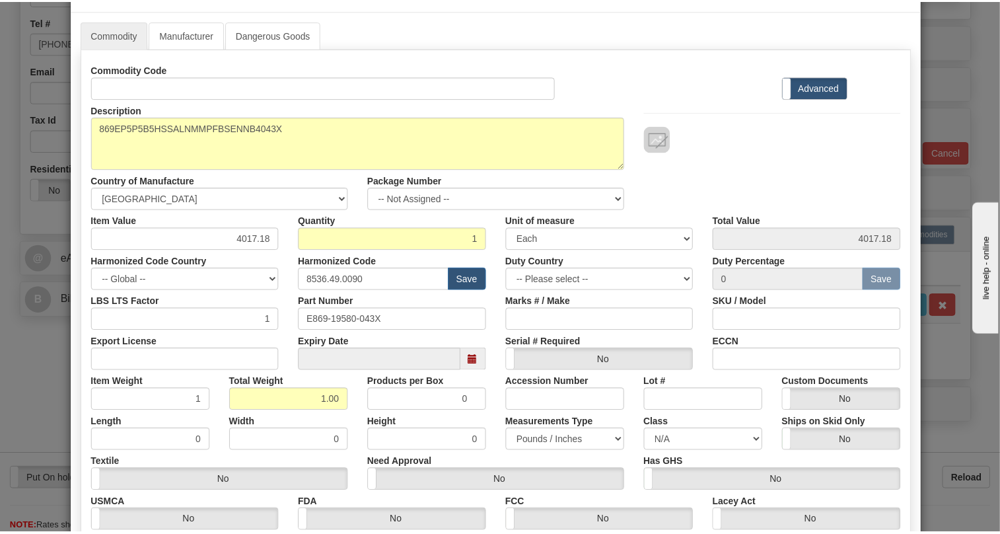
scroll to position [201, 0]
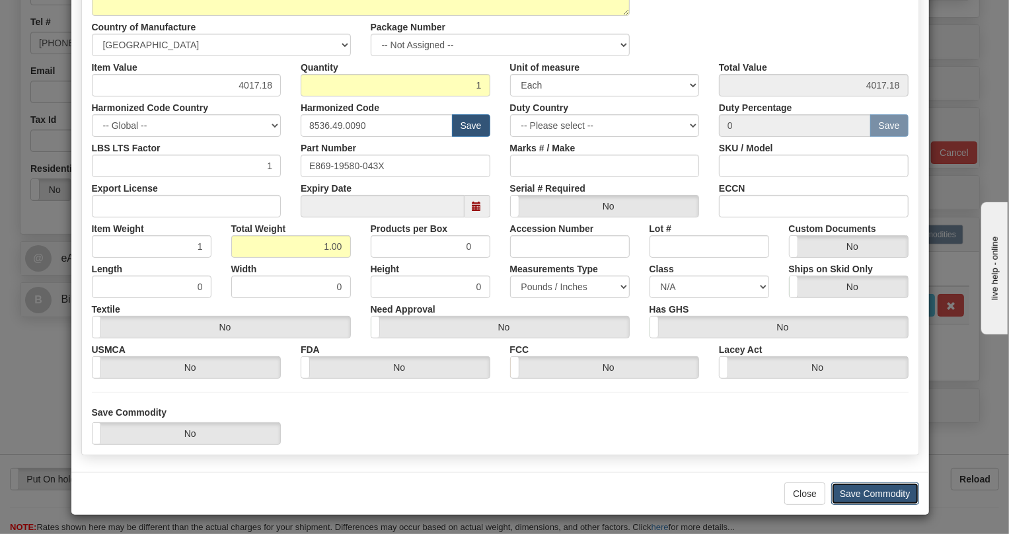
click at [882, 492] on button "Save Commodity" at bounding box center [875, 493] width 88 height 22
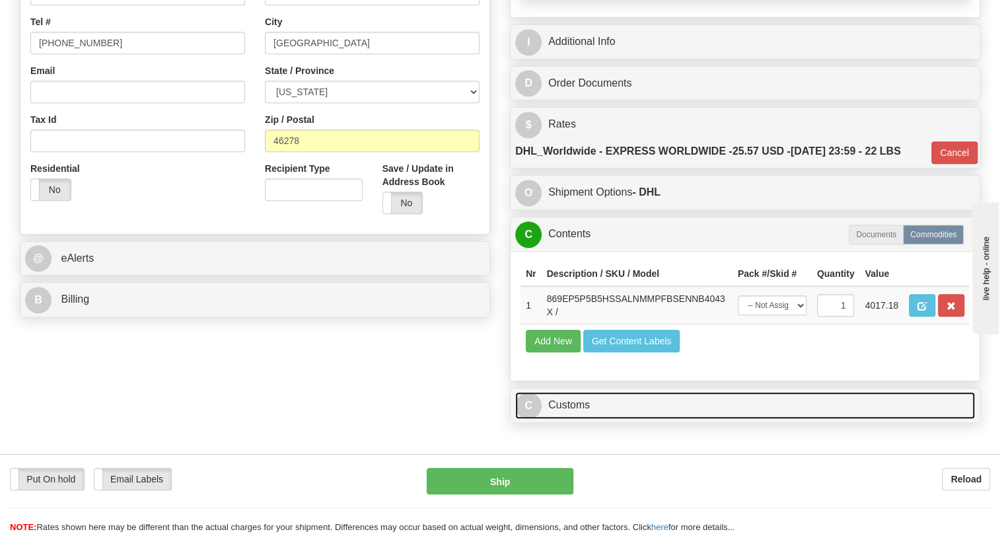
click at [587, 419] on link "C Customs" at bounding box center [745, 405] width 460 height 27
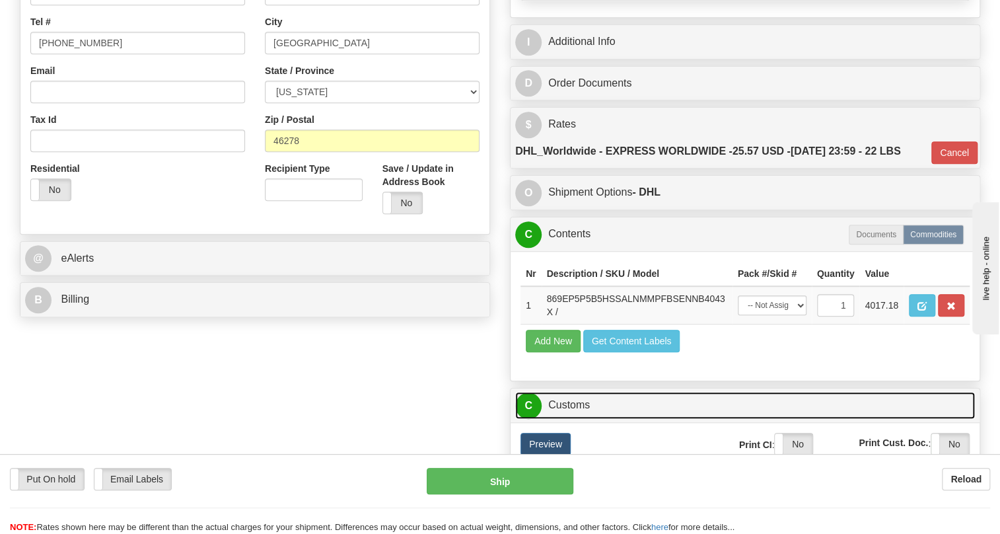
click at [578, 419] on link "C Customs" at bounding box center [745, 405] width 460 height 27
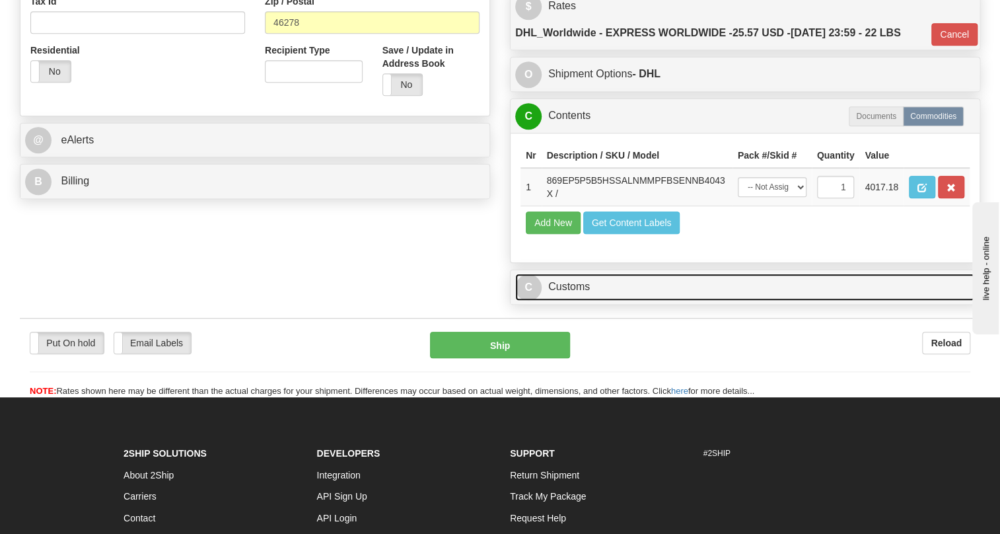
scroll to position [534, 0]
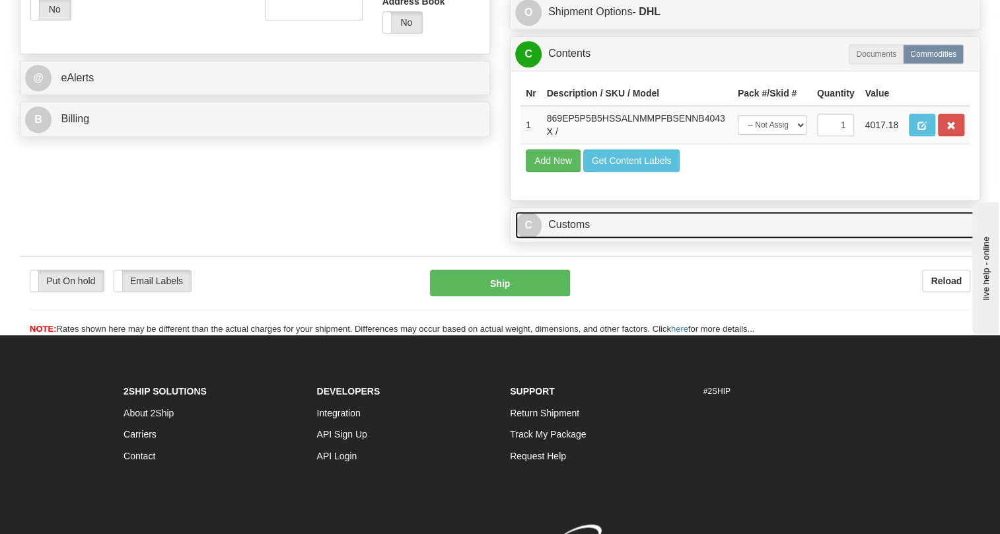
click at [574, 238] on link "C Customs" at bounding box center [745, 224] width 460 height 27
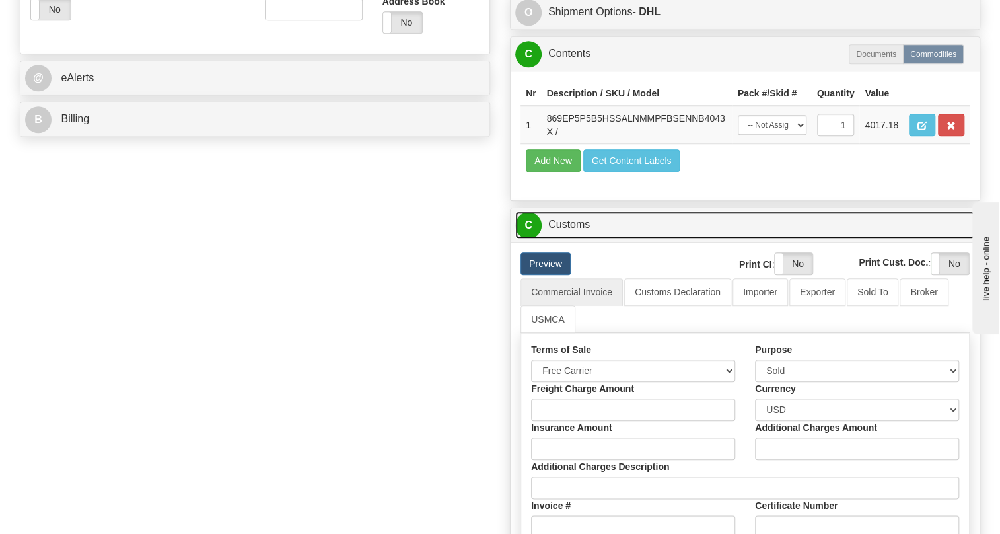
click at [574, 238] on link "C Customs" at bounding box center [745, 224] width 460 height 27
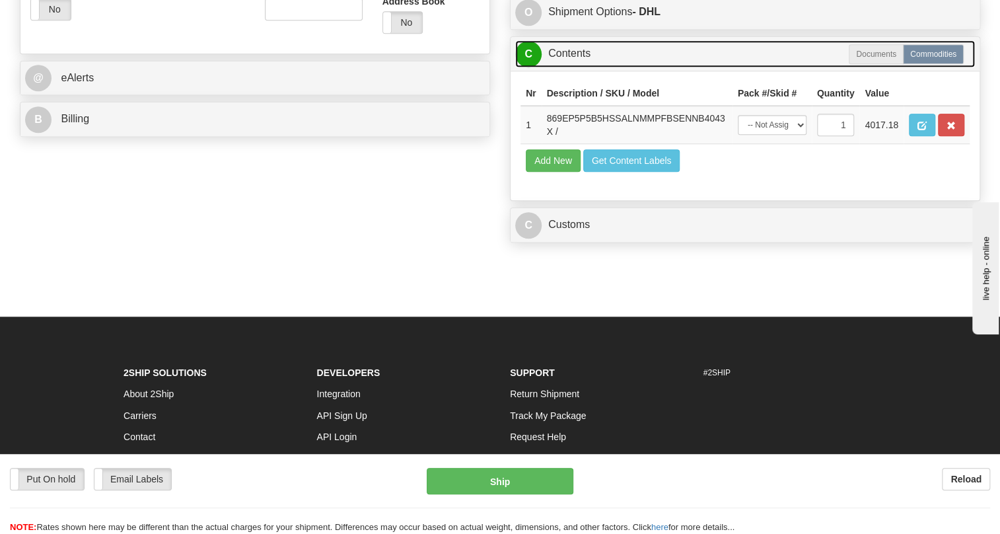
click at [580, 67] on link "C Contents" at bounding box center [745, 53] width 460 height 27
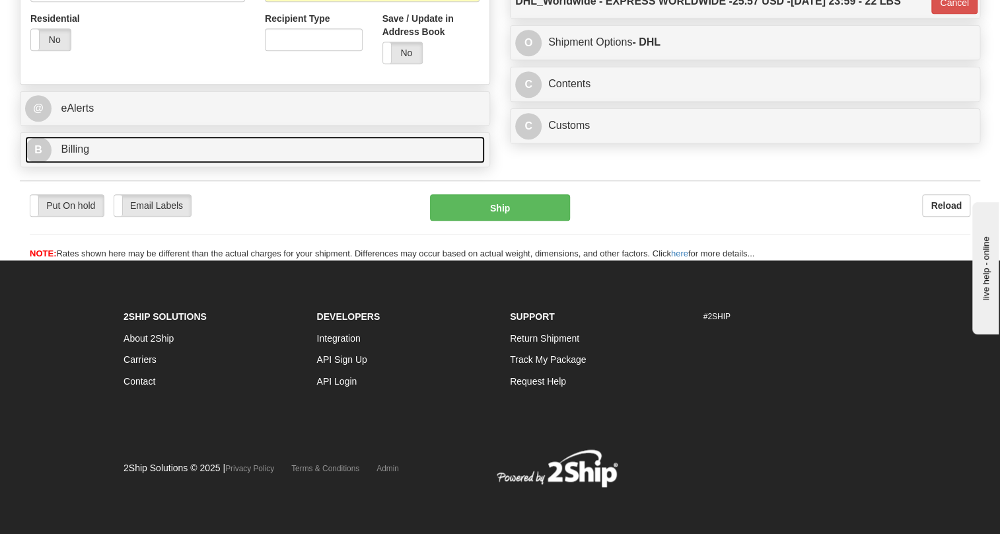
click at [72, 151] on span "Billing" at bounding box center [75, 148] width 28 height 11
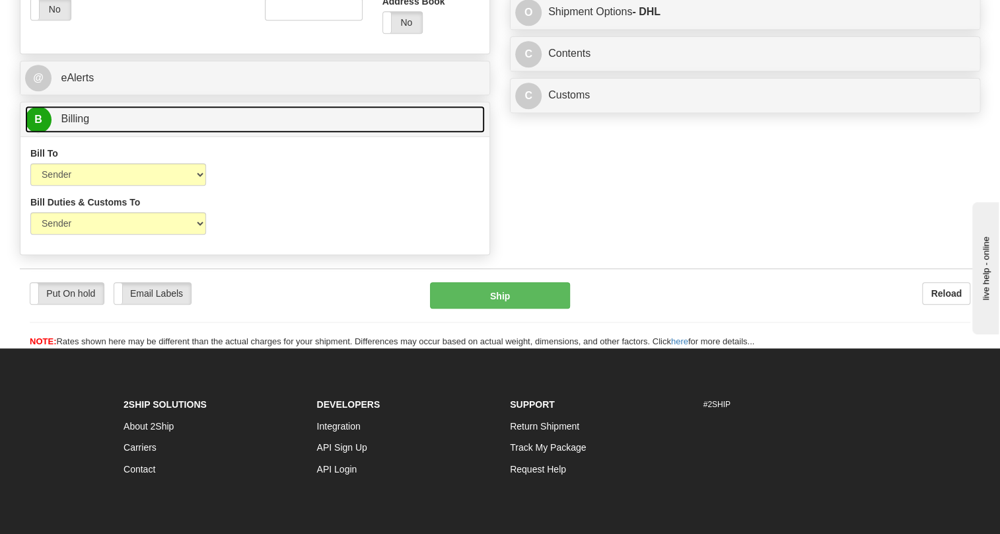
click at [72, 124] on span "Billing" at bounding box center [75, 118] width 28 height 11
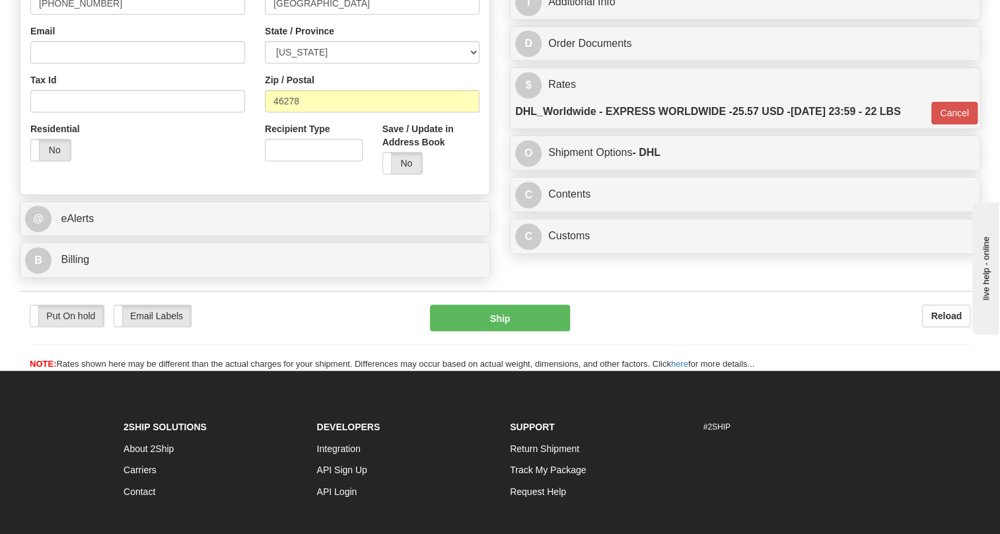
scroll to position [233, 0]
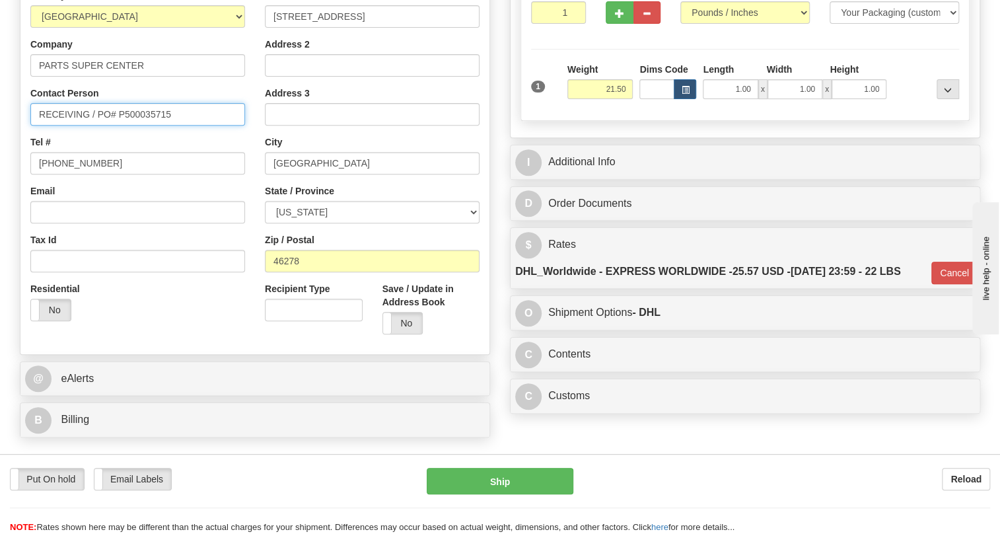
click at [98, 125] on input "RECEIVING / PO# P500035715" at bounding box center [137, 114] width 215 height 22
type input "RECEIVING / Attn: PO# P500035715"
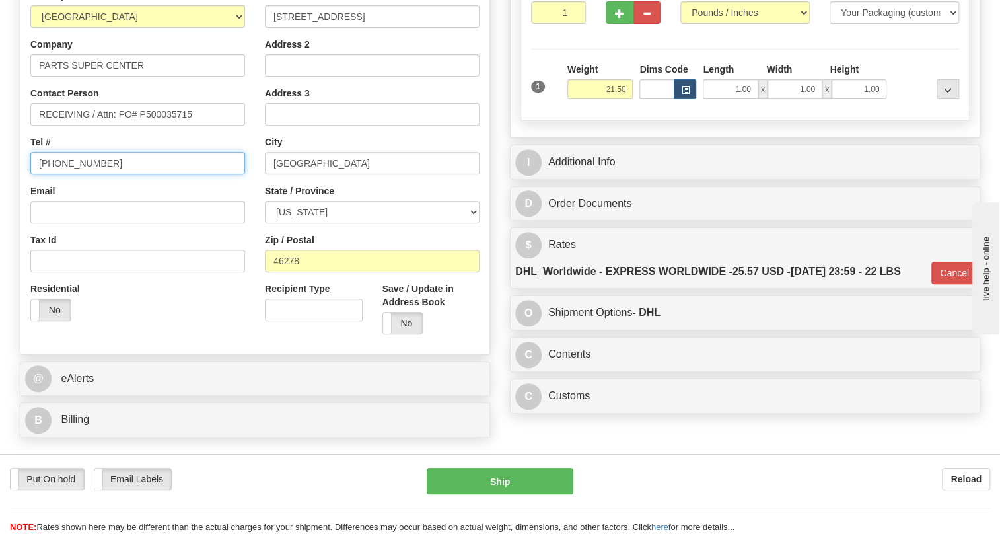
click at [79, 174] on input "[PHONE_NUMBER]" at bounding box center [137, 163] width 215 height 22
paste input "8003411010"
type input "8003411010"
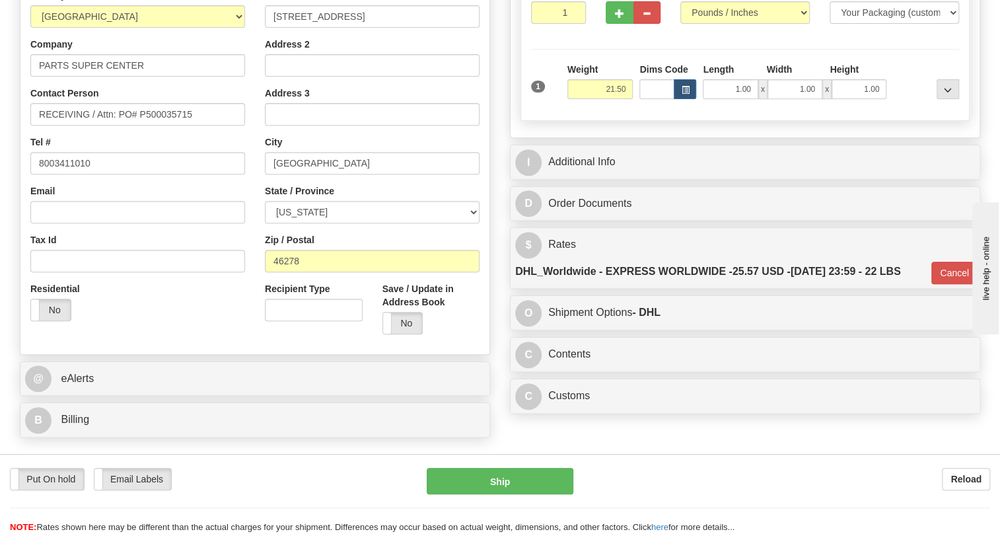
click at [215, 213] on div "Email" at bounding box center [137, 203] width 215 height 39
click at [89, 125] on input "RECEIVING / Attn: PO# P500035715" at bounding box center [137, 114] width 215 height 22
paste input "PHILLIP LUSE"
drag, startPoint x: 98, startPoint y: 143, endPoint x: 3, endPoint y: 157, distance: 95.6
click at [3, 157] on div "Toggle navigation Settings Shipping Preferences Fields Preferences New" at bounding box center [500, 139] width 1000 height 744
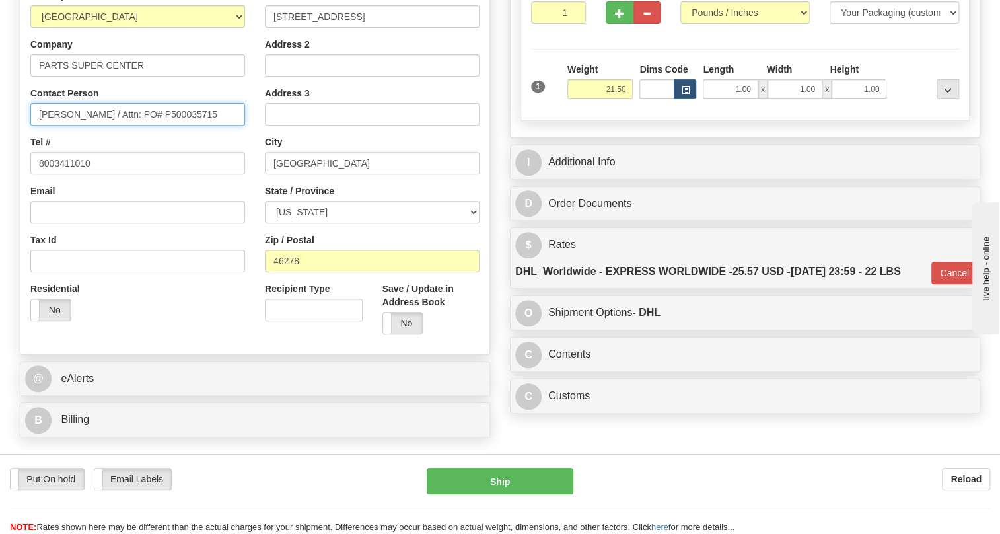
type input "PHILLIP LUSE / Attn: PO# P500035715"
click at [96, 162] on div "Country AFGHANISTAN ALAND ISLANDS ALBANIA ALGERIA AMERICAN SAMOA ANDORRA ANGOLA…" at bounding box center [137, 160] width 234 height 342
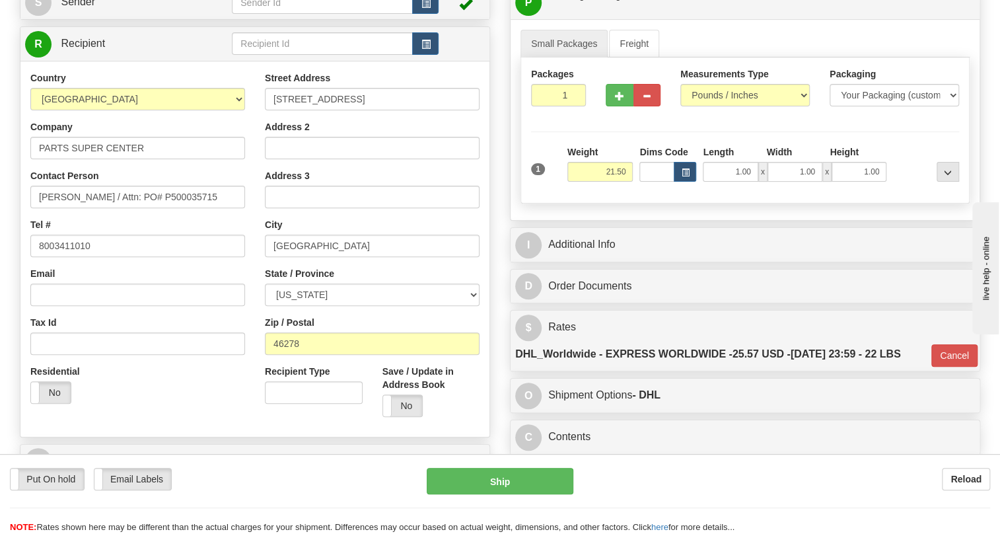
scroll to position [113, 0]
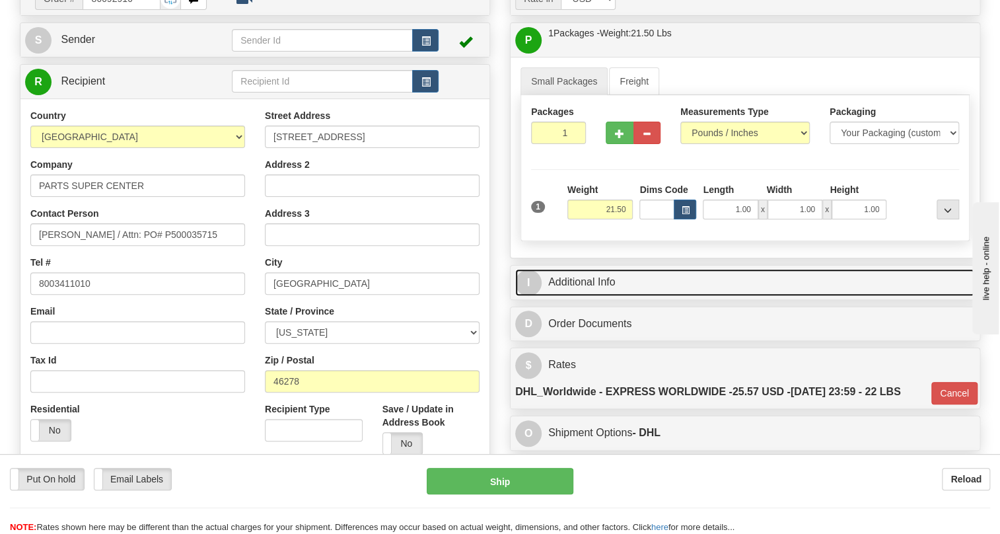
click at [594, 296] on link "I Additional Info" at bounding box center [745, 282] width 460 height 27
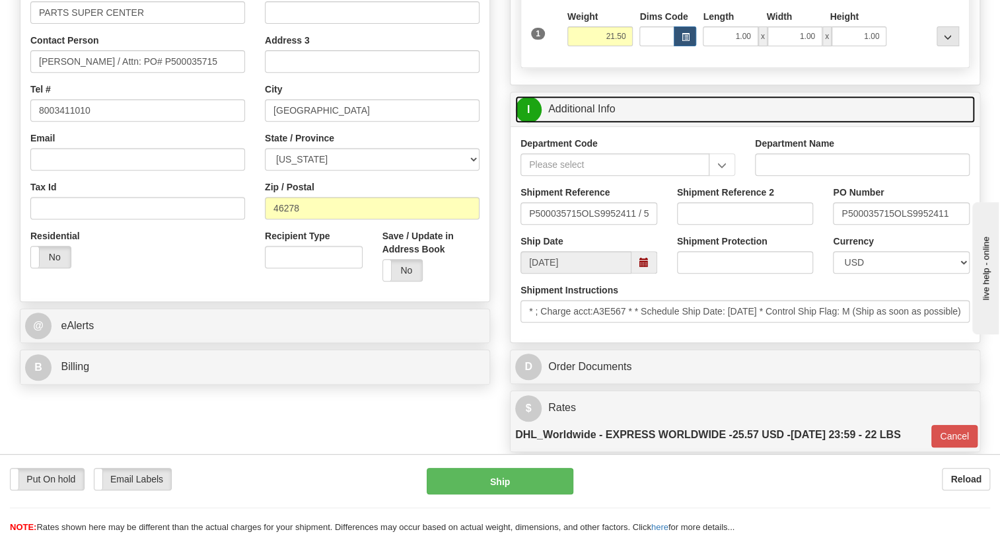
scroll to position [293, 0]
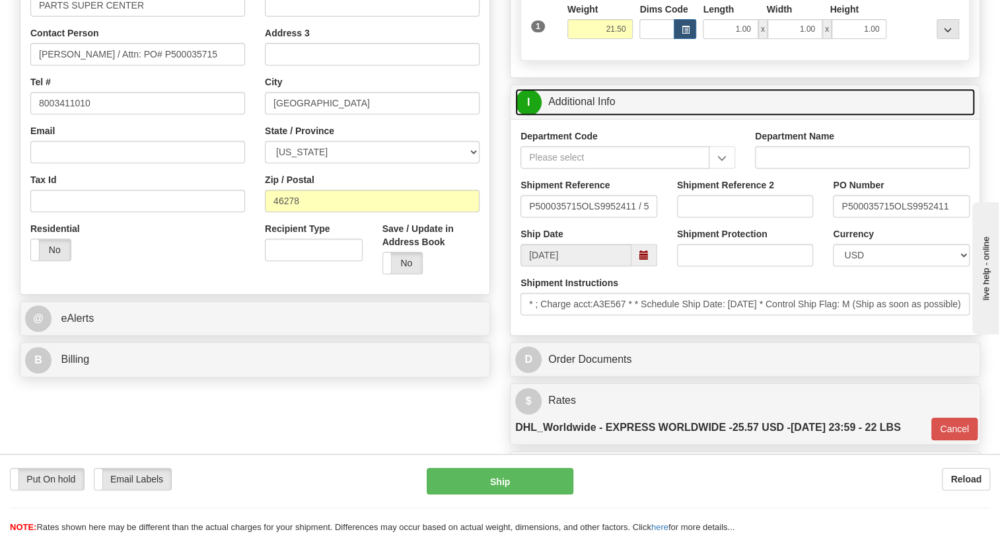
click at [581, 116] on link "I Additional Info" at bounding box center [745, 102] width 460 height 27
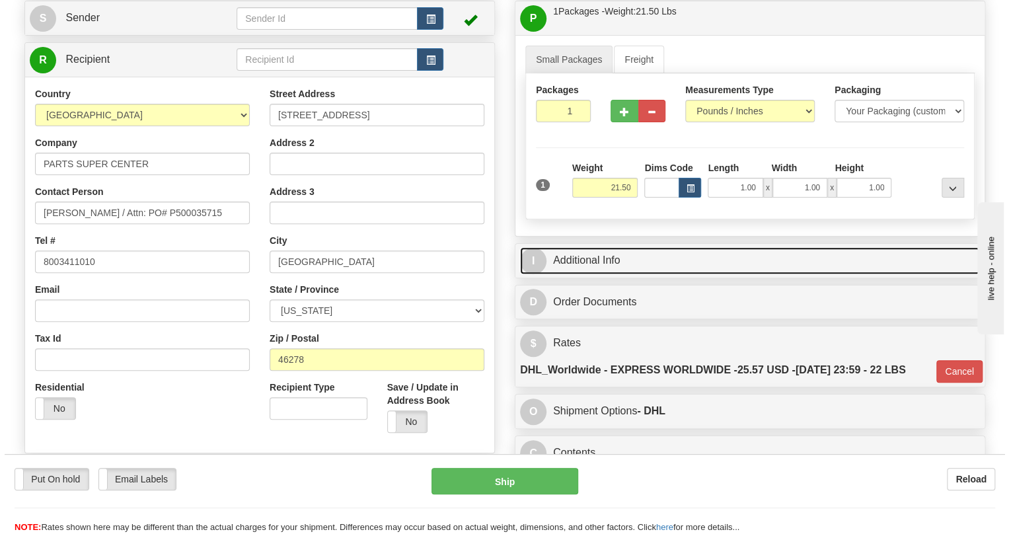
scroll to position [113, 0]
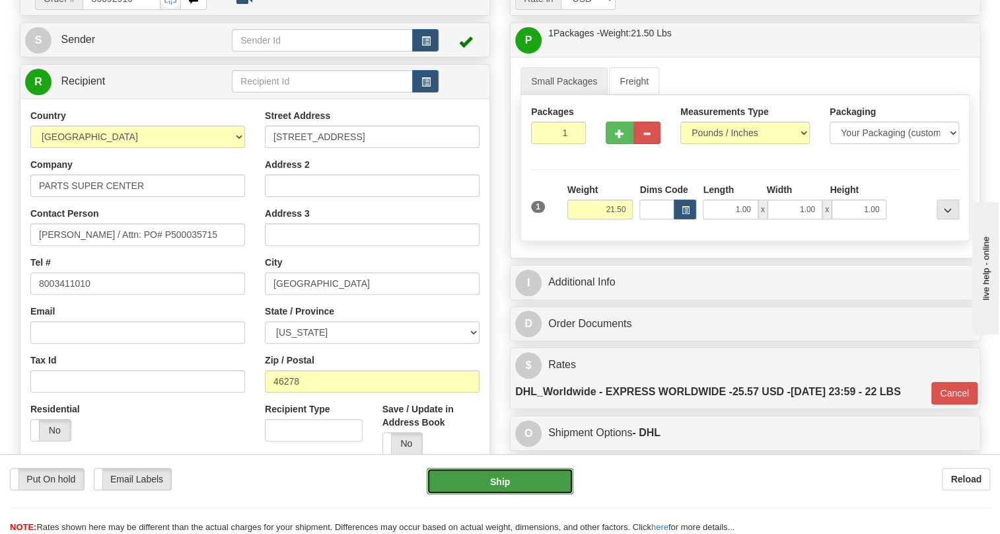
click at [505, 483] on button "Ship" at bounding box center [500, 481] width 147 height 26
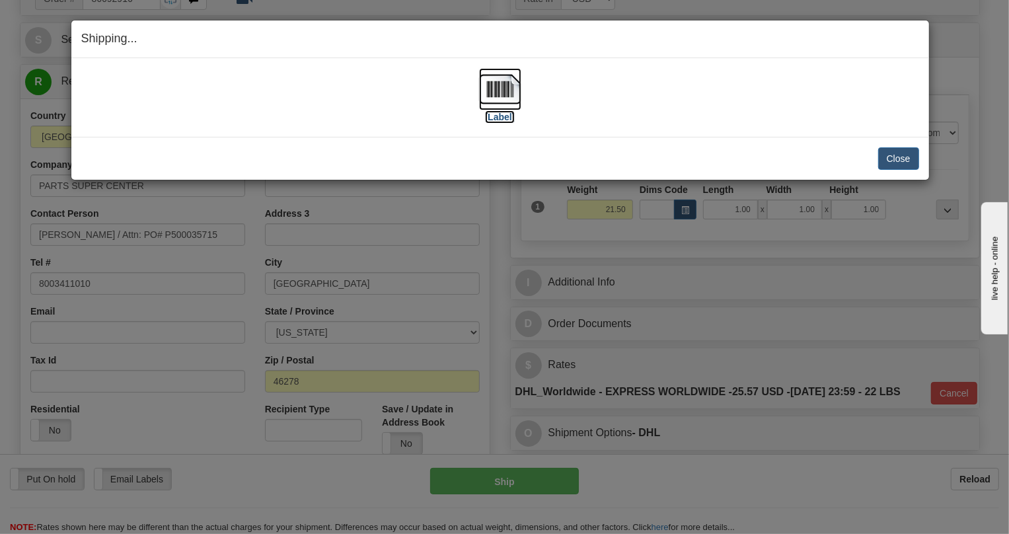
click at [487, 96] on img at bounding box center [500, 89] width 42 height 42
drag, startPoint x: 893, startPoint y: 160, endPoint x: 876, endPoint y: 159, distance: 16.5
click at [892, 159] on button "Close" at bounding box center [898, 158] width 41 height 22
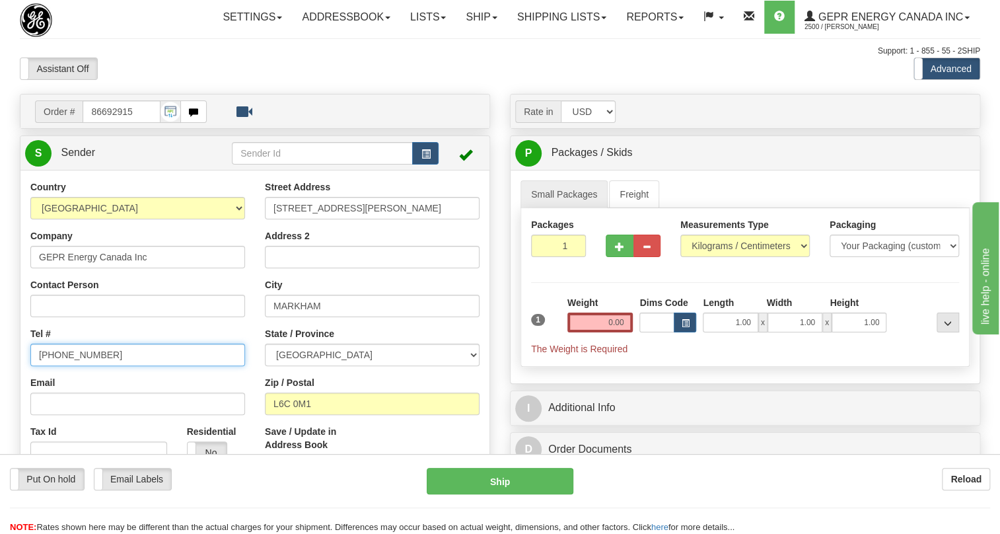
click at [79, 366] on input "[PHONE_NUMBER]" at bounding box center [137, 354] width 215 height 22
paste input "[PHONE_NUMBER]"
type input "[PHONE_NUMBER]"
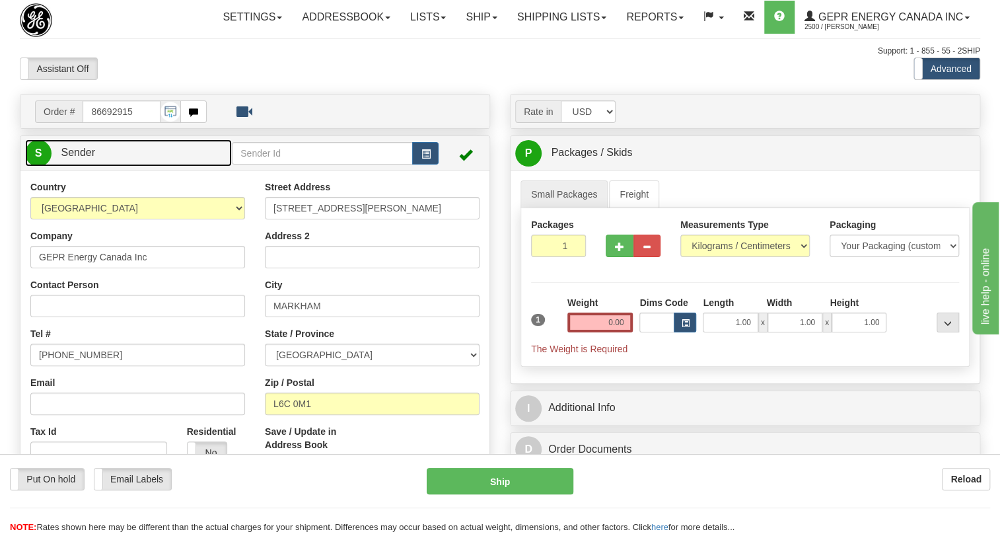
click at [81, 158] on span "Sender" at bounding box center [78, 152] width 34 height 11
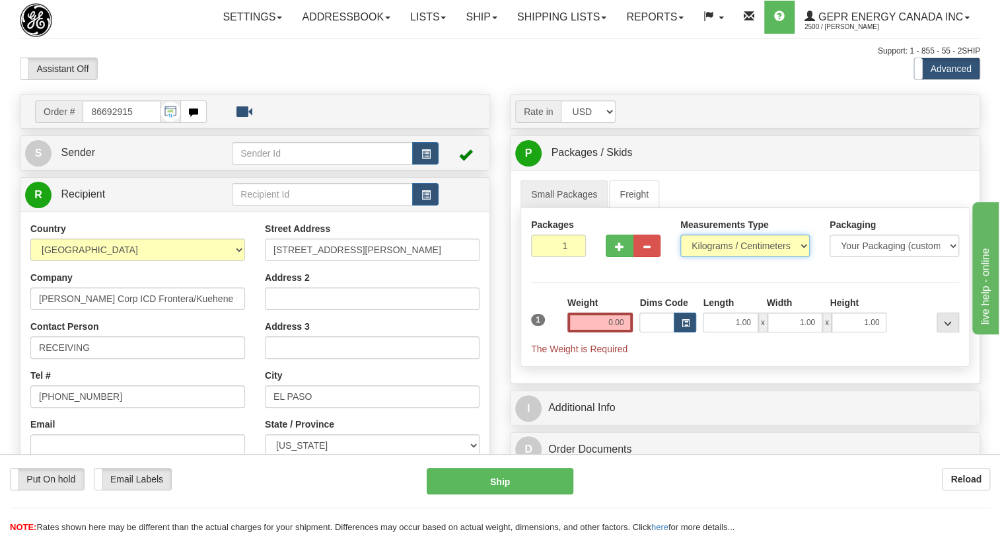
click at [713, 257] on select "Pounds / Inches Kilograms / Centimeters" at bounding box center [744, 245] width 129 height 22
select select "0"
click at [680, 257] on select "Pounds / Inches Kilograms / Centimeters" at bounding box center [744, 245] width 129 height 22
click at [606, 332] on input "0.00" at bounding box center [600, 322] width 66 height 20
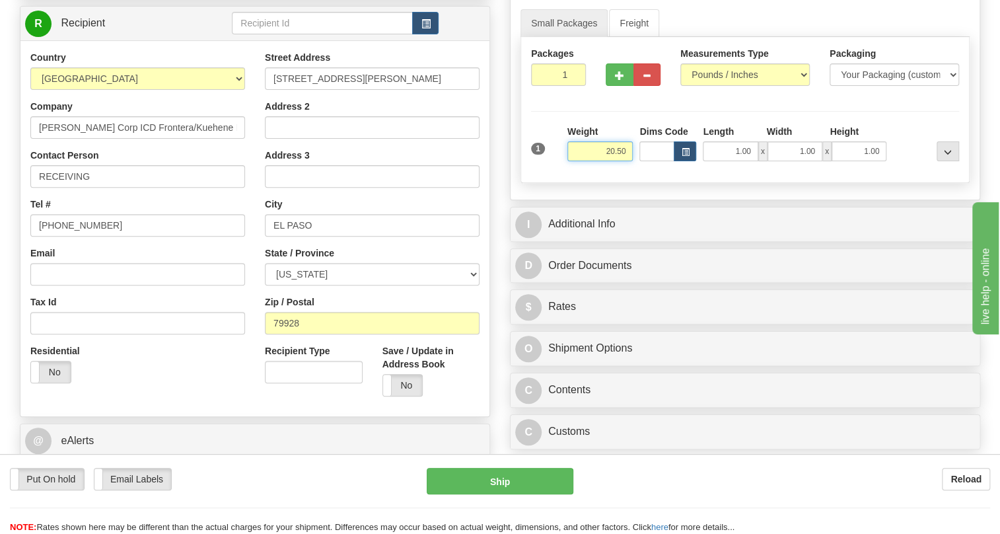
scroll to position [180, 0]
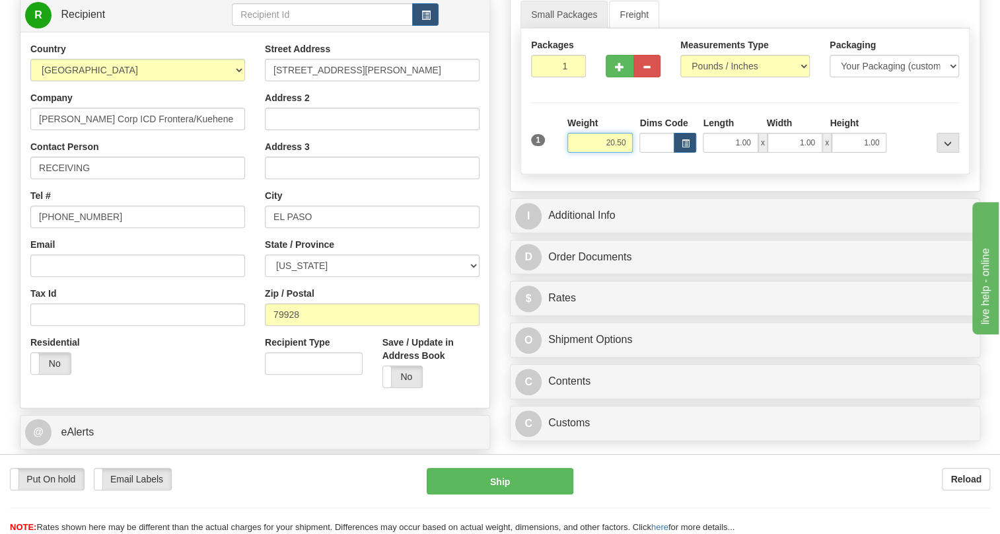
type input "20.50"
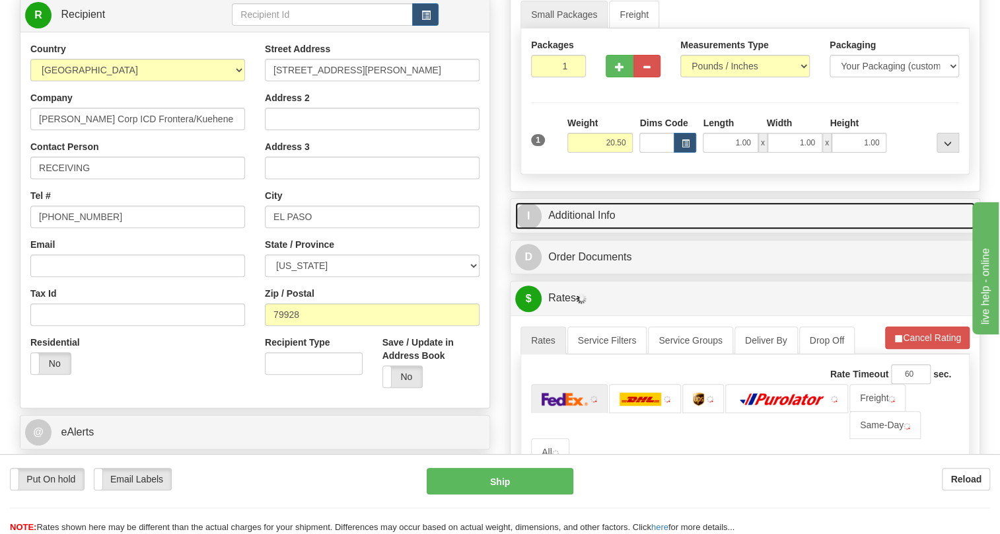
click at [588, 229] on link "I Additional Info" at bounding box center [745, 215] width 460 height 27
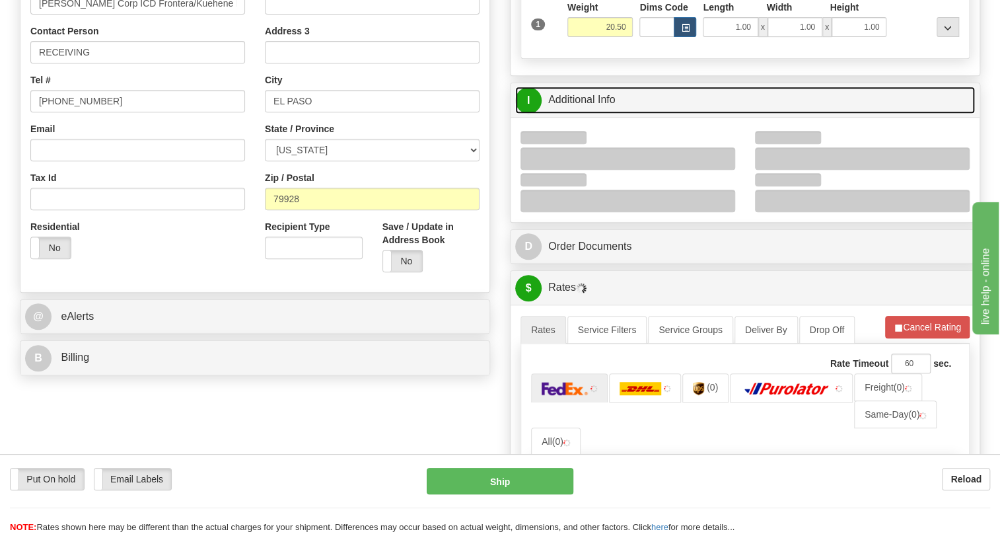
scroll to position [300, 0]
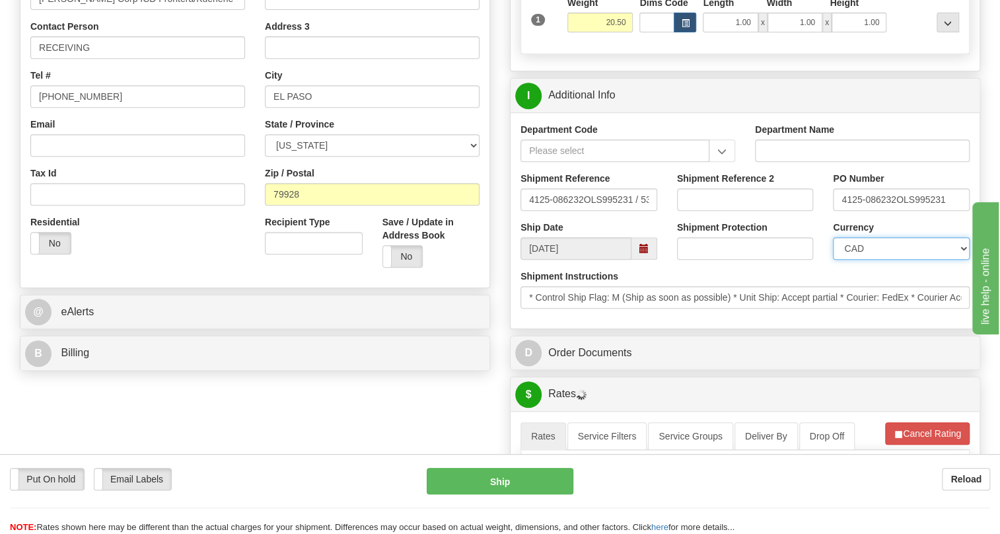
click at [880, 260] on select "CAD USD EUR ZAR [PERSON_NAME] ARN AUD AUS AWG BBD BFR BGN BHD BMD BND BRC BRL C…" at bounding box center [901, 248] width 137 height 22
select select "1"
click at [833, 260] on select "CAD USD EUR ZAR [PERSON_NAME] ARN AUD AUS AWG BBD BFR BGN BHD BMD BND BRC BRL C…" at bounding box center [901, 248] width 137 height 22
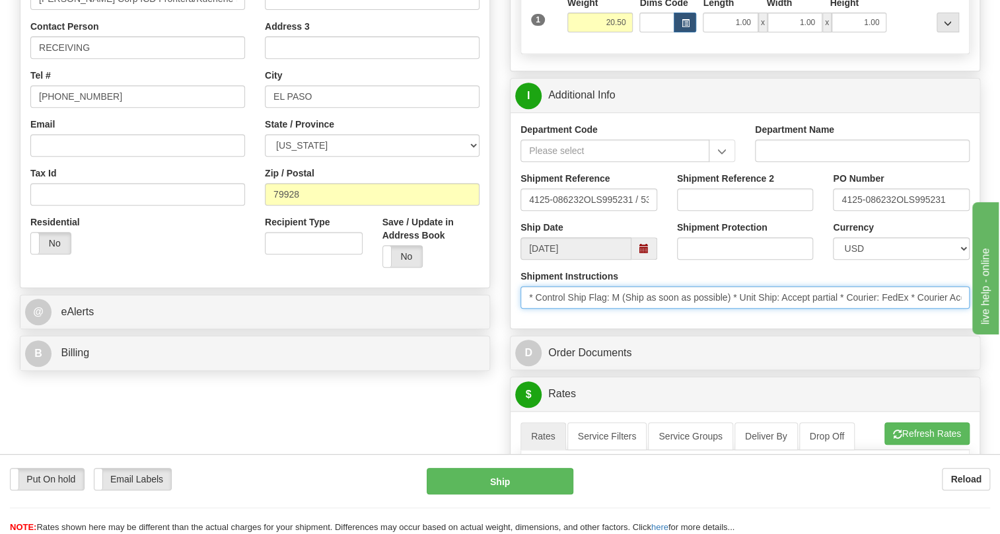
scroll to position [0, 122]
drag, startPoint x: 1689, startPoint y: 662, endPoint x: 970, endPoint y: 345, distance: 786.6
click at [896, 308] on input "* Control Ship Flag: M (Ship as soon as possible) * Unit Ship: Accept partial *…" at bounding box center [744, 297] width 449 height 22
drag, startPoint x: 896, startPoint y: 324, endPoint x: 851, endPoint y: 330, distance: 45.2
click at [851, 308] on input "* Control Ship Flag: M (Ship as soon as possible) * Unit Ship: Accept partial *…" at bounding box center [744, 297] width 449 height 22
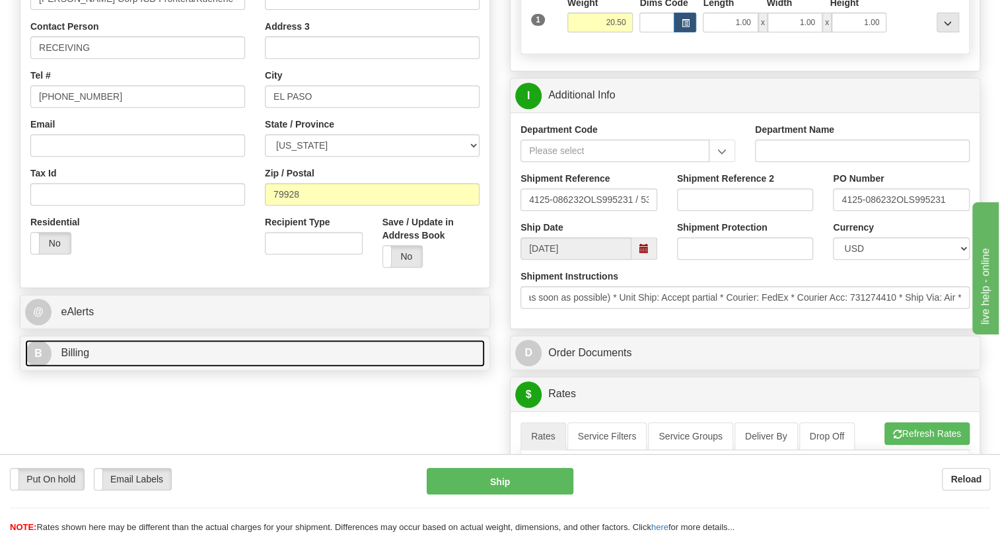
scroll to position [0, 0]
click at [82, 358] on span "Billing" at bounding box center [75, 352] width 28 height 11
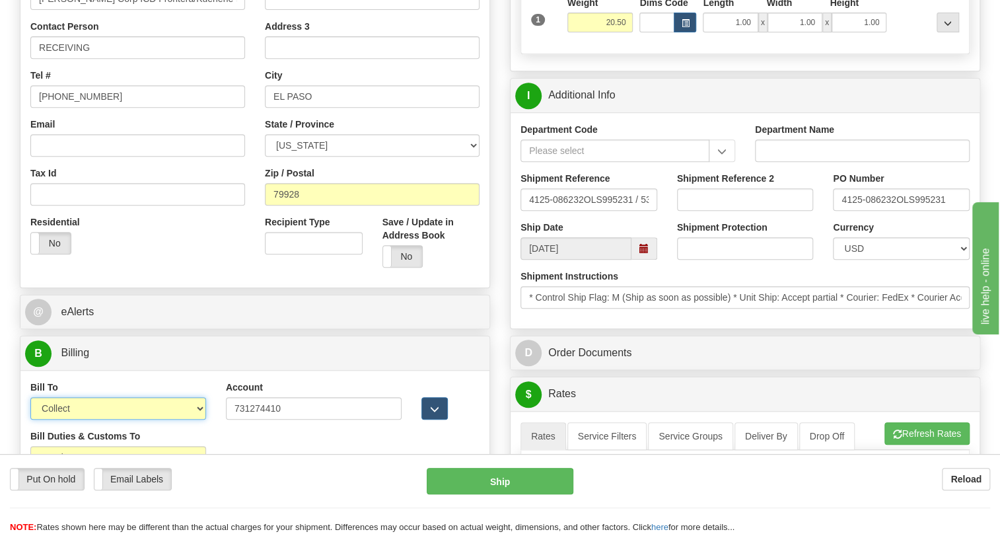
click at [118, 419] on select "Sender Recipient Third Party Collect" at bounding box center [118, 408] width 176 height 22
select select "2"
click at [30, 419] on select "Sender Recipient Third Party Collect" at bounding box center [118, 408] width 176 height 22
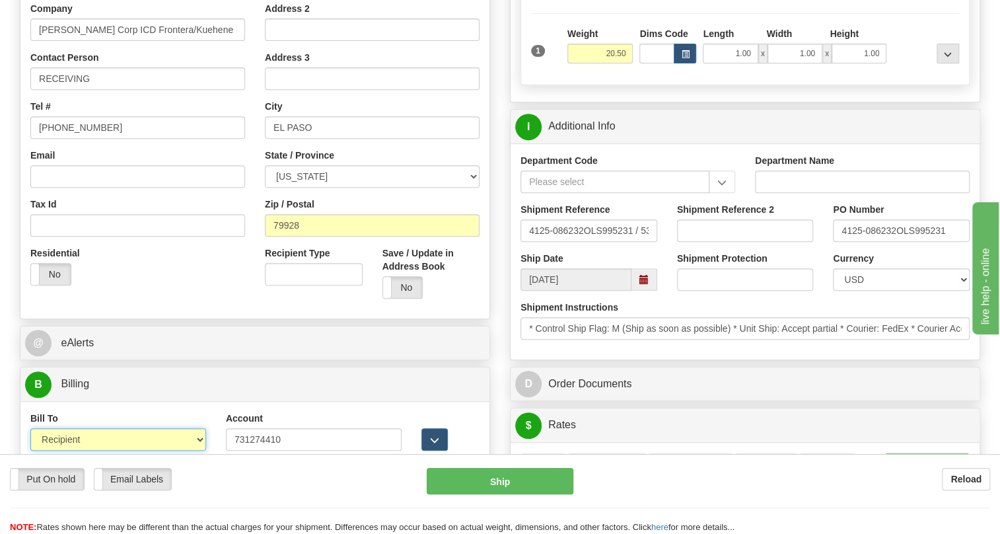
scroll to position [240, 0]
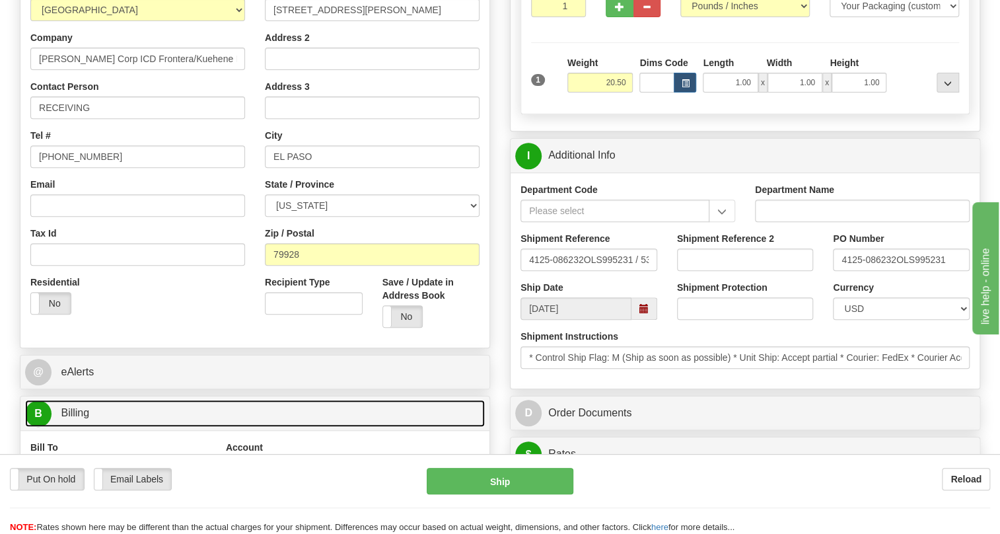
click at [80, 418] on span "Billing" at bounding box center [75, 412] width 28 height 11
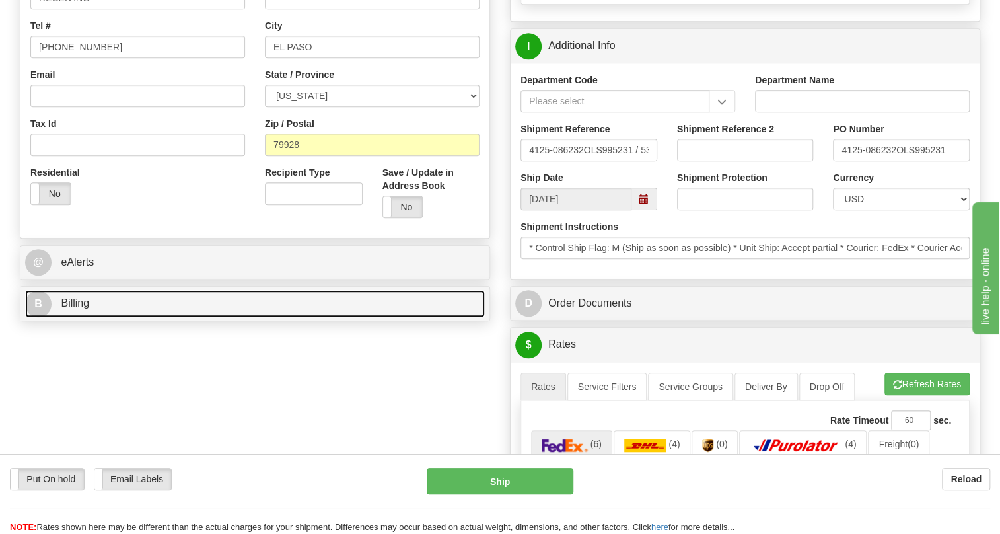
scroll to position [360, 0]
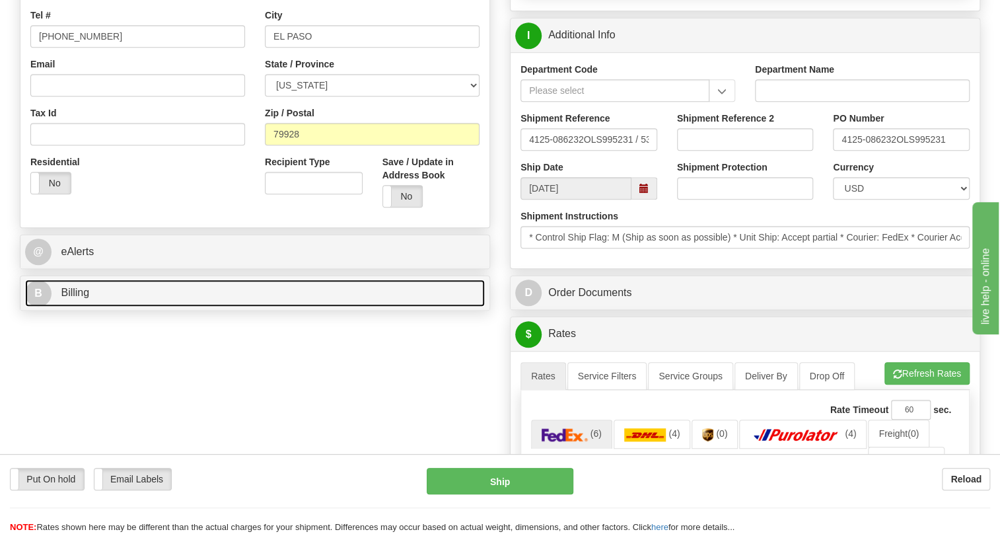
click at [75, 298] on span "Billing" at bounding box center [75, 292] width 28 height 11
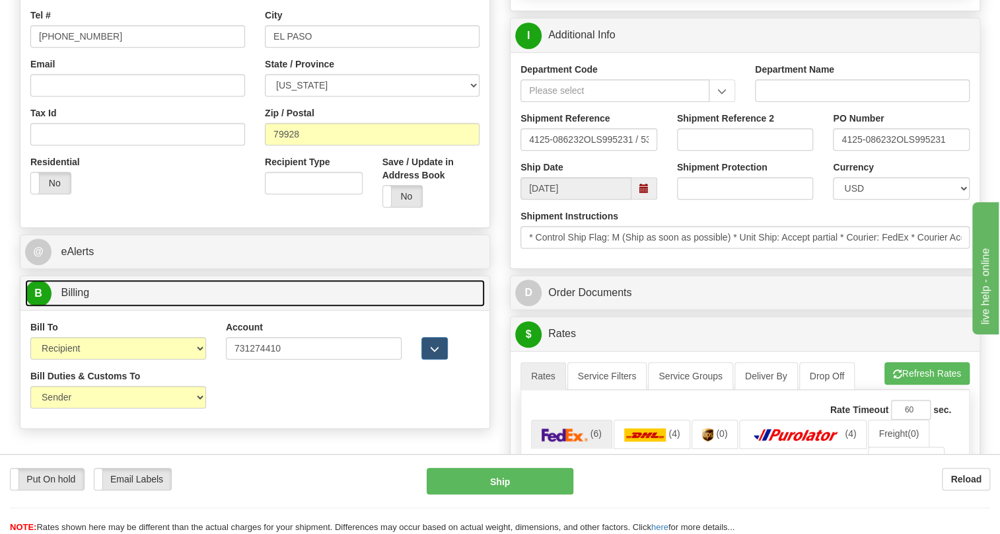
click at [90, 306] on link "B Billing" at bounding box center [255, 292] width 460 height 27
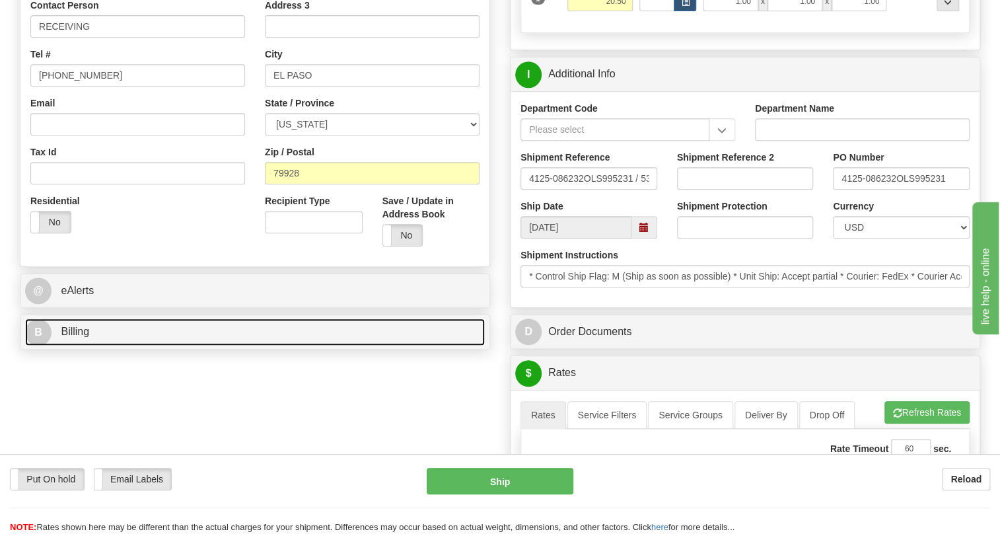
scroll to position [300, 0]
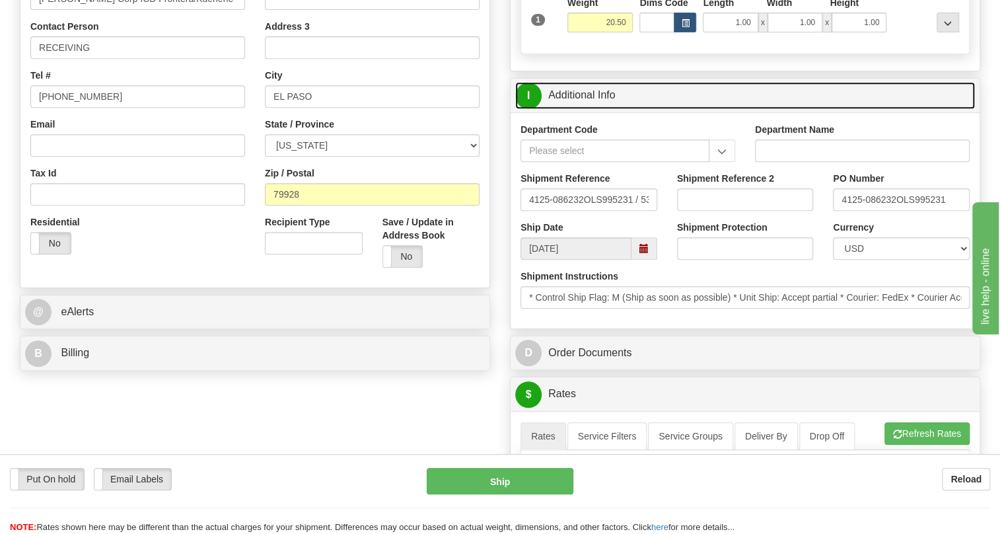
click at [582, 109] on link "I Additional Info" at bounding box center [745, 95] width 460 height 27
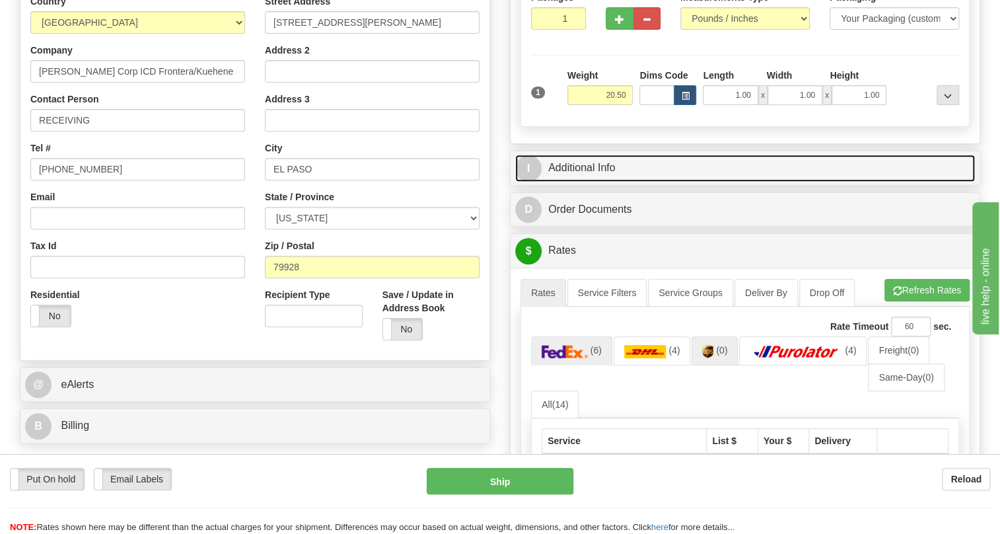
scroll to position [120, 0]
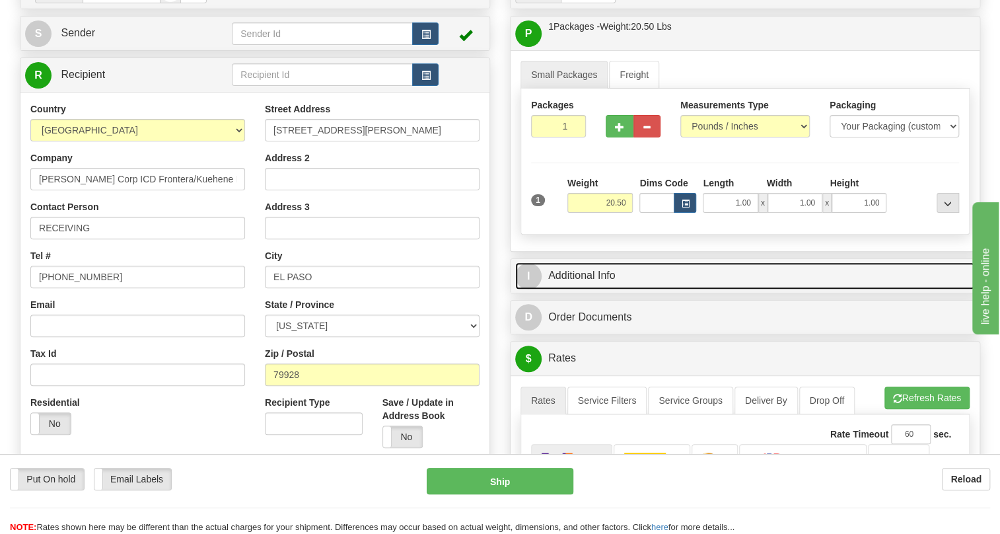
click at [579, 289] on link "I Additional Info" at bounding box center [745, 275] width 460 height 27
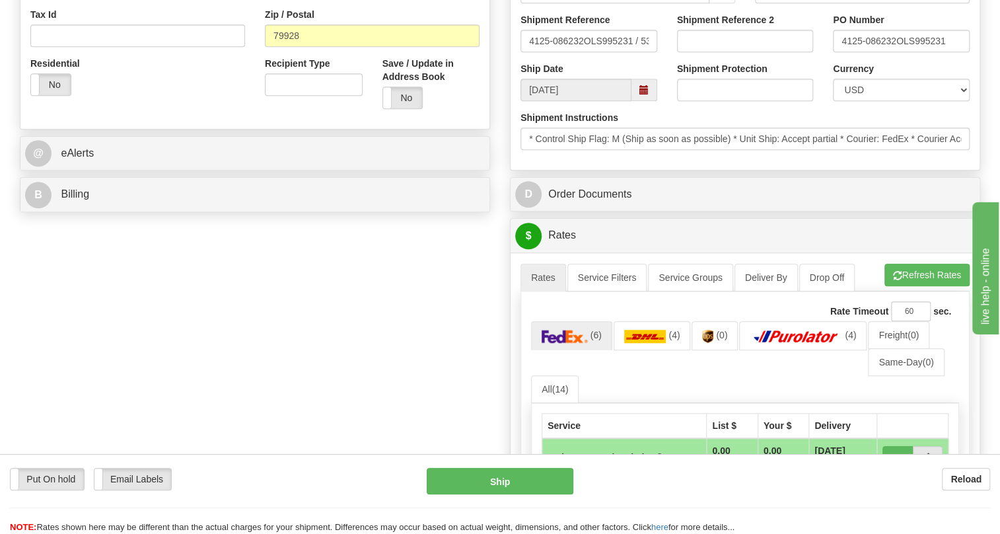
scroll to position [480, 0]
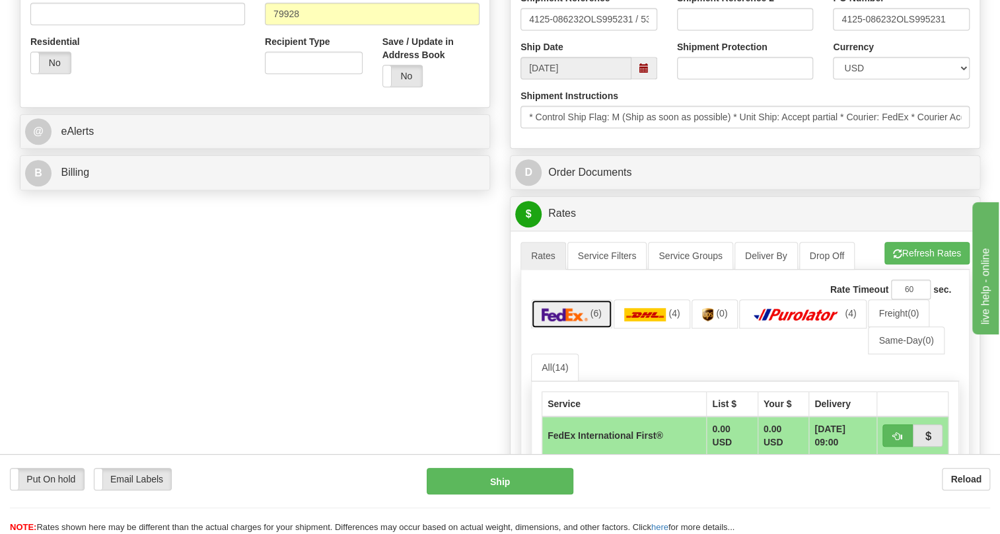
click at [562, 321] on img at bounding box center [565, 314] width 46 height 13
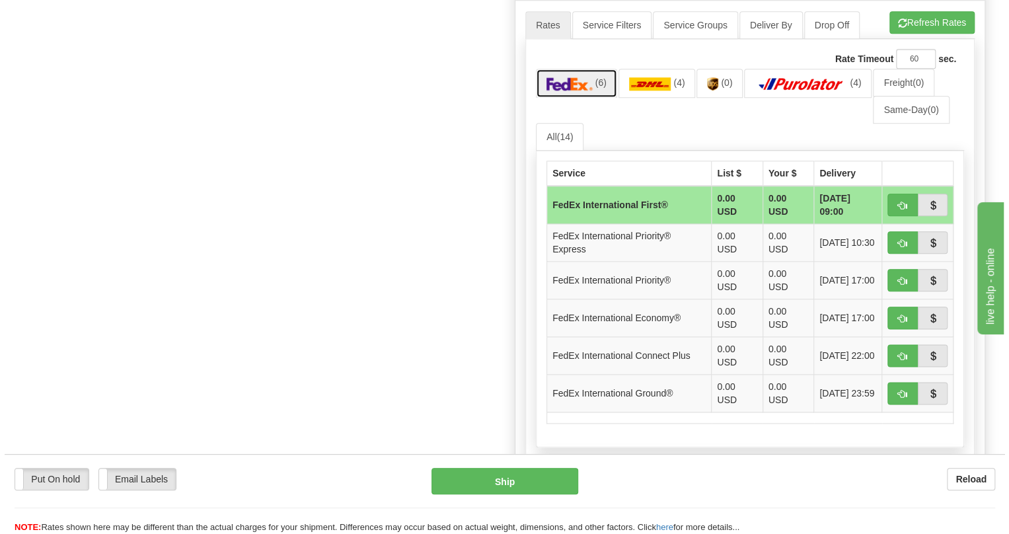
scroll to position [720, 0]
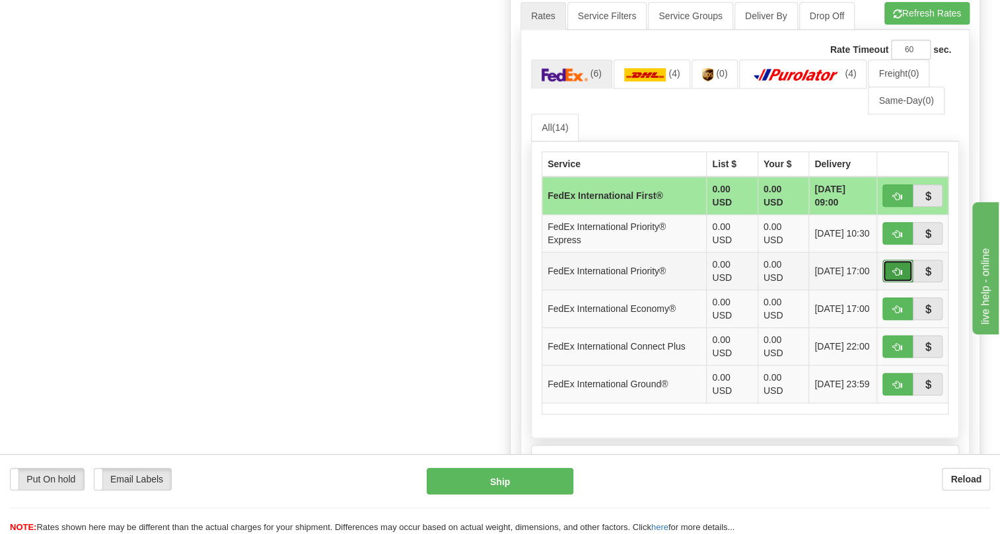
click at [895, 276] on span "button" at bounding box center [897, 271] width 9 height 9
type input "01"
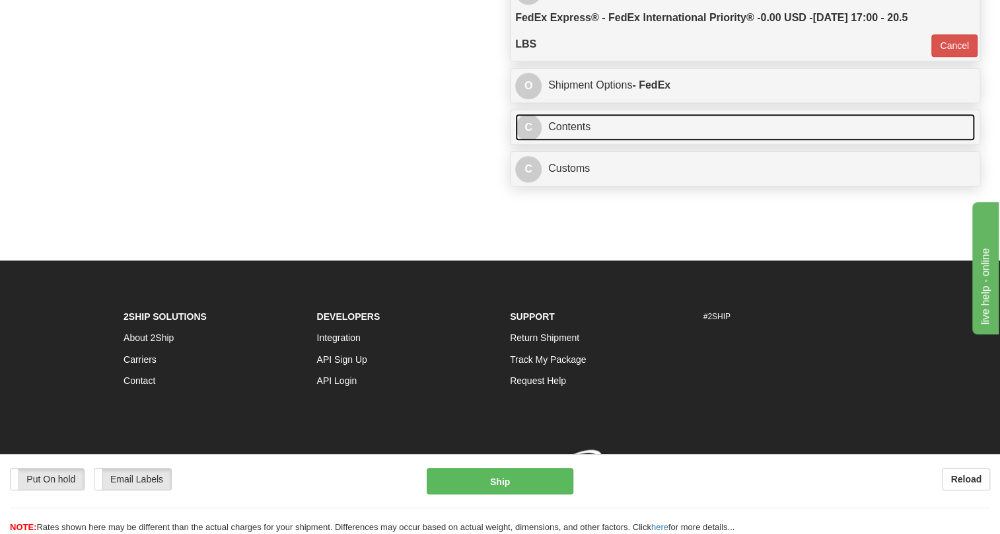
click at [575, 139] on link "C Contents" at bounding box center [745, 127] width 460 height 27
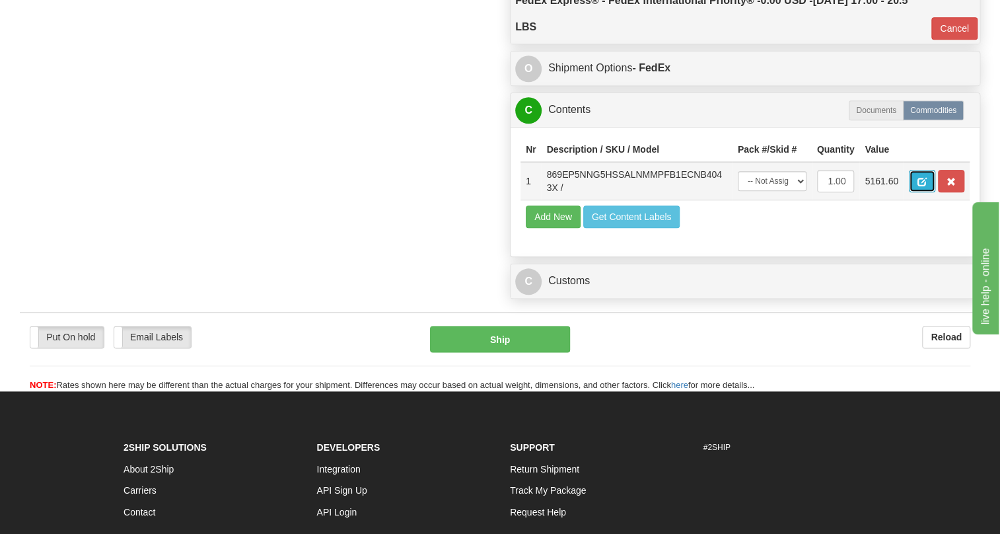
click at [919, 186] on span "button" at bounding box center [921, 182] width 9 height 9
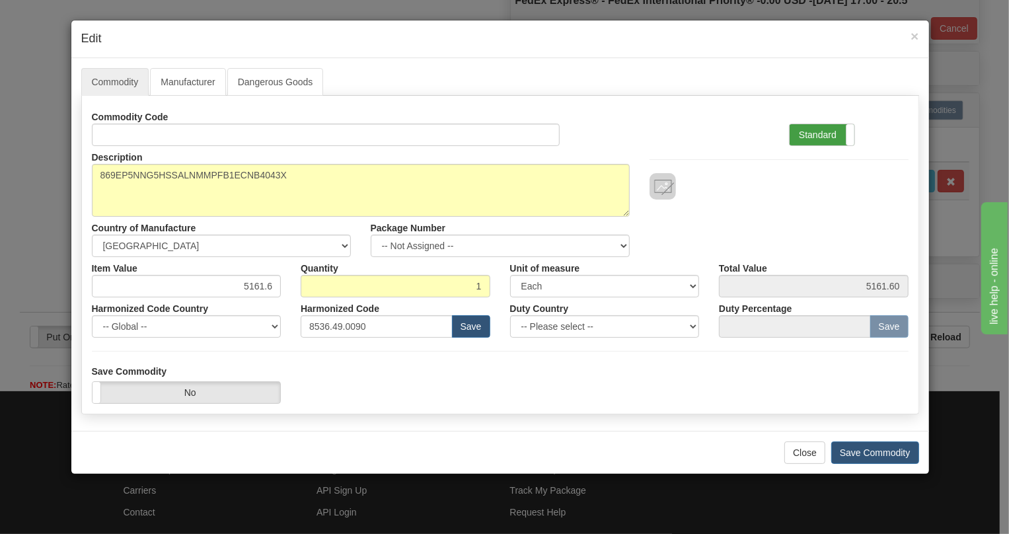
click at [800, 132] on label "Standard" at bounding box center [821, 134] width 65 height 21
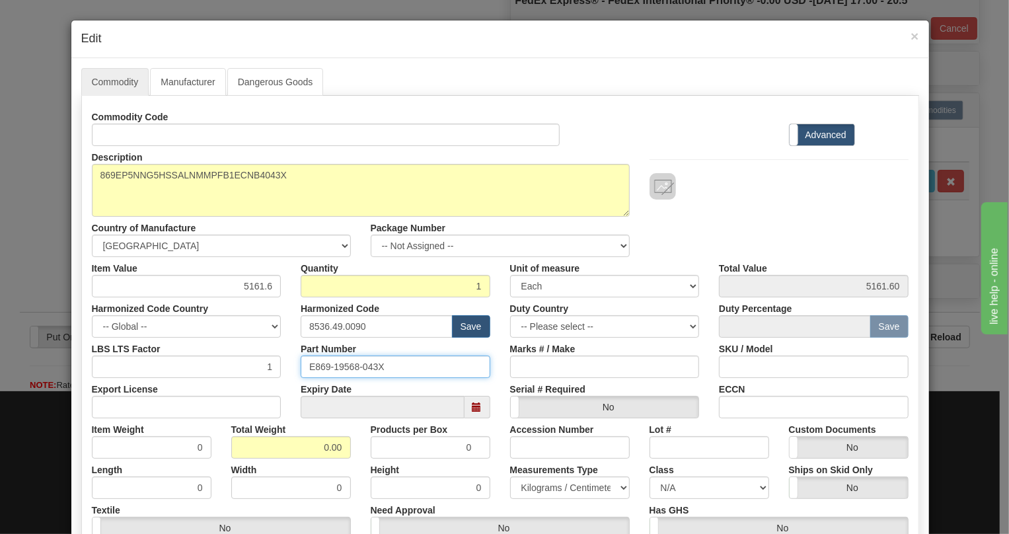
click at [349, 365] on input "E869-19568-043X" at bounding box center [396, 366] width 190 height 22
click at [291, 316] on div "Harmonized Code 8536.49.0090 Save" at bounding box center [395, 317] width 209 height 40
click at [315, 436] on input "0.00" at bounding box center [291, 447] width 120 height 22
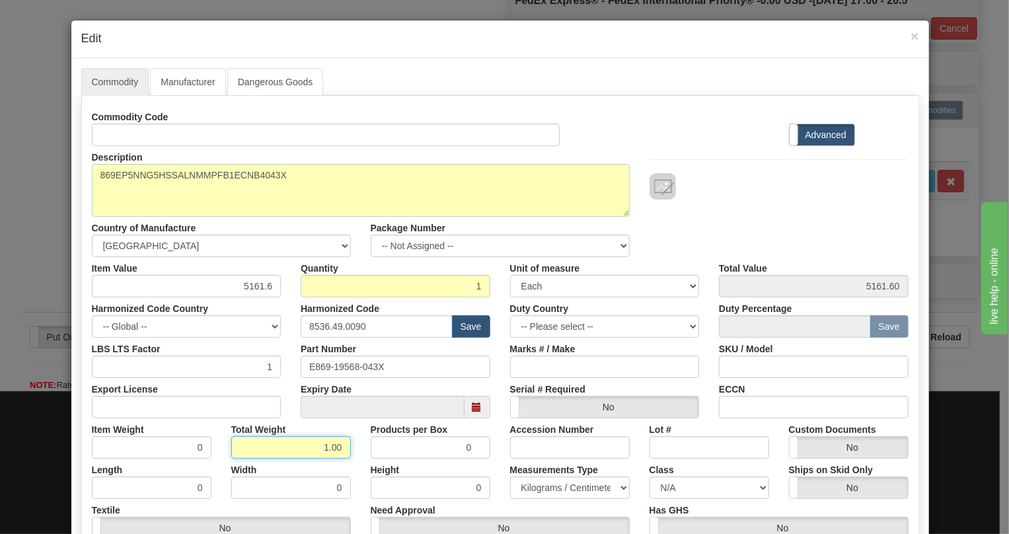
type input "1.00"
type input "1.0000"
click at [542, 487] on select "Pounds / Inches Kilograms / Centimeters" at bounding box center [570, 487] width 120 height 22
select select "0"
click at [510, 476] on select "Pounds / Inches Kilograms / Centimeters" at bounding box center [570, 487] width 120 height 22
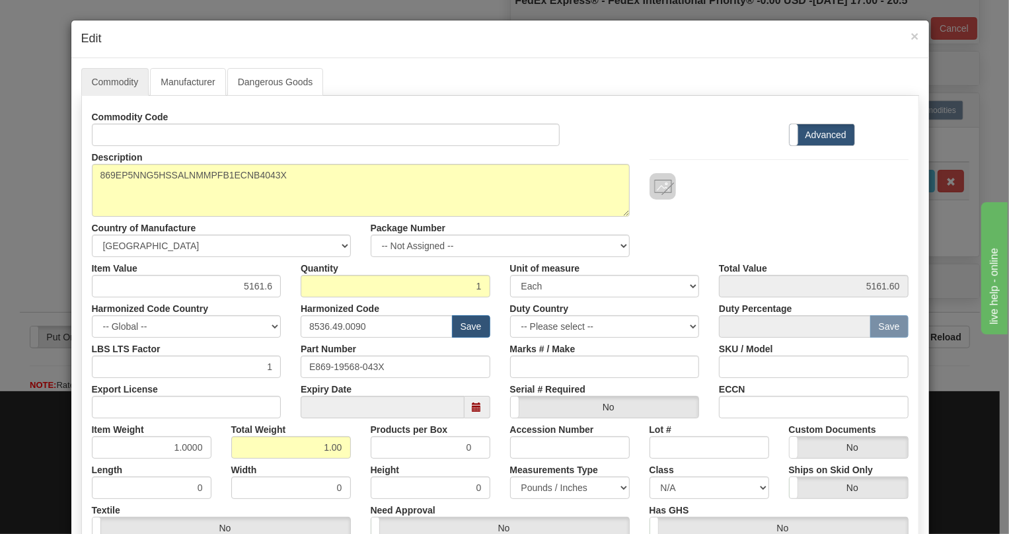
click at [500, 458] on div "Measurements Type Pounds / Inches Kilograms / Centimeters" at bounding box center [569, 478] width 139 height 40
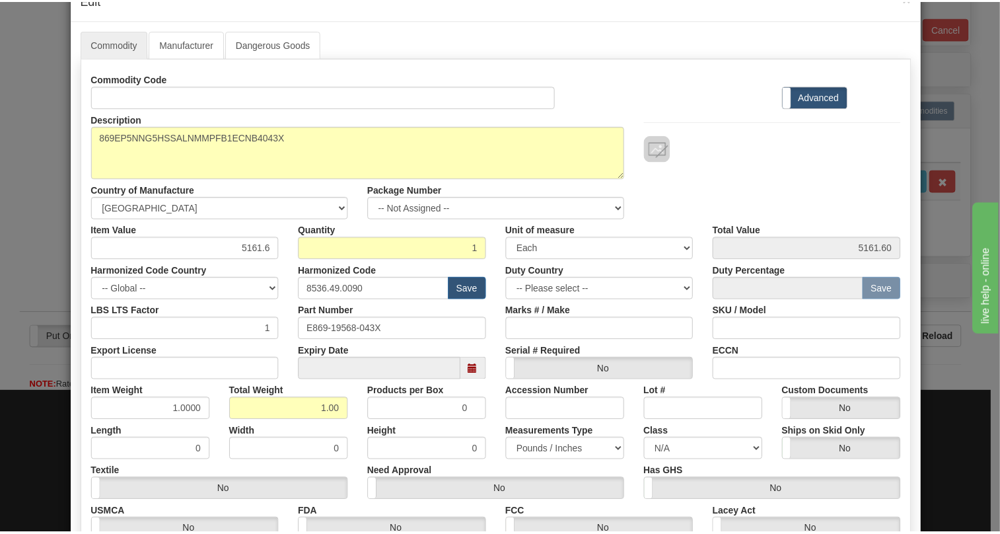
scroll to position [201, 0]
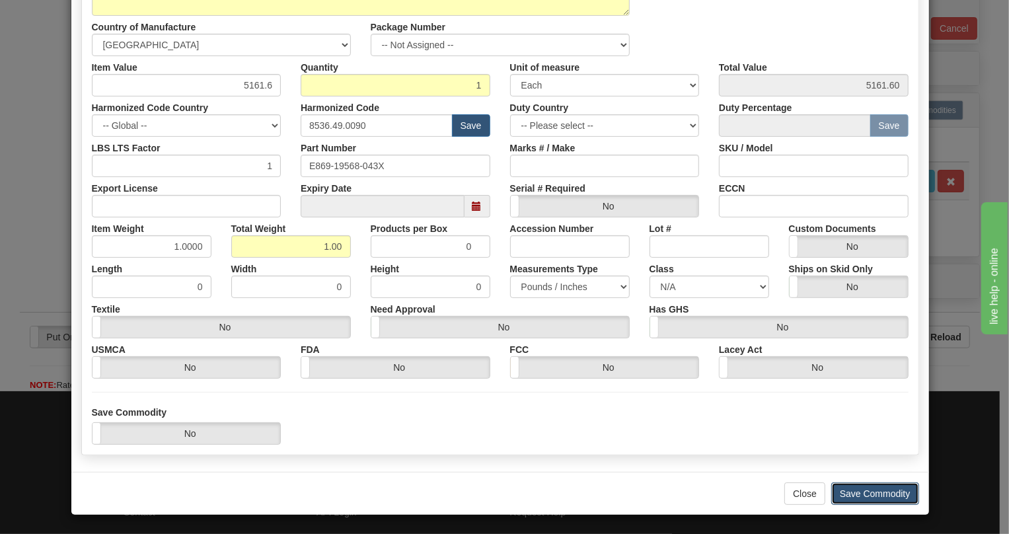
click at [871, 494] on button "Save Commodity" at bounding box center [875, 493] width 88 height 22
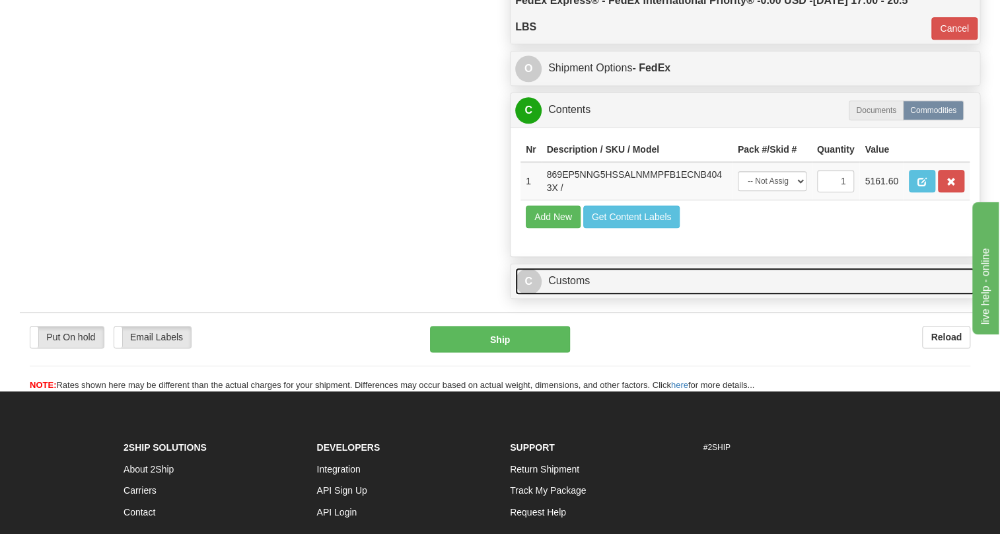
click at [574, 295] on link "C Customs" at bounding box center [745, 280] width 460 height 27
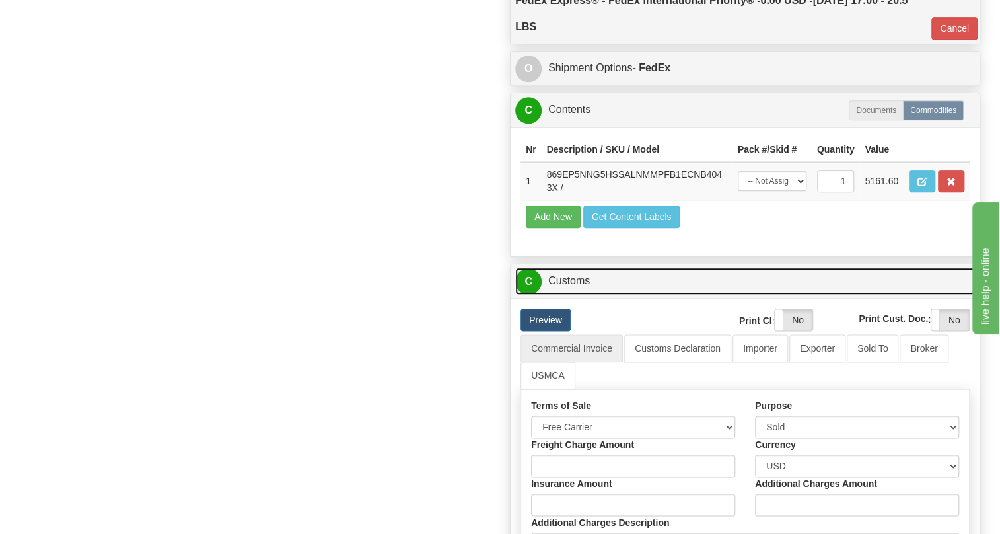
click at [574, 295] on link "C Customs" at bounding box center [745, 280] width 460 height 27
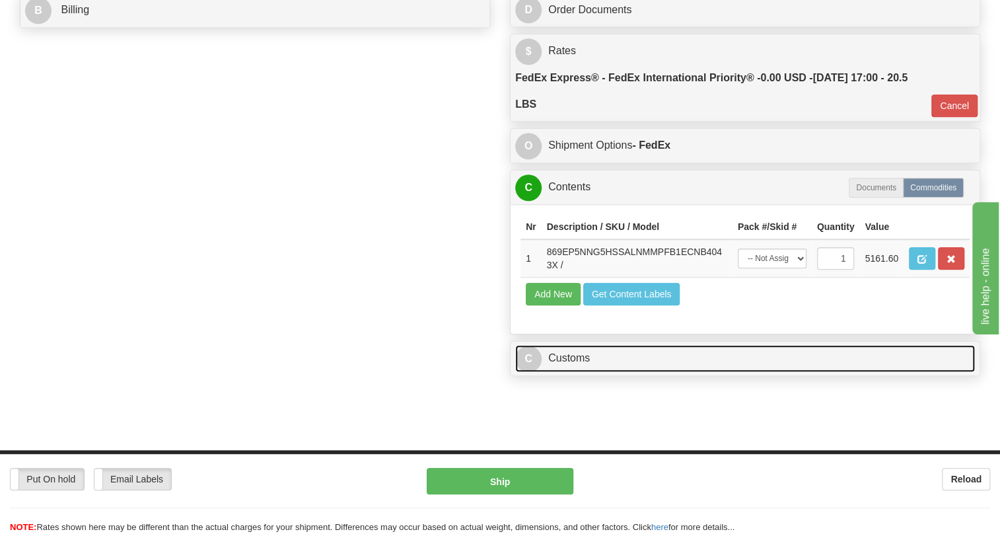
scroll to position [480, 0]
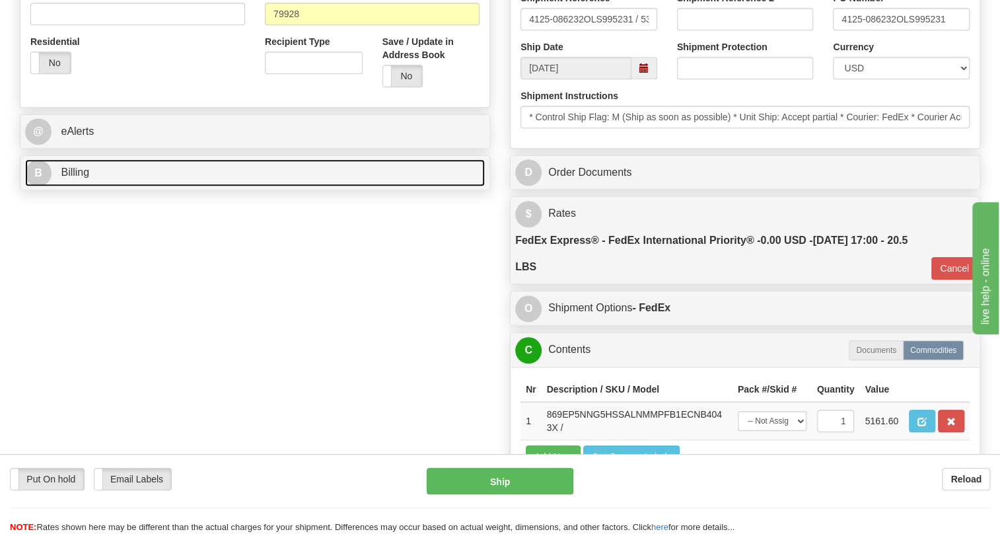
click at [69, 178] on span "Billing" at bounding box center [75, 171] width 28 height 11
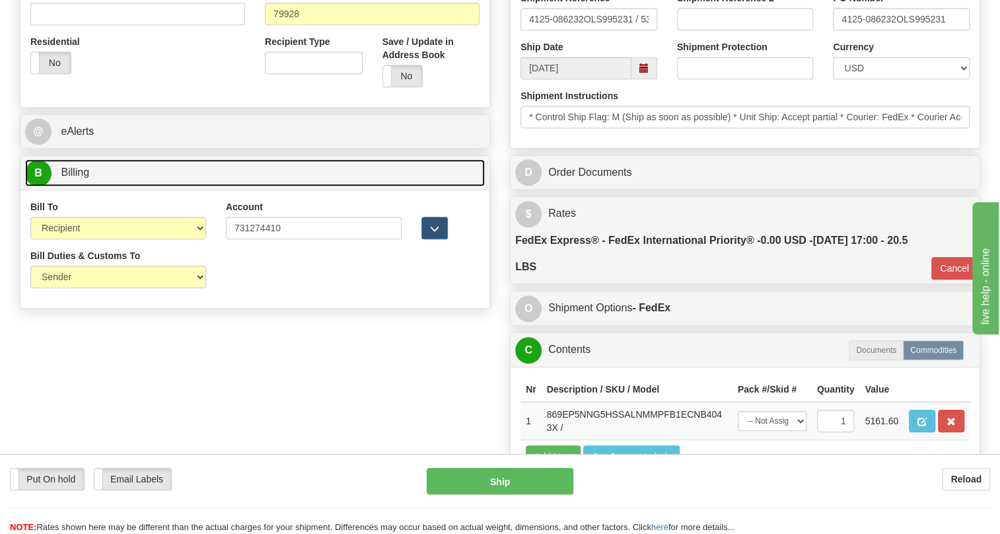
click at [75, 178] on span "Billing" at bounding box center [75, 171] width 28 height 11
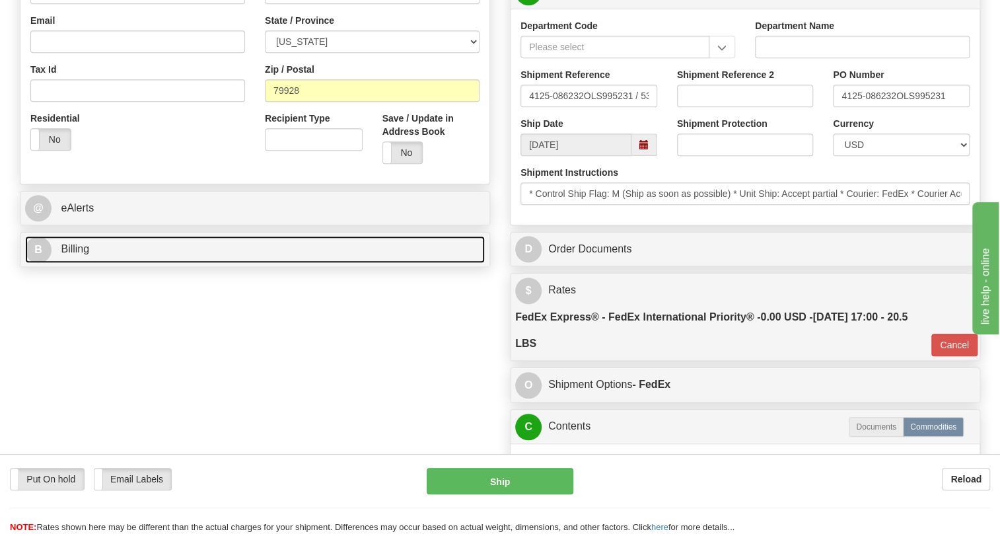
scroll to position [240, 0]
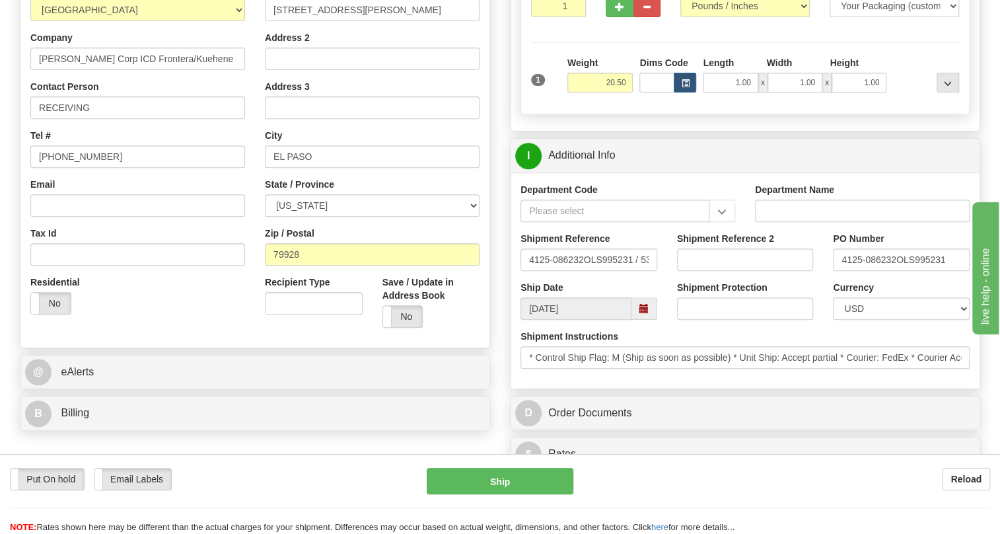
click at [782, 496] on div "Put On hold Put On hold Email Labels Email Labels Edit Reload Ship" at bounding box center [500, 501] width 1000 height 66
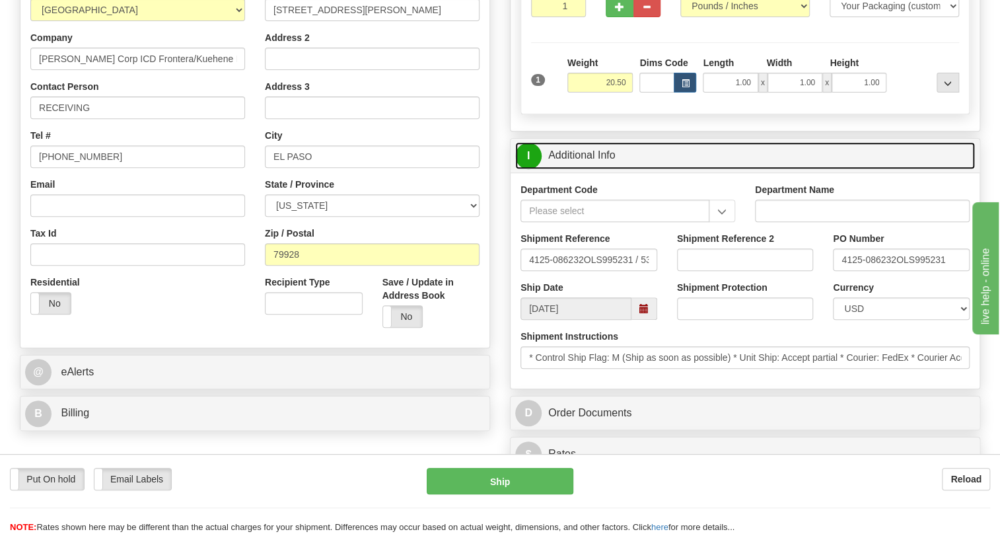
click at [588, 169] on link "I Additional Info" at bounding box center [745, 155] width 460 height 27
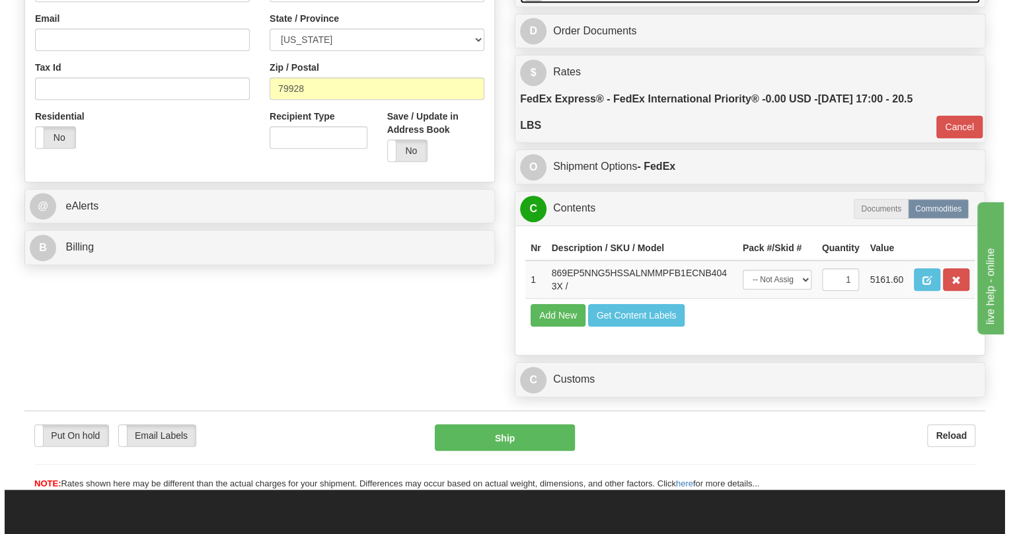
scroll to position [420, 0]
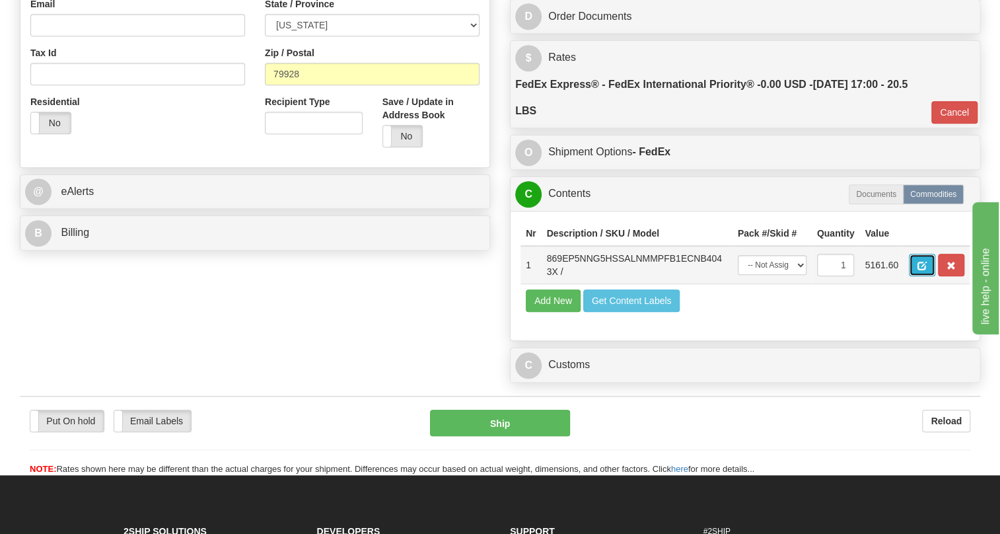
click at [921, 270] on span "button" at bounding box center [921, 266] width 9 height 9
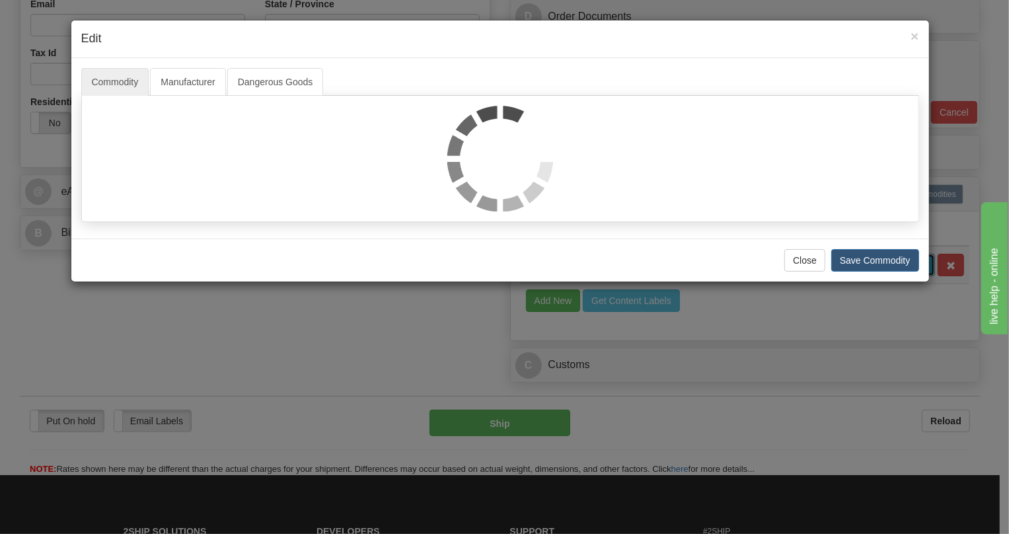
scroll to position [0, 0]
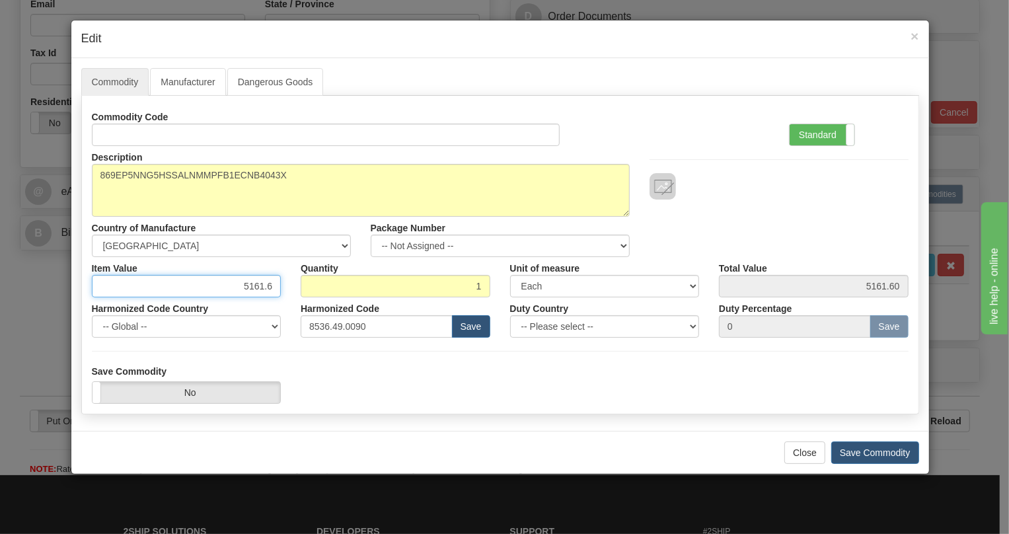
click at [264, 287] on input "5161.6" at bounding box center [187, 286] width 190 height 22
paste input "E869-19568-043X"
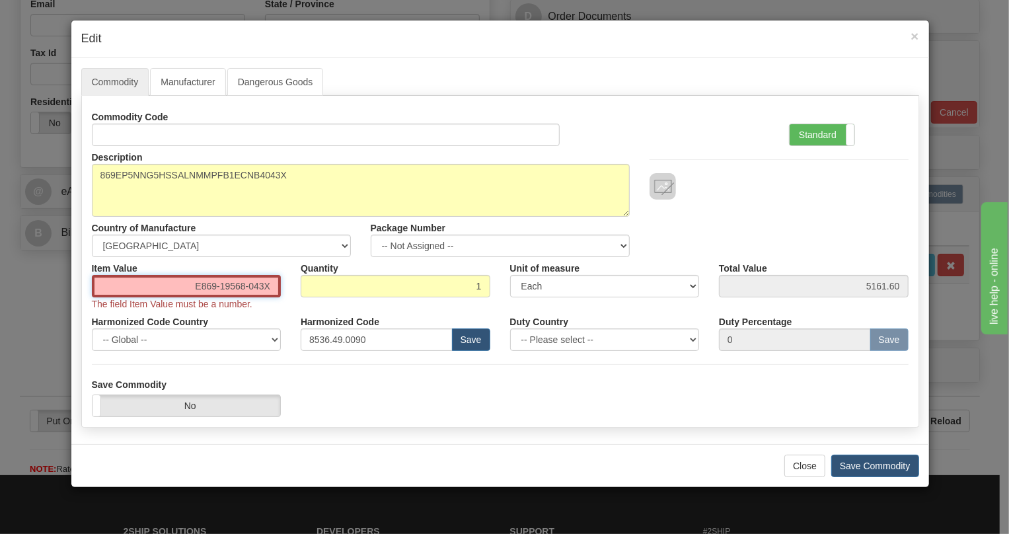
click at [264, 284] on input "E869-19568-043X" at bounding box center [187, 286] width 190 height 22
paste input "3.898,11"
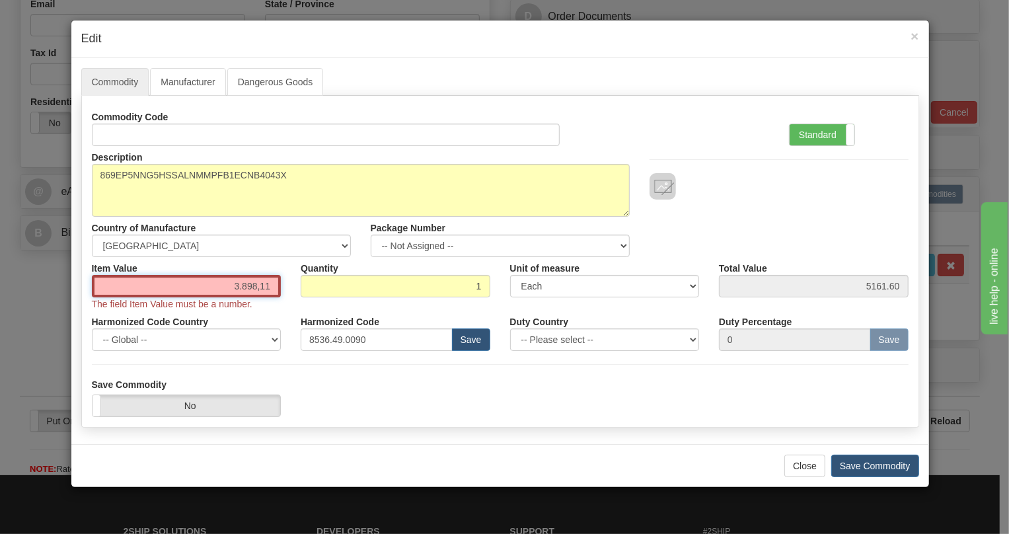
click at [243, 287] on input "3.898,11" at bounding box center [187, 286] width 190 height 22
click at [260, 289] on input "3898,11" at bounding box center [187, 286] width 190 height 22
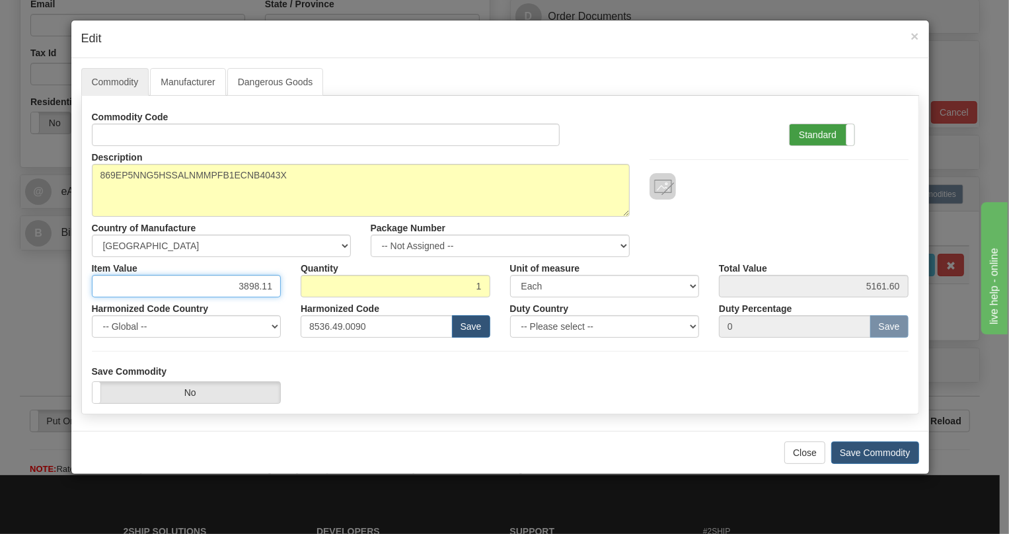
type input "3898.11"
click at [809, 138] on label "Standard" at bounding box center [821, 134] width 65 height 21
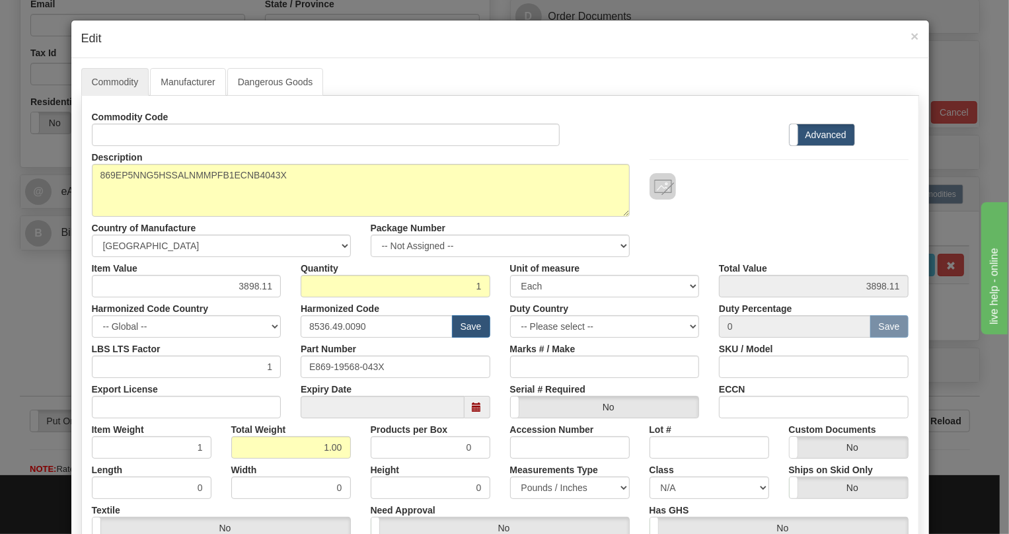
click at [668, 240] on div "Description 869EP5NNG5HSSALNMMPFB1ECNB4043X Country of Manufacture -- Unknown -…" at bounding box center [500, 201] width 836 height 111
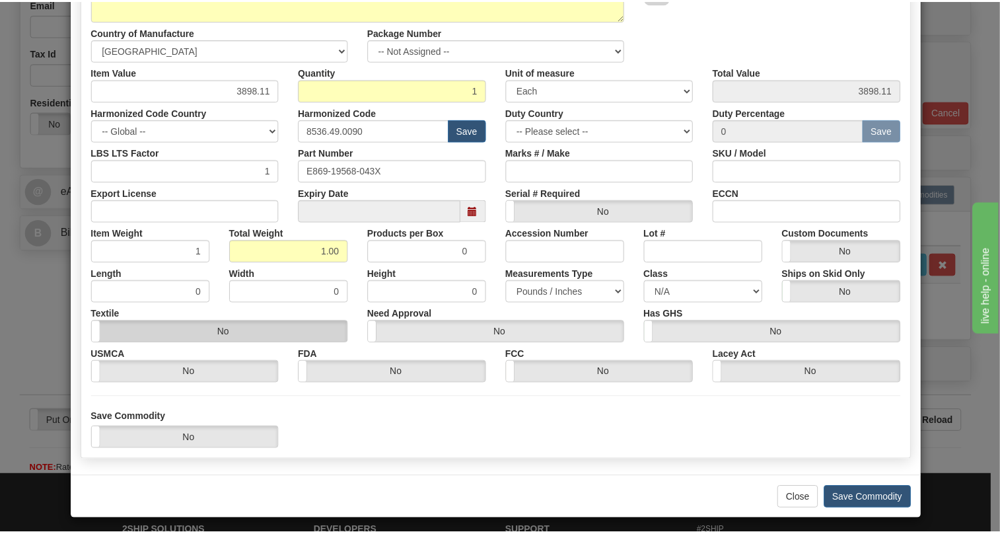
scroll to position [201, 0]
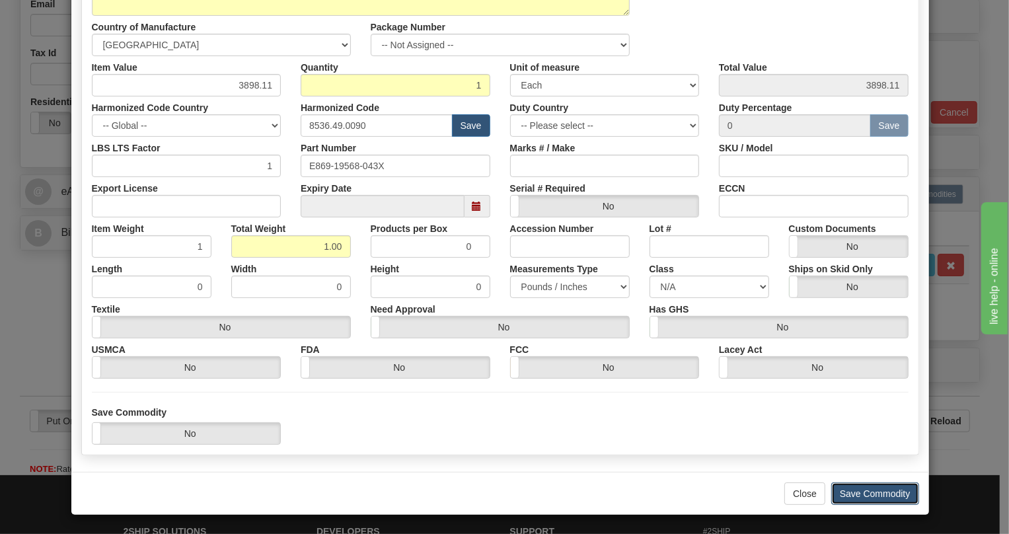
click at [872, 494] on button "Save Commodity" at bounding box center [875, 493] width 88 height 22
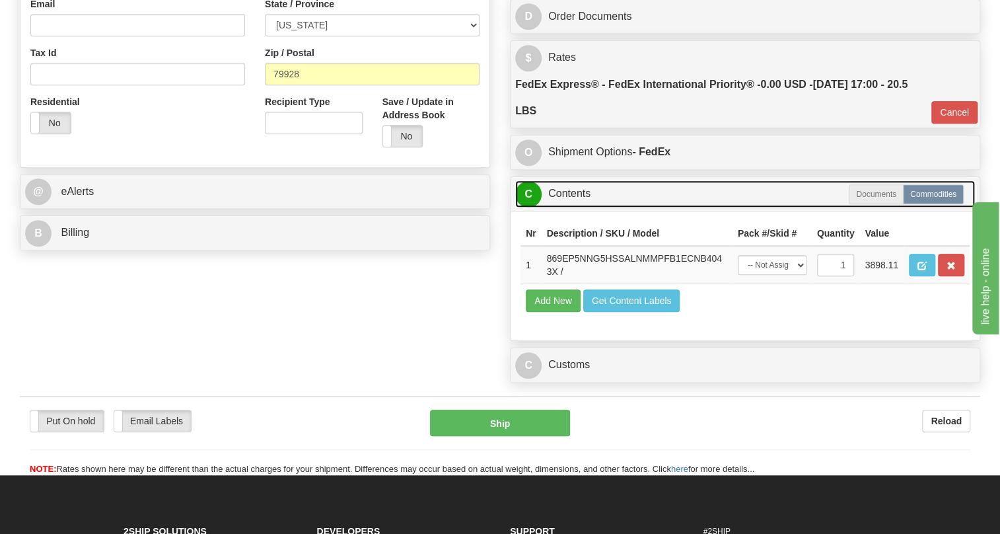
click at [571, 207] on link "C Contents" at bounding box center [745, 193] width 460 height 27
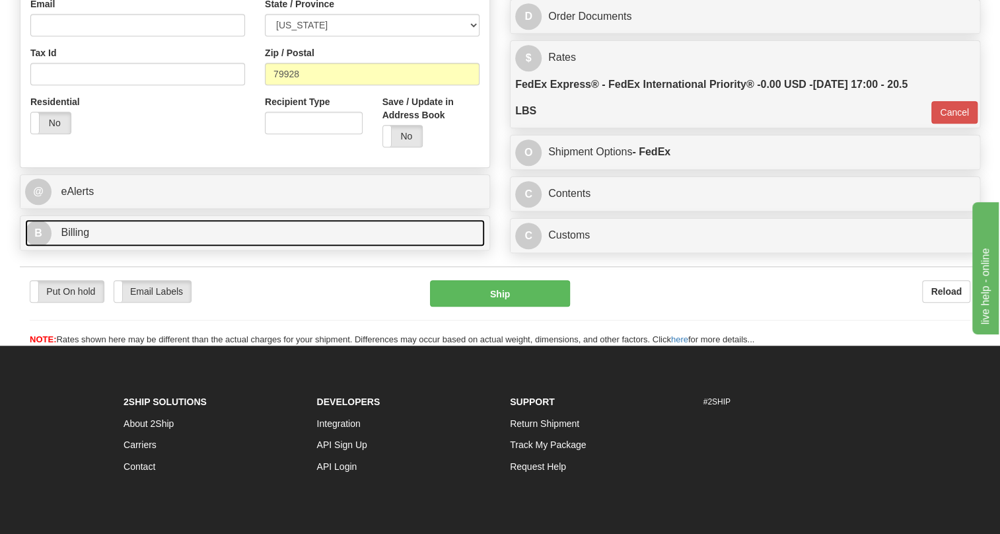
click at [81, 238] on span "Billing" at bounding box center [75, 232] width 28 height 11
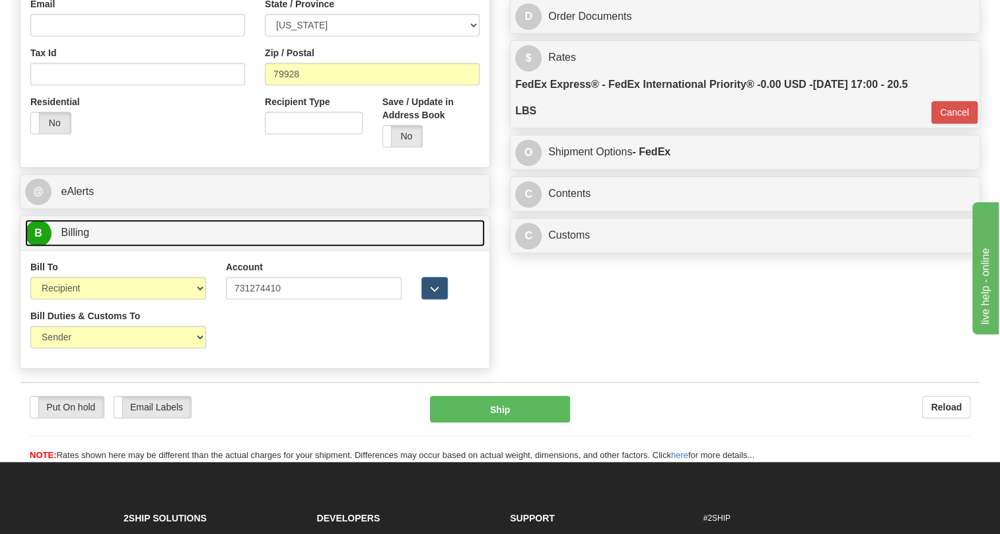
click at [81, 238] on span "Billing" at bounding box center [75, 232] width 28 height 11
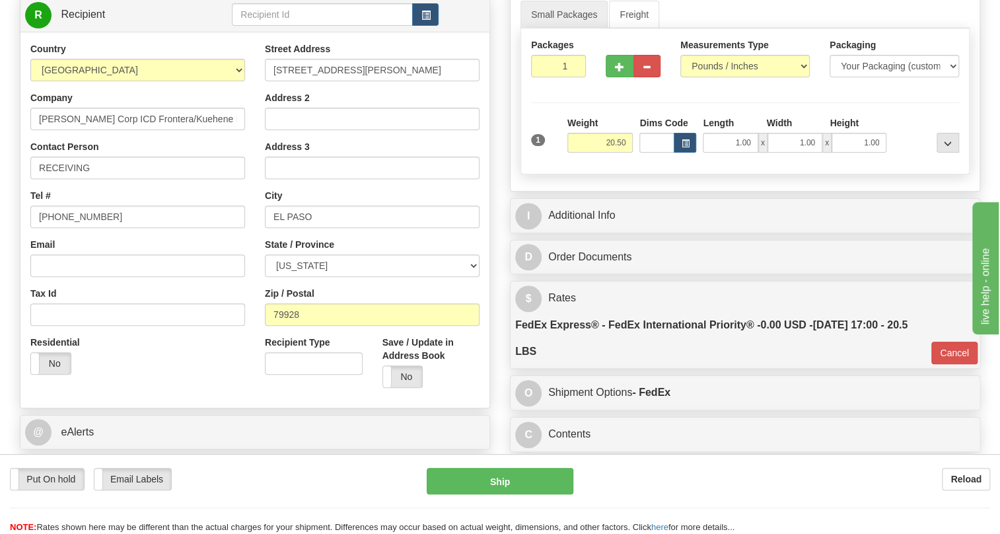
scroll to position [120, 0]
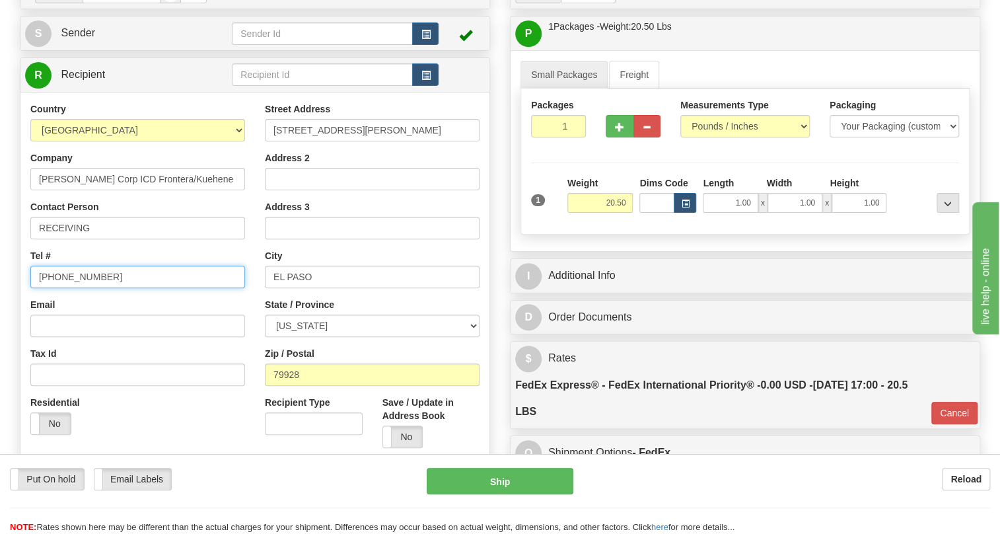
click at [73, 288] on input "[PHONE_NUMBER]" at bounding box center [137, 277] width 215 height 22
click at [73, 288] on input "(779)7960565" at bounding box center [137, 277] width 215 height 22
type input "111-111-1111"
click at [244, 336] on div "Email" at bounding box center [137, 317] width 215 height 39
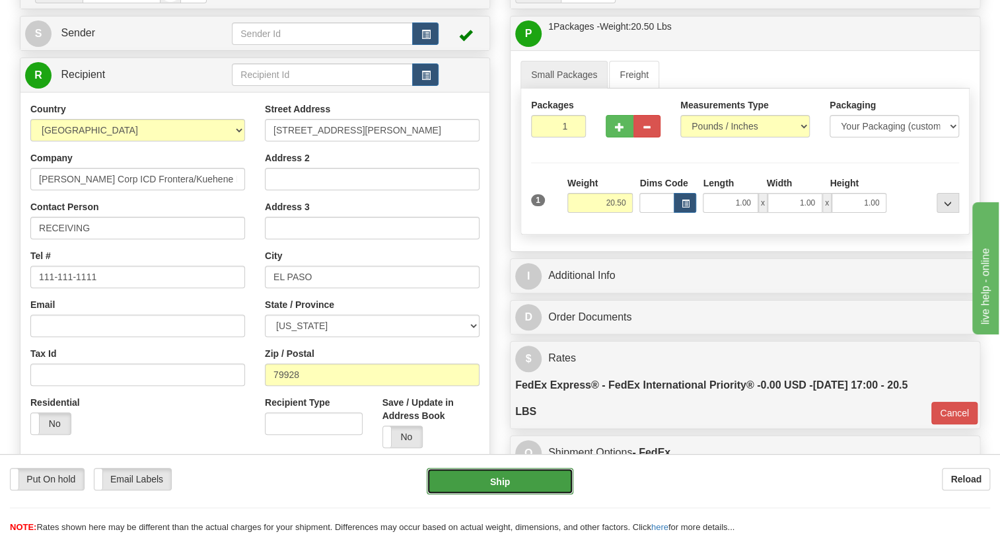
click at [498, 485] on button "Ship" at bounding box center [500, 481] width 147 height 26
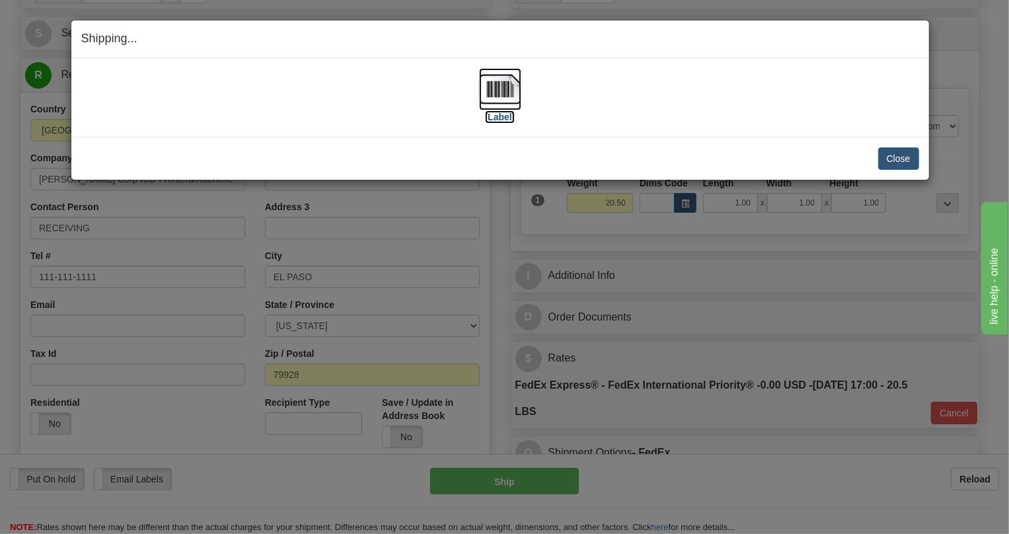
click at [505, 93] on img at bounding box center [500, 89] width 42 height 42
click at [904, 158] on button "Close" at bounding box center [898, 158] width 41 height 22
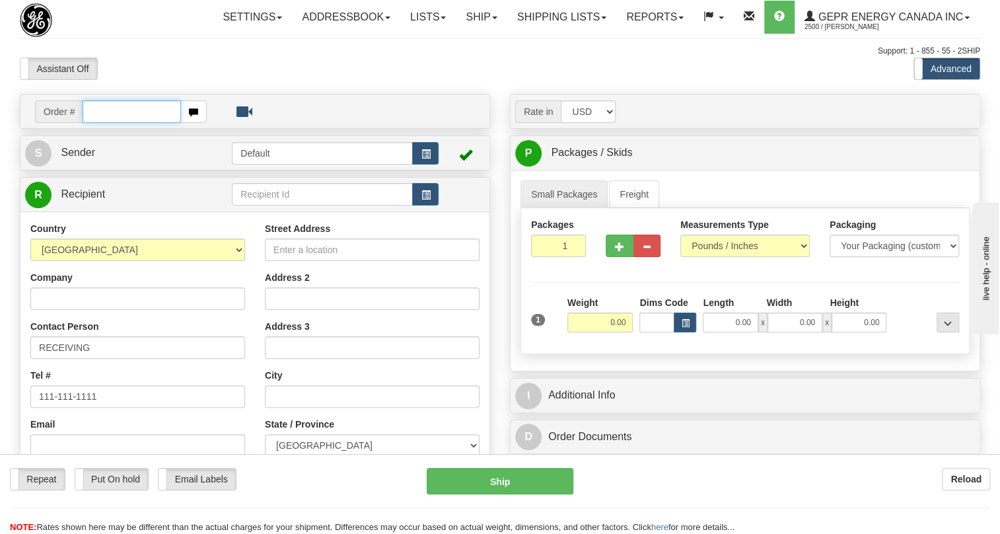
paste input "0086692913"
click at [102, 123] on input "0086692913" at bounding box center [132, 111] width 98 height 22
type input "86692913"
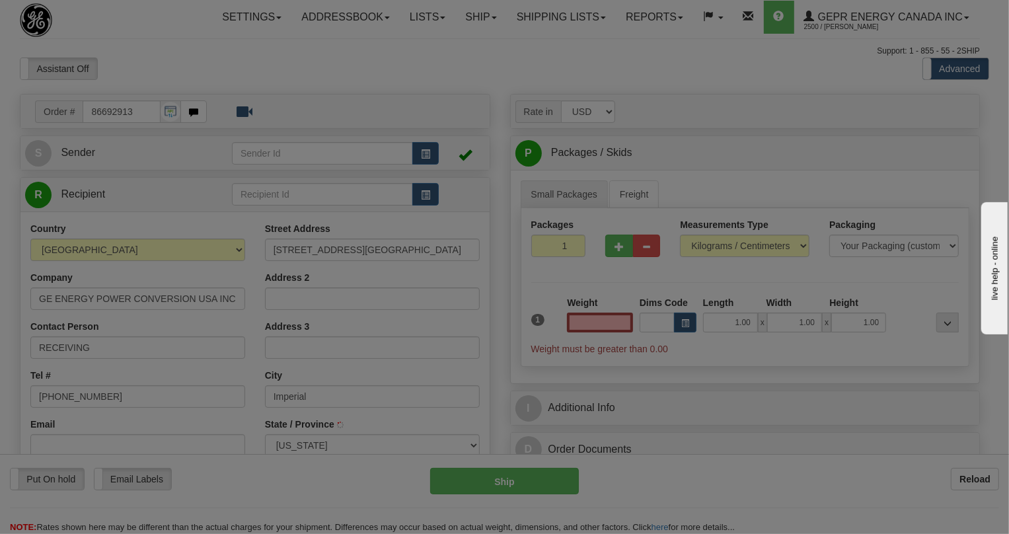
type input "IMPERIAL"
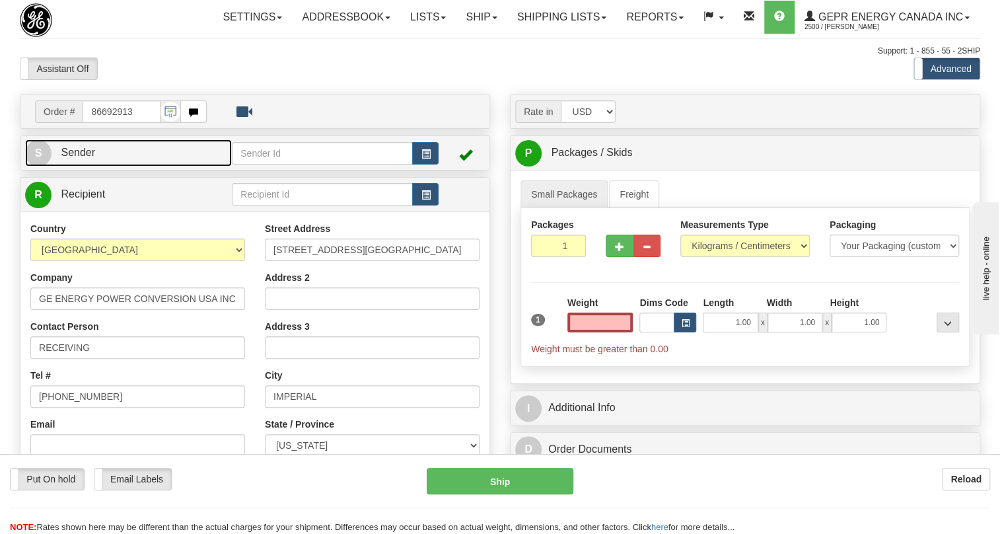
type input "0.00"
click at [86, 158] on span "Sender" at bounding box center [78, 152] width 34 height 11
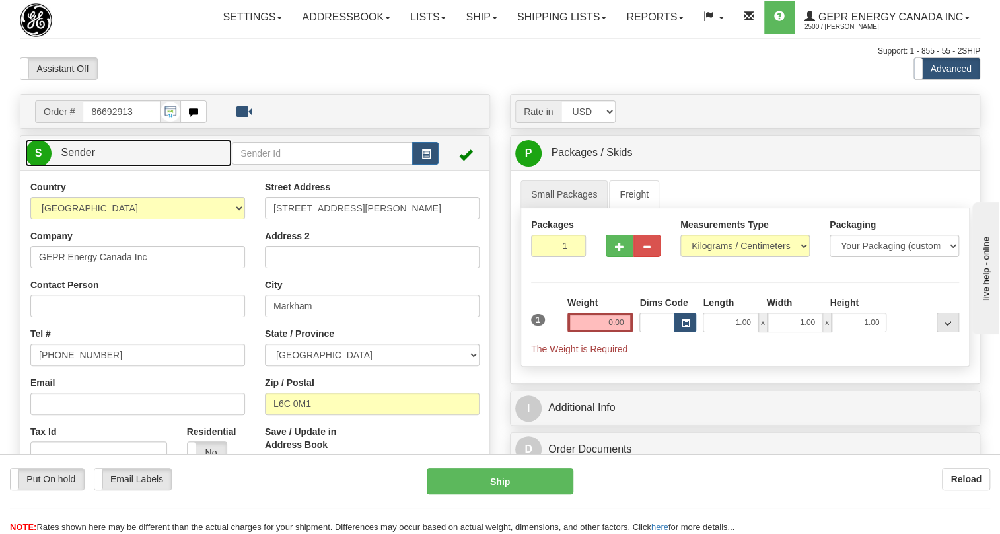
type input "MARKHAM"
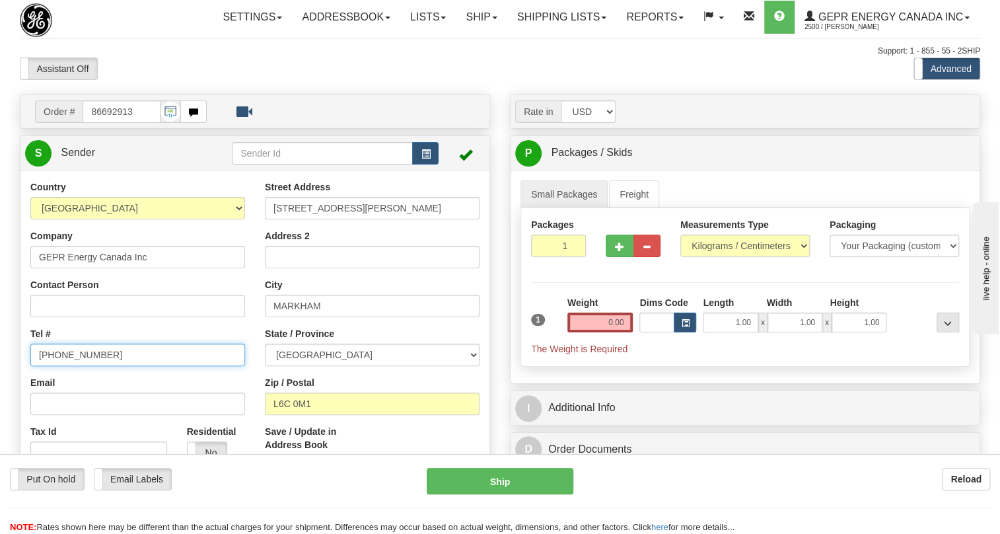
click at [74, 366] on input "[PHONE_NUMBER]" at bounding box center [137, 354] width 215 height 22
paste input "[PHONE_NUMBER]"
type input "[PHONE_NUMBER]"
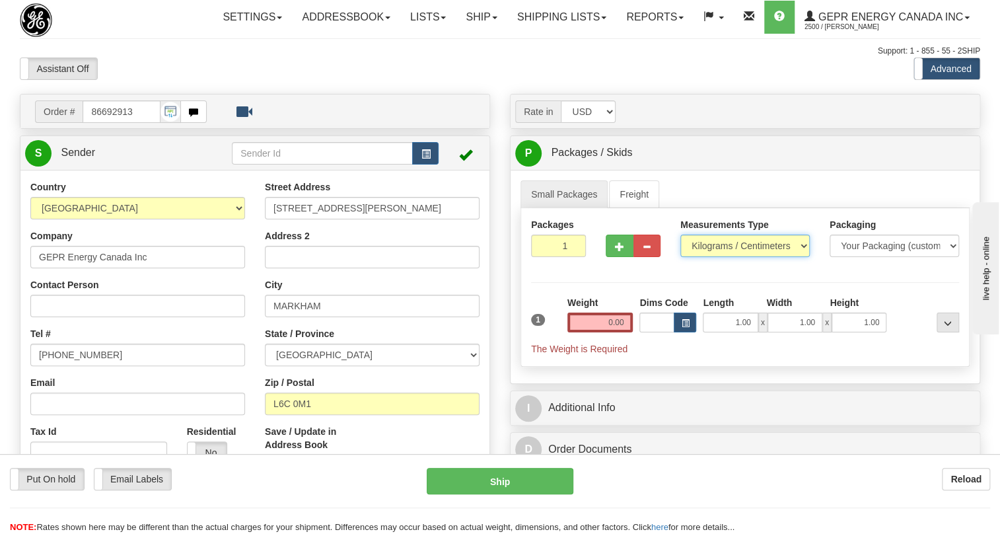
click at [726, 257] on select "Pounds / Inches Kilograms / Centimeters" at bounding box center [744, 245] width 129 height 22
select select "0"
click at [680, 257] on select "Pounds / Inches Kilograms / Centimeters" at bounding box center [744, 245] width 129 height 22
click at [730, 332] on input "1.00" at bounding box center [730, 322] width 55 height 20
click at [592, 332] on input "0.00" at bounding box center [600, 322] width 66 height 20
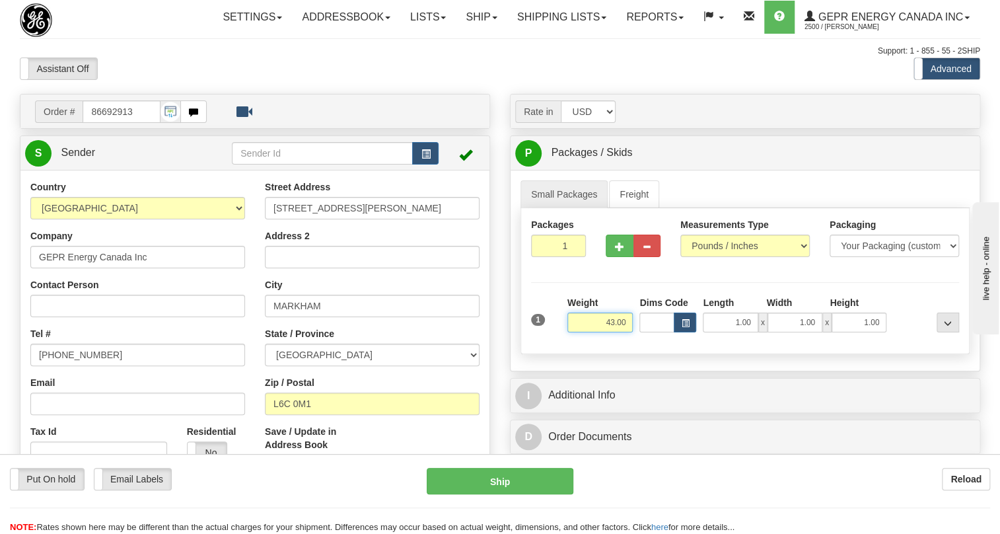
type input "43.00"
click at [560, 257] on input "1" at bounding box center [558, 245] width 55 height 22
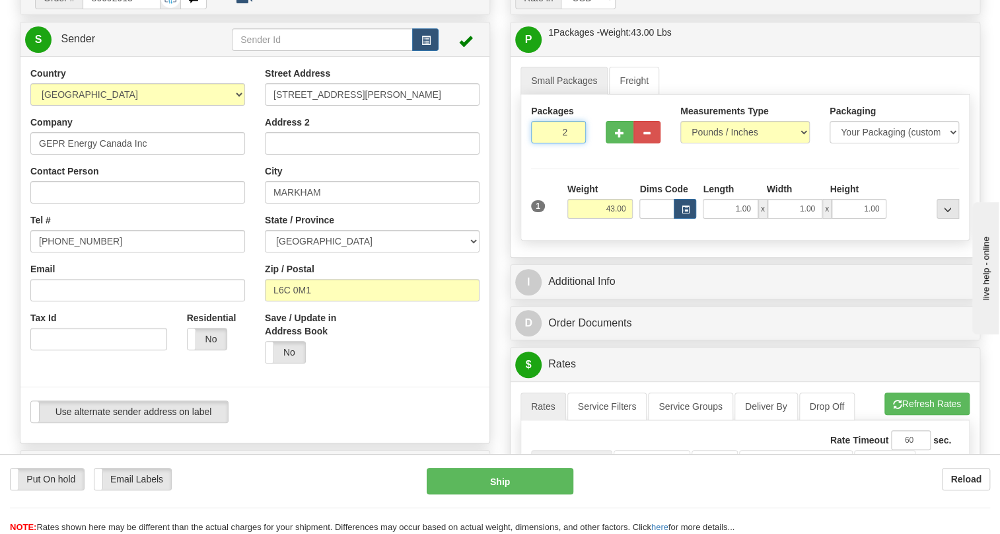
scroll to position [180, 0]
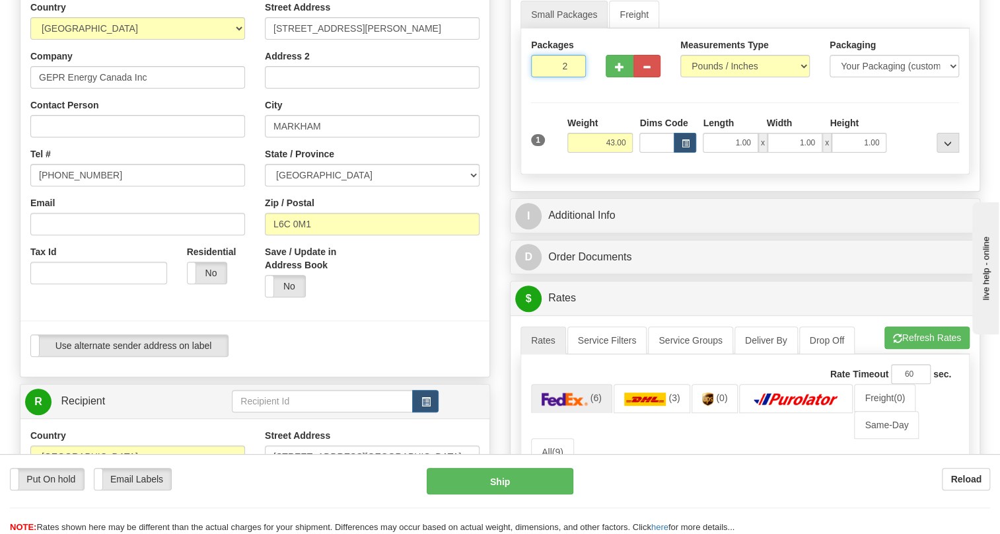
type input "2"
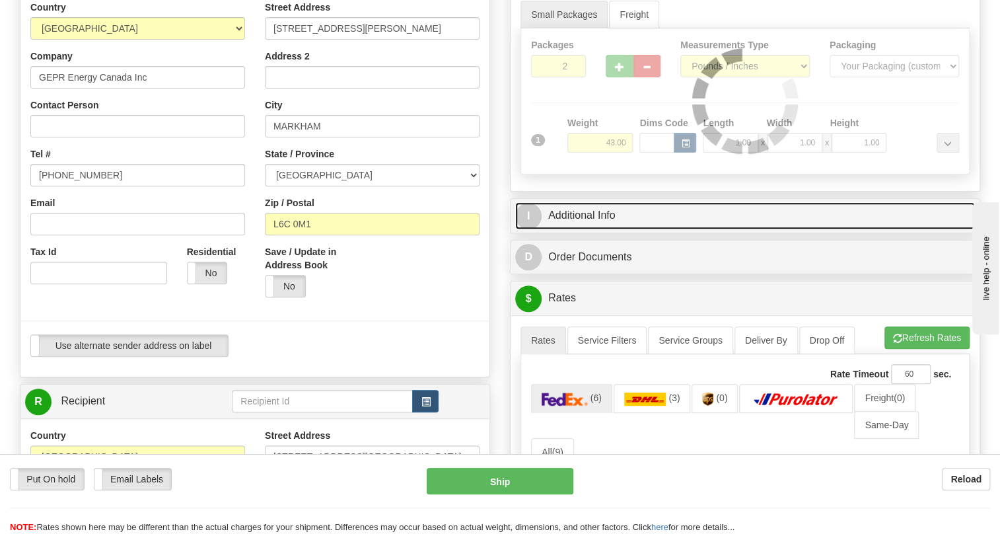
click at [607, 229] on link "I Additional Info" at bounding box center [745, 215] width 460 height 27
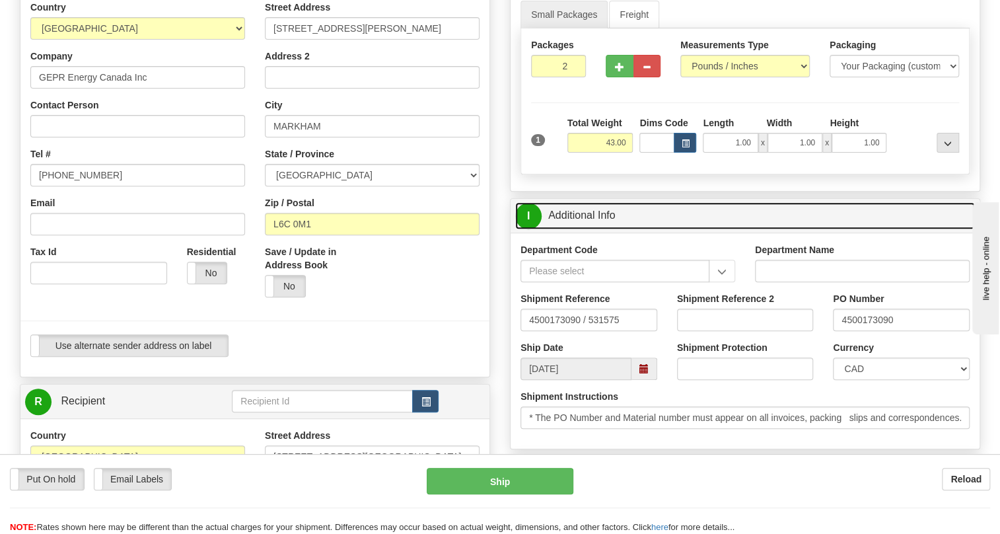
scroll to position [120, 0]
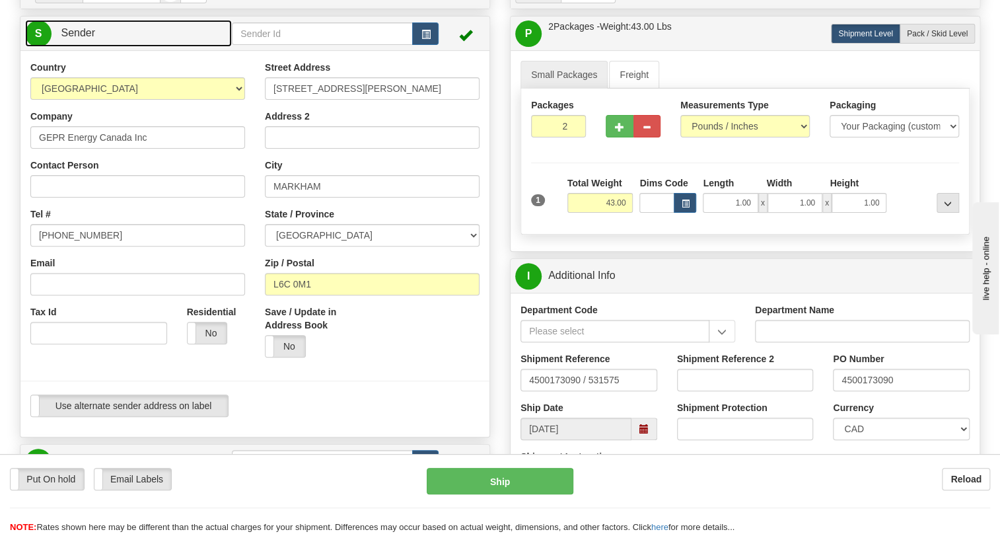
click at [89, 38] on span "Sender" at bounding box center [78, 32] width 34 height 11
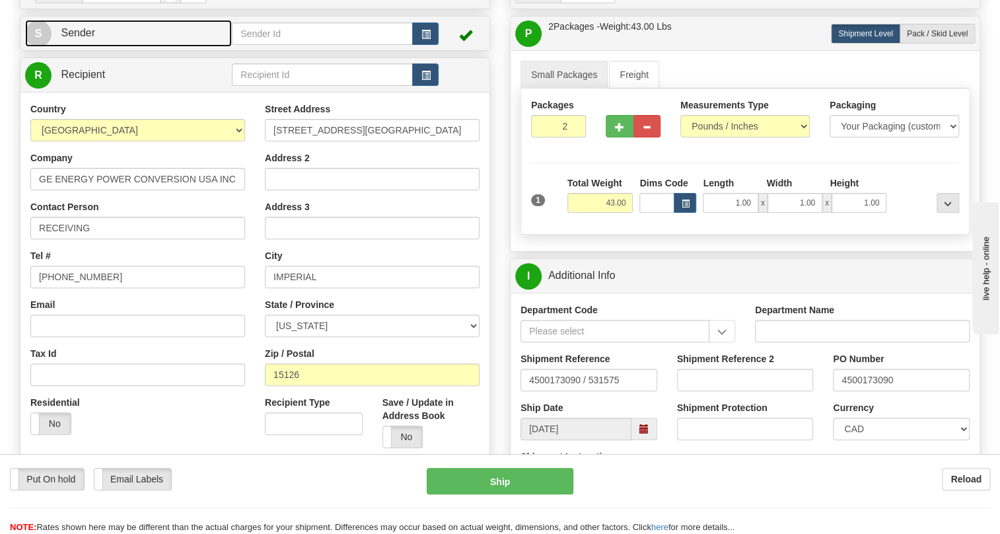
scroll to position [240, 0]
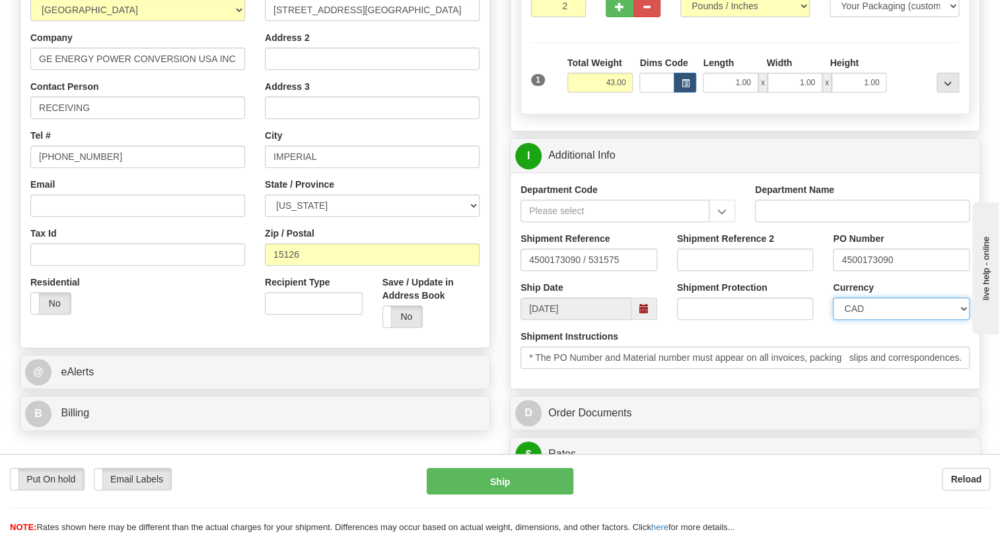
click at [880, 320] on select "CAD USD EUR ZAR [PERSON_NAME] ARN AUD AUS AWG BBD BFR BGN BHD BMD BND BRC BRL C…" at bounding box center [901, 308] width 137 height 22
select select "1"
click at [833, 320] on select "CAD USD EUR ZAR [PERSON_NAME] ARN AUD AUS AWG BBD BFR BGN BHD BMD BND BRC BRL C…" at bounding box center [901, 308] width 137 height 22
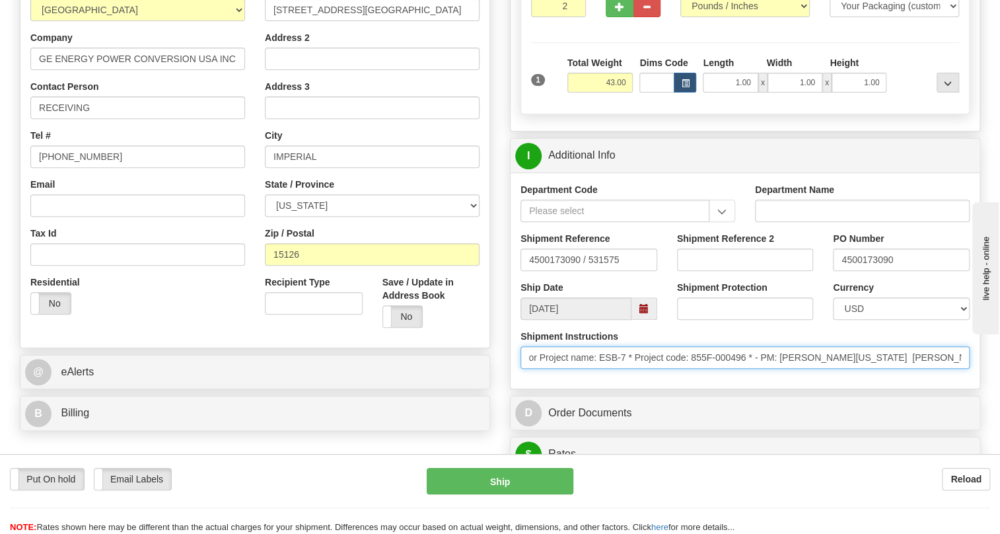
scroll to position [0, 680]
drag, startPoint x: 879, startPoint y: 386, endPoint x: 970, endPoint y: 392, distance: 91.3
click at [970, 378] on div "Shipment Instructions * The PO Number and Material number must appear on all in…" at bounding box center [745, 354] width 469 height 49
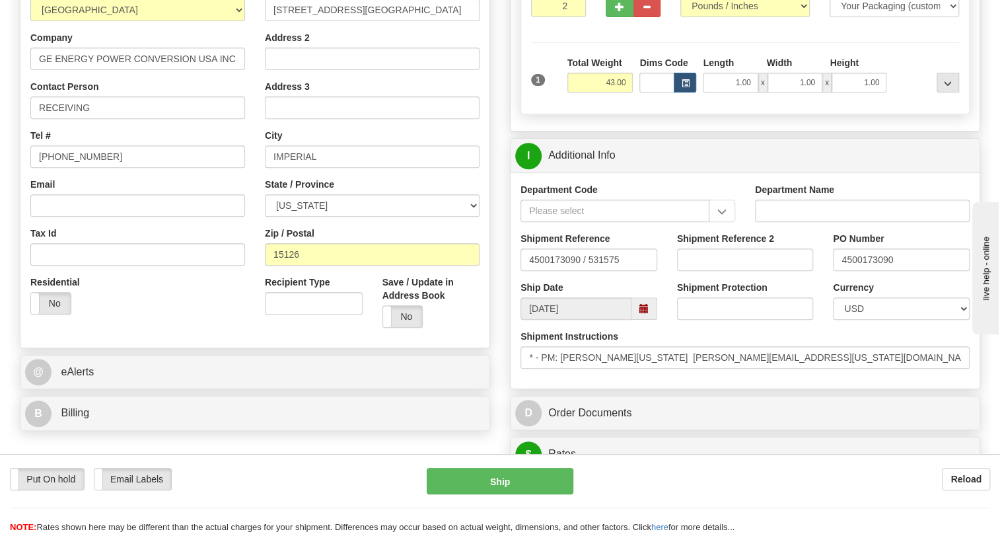
scroll to position [0, 0]
click at [811, 388] on div "Department Code Department Name Shipment Reference 4500173090 / 531575 Shipment…" at bounding box center [745, 280] width 469 height 216
click at [867, 271] on input "4500173090" at bounding box center [901, 259] width 137 height 22
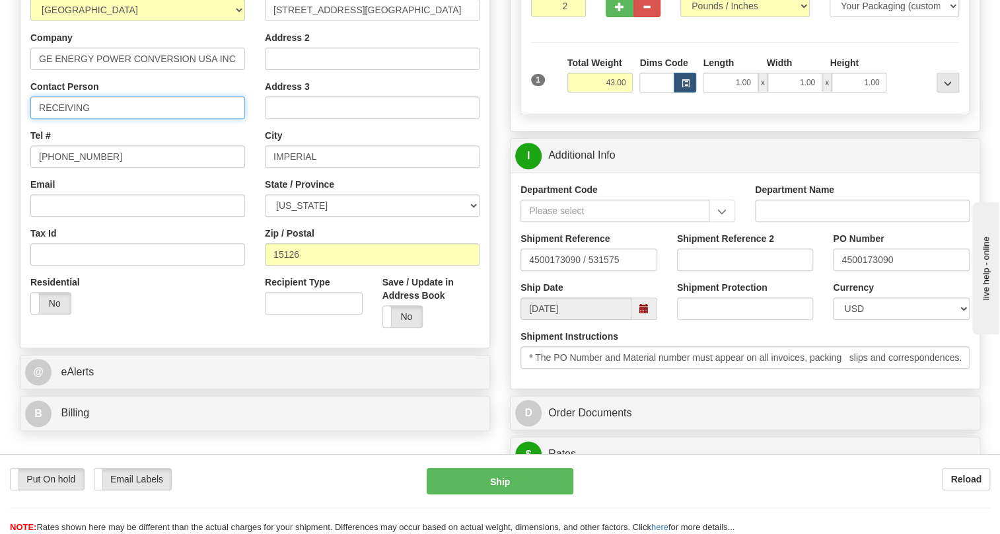
click at [129, 119] on input "RECEIVING" at bounding box center [137, 107] width 215 height 22
paste input "4500173090"
click at [118, 119] on input "RECEIVING / PO#4500173090" at bounding box center [137, 107] width 215 height 22
type input "RECEIVING / PO# 4500173090"
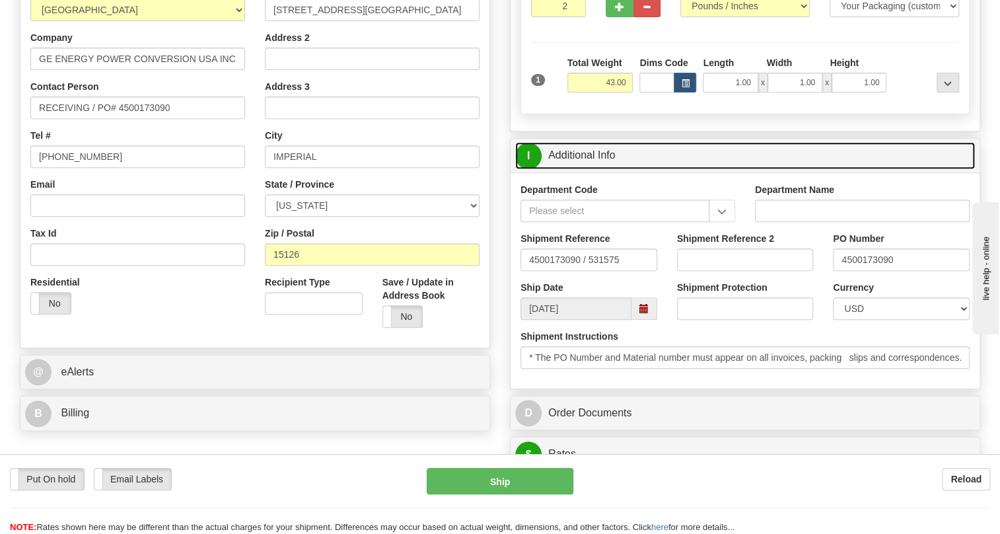
click at [603, 169] on link "I Additional Info" at bounding box center [745, 155] width 460 height 27
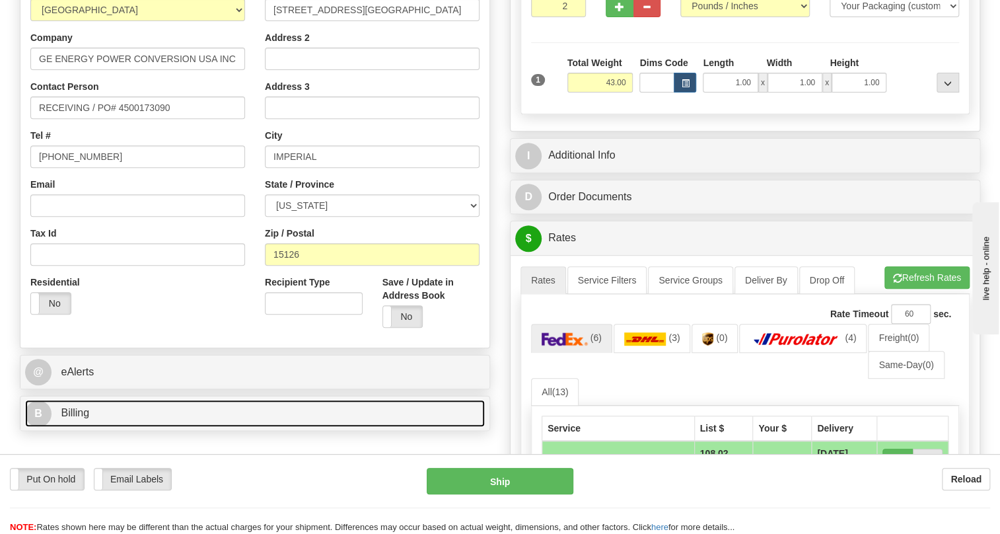
drag, startPoint x: 67, startPoint y: 441, endPoint x: 76, endPoint y: 435, distance: 10.4
click at [68, 418] on span "Billing" at bounding box center [75, 412] width 28 height 11
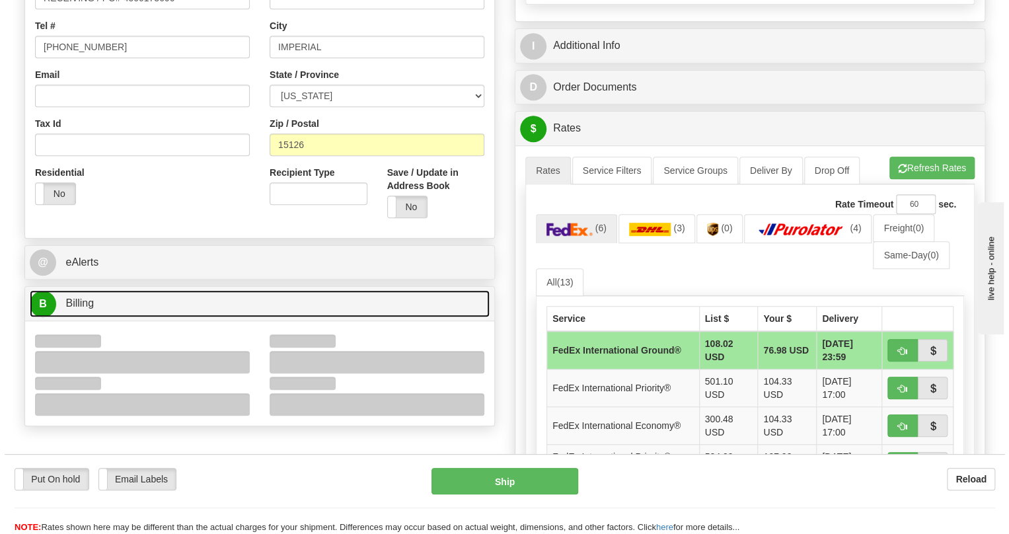
scroll to position [360, 0]
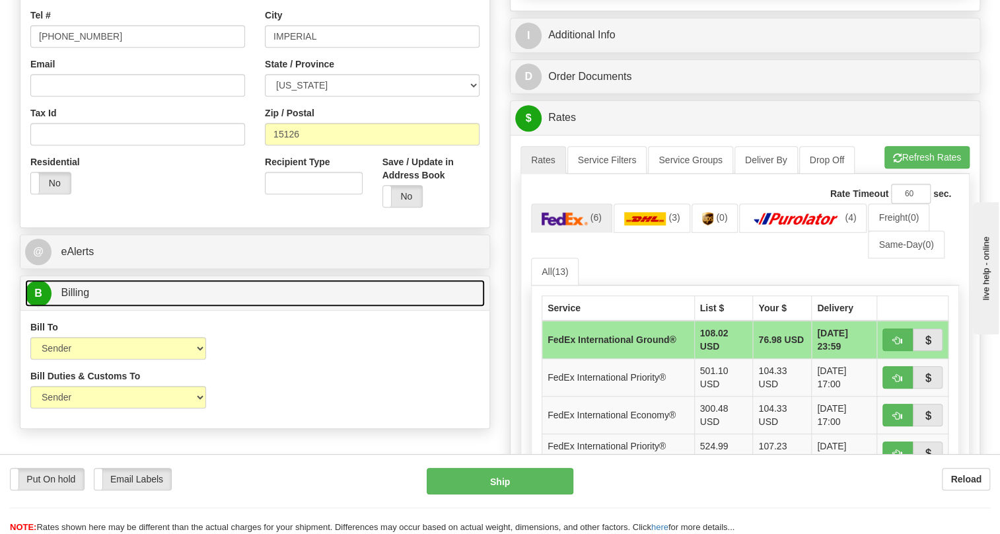
click at [79, 298] on span "Billing" at bounding box center [75, 292] width 28 height 11
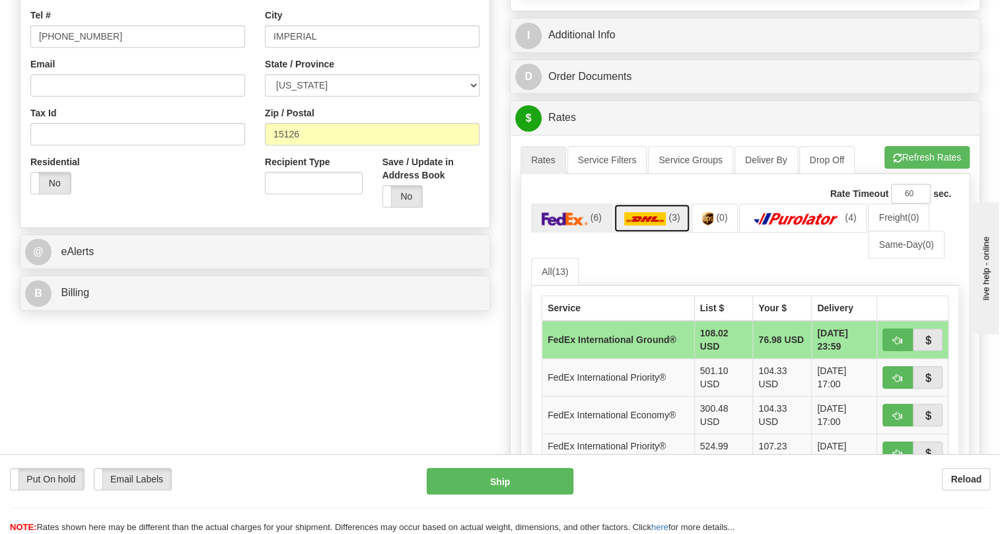
click at [651, 225] on img at bounding box center [645, 218] width 42 height 13
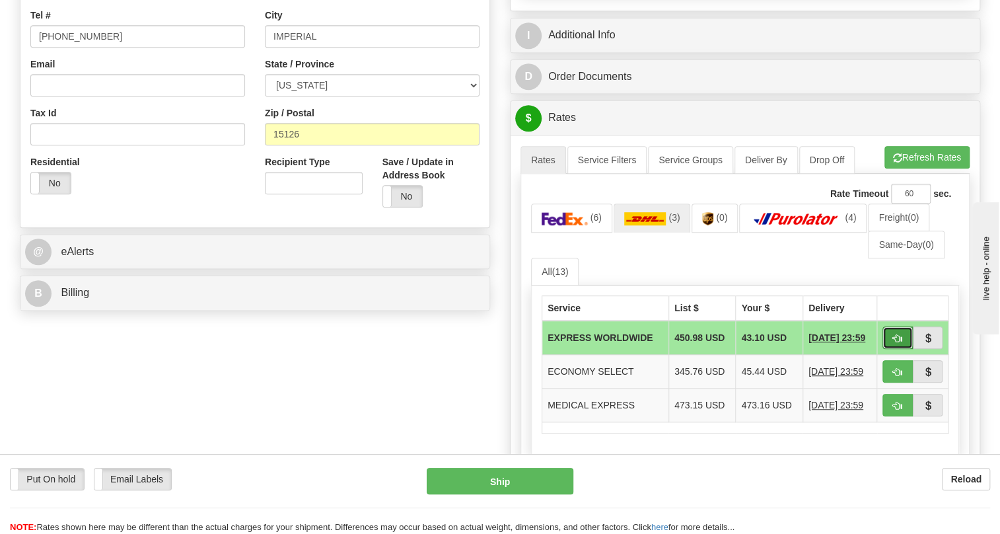
click at [890, 349] on button "button" at bounding box center [897, 337] width 30 height 22
type input "P"
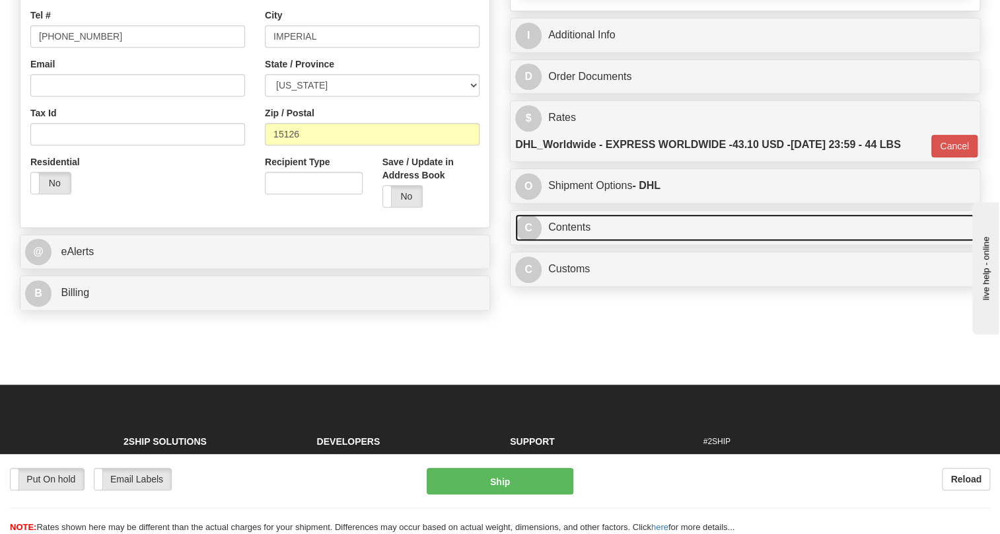
click at [570, 241] on link "C Contents" at bounding box center [745, 227] width 460 height 27
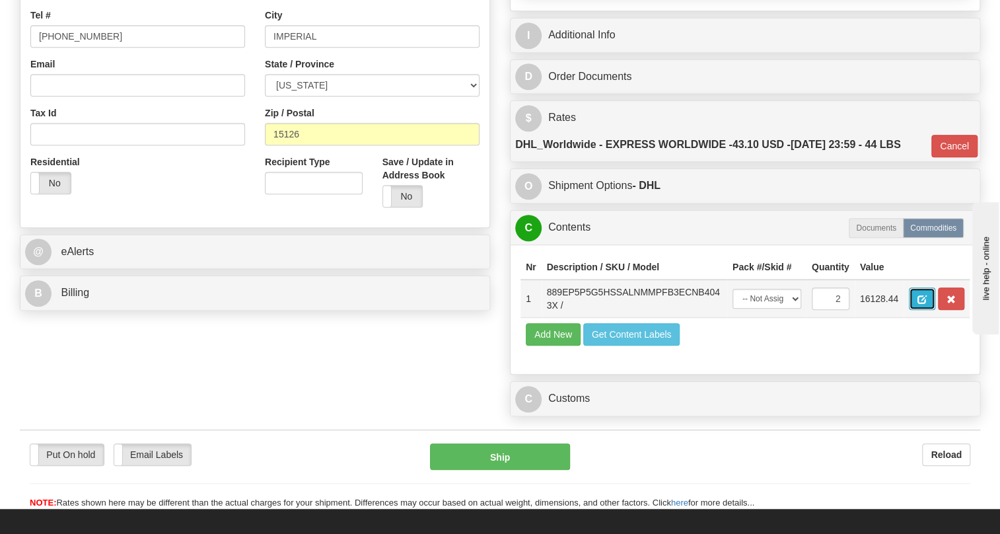
click at [926, 304] on span "button" at bounding box center [921, 299] width 9 height 9
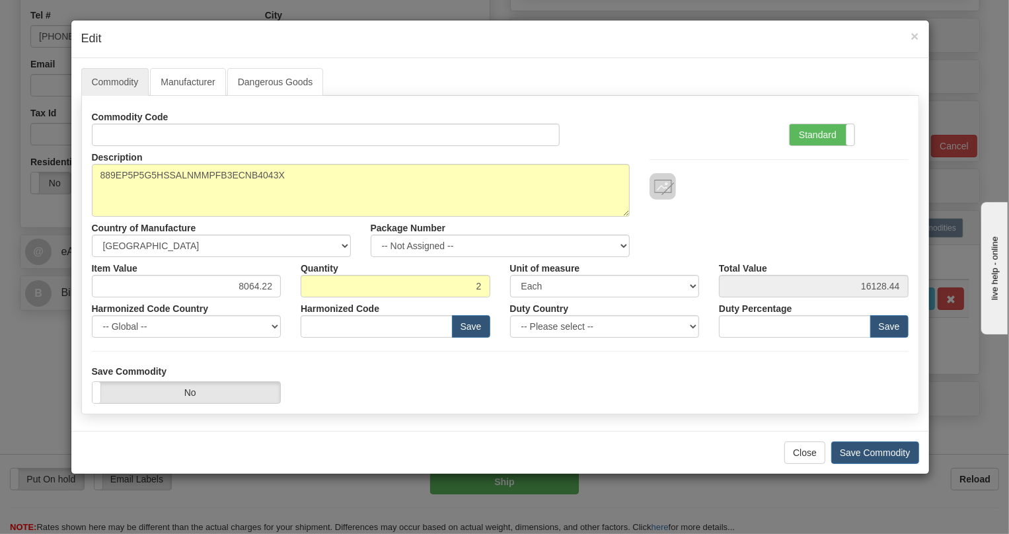
type input "8536.49.0090"
click at [814, 132] on label "Standard" at bounding box center [821, 134] width 65 height 21
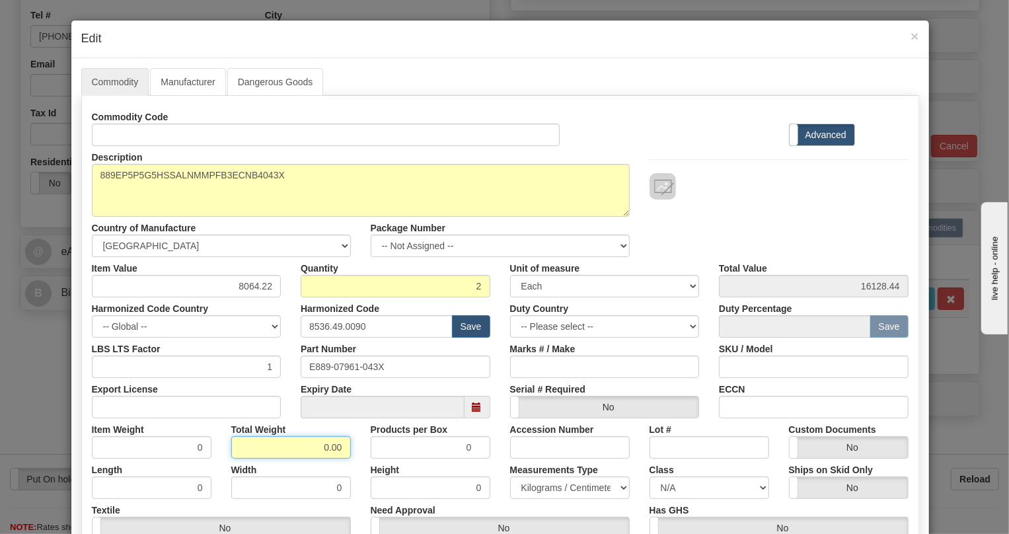
click at [308, 446] on input "0.00" at bounding box center [291, 447] width 120 height 22
type input "1.00"
type input "0.5000"
click at [549, 485] on select "Pounds / Inches Kilograms / Centimeters" at bounding box center [570, 487] width 120 height 22
select select "0"
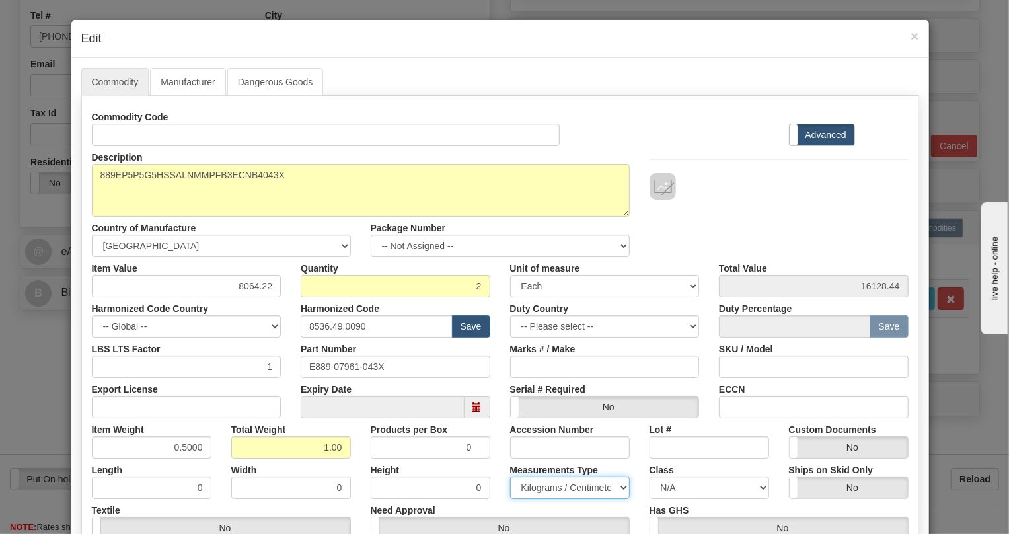
click at [510, 476] on select "Pounds / Inches Kilograms / Centimeters" at bounding box center [570, 487] width 120 height 22
click at [491, 458] on div "Height 0" at bounding box center [430, 478] width 139 height 40
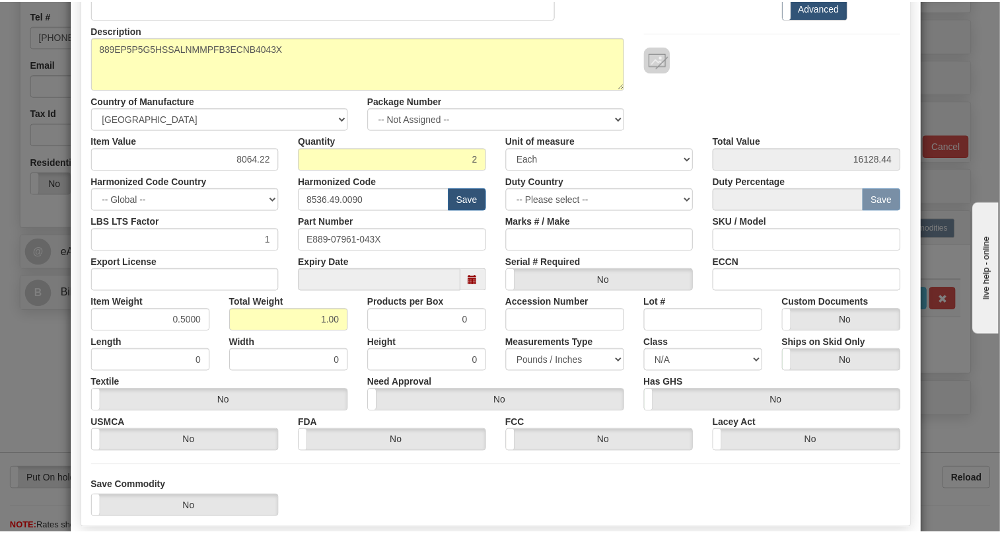
scroll to position [201, 0]
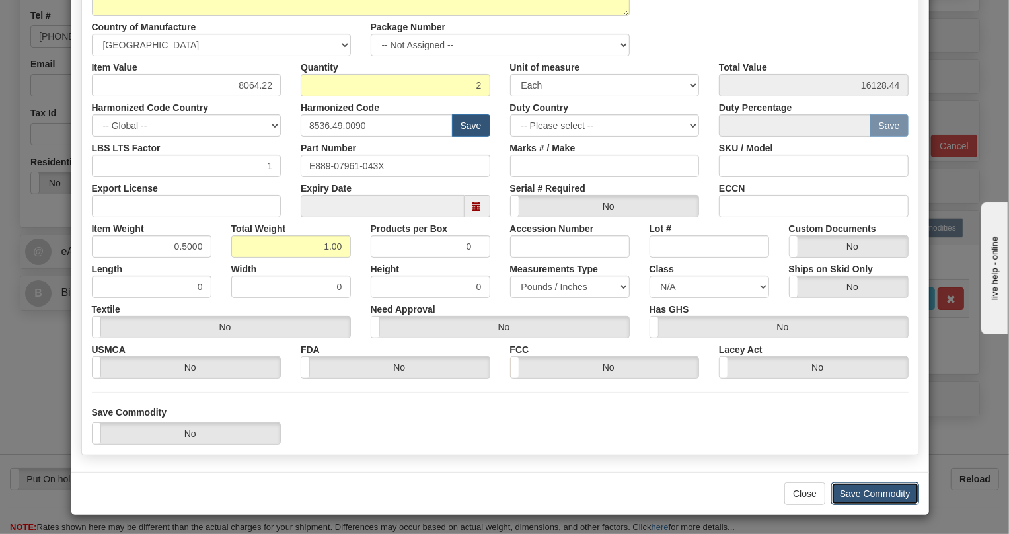
click at [863, 493] on button "Save Commodity" at bounding box center [875, 493] width 88 height 22
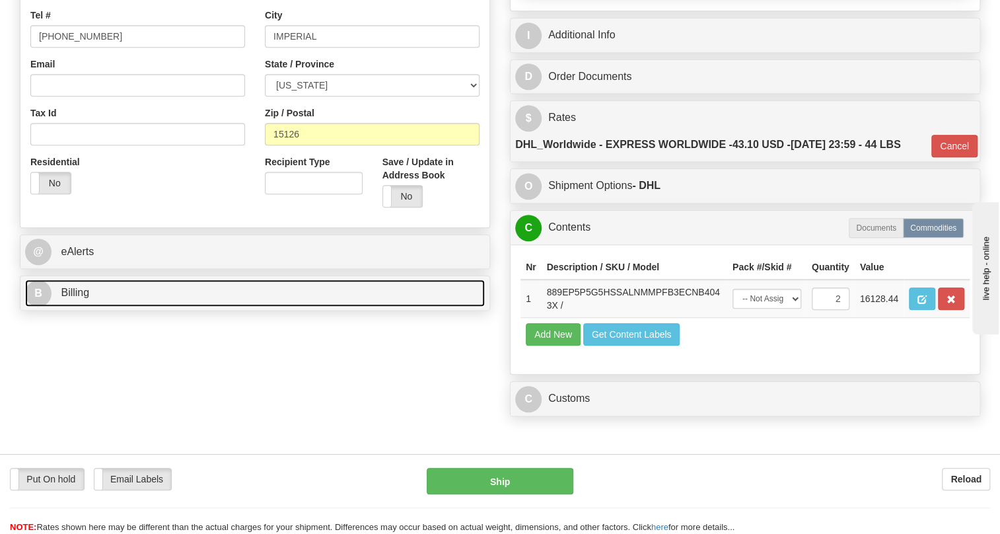
click at [76, 298] on span "Billing" at bounding box center [75, 292] width 28 height 11
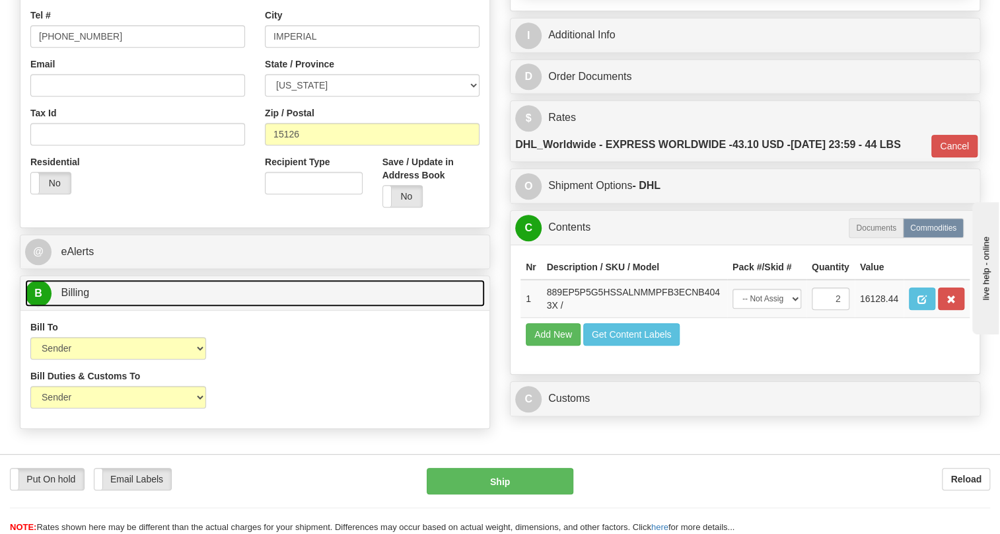
click at [76, 298] on span "Billing" at bounding box center [75, 292] width 28 height 11
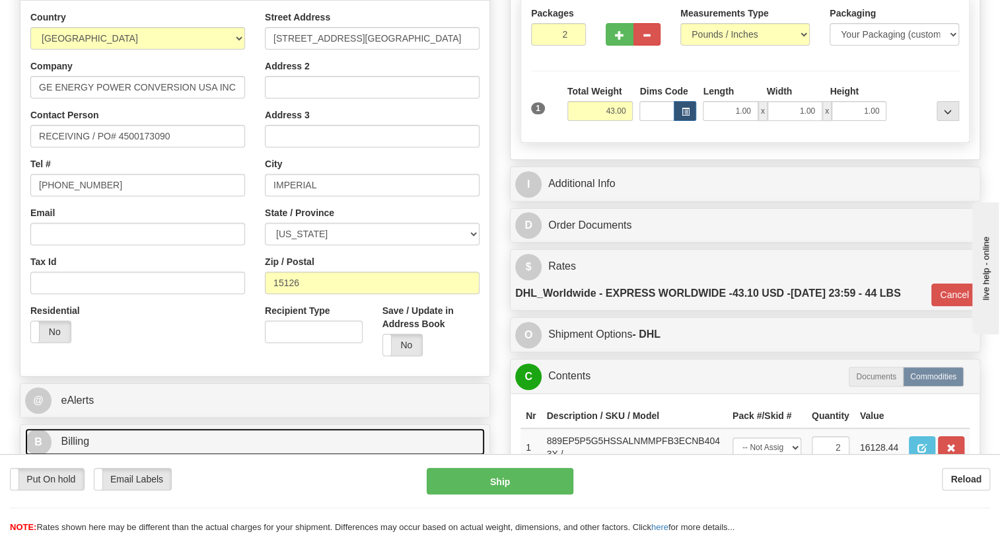
scroll to position [180, 0]
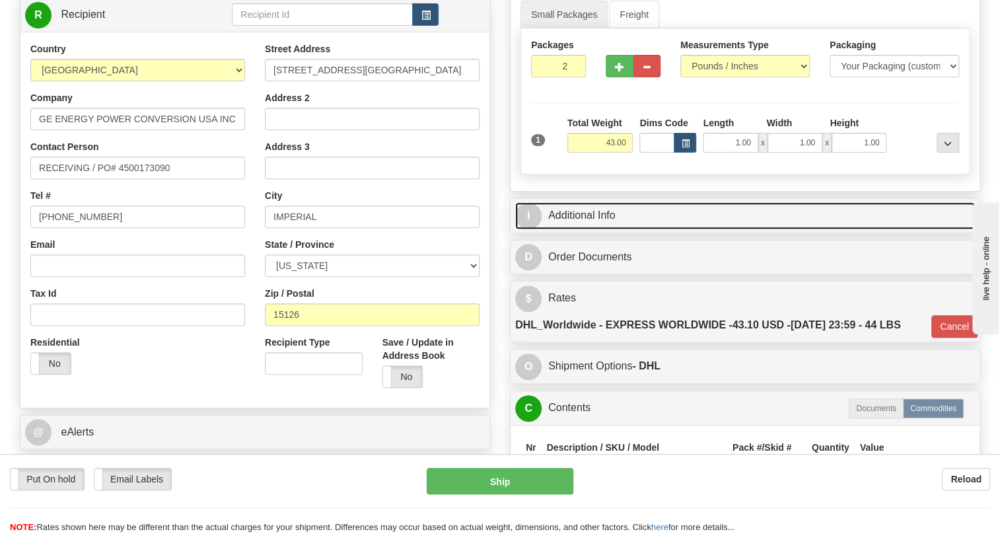
click at [605, 229] on link "I Additional Info" at bounding box center [745, 215] width 460 height 27
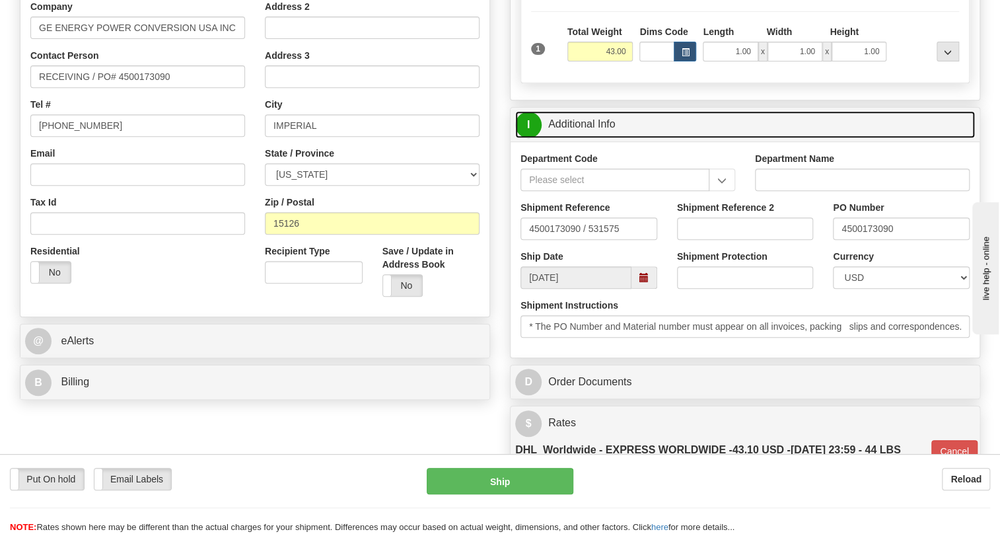
scroll to position [300, 0]
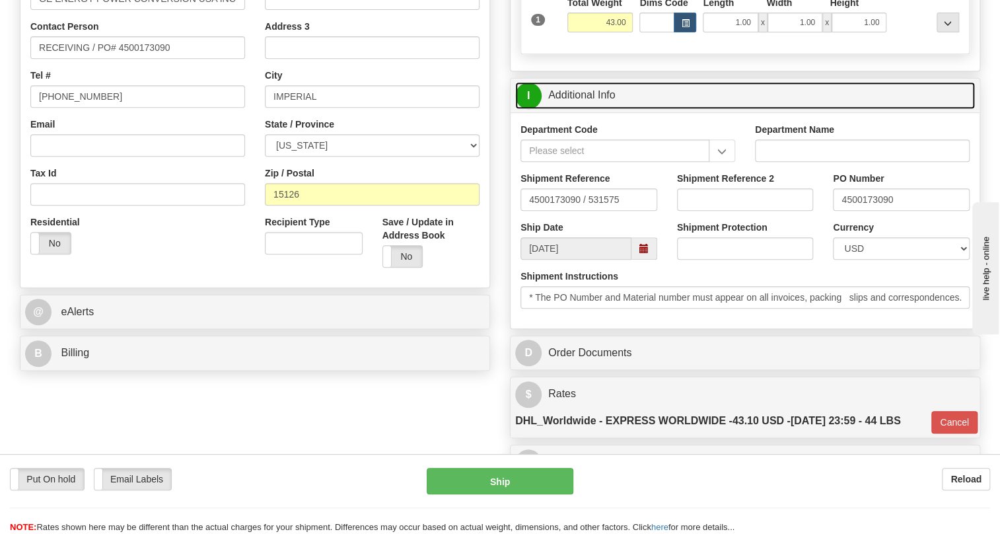
click at [582, 109] on link "I Additional Info" at bounding box center [745, 95] width 460 height 27
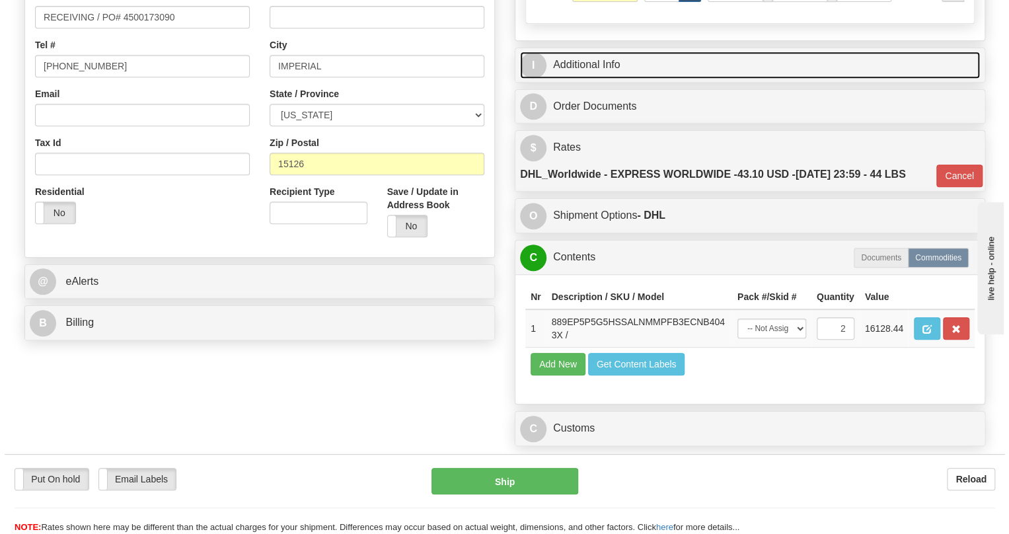
scroll to position [360, 0]
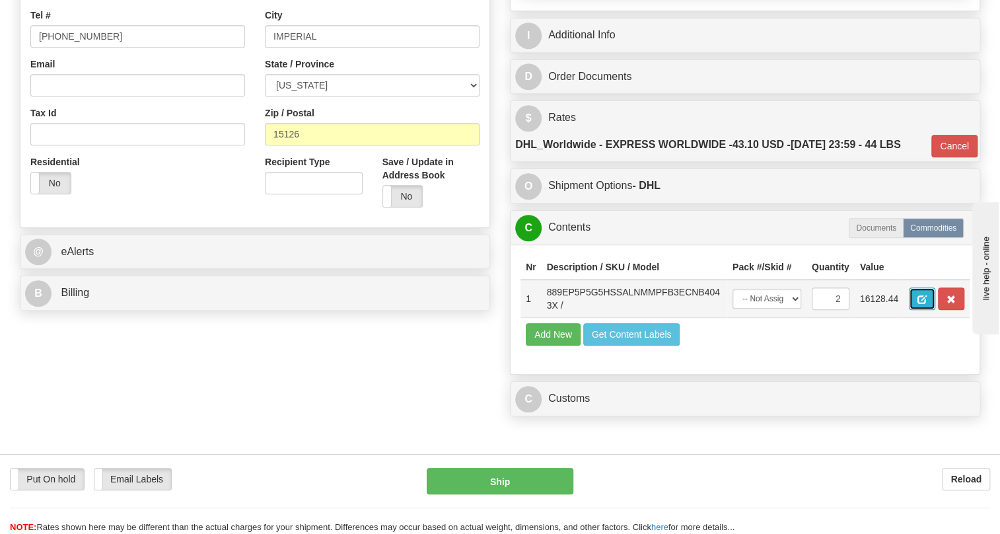
click at [919, 304] on span "button" at bounding box center [921, 299] width 9 height 9
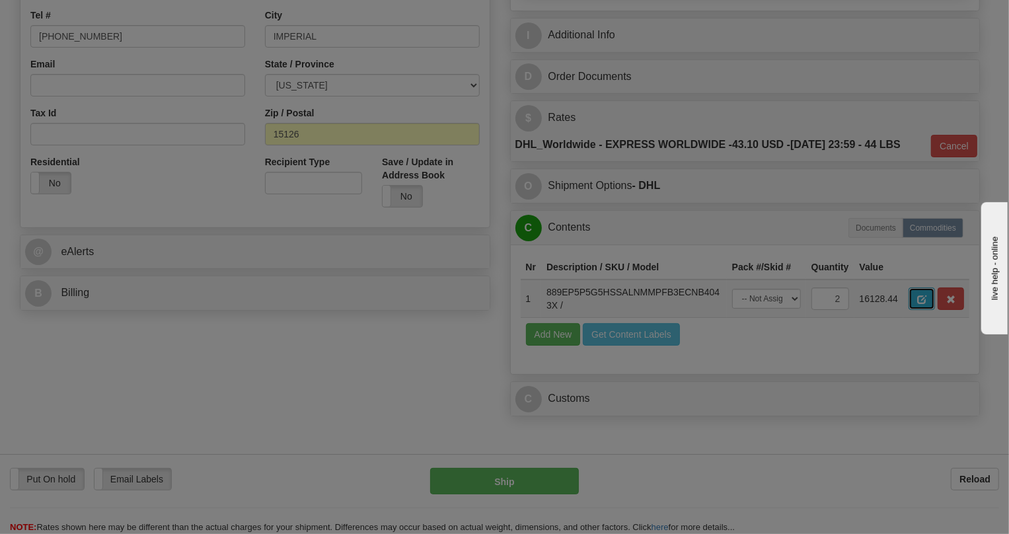
scroll to position [0, 0]
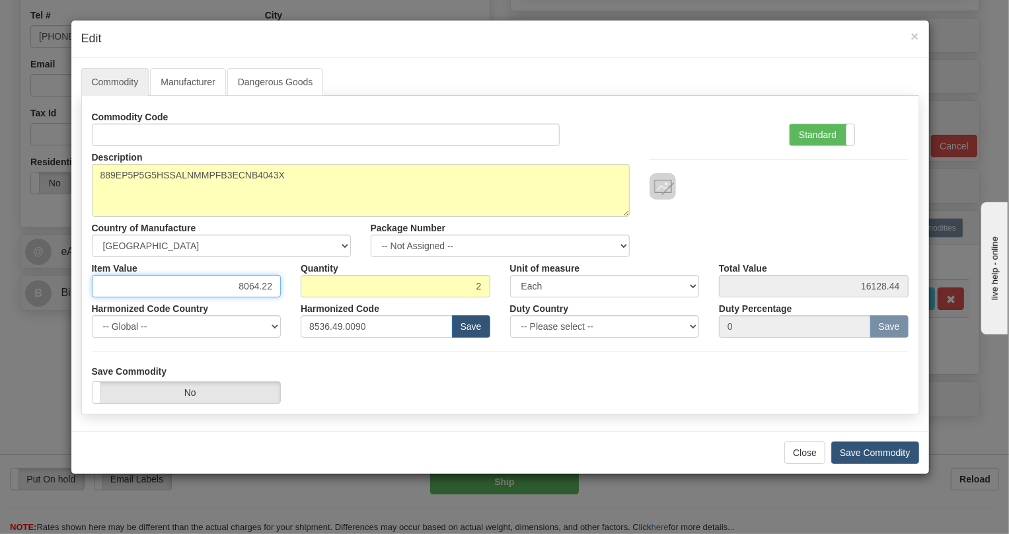
click at [258, 285] on input "8064.22" at bounding box center [187, 286] width 190 height 22
paste input "5.976,18"
click at [244, 285] on input "5.976,18" at bounding box center [187, 286] width 190 height 22
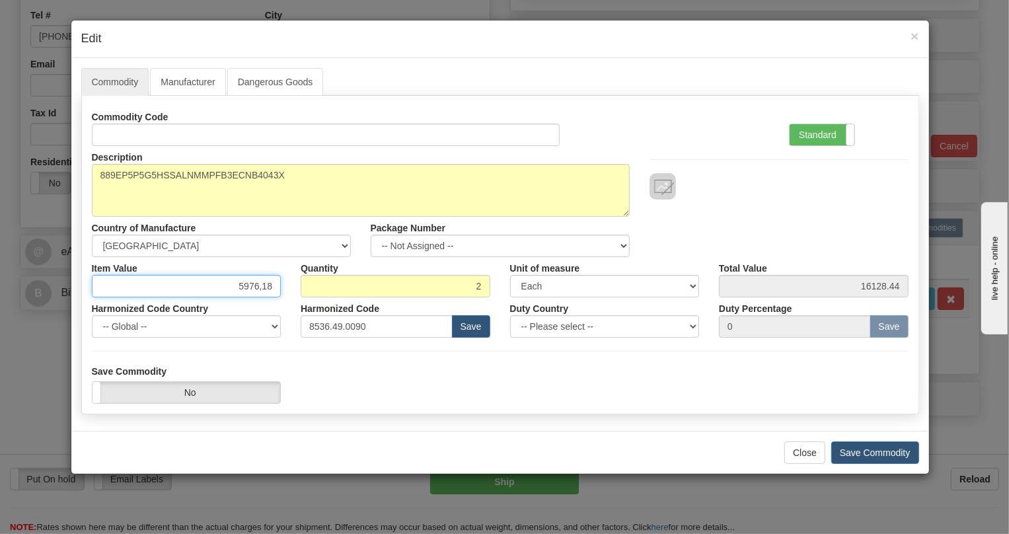
click at [262, 289] on input "5976,18" at bounding box center [187, 286] width 190 height 22
type input "5976.18"
type input "11952.36"
click at [812, 131] on label "Standard" at bounding box center [821, 134] width 65 height 21
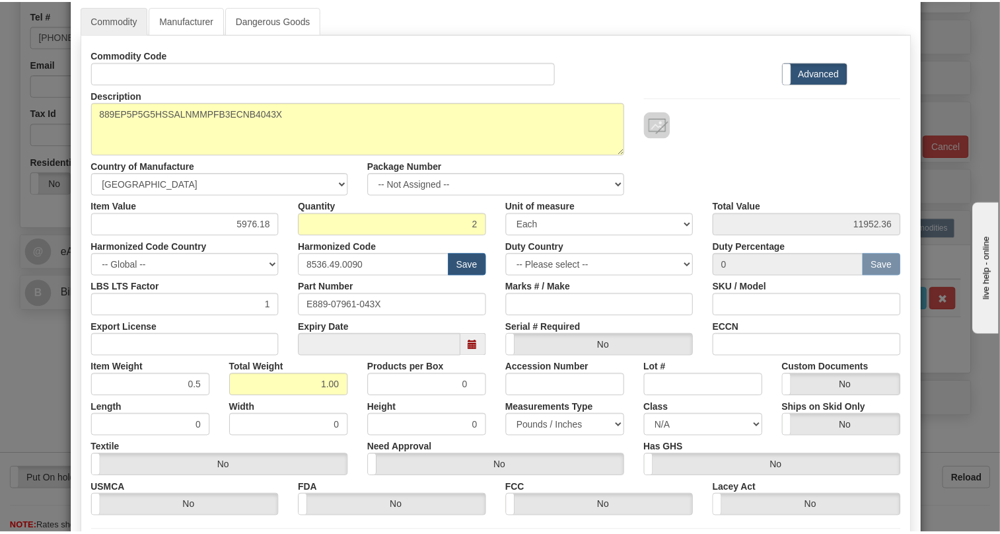
scroll to position [201, 0]
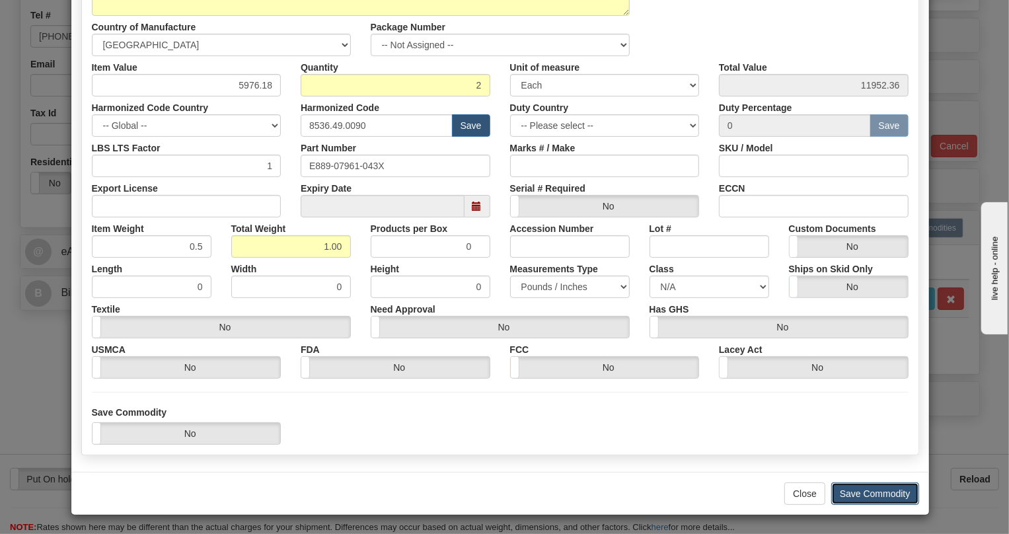
click at [873, 493] on button "Save Commodity" at bounding box center [875, 493] width 88 height 22
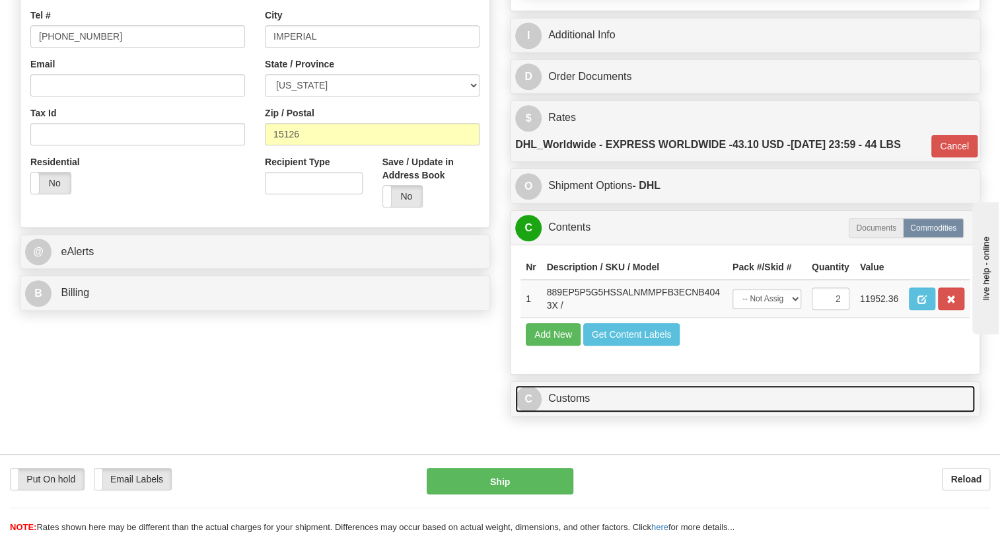
click at [575, 412] on link "C Customs" at bounding box center [745, 398] width 460 height 27
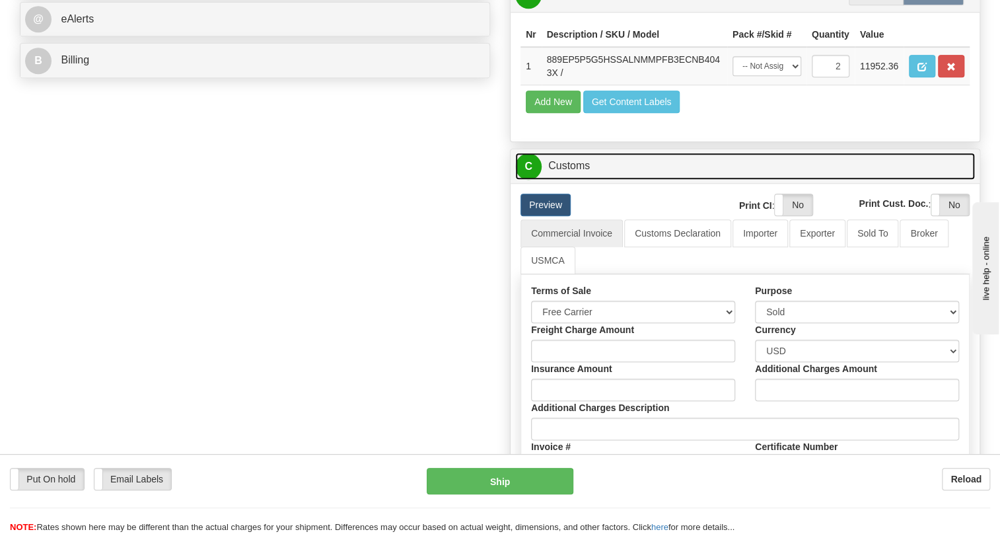
scroll to position [600, 0]
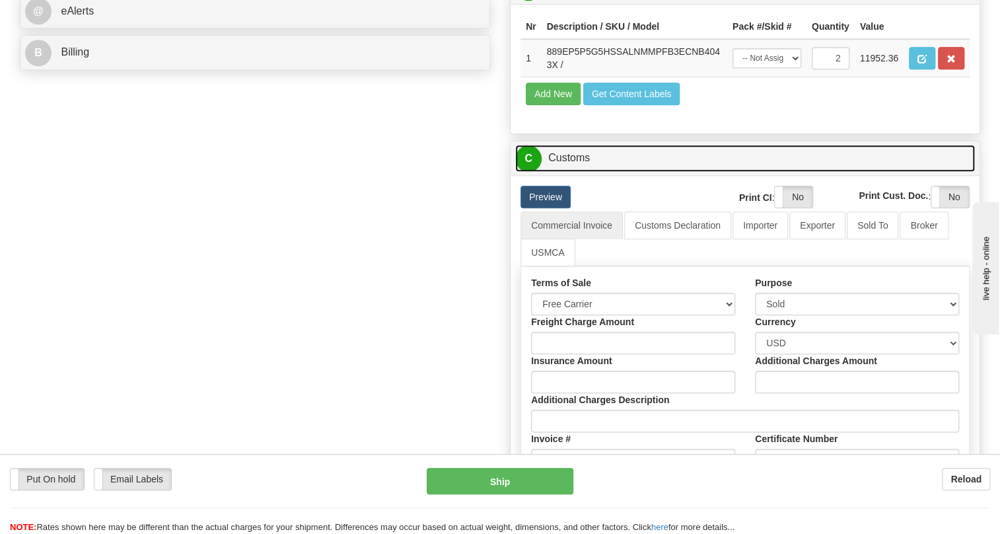
click at [571, 172] on link "C Customs" at bounding box center [745, 158] width 460 height 27
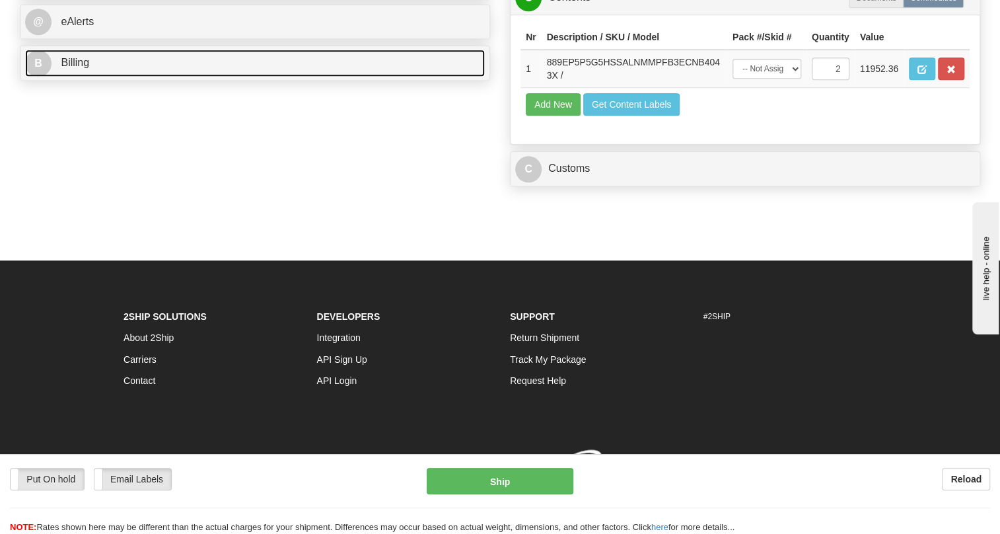
click at [87, 68] on span "Billing" at bounding box center [75, 62] width 28 height 11
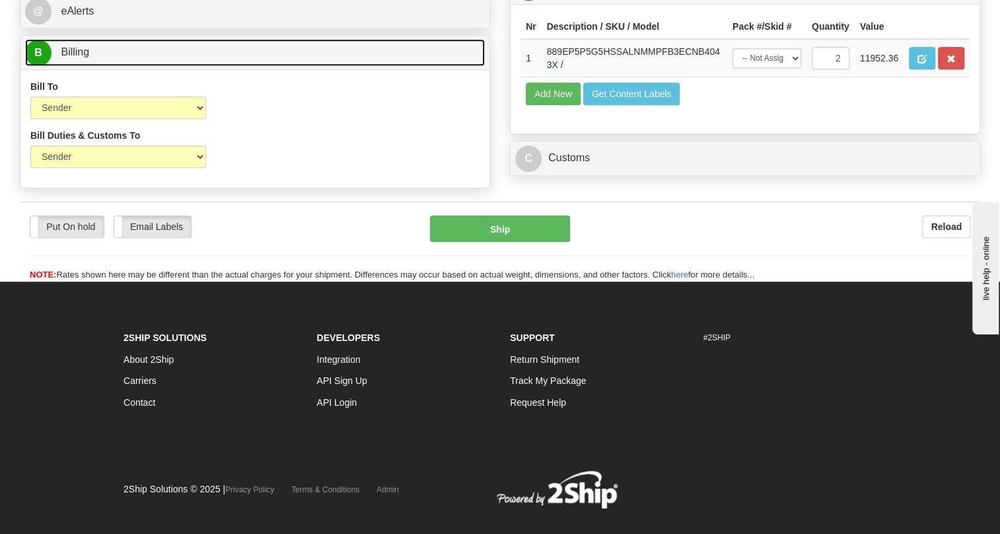
click at [87, 57] on span "Billing" at bounding box center [75, 51] width 28 height 11
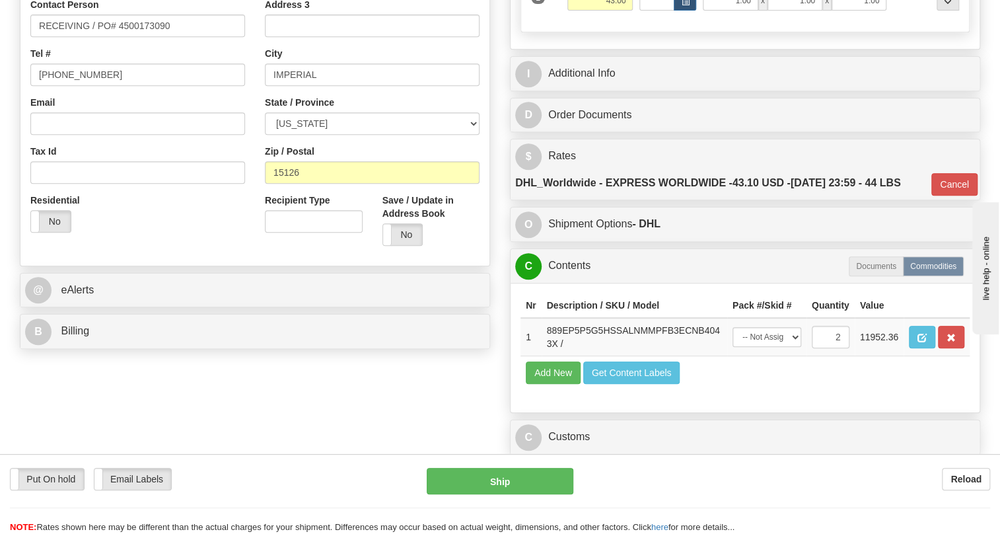
scroll to position [240, 0]
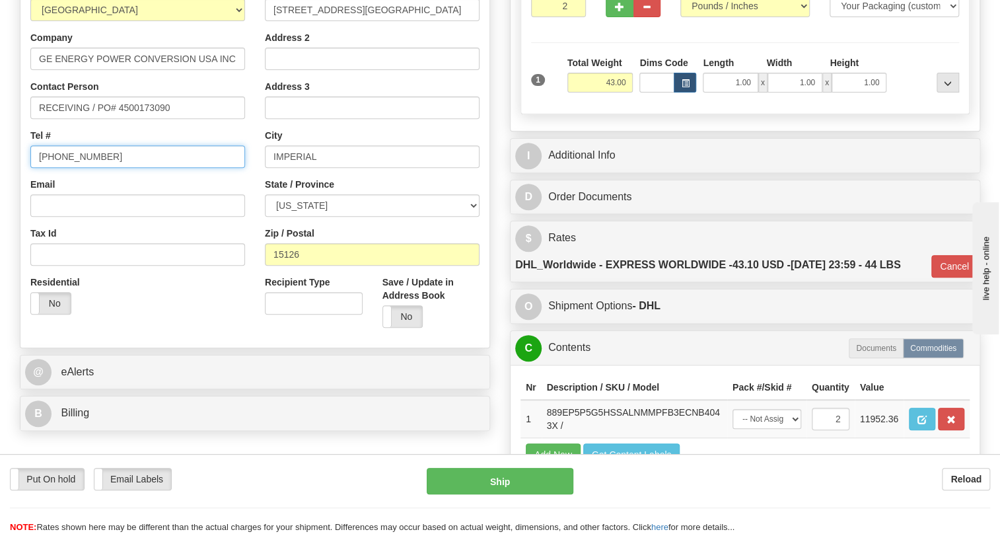
click at [77, 168] on input "[PHONE_NUMBER]" at bounding box center [137, 156] width 215 height 22
type input "111-111-1111"
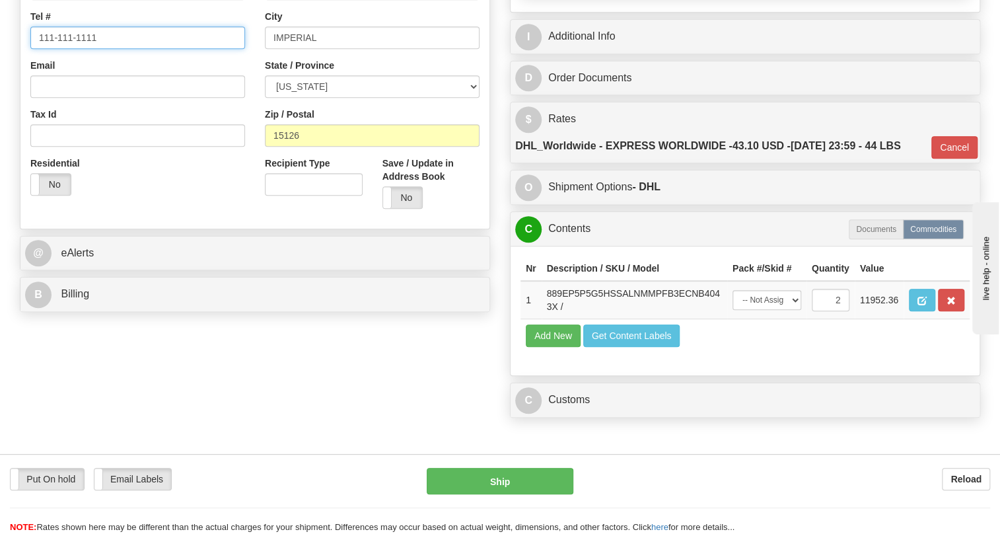
scroll to position [360, 0]
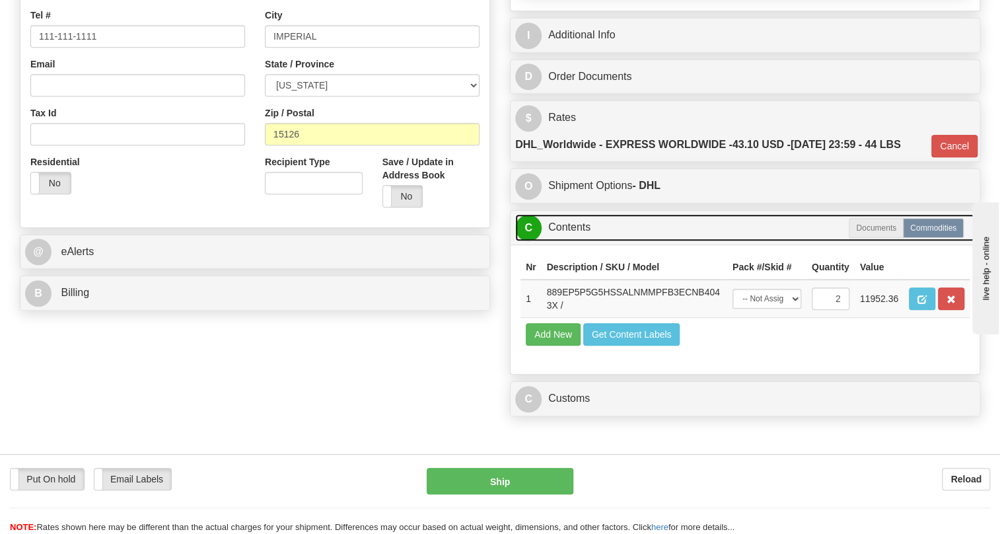
click at [567, 241] on link "C Contents" at bounding box center [745, 227] width 460 height 27
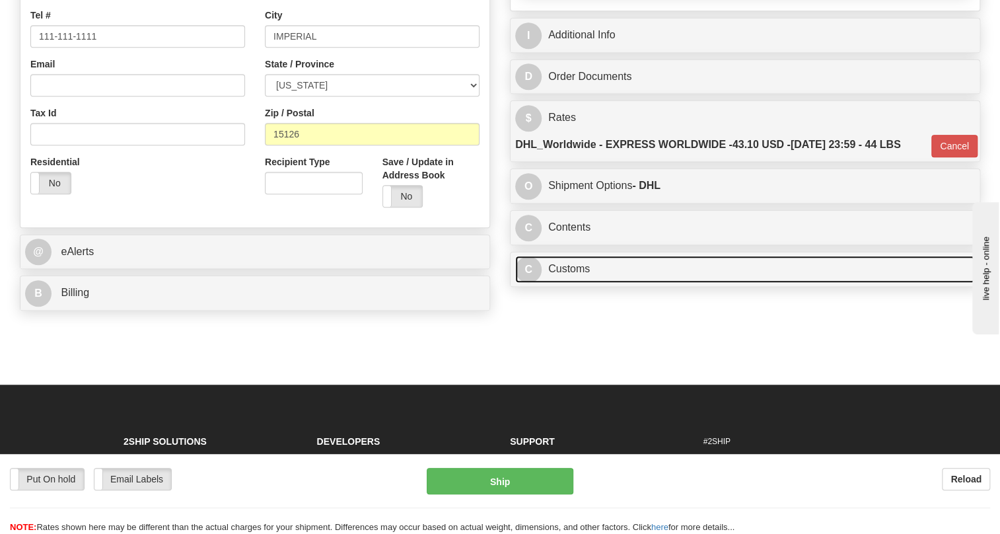
click at [577, 283] on link "C Customs" at bounding box center [745, 269] width 460 height 27
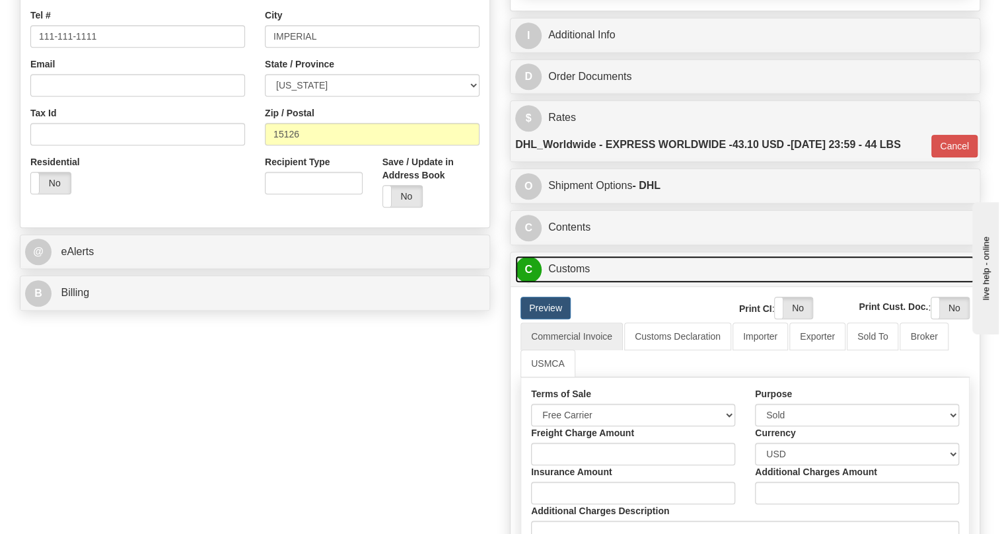
click at [577, 283] on link "C Customs" at bounding box center [745, 269] width 460 height 27
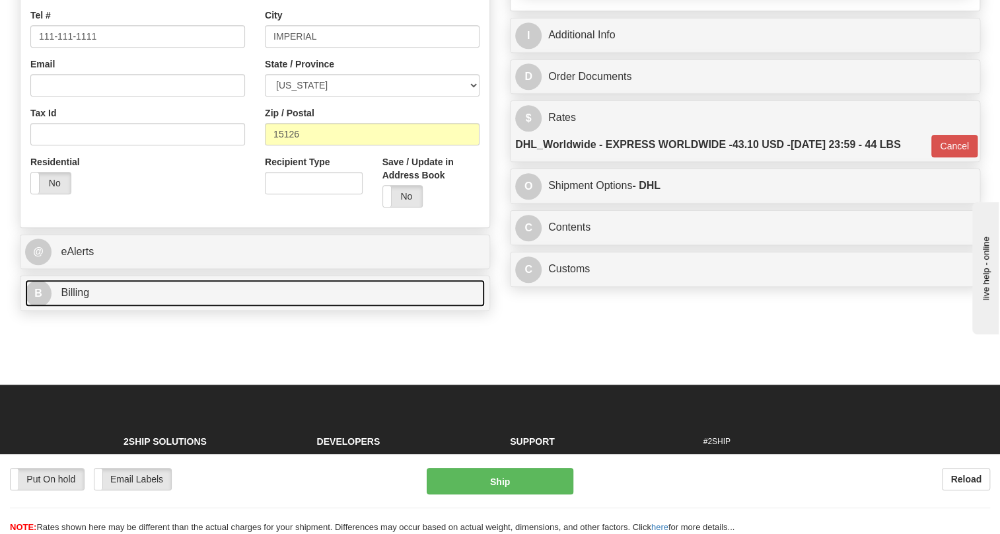
click at [72, 298] on span "Billing" at bounding box center [75, 292] width 28 height 11
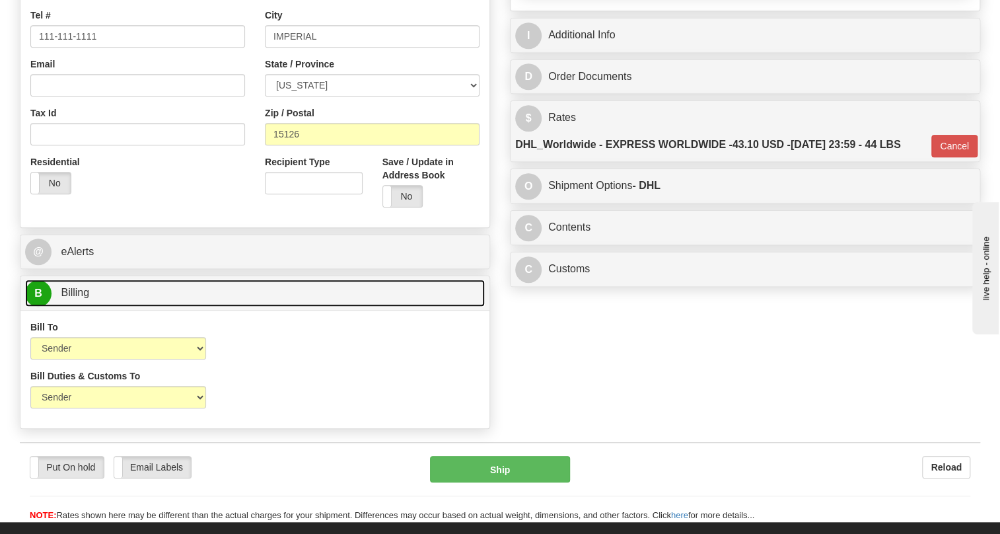
click at [72, 298] on span "Billing" at bounding box center [75, 292] width 28 height 11
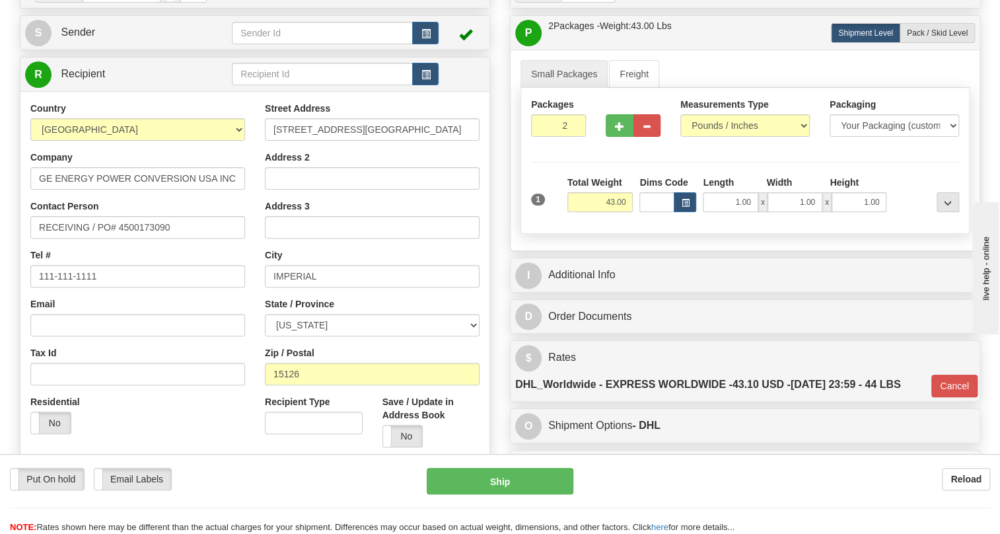
scroll to position [120, 0]
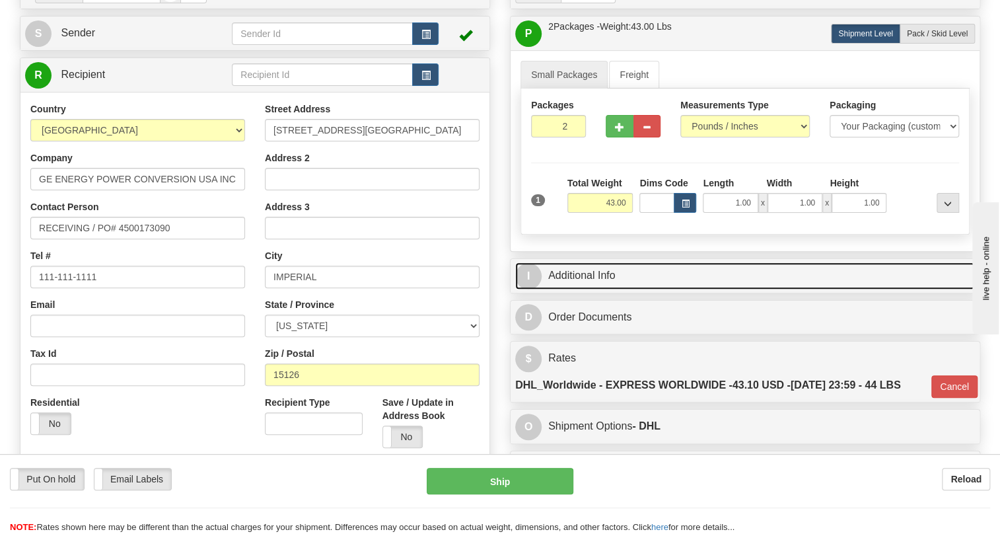
click at [595, 289] on link "I Additional Info" at bounding box center [745, 275] width 460 height 27
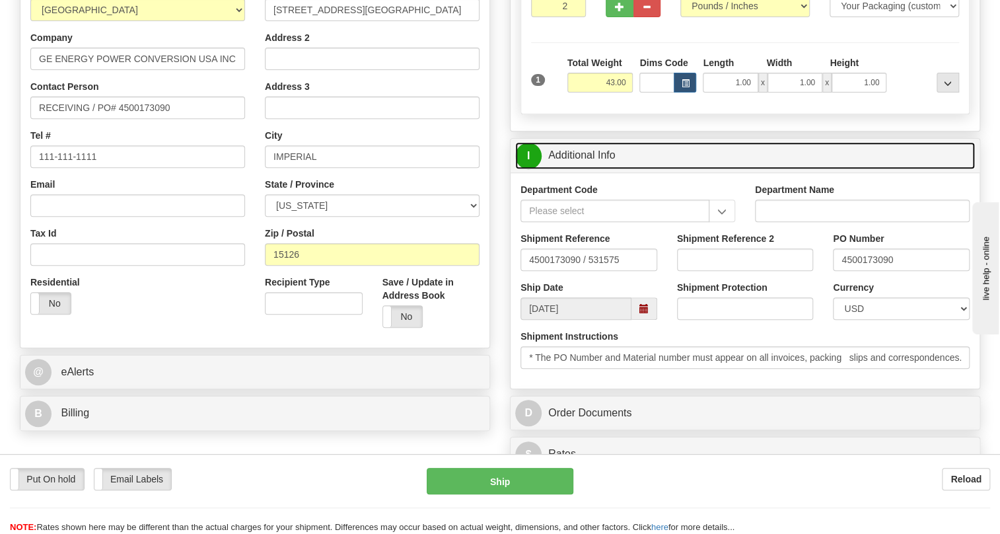
scroll to position [180, 0]
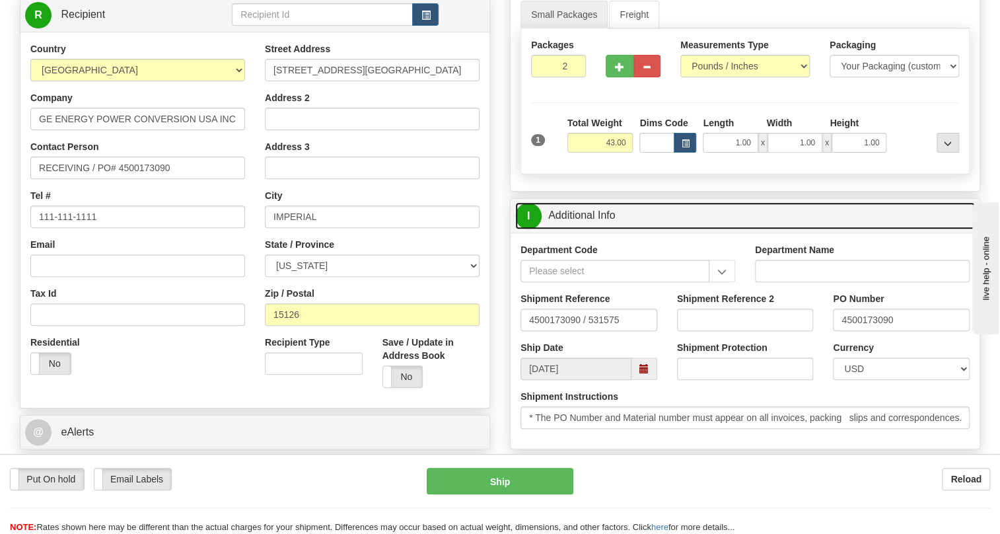
click at [571, 229] on link "I Additional Info" at bounding box center [745, 215] width 460 height 27
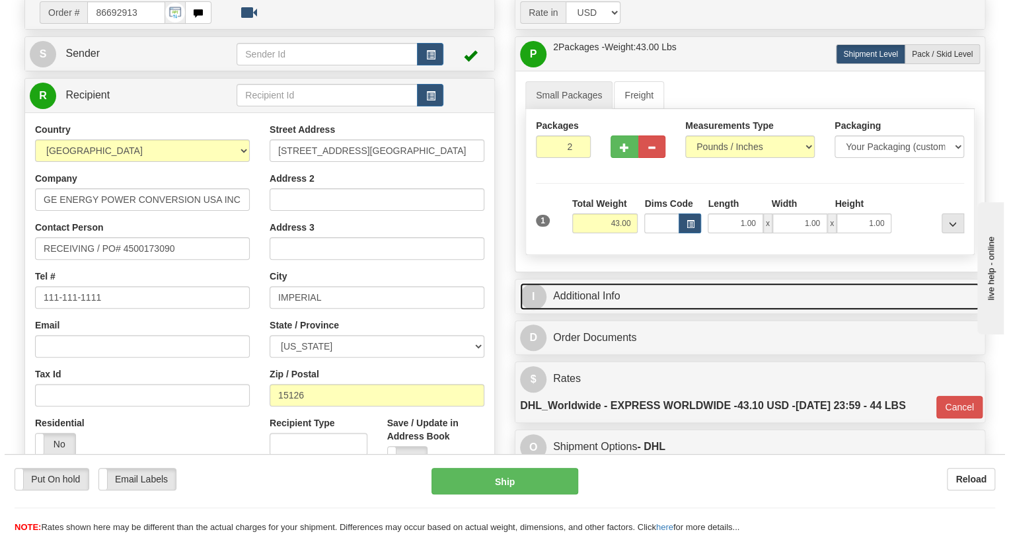
scroll to position [120, 0]
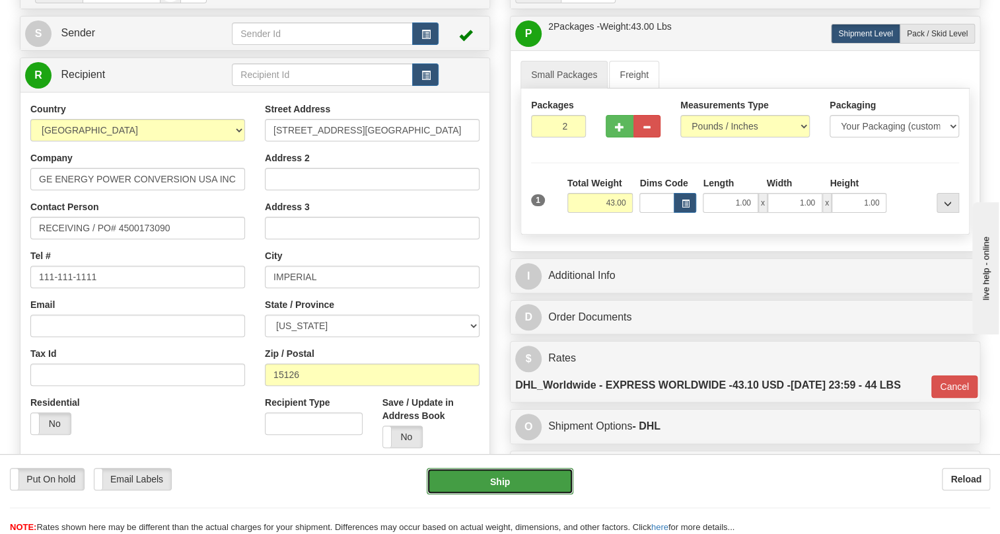
click at [504, 486] on button "Ship" at bounding box center [500, 481] width 147 height 26
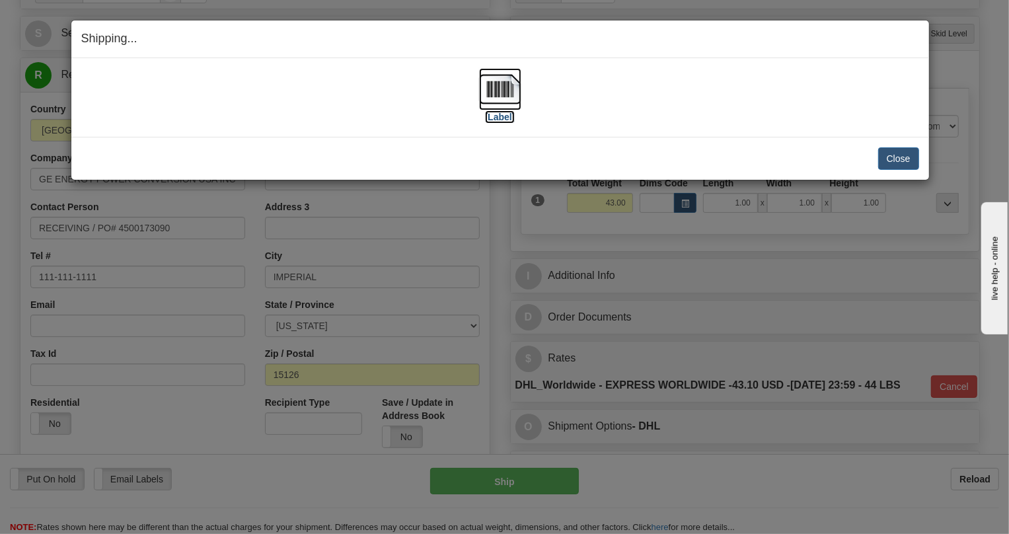
click at [499, 92] on img at bounding box center [500, 89] width 42 height 42
click at [894, 156] on button "Close" at bounding box center [898, 158] width 41 height 22
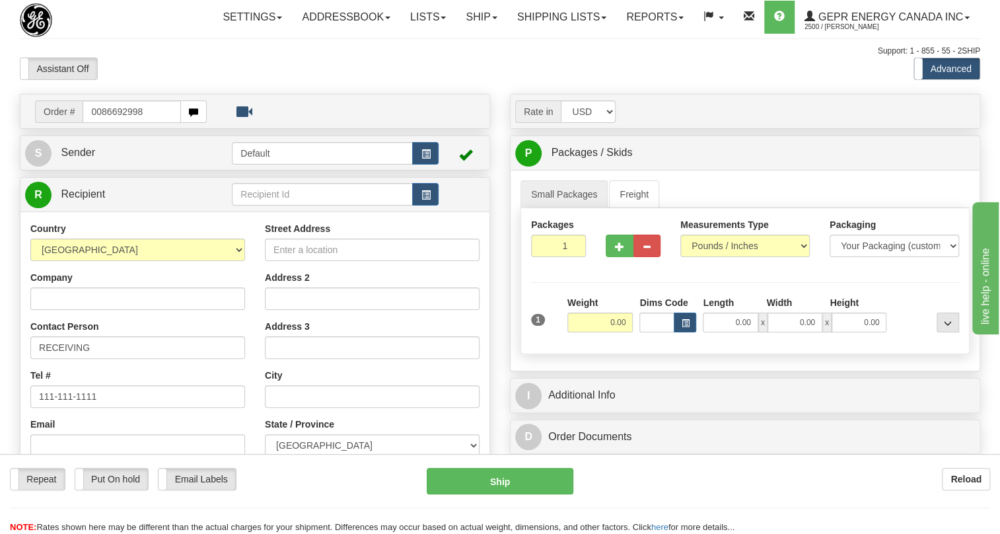
click at [103, 123] on input "0086692998" at bounding box center [132, 111] width 98 height 22
type input "86692998"
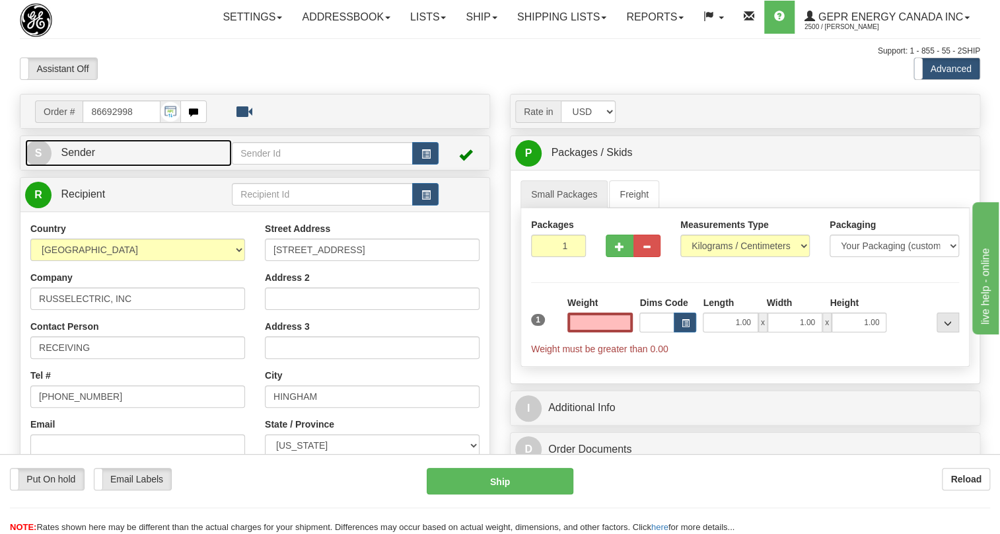
type input "0.00"
drag, startPoint x: 85, startPoint y: 181, endPoint x: 69, endPoint y: 188, distance: 17.2
click at [85, 158] on span "Sender" at bounding box center [78, 152] width 34 height 11
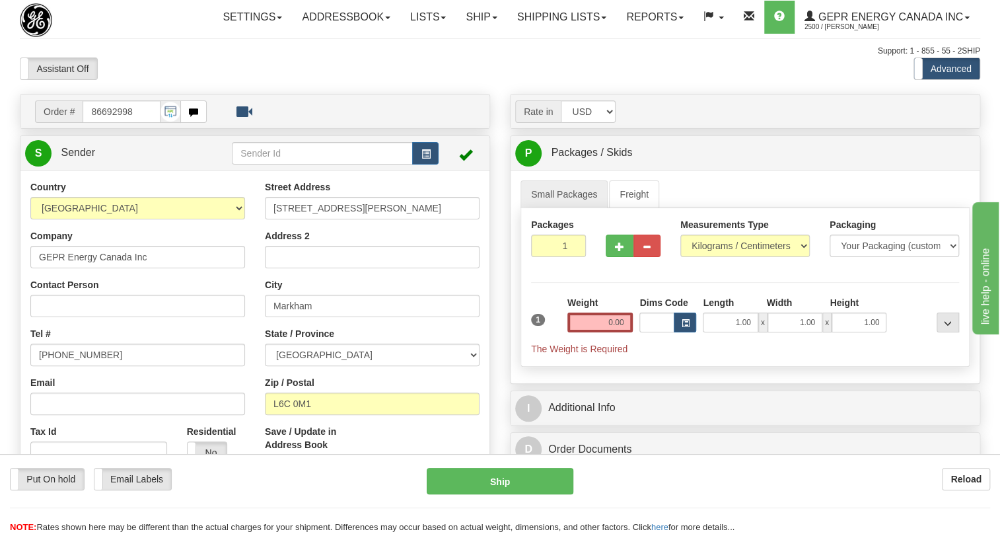
type input "MARKHAM"
click at [84, 366] on input "[PHONE_NUMBER]" at bounding box center [137, 354] width 215 height 22
paste input "[PHONE_NUMBER]"
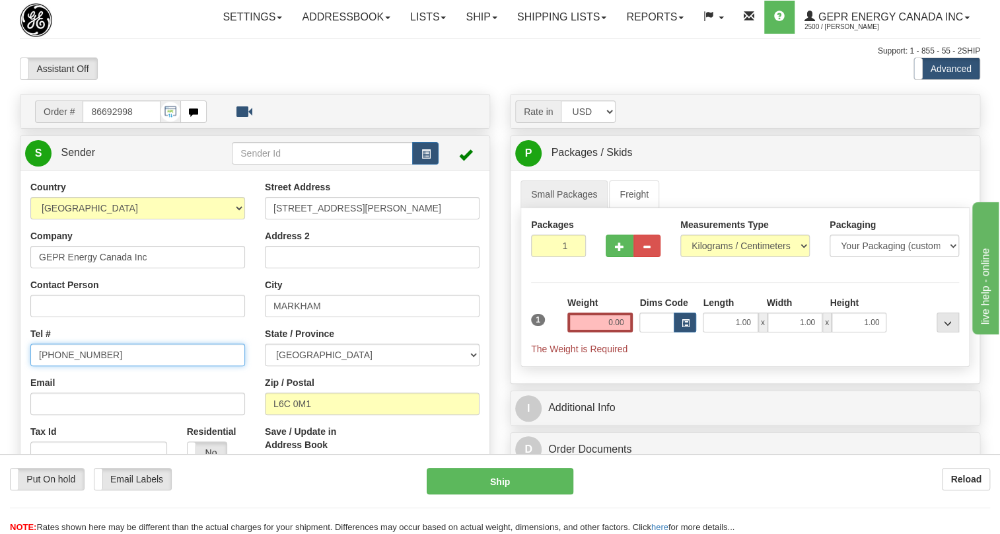
type input "[PHONE_NUMBER]"
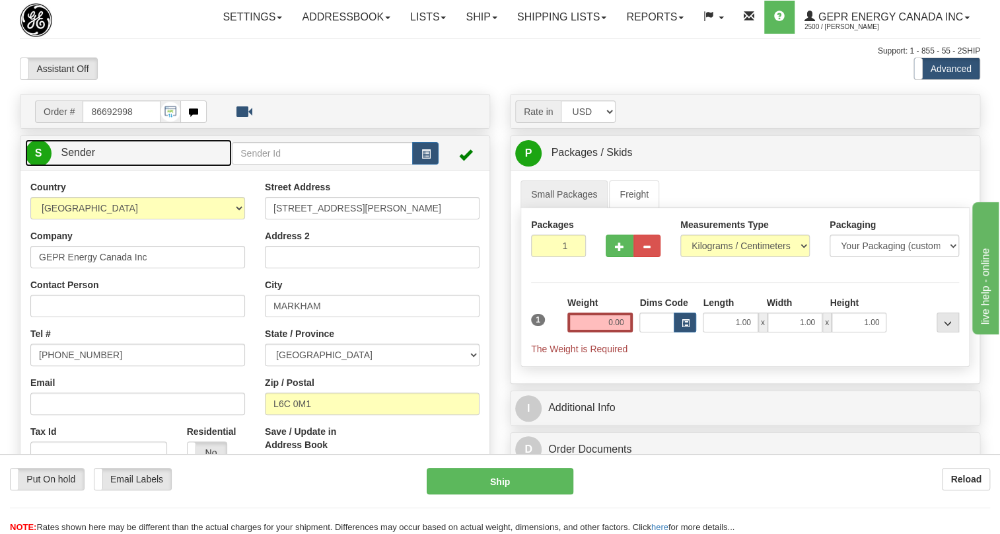
drag, startPoint x: 79, startPoint y: 183, endPoint x: 123, endPoint y: 191, distance: 45.0
click at [79, 158] on span "Sender" at bounding box center [78, 152] width 34 height 11
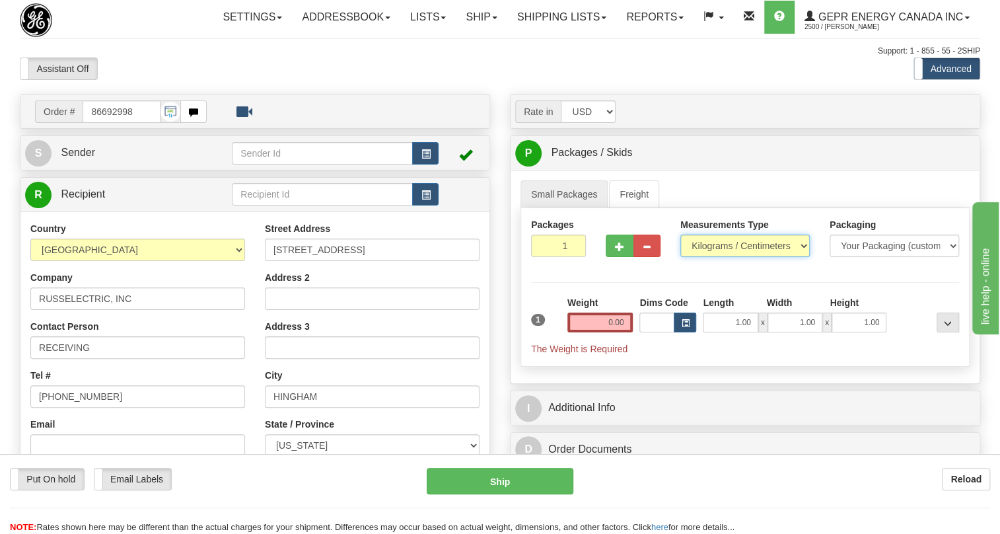
click at [701, 257] on select "Pounds / Inches Kilograms / Centimeters" at bounding box center [744, 245] width 129 height 22
select select "0"
click at [680, 257] on select "Pounds / Inches Kilograms / Centimeters" at bounding box center [744, 245] width 129 height 22
click at [618, 332] on input "0.00" at bounding box center [600, 322] width 66 height 20
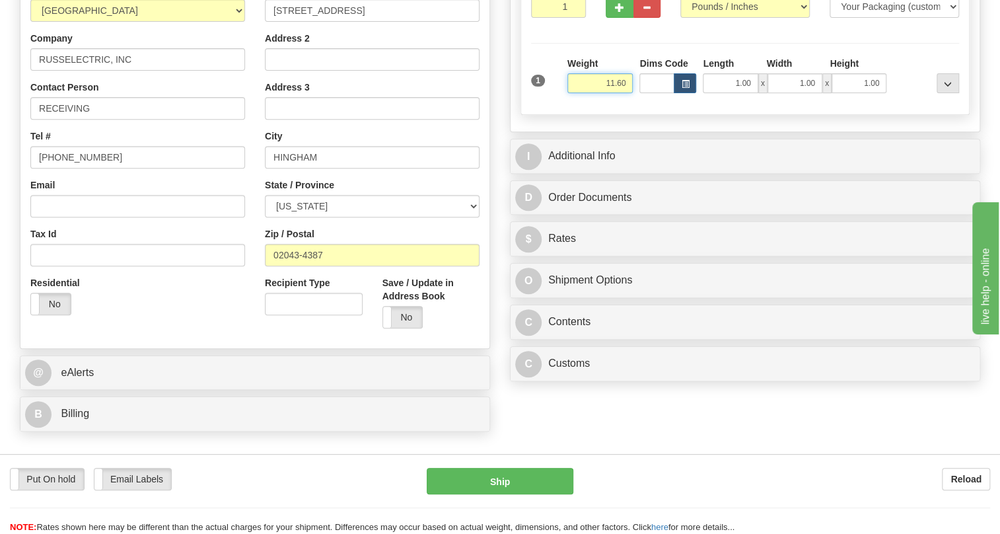
scroll to position [240, 0]
type input "11.60"
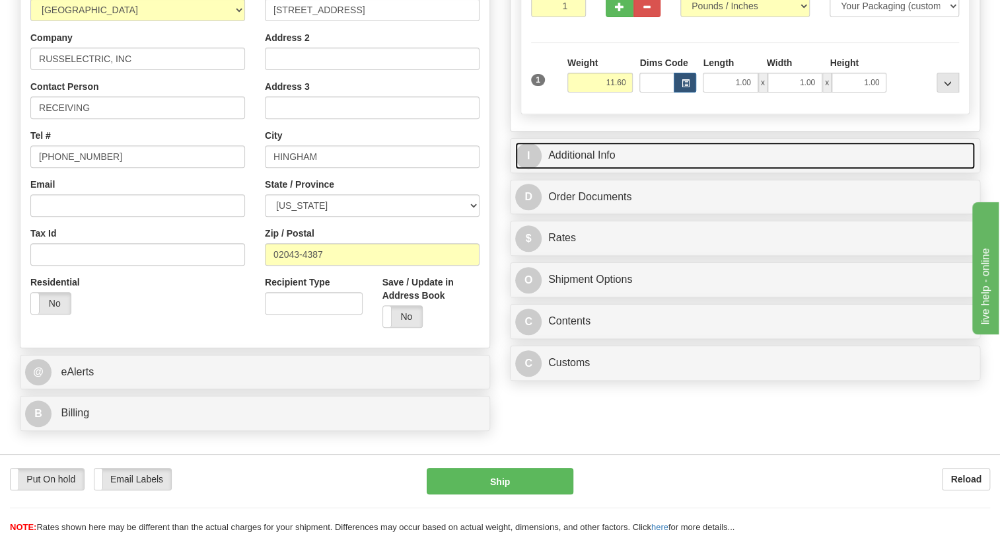
click at [594, 169] on link "I Additional Info" at bounding box center [745, 155] width 460 height 27
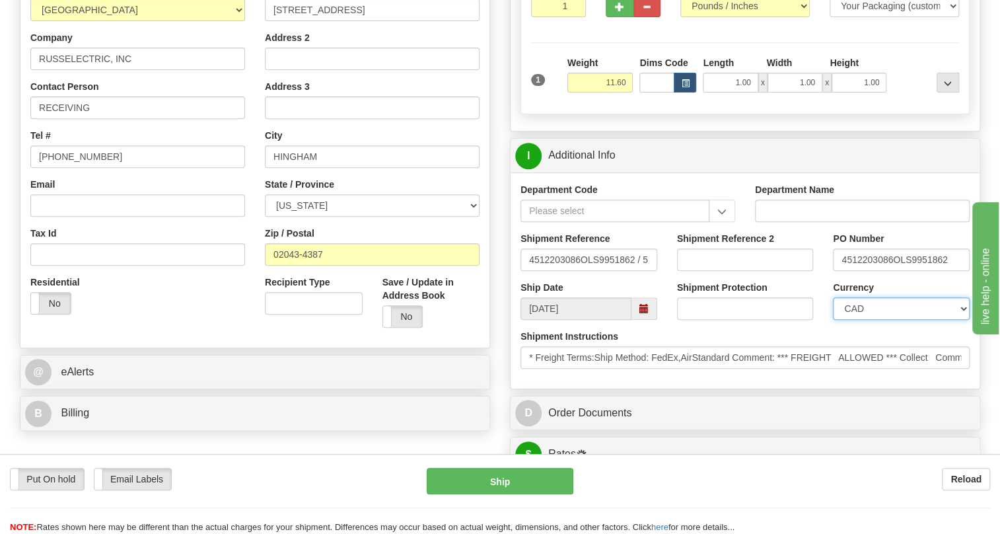
click at [873, 320] on select "CAD USD EUR ZAR [PERSON_NAME] ARN AUD AUS AWG BBD BFR BGN BHD BMD BND BRC BRL C…" at bounding box center [901, 308] width 137 height 22
select select "1"
click at [833, 320] on select "CAD USD EUR ZAR [PERSON_NAME] ARN AUD AUS AWG BBD BFR BGN BHD BMD BND BRC BRL C…" at bounding box center [901, 308] width 137 height 22
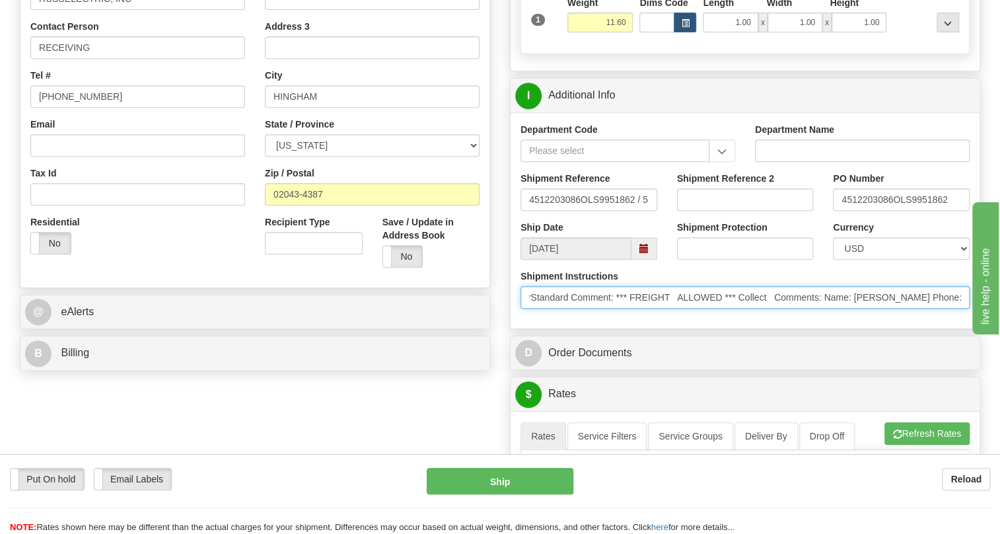
scroll to position [0, 221]
drag, startPoint x: 888, startPoint y: 326, endPoint x: 852, endPoint y: 329, distance: 35.8
click at [852, 308] on input "* Freight Terms:Ship Method: FedEx,AirStandard Comment: *** FREIGHT ALLOWED ***…" at bounding box center [744, 297] width 449 height 22
click at [795, 308] on input "* Freight Terms:Ship Method: FedEx,AirStandard Comment: *** FREIGHT ALLOWED ***…" at bounding box center [744, 297] width 449 height 22
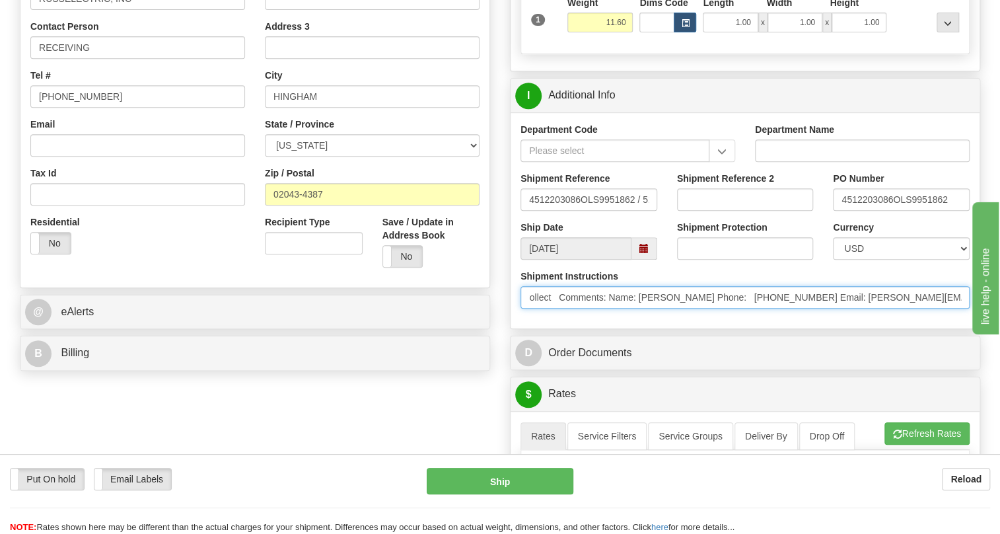
drag, startPoint x: 795, startPoint y: 326, endPoint x: 804, endPoint y: 326, distance: 8.6
click at [804, 308] on input "* Freight Terms:Ship Method: FedEx,AirStandard Comment: *** FREIGHT ALLOWED ***…" at bounding box center [744, 297] width 449 height 22
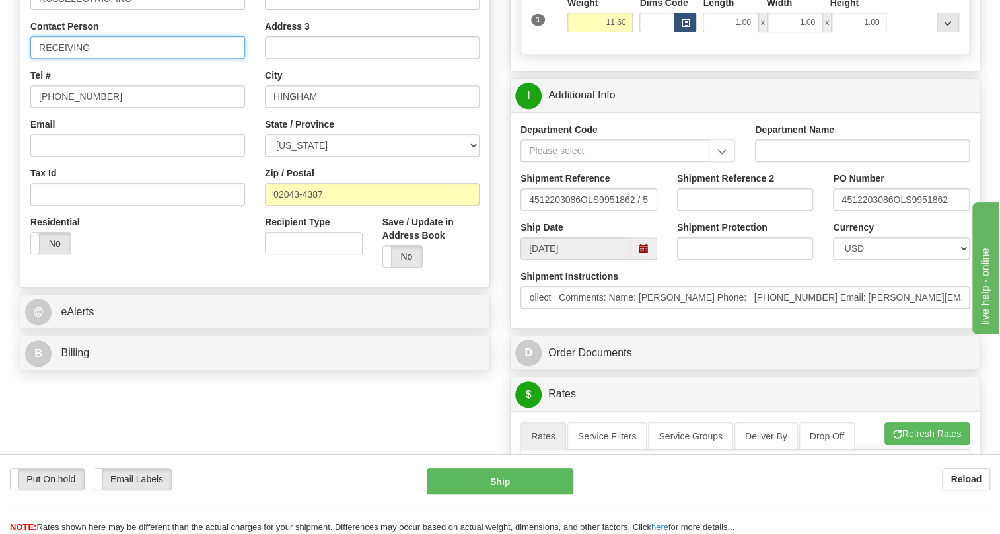
scroll to position [0, 0]
click at [129, 59] on input "RECEIVING" at bounding box center [137, 47] width 215 height 22
paste input "[PERSON_NAME] Phone: [PHONE_NUMBER]"
drag, startPoint x: 238, startPoint y: 79, endPoint x: 141, endPoint y: 79, distance: 96.4
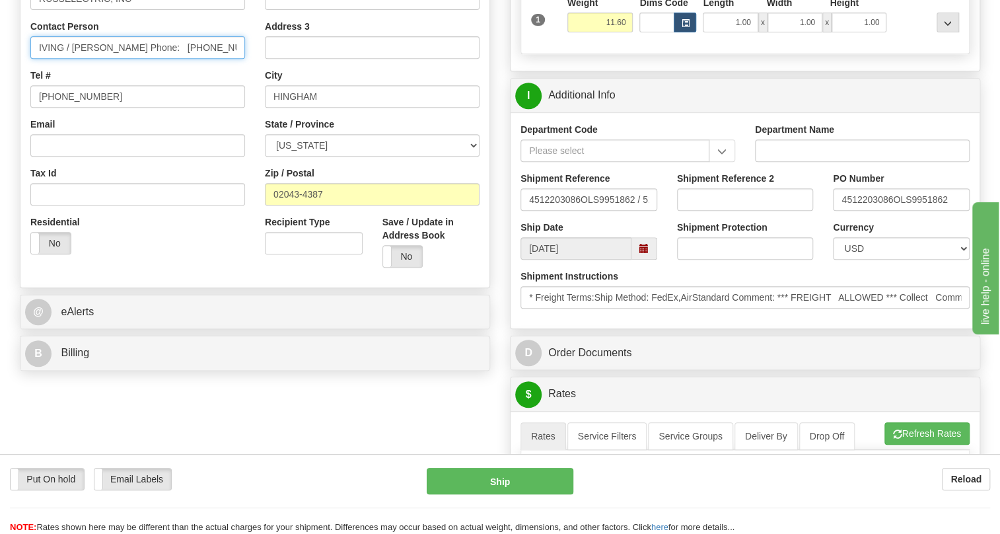
click at [141, 59] on input "RECEIVING / [PERSON_NAME] Phone: [PHONE_NUMBER]" at bounding box center [137, 47] width 215 height 22
type input "RECEIVING / [PERSON_NAME]"
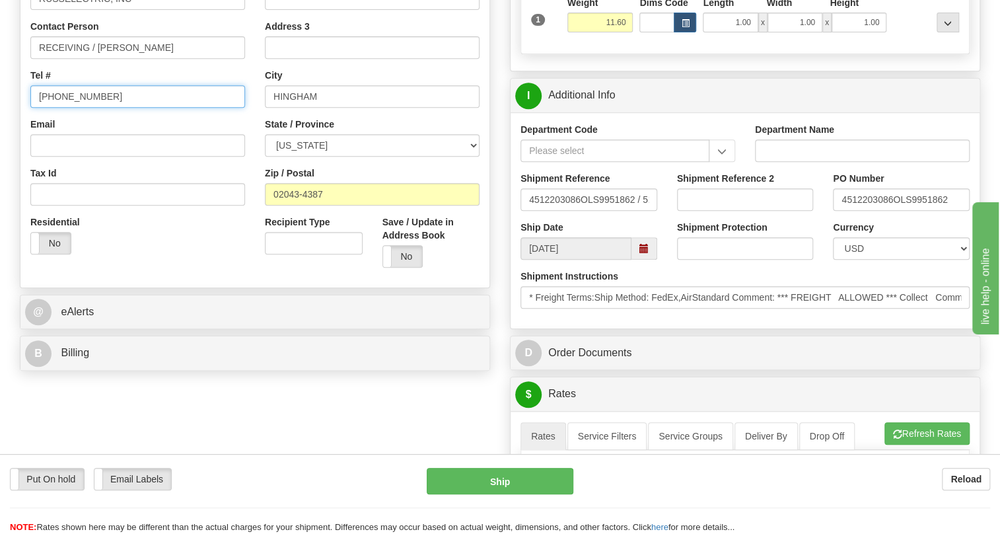
click at [79, 108] on input "[PHONE_NUMBER]" at bounding box center [137, 96] width 215 height 22
paste input "Phone: [PHONE_NUMBER]"
click at [76, 108] on input "Phone: [PHONE_NUMBER]" at bounding box center [137, 96] width 215 height 22
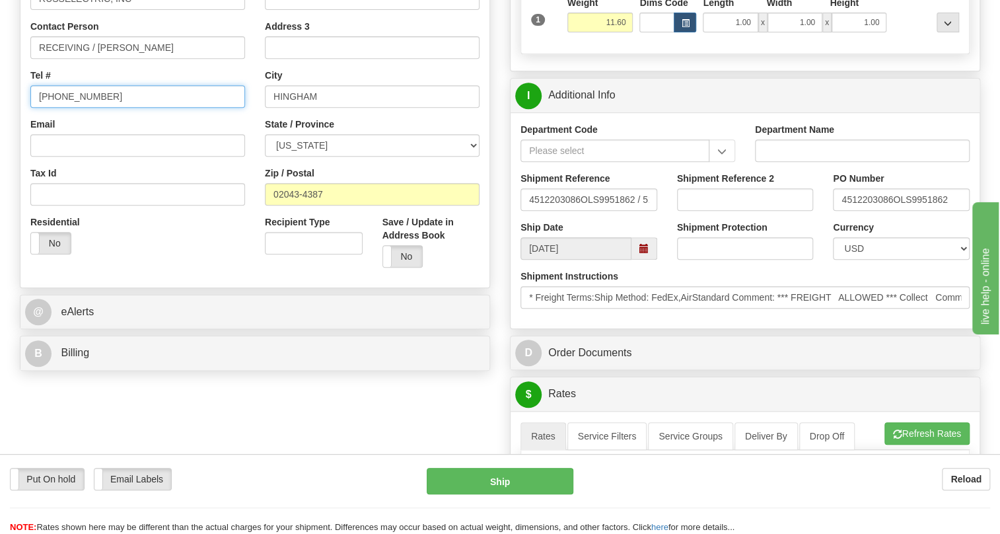
type input "[PHONE_NUMBER]"
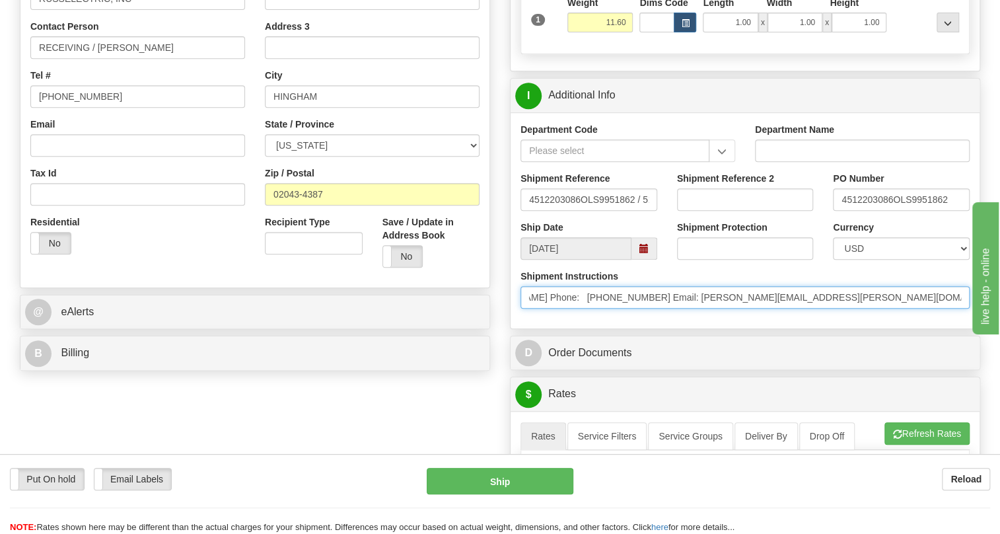
scroll to position [0, 694]
drag, startPoint x: 815, startPoint y: 327, endPoint x: 893, endPoint y: 334, distance: 78.2
click at [940, 308] on input "* Freight Terms:Ship Method: FedEx,AirStandard Comment: *** FREIGHT ALLOWED ***…" at bounding box center [744, 297] width 449 height 22
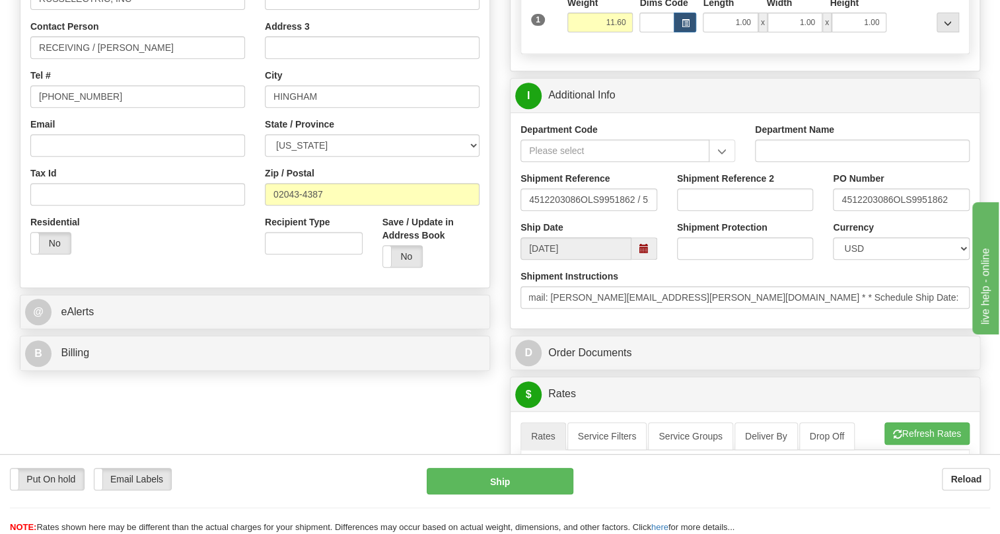
scroll to position [0, 0]
click at [773, 328] on div "Department Code Department Name Shipment Reference 4512203086OLS9951862 / 51919…" at bounding box center [745, 220] width 469 height 216
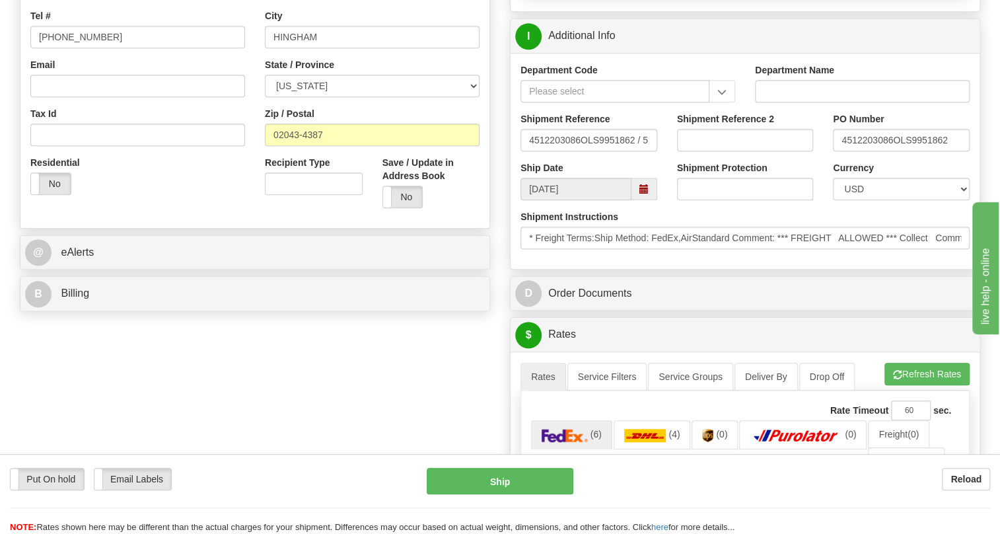
scroll to position [360, 0]
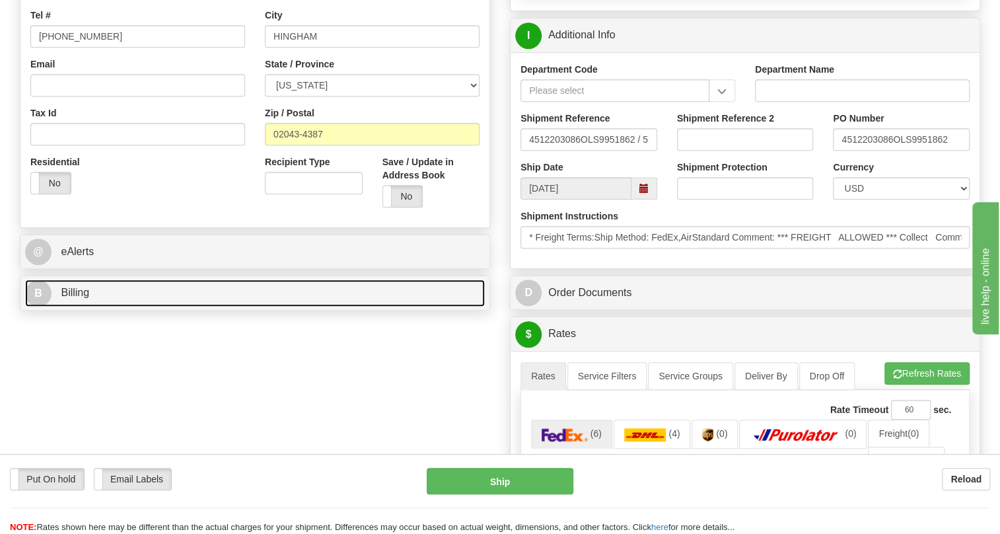
click at [75, 298] on span "Billing" at bounding box center [75, 292] width 28 height 11
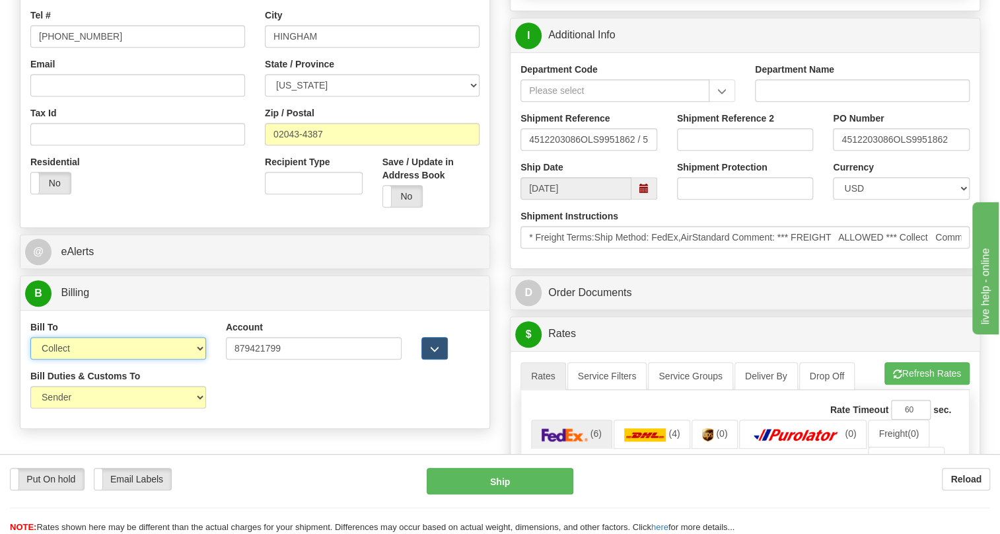
click at [116, 359] on select "Sender Recipient Third Party Collect" at bounding box center [118, 348] width 176 height 22
select select "2"
click at [30, 359] on select "Sender Recipient Third Party Collect" at bounding box center [118, 348] width 176 height 22
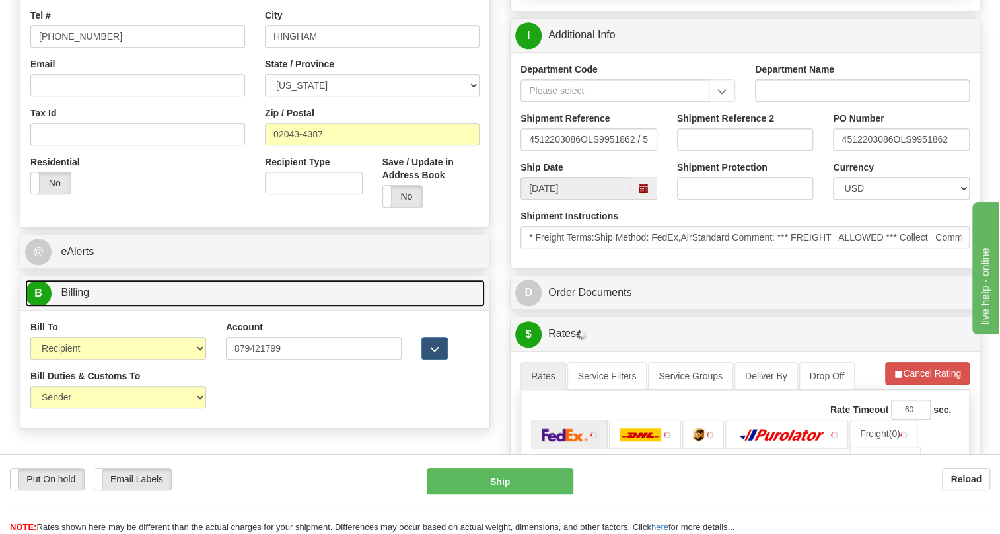
click at [86, 298] on span "Billing" at bounding box center [75, 292] width 28 height 11
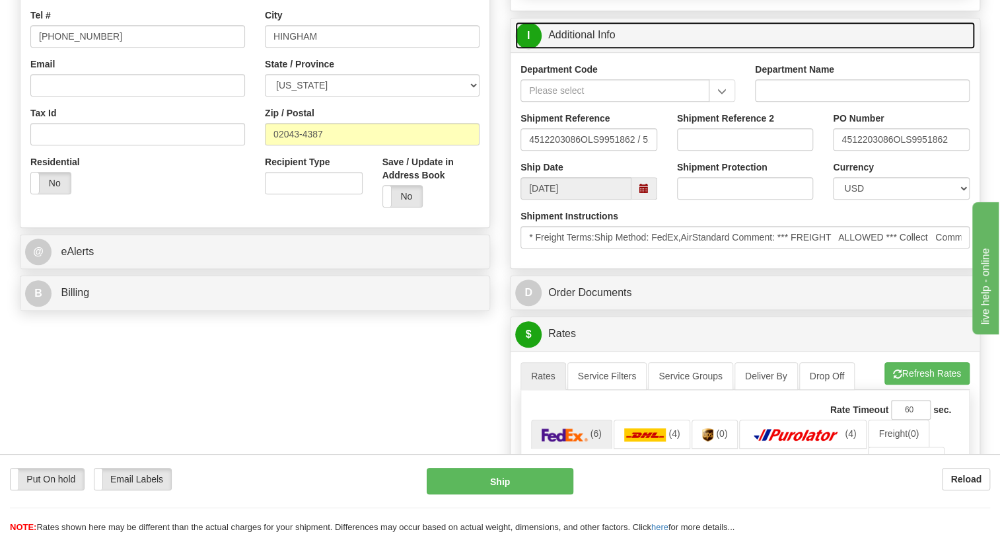
click at [593, 49] on link "I Additional Info" at bounding box center [745, 35] width 460 height 27
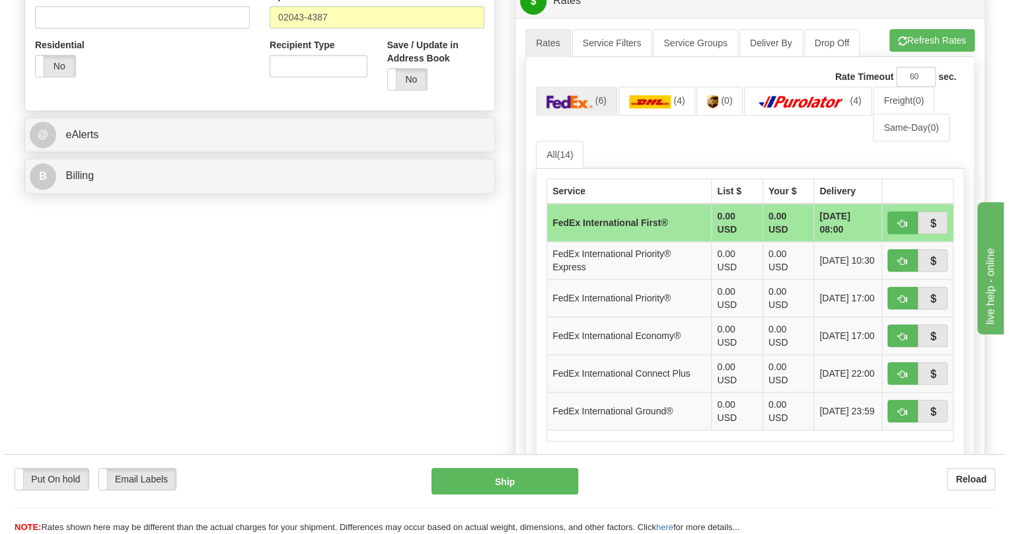
scroll to position [480, 0]
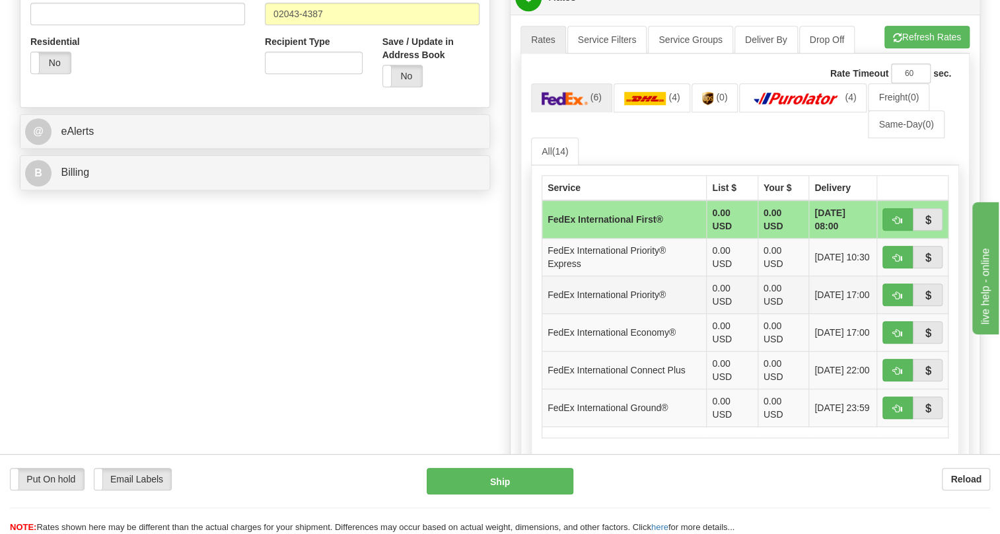
click at [674, 314] on td "FedEx International Priority®" at bounding box center [624, 295] width 164 height 38
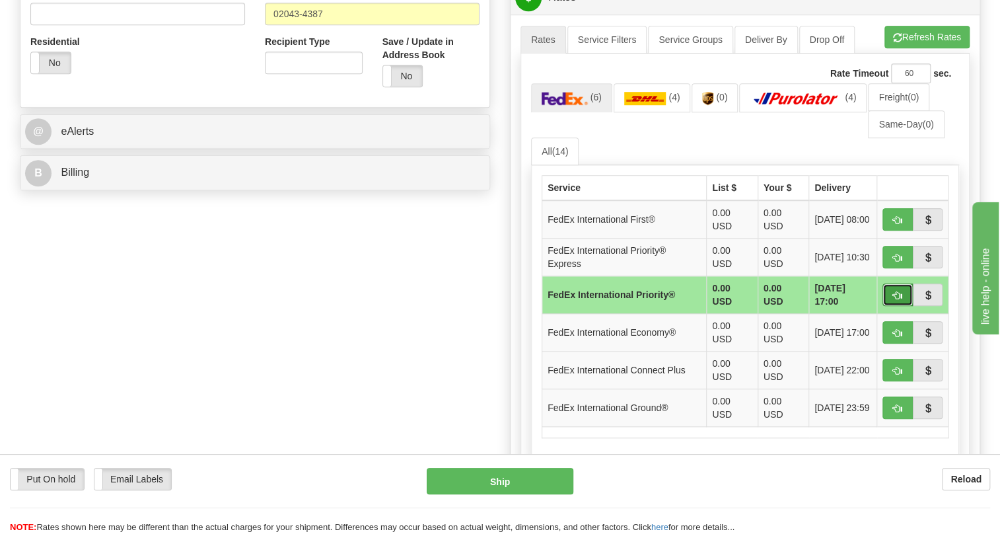
click at [898, 300] on span "button" at bounding box center [897, 295] width 9 height 9
type input "01"
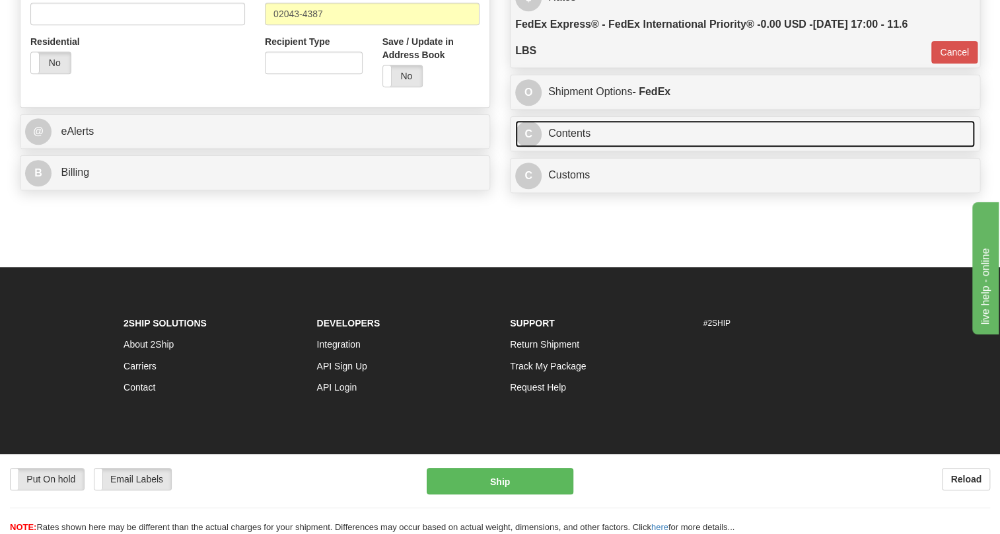
click at [579, 147] on link "C Contents" at bounding box center [745, 133] width 460 height 27
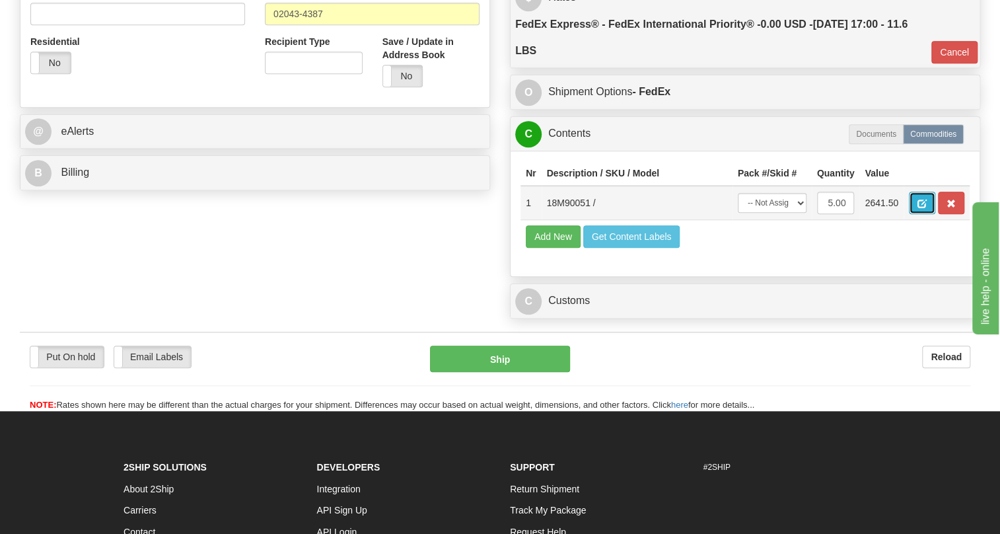
click at [925, 208] on span "button" at bounding box center [921, 203] width 9 height 9
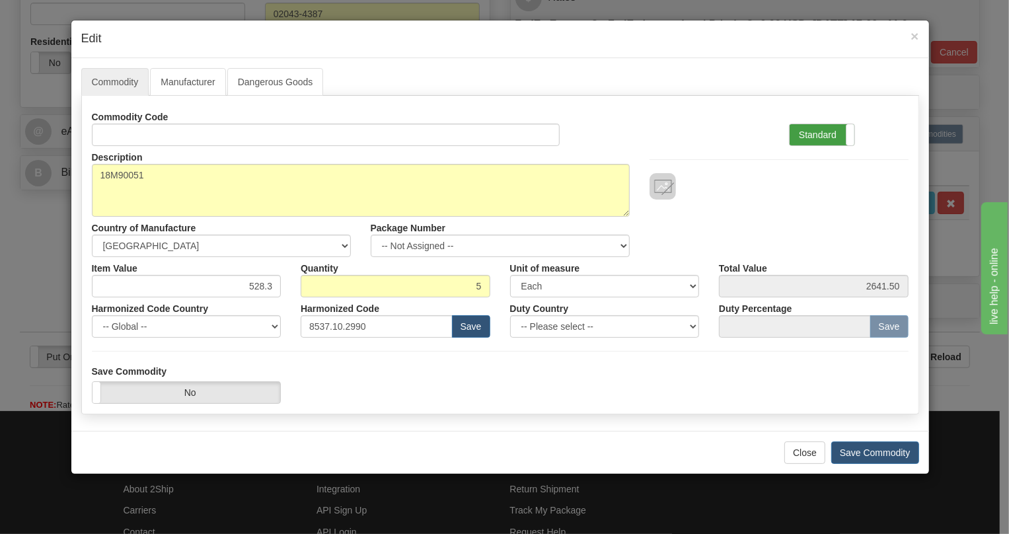
click at [806, 130] on label "Standard" at bounding box center [821, 134] width 65 height 21
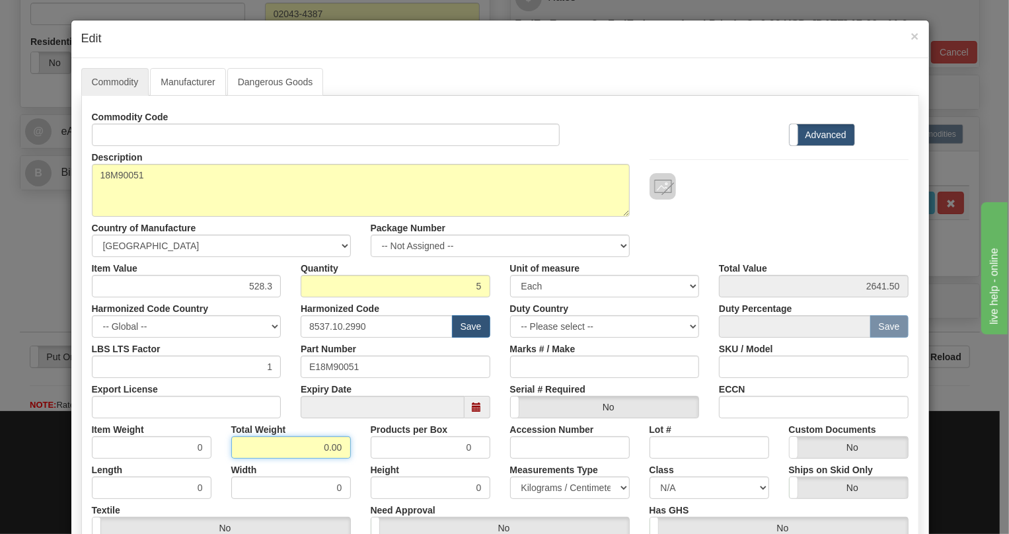
click at [317, 449] on input "0.00" at bounding box center [291, 447] width 120 height 22
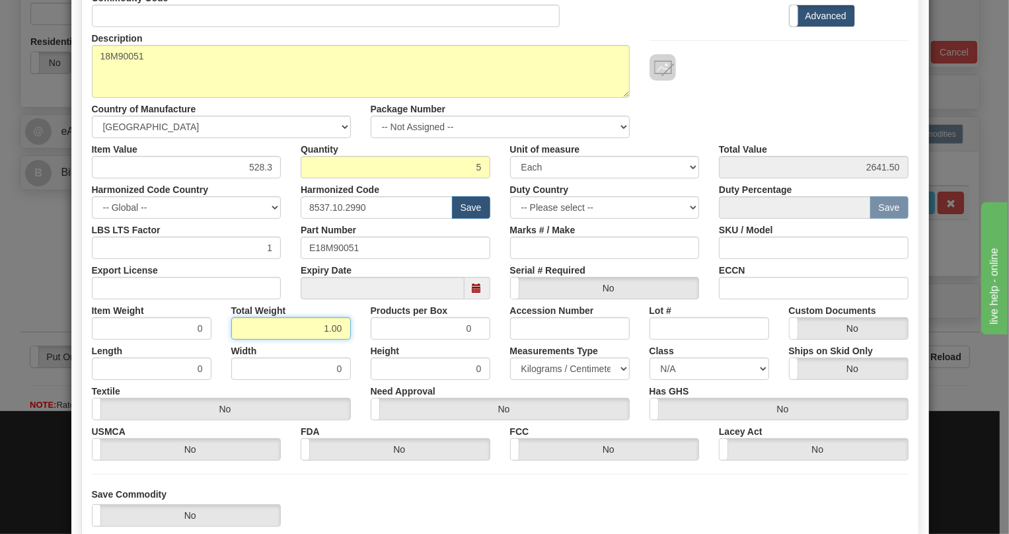
scroll to position [120, 0]
type input "1.00"
type input "0.2000"
click at [555, 367] on select "Pounds / Inches Kilograms / Centimeters" at bounding box center [570, 368] width 120 height 22
select select "0"
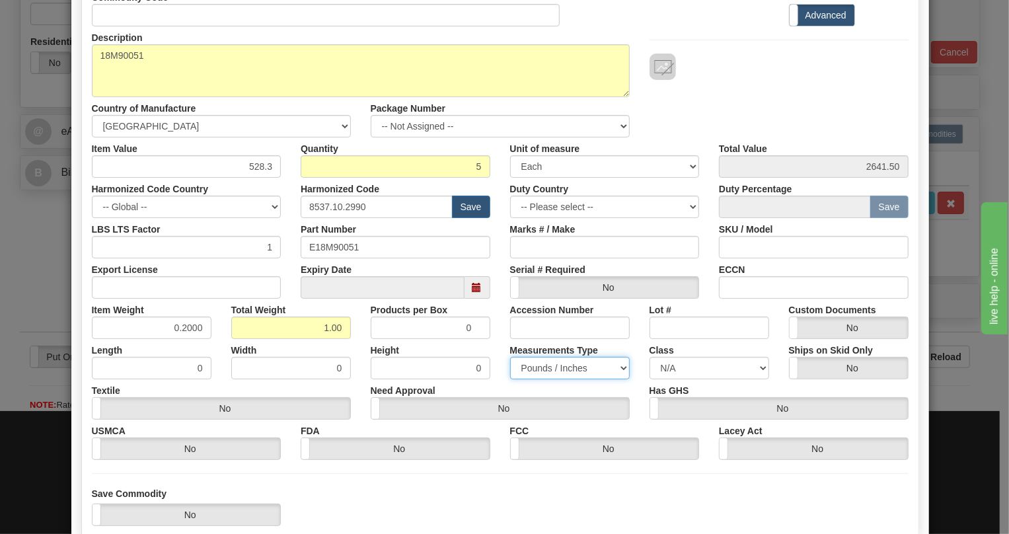
click at [510, 357] on select "Pounds / Inches Kilograms / Centimeters" at bounding box center [570, 368] width 120 height 22
click at [256, 165] on input "528.3" at bounding box center [187, 166] width 190 height 22
paste input "366,69"
click at [256, 165] on input "366,69" at bounding box center [187, 166] width 190 height 22
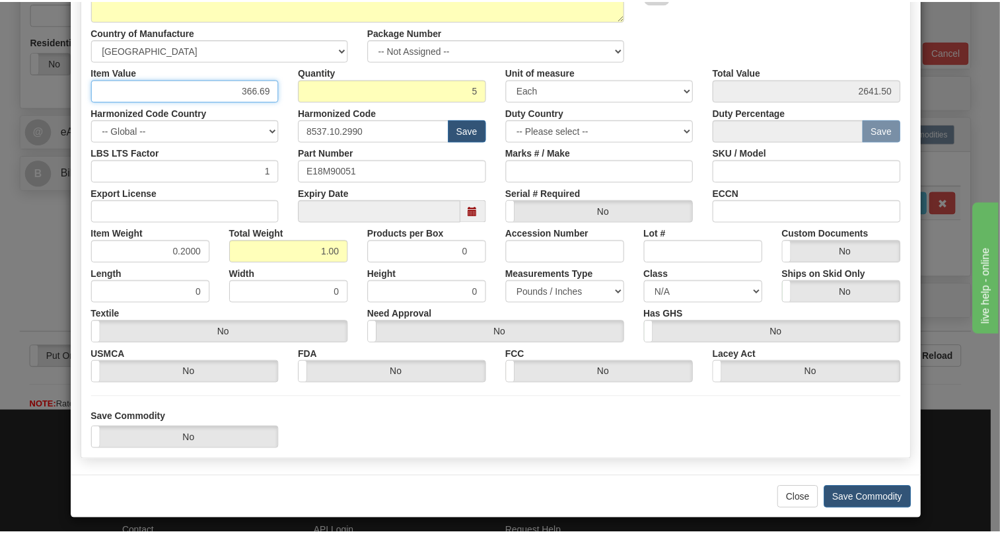
scroll to position [201, 0]
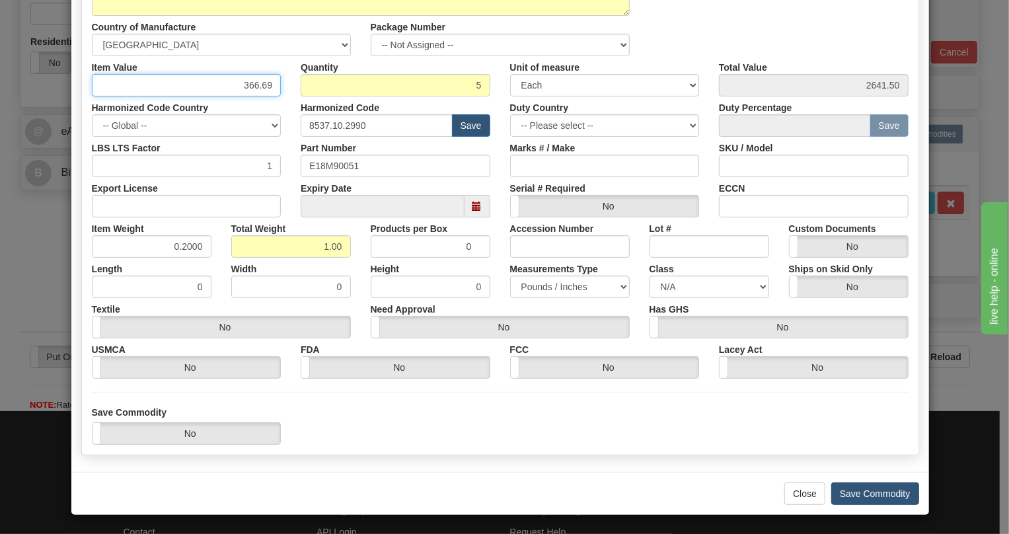
type input "366.69"
type input "1833.45"
click at [852, 491] on button "Save Commodity" at bounding box center [875, 493] width 88 height 22
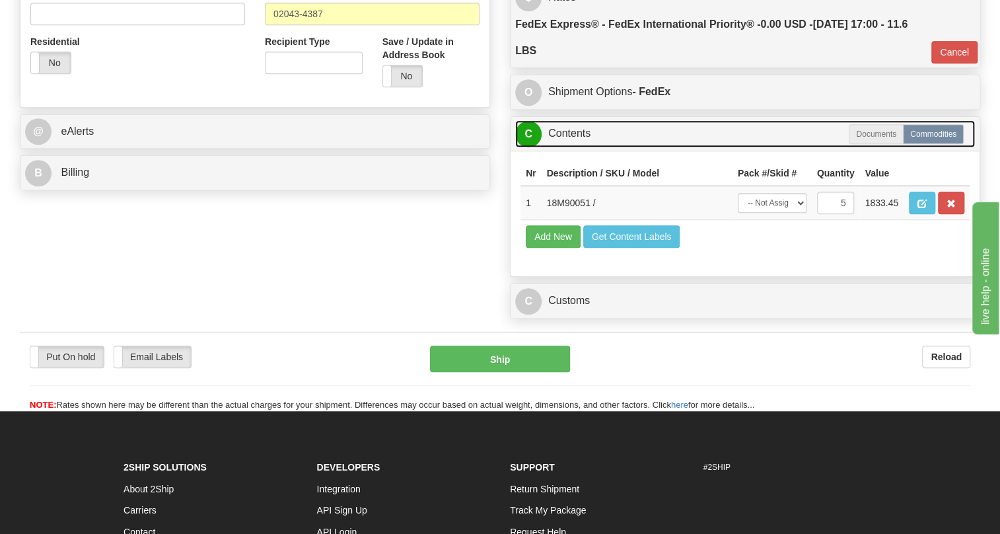
click at [574, 147] on link "C Contents" at bounding box center [745, 133] width 460 height 27
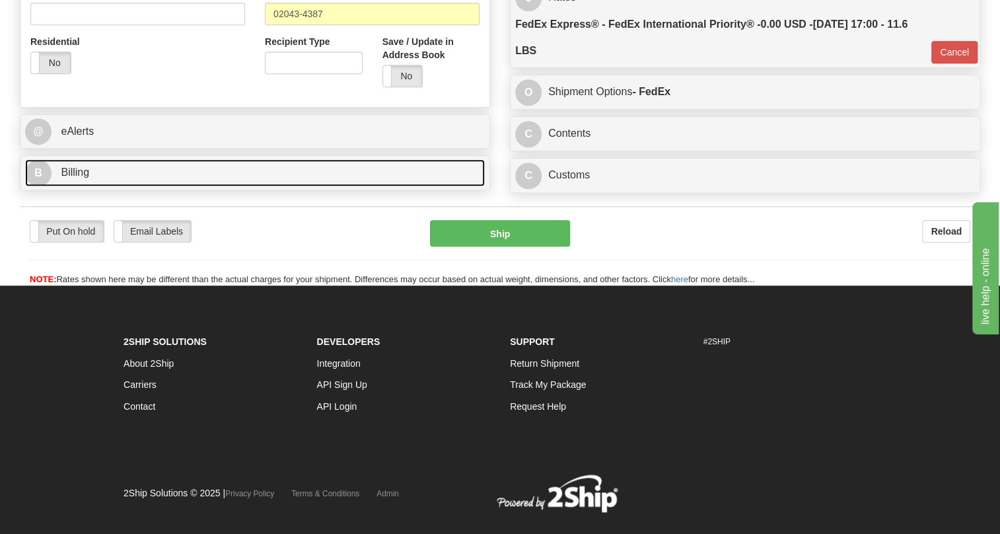
click at [73, 178] on span "Billing" at bounding box center [75, 171] width 28 height 11
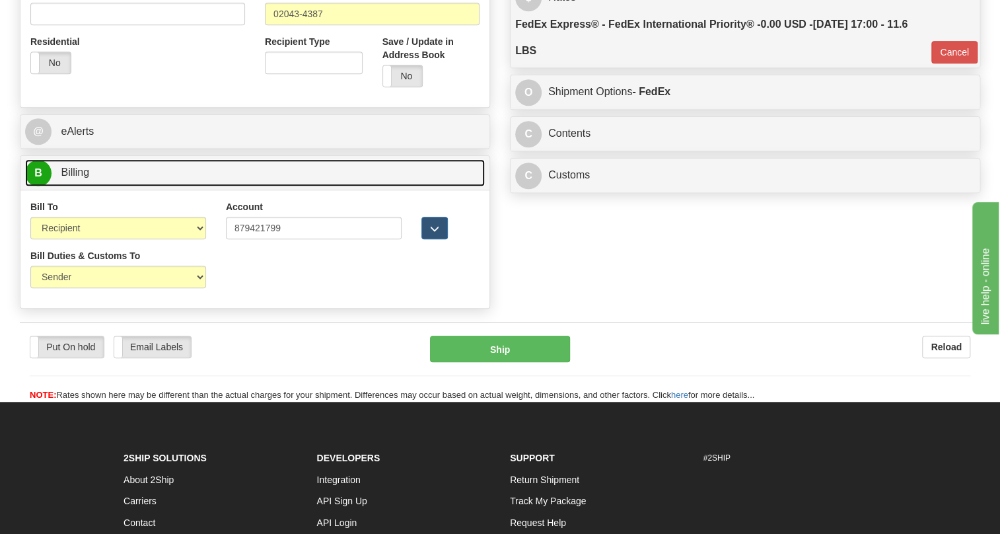
click at [73, 178] on span "Billing" at bounding box center [75, 171] width 28 height 11
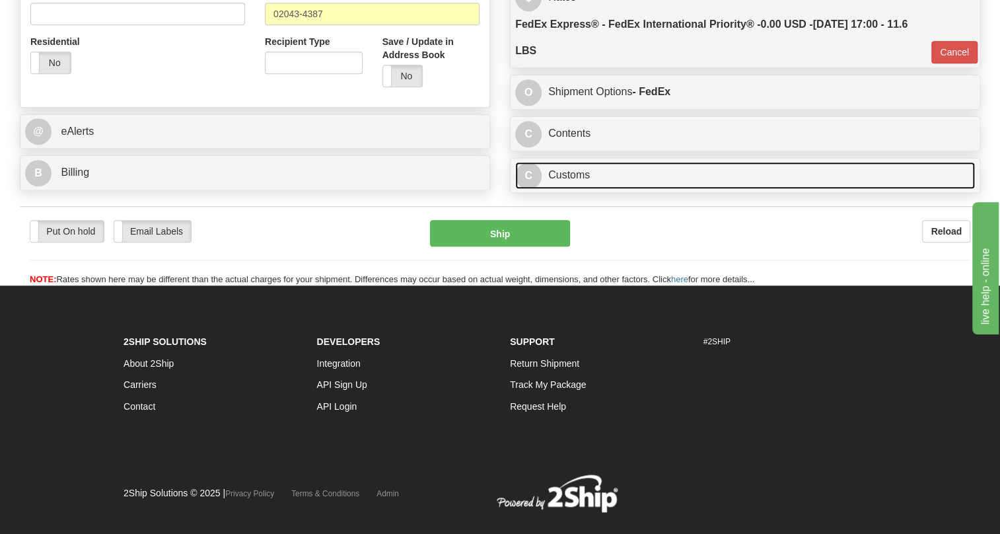
click at [555, 189] on link "C Customs" at bounding box center [745, 175] width 460 height 27
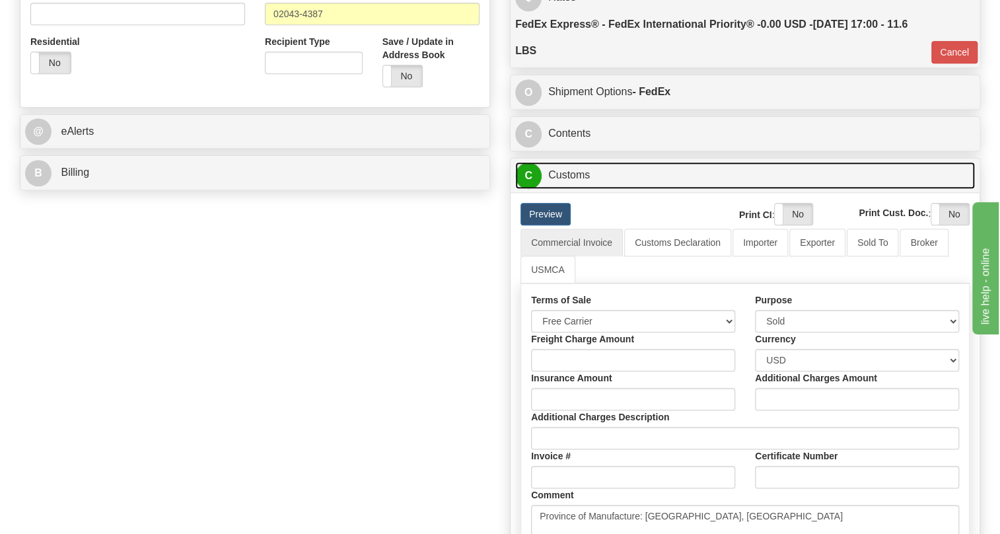
click at [555, 189] on link "C Customs" at bounding box center [745, 175] width 460 height 27
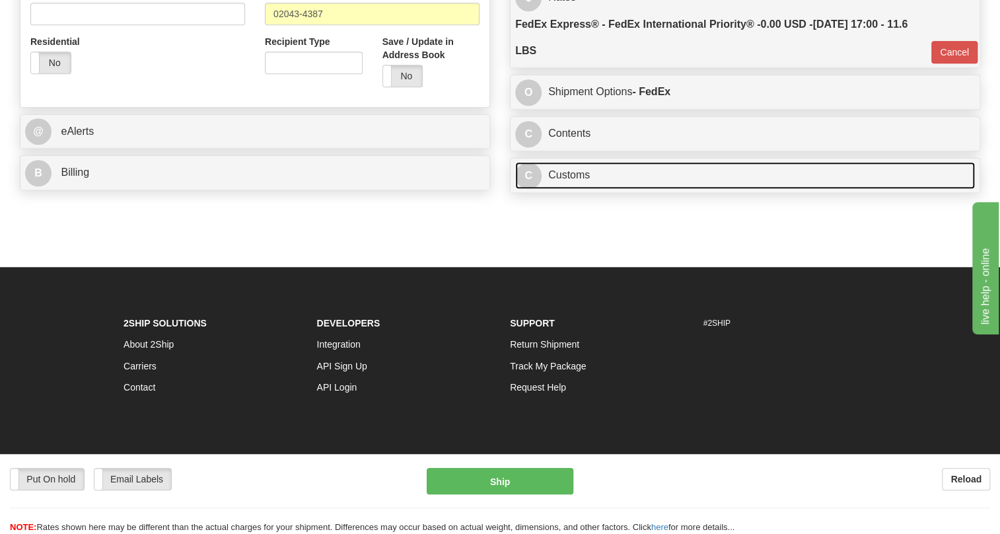
click at [555, 189] on link "C Customs" at bounding box center [745, 175] width 460 height 27
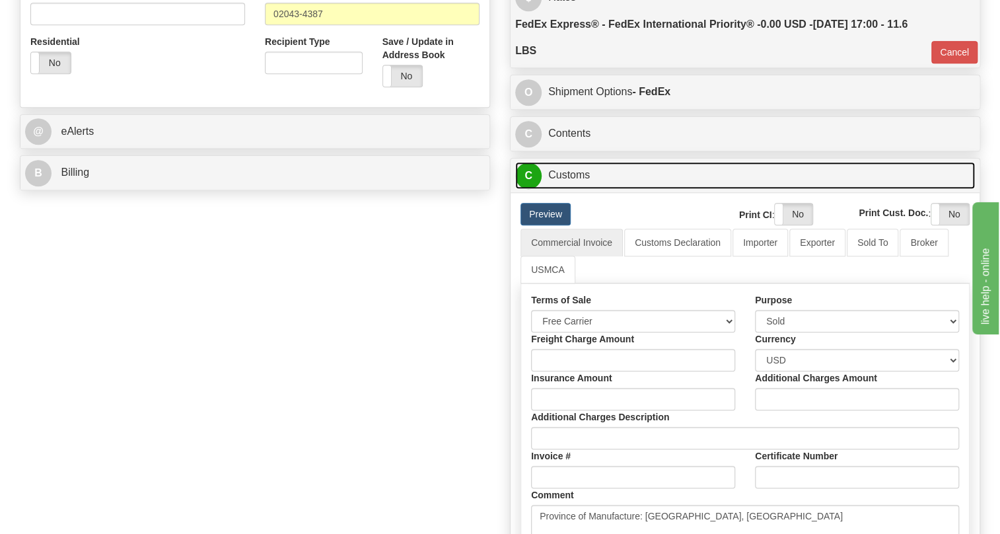
click at [555, 189] on link "C Customs" at bounding box center [745, 175] width 460 height 27
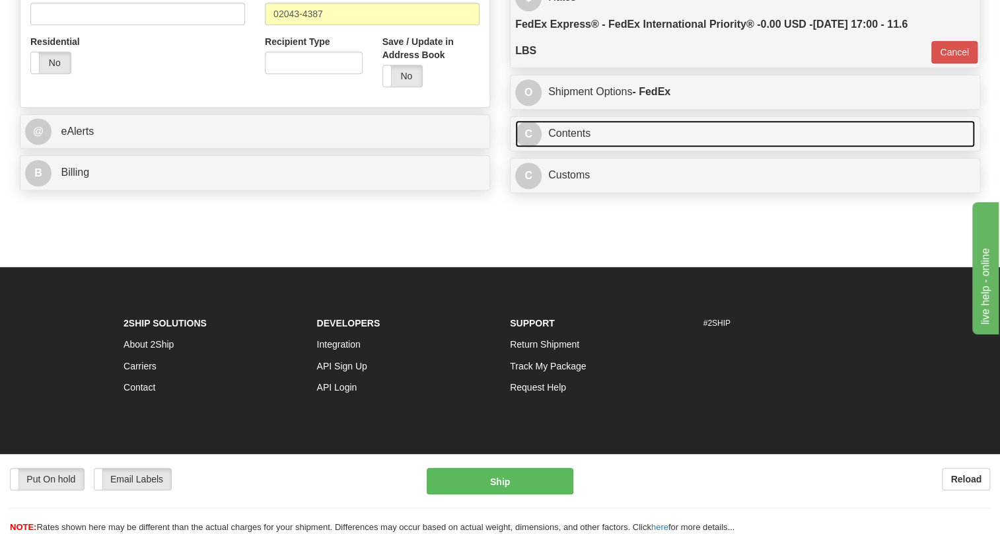
click at [567, 147] on link "C Contents" at bounding box center [745, 133] width 460 height 27
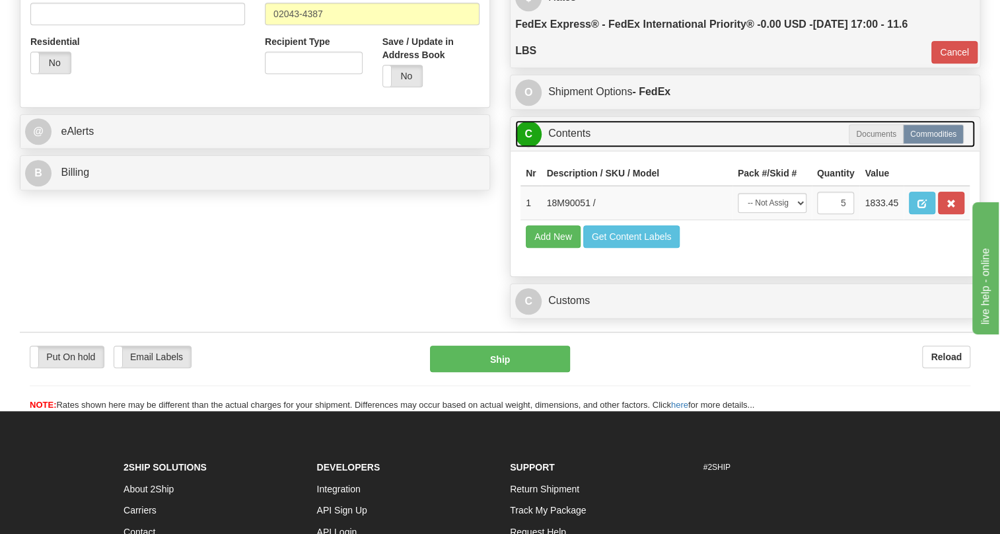
click at [567, 147] on link "C Contents" at bounding box center [745, 133] width 460 height 27
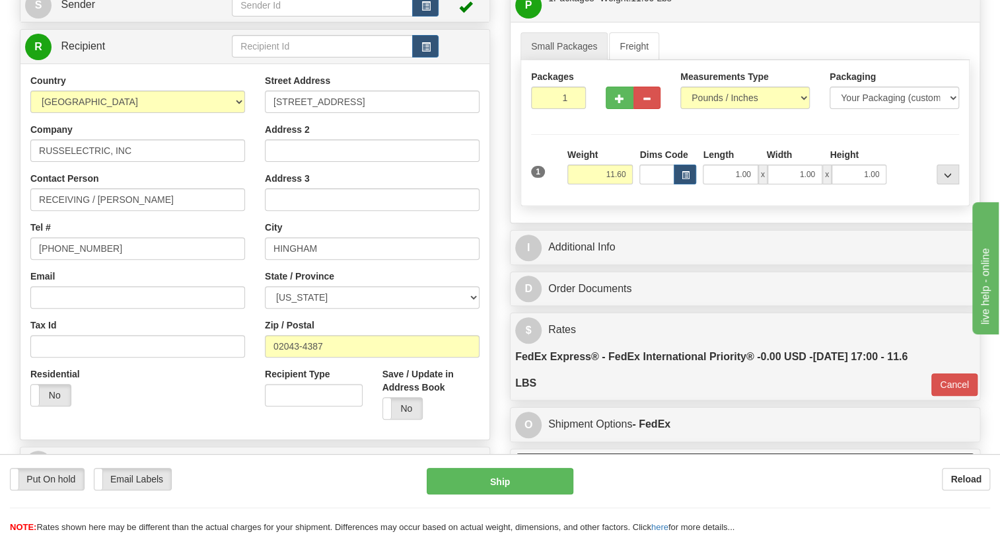
scroll to position [120, 0]
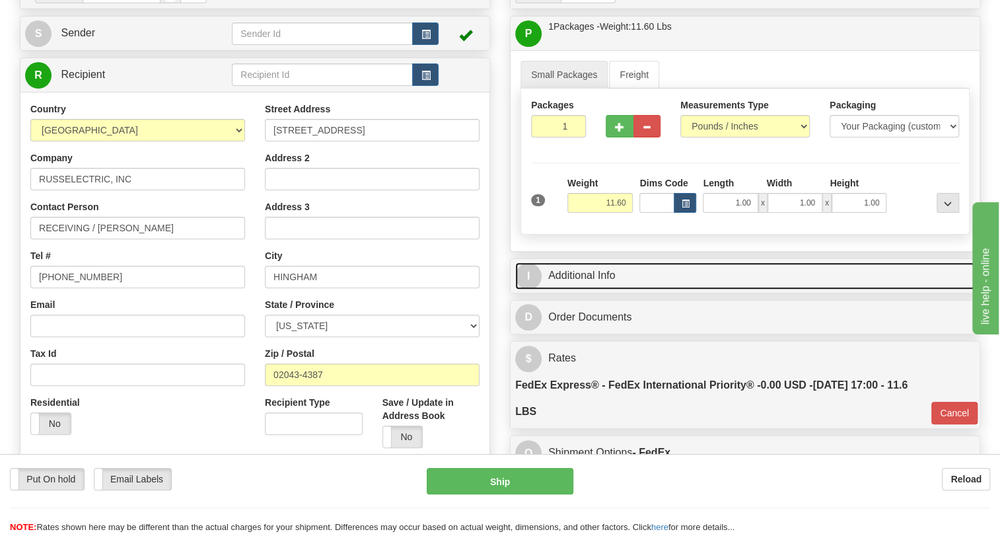
click at [589, 289] on link "I Additional Info" at bounding box center [745, 275] width 460 height 27
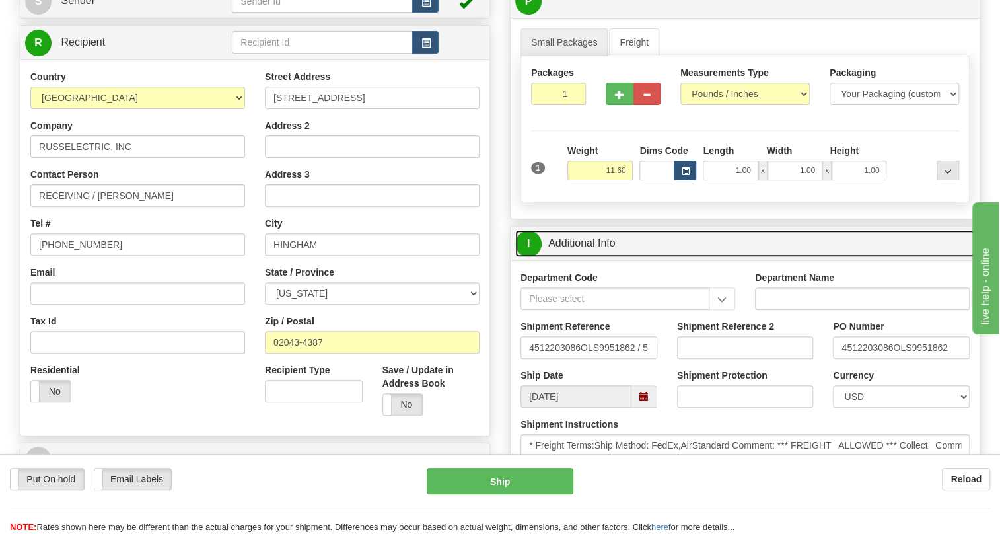
scroll to position [180, 0]
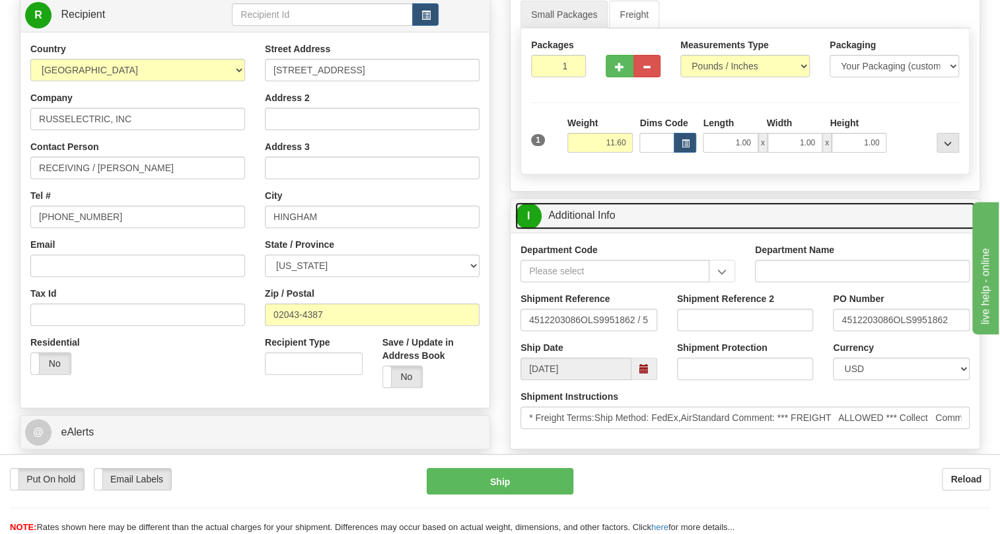
click at [581, 229] on link "I Additional Info" at bounding box center [745, 215] width 460 height 27
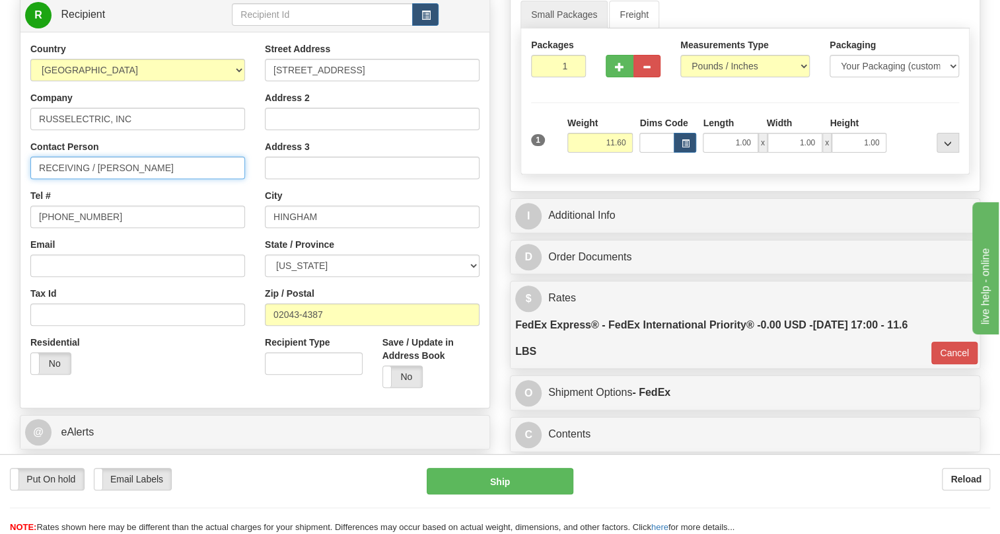
drag, startPoint x: 99, startPoint y: 198, endPoint x: -66, endPoint y: 220, distance: 166.5
click at [0, 220] on html "Training Course Close Toggle navigation Settings Shipping Preferences New Sende…" at bounding box center [500, 87] width 1000 height 534
click at [139, 179] on input "Kelly McNamara" at bounding box center [137, 168] width 215 height 22
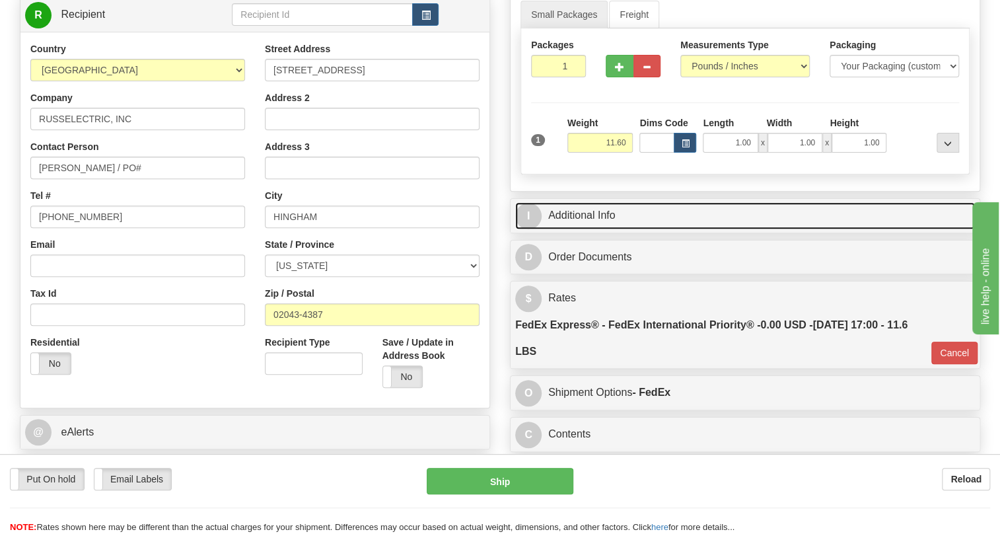
click at [590, 229] on link "I Additional Info" at bounding box center [745, 215] width 460 height 27
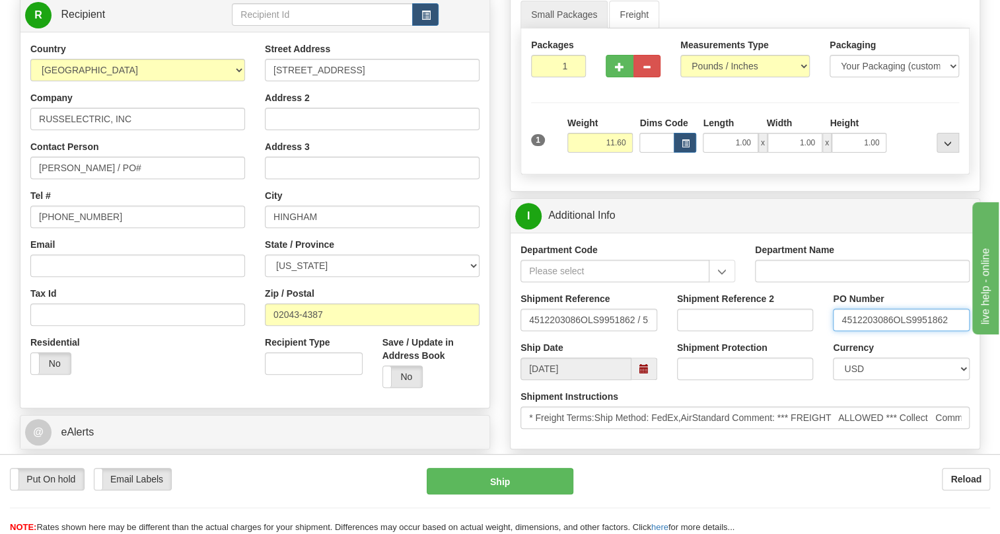
drag, startPoint x: 892, startPoint y: 347, endPoint x: 817, endPoint y: 347, distance: 74.6
click at [817, 341] on div "Shipment Reference 4512203086OLS9951862 / 519191 Shipment Reference 2 PO Number…" at bounding box center [745, 316] width 469 height 49
click at [174, 179] on input "Kelly McNamara / PO#" at bounding box center [137, 168] width 215 height 22
paste input "4512203086"
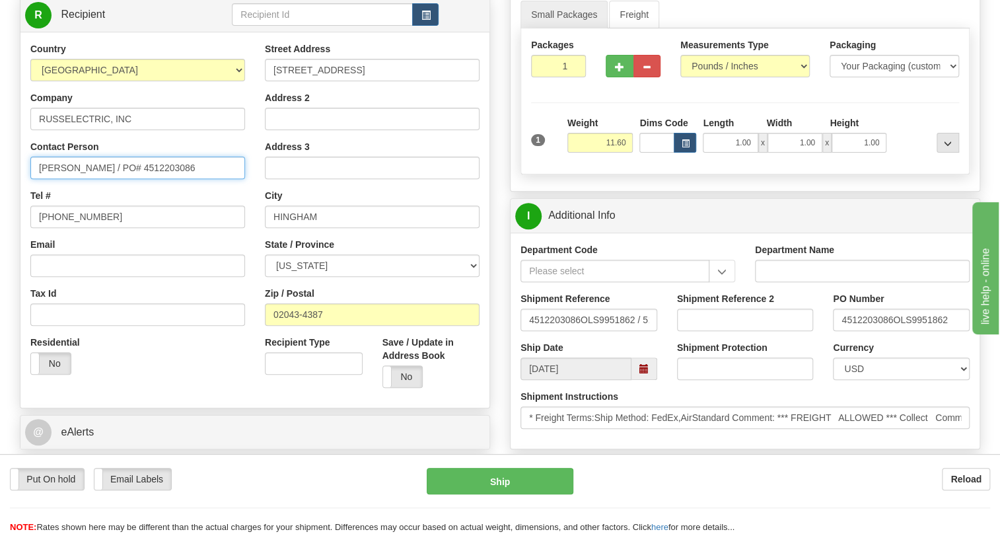
type input "Kelly McNamara / PO# 4512203086"
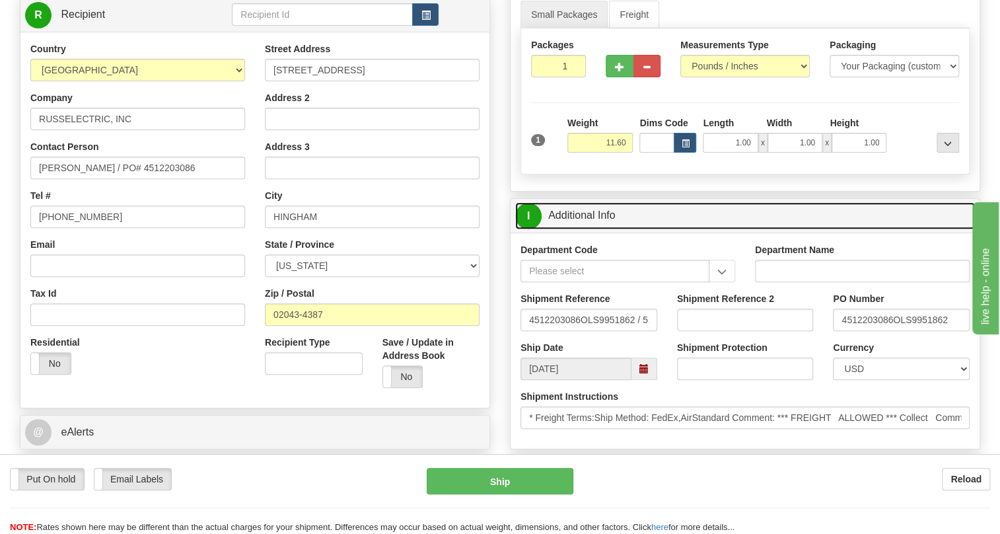
click at [602, 229] on link "I Additional Info" at bounding box center [745, 215] width 460 height 27
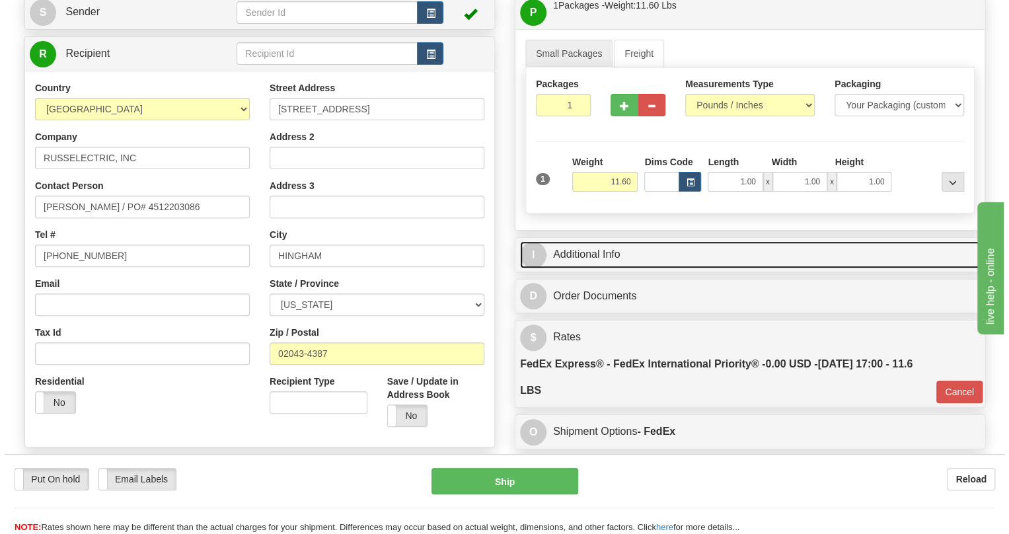
scroll to position [120, 0]
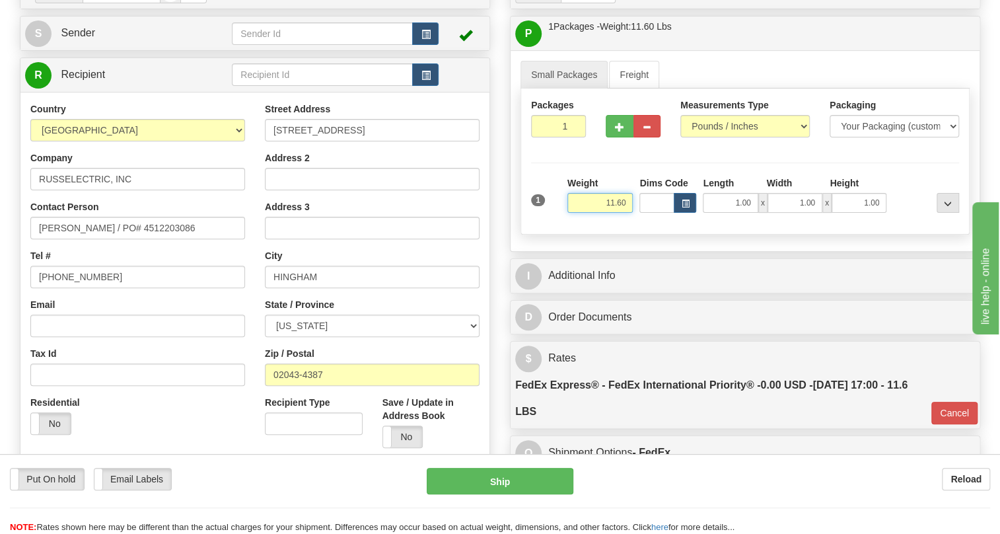
click at [621, 213] on input "11.60" at bounding box center [600, 203] width 66 height 20
type input "11.75"
type input "01"
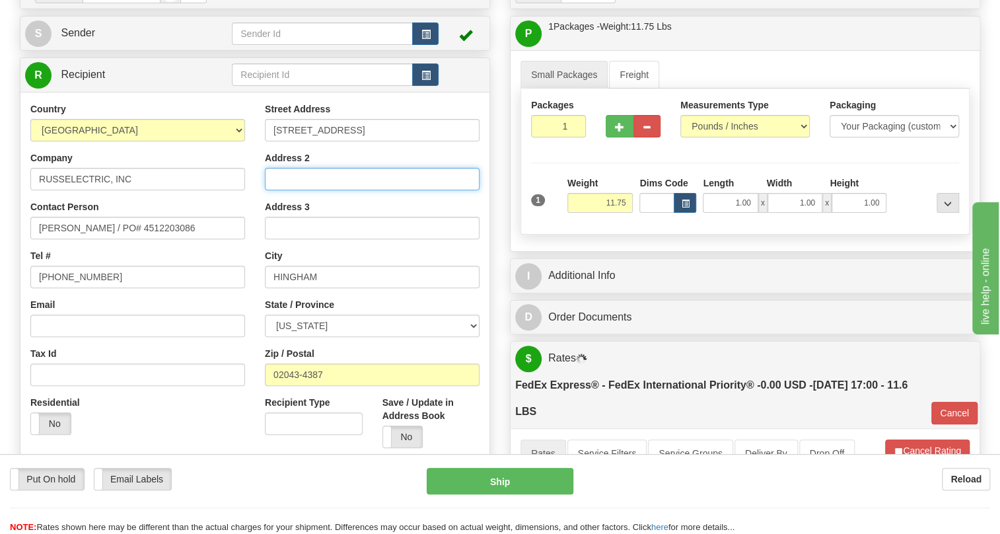
click at [314, 190] on input "Address 2" at bounding box center [372, 179] width 215 height 22
type input "South Shore Park"
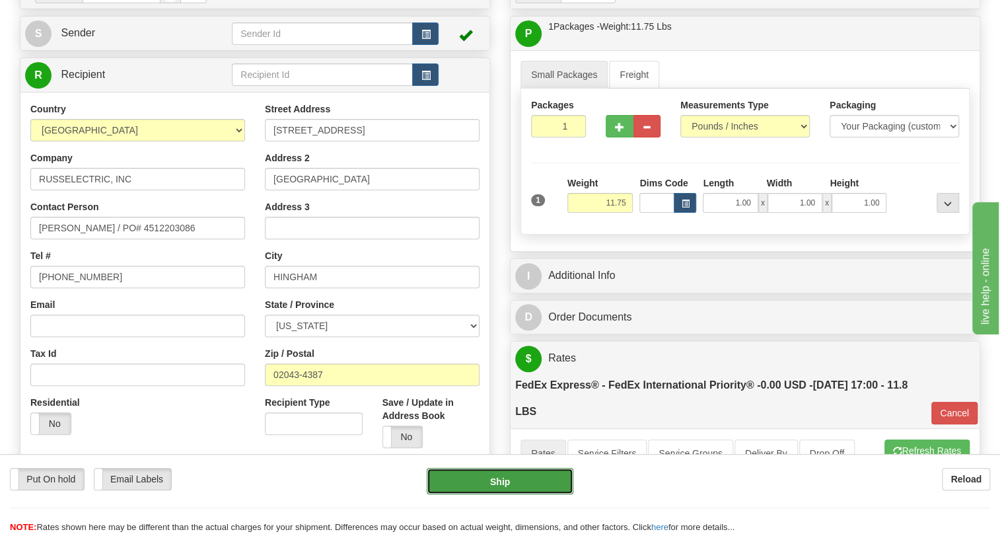
click at [496, 478] on button "Ship" at bounding box center [500, 481] width 147 height 26
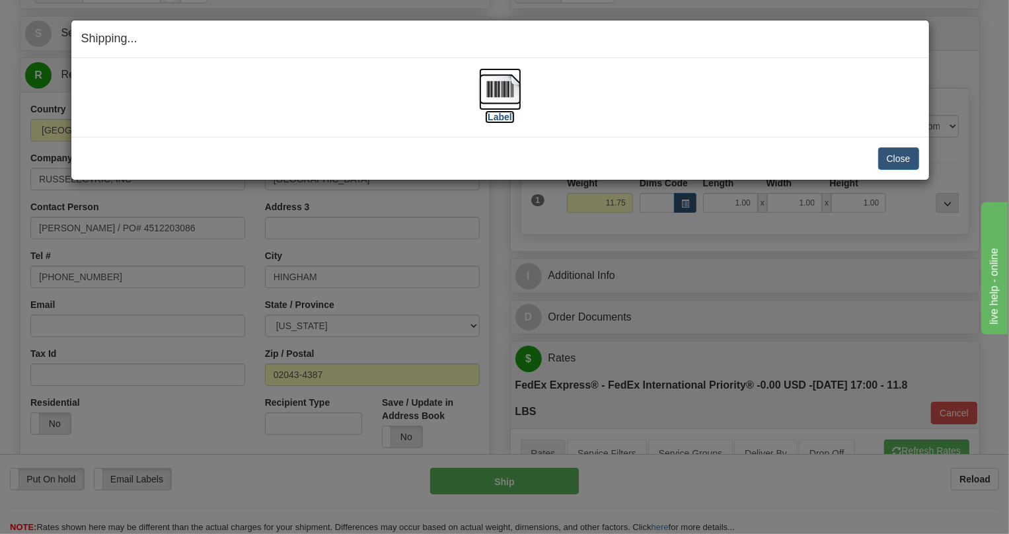
click at [497, 89] on img at bounding box center [500, 89] width 42 height 42
click at [892, 159] on button "Close" at bounding box center [898, 158] width 41 height 22
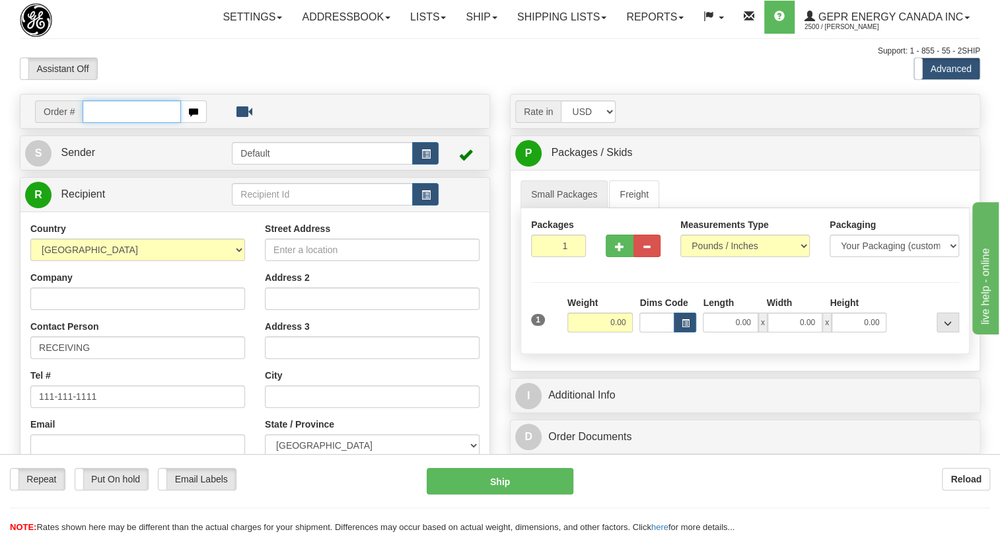
click at [132, 123] on input "text" at bounding box center [132, 111] width 98 height 22
paste input "0086692995"
click at [99, 123] on input "0086692995" at bounding box center [132, 111] width 98 height 22
type input "86692995"
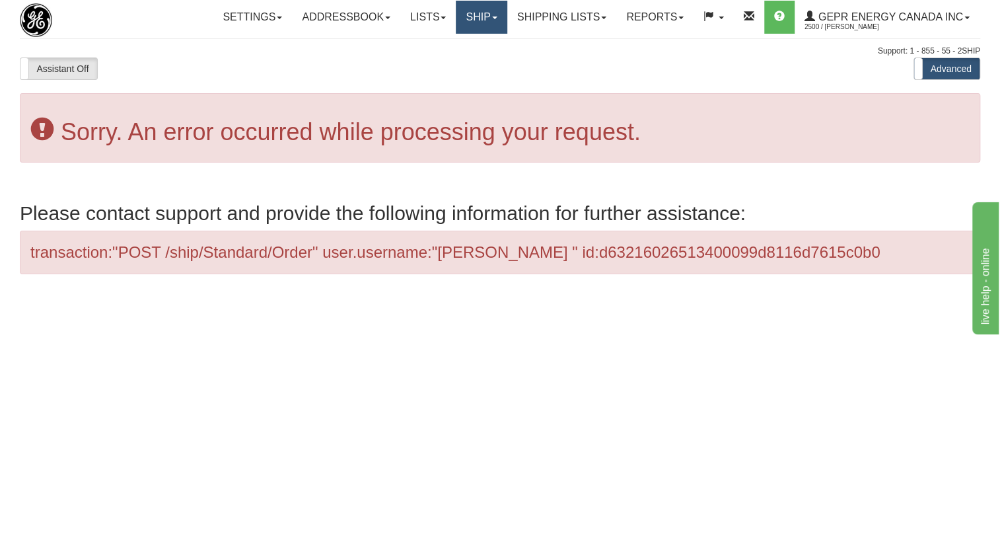
click at [492, 17] on span at bounding box center [494, 18] width 5 height 3
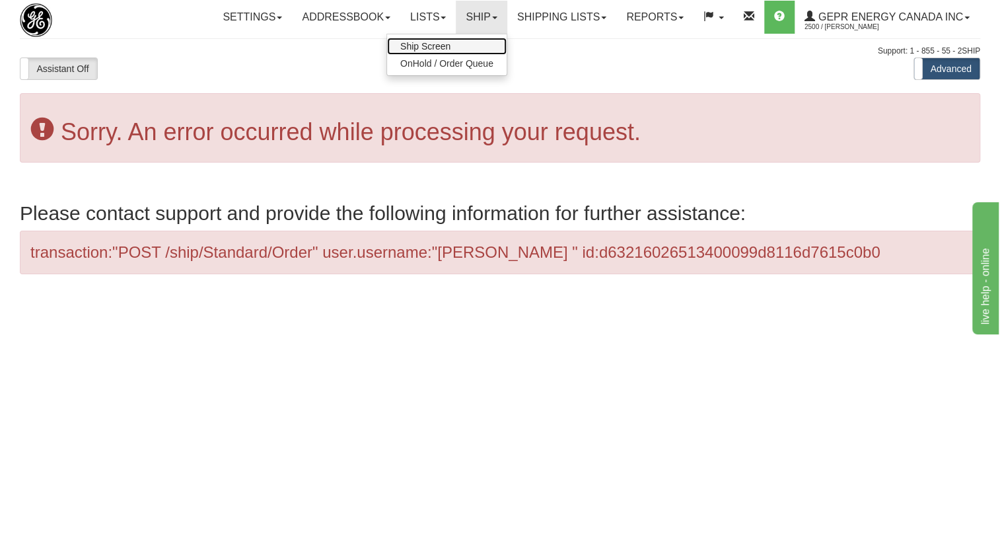
click at [431, 47] on span "Ship Screen" at bounding box center [425, 46] width 50 height 11
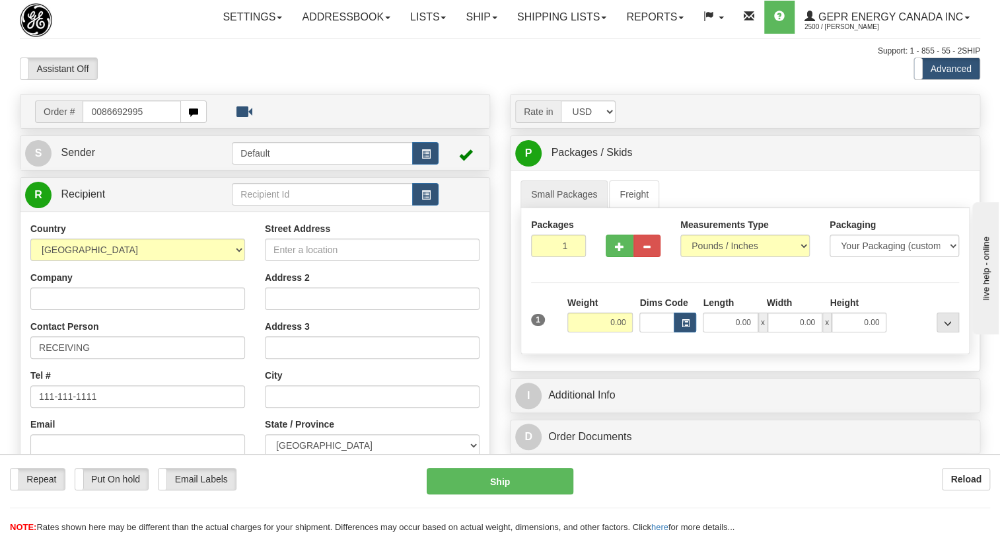
click at [101, 123] on input "0086692995" at bounding box center [132, 111] width 98 height 22
type input "86692995"
click at [192, 96] on body "Training Course Close Toggle navigation Settings Shipping Preferences New Recip…" at bounding box center [504, 267] width 1009 height 534
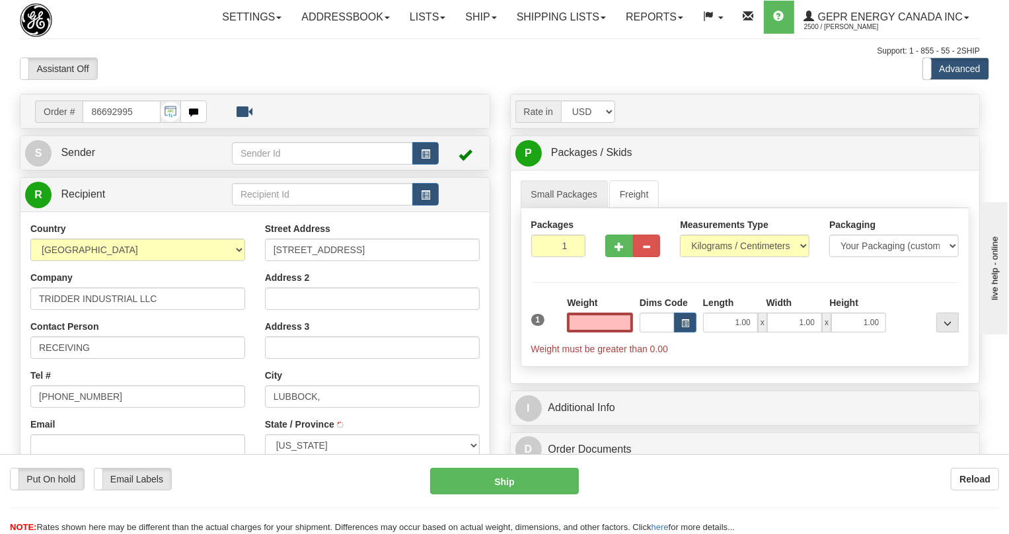
type input "LUBBOCK"
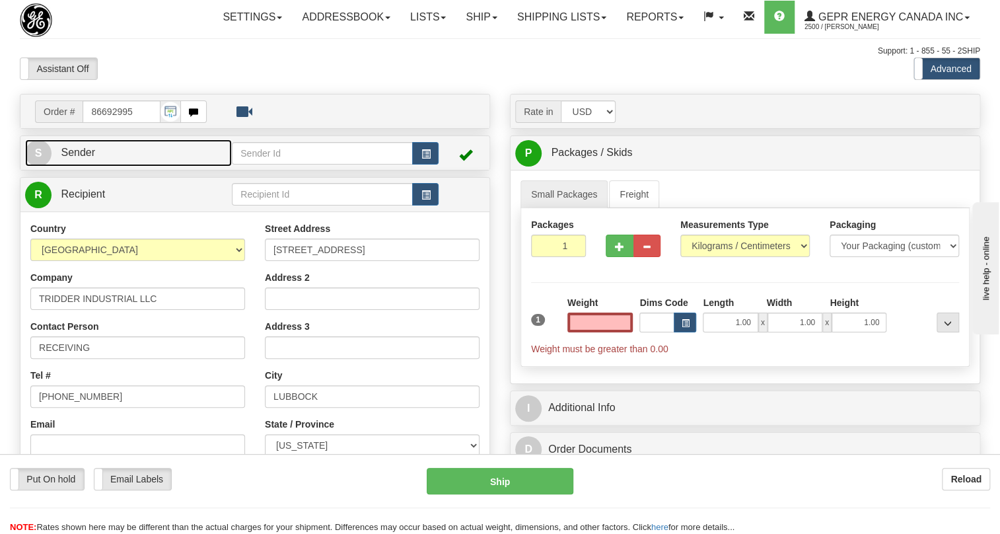
type input "0.00"
click at [83, 158] on span "Sender" at bounding box center [78, 152] width 34 height 11
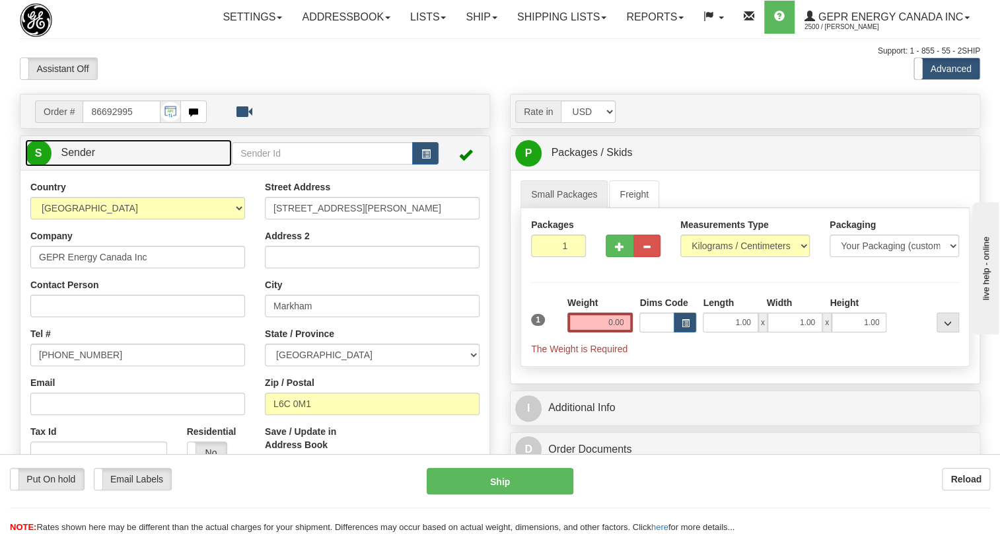
type input "MARKHAM"
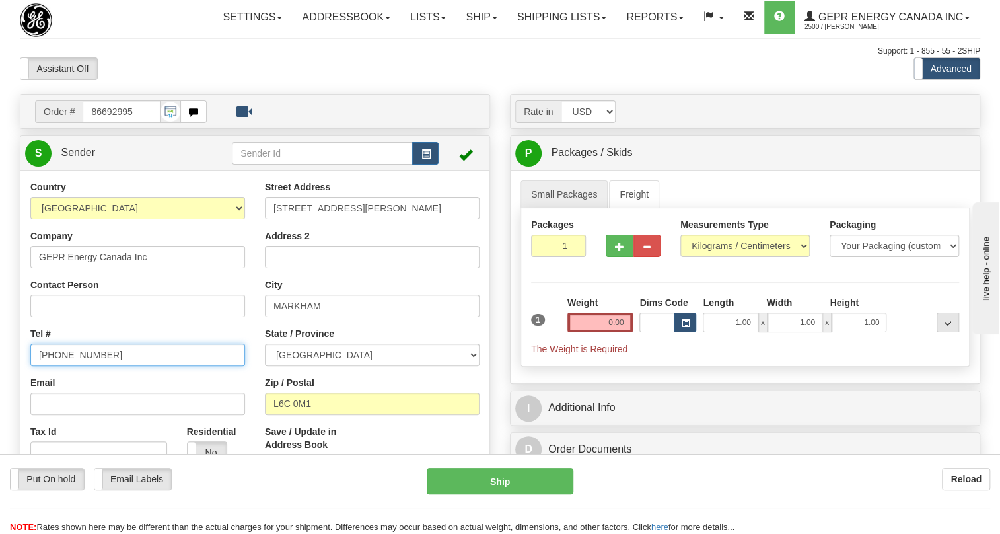
click at [72, 366] on input "[PHONE_NUMBER]" at bounding box center [137, 354] width 215 height 22
paste input "[PHONE_NUMBER]"
type input "[PHONE_NUMBER]"
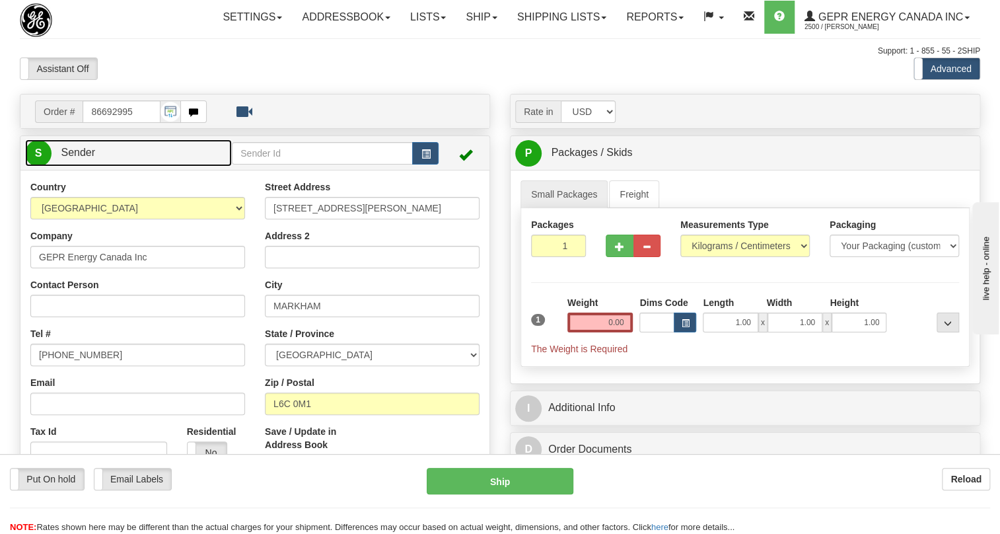
click at [79, 158] on span "Sender" at bounding box center [78, 152] width 34 height 11
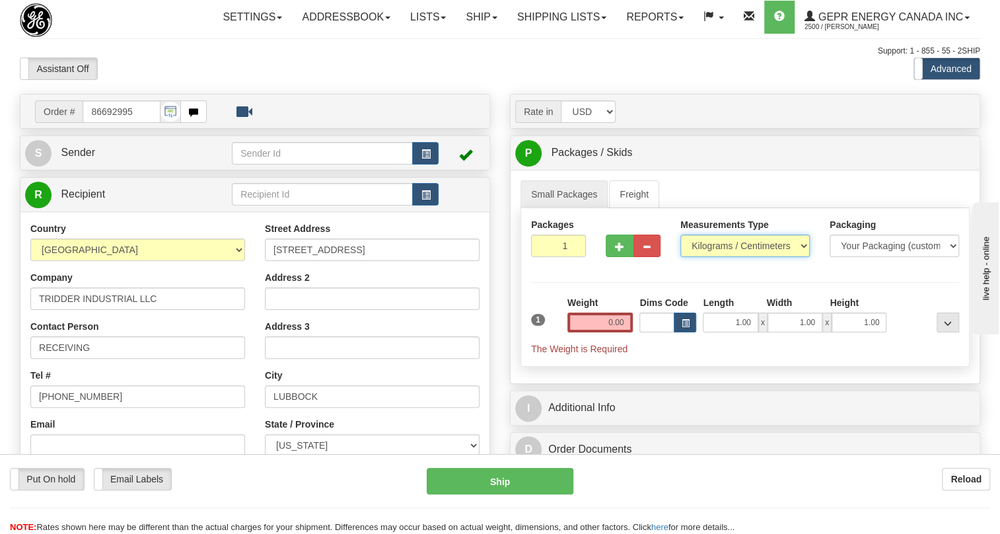
click at [729, 257] on select "Pounds / Inches Kilograms / Centimeters" at bounding box center [744, 245] width 129 height 22
select select "0"
click at [680, 257] on select "Pounds / Inches Kilograms / Centimeters" at bounding box center [744, 245] width 129 height 22
click at [604, 332] on input "0.00" at bounding box center [600, 322] width 66 height 20
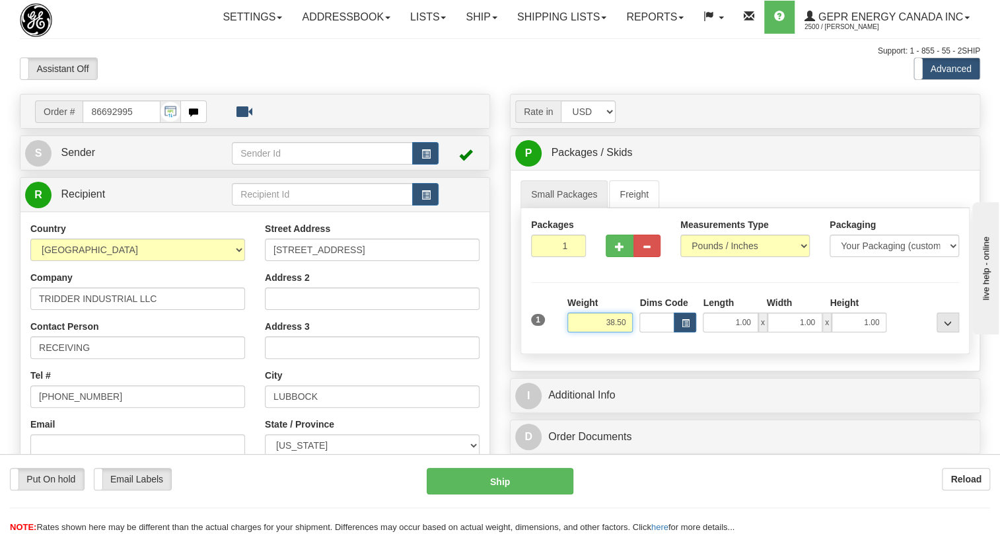
type input "38.50"
click at [555, 257] on input "1" at bounding box center [558, 245] width 55 height 22
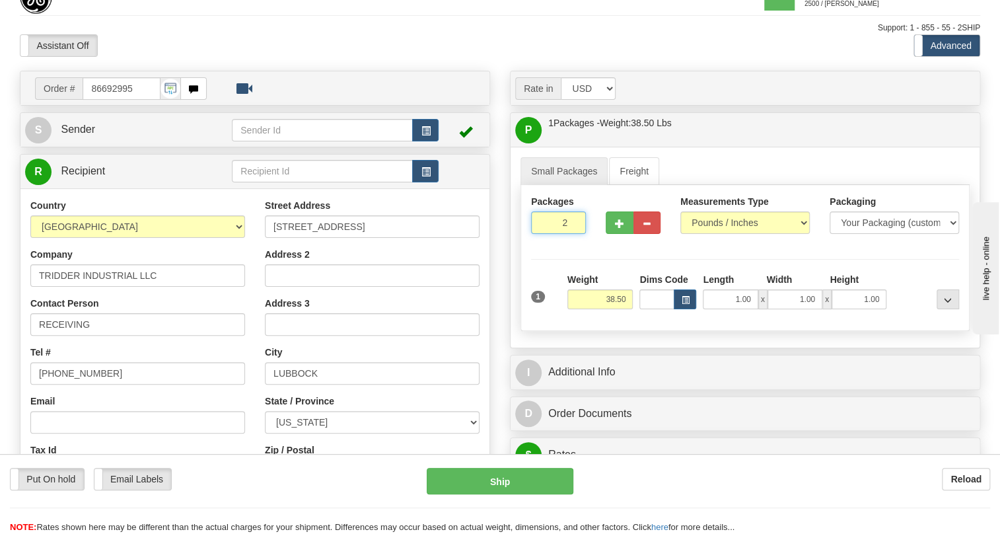
scroll to position [59, 0]
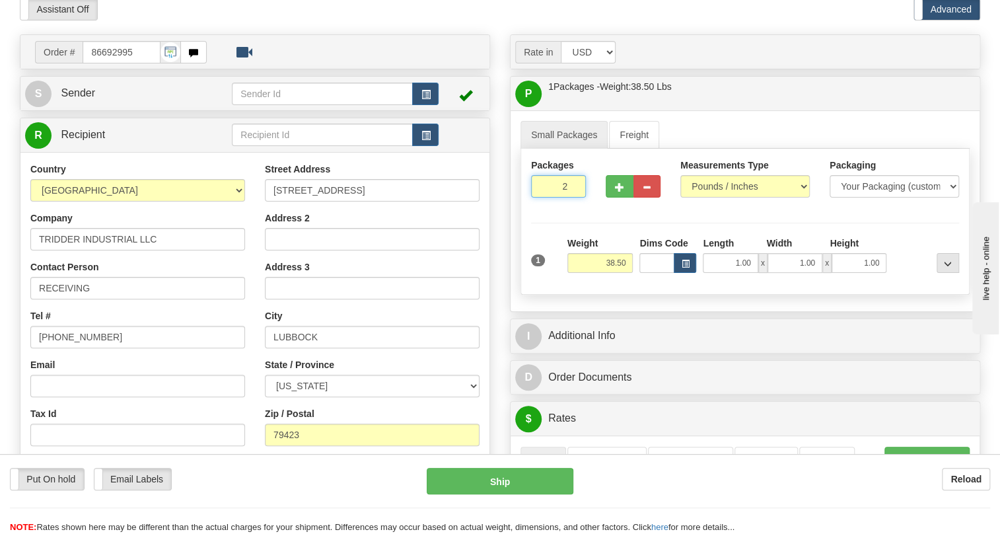
type input "2"
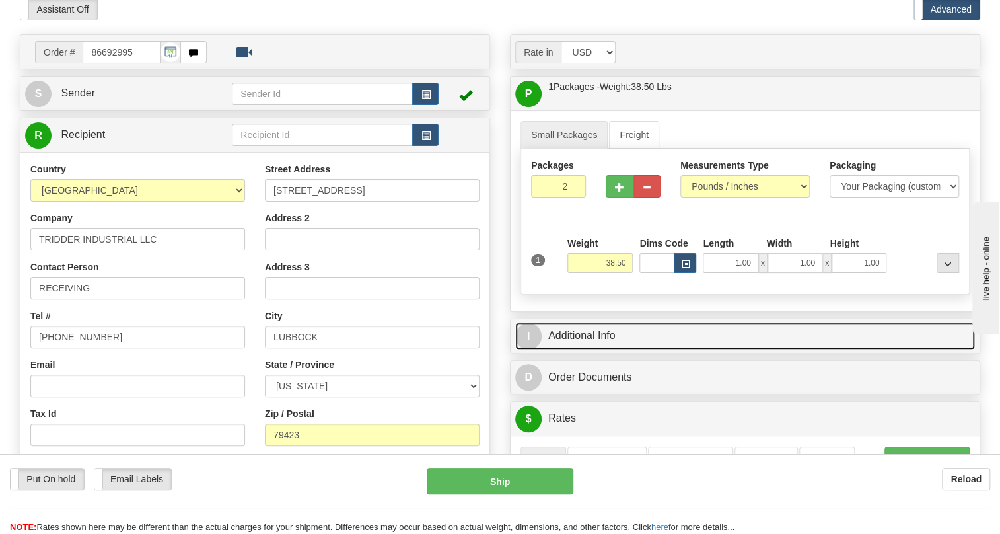
click at [579, 349] on link "I Additional Info" at bounding box center [745, 335] width 460 height 27
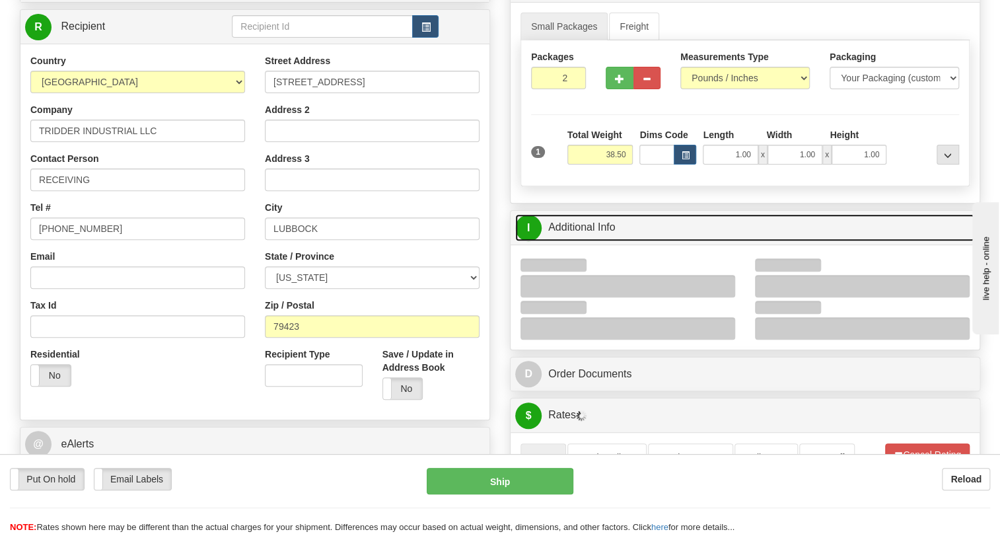
scroll to position [180, 0]
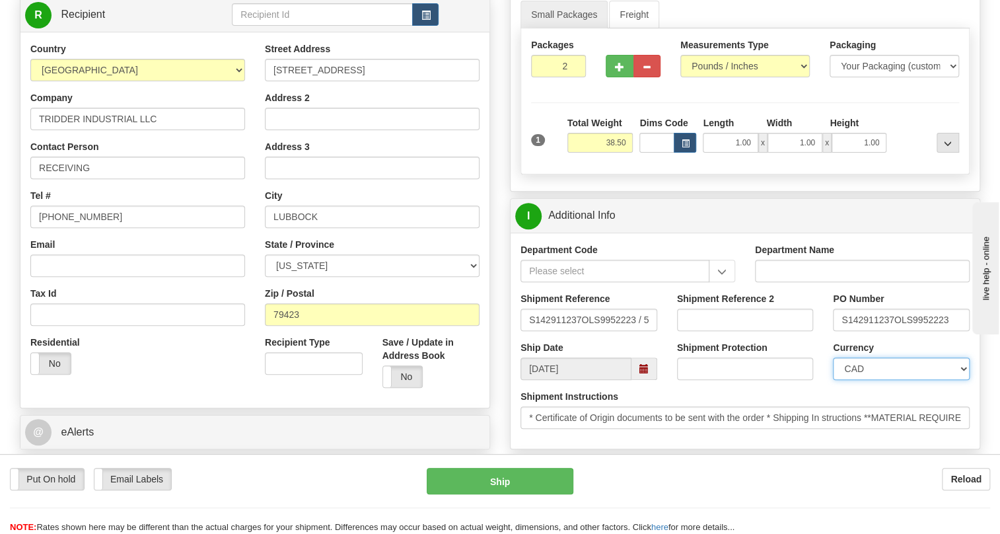
click at [882, 380] on select "CAD USD EUR ZAR RON ANG ARN AUD AUS AWG BBD BFR BGN BHD BMD BND BRC BRL CHP CKZ…" at bounding box center [901, 368] width 137 height 22
select select "1"
click at [833, 380] on select "CAD USD EUR ZAR RON ANG ARN AUD AUS AWG BBD BFR BGN BHD BMD BND BRC BRL CHP CKZ…" at bounding box center [901, 368] width 137 height 22
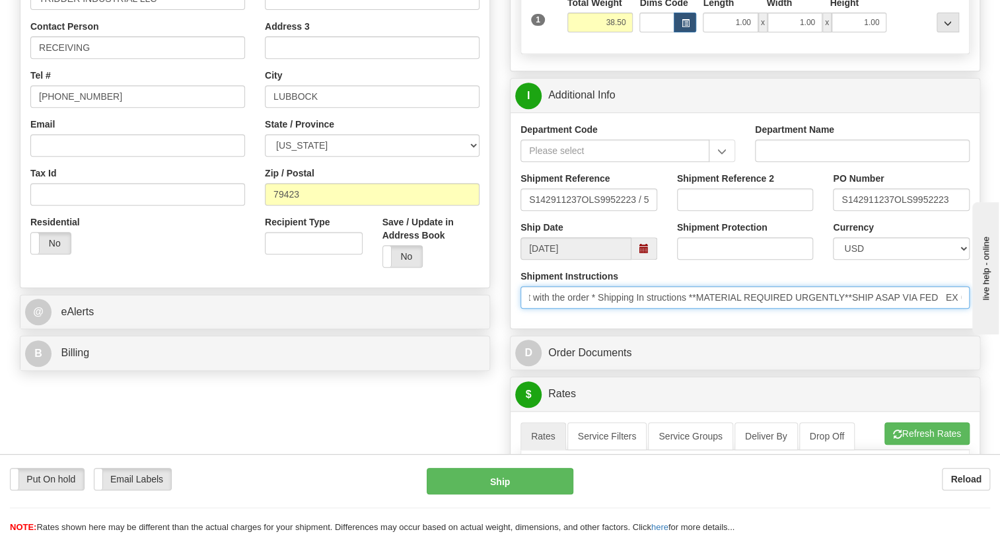
scroll to position [0, 0]
drag, startPoint x: 865, startPoint y: 332, endPoint x: 464, endPoint y: 333, distance: 400.9
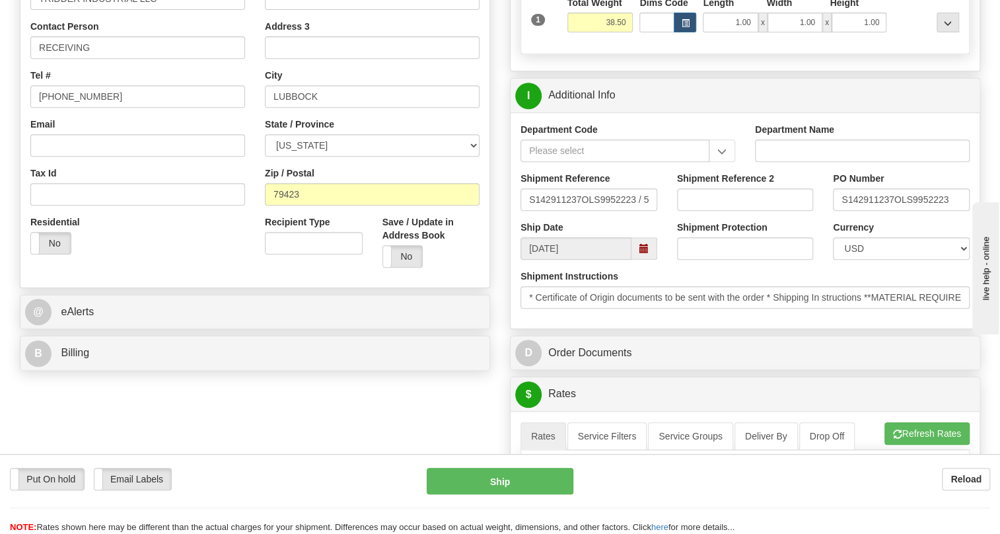
click at [605, 318] on div "Shipment Instructions * Certificate of Origin documents to be sent with the ord…" at bounding box center [745, 293] width 469 height 49
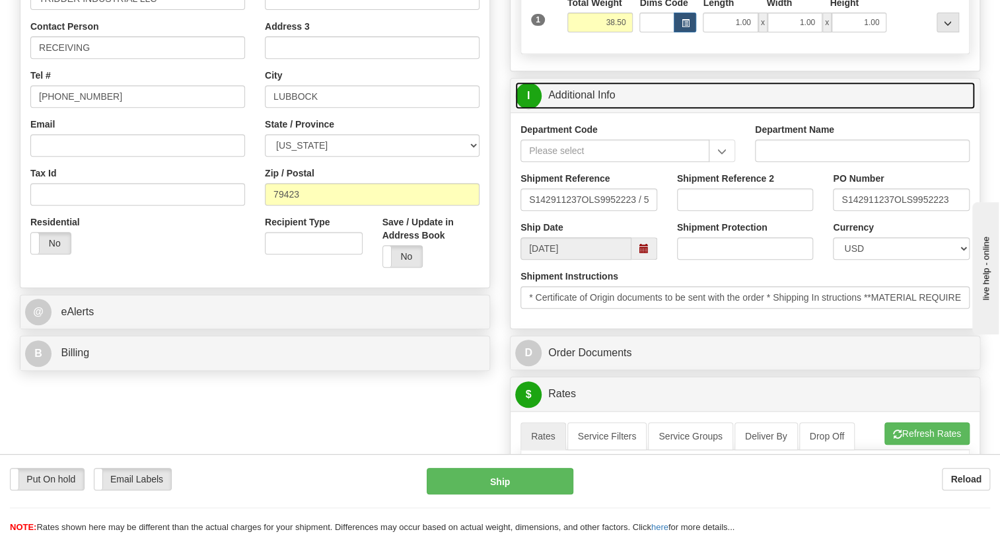
click at [585, 109] on link "I Additional Info" at bounding box center [745, 95] width 460 height 27
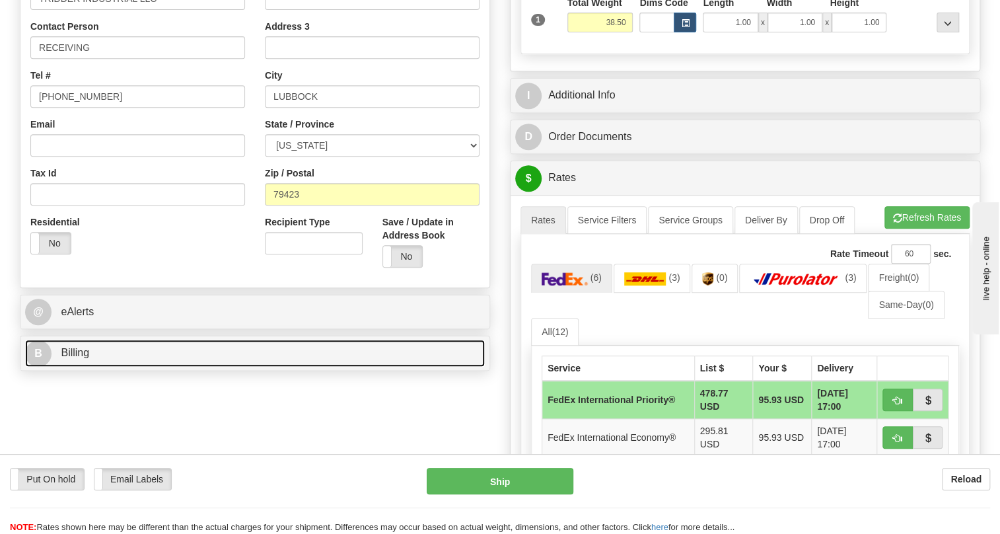
click at [83, 358] on span "Billing" at bounding box center [75, 352] width 28 height 11
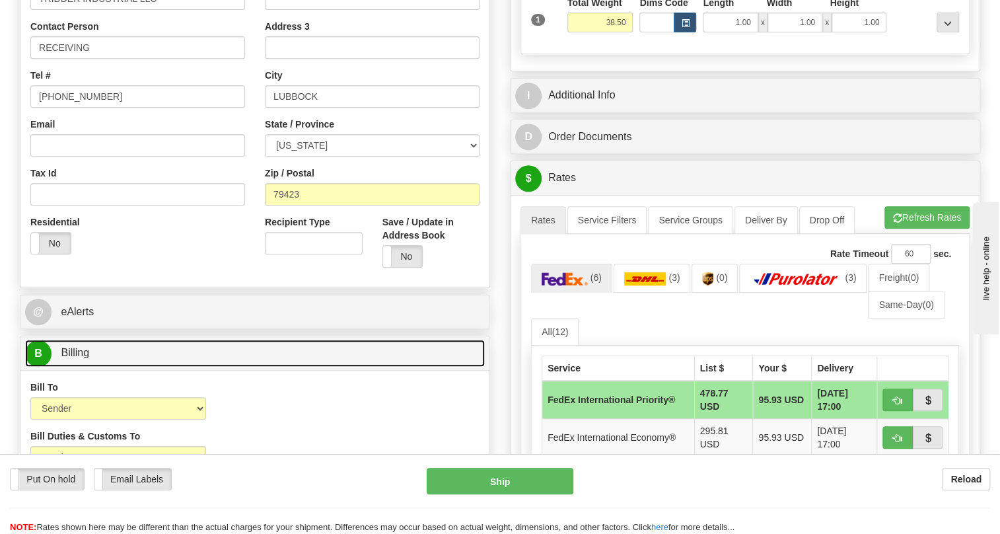
click at [83, 358] on span "Billing" at bounding box center [75, 352] width 28 height 11
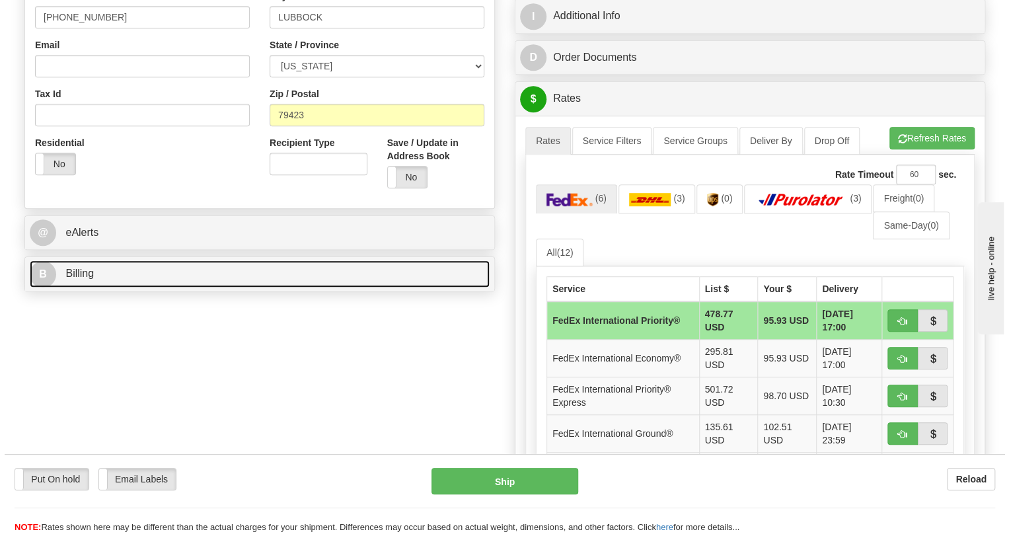
scroll to position [480, 0]
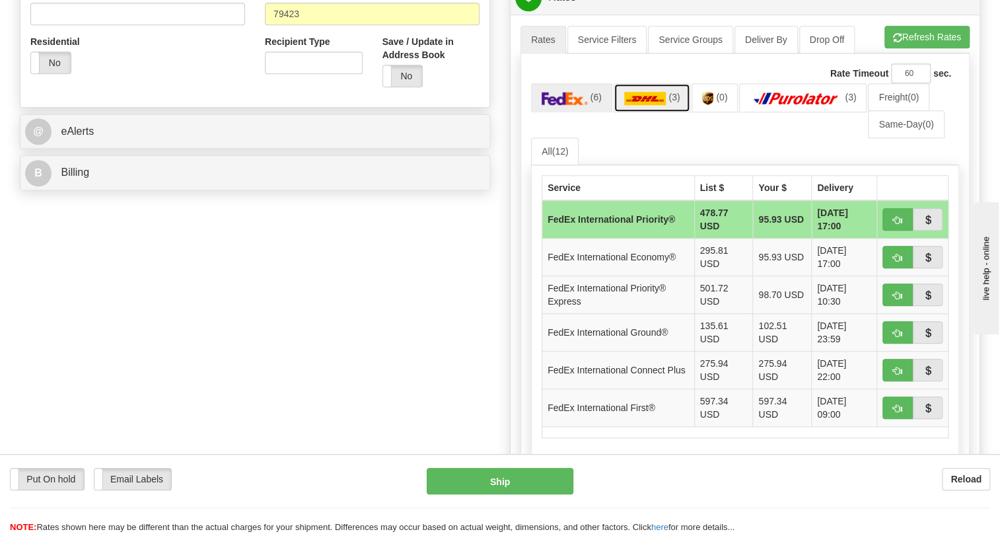
click at [656, 105] on img at bounding box center [645, 98] width 42 height 13
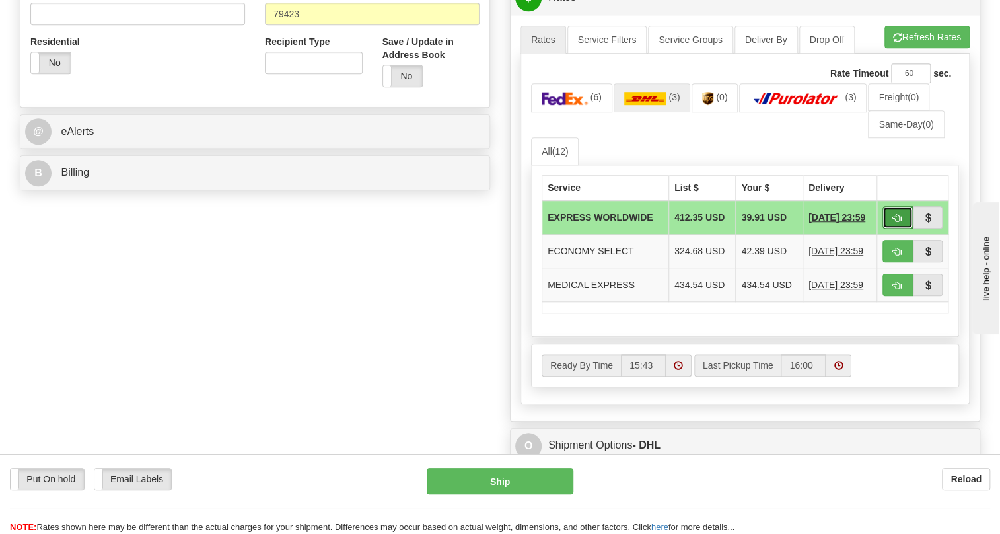
click at [894, 223] on span "button" at bounding box center [897, 218] width 9 height 9
type input "P"
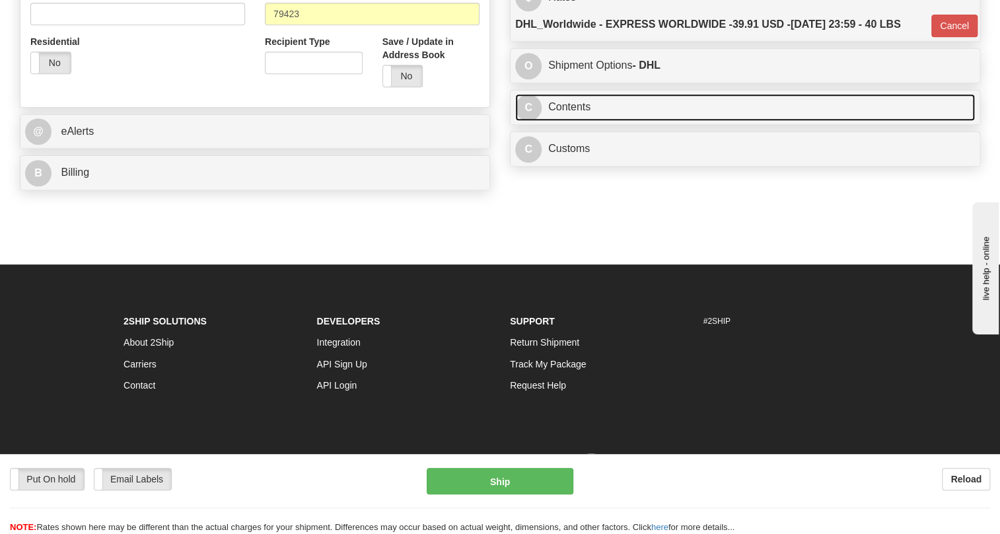
click at [575, 121] on link "C Contents" at bounding box center [745, 107] width 460 height 27
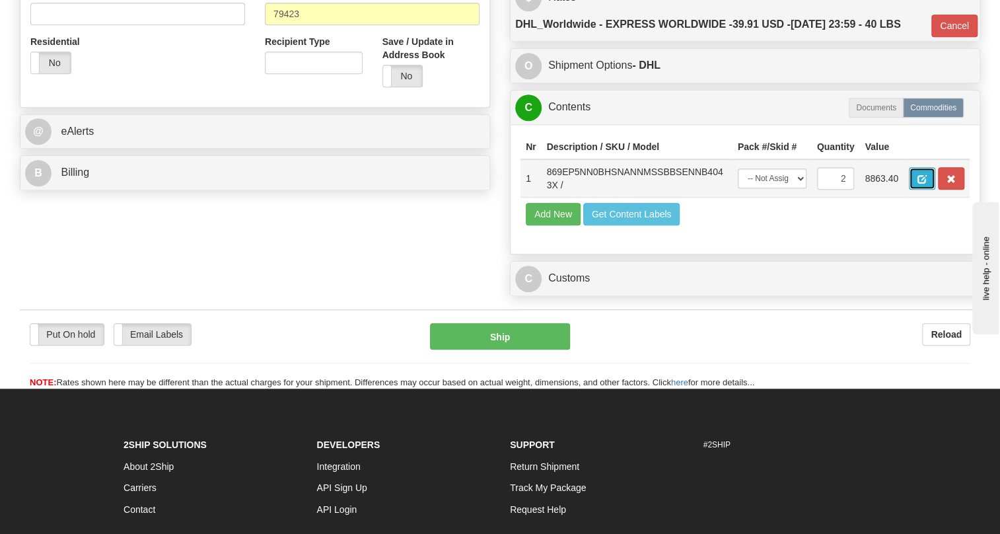
click at [923, 184] on span "button" at bounding box center [921, 179] width 9 height 9
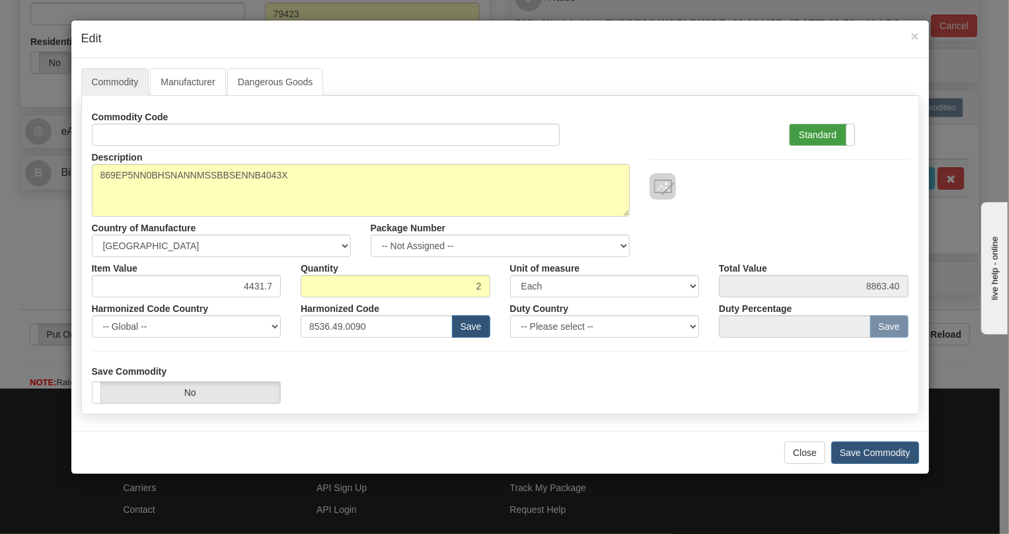
click at [811, 135] on label "Standard" at bounding box center [821, 134] width 65 height 21
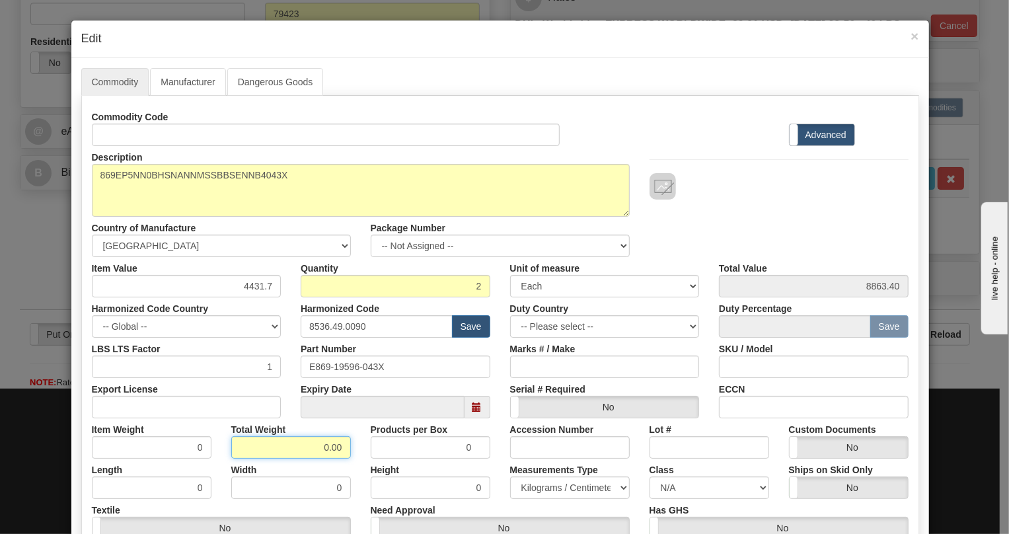
click at [308, 449] on input "0.00" at bounding box center [291, 447] width 120 height 22
type input "1.00"
type input "0.5000"
click at [549, 476] on select "Pounds / Inches Kilograms / Centimeters" at bounding box center [570, 487] width 120 height 22
select select "0"
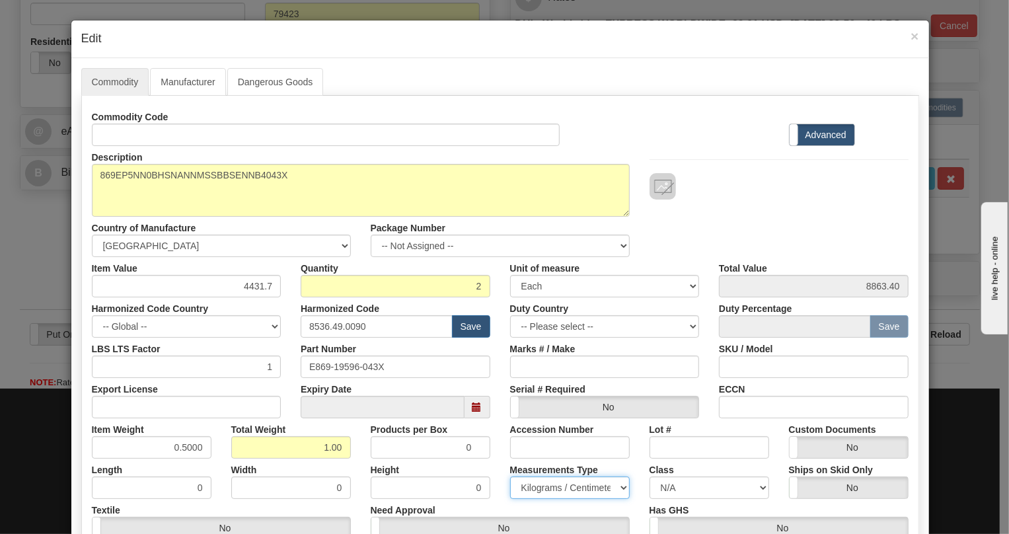
click at [510, 476] on select "Pounds / Inches Kilograms / Centimeters" at bounding box center [570, 487] width 120 height 22
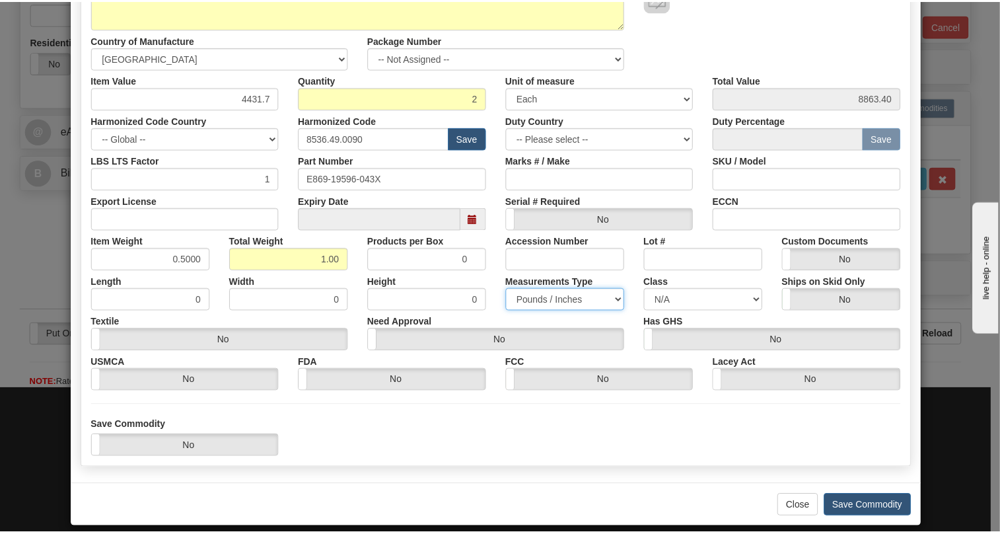
scroll to position [201, 0]
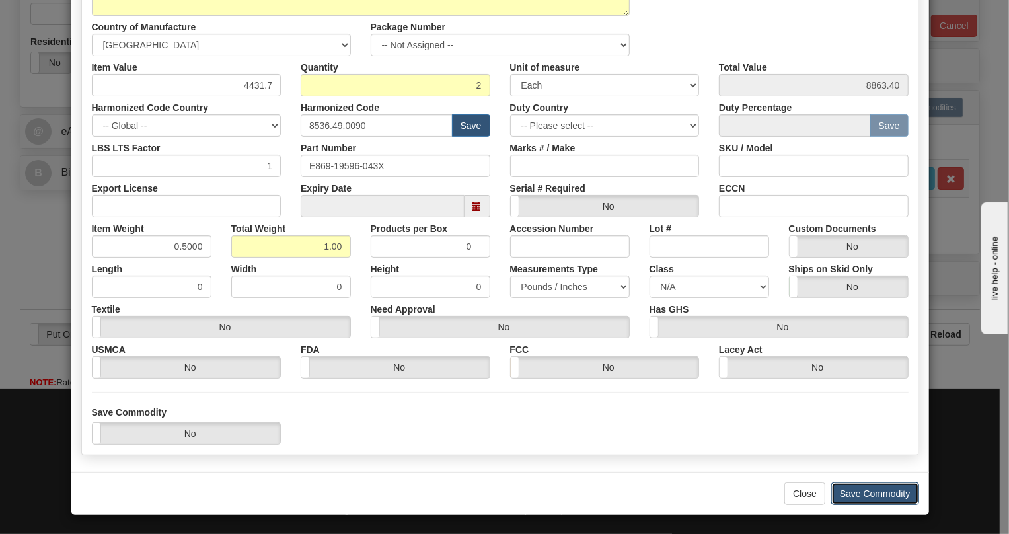
click at [864, 494] on button "Save Commodity" at bounding box center [875, 493] width 88 height 22
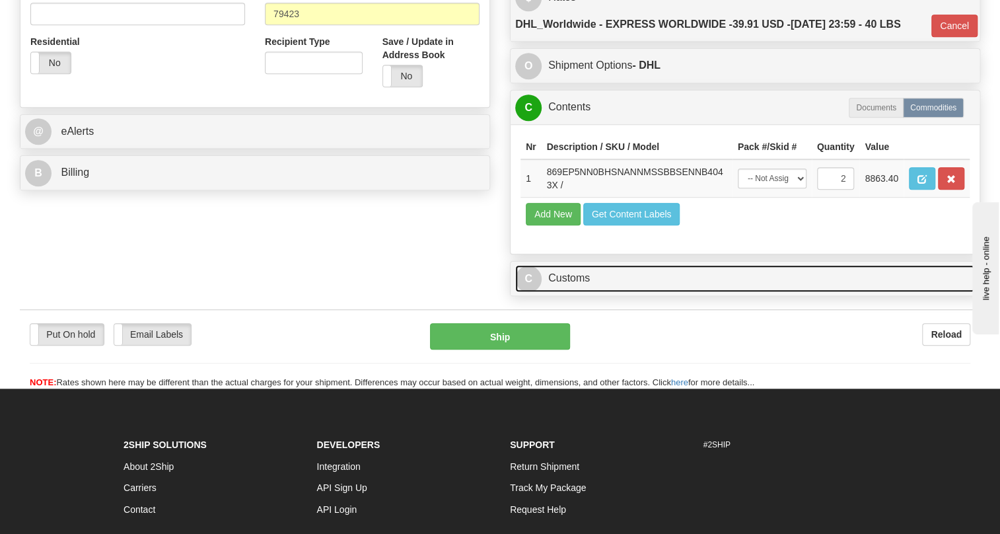
click at [567, 292] on link "C Customs" at bounding box center [745, 278] width 460 height 27
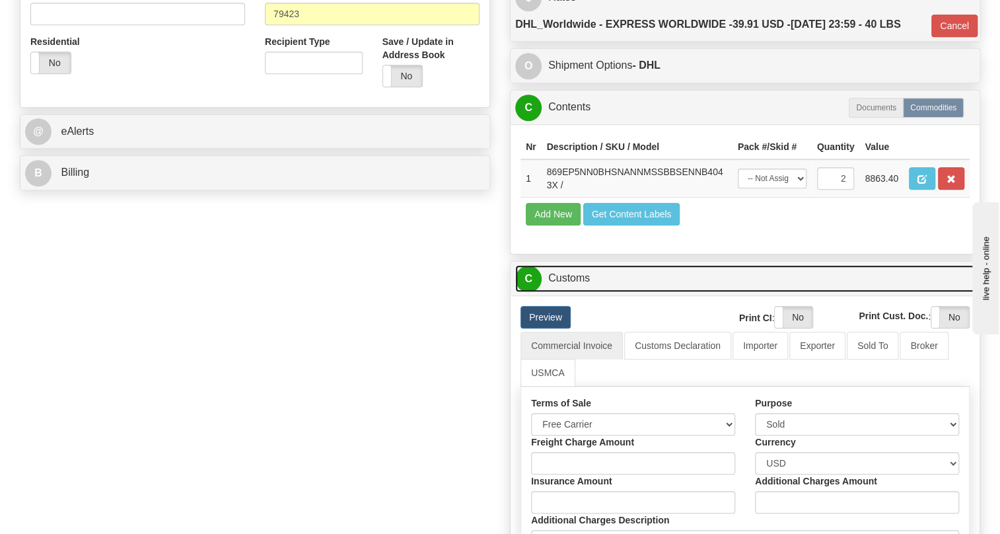
click at [567, 292] on link "C Customs" at bounding box center [745, 278] width 460 height 27
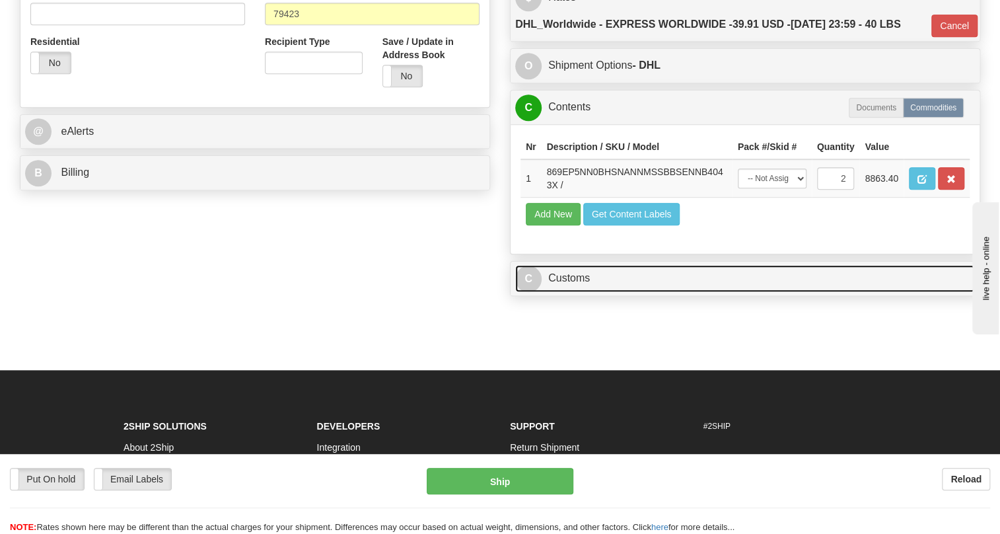
click at [577, 292] on link "C Customs" at bounding box center [745, 278] width 460 height 27
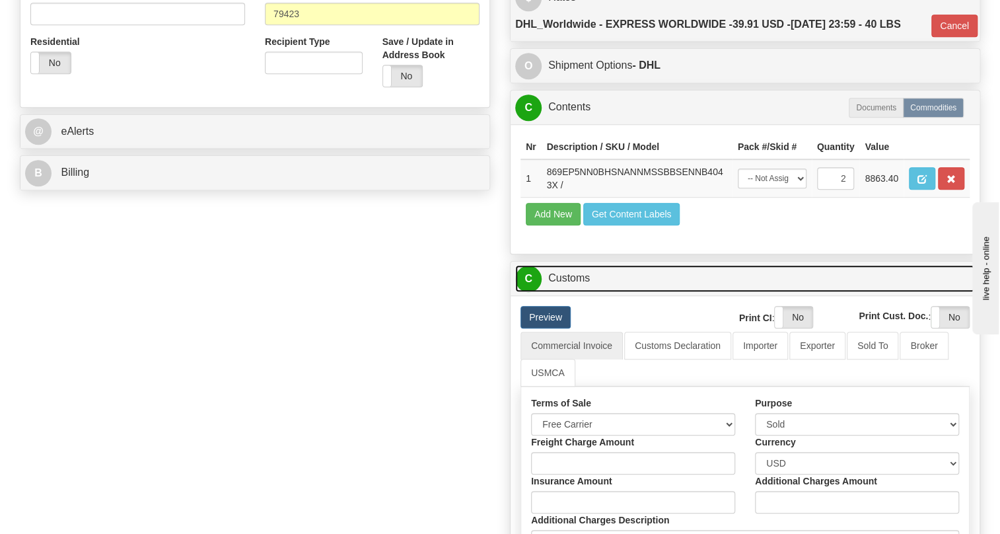
click at [577, 292] on link "C Customs" at bounding box center [745, 278] width 460 height 27
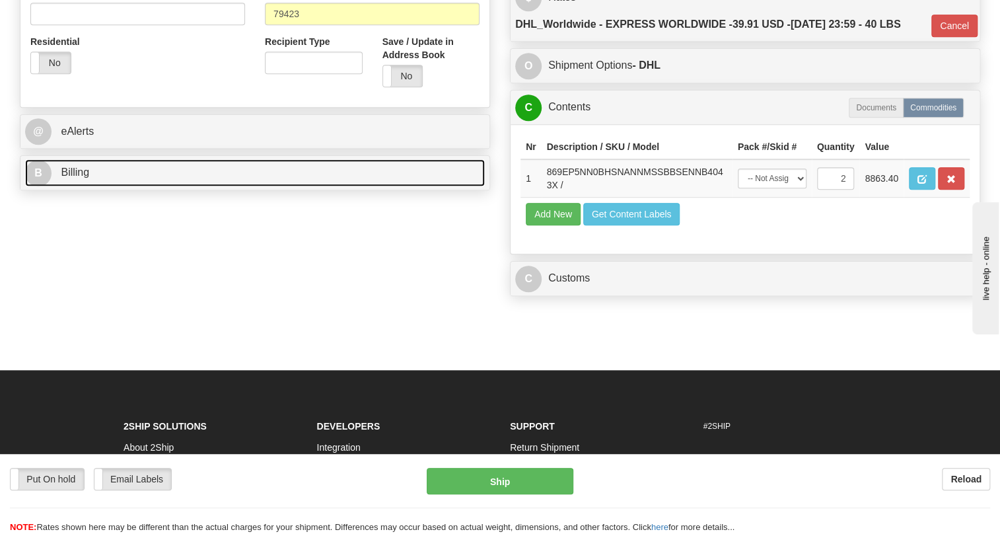
click at [65, 178] on span "Billing" at bounding box center [75, 171] width 28 height 11
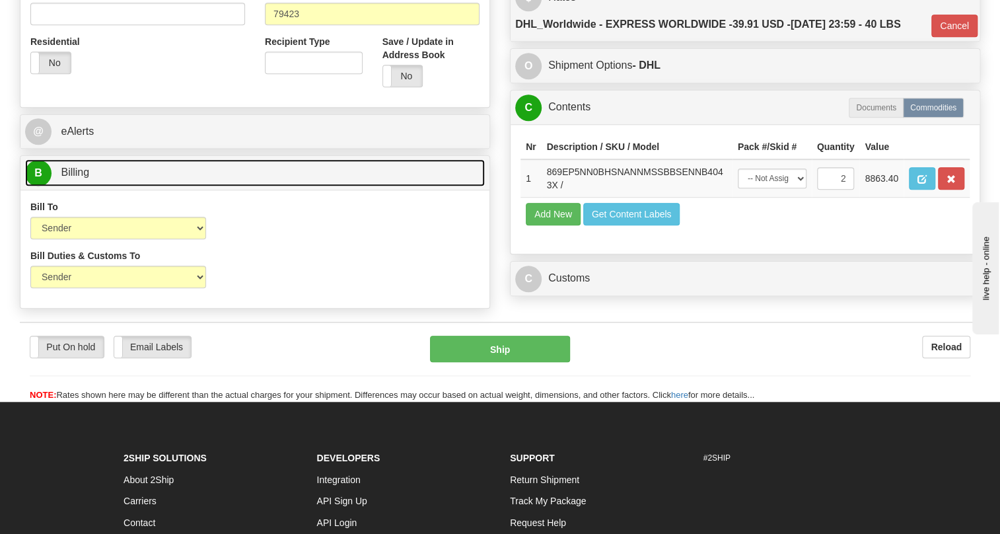
click at [65, 178] on span "Billing" at bounding box center [75, 171] width 28 height 11
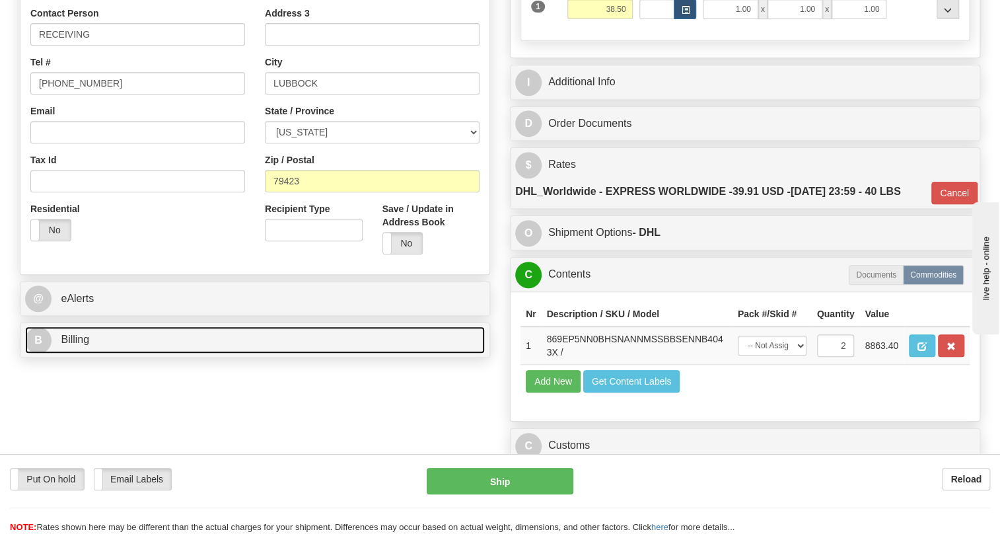
scroll to position [300, 0]
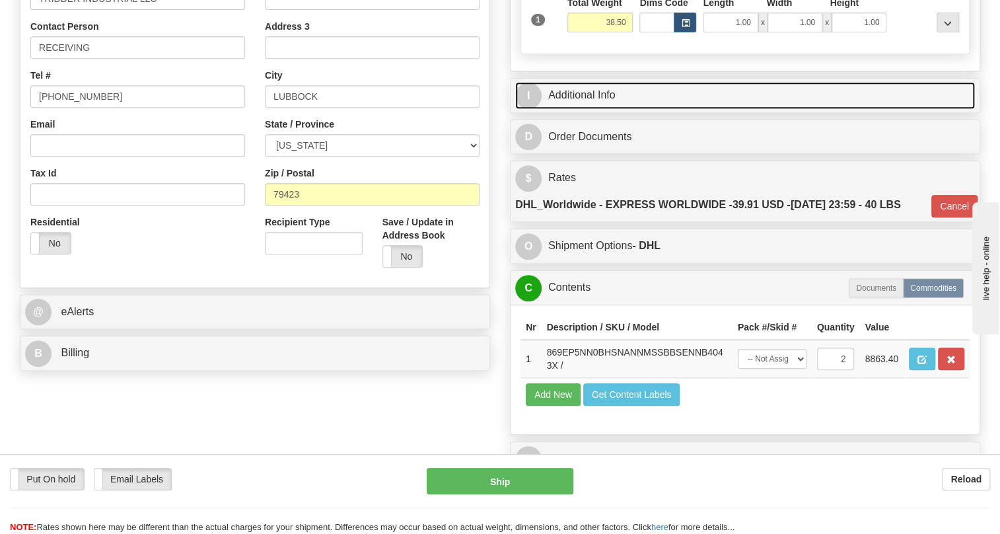
click at [593, 109] on link "I Additional Info" at bounding box center [745, 95] width 460 height 27
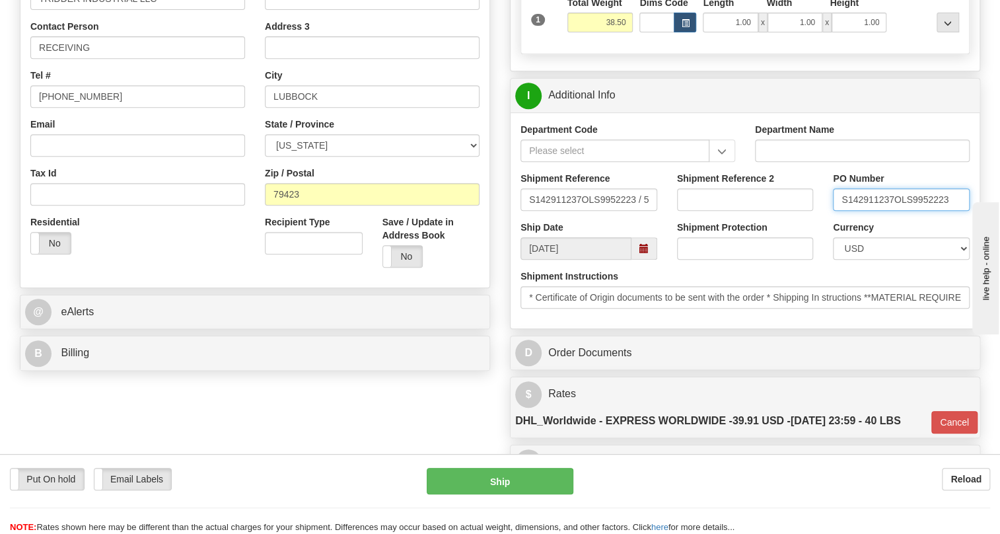
drag, startPoint x: 892, startPoint y: 229, endPoint x: 842, endPoint y: 237, distance: 50.8
click at [842, 211] on input "S142911237OLS9952223" at bounding box center [901, 199] width 137 height 22
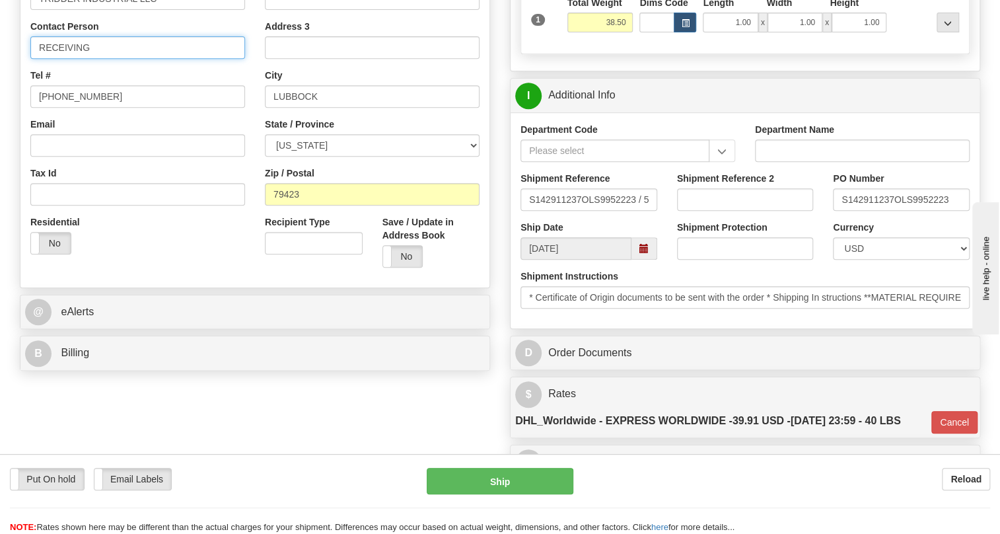
click at [136, 59] on input "RECEIVING" at bounding box center [137, 47] width 215 height 22
paste input "S142911237"
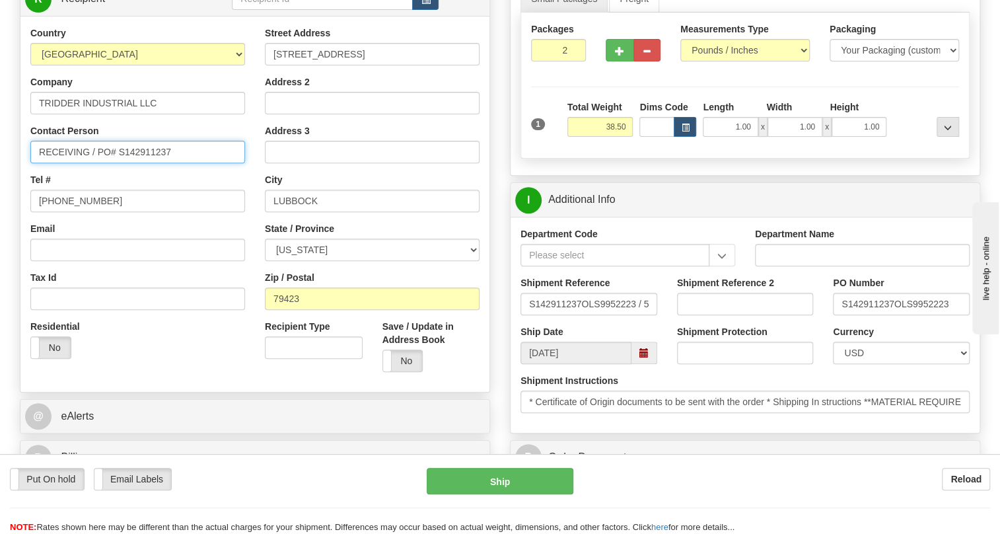
scroll to position [180, 0]
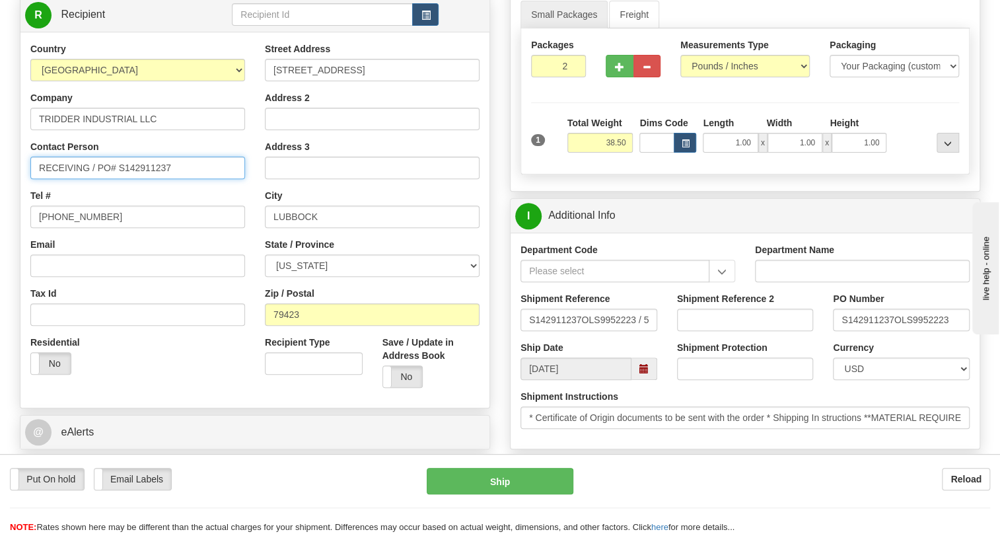
type input "RECEIVING / PO# S142911237"
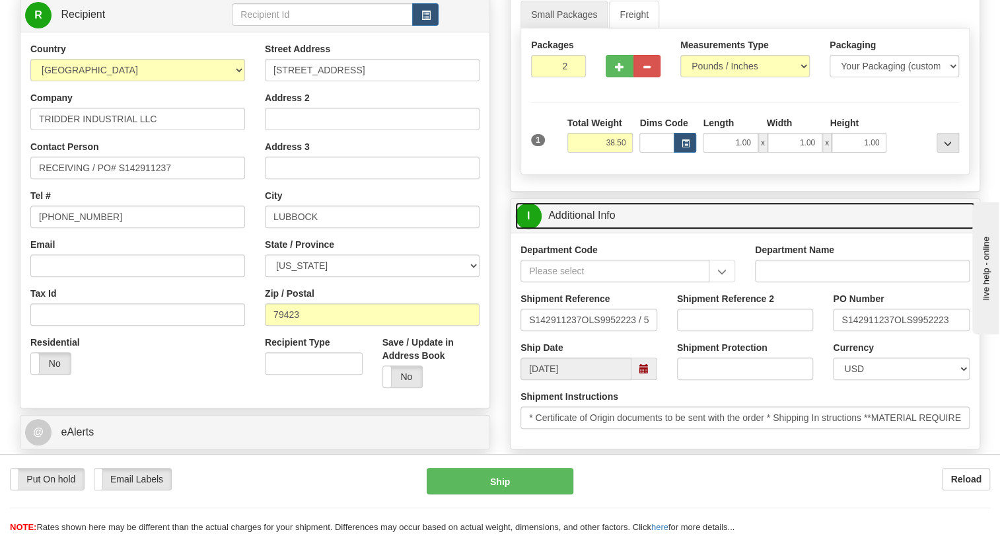
click at [593, 229] on link "I Additional Info" at bounding box center [745, 215] width 460 height 27
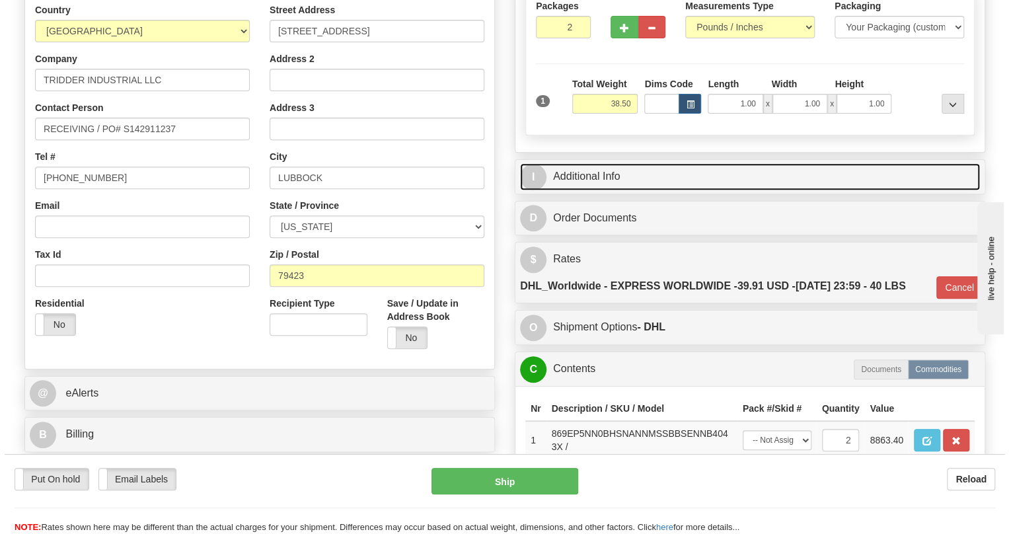
scroll to position [300, 0]
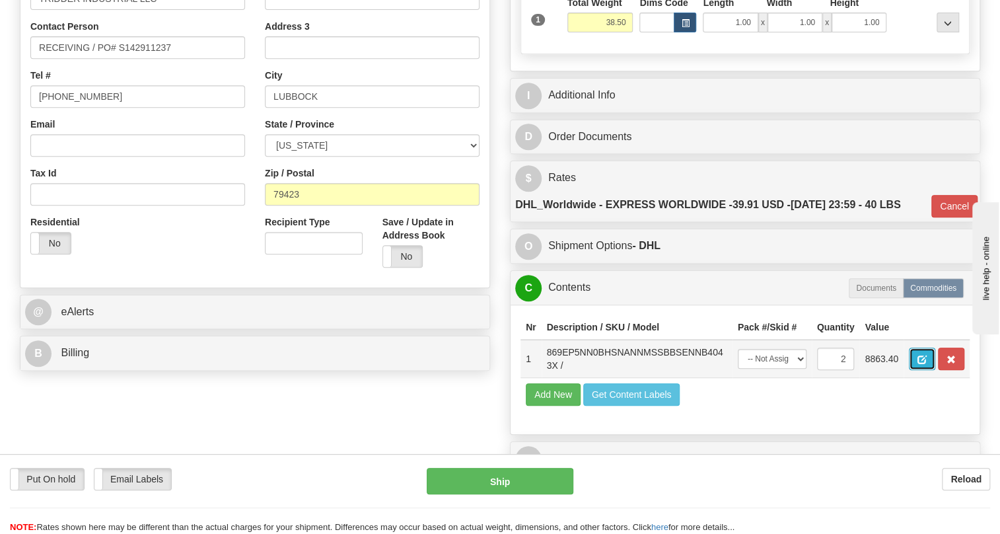
click at [919, 364] on span "button" at bounding box center [921, 359] width 9 height 9
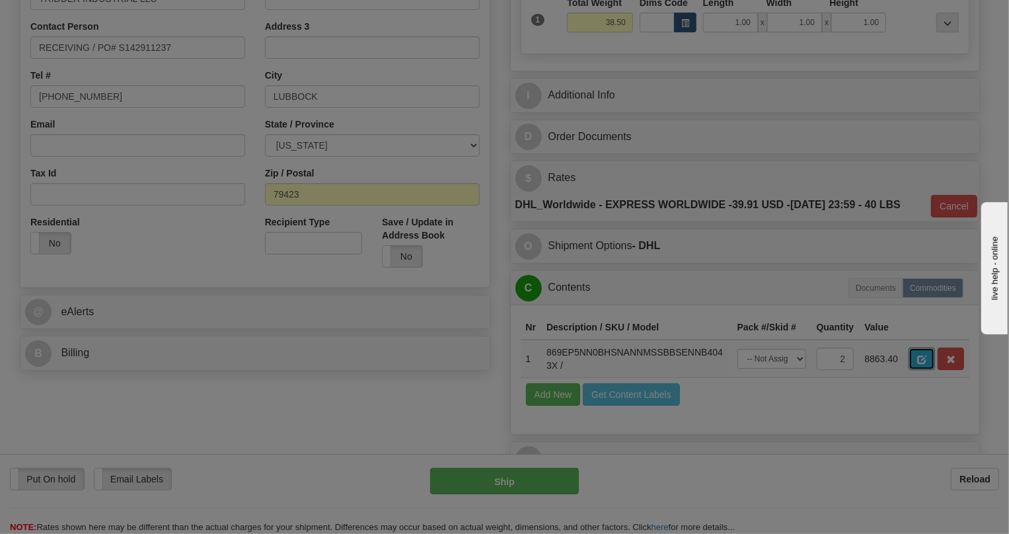
scroll to position [0, 0]
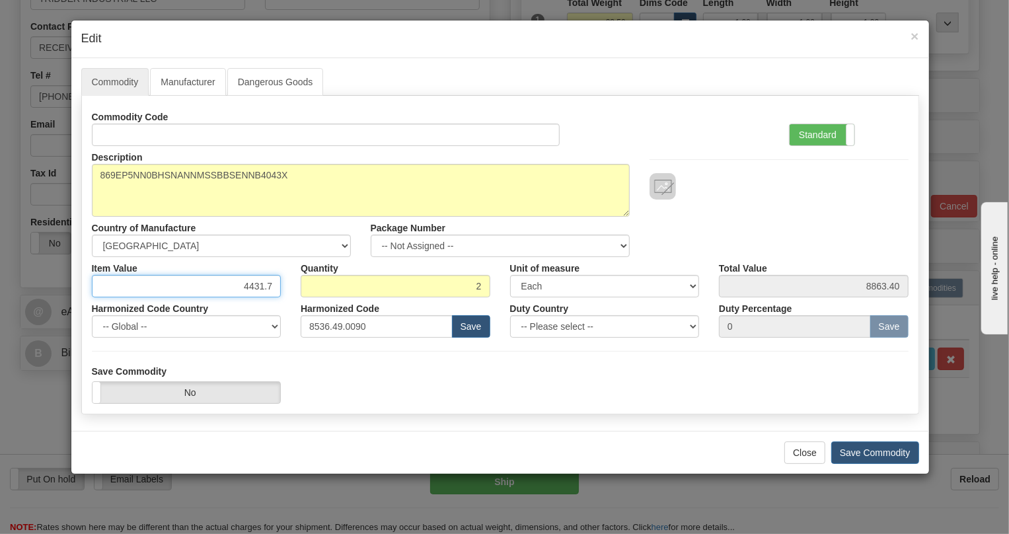
click at [257, 287] on input "4431.7" at bounding box center [187, 286] width 190 height 22
paste input "3.315,99"
click at [245, 285] on input "3.315,99" at bounding box center [187, 286] width 190 height 22
click at [256, 285] on input "3315,99" at bounding box center [187, 286] width 190 height 22
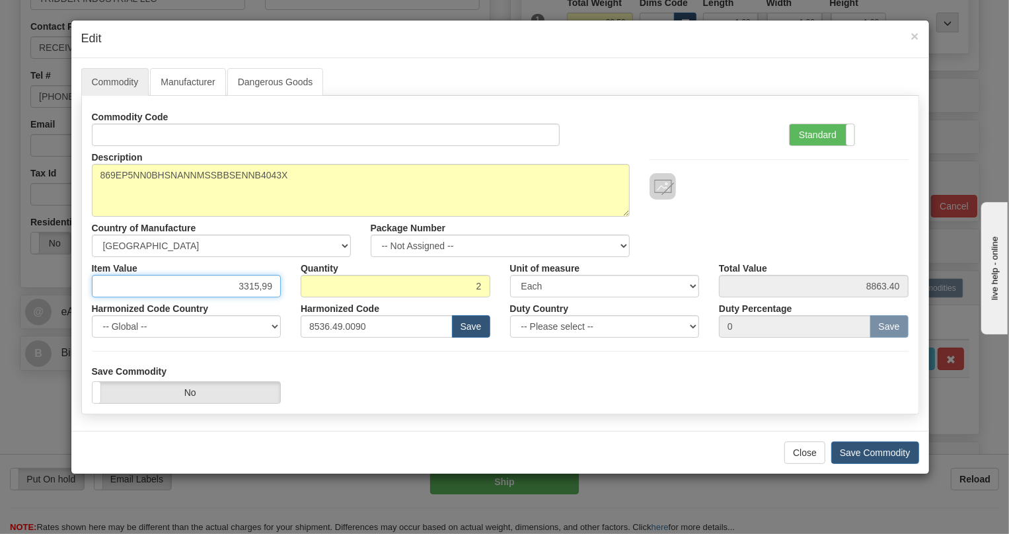
click at [257, 283] on input "3315,99" at bounding box center [187, 286] width 190 height 22
click at [259, 285] on input "3315,99" at bounding box center [187, 286] width 190 height 22
type input "3315.99"
type input "6631.98"
click at [291, 302] on div "Harmonized Code 8536.49.0090 Save" at bounding box center [395, 317] width 209 height 40
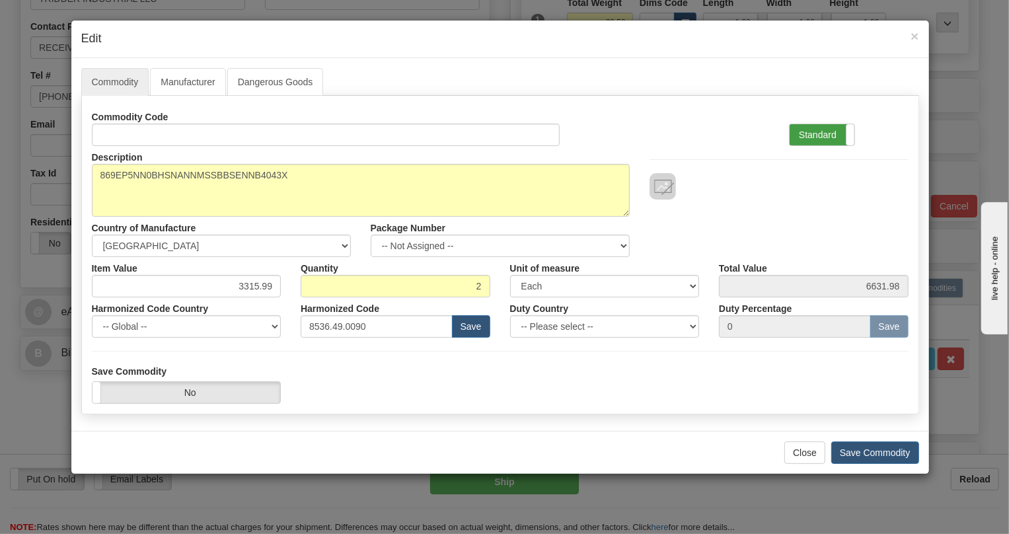
click at [810, 130] on label "Standard" at bounding box center [821, 134] width 65 height 21
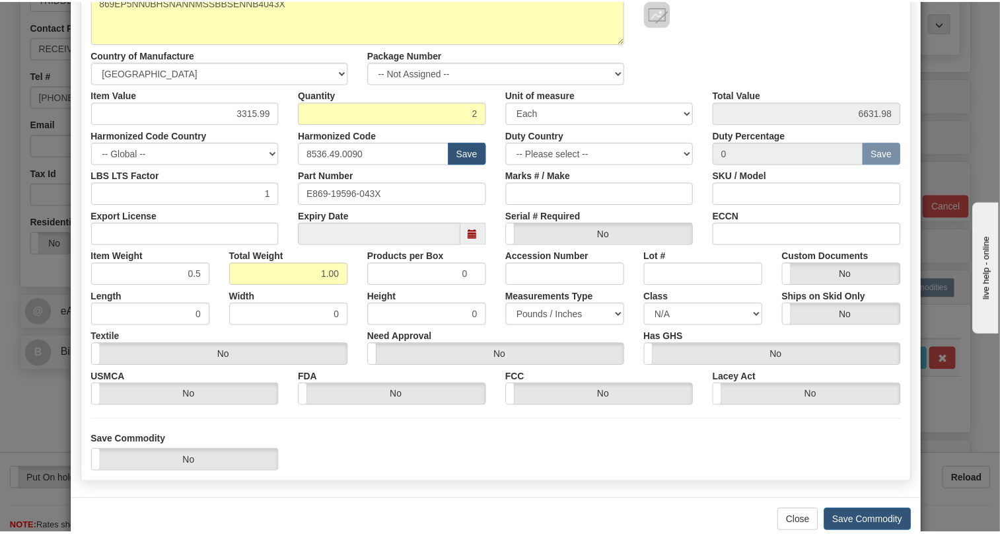
scroll to position [180, 0]
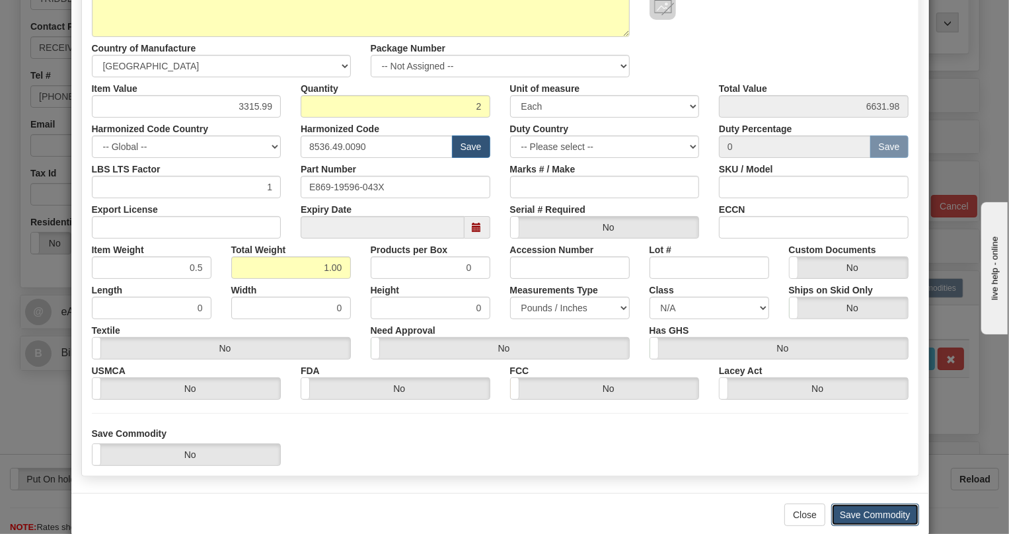
click at [872, 515] on button "Save Commodity" at bounding box center [875, 514] width 88 height 22
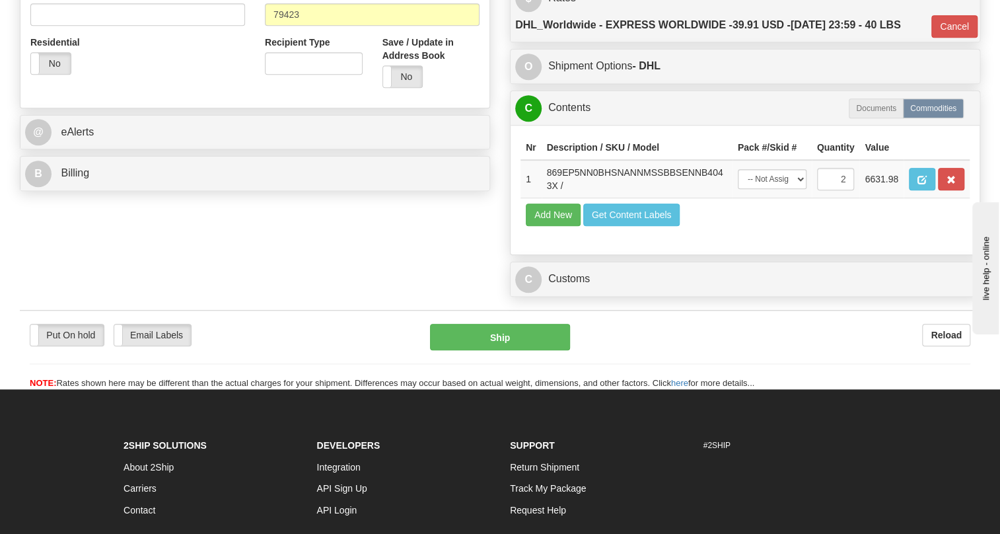
scroll to position [480, 0]
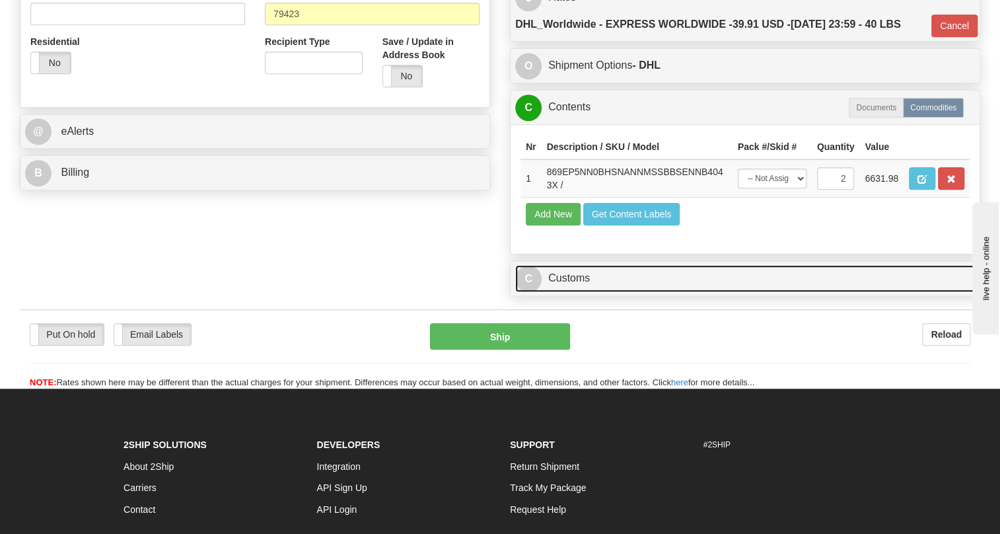
click at [575, 292] on link "C Customs" at bounding box center [745, 278] width 460 height 27
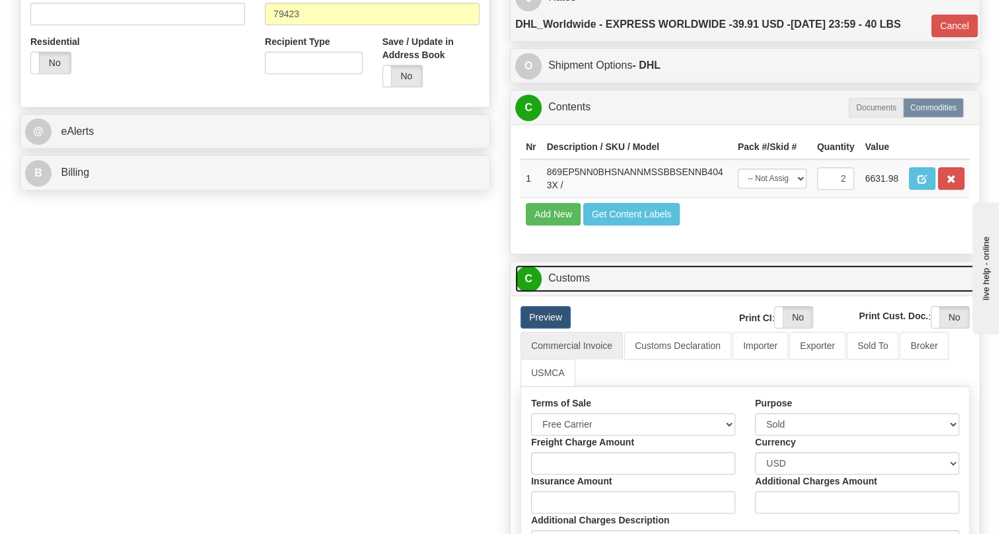
click at [575, 292] on link "C Customs" at bounding box center [745, 278] width 460 height 27
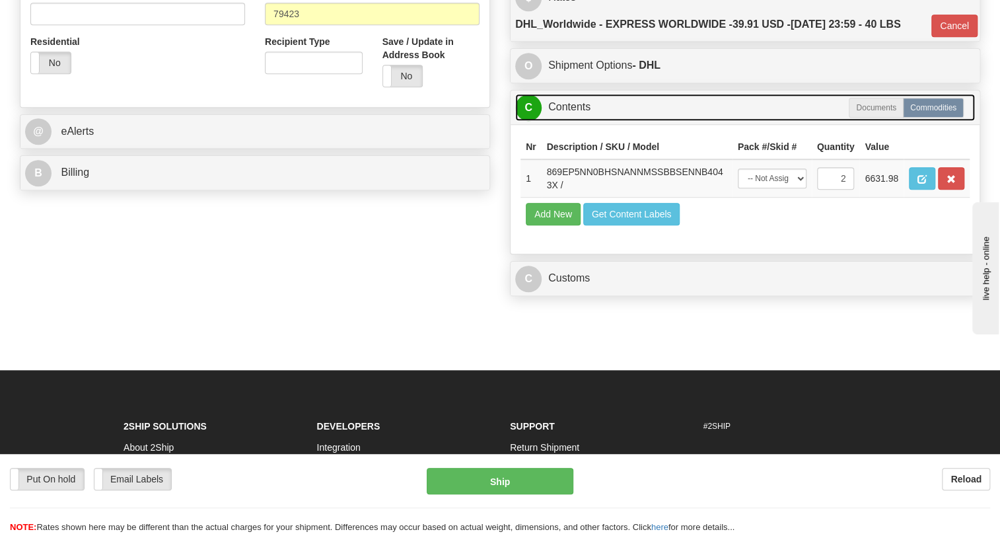
click at [573, 121] on link "C Contents" at bounding box center [745, 107] width 460 height 27
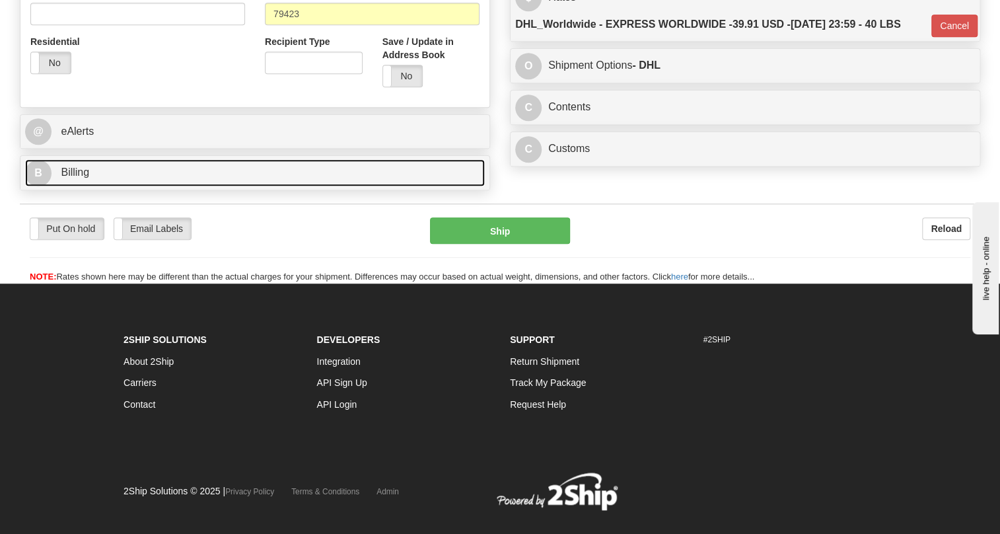
click at [77, 178] on span "Billing" at bounding box center [75, 171] width 28 height 11
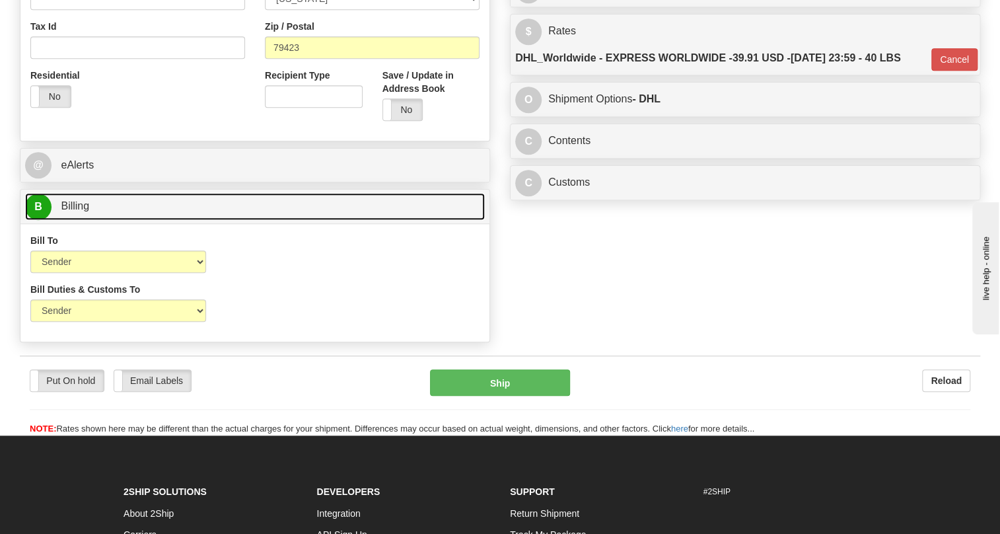
scroll to position [420, 0]
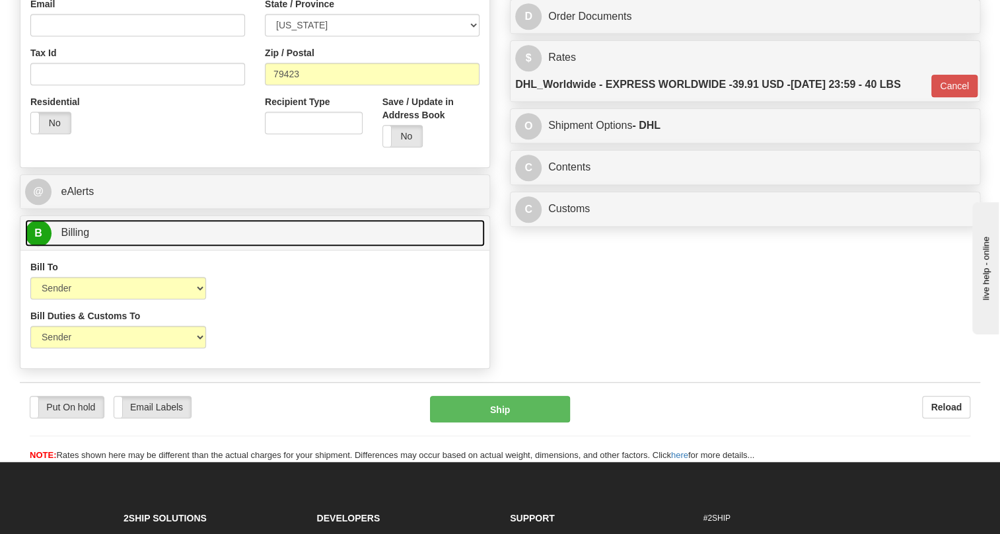
click at [77, 238] on span "Billing" at bounding box center [75, 232] width 28 height 11
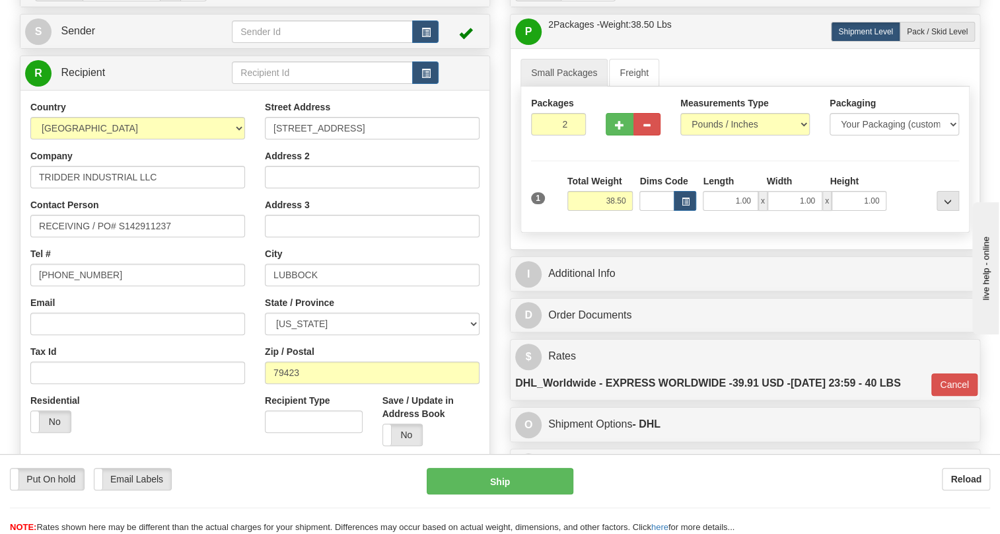
scroll to position [120, 0]
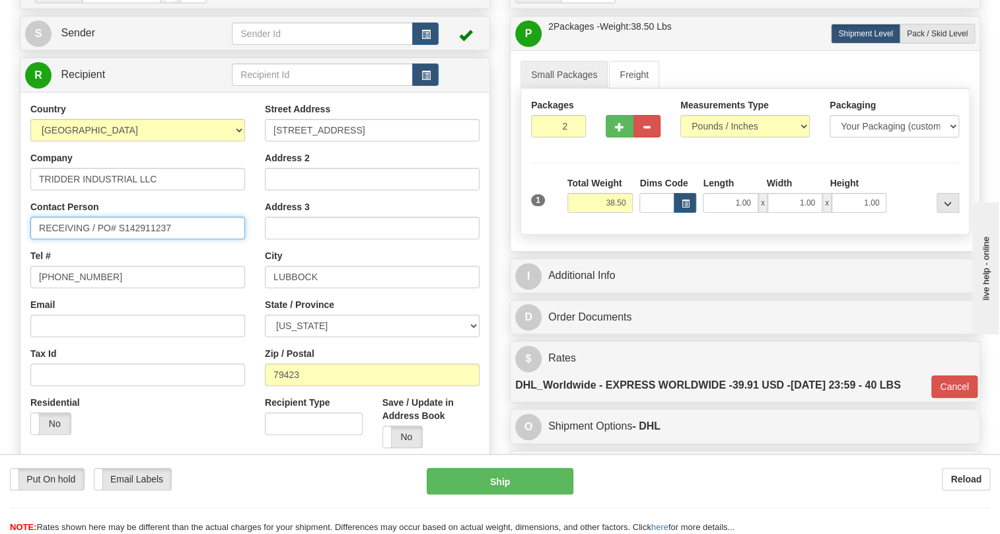
click at [89, 239] on input "RECEIVING / PO# S142911237" at bounding box center [137, 228] width 215 height 22
paste input "Donald Novak"
type input "RECEIVING / Donald Novak / PO# S142911237"
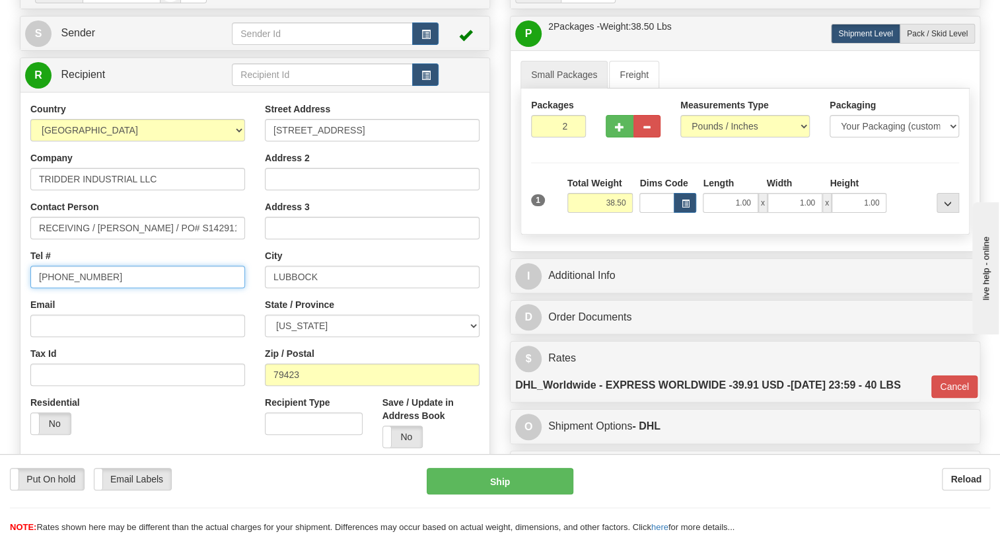
click at [83, 288] on input "(779)7960565" at bounding box center [137, 277] width 215 height 22
paste input "806.220.6174"
type input "806.220.6174"
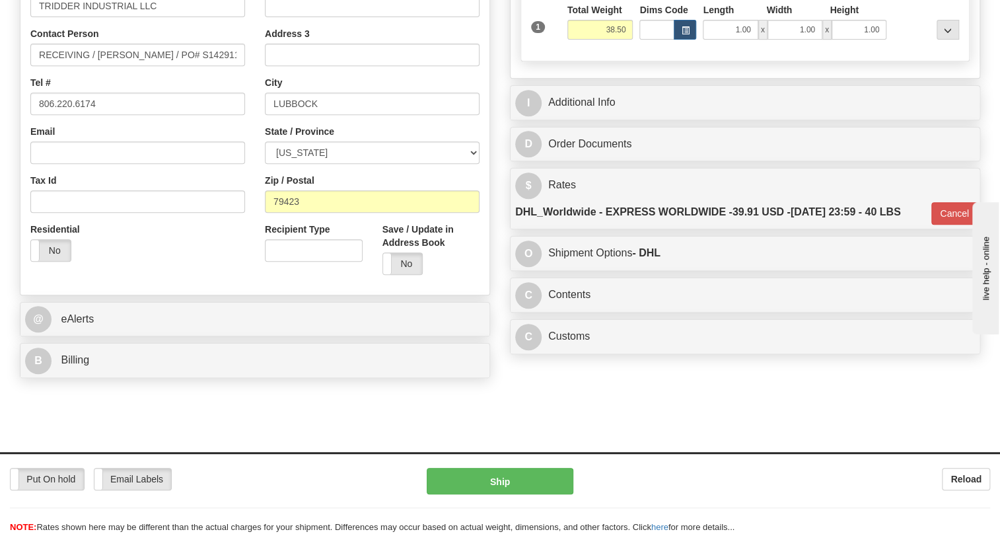
scroll to position [300, 0]
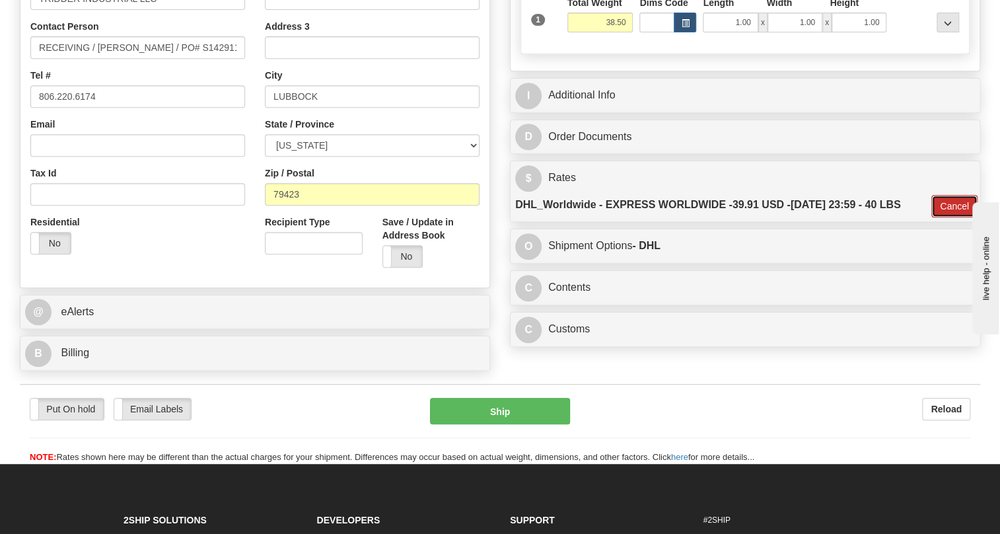
click at [951, 217] on button "Cancel" at bounding box center [954, 206] width 46 height 22
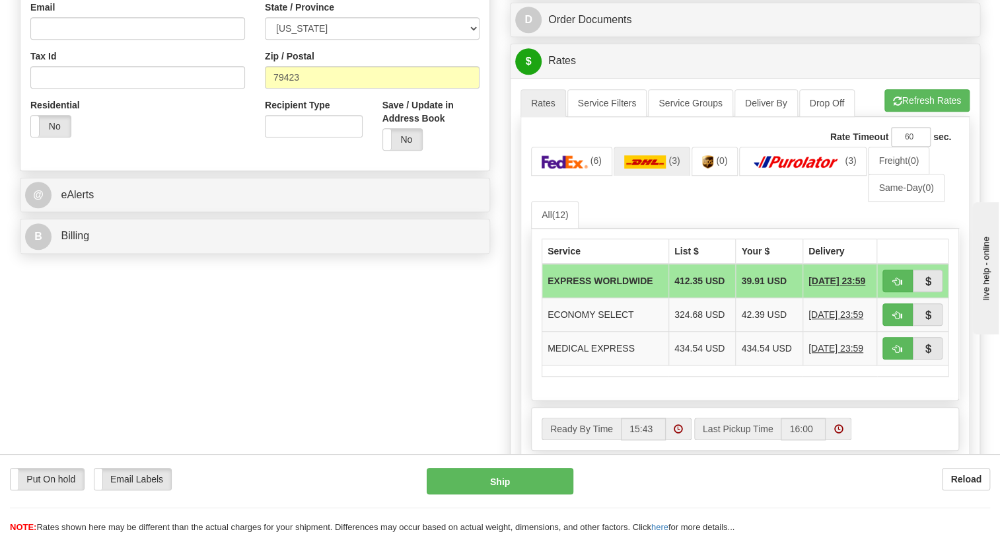
scroll to position [420, 0]
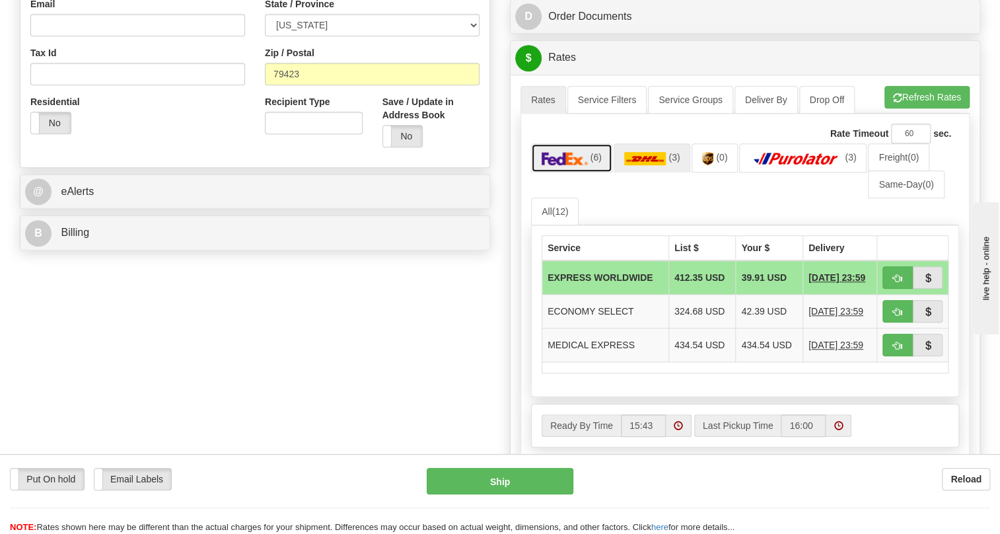
click at [567, 165] on img at bounding box center [565, 158] width 46 height 13
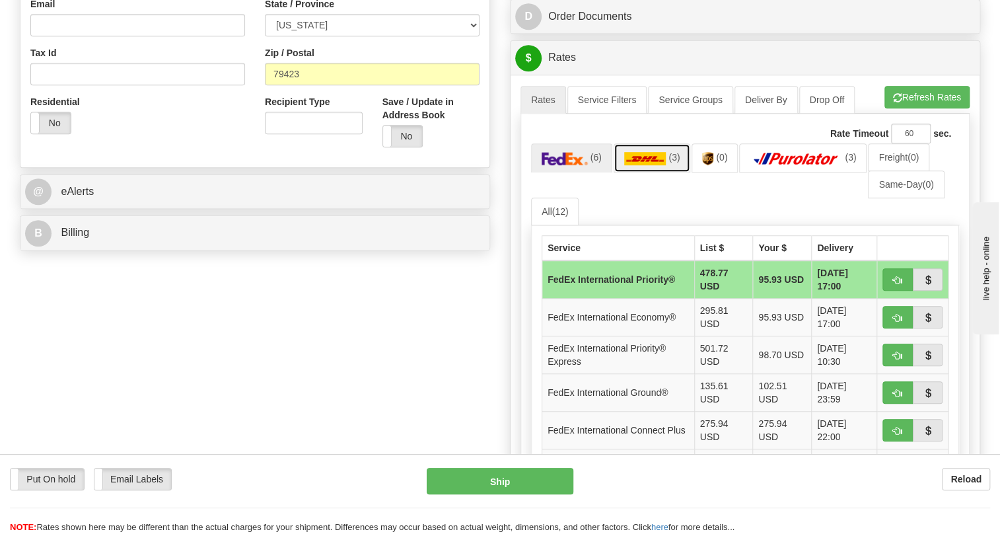
click at [644, 165] on img at bounding box center [645, 158] width 42 height 13
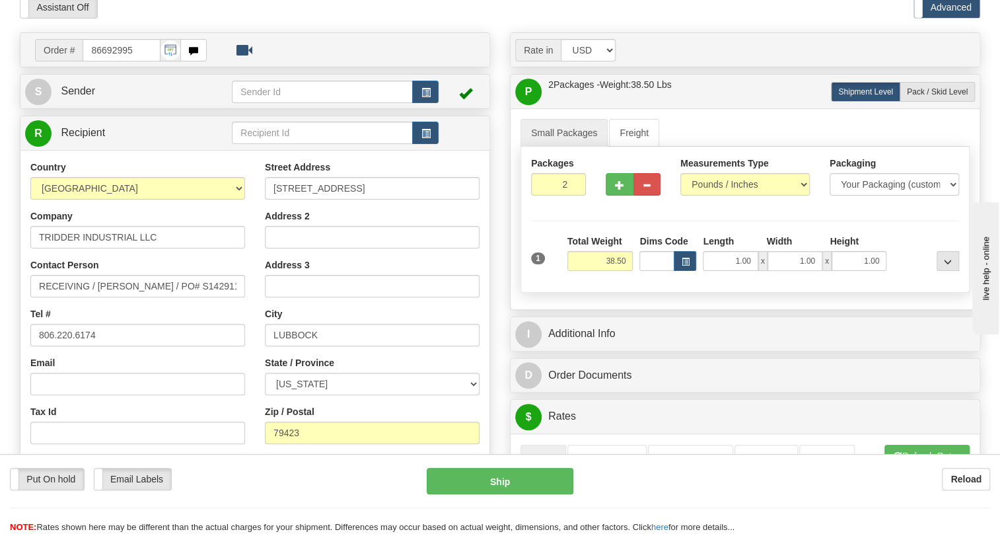
scroll to position [0, 0]
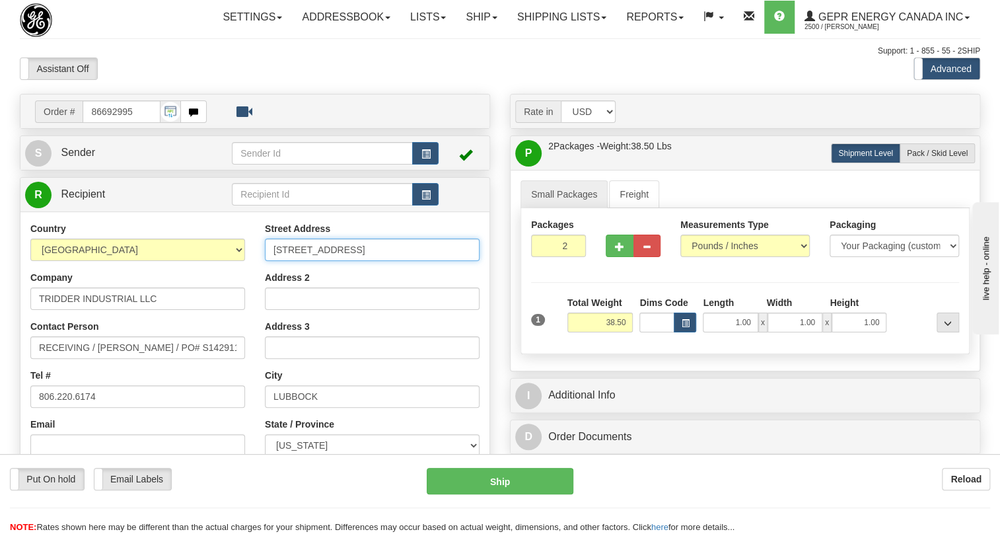
drag, startPoint x: 350, startPoint y: 277, endPoint x: 270, endPoint y: 282, distance: 80.1
click at [270, 261] on input "13805 AVENUE P" at bounding box center [372, 249] width 215 height 22
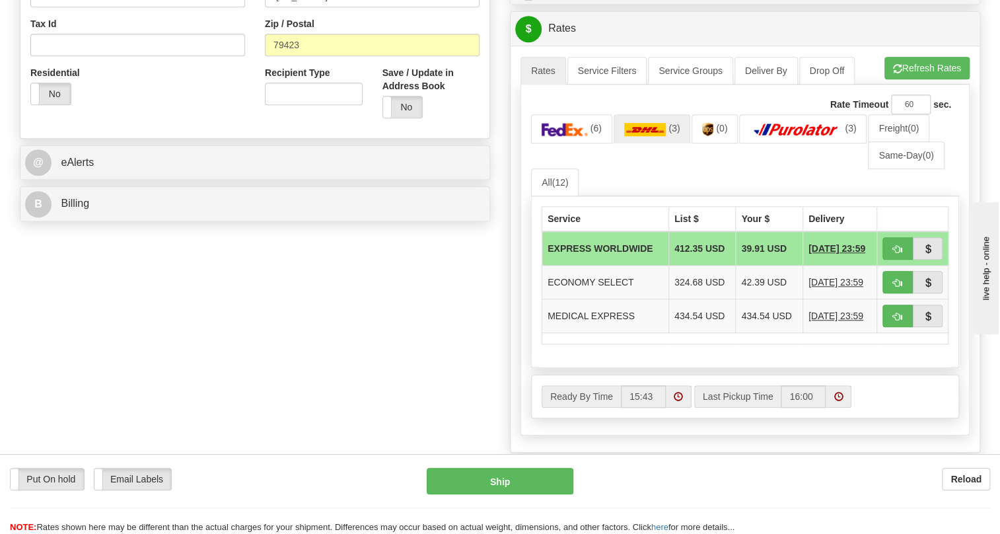
scroll to position [420, 0]
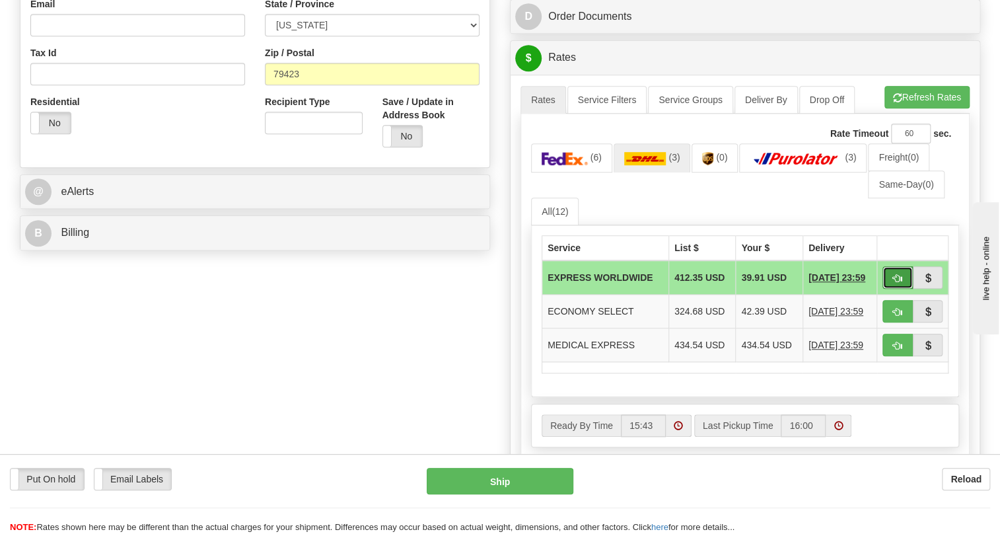
click at [891, 289] on button "button" at bounding box center [897, 277] width 30 height 22
type input "P"
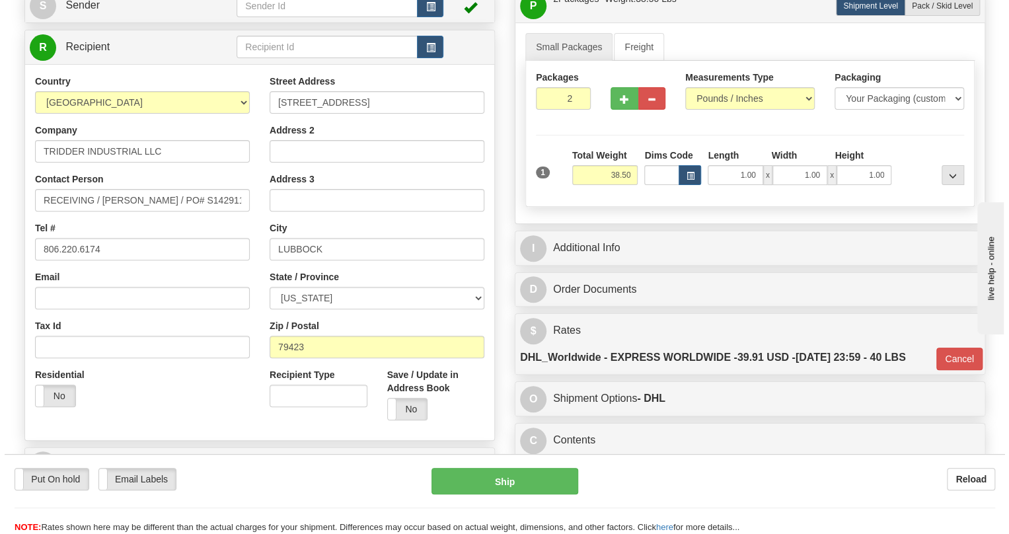
scroll to position [120, 0]
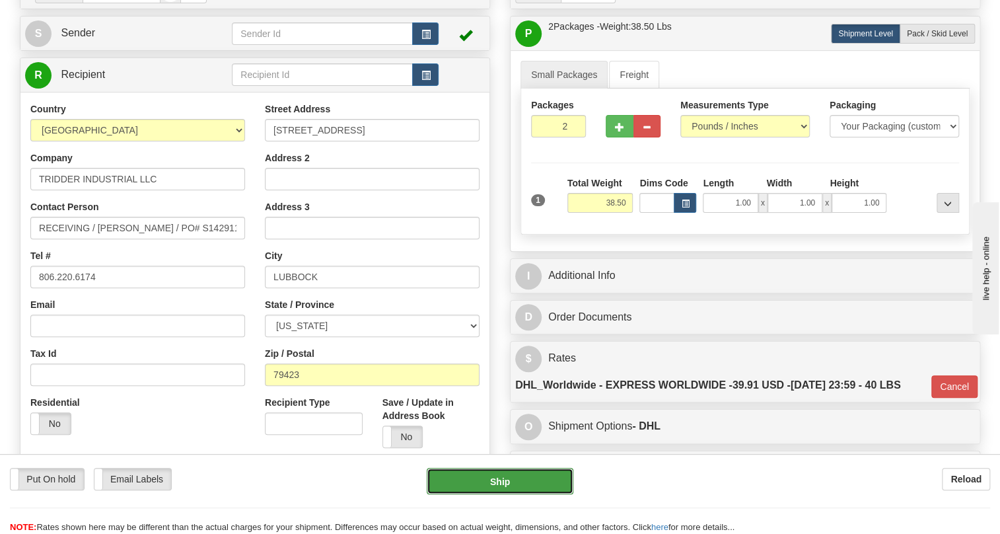
click at [503, 483] on button "Ship" at bounding box center [500, 481] width 147 height 26
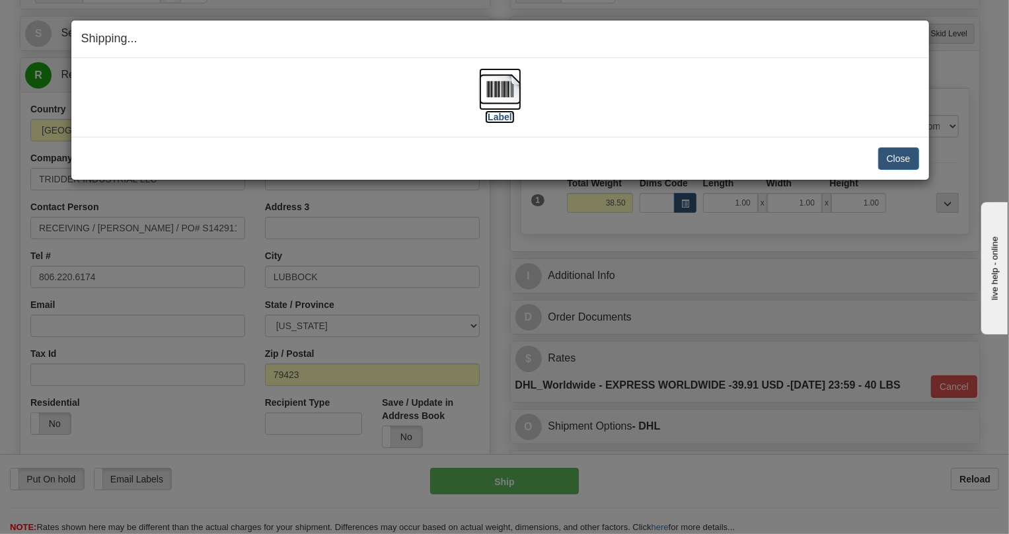
click at [502, 91] on img at bounding box center [500, 89] width 42 height 42
click at [898, 158] on button "Close" at bounding box center [898, 158] width 41 height 22
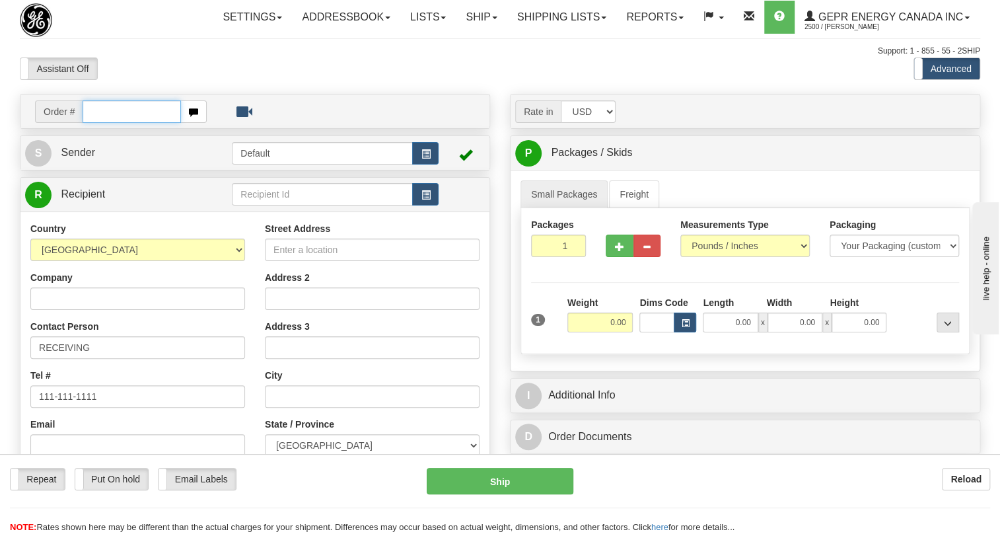
click at [104, 123] on input "text" at bounding box center [132, 111] width 98 height 22
paste input "0086692989"
click at [101, 123] on input "0086692989" at bounding box center [132, 111] width 98 height 22
type input "86692989"
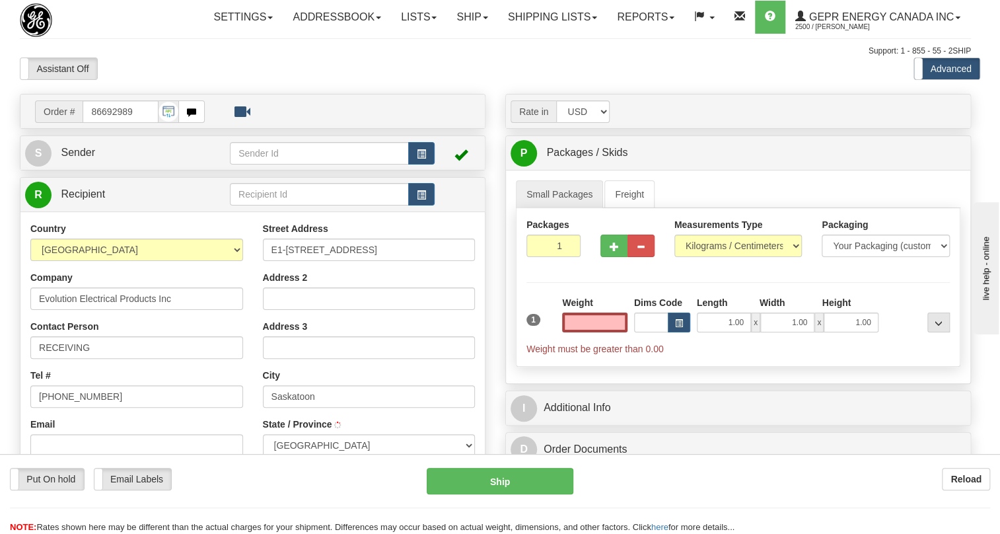
type input "SASKATOON"
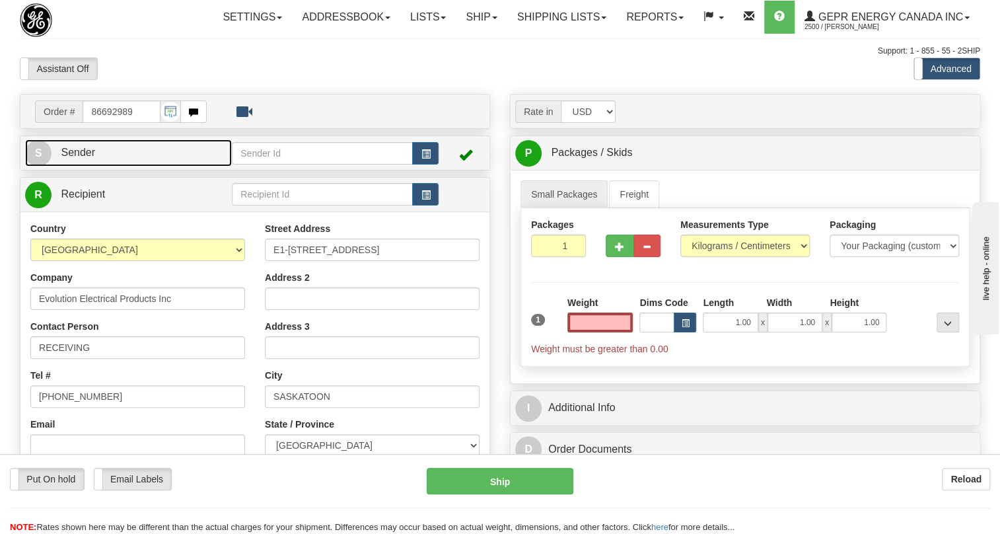
type input "0.00"
click at [82, 158] on span "Sender" at bounding box center [78, 152] width 34 height 11
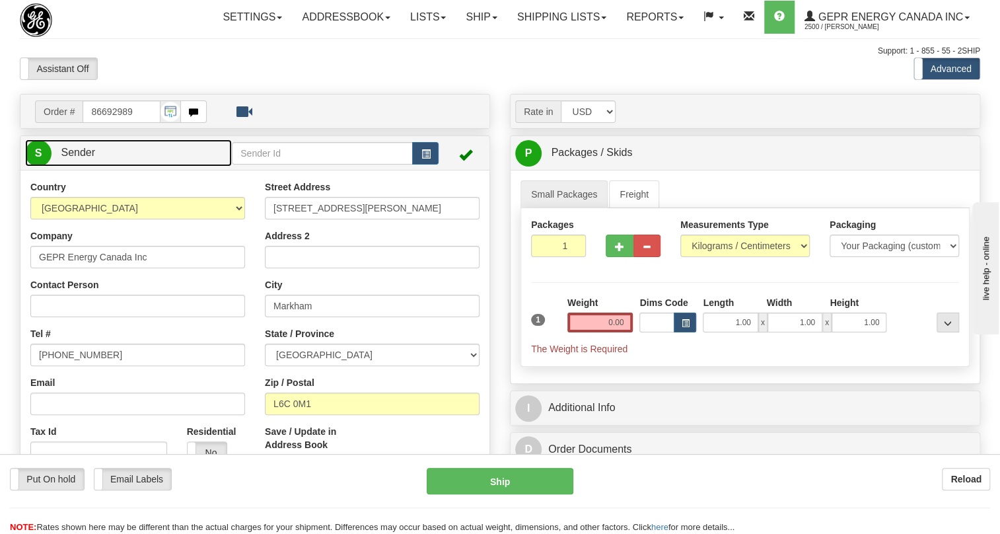
type input "MARKHAM"
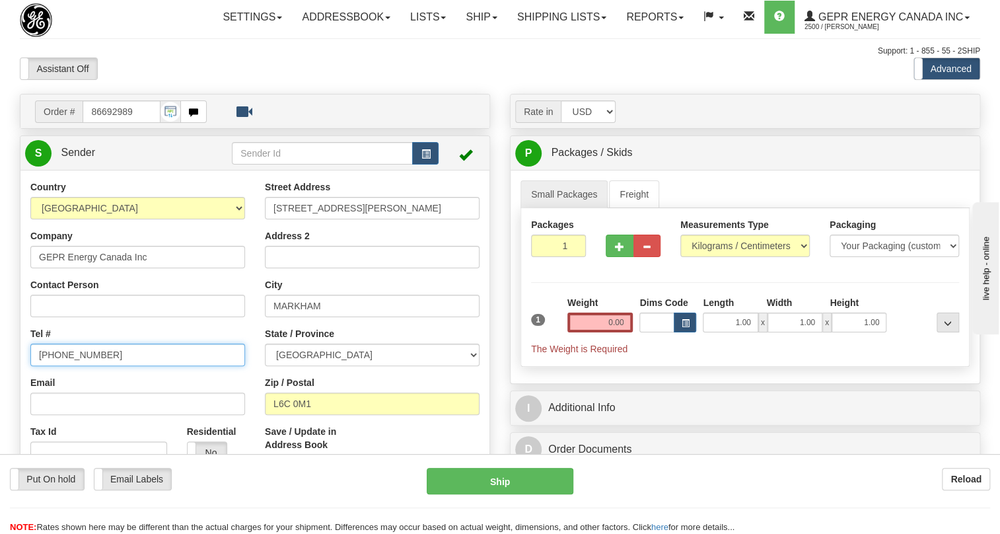
click at [87, 366] on input "[PHONE_NUMBER]" at bounding box center [137, 354] width 215 height 22
paste input "[PHONE_NUMBER]"
type input "[PHONE_NUMBER]"
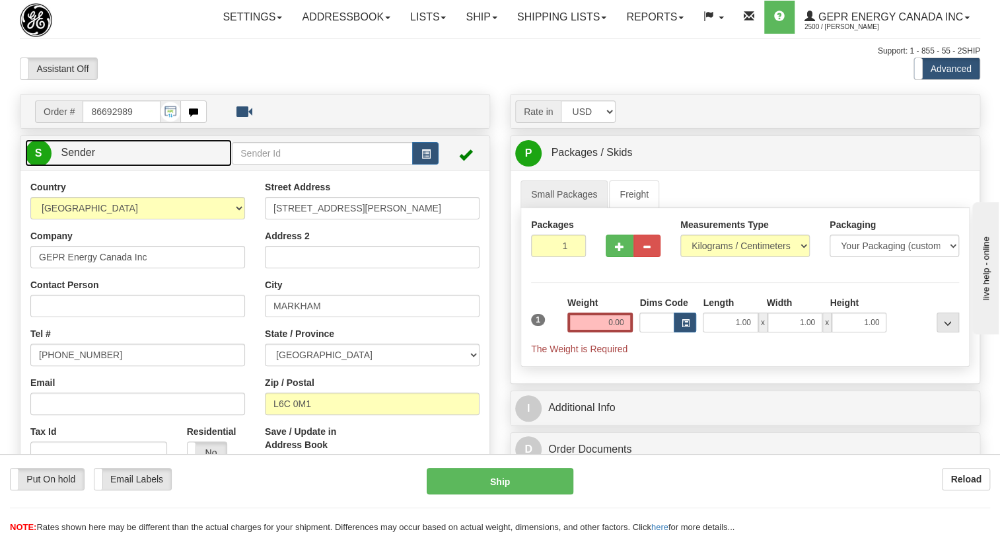
click at [77, 158] on span "Sender" at bounding box center [78, 152] width 34 height 11
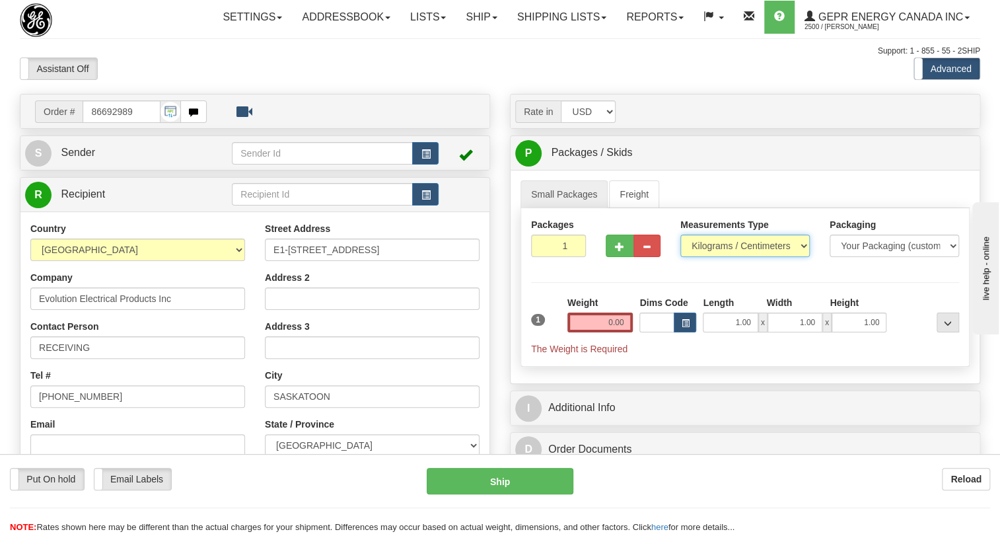
click at [732, 257] on select "Pounds / Inches Kilograms / Centimeters" at bounding box center [744, 245] width 129 height 22
select select "0"
click at [680, 257] on select "Pounds / Inches Kilograms / Centimeters" at bounding box center [744, 245] width 129 height 22
click at [605, 332] on input "0.00" at bounding box center [600, 322] width 66 height 20
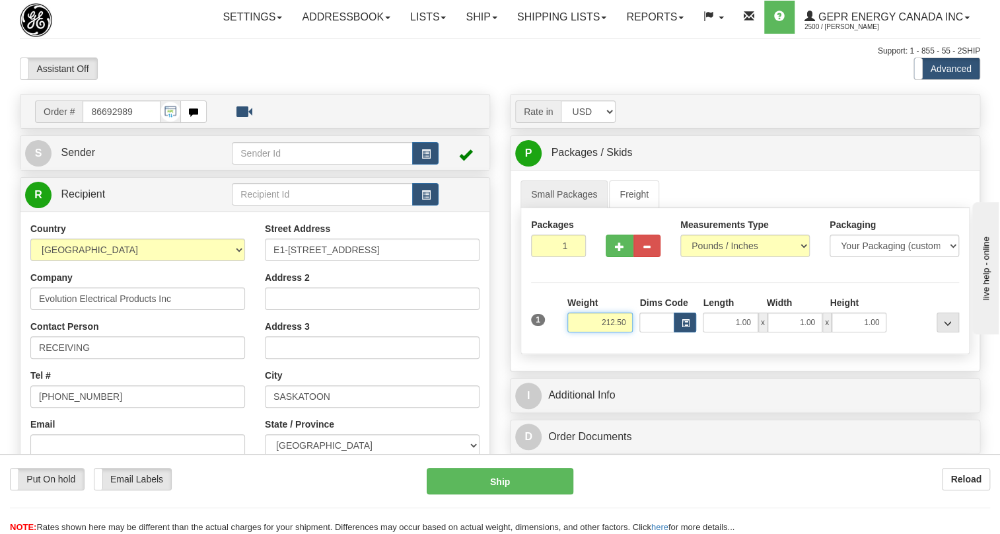
click at [614, 332] on input "212.50" at bounding box center [600, 322] width 66 height 20
type input "21.50"
click at [112, 123] on input "86692989" at bounding box center [122, 111] width 78 height 22
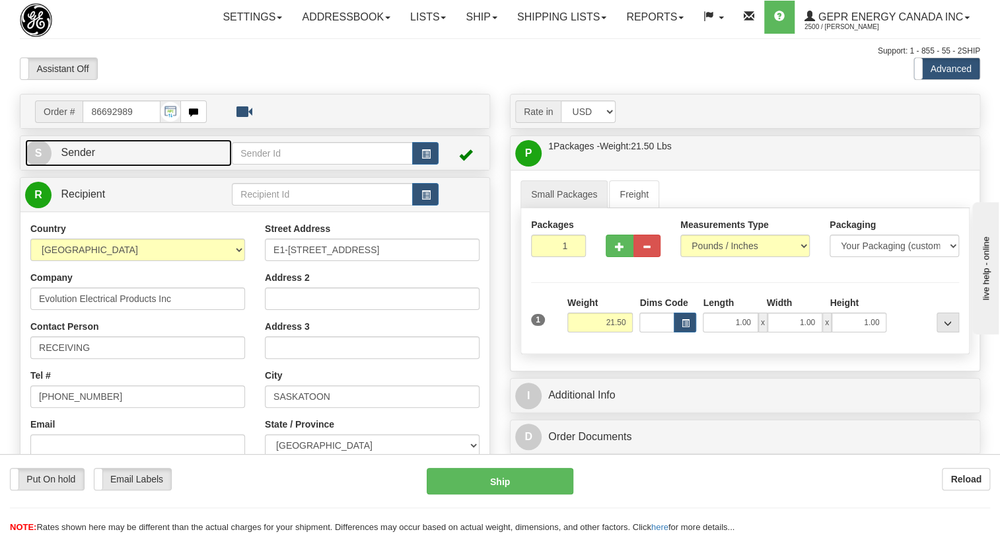
click at [83, 158] on span "Sender" at bounding box center [78, 152] width 34 height 11
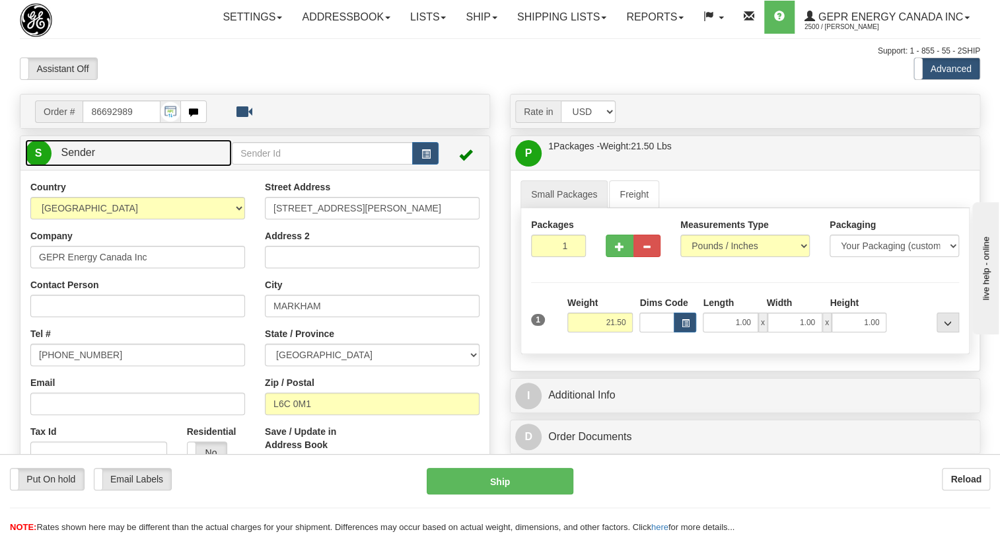
click at [83, 158] on span "Sender" at bounding box center [78, 152] width 34 height 11
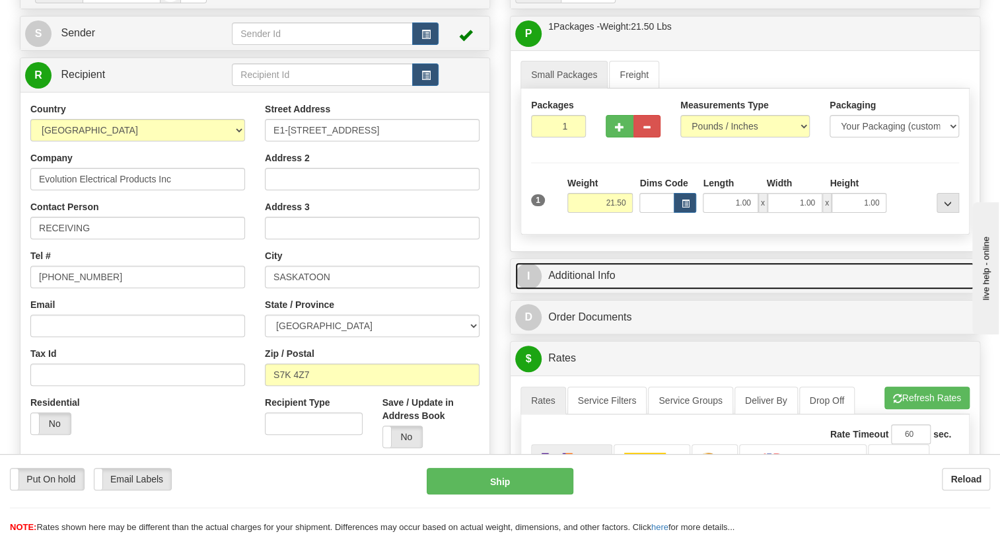
click at [594, 289] on link "I Additional Info" at bounding box center [745, 275] width 460 height 27
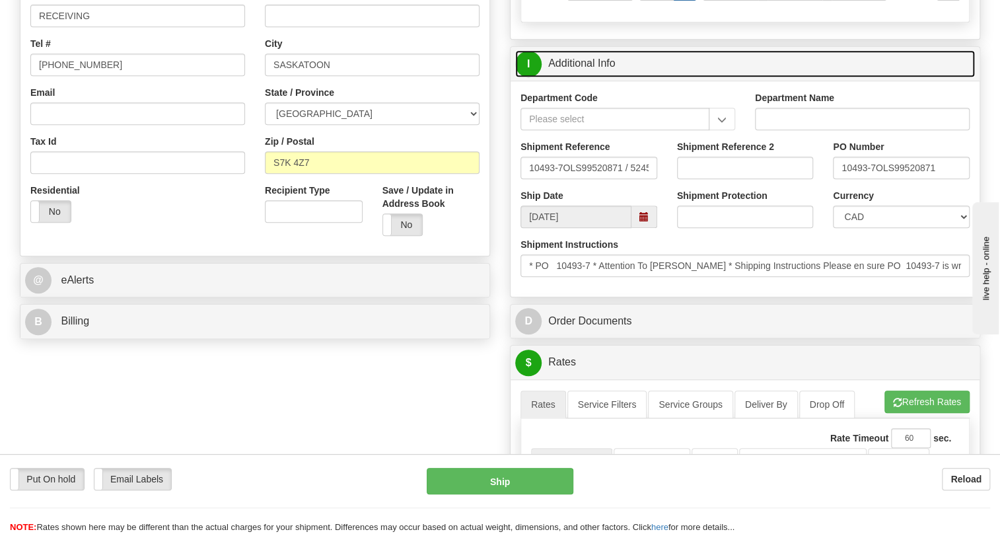
scroll to position [360, 0]
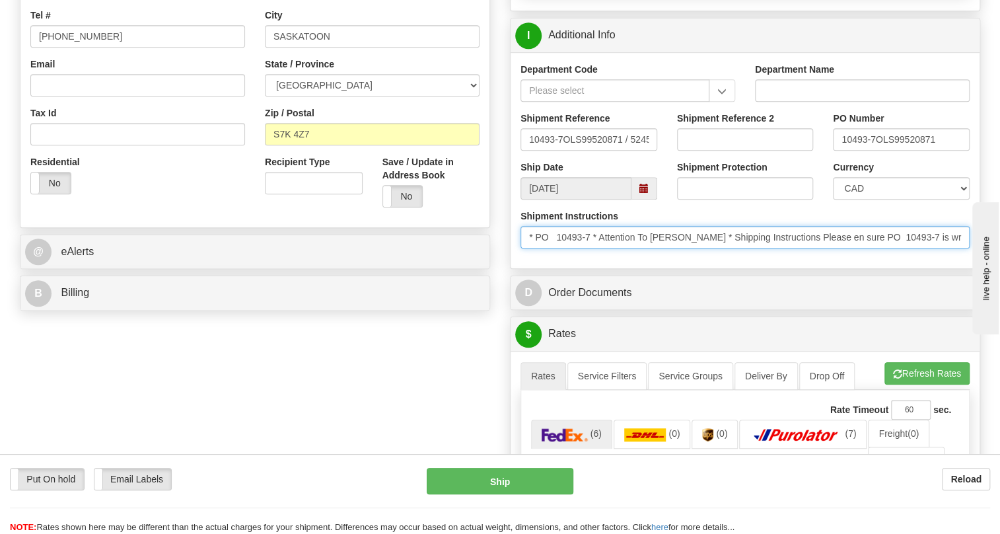
drag, startPoint x: 711, startPoint y: 267, endPoint x: 651, endPoint y: 267, distance: 59.4
click at [651, 248] on input "* PO 10493-7 * Attention To [PERSON_NAME] * Shipping Instructions Please en sur…" at bounding box center [744, 237] width 449 height 22
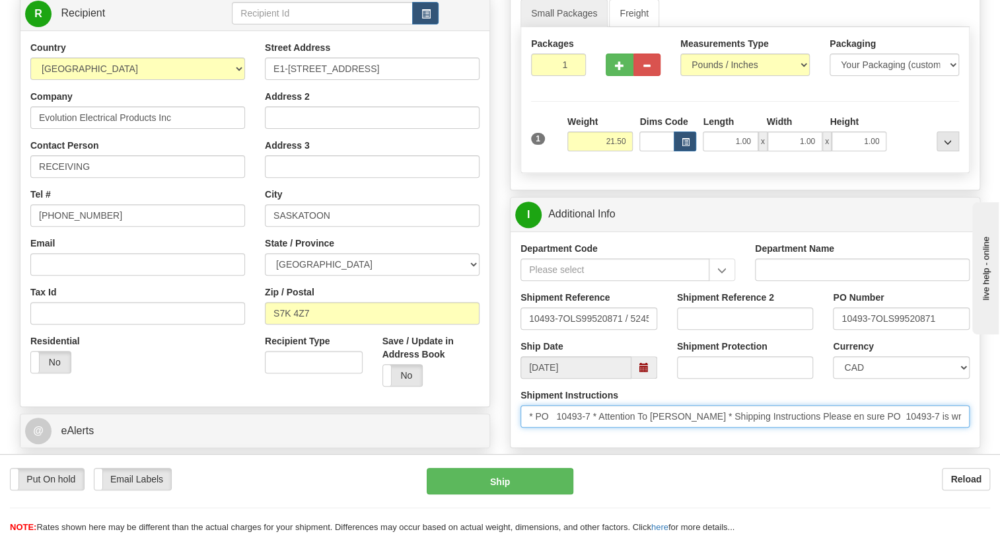
scroll to position [180, 0]
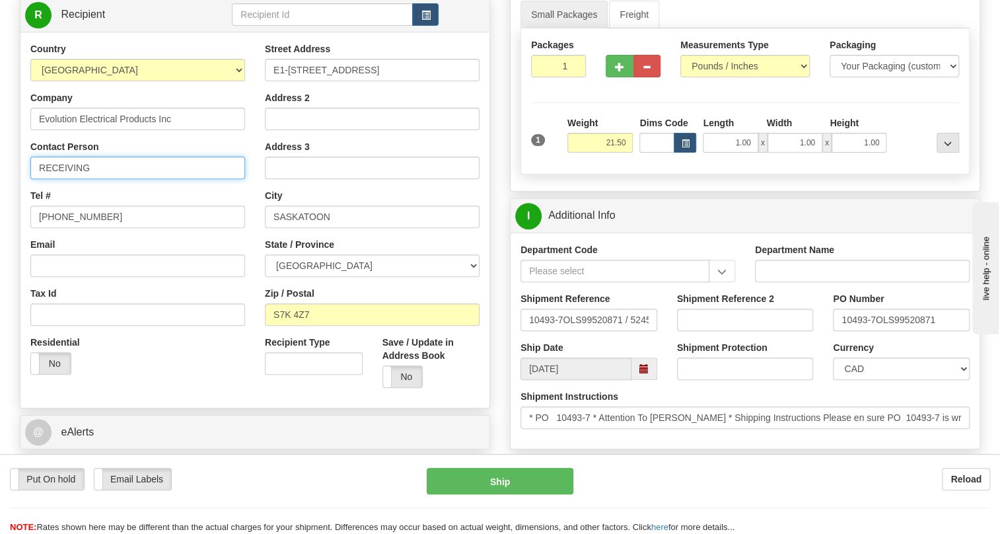
click at [39, 179] on input "RECEIVING" at bounding box center [137, 168] width 215 height 22
paste input "[PERSON_NAME]"
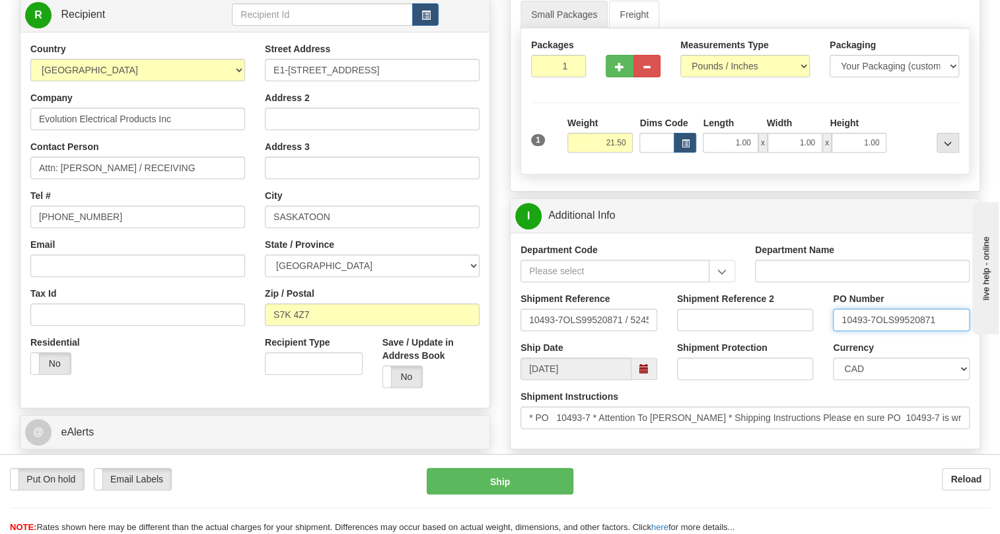
drag, startPoint x: 876, startPoint y: 347, endPoint x: 839, endPoint y: 350, distance: 36.5
click at [839, 331] on input "10493-7OLS99520871" at bounding box center [901, 319] width 137 height 22
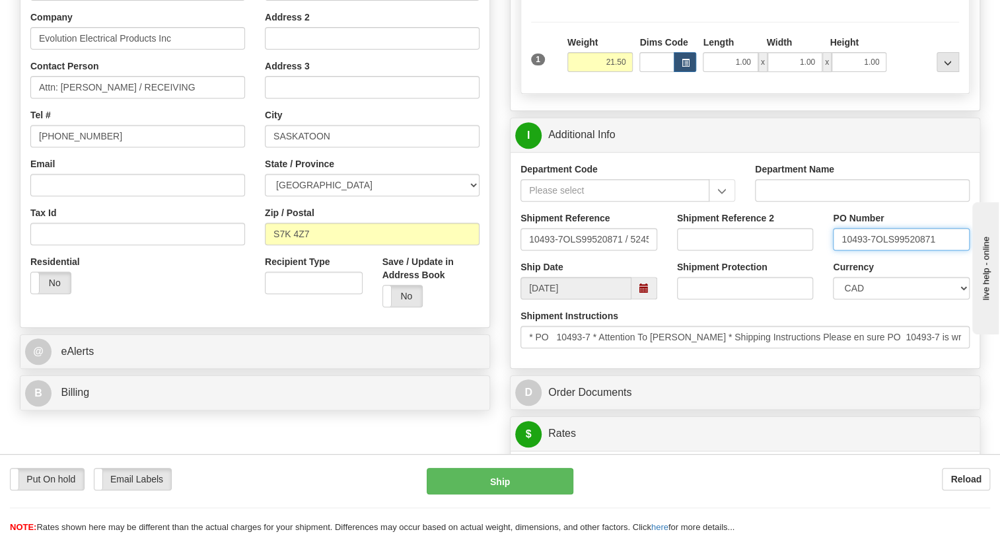
scroll to position [300, 0]
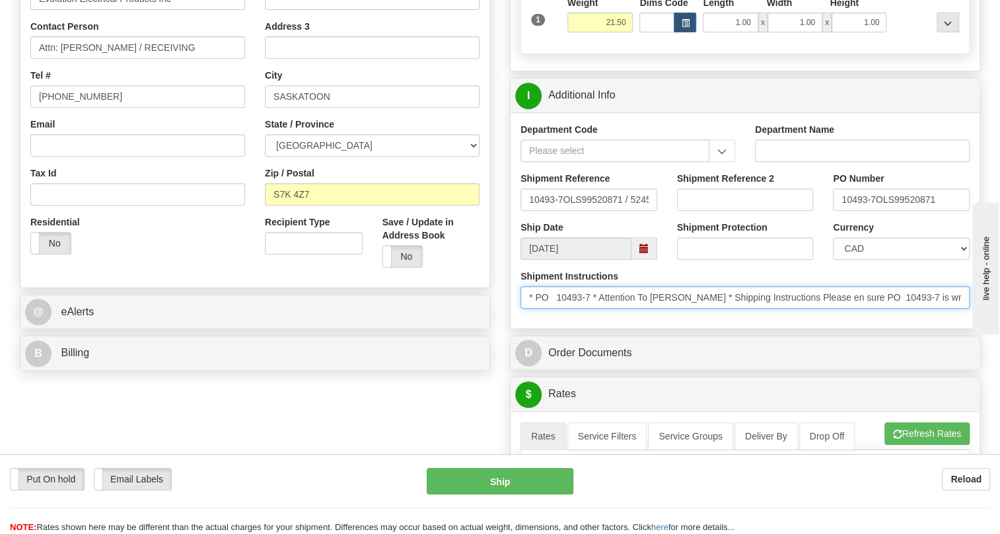
drag, startPoint x: 592, startPoint y: 323, endPoint x: 537, endPoint y: 328, distance: 55.0
click at [537, 308] on input "* PO 10493-7 * Attention To [PERSON_NAME] * Shipping Instructions Please en sur…" at bounding box center [744, 297] width 449 height 22
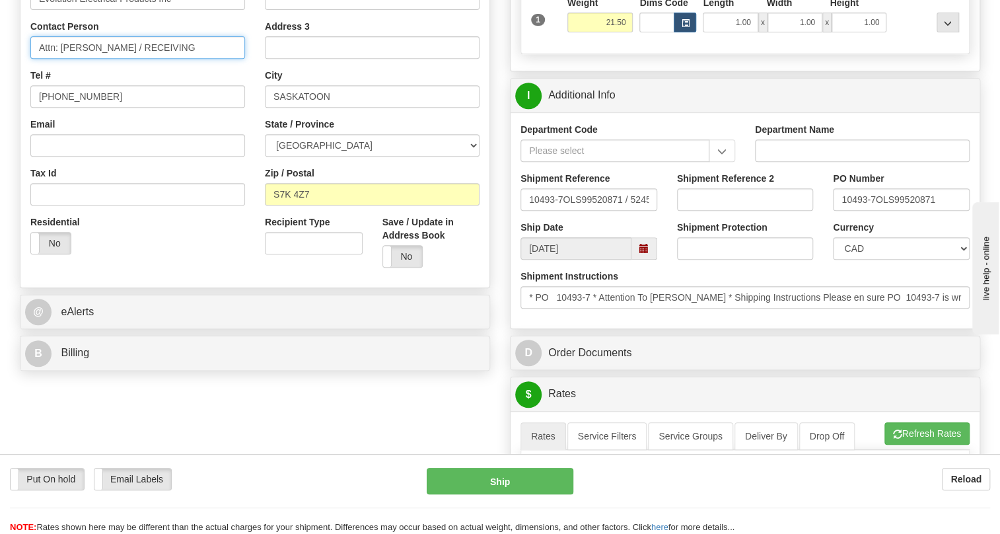
click at [188, 59] on input "Attn: [PERSON_NAME] / RECEIVING" at bounding box center [137, 47] width 215 height 22
paste input "PO 10493-7"
click at [192, 59] on input "Attn: [PERSON_NAME] / RECEIVING / PO 10493-7" at bounding box center [137, 47] width 215 height 22
drag, startPoint x: 181, startPoint y: 75, endPoint x: 122, endPoint y: 85, distance: 59.6
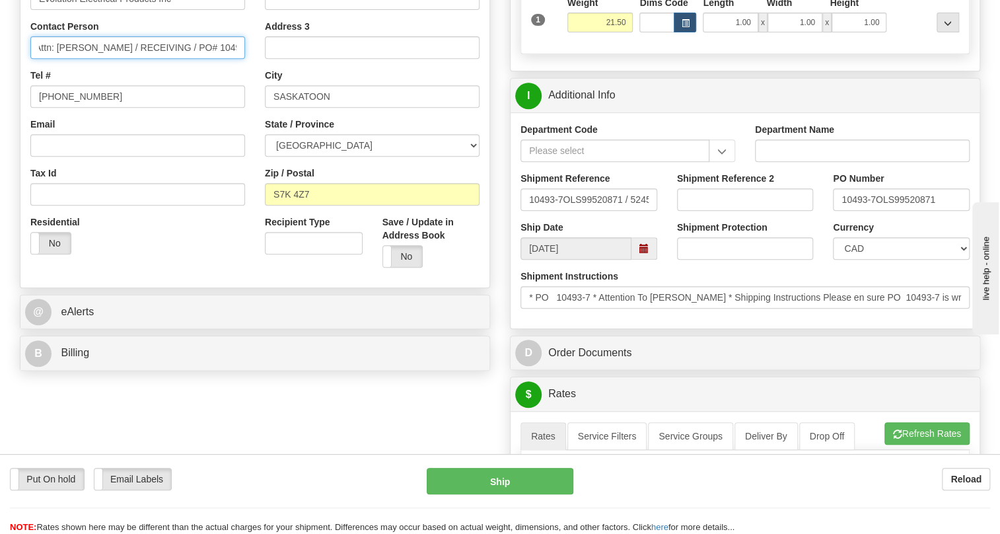
click at [122, 59] on input "Attn: [PERSON_NAME] / RECEIVING / PO# 10493-7" at bounding box center [137, 47] width 215 height 22
click at [215, 59] on input "Attn: [PERSON_NAME] / PO# 10493-7" at bounding box center [137, 47] width 215 height 22
type input "Attn: [PERSON_NAME] / PO# 10493-7"
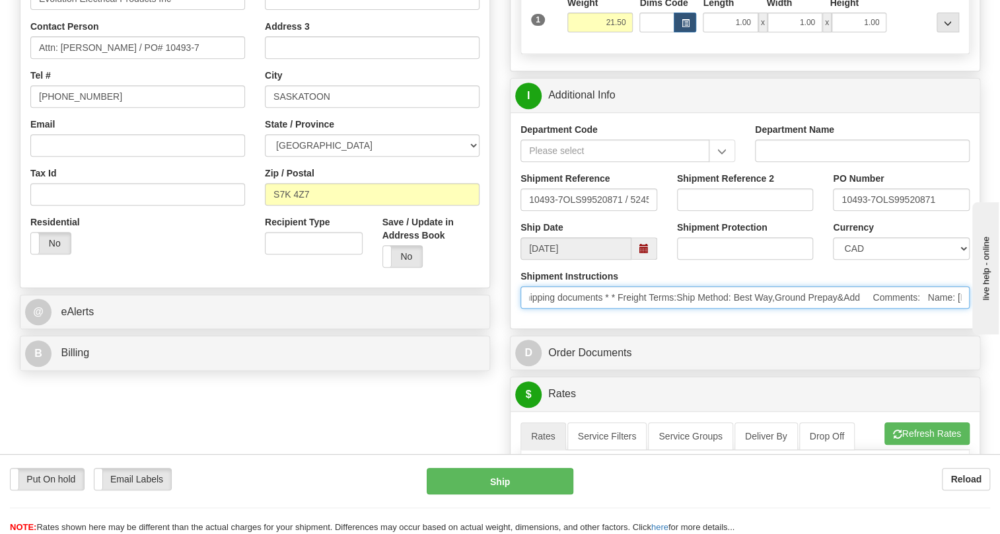
scroll to position [0, 659]
drag, startPoint x: 1846, startPoint y: 658, endPoint x: 981, endPoint y: 357, distance: 916.1
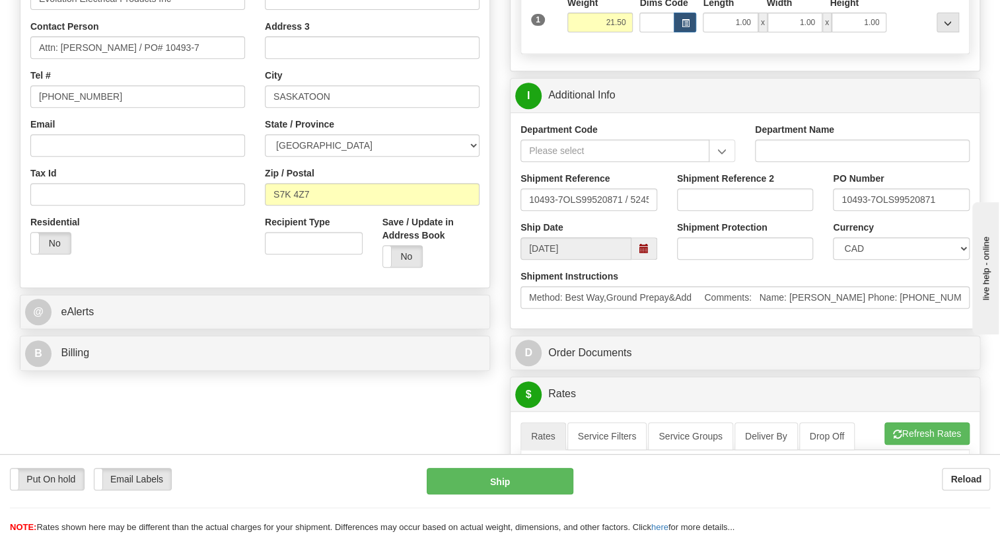
drag, startPoint x: 760, startPoint y: 347, endPoint x: 733, endPoint y: 347, distance: 26.4
click at [750, 318] on div "Shipment Instructions * PO 10493-7 * Attention To [PERSON_NAME] * Shipping Inst…" at bounding box center [745, 293] width 469 height 49
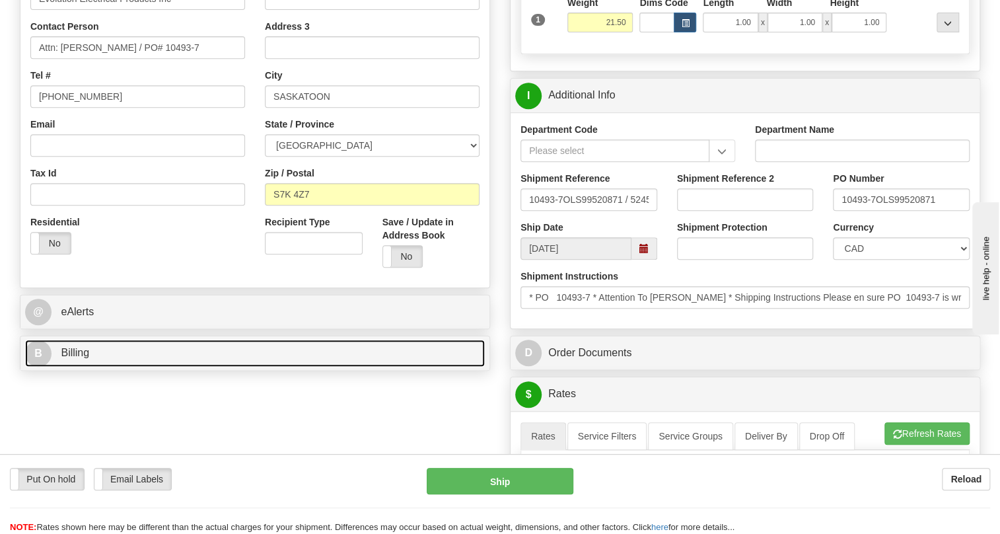
click at [70, 358] on span "Billing" at bounding box center [75, 352] width 28 height 11
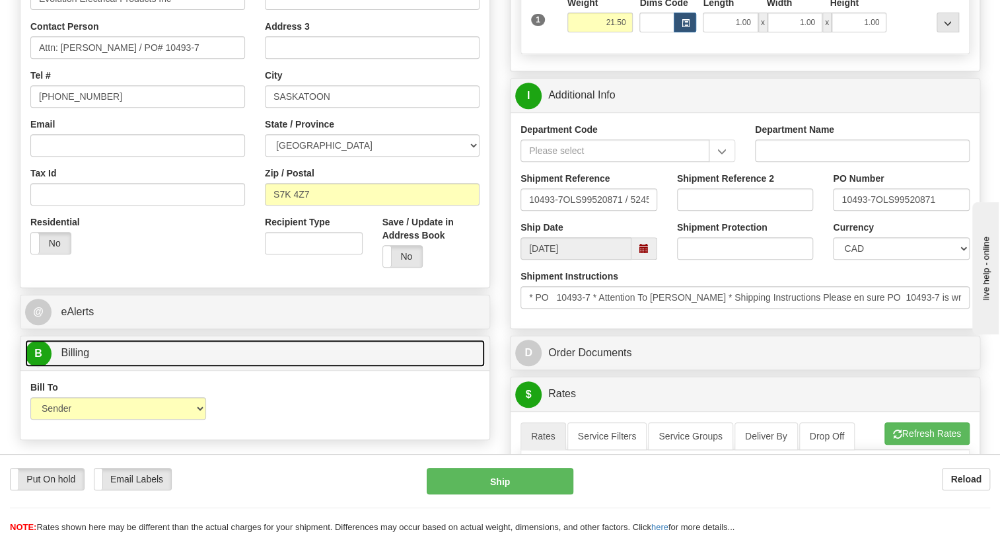
click at [70, 358] on span "Billing" at bounding box center [75, 352] width 28 height 11
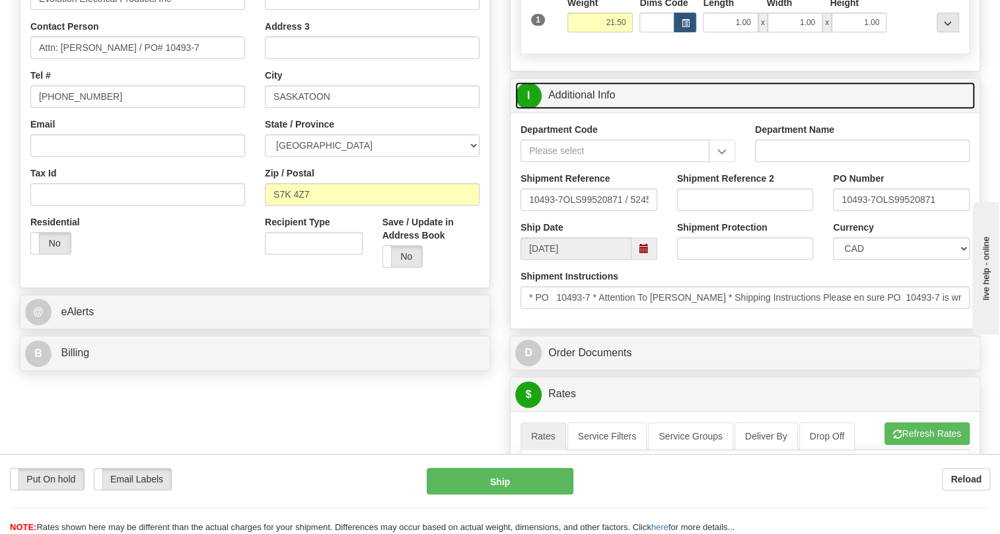
click at [582, 109] on link "I Additional Info" at bounding box center [745, 95] width 460 height 27
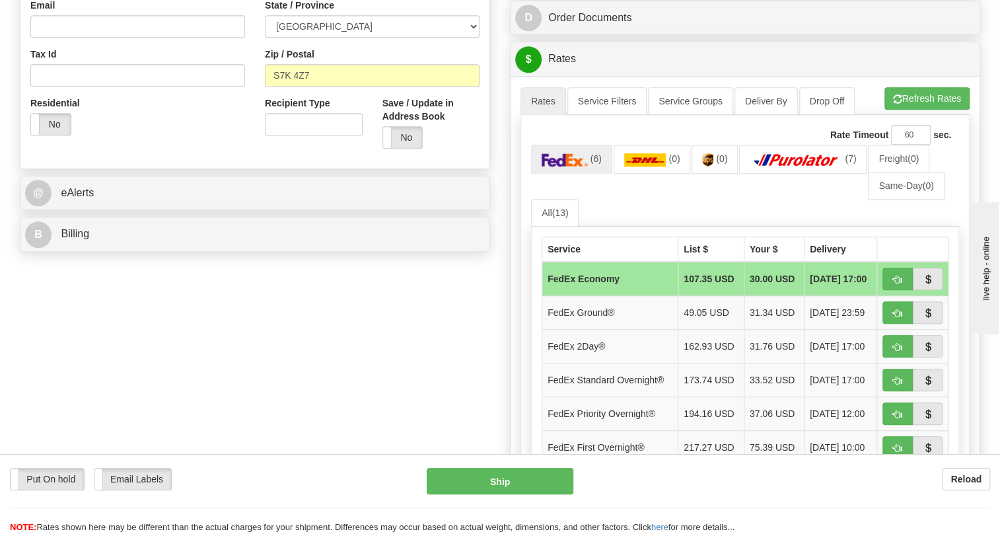
scroll to position [420, 0]
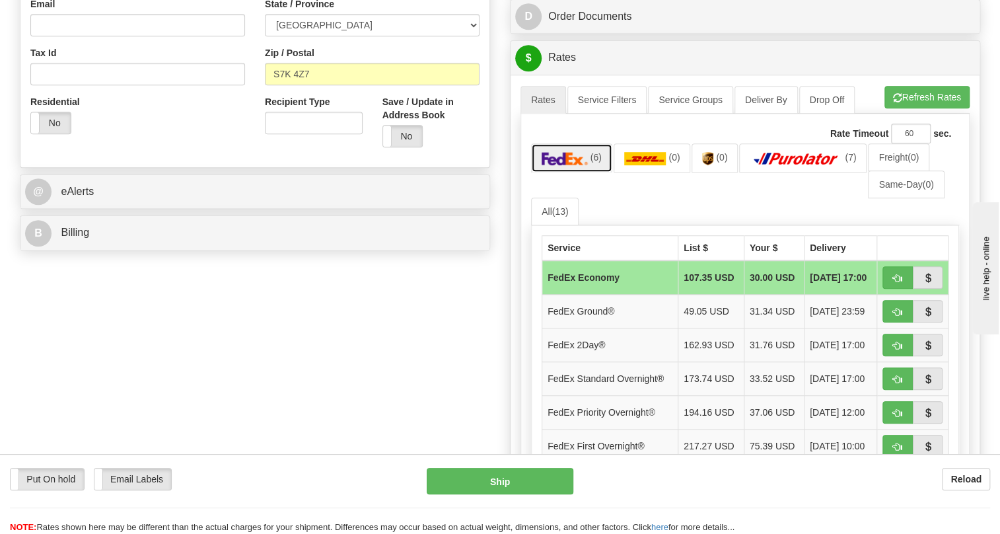
click at [573, 165] on img at bounding box center [565, 158] width 46 height 13
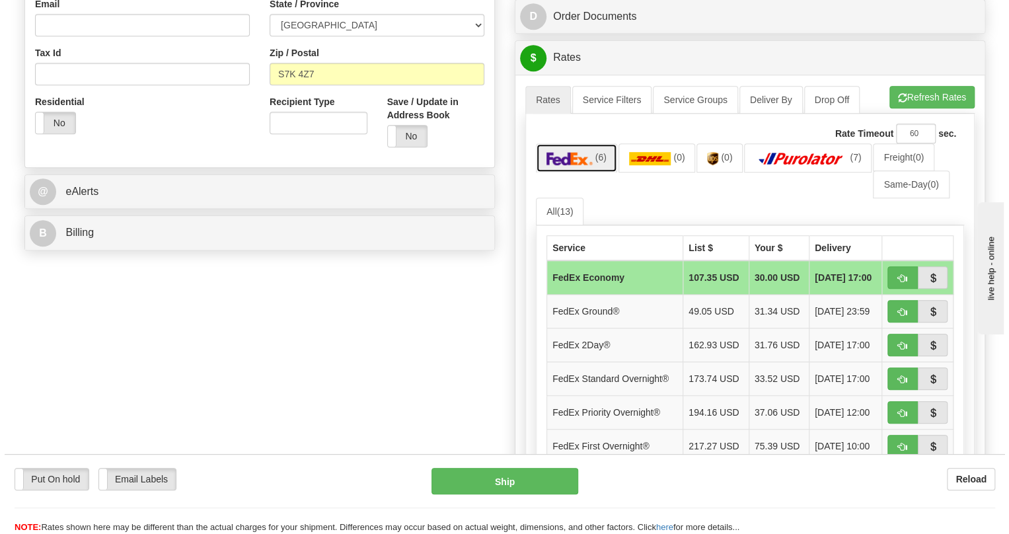
scroll to position [480, 0]
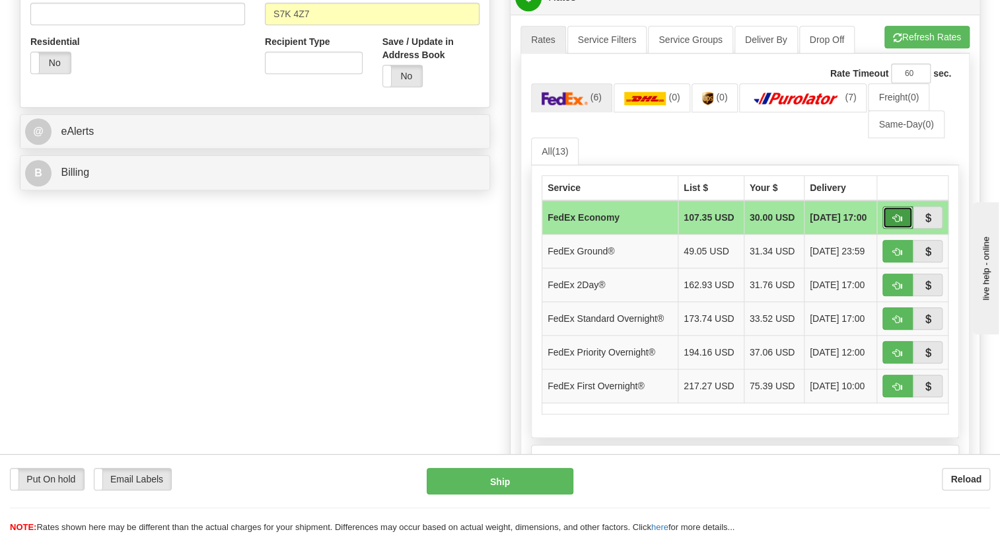
click at [895, 223] on span "button" at bounding box center [897, 218] width 9 height 9
type input "20"
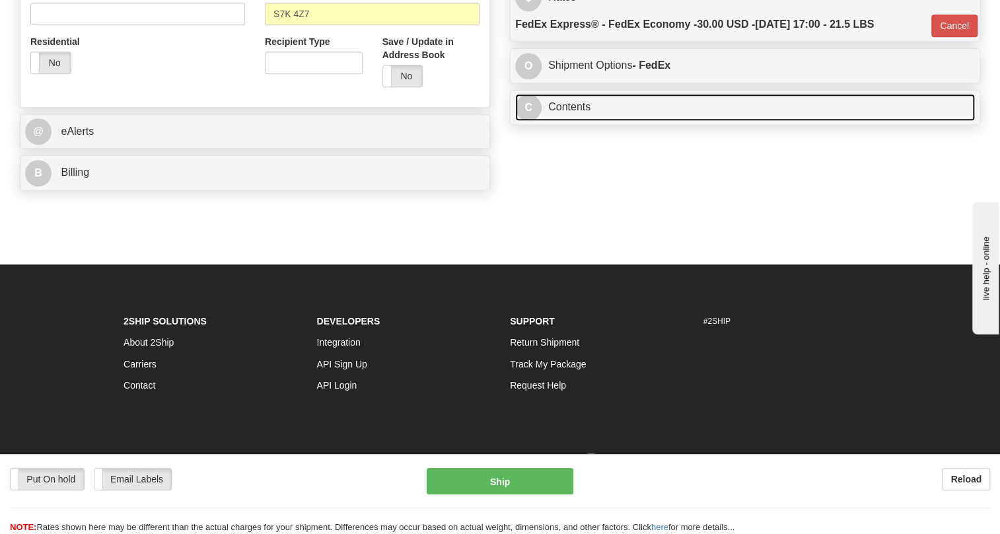
click at [574, 121] on link "C Contents" at bounding box center [745, 107] width 460 height 27
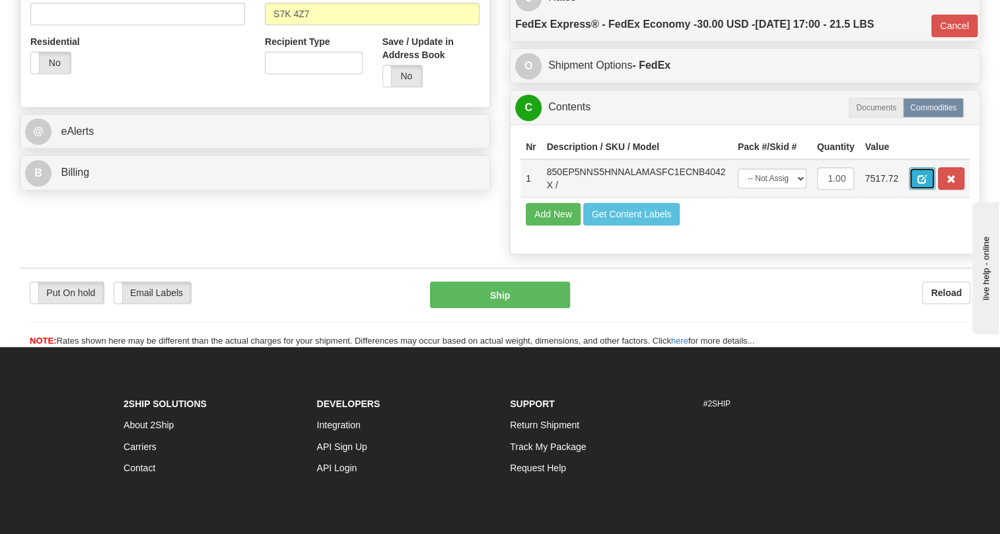
click at [925, 184] on span "button" at bounding box center [921, 179] width 9 height 9
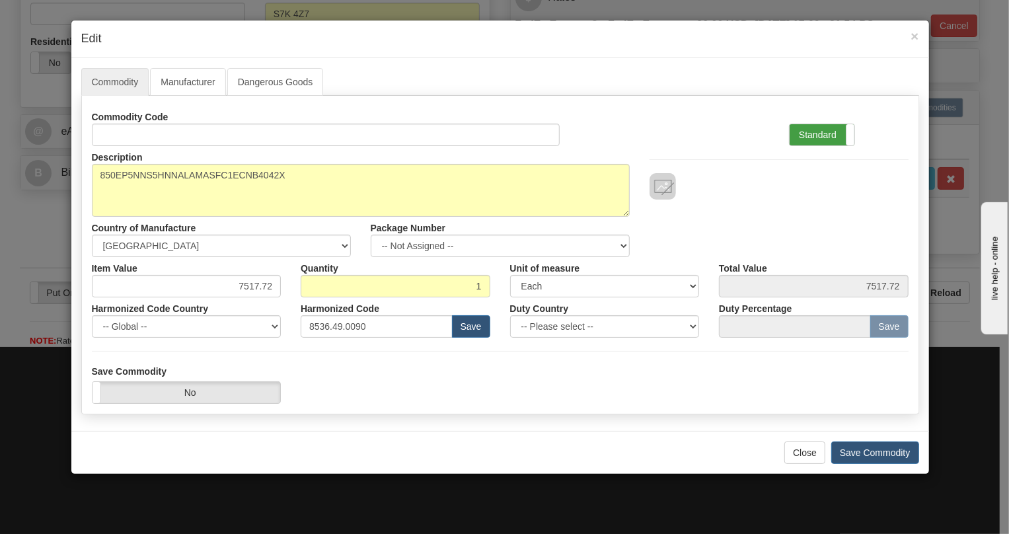
click at [807, 131] on label "Standard" at bounding box center [821, 134] width 65 height 21
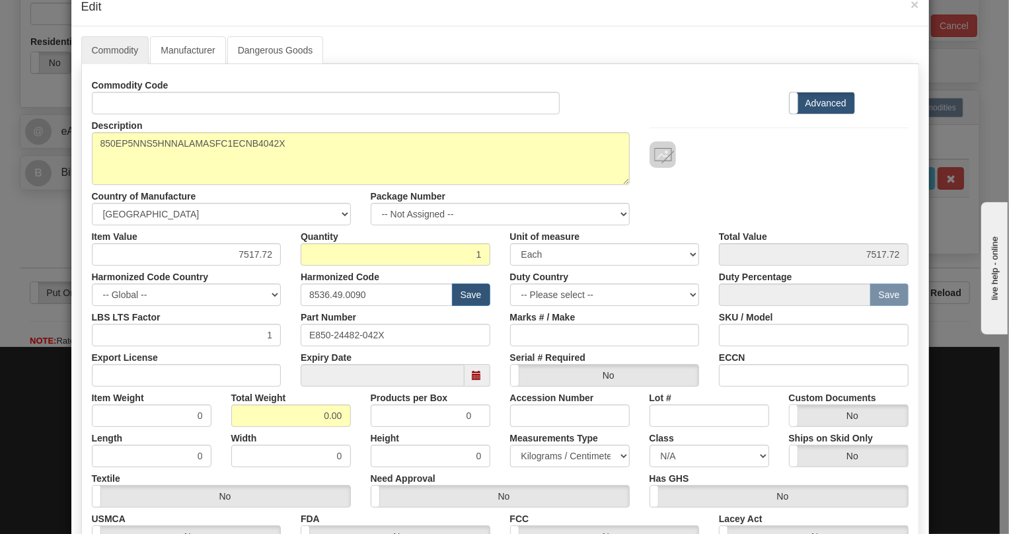
scroll to position [59, 0]
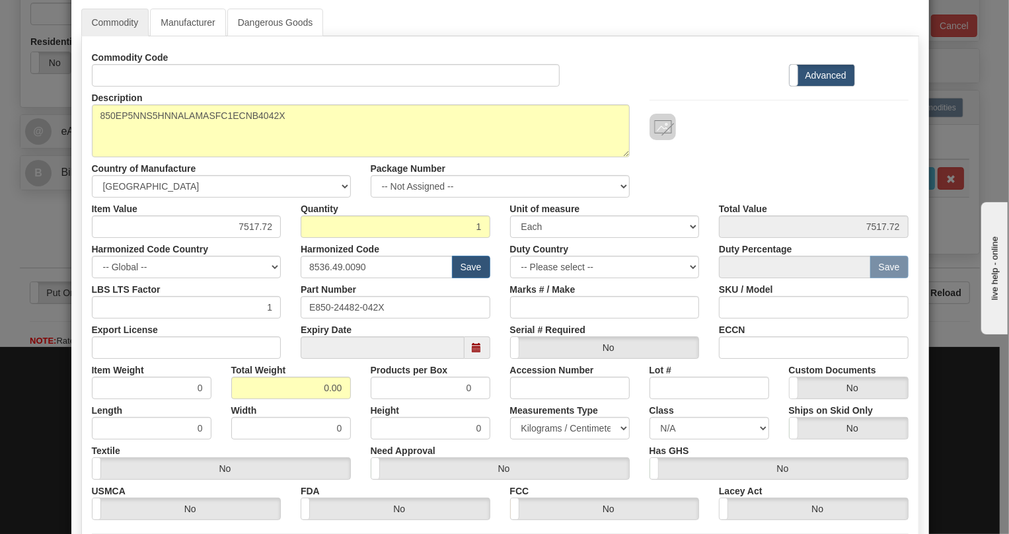
drag, startPoint x: 312, startPoint y: 401, endPoint x: 312, endPoint y: 388, distance: 13.2
click at [312, 399] on div "Width 0" at bounding box center [290, 419] width 139 height 40
click at [312, 388] on input "0.00" at bounding box center [291, 387] width 120 height 22
type input "1.00"
type input "1.0000"
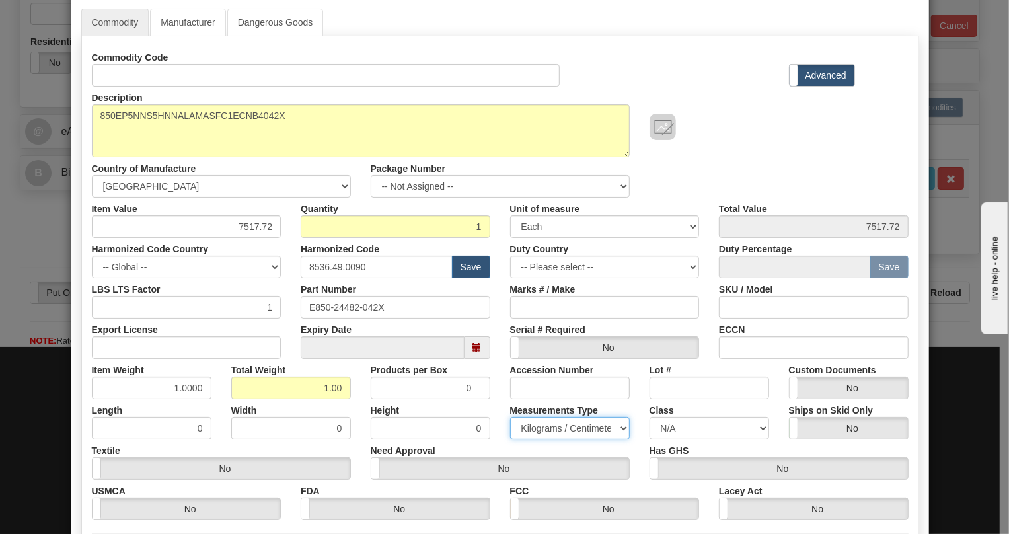
click at [540, 425] on select "Pounds / Inches Kilograms / Centimeters" at bounding box center [570, 428] width 120 height 22
select select "0"
click at [510, 417] on select "Pounds / Inches Kilograms / Centimeters" at bounding box center [570, 428] width 120 height 22
click at [493, 409] on div "Height 0" at bounding box center [430, 419] width 139 height 40
click at [814, 71] on label "Advanced" at bounding box center [821, 75] width 65 height 21
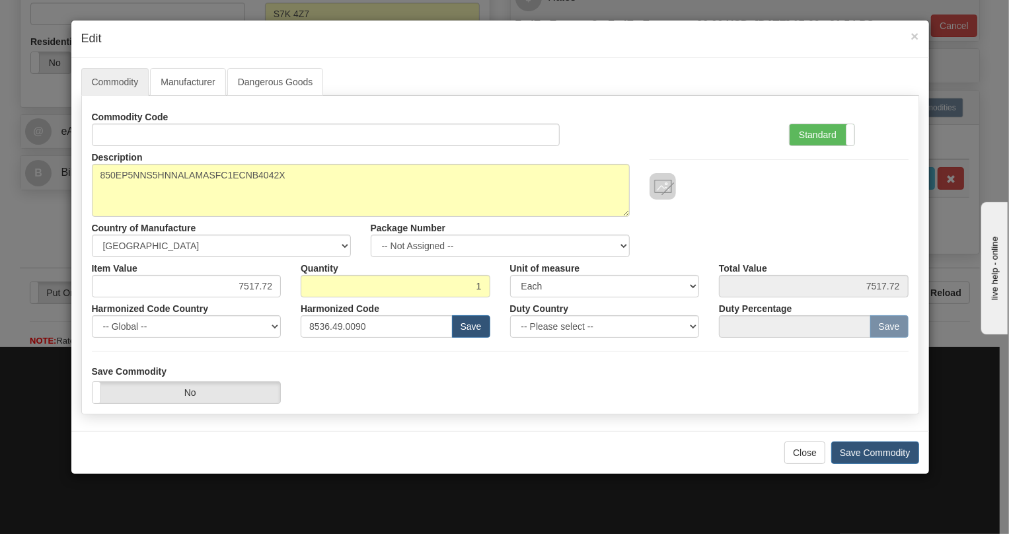
scroll to position [0, 0]
click at [807, 133] on label "Standard" at bounding box center [821, 134] width 65 height 21
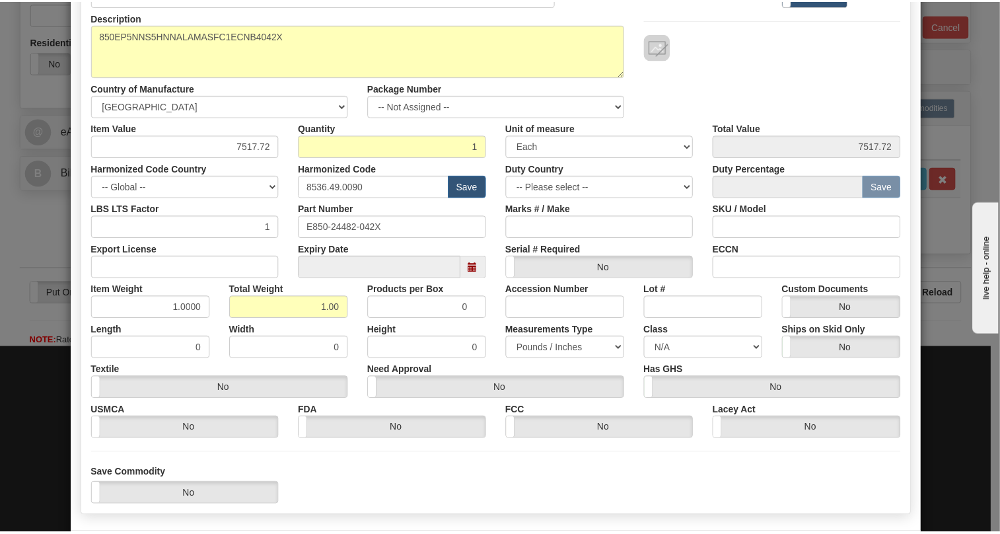
scroll to position [180, 0]
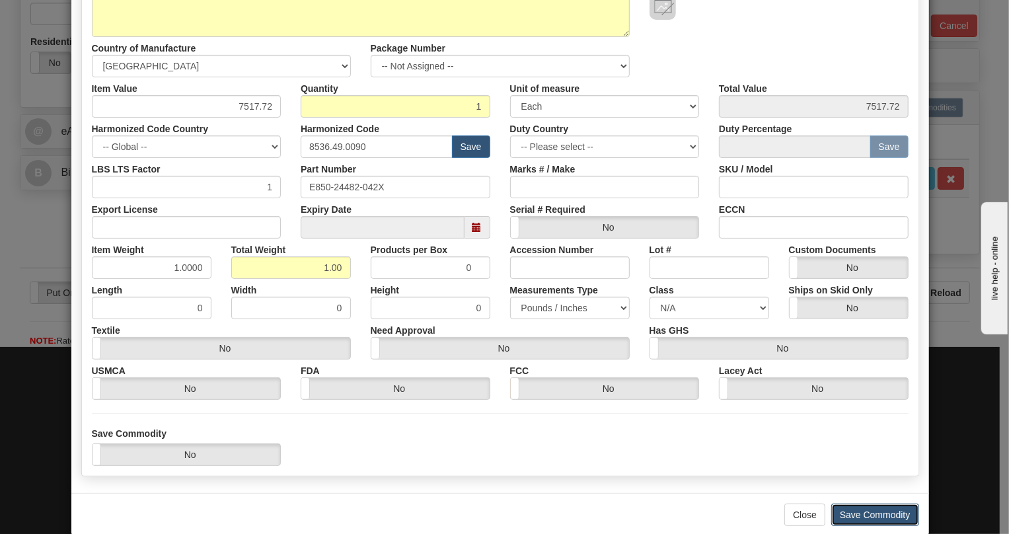
click at [857, 512] on button "Save Commodity" at bounding box center [875, 514] width 88 height 22
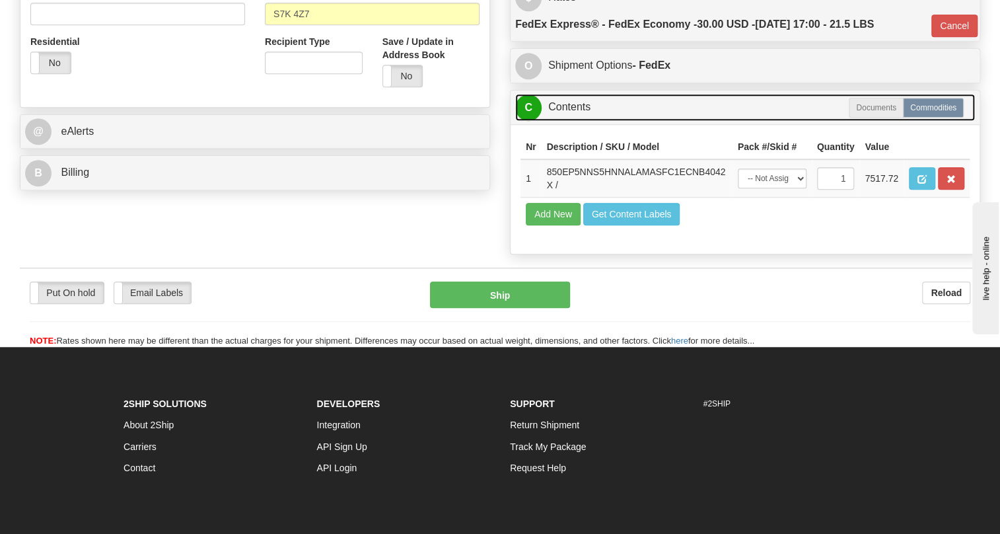
click at [569, 121] on link "C Contents" at bounding box center [745, 107] width 460 height 27
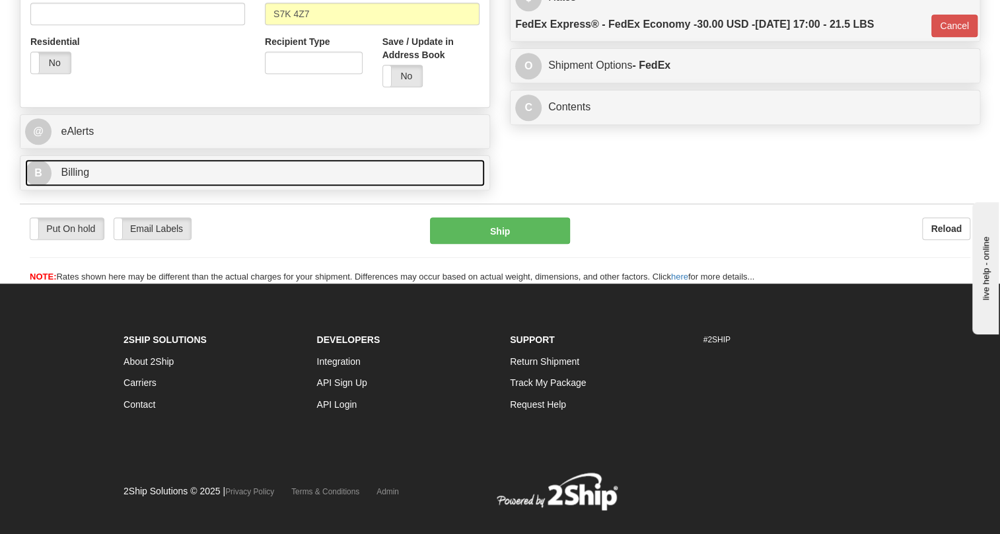
click at [72, 178] on span "Billing" at bounding box center [75, 171] width 28 height 11
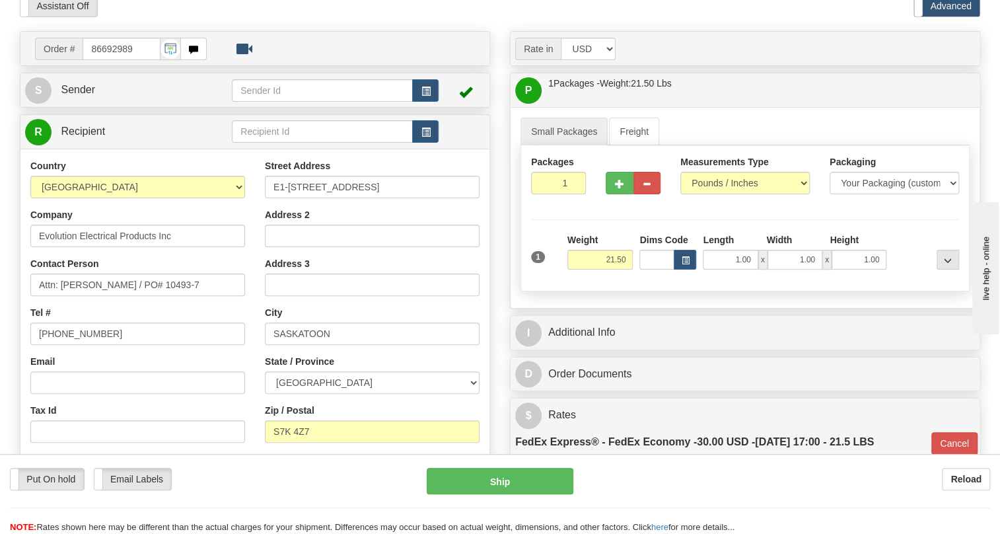
scroll to position [120, 0]
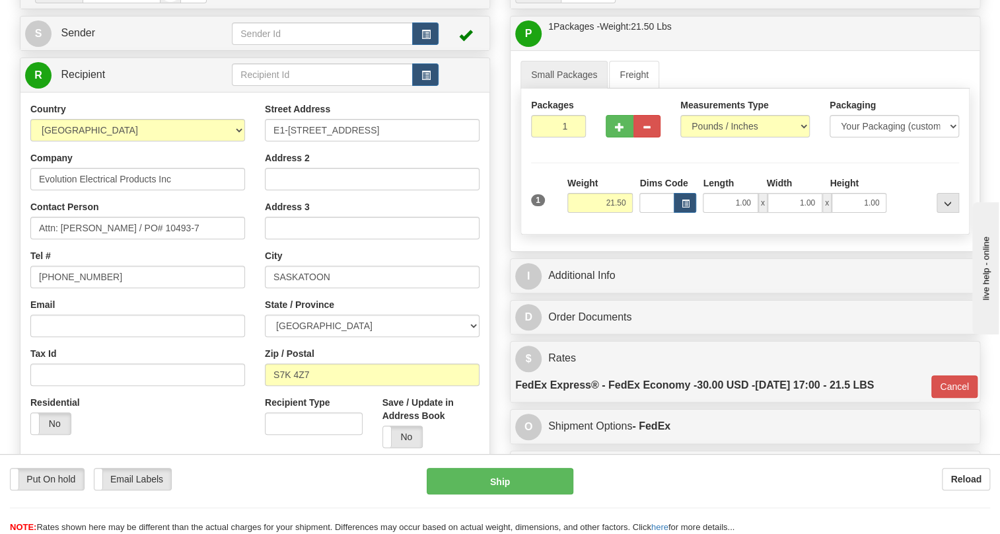
click at [723, 487] on div "Reload" at bounding box center [791, 479] width 397 height 22
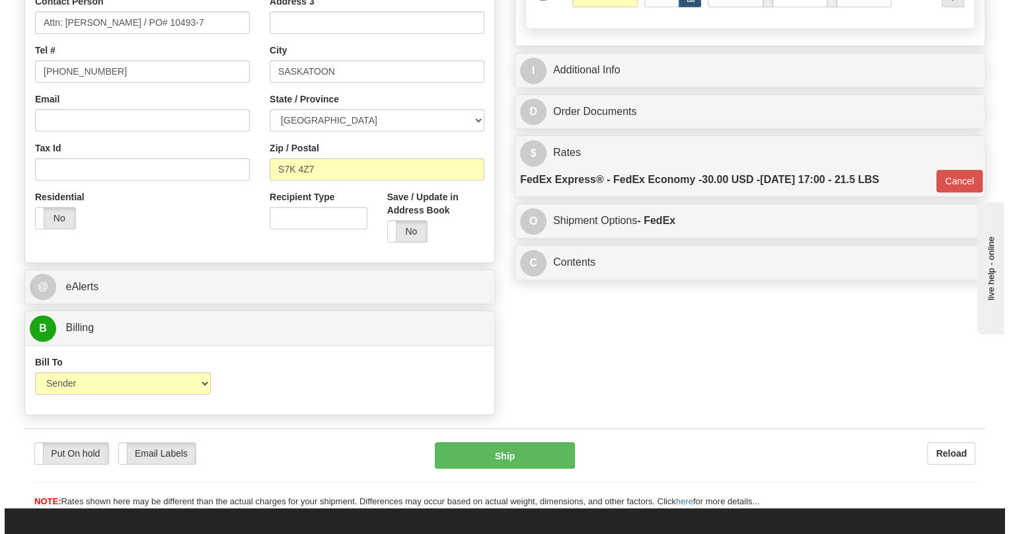
scroll to position [420, 0]
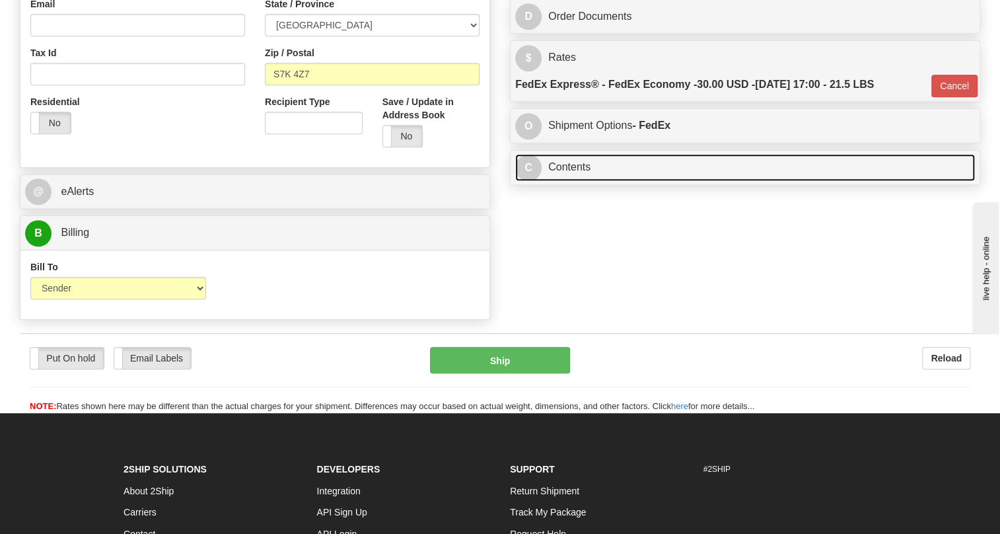
click at [584, 181] on link "C Contents" at bounding box center [745, 167] width 460 height 27
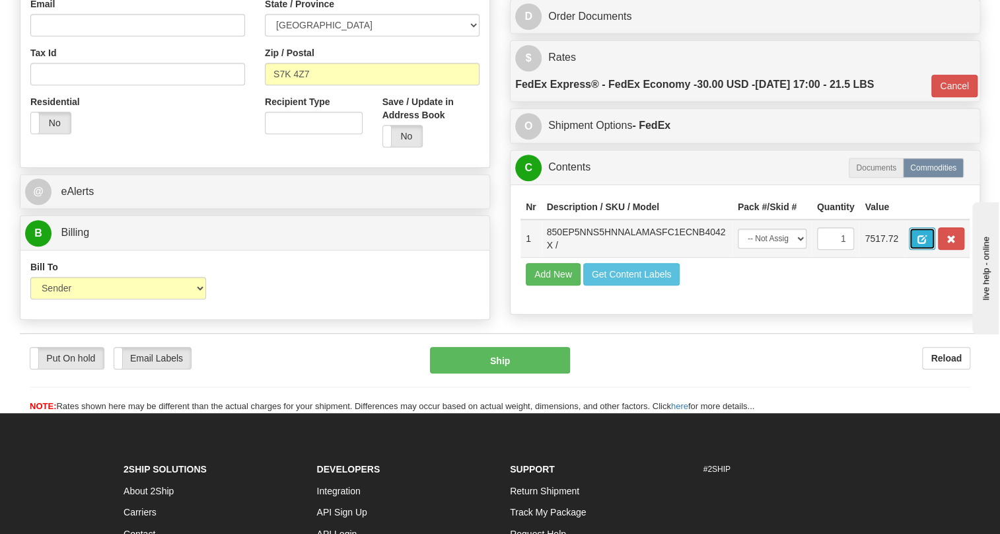
click at [927, 250] on button "button" at bounding box center [922, 238] width 26 height 22
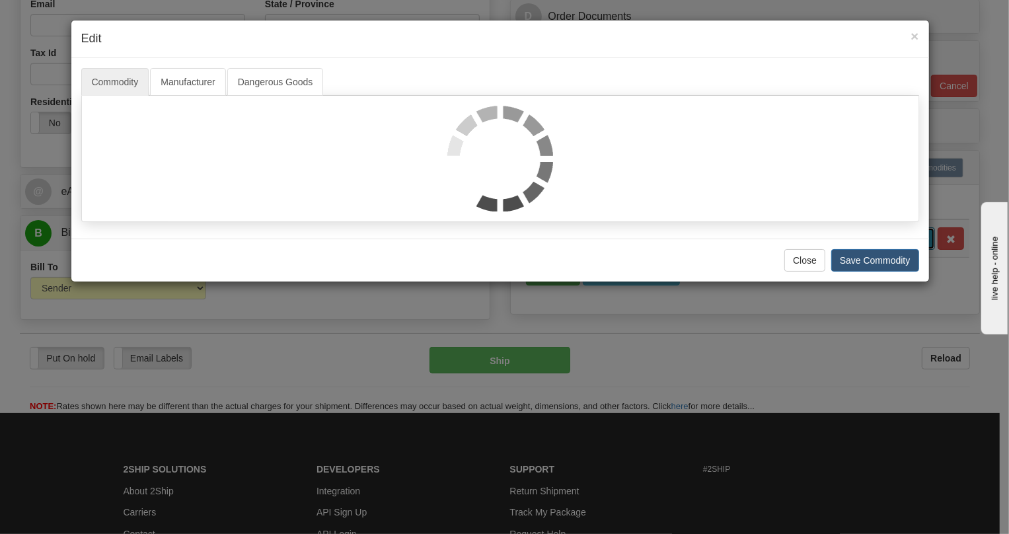
scroll to position [0, 0]
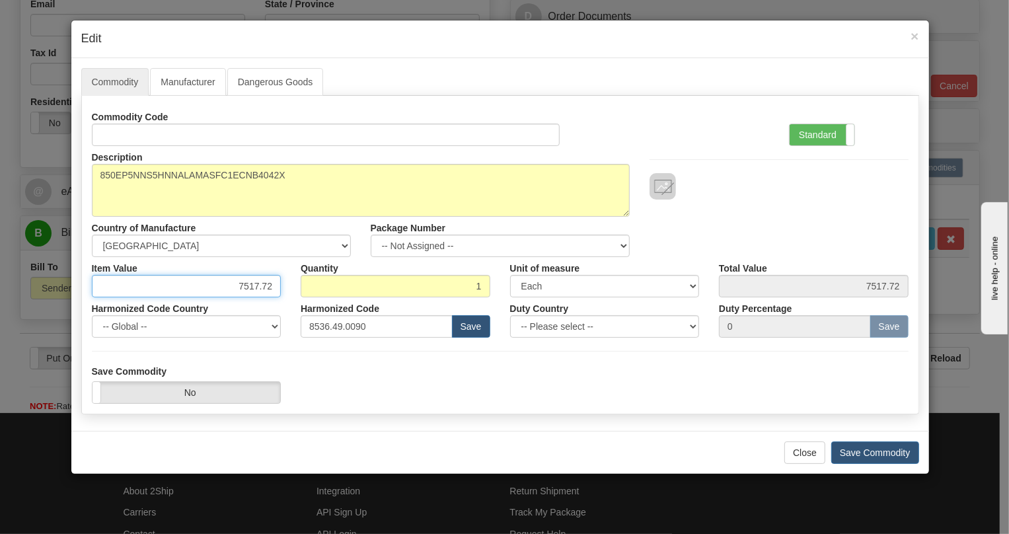
click at [271, 287] on input "7517.72" at bounding box center [187, 286] width 190 height 22
paste input "6.014,17"
click at [247, 290] on input "6.014,17" at bounding box center [187, 286] width 190 height 22
click at [245, 290] on input "6.014,17" at bounding box center [187, 286] width 190 height 22
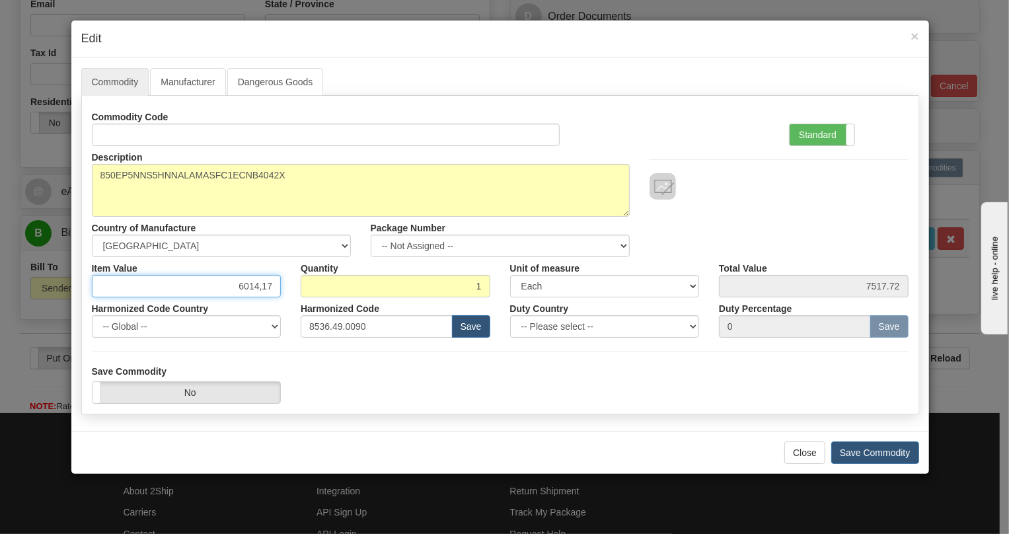
click at [261, 288] on input "6014,17" at bounding box center [187, 286] width 190 height 22
type input "6014.17"
click at [278, 304] on div "Harmonized Code Country -- Global -- [GEOGRAPHIC_DATA] [GEOGRAPHIC_DATA] [GEOGR…" at bounding box center [186, 317] width 209 height 40
click at [816, 138] on label "Standard" at bounding box center [821, 134] width 65 height 21
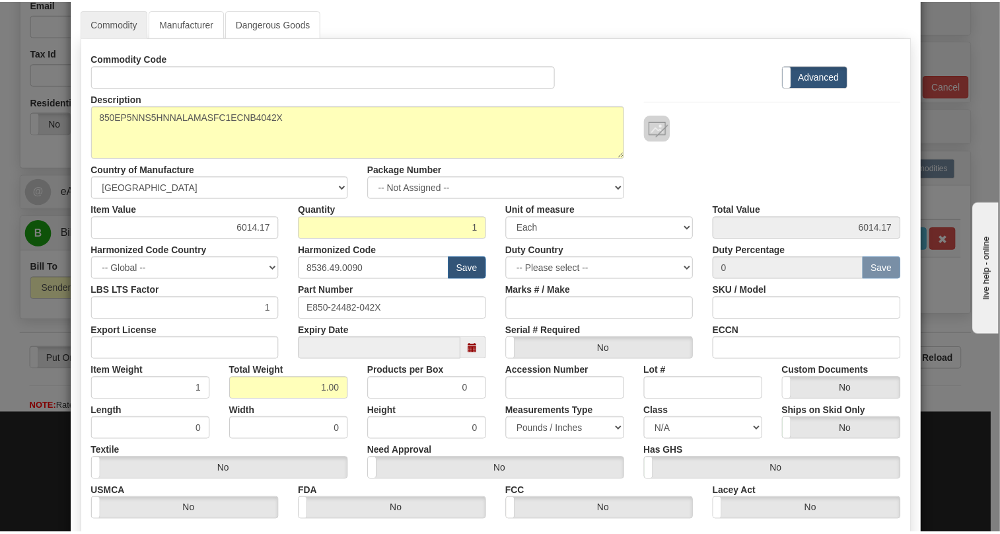
scroll to position [201, 0]
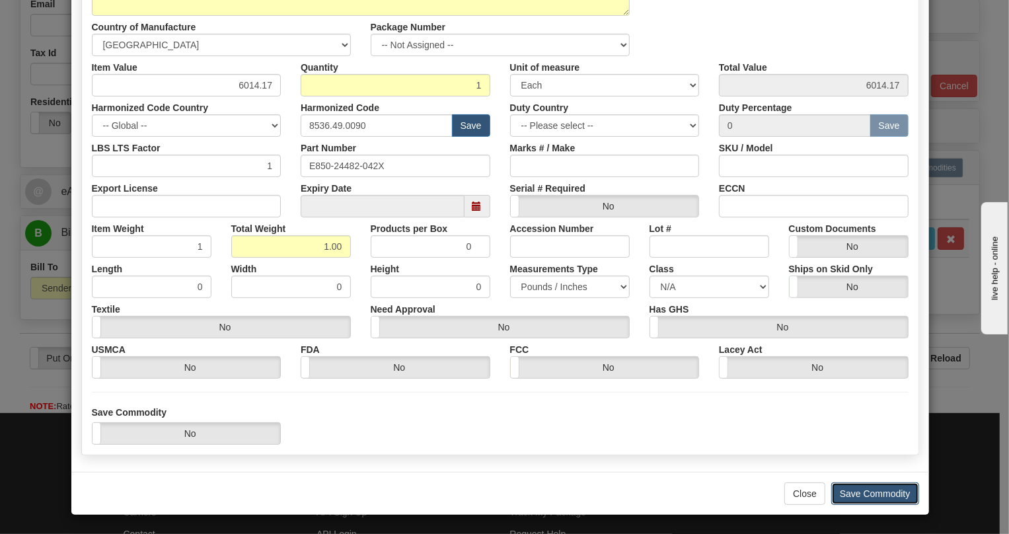
click at [874, 491] on button "Save Commodity" at bounding box center [875, 493] width 88 height 22
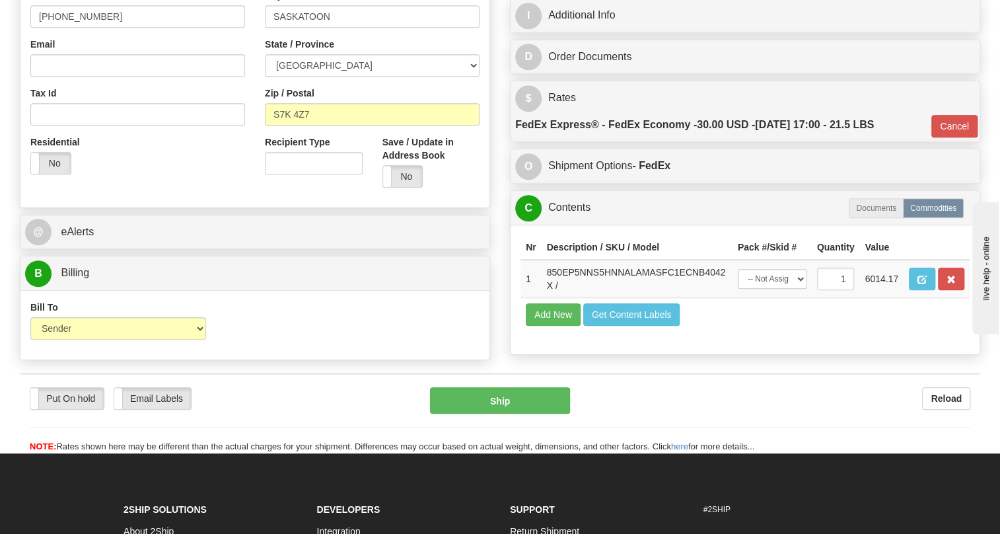
scroll to position [300, 0]
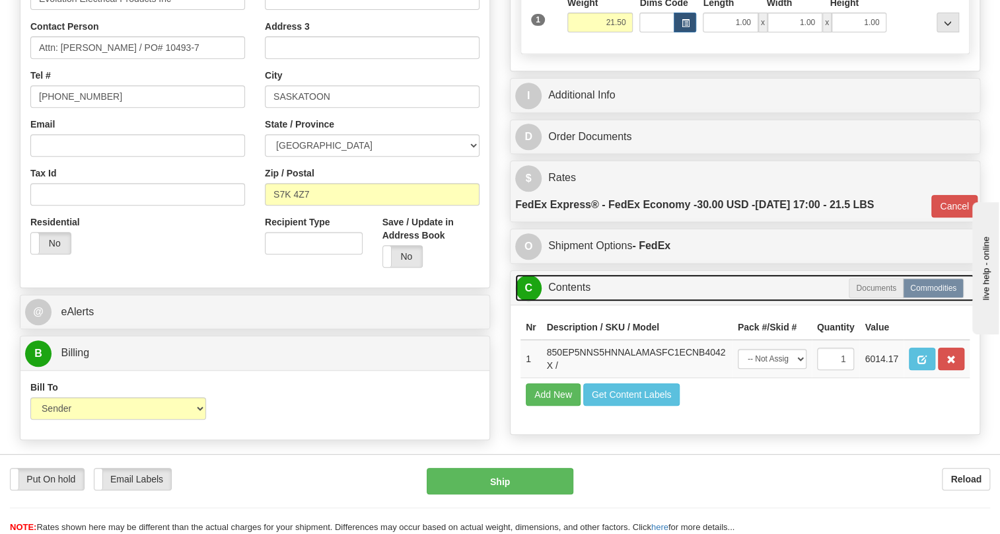
click at [575, 301] on link "C Contents" at bounding box center [745, 287] width 460 height 27
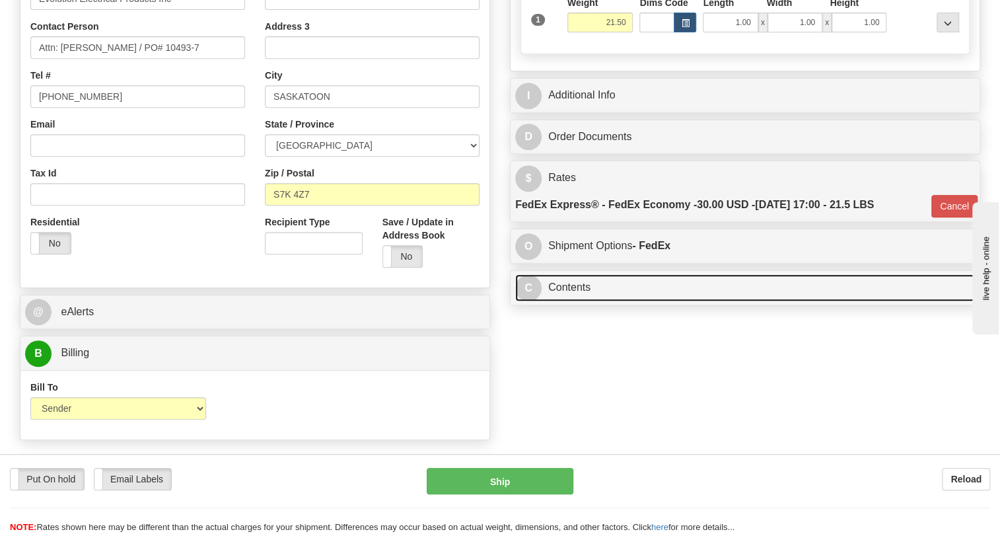
click at [568, 301] on link "C Contents" at bounding box center [745, 287] width 460 height 27
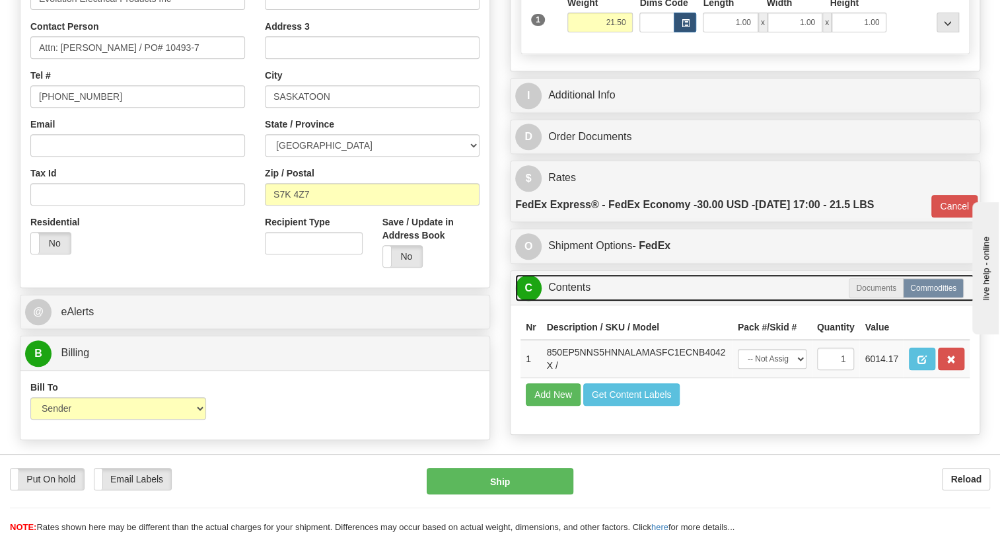
click at [568, 301] on link "C Contents" at bounding box center [745, 287] width 460 height 27
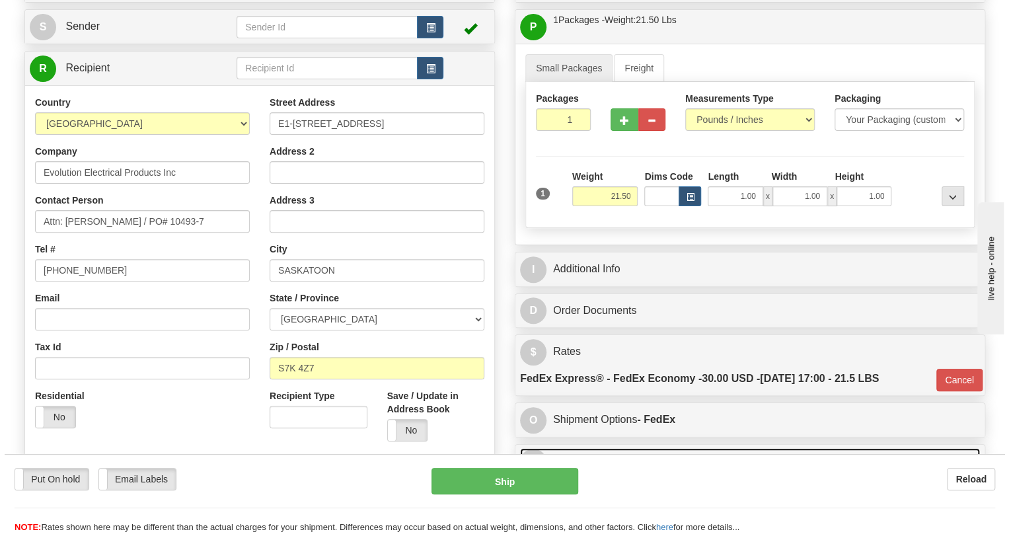
scroll to position [120, 0]
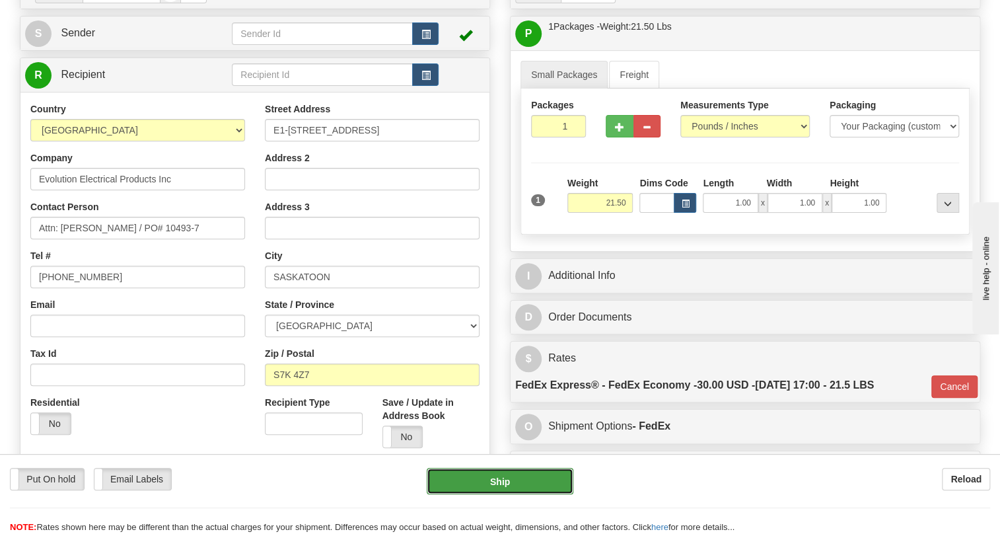
click at [504, 481] on button "Ship" at bounding box center [500, 481] width 147 height 26
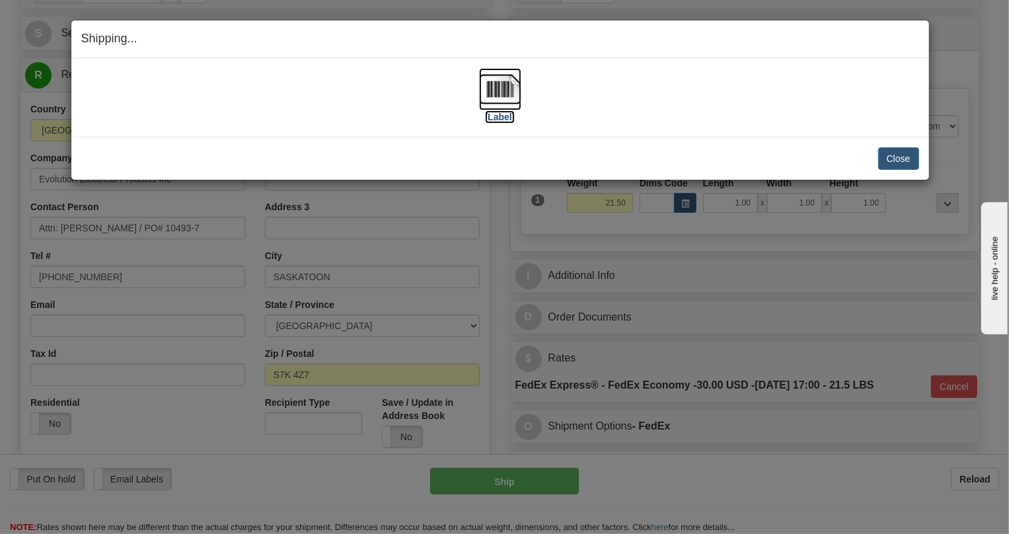
click at [503, 88] on img at bounding box center [500, 89] width 42 height 42
click at [903, 159] on button "Close" at bounding box center [898, 158] width 41 height 22
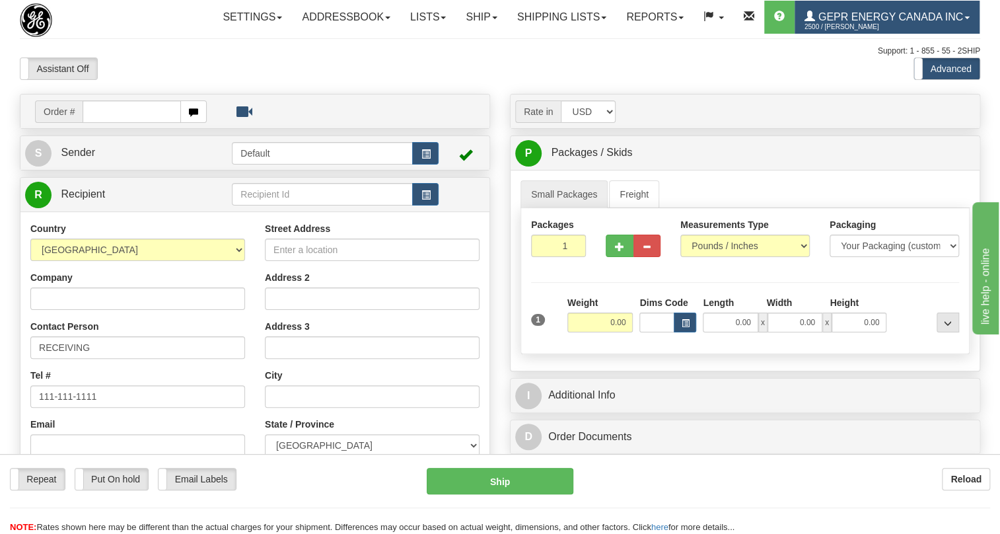
click at [815, 22] on span "GEPR Energy Canada Inc" at bounding box center [889, 16] width 148 height 11
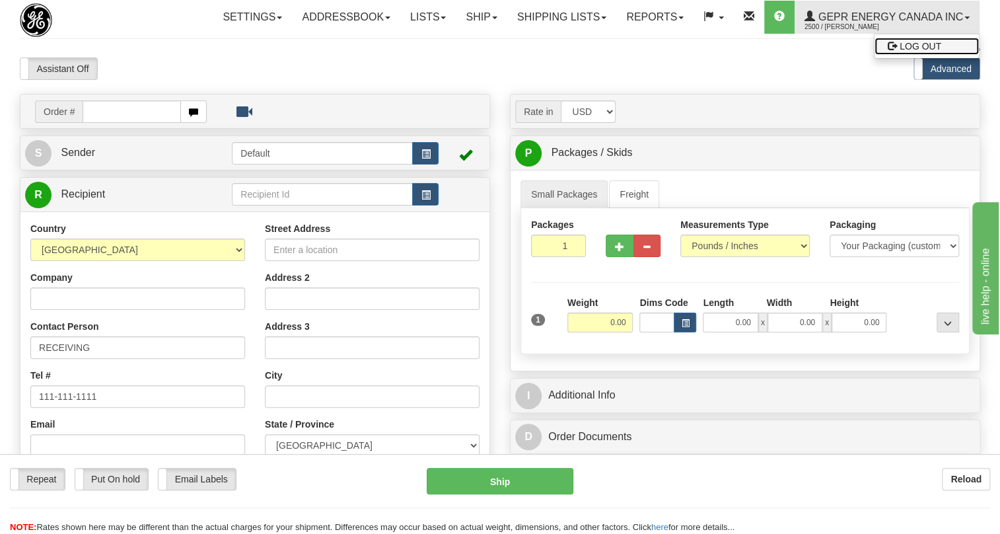
click at [874, 55] on link "LOG OUT" at bounding box center [926, 46] width 104 height 17
